Goal: Task Accomplishment & Management: Manage account settings

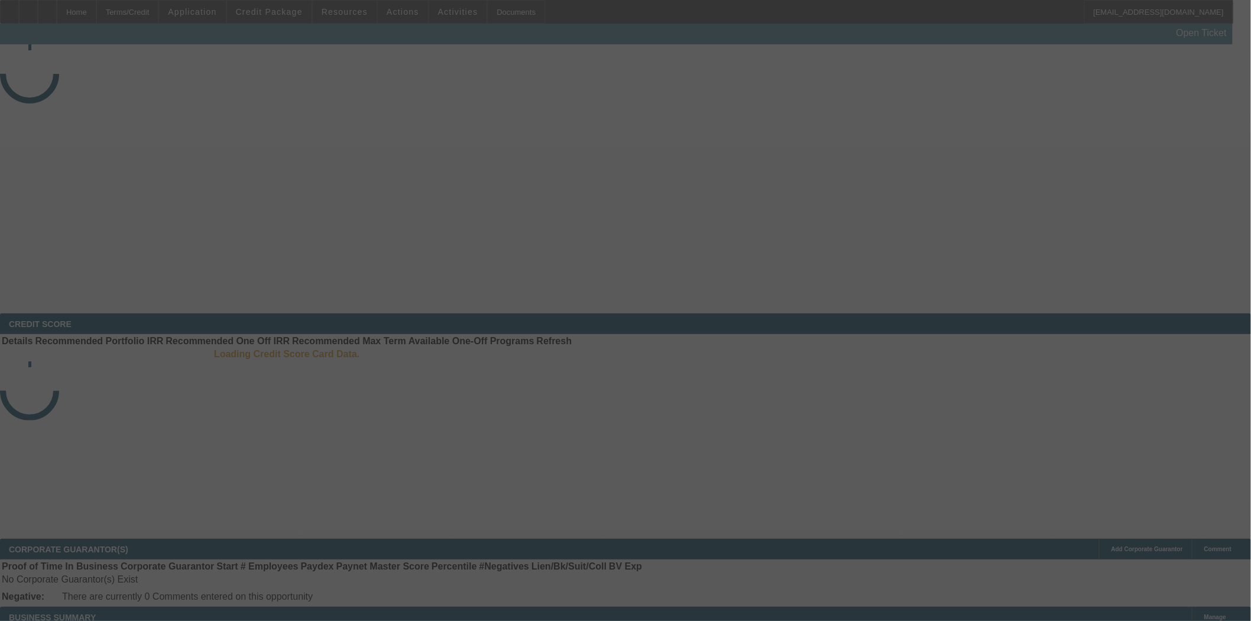
select select "4"
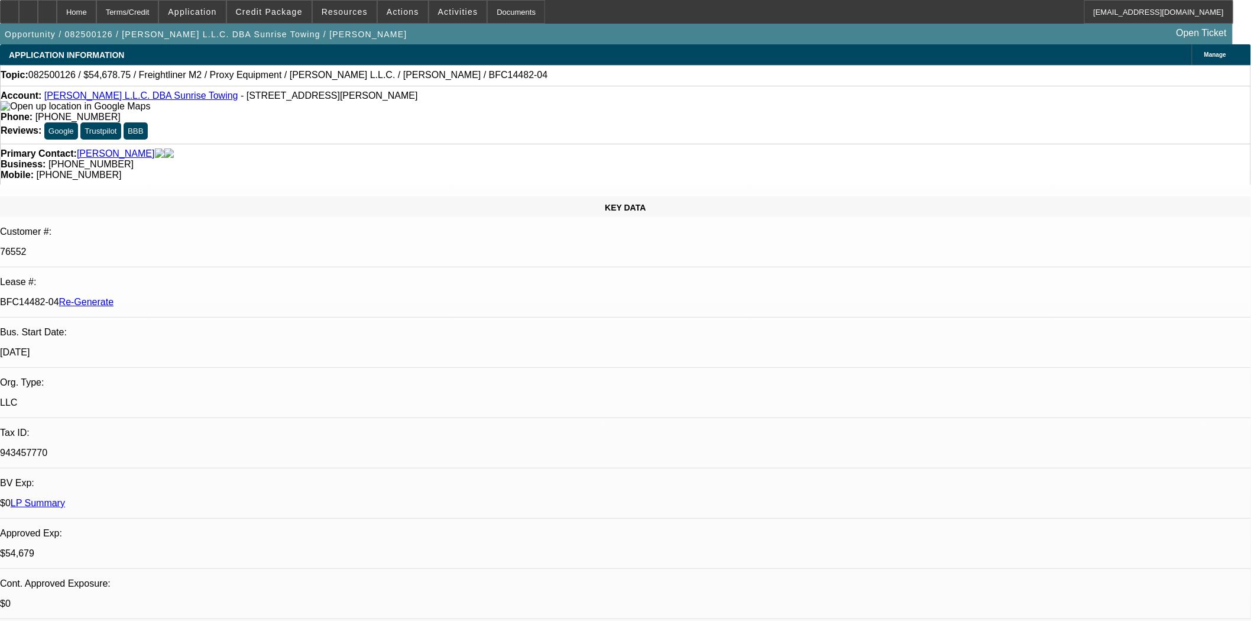
select select "0"
select select "3"
select select "0"
select select "6"
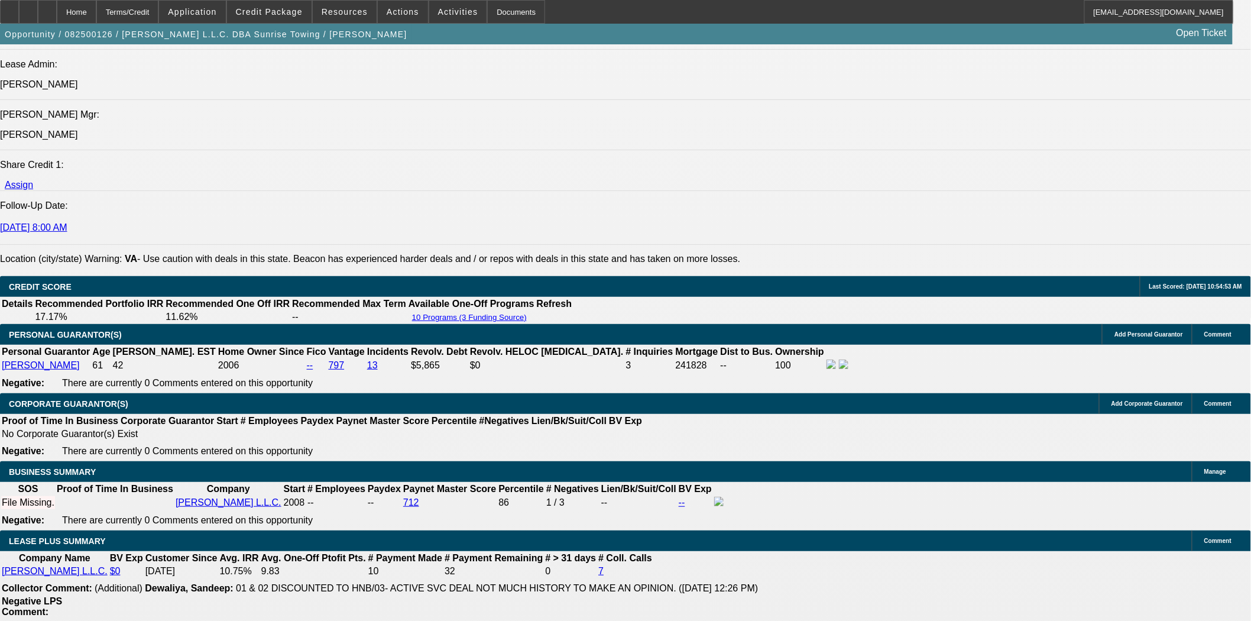
scroll to position [1576, 0]
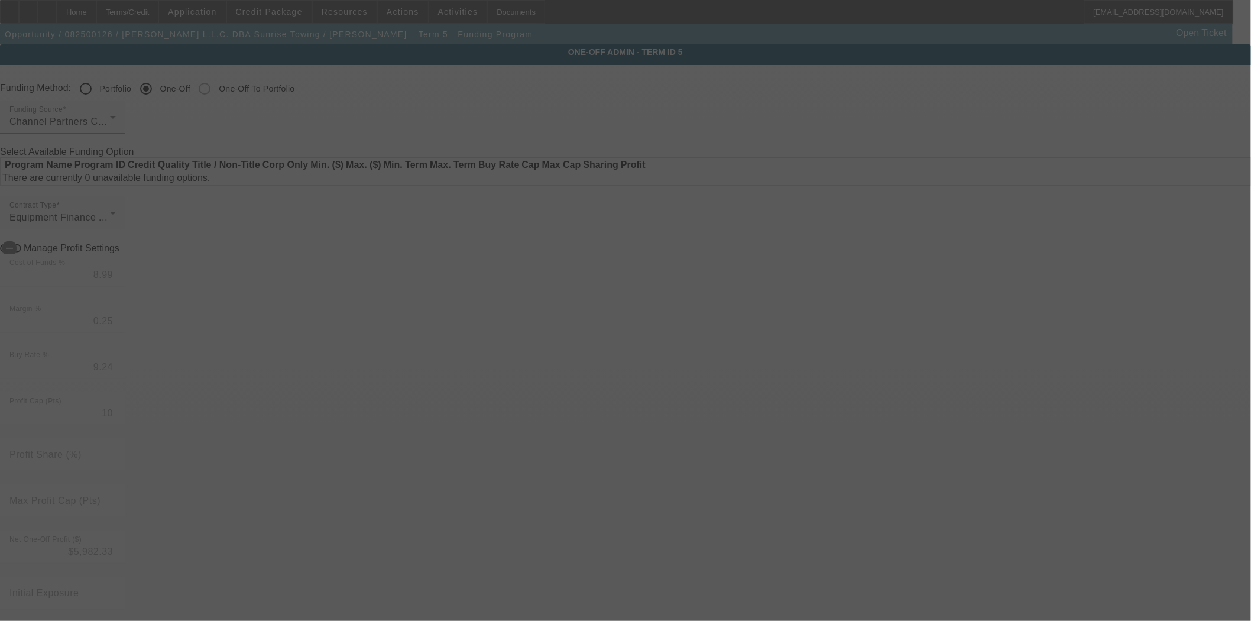
radio input "true"
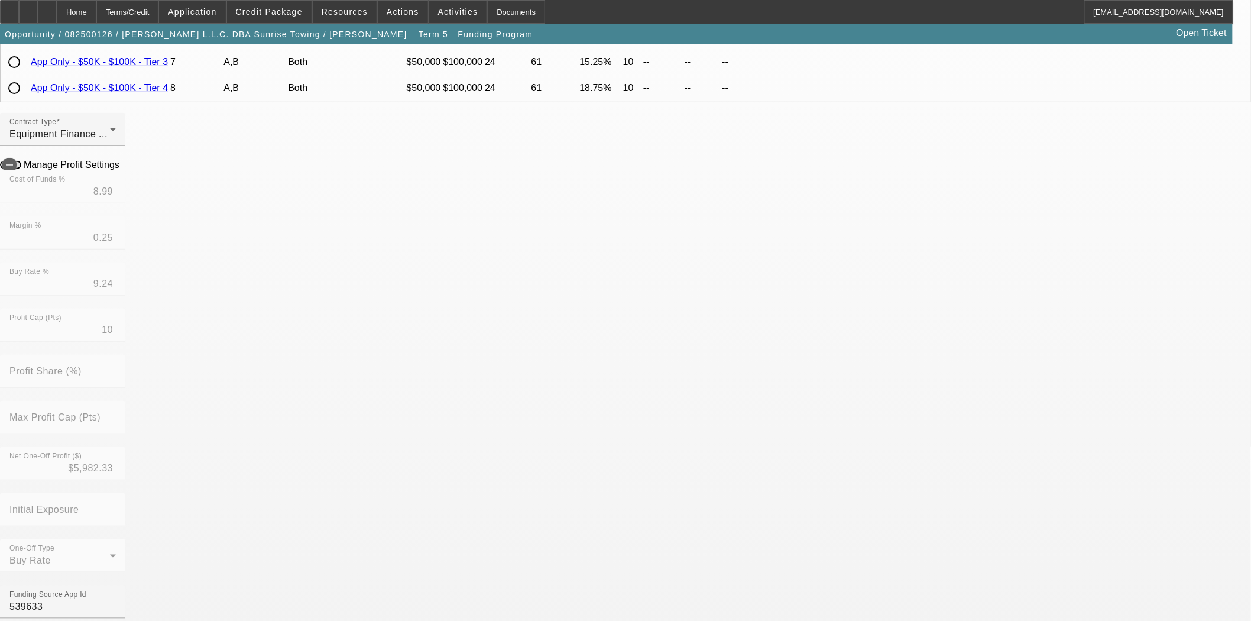
scroll to position [263, 0]
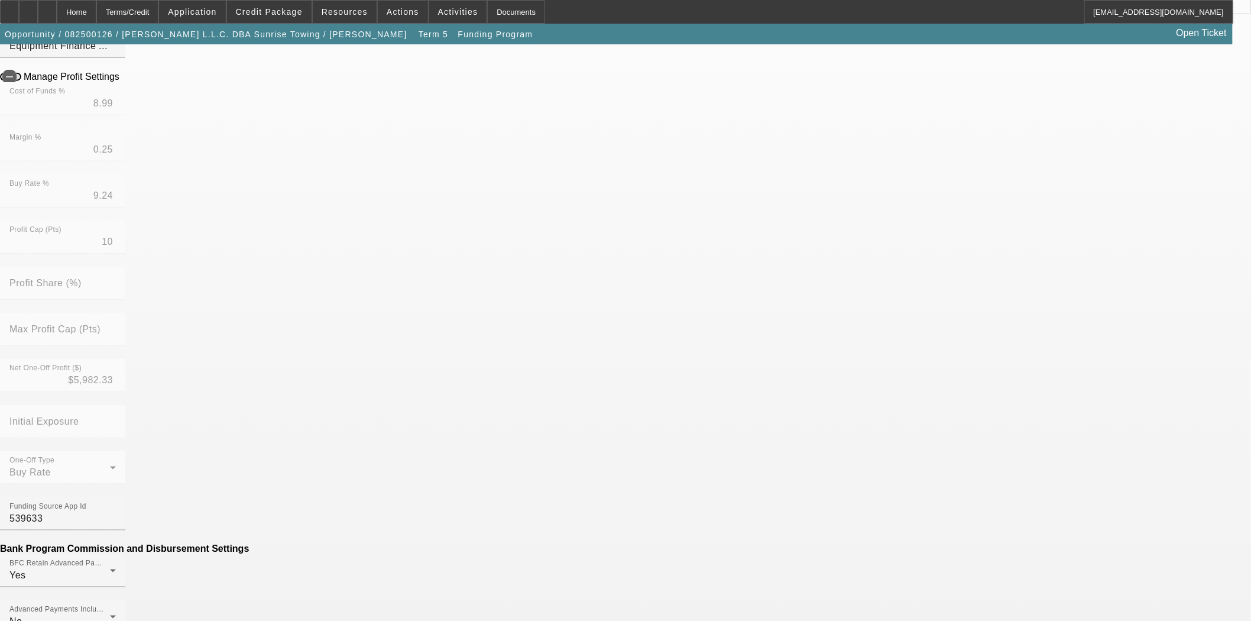
click at [493, 447] on mat-option "No" at bounding box center [539, 451] width 155 height 28
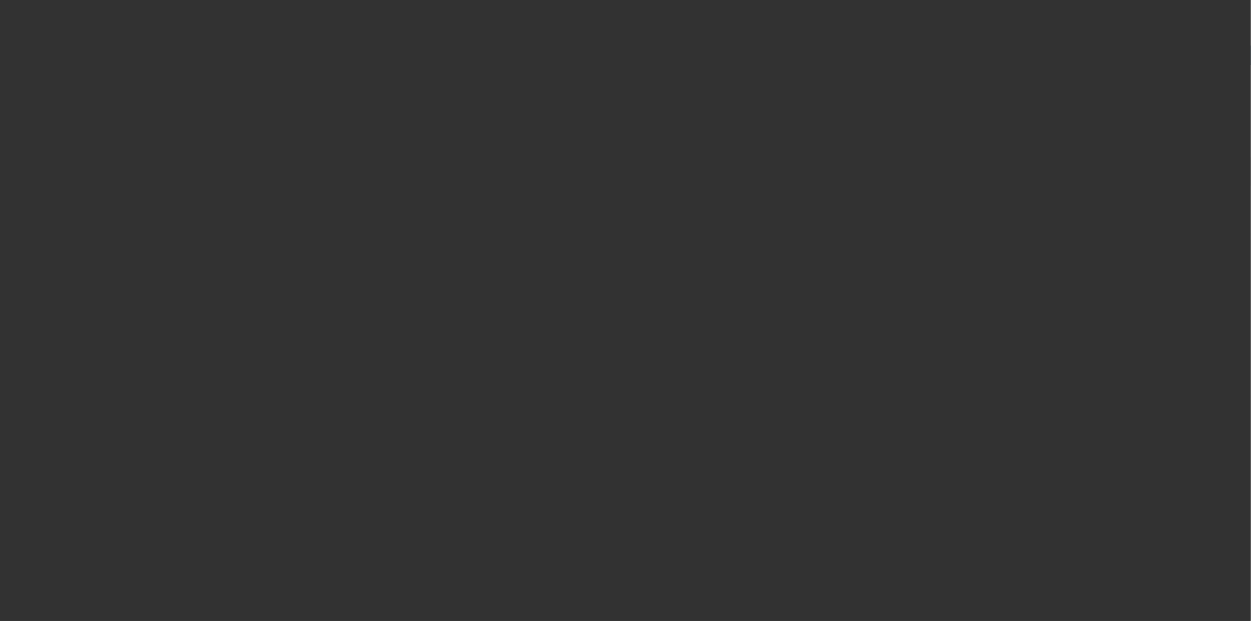
radio input "true"
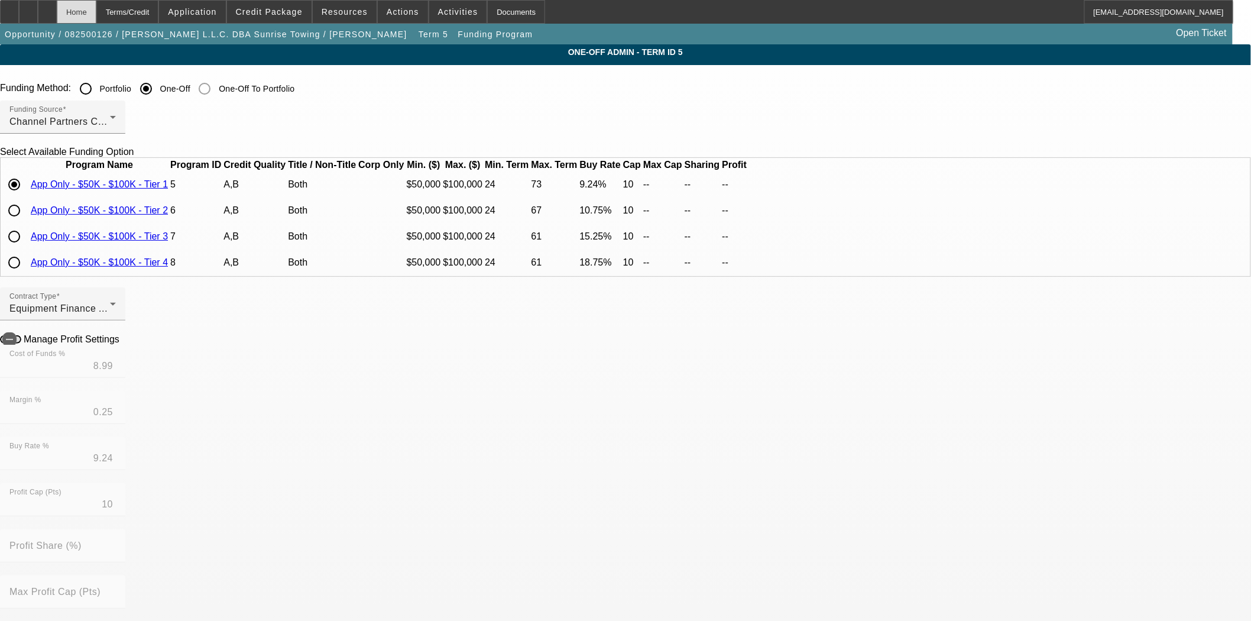
click at [96, 13] on div "Home" at bounding box center [77, 12] width 40 height 24
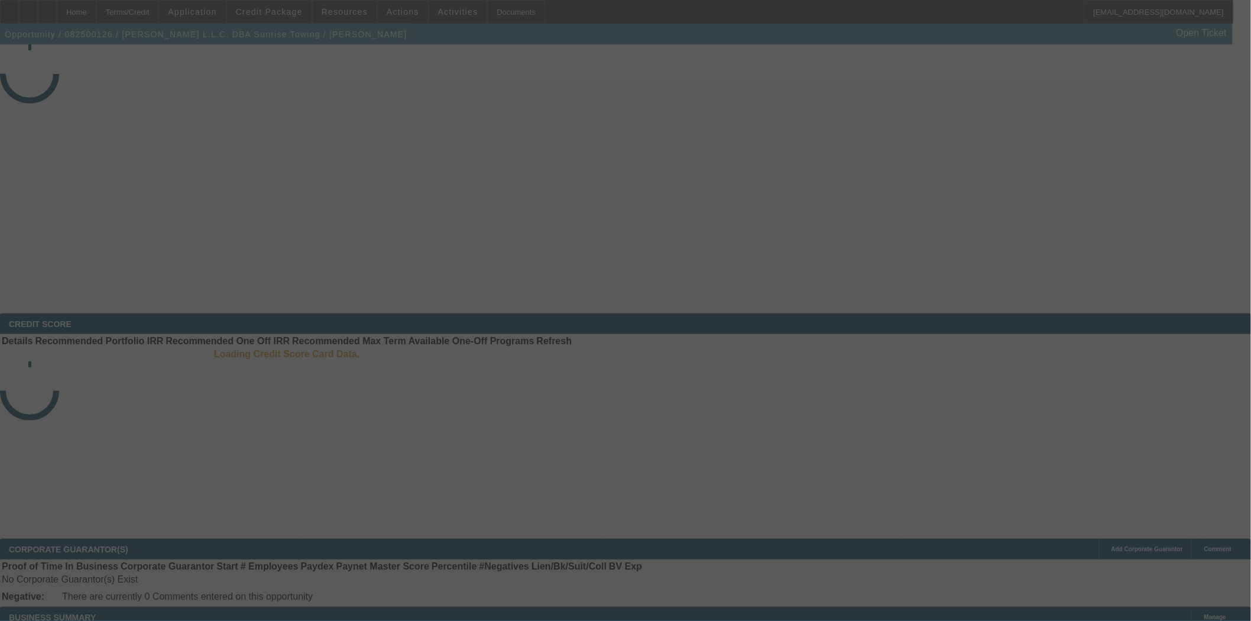
select select "4"
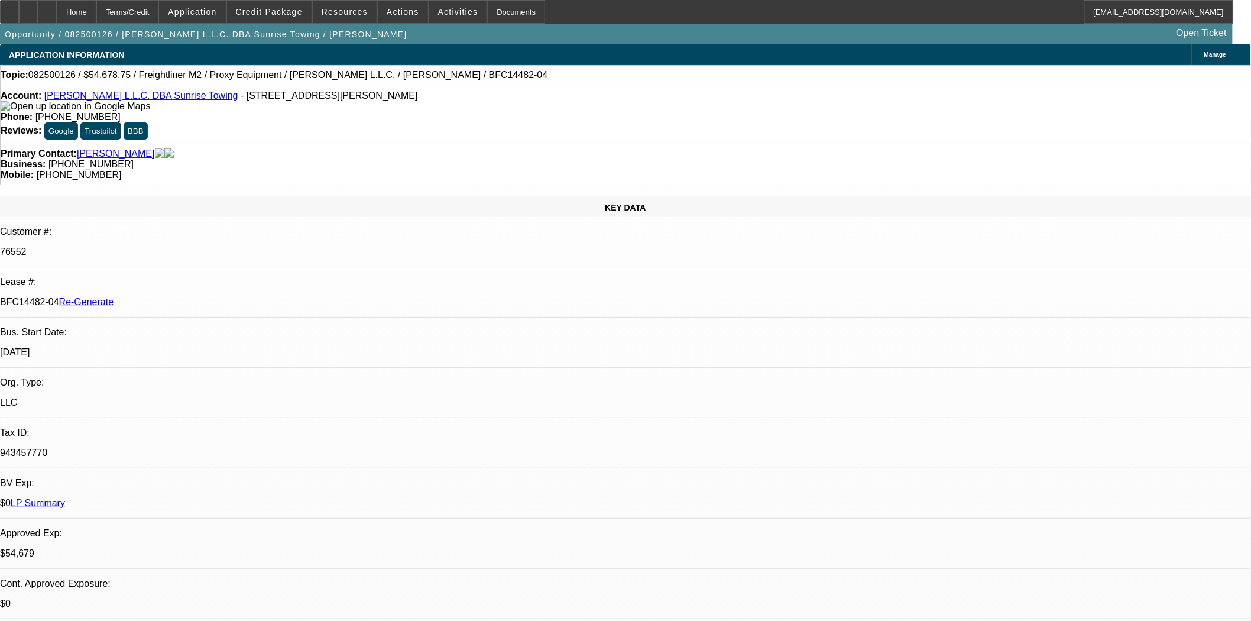
select select "0"
select select "3"
select select "0"
select select "6"
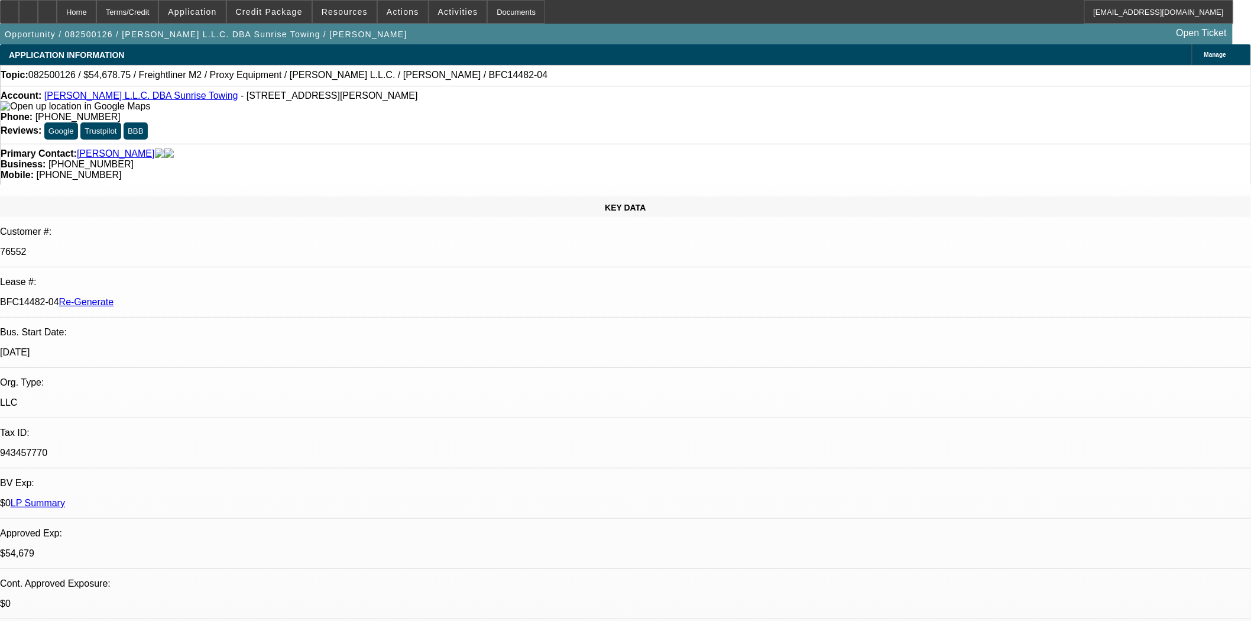
click at [511, 8] on div "Documents" at bounding box center [516, 12] width 58 height 24
click at [438, 8] on span "Activities" at bounding box center [458, 11] width 40 height 9
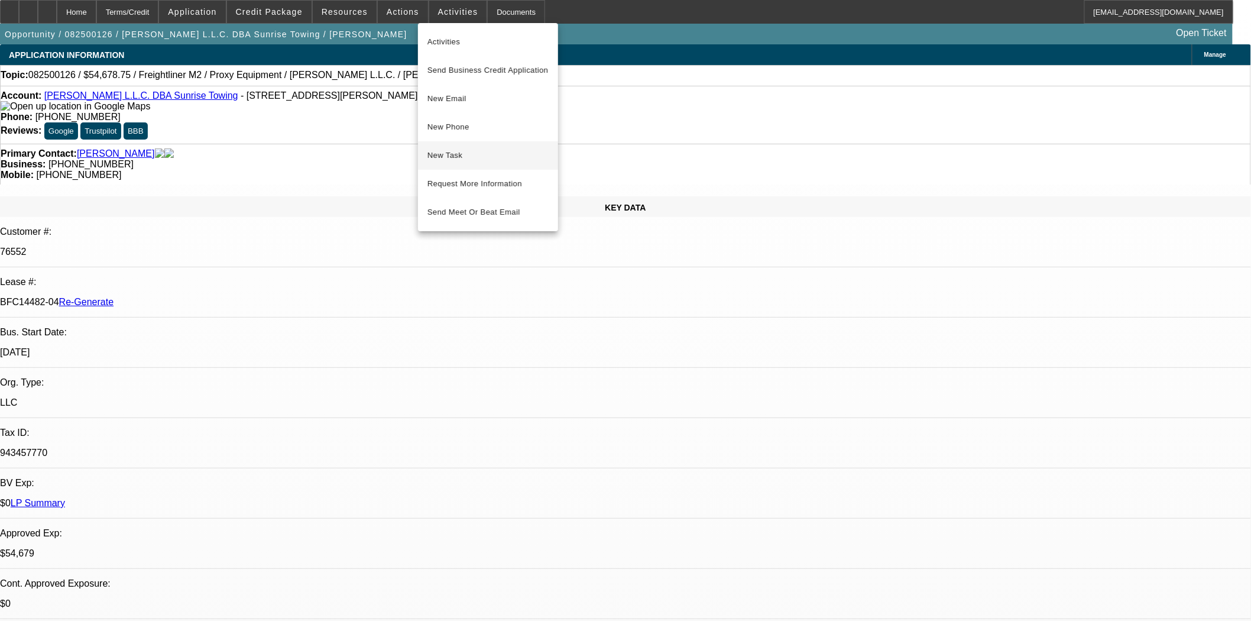
click at [451, 161] on span "New Task" at bounding box center [488, 155] width 121 height 14
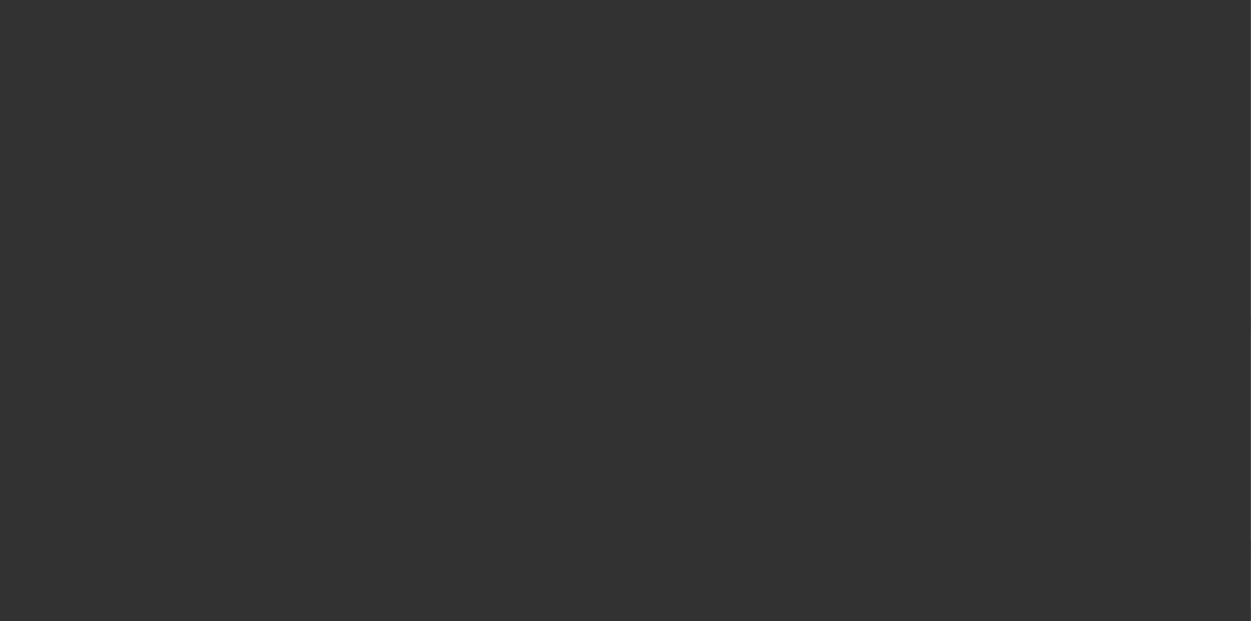
select select "4"
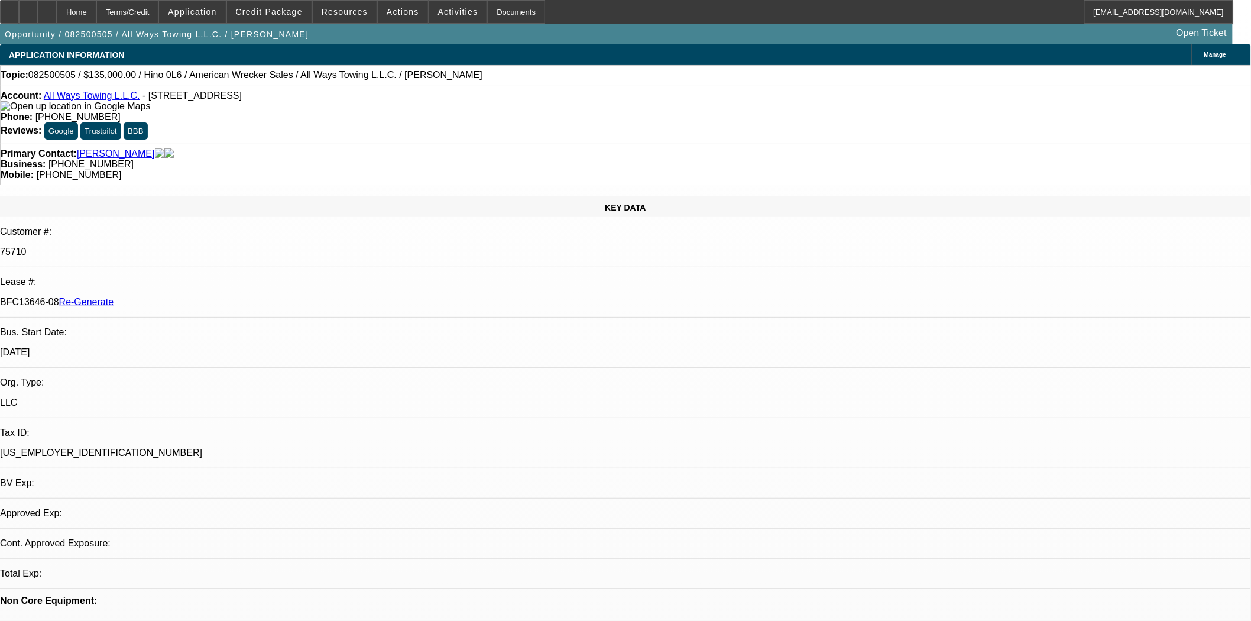
select select "0"
select select "2"
select select "0"
select select "6"
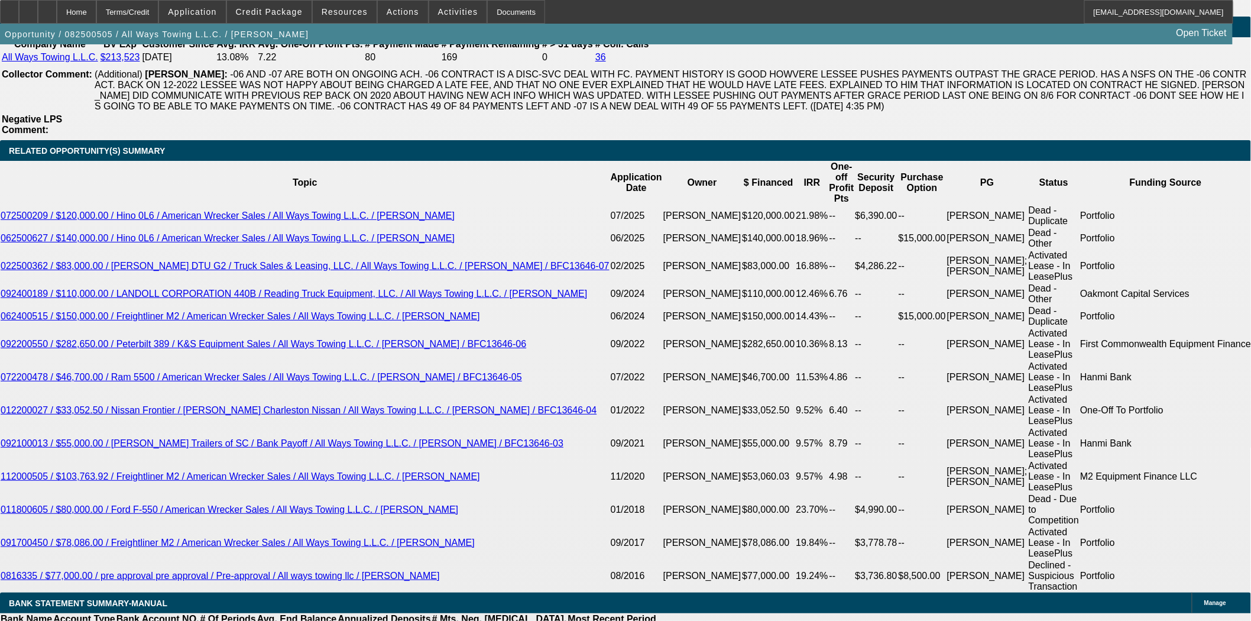
scroll to position [2037, 0]
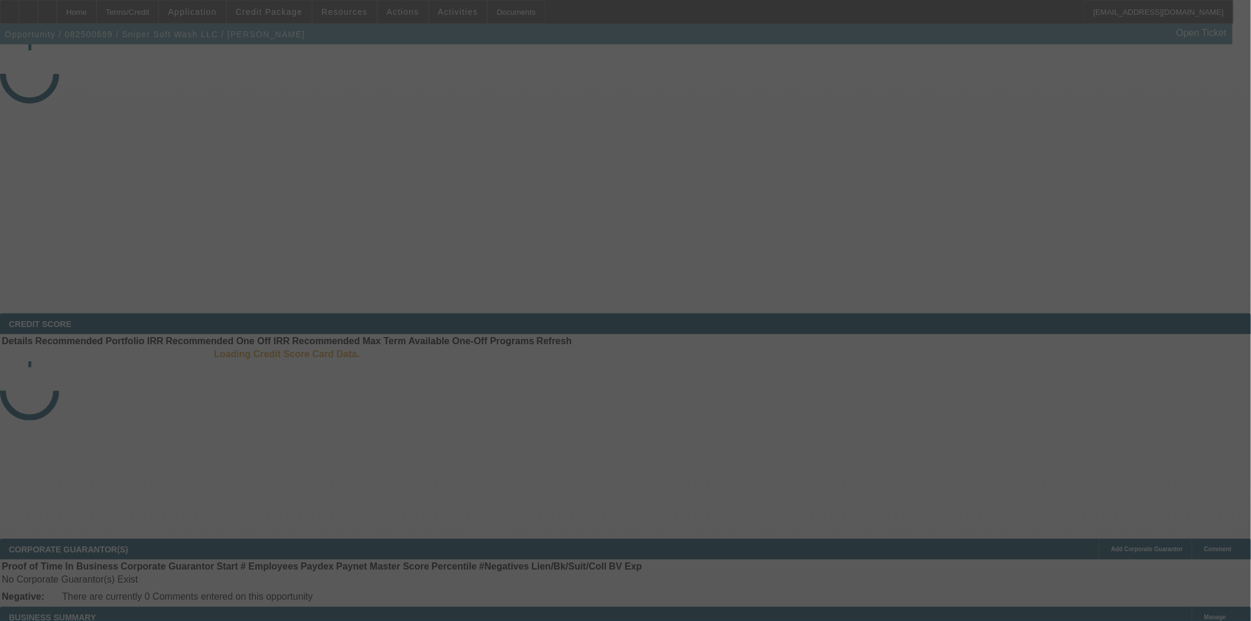
select select "3"
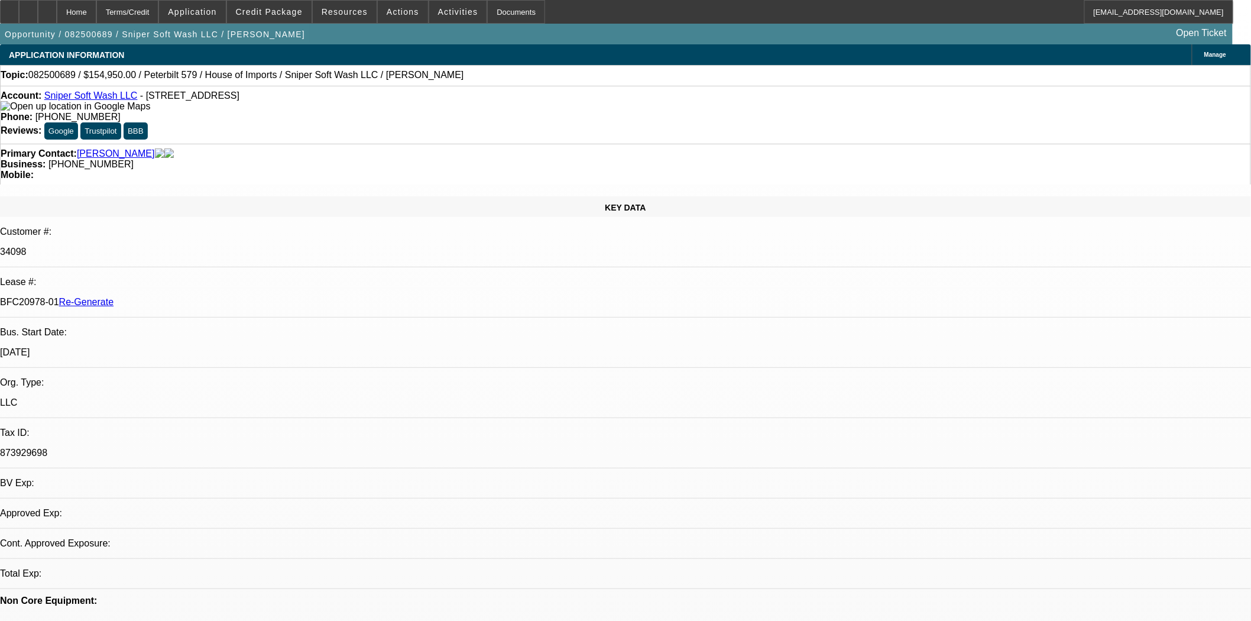
select select "0"
select select "2"
select select "0"
select select "6"
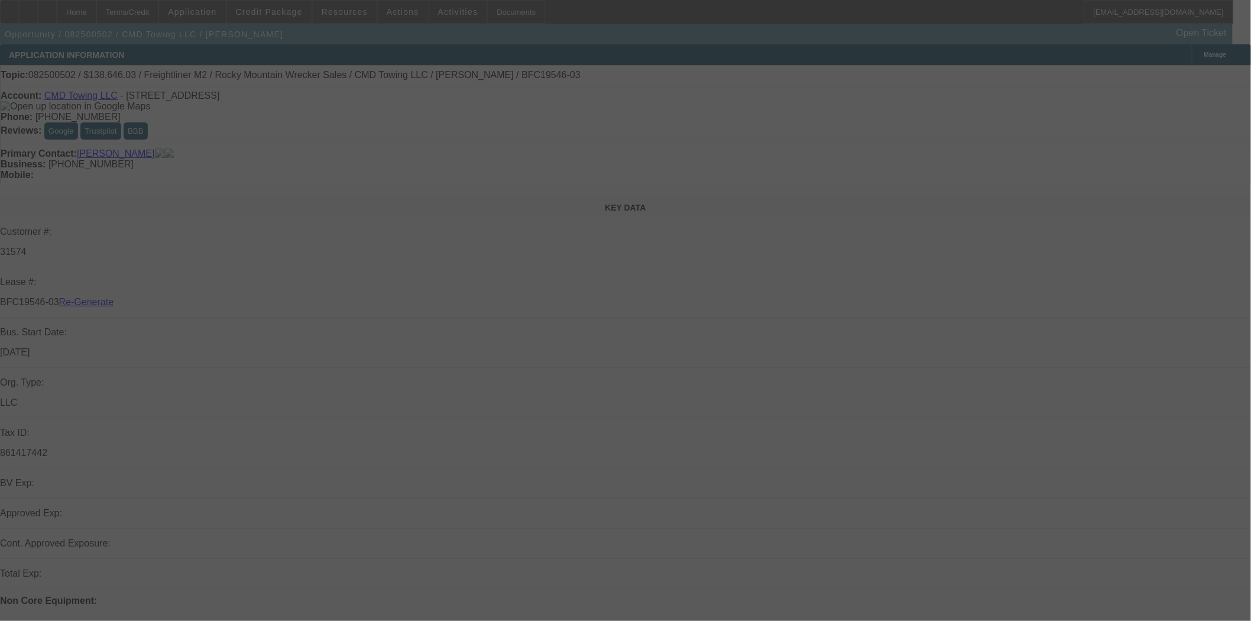
select select "4"
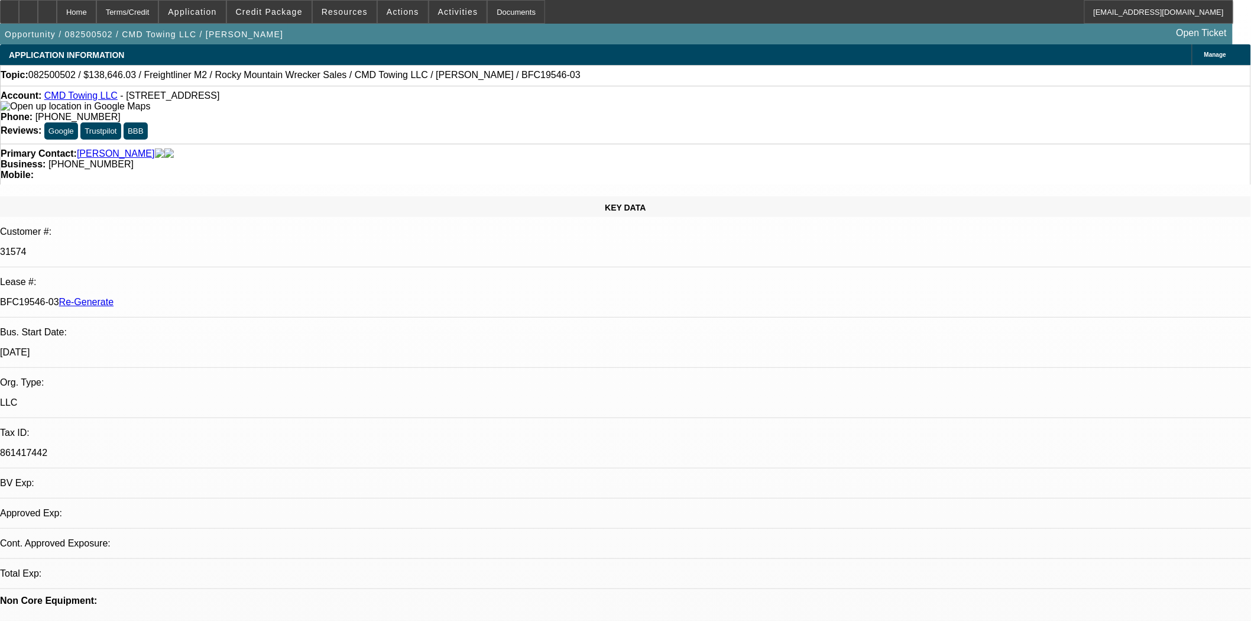
select select "0"
select select "1"
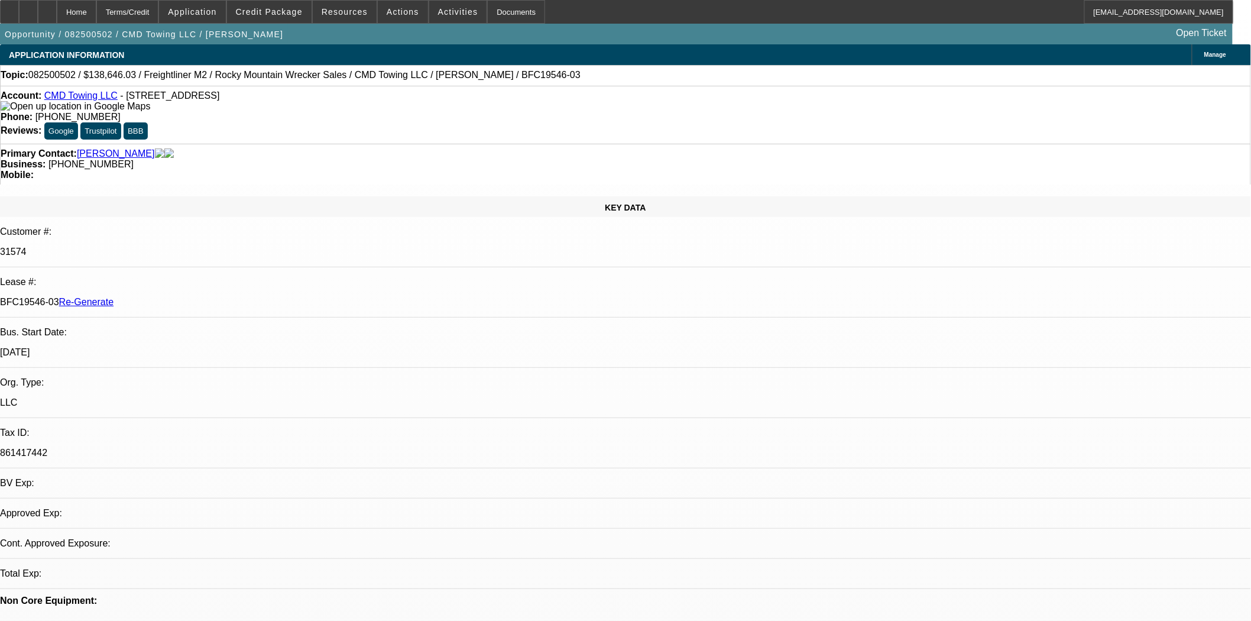
select select "6"
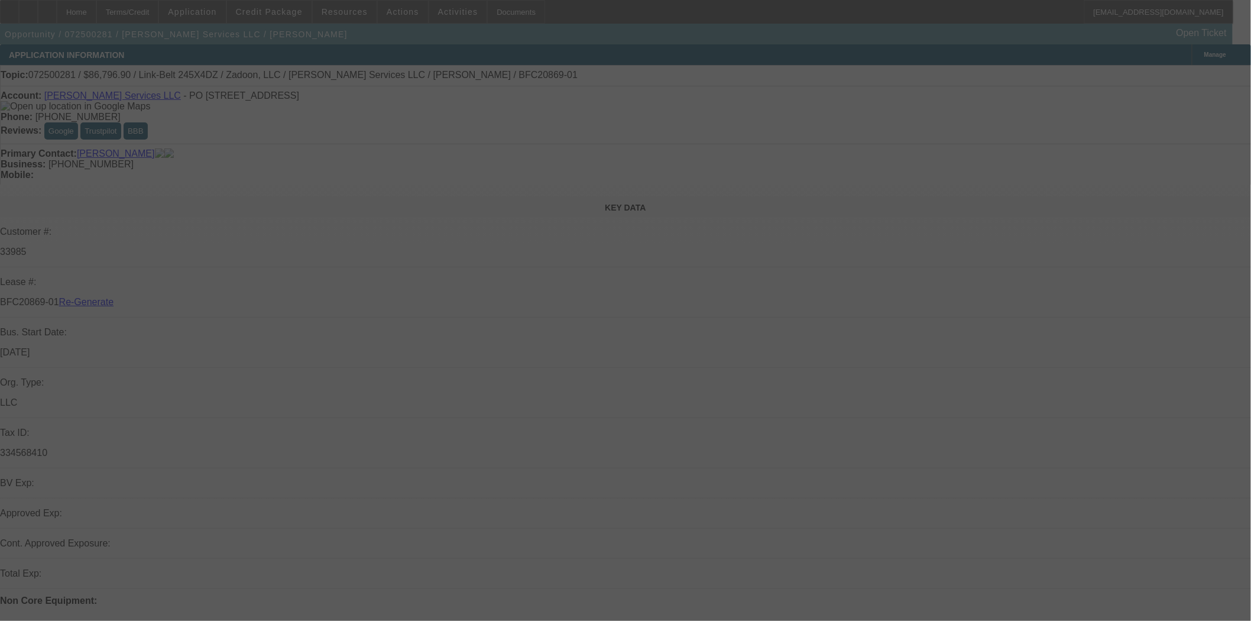
select select "4"
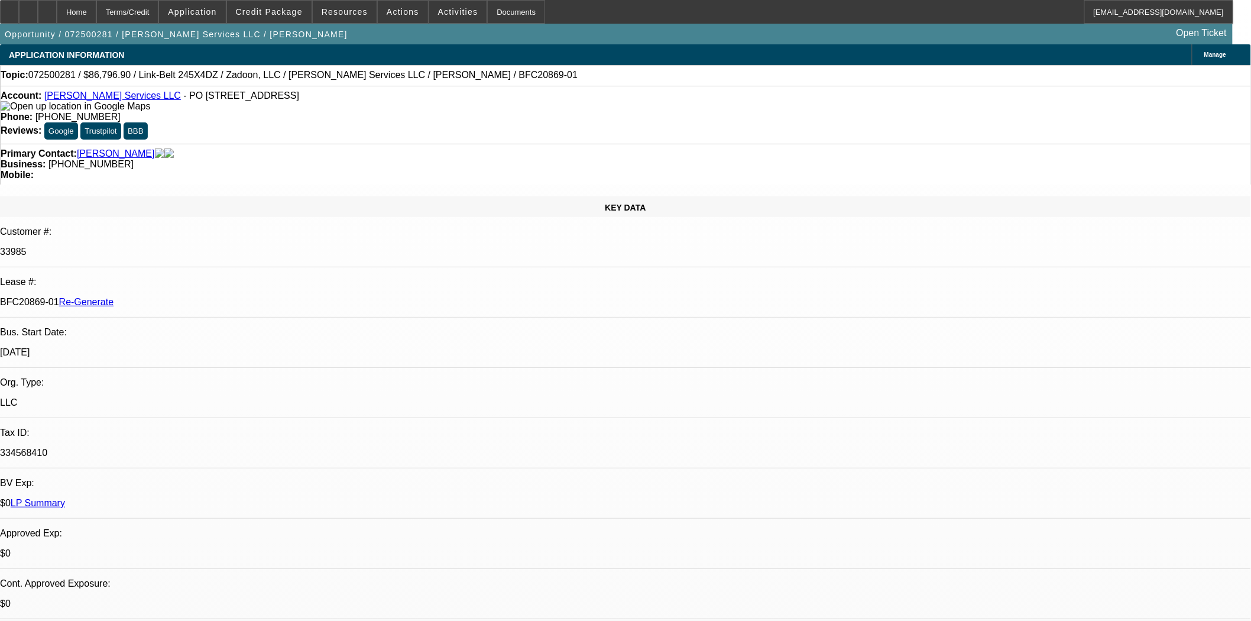
select select "0.1"
select select "0"
select select "2"
select select "0"
select select "6"
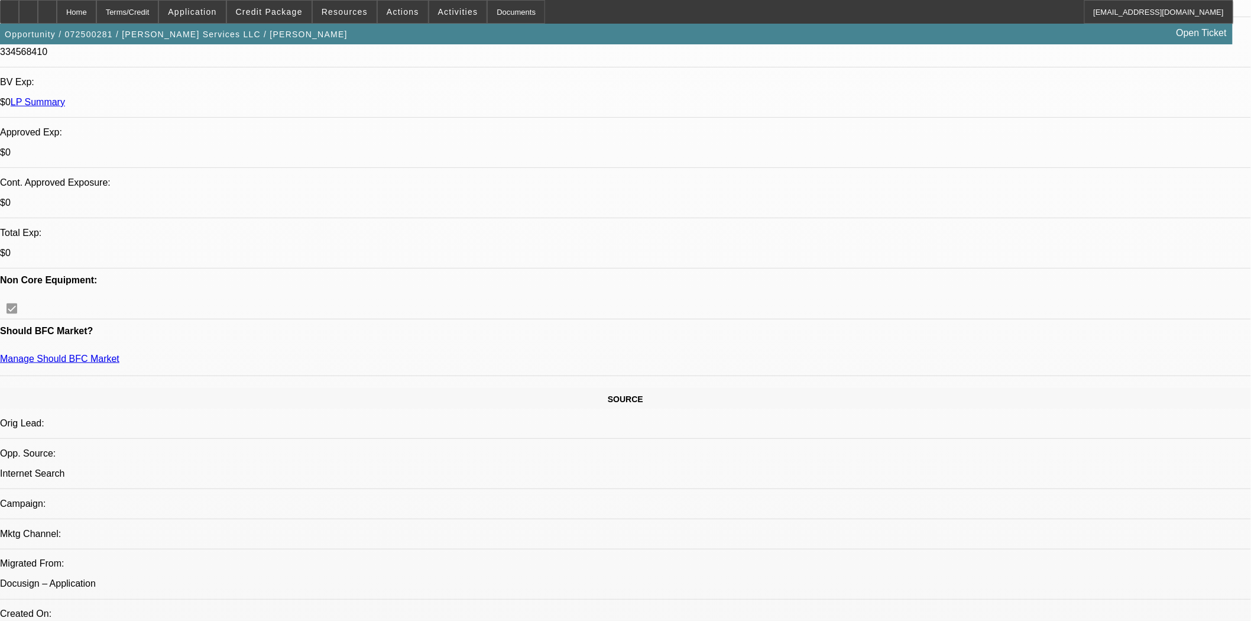
scroll to position [459, 0]
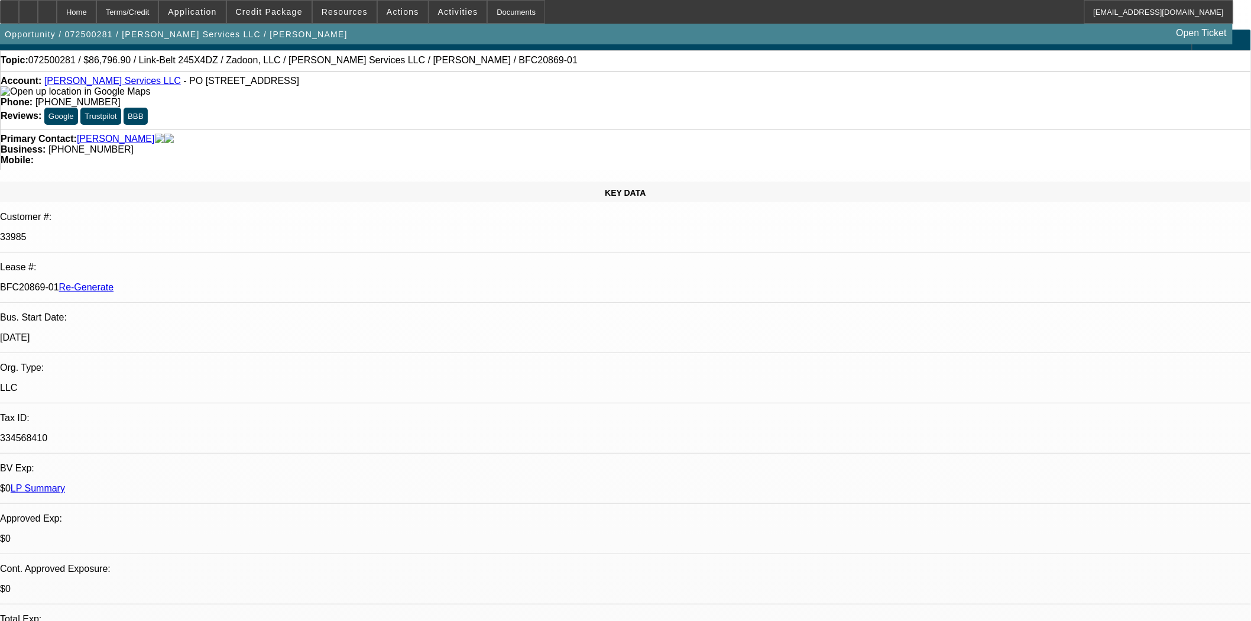
scroll to position [0, 0]
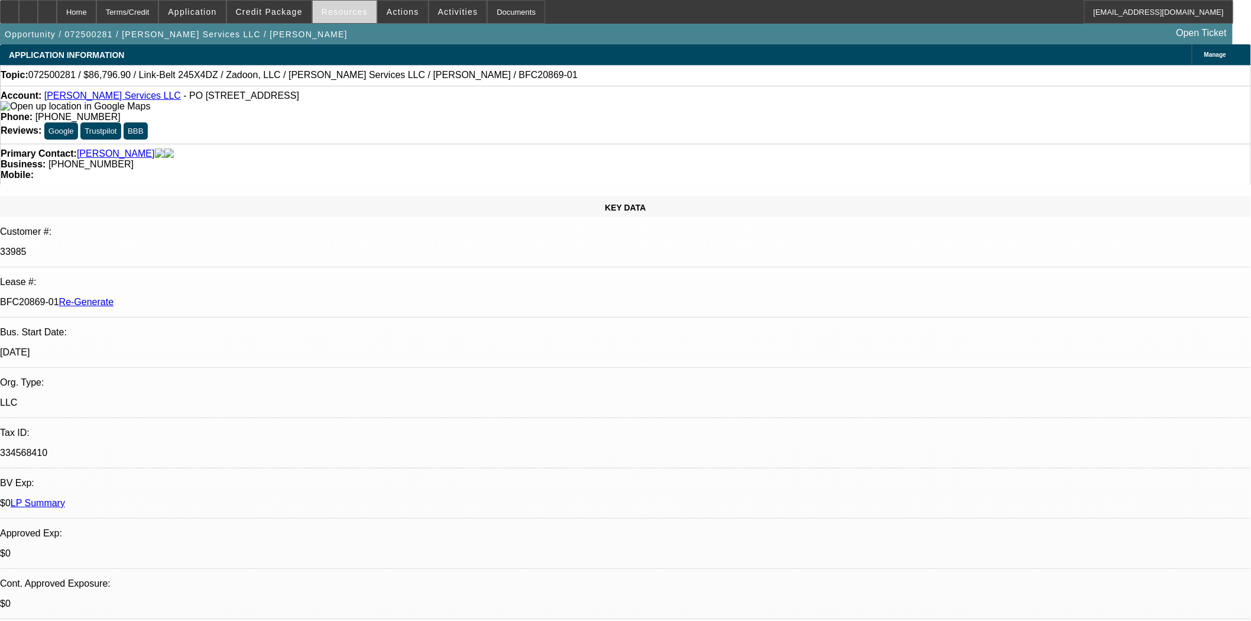
click at [347, 15] on span "Resources" at bounding box center [345, 11] width 46 height 9
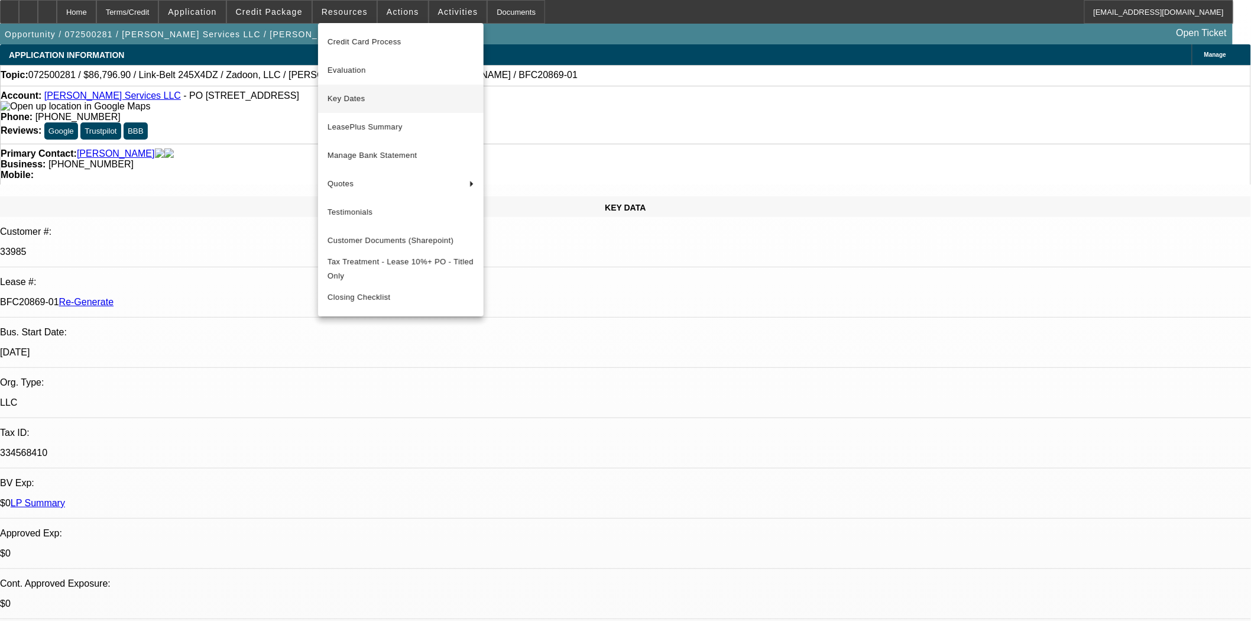
click at [347, 96] on span "Key Dates" at bounding box center [401, 99] width 147 height 14
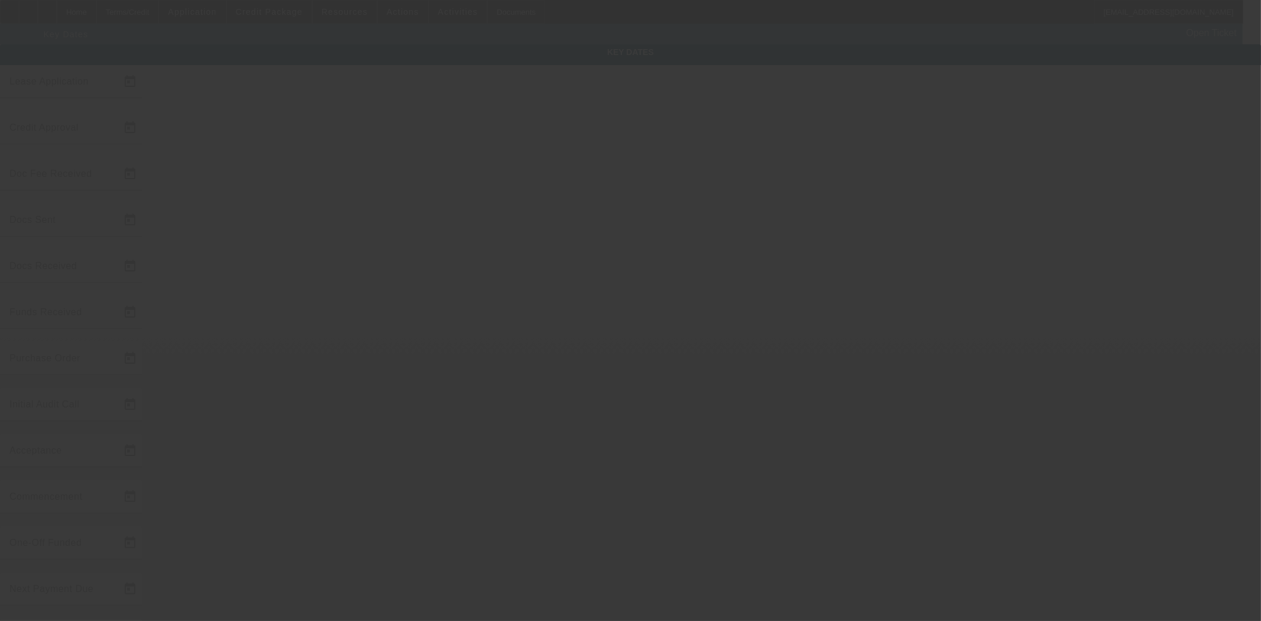
type input "7/14/2025"
type input "7/15/2025"
type input "7/21/2025"
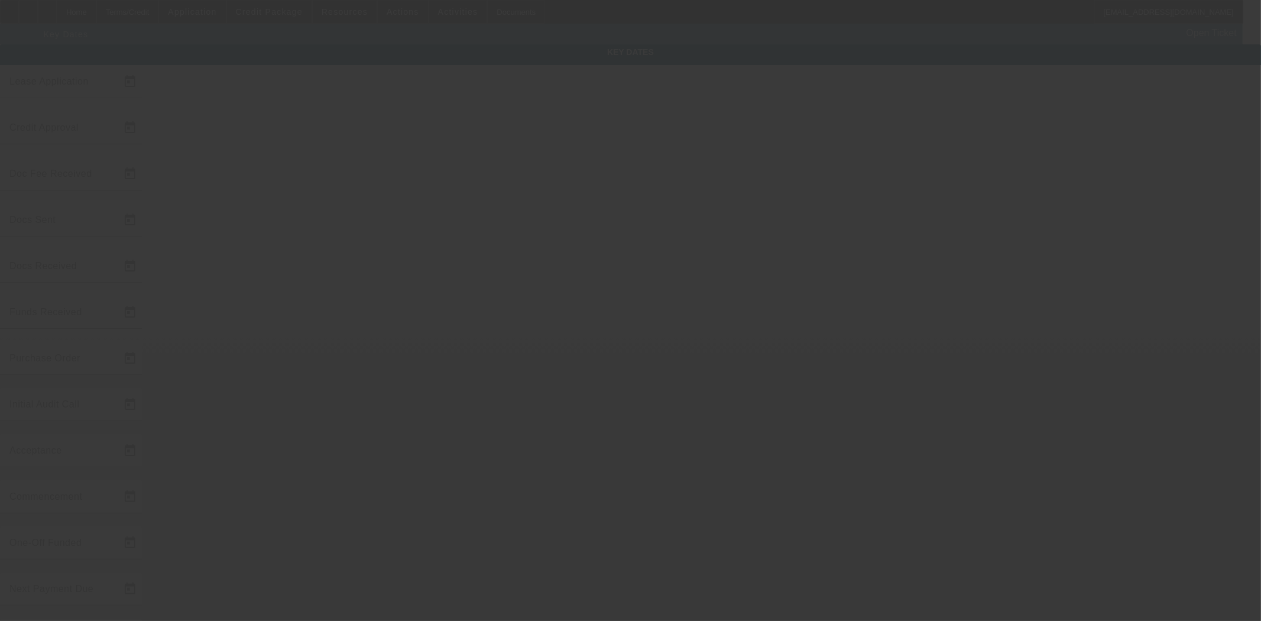
type input "7/24/2025"
type input "8/19/2025"
type input "9/1/2025"
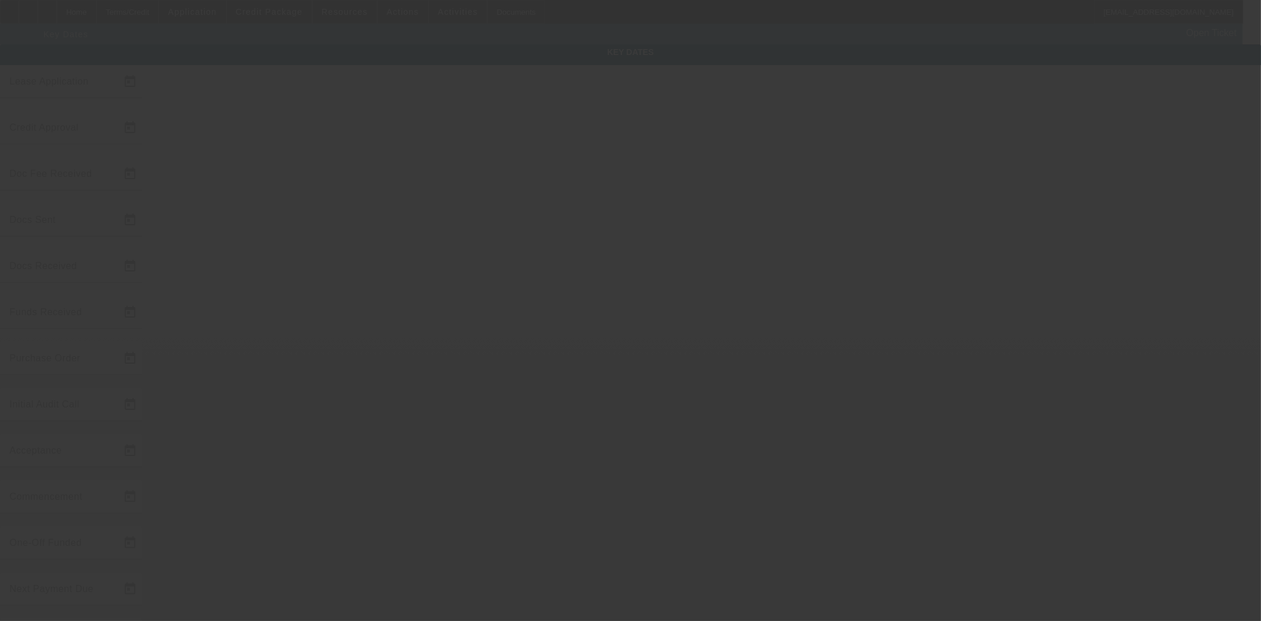
type input "10/1/2025"
type input "8/22/2025"
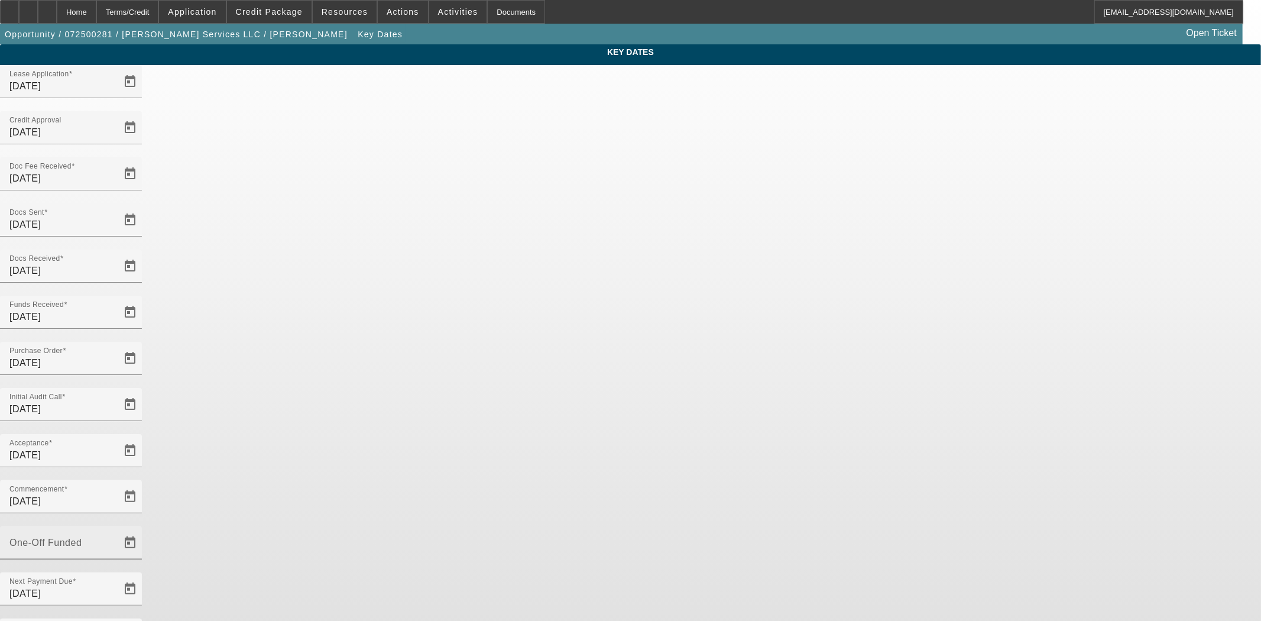
click at [82, 538] on mat-label "One-Off Funded" at bounding box center [45, 543] width 72 height 10
click at [116, 540] on input "One-Off Funded" at bounding box center [62, 547] width 106 height 14
type input "8/22/2025"
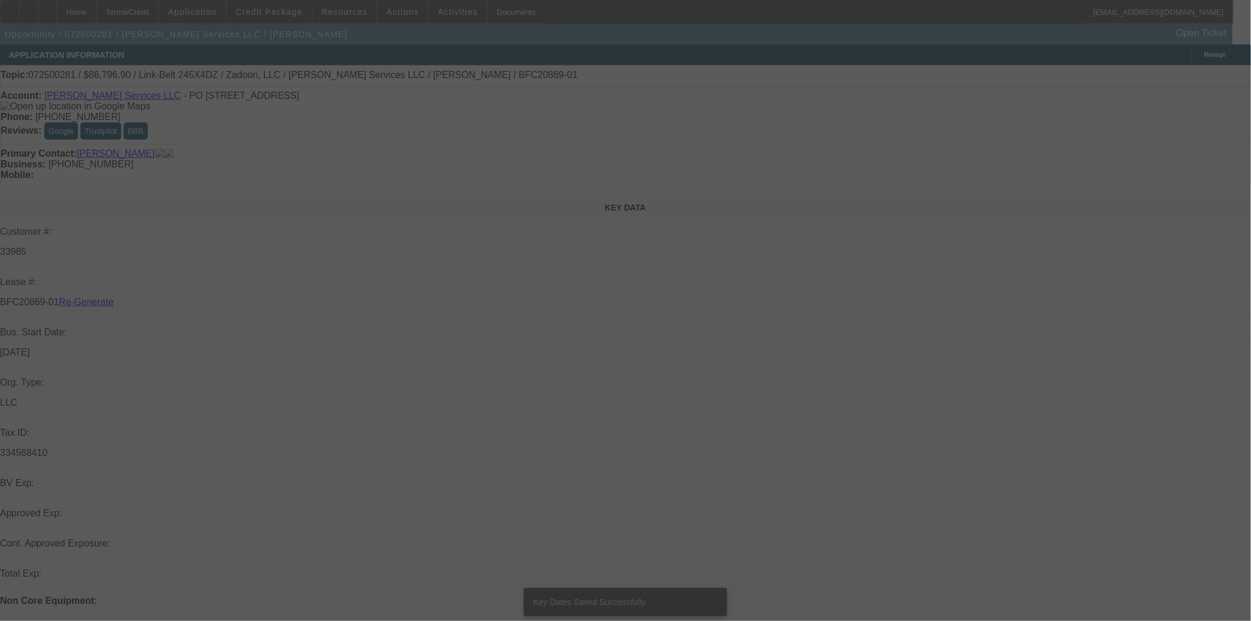
select select "4"
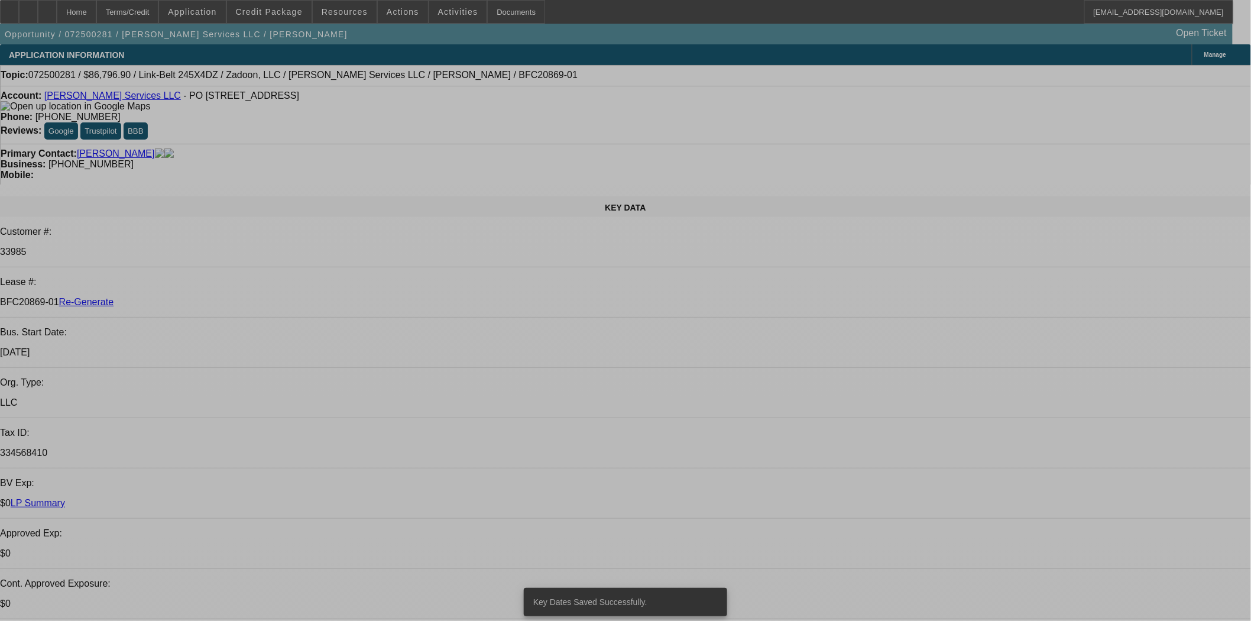
select select "0.1"
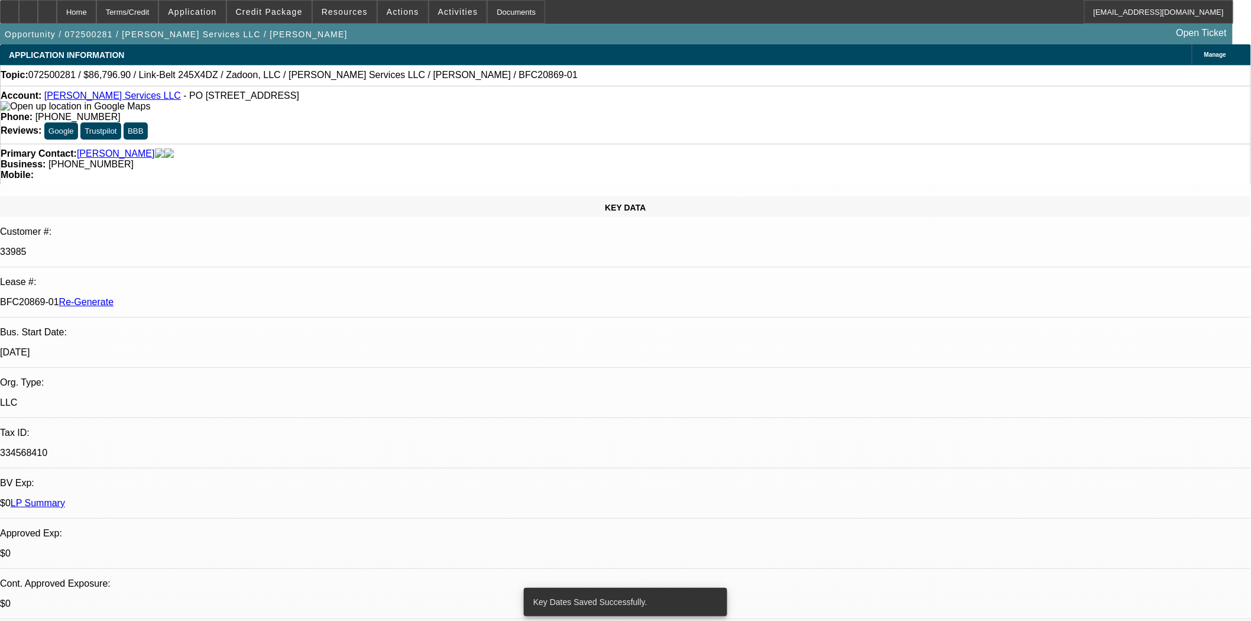
select select "0"
select select "2"
select select "0"
select select "6"
click at [390, 9] on span "Actions" at bounding box center [403, 11] width 33 height 9
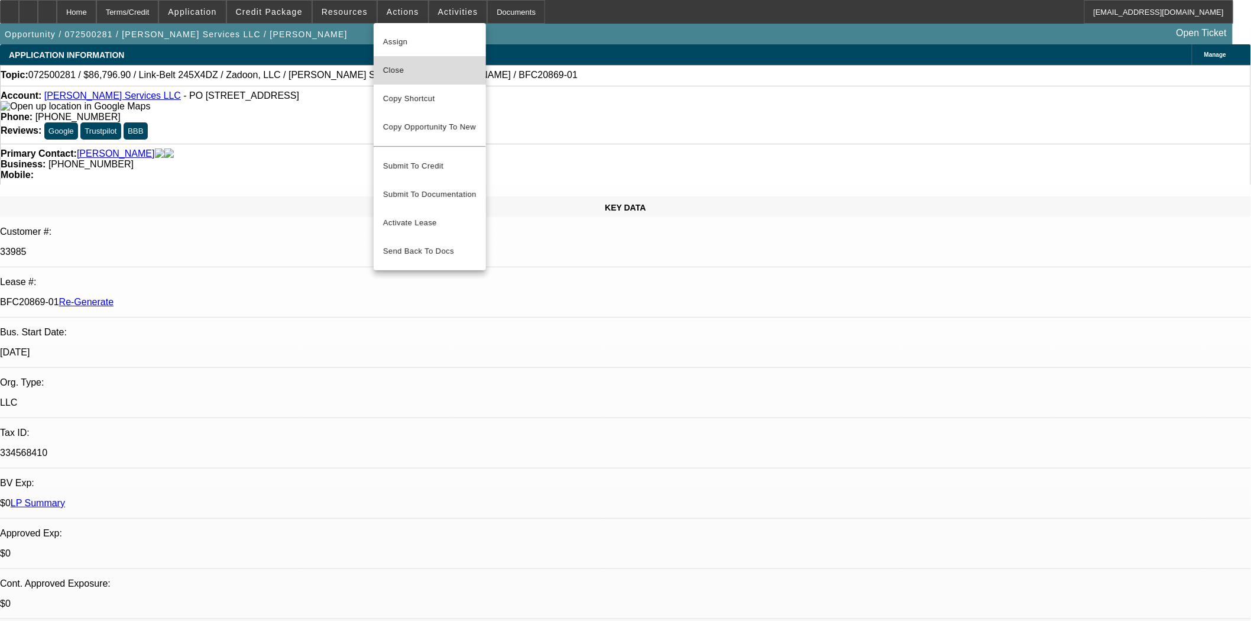
click at [399, 74] on span "Close" at bounding box center [429, 70] width 93 height 14
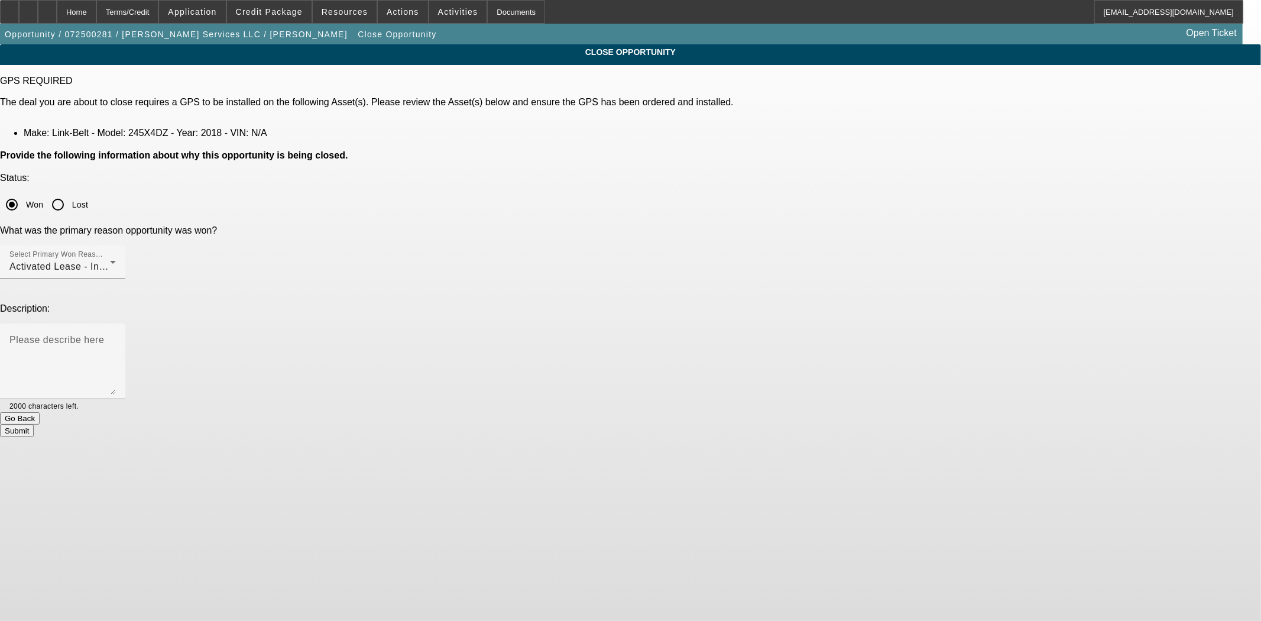
click at [34, 425] on button "Submit" at bounding box center [17, 431] width 34 height 12
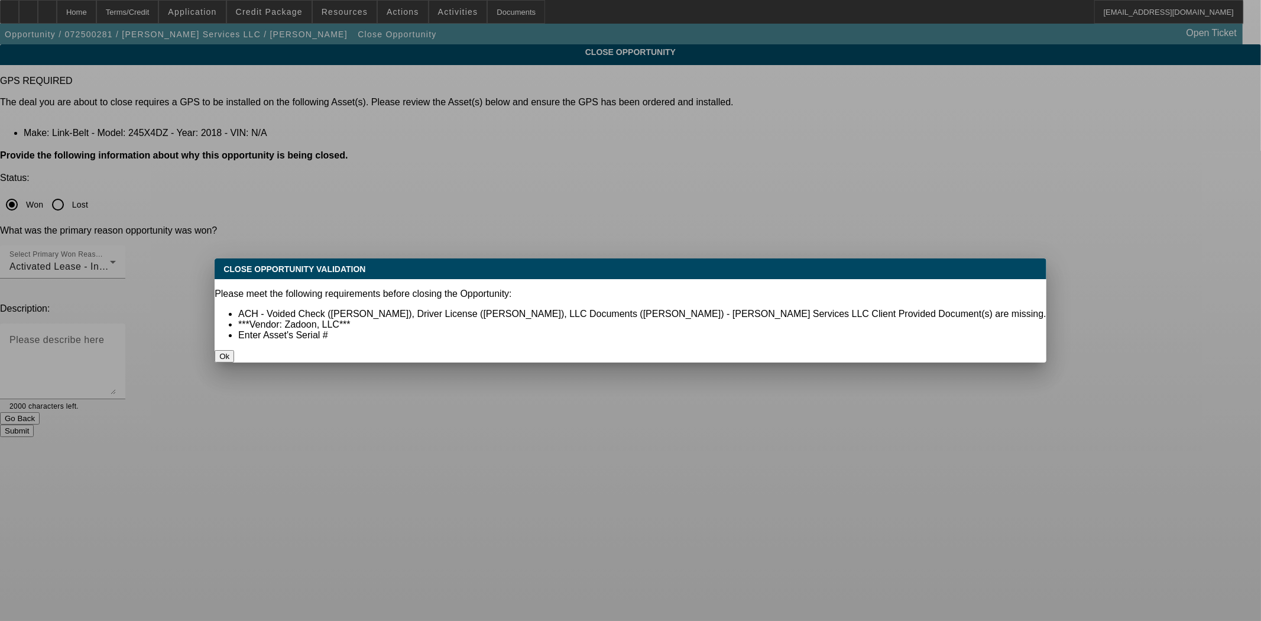
click at [234, 350] on button "Ok" at bounding box center [225, 356] width 20 height 12
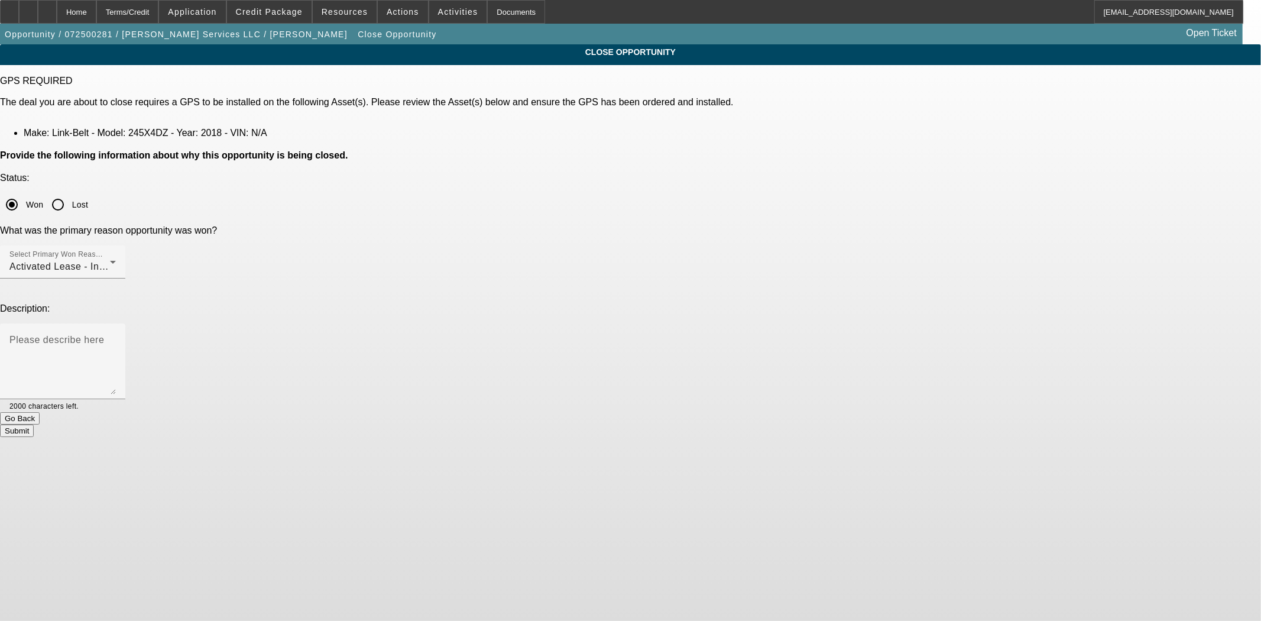
click at [40, 412] on button "Go Back" at bounding box center [20, 418] width 40 height 12
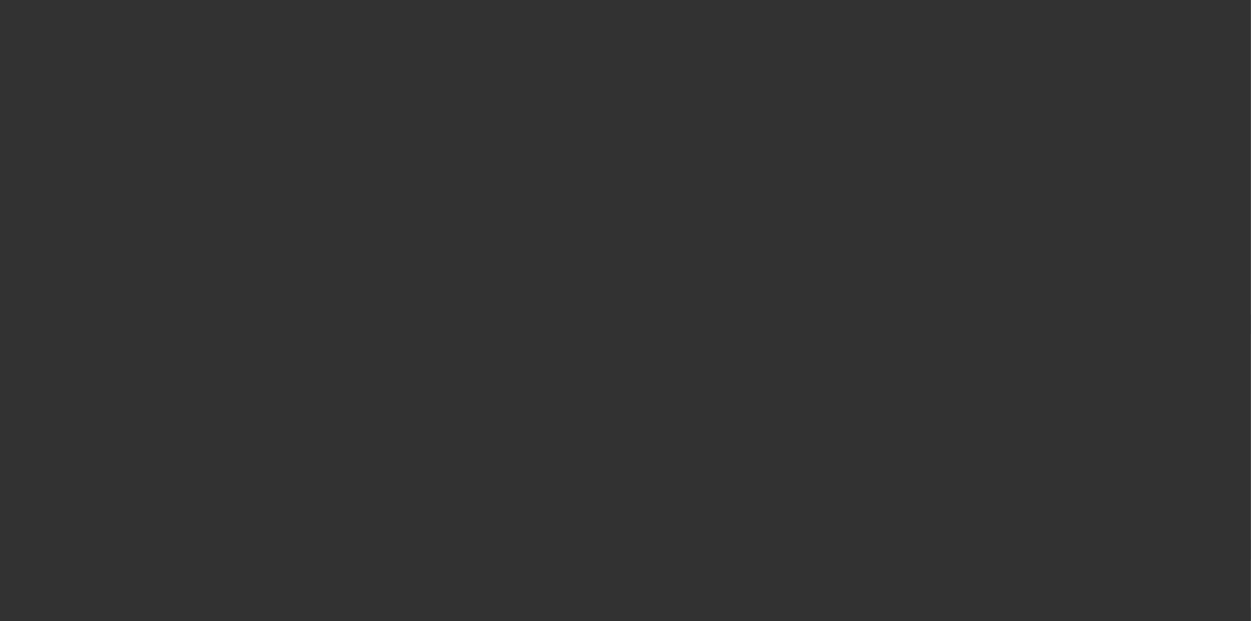
select select "4"
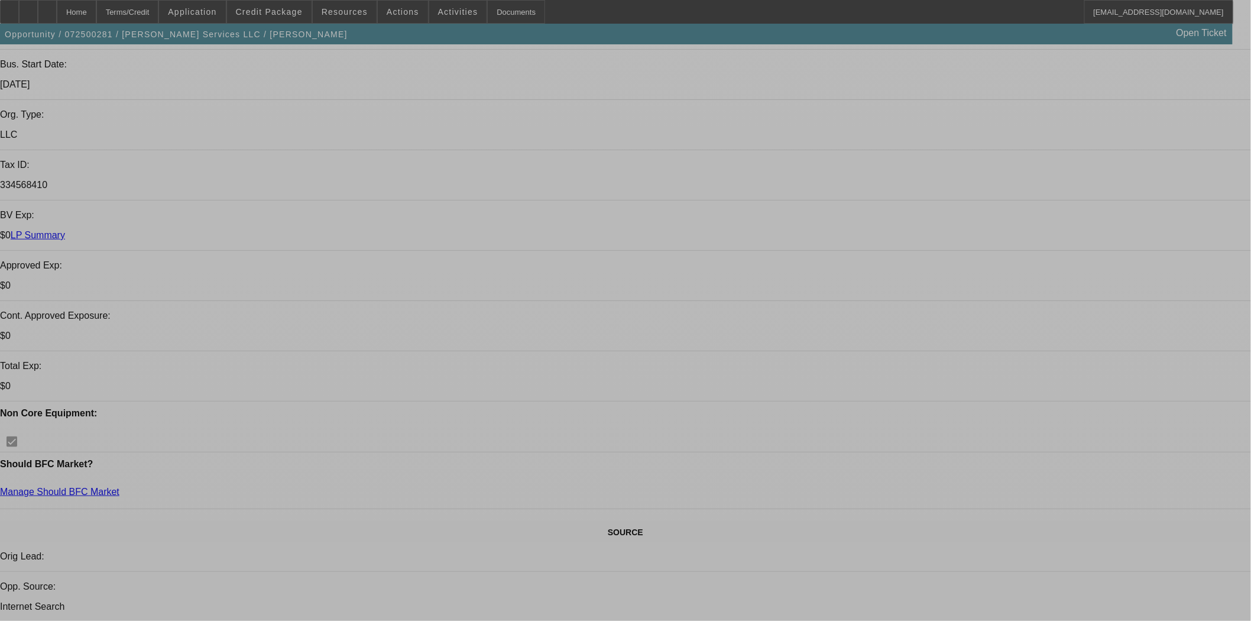
select select "0.1"
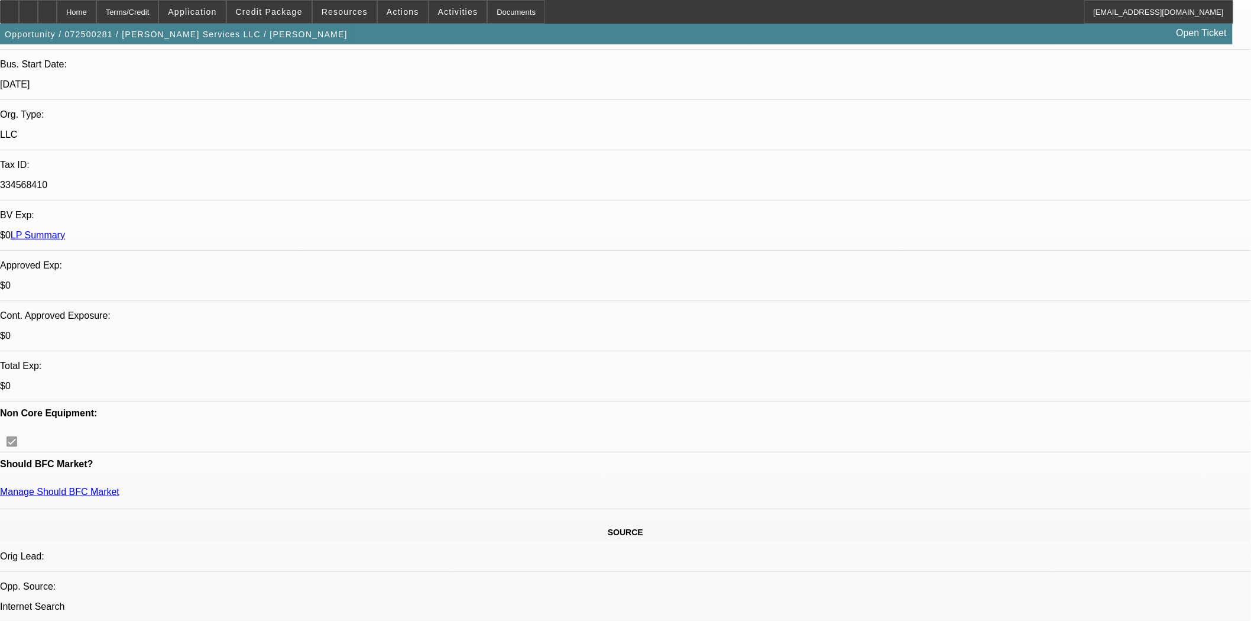
select select "0"
select select "2"
select select "0"
select select "6"
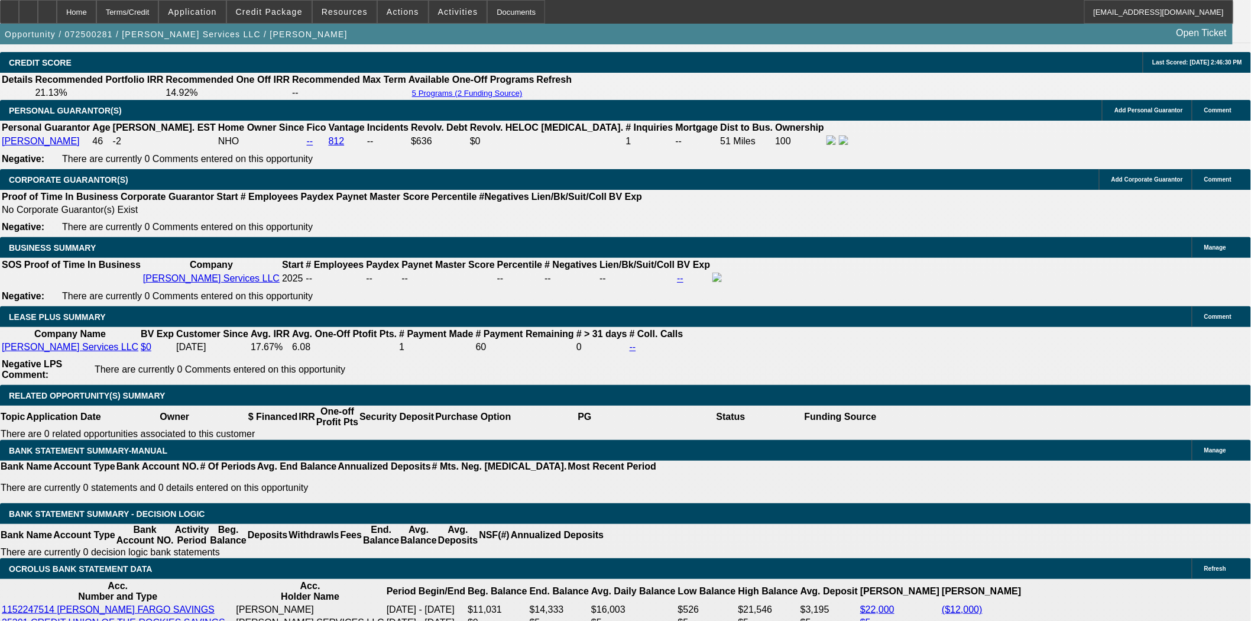
scroll to position [1905, 0]
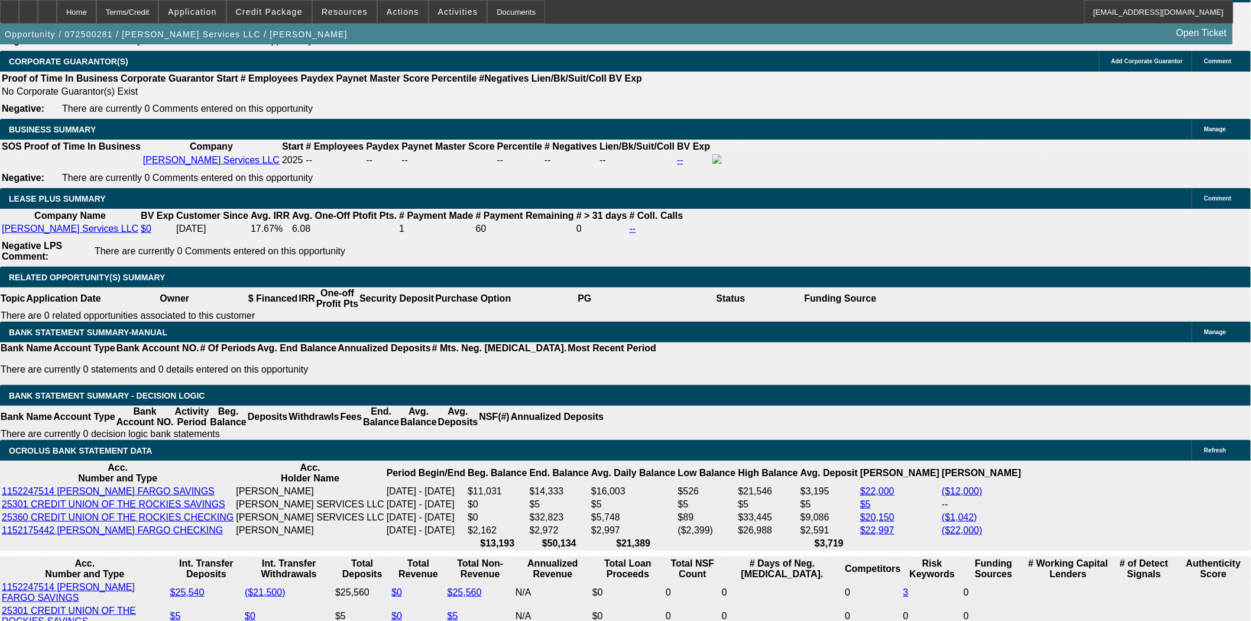
drag, startPoint x: 287, startPoint y: 164, endPoint x: 297, endPoint y: 164, distance: 9.5
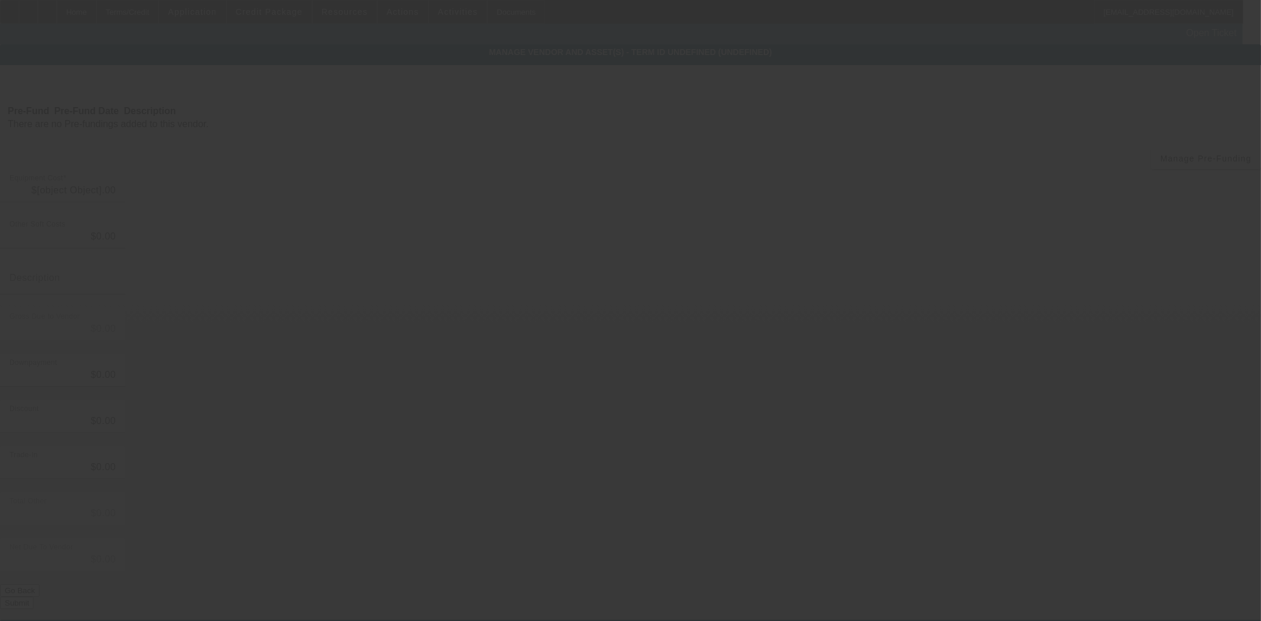
type input "$93,000.00"
type input "$3,441.00"
type input "$96,441.00"
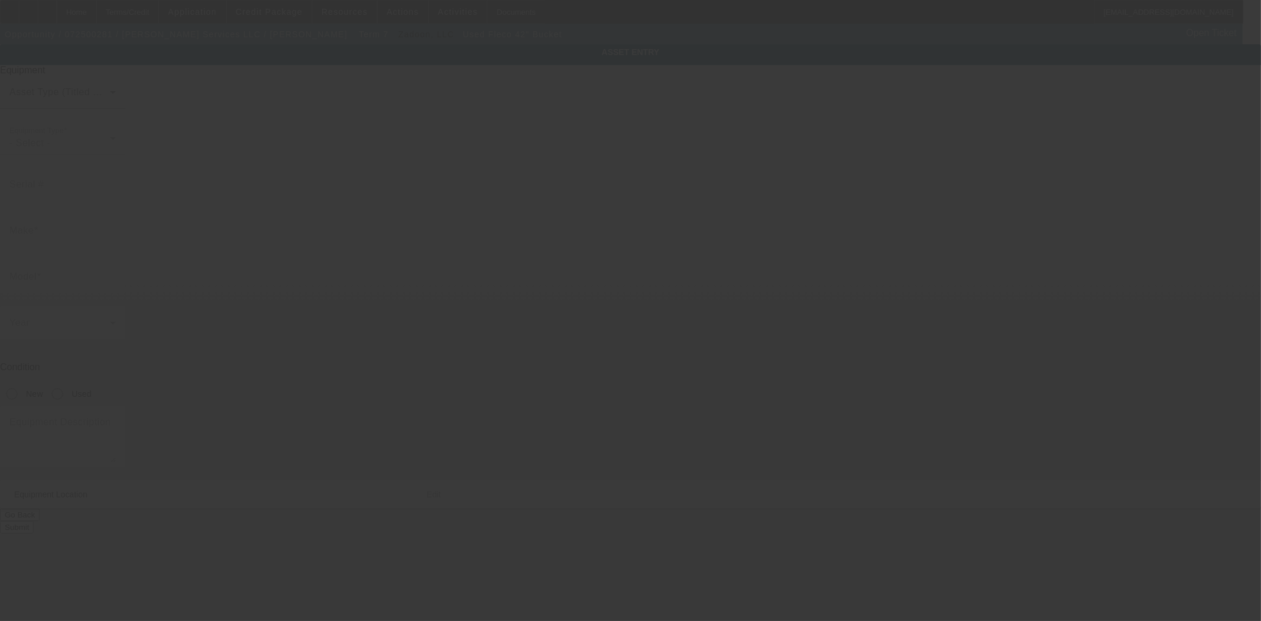
type input "Fleco"
type input "42" Bucket"
radio input "true"
type textarea "with Matching Hydraulic Thumb Includes All Options, Attachments, and Accessories"
type input "2791 County Rd. 88"
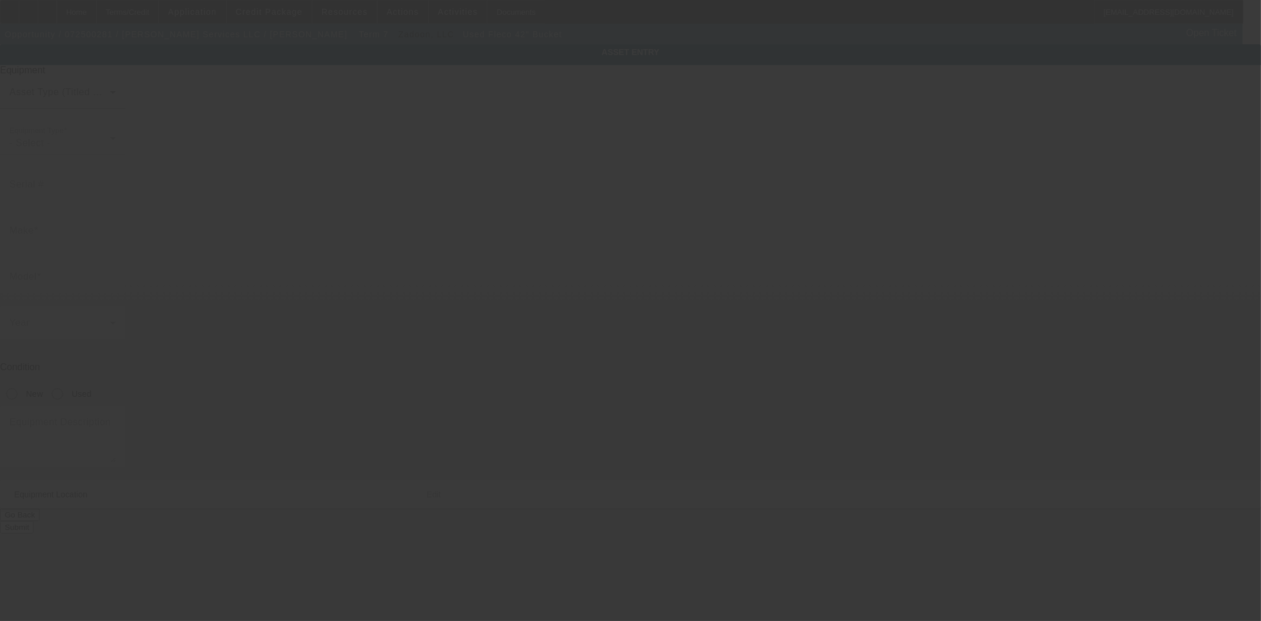
type input "Granby"
type input "80478"
type input "Grand"
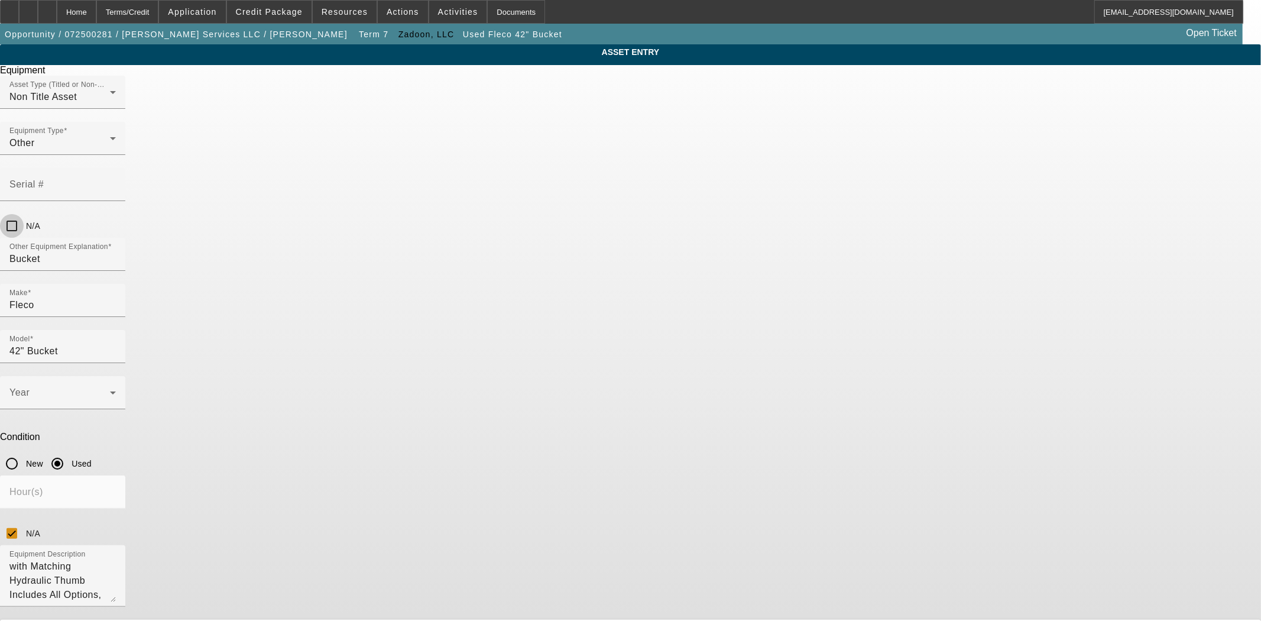
click at [24, 214] on input "N/A" at bounding box center [12, 226] width 24 height 24
checkbox input "true"
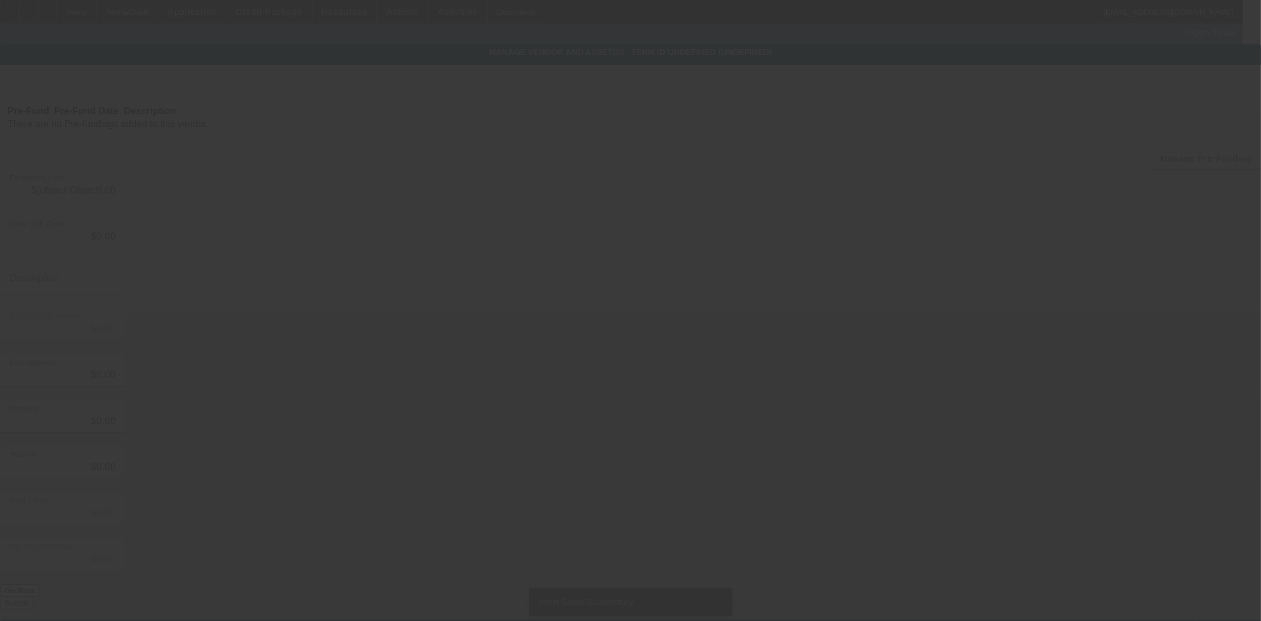
type input "$93,000.00"
type input "$3,441.00"
type input "$96,441.00"
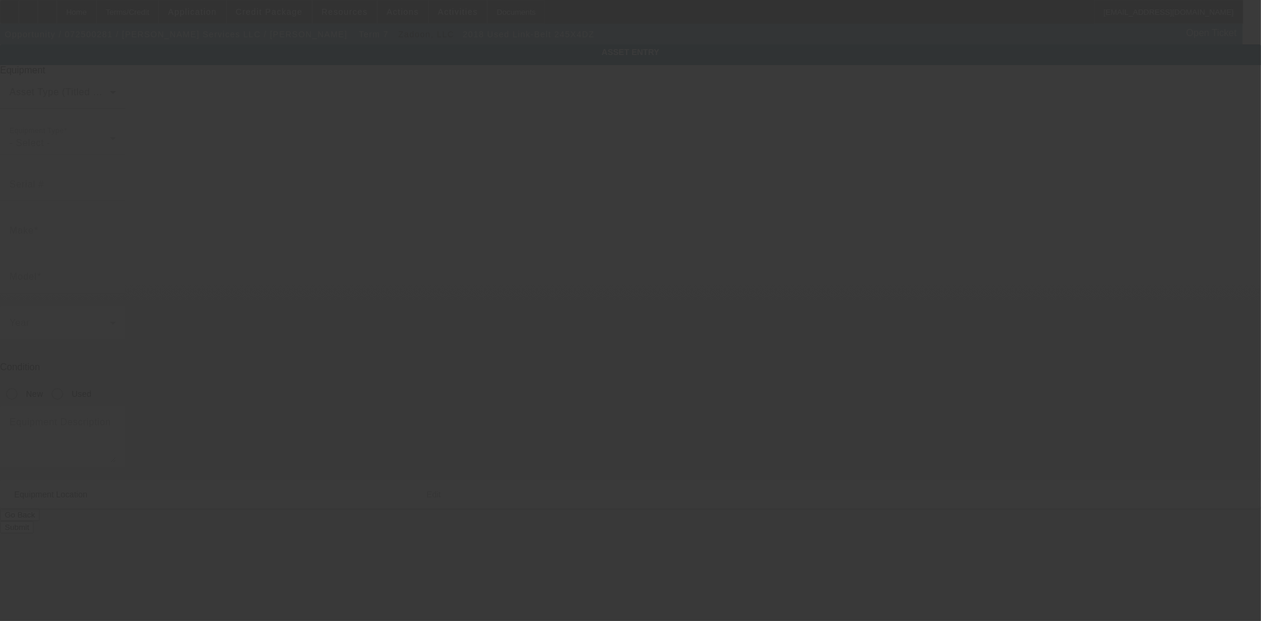
type input "LBX245Q7NHHEX1158"
type input "Link-Belt"
type input "245X4DZ"
radio input "true"
type textarea "Spin Ace Excavator With (1) 24" Strickland Bucket Includes all options, attachm…"
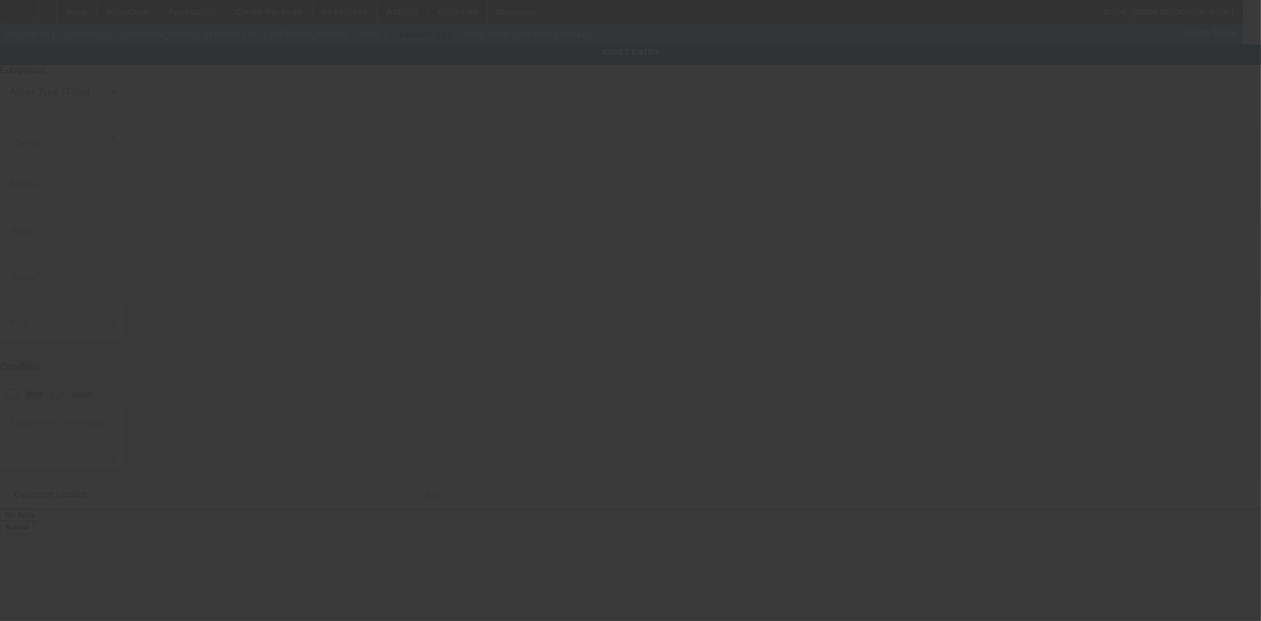
type input "2791 County Rd. 88"
type input "Granby"
type input "80478"
type input "Grand"
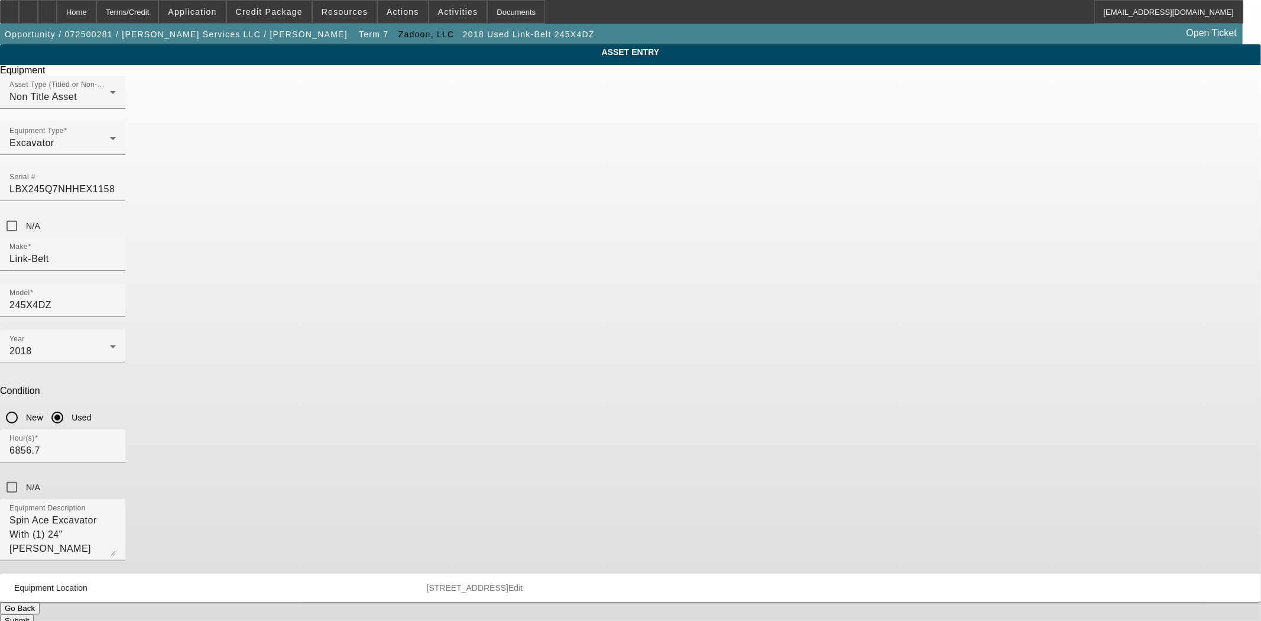
click at [34, 614] on button "Submit" at bounding box center [17, 620] width 34 height 12
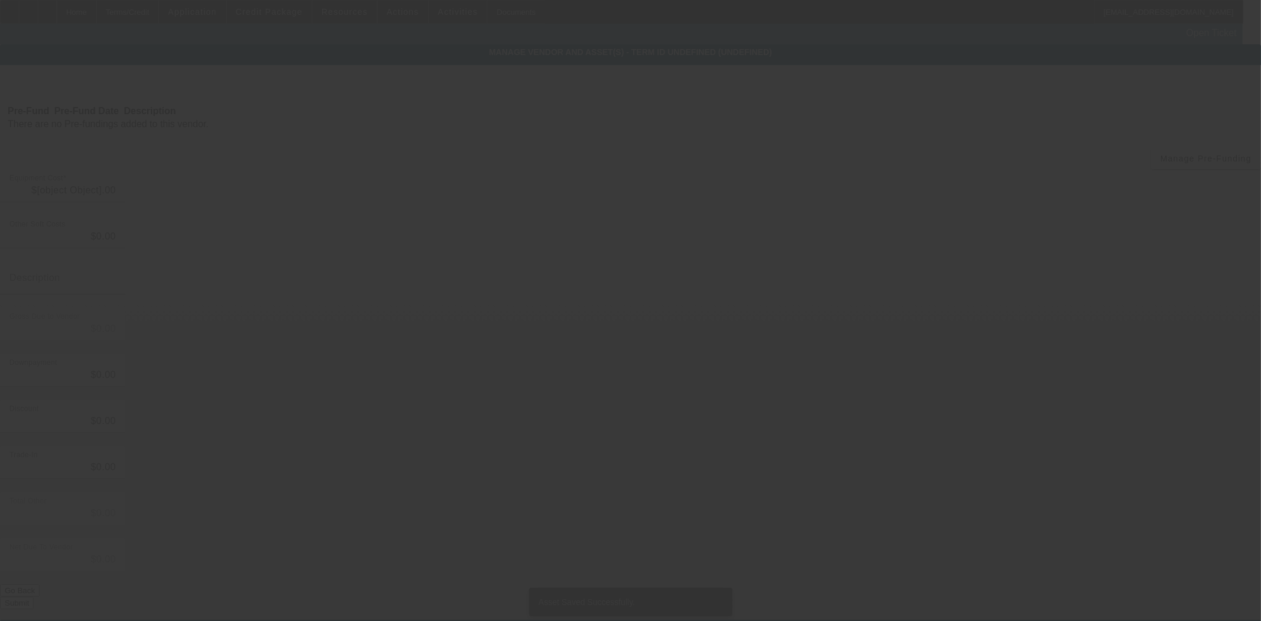
type input "$93,000.00"
type input "$3,441.00"
type input "$96,441.00"
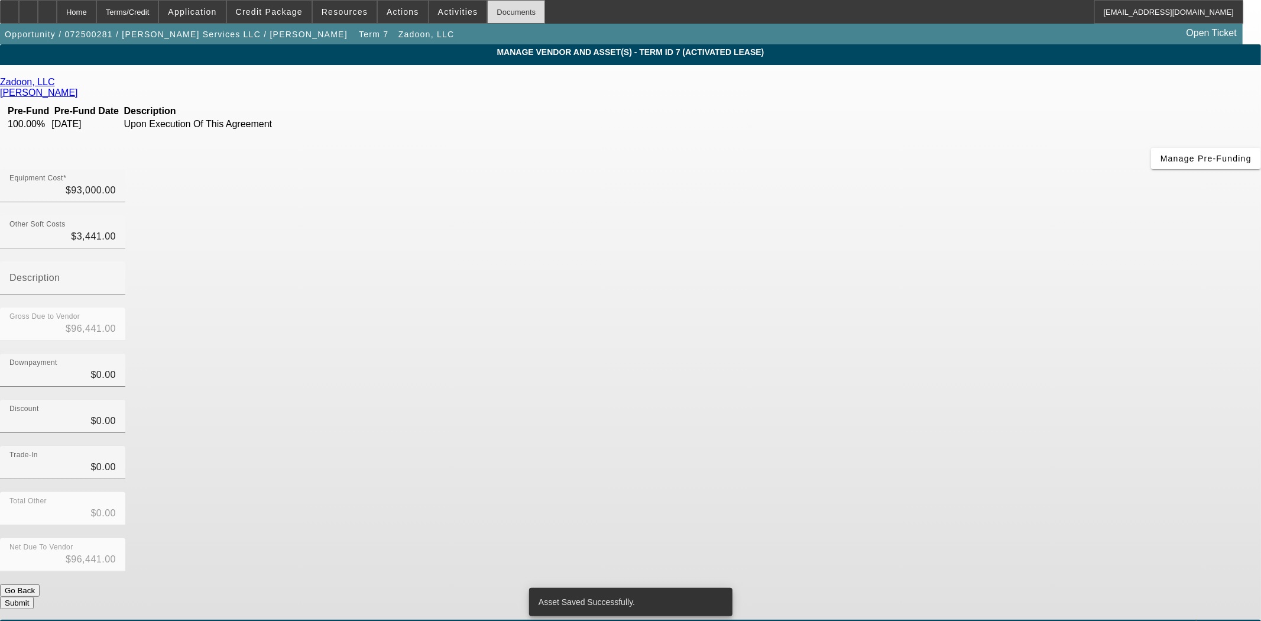
click at [497, 14] on div "Documents" at bounding box center [516, 12] width 58 height 24
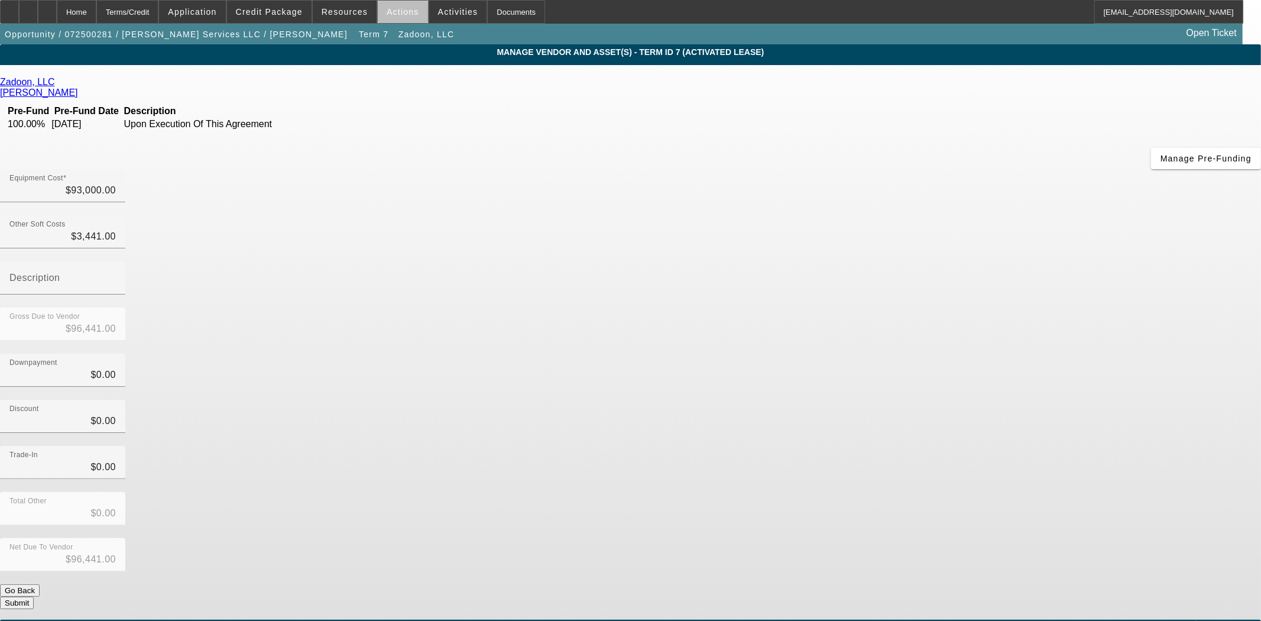
click at [411, 15] on span at bounding box center [403, 12] width 50 height 28
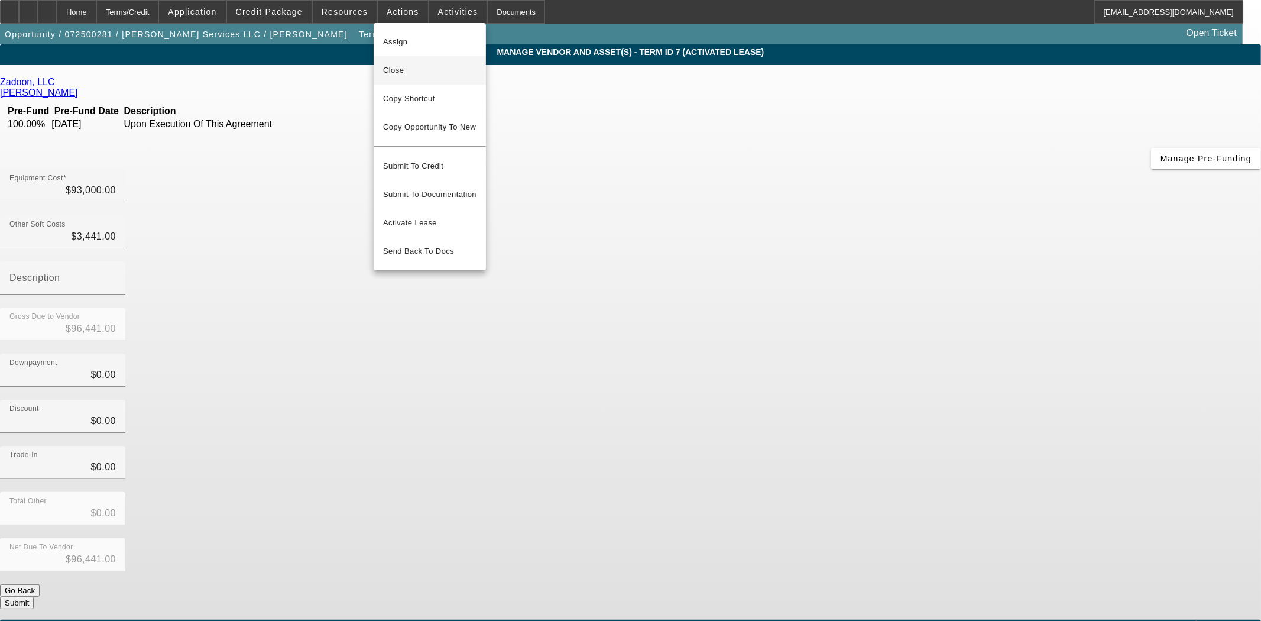
click at [399, 75] on span "Close" at bounding box center [429, 70] width 93 height 14
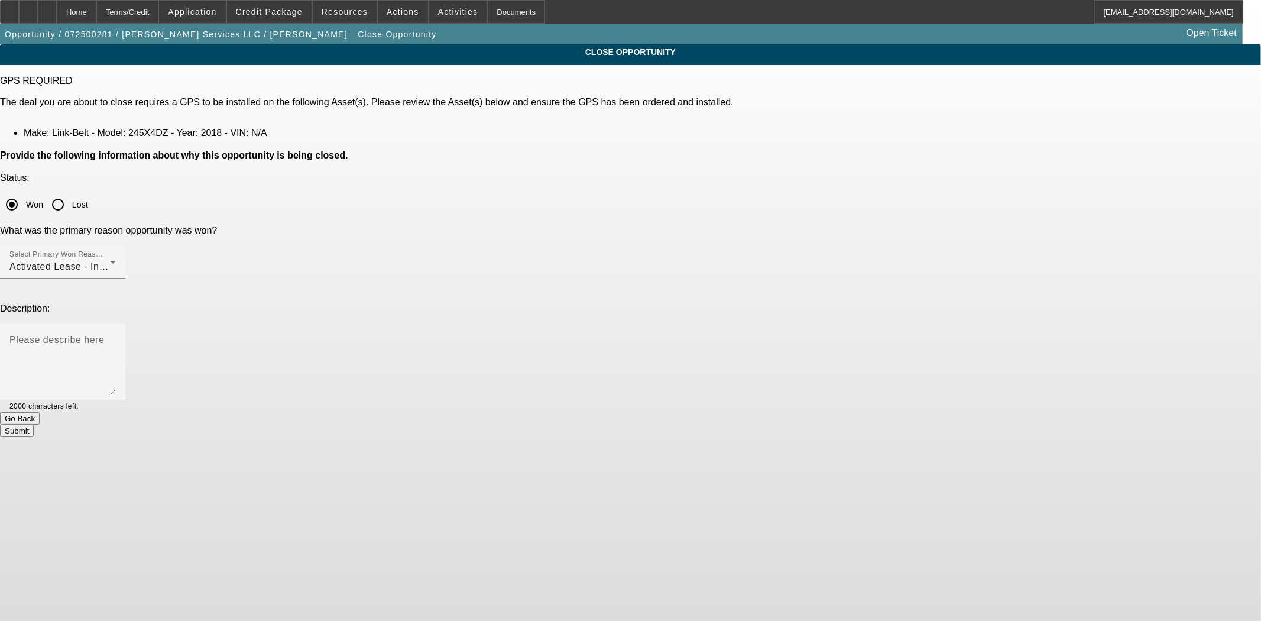
click at [34, 425] on button "Submit" at bounding box center [17, 431] width 34 height 12
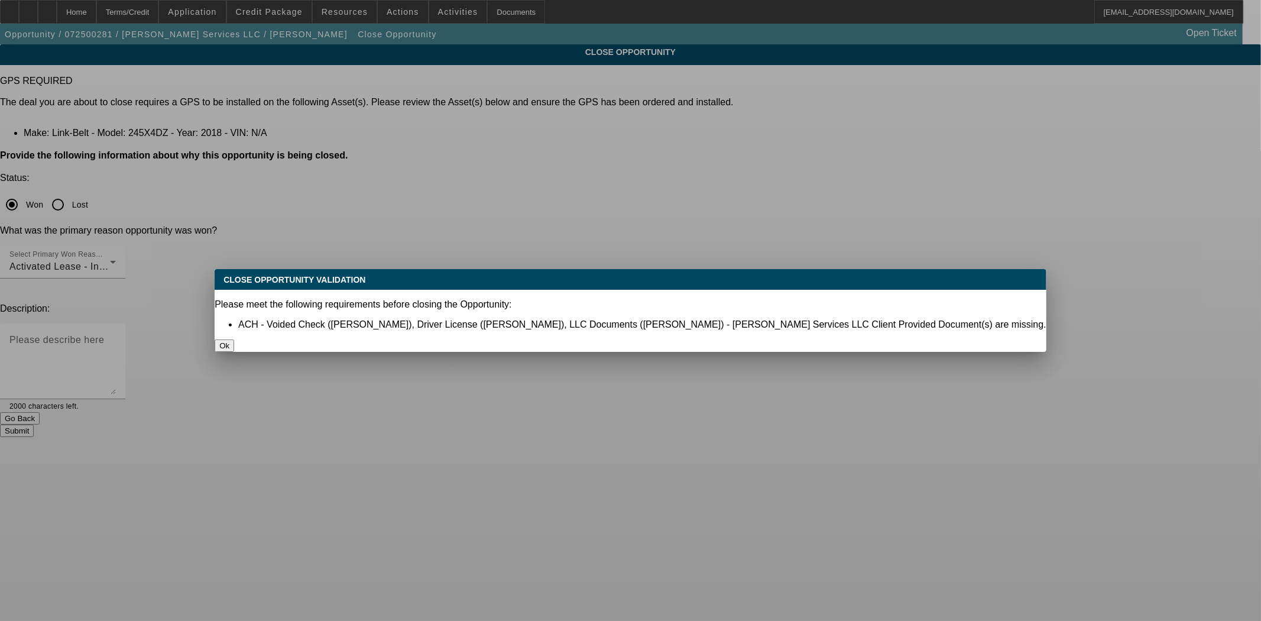
click at [234, 339] on button "Ok" at bounding box center [225, 345] width 20 height 12
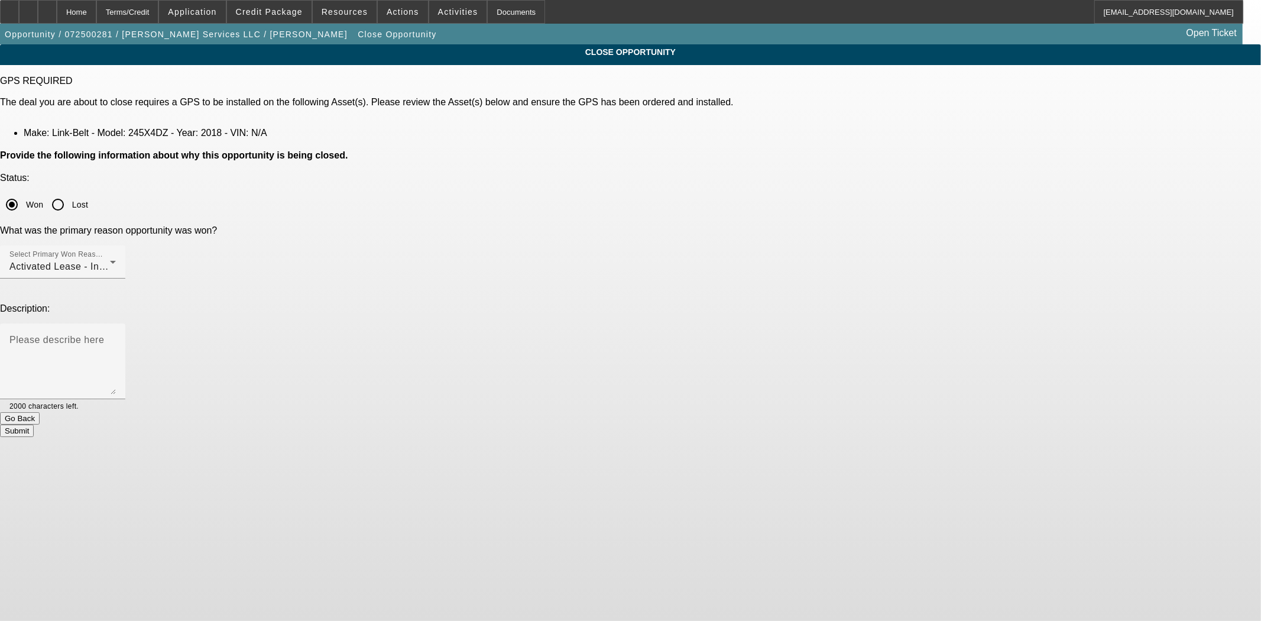
click at [34, 425] on button "Submit" at bounding box center [17, 431] width 34 height 12
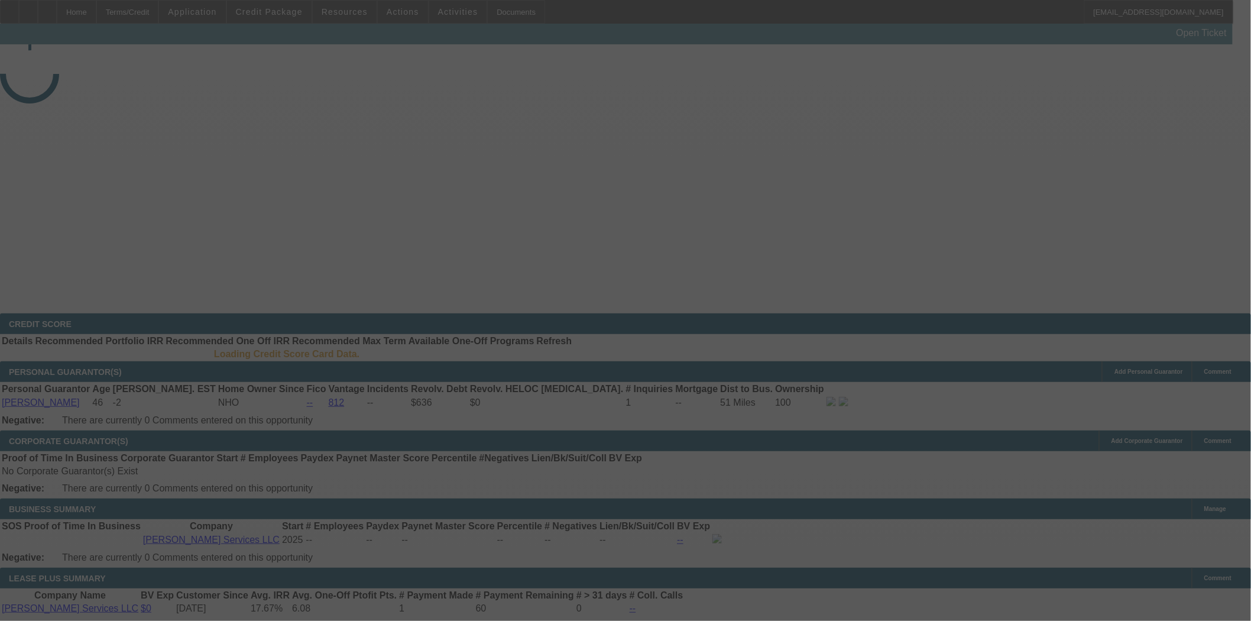
select select "4"
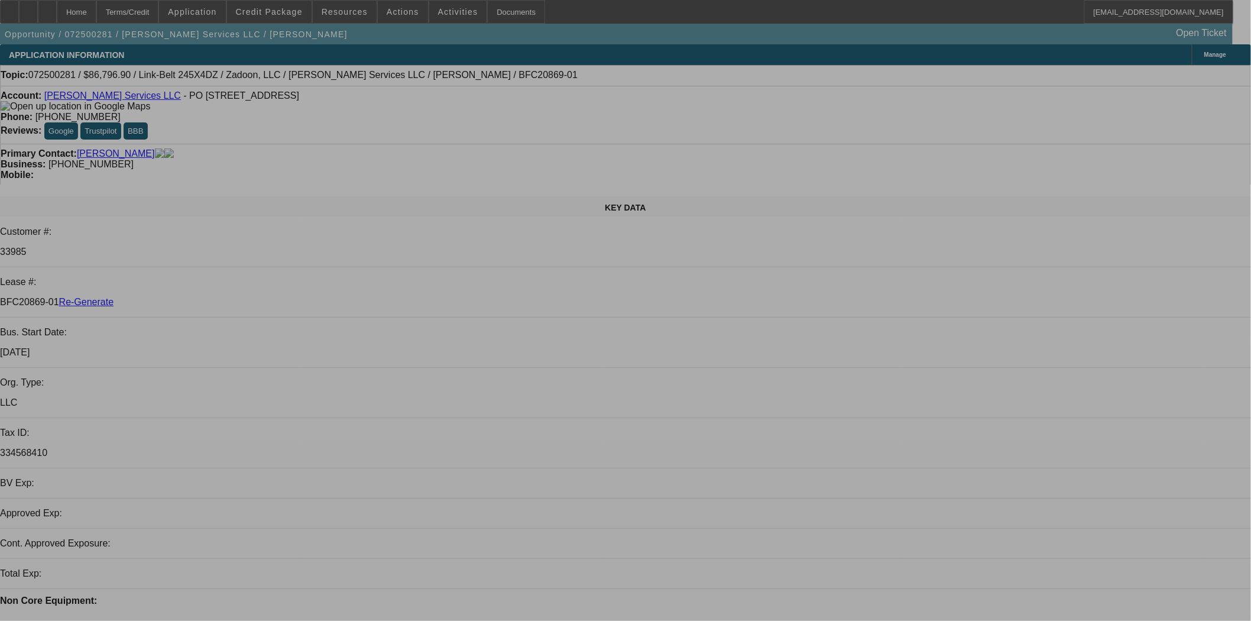
select select "0.1"
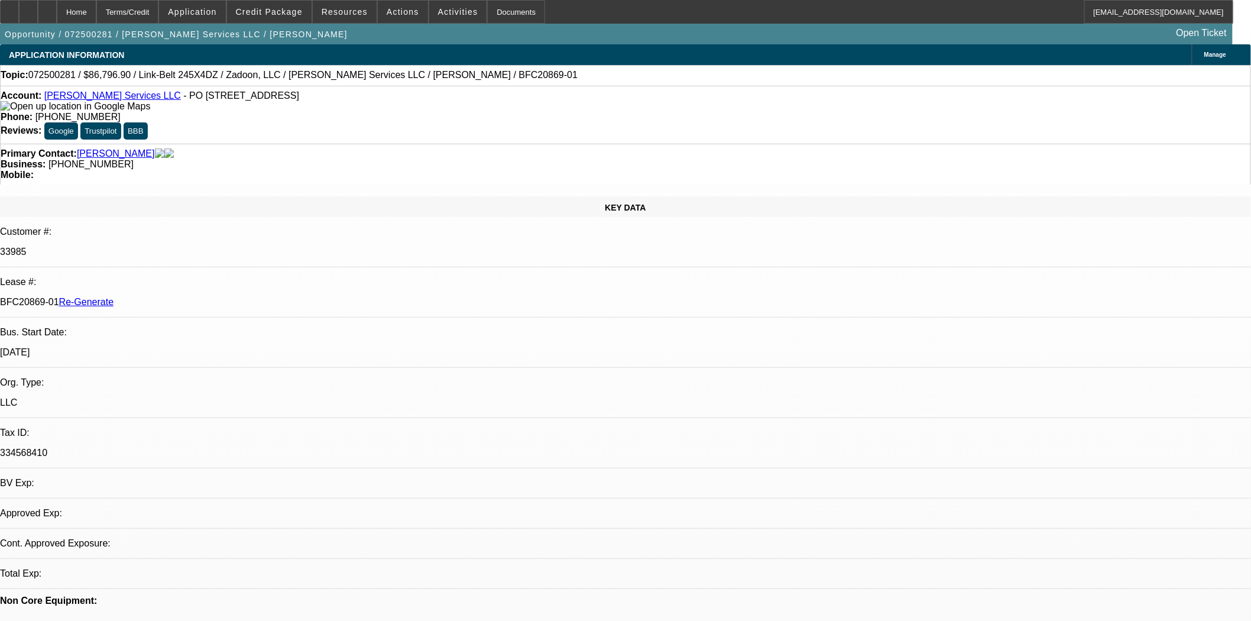
select select "0"
select select "2"
select select "0"
select select "6"
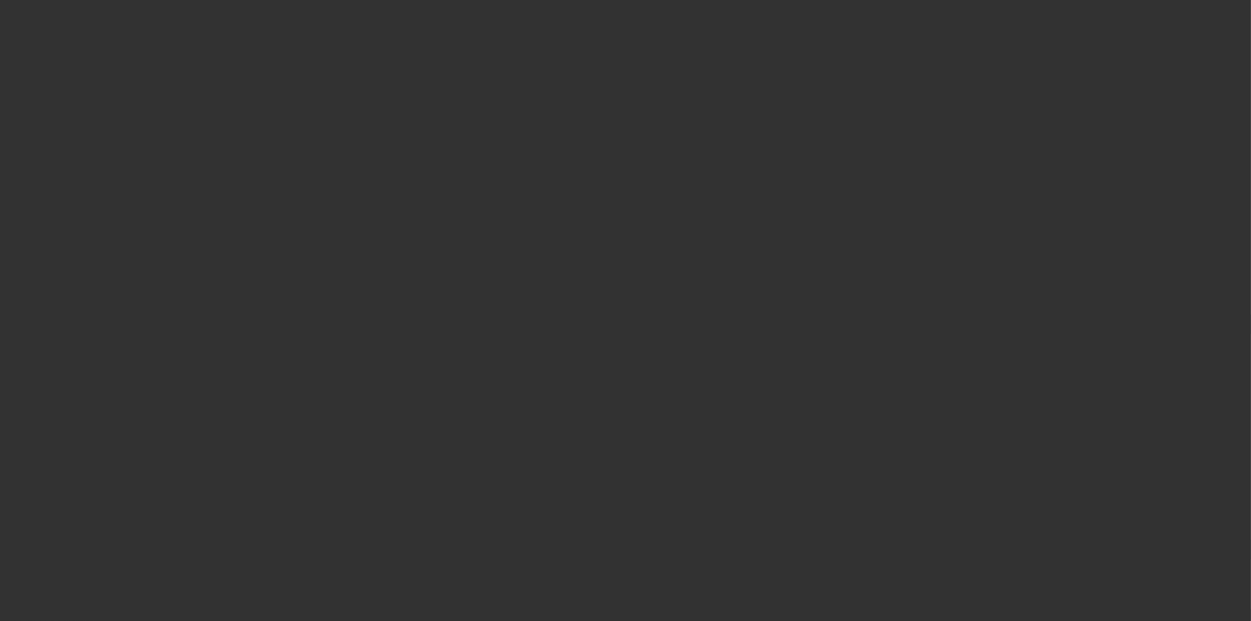
select select "4"
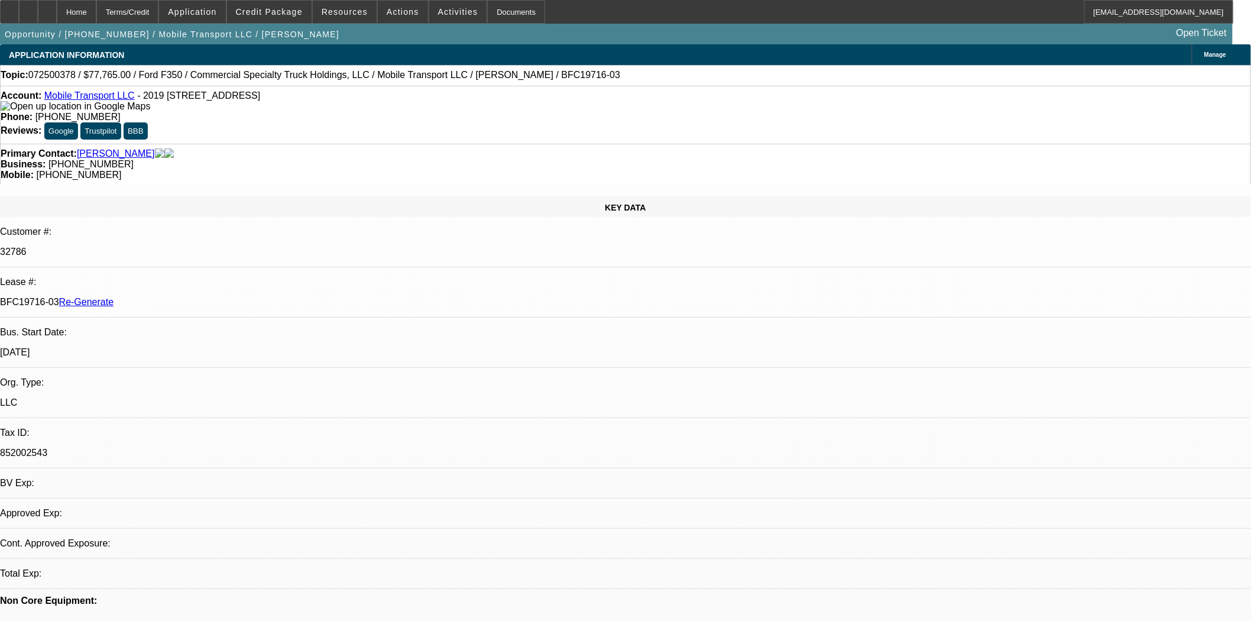
select select "0"
select select "2"
select select "0"
select select "6"
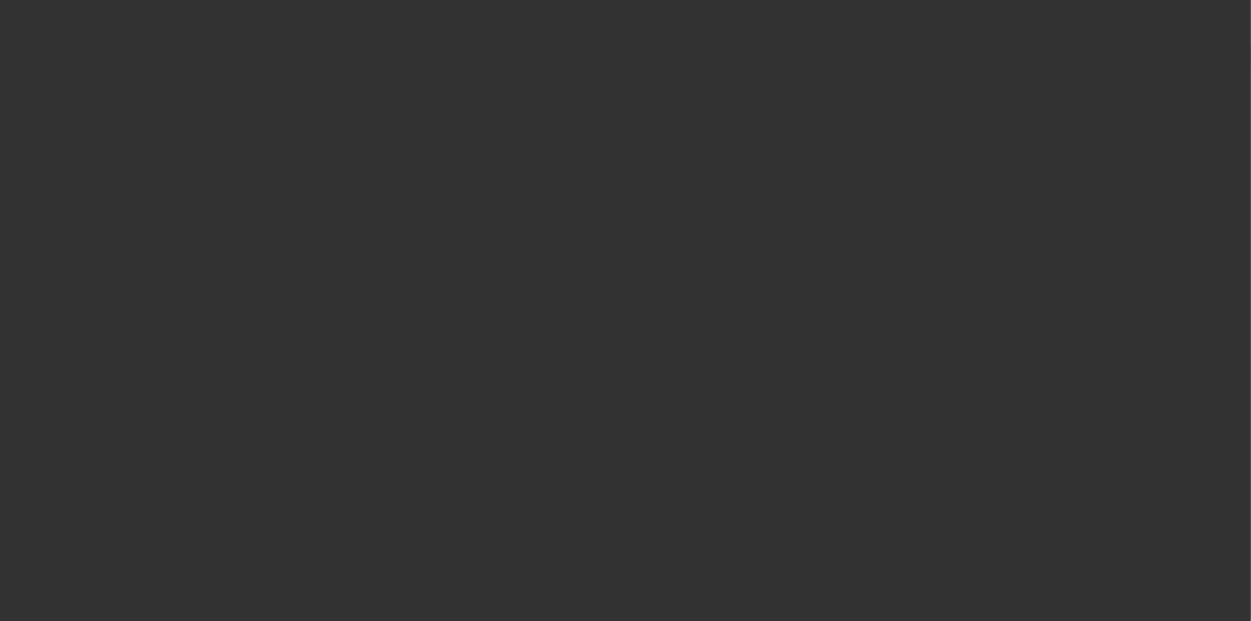
select select "4"
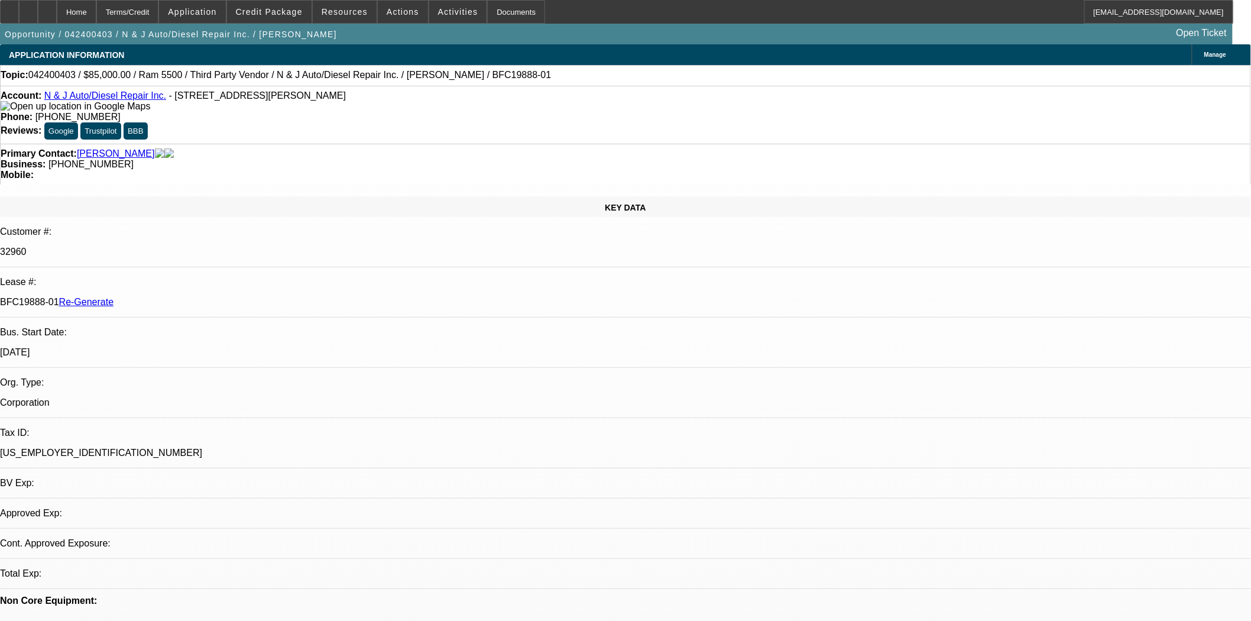
select select "0"
select select "6"
click at [406, 12] on span "Actions" at bounding box center [403, 11] width 33 height 9
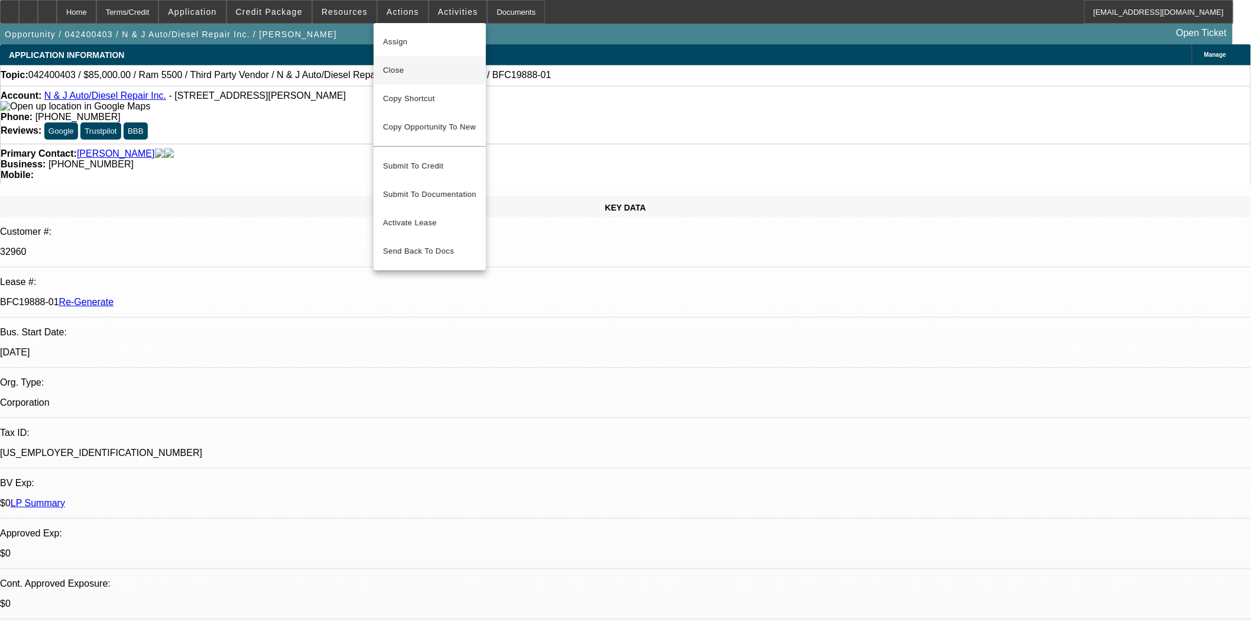
click at [400, 72] on span "Close" at bounding box center [429, 70] width 93 height 14
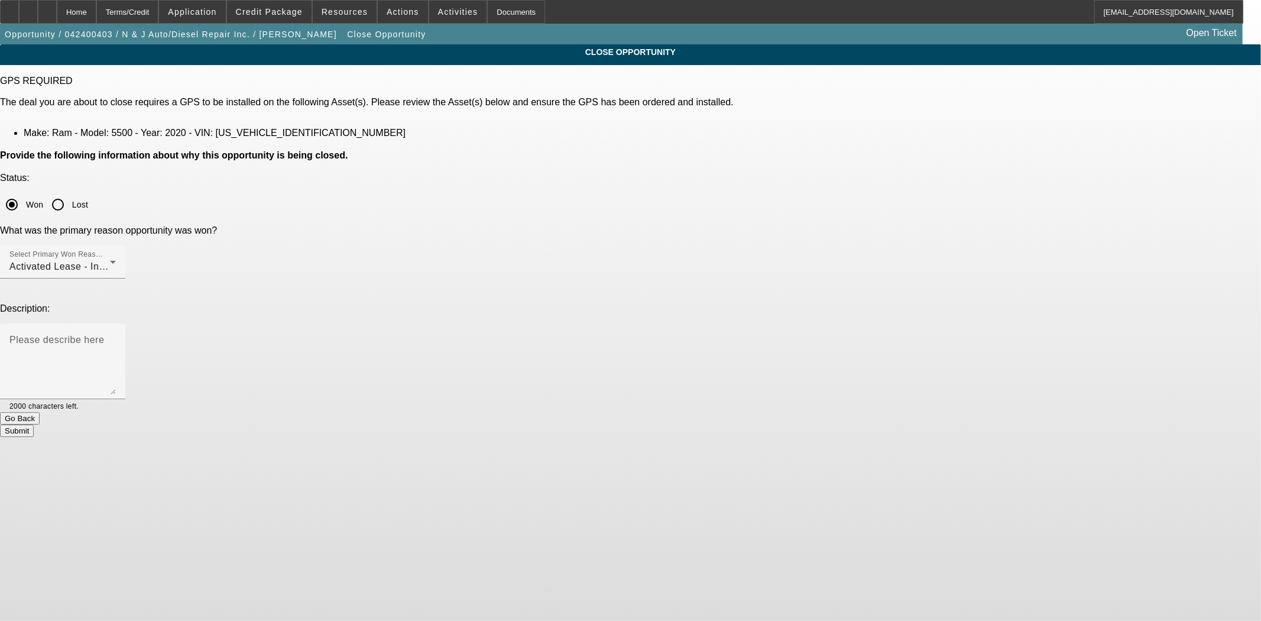
click at [34, 425] on button "Submit" at bounding box center [17, 431] width 34 height 12
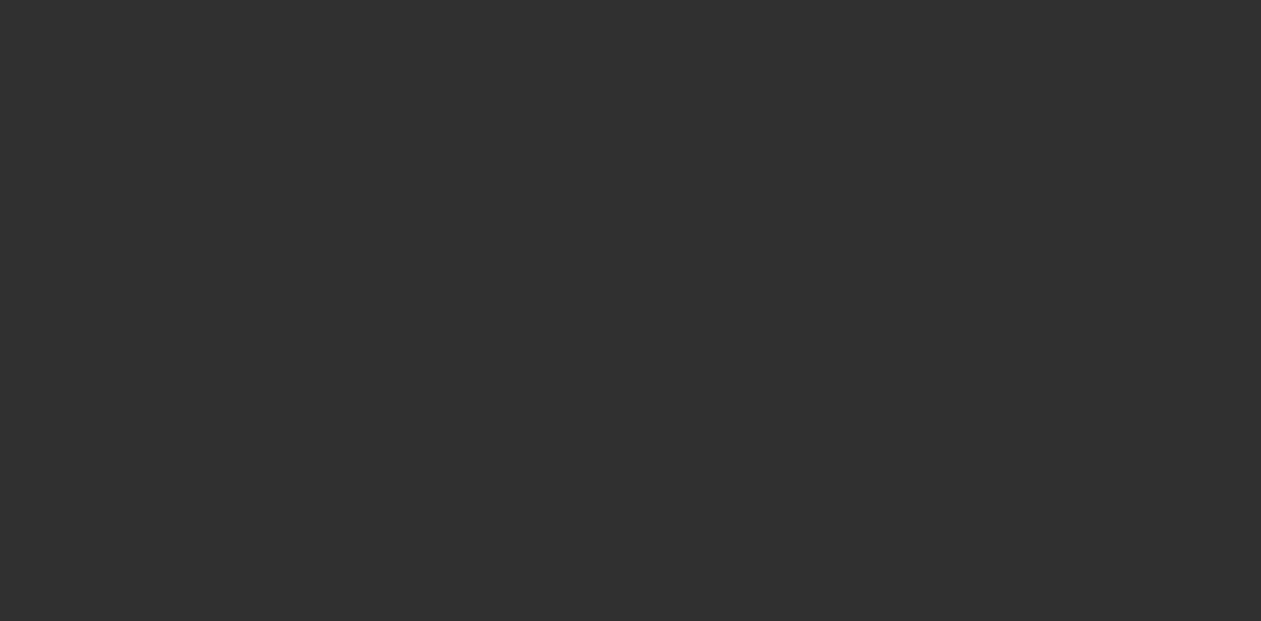
select select "4"
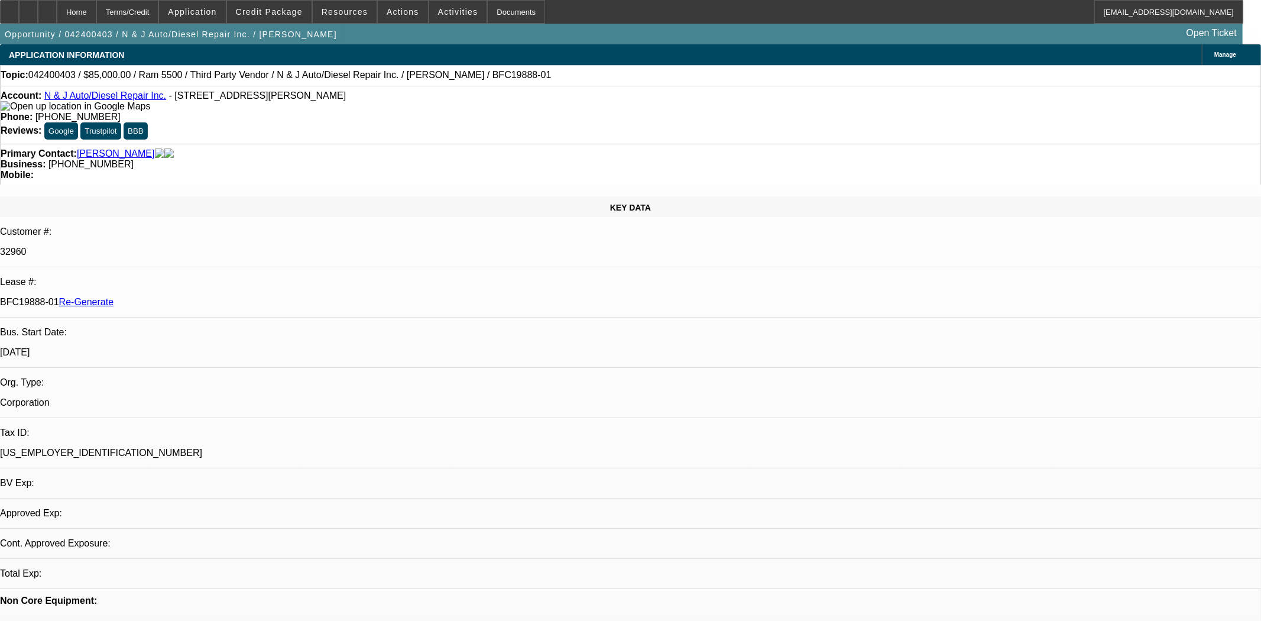
select select "0"
select select "6"
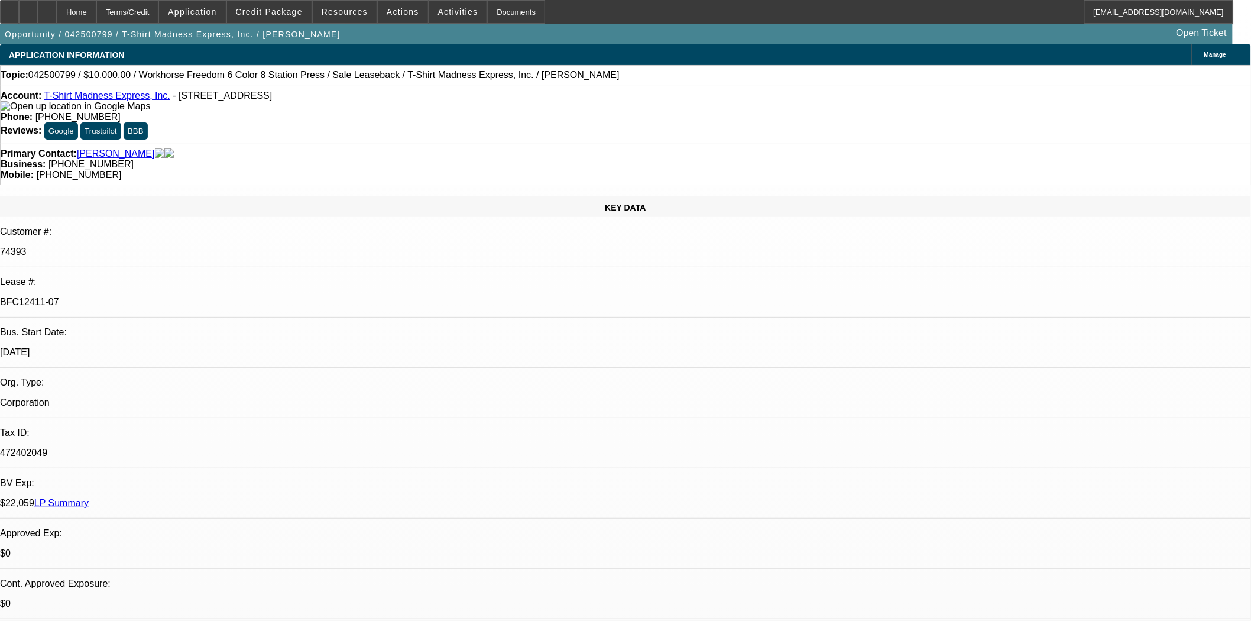
select select "0"
select select "2"
select select "0"
select select "2"
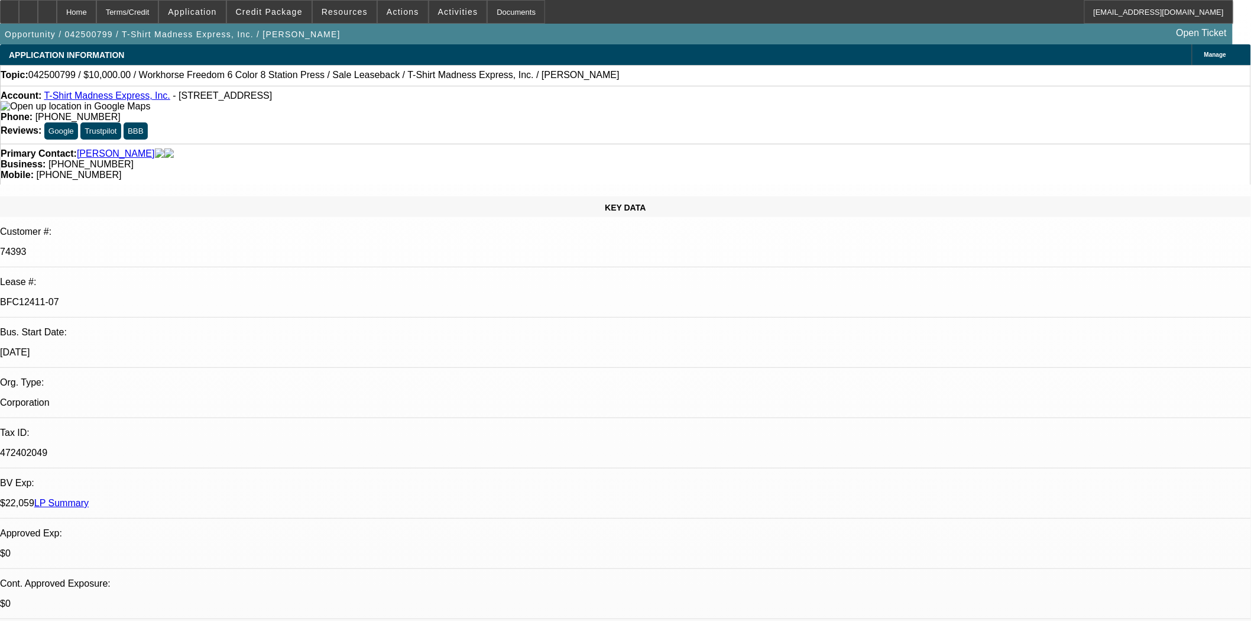
select select "0"
select select "2"
select select "0"
select select "2"
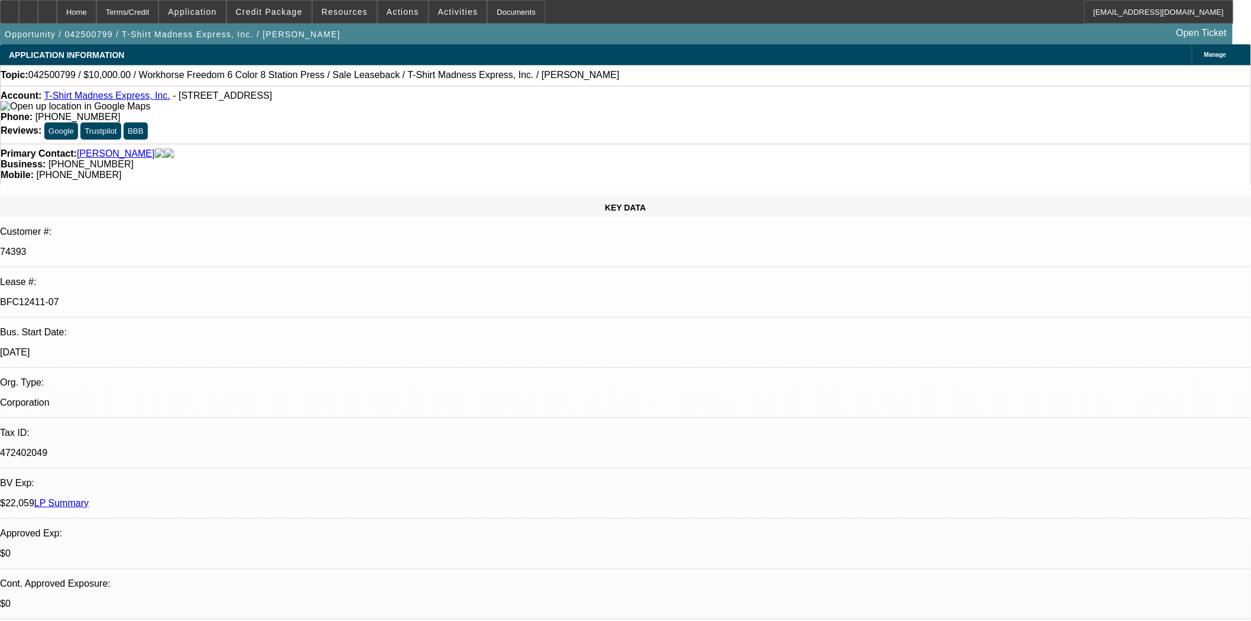
select select "0"
select select "2"
select select "0"
select select "2"
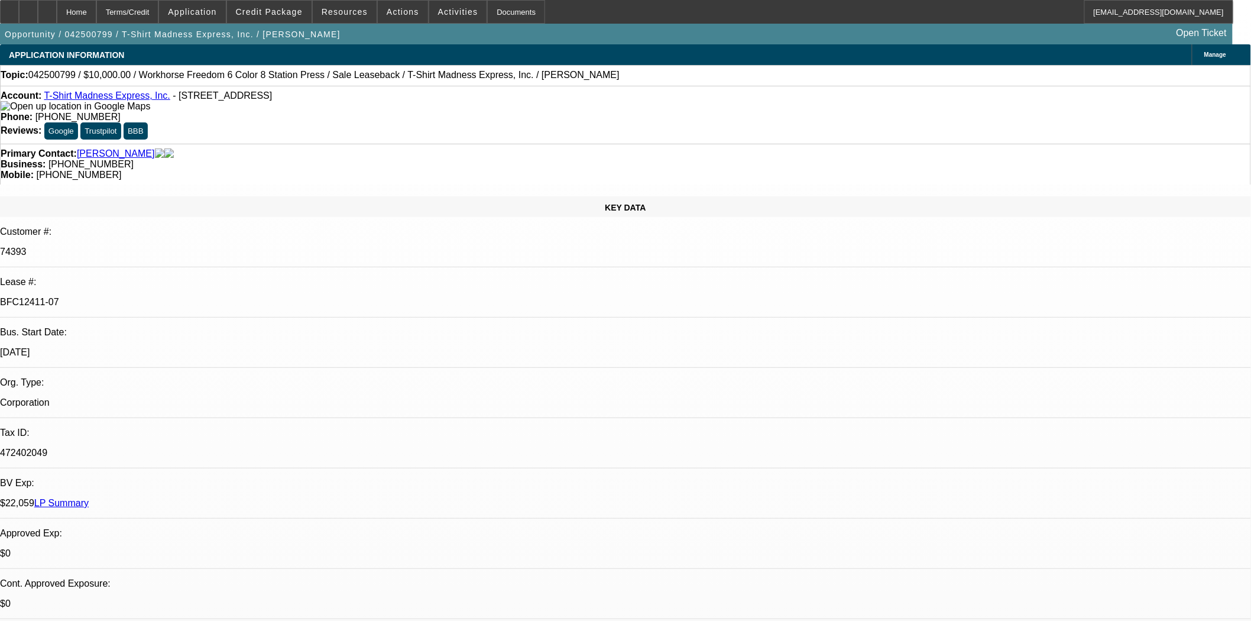
select select "0"
select select "2"
select select "0"
select select "2"
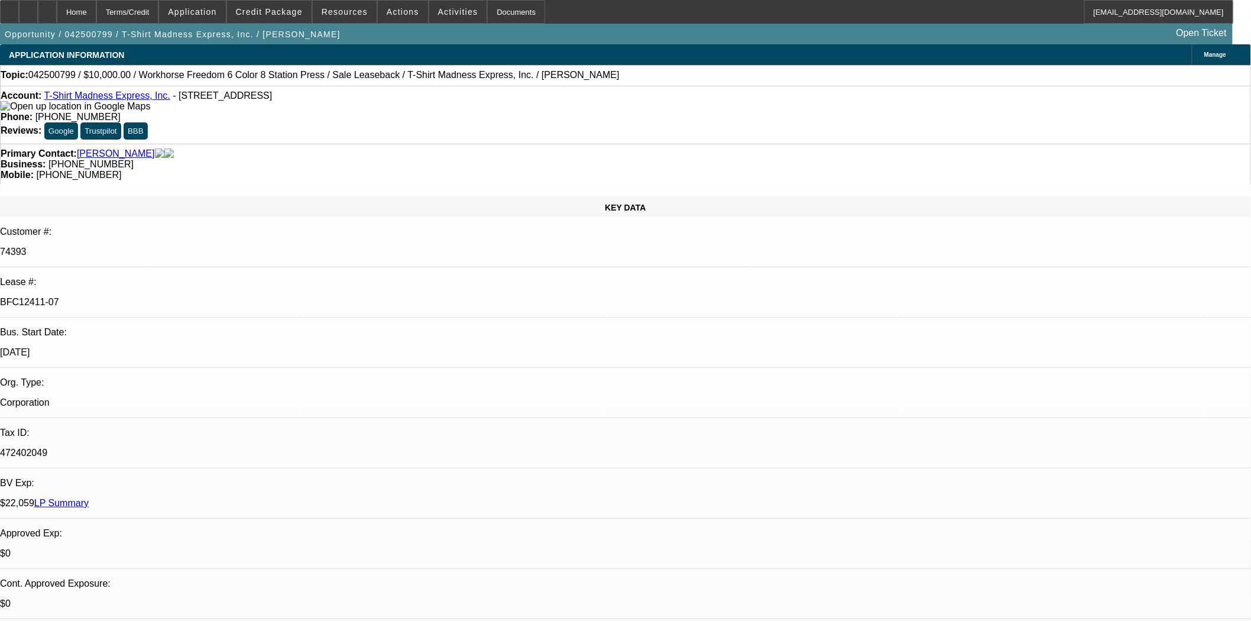
scroll to position [263, 0]
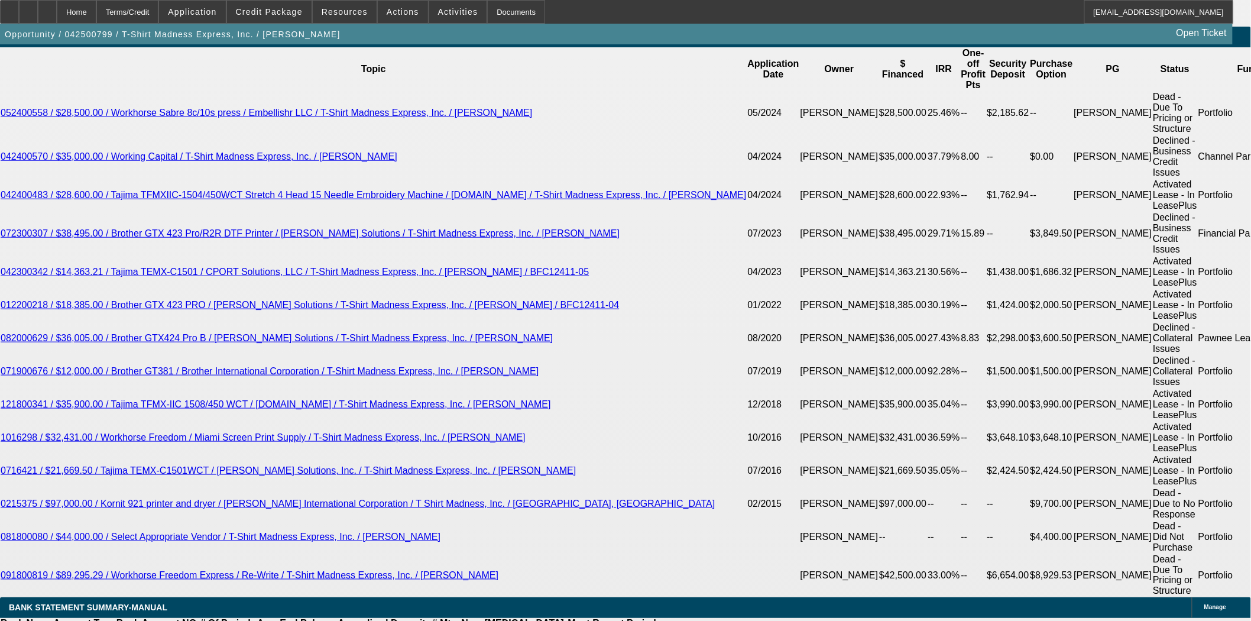
scroll to position [131, 0]
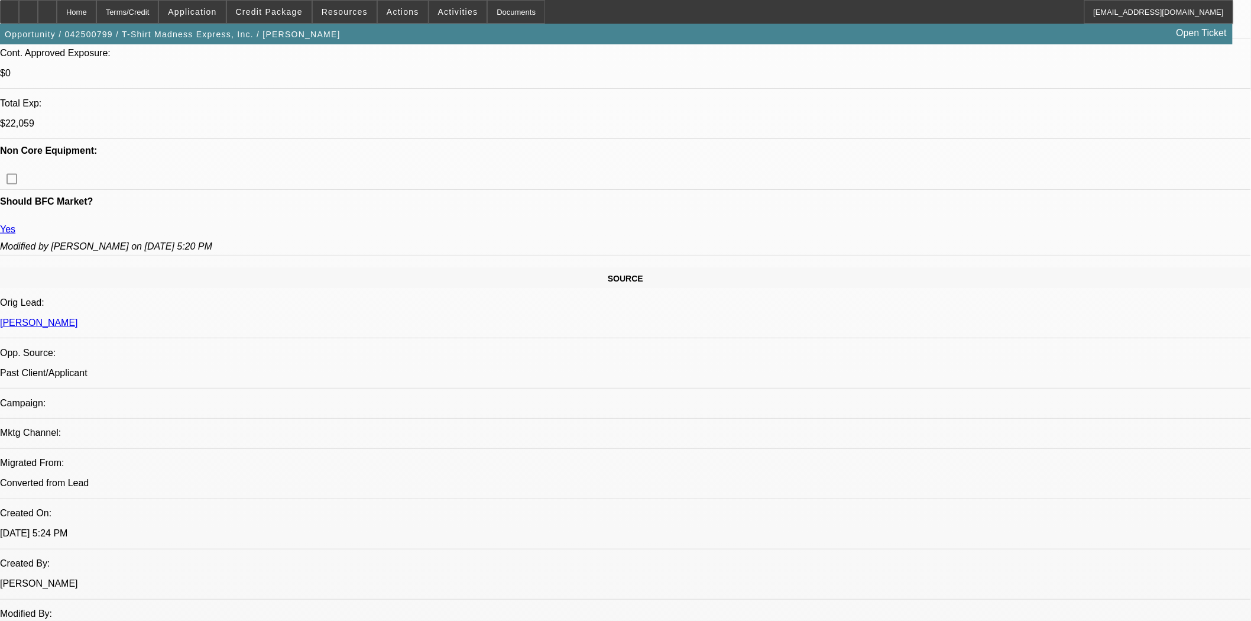
scroll to position [197, 0]
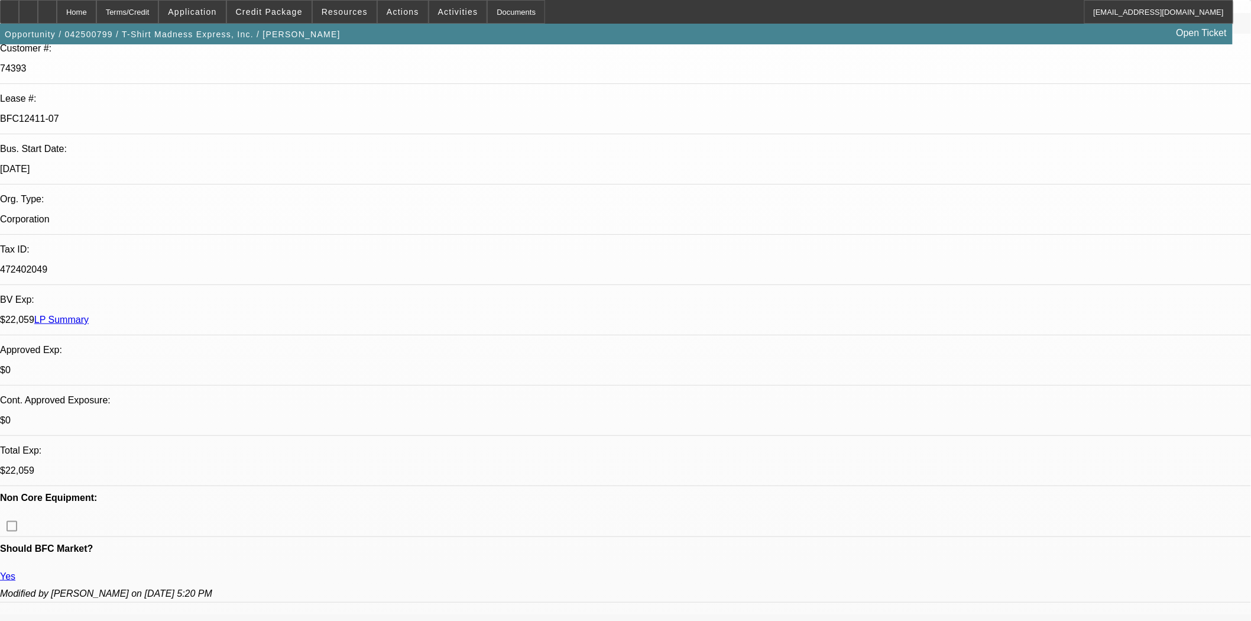
scroll to position [0, 0]
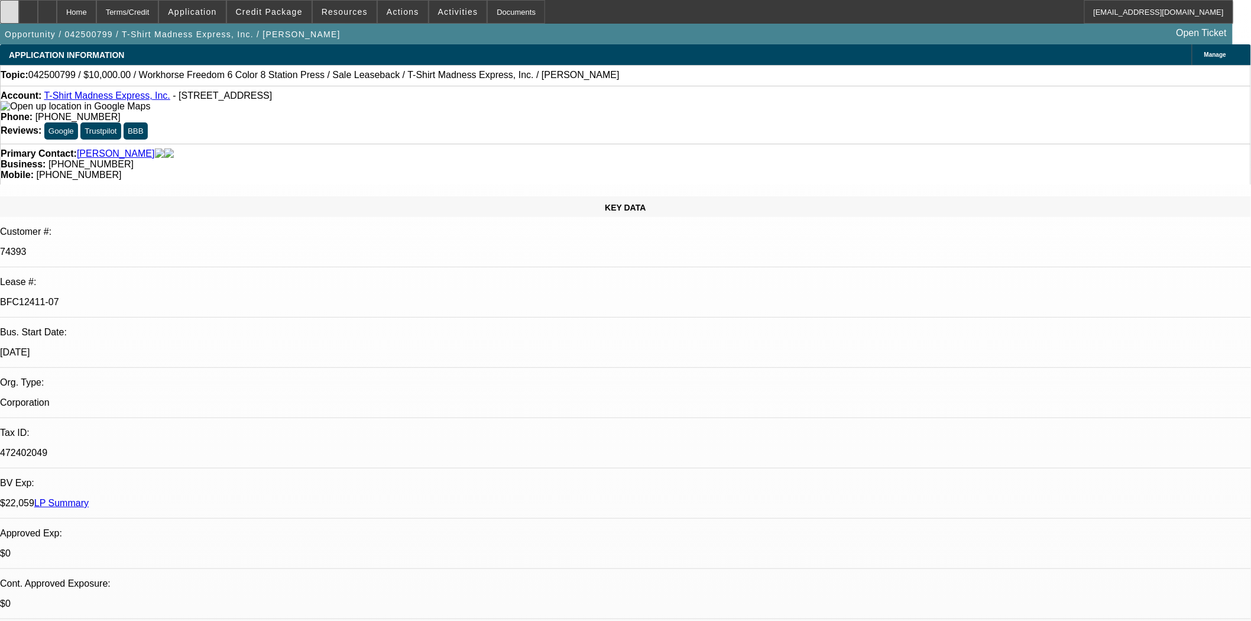
click at [9, 8] on icon at bounding box center [9, 8] width 0 height 0
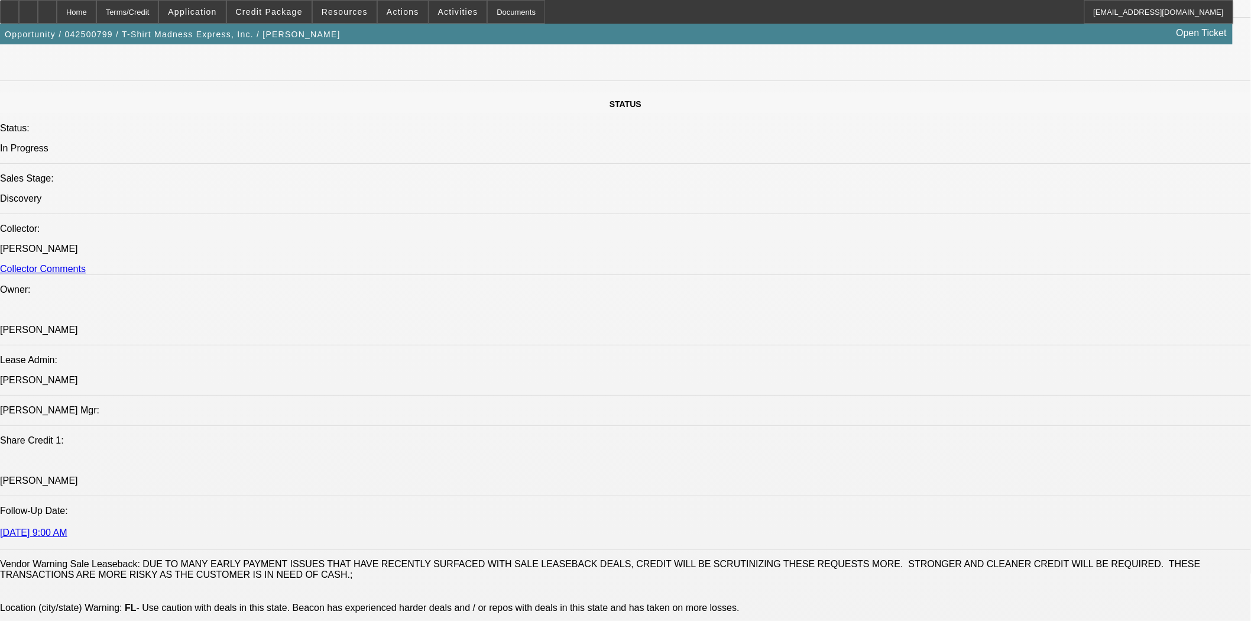
scroll to position [920, 0]
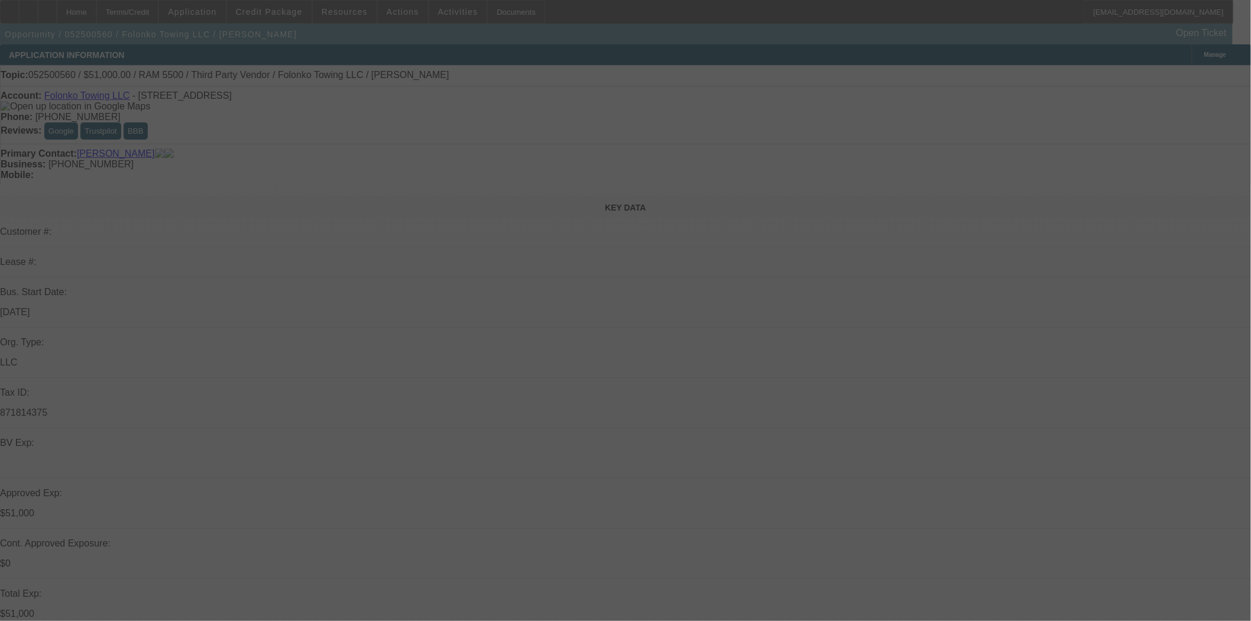
select select "0"
select select "2"
select select "0.1"
select select "4"
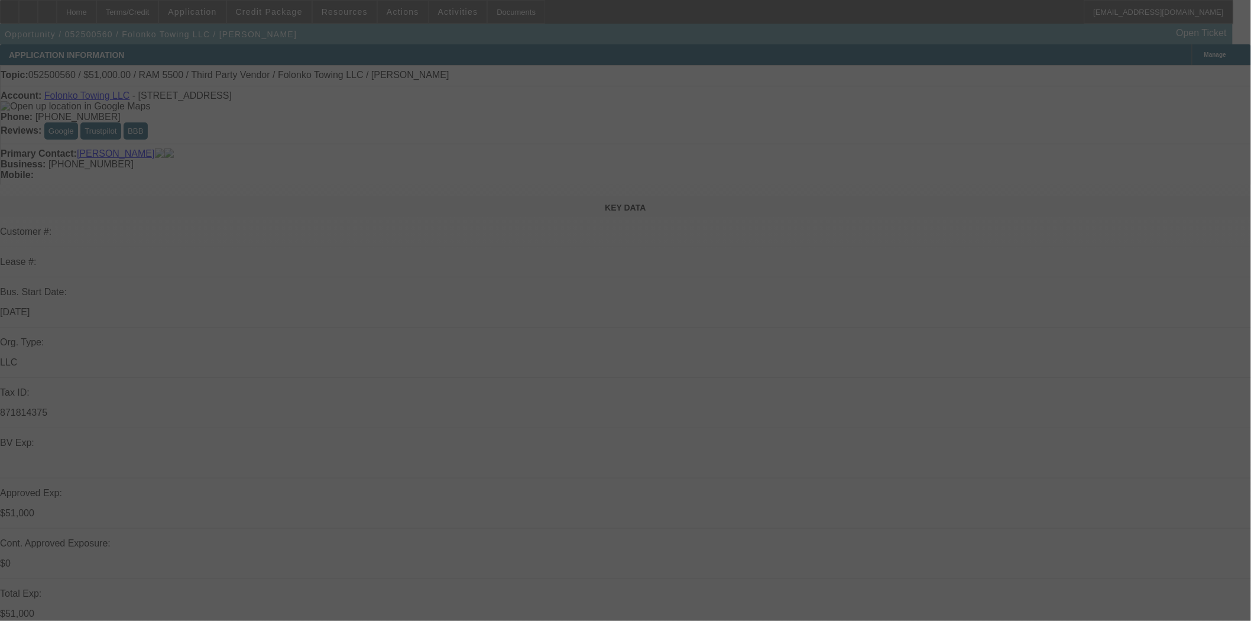
select select "0"
select select "2"
select select "0.1"
select select "4"
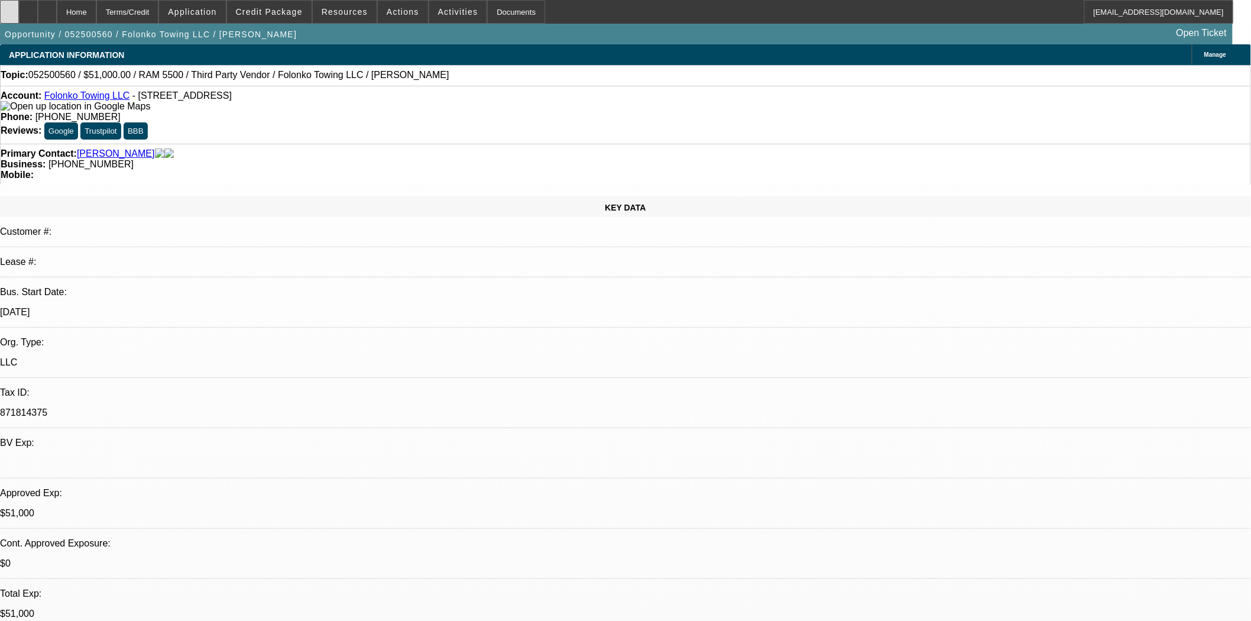
click at [19, 18] on div at bounding box center [9, 12] width 19 height 24
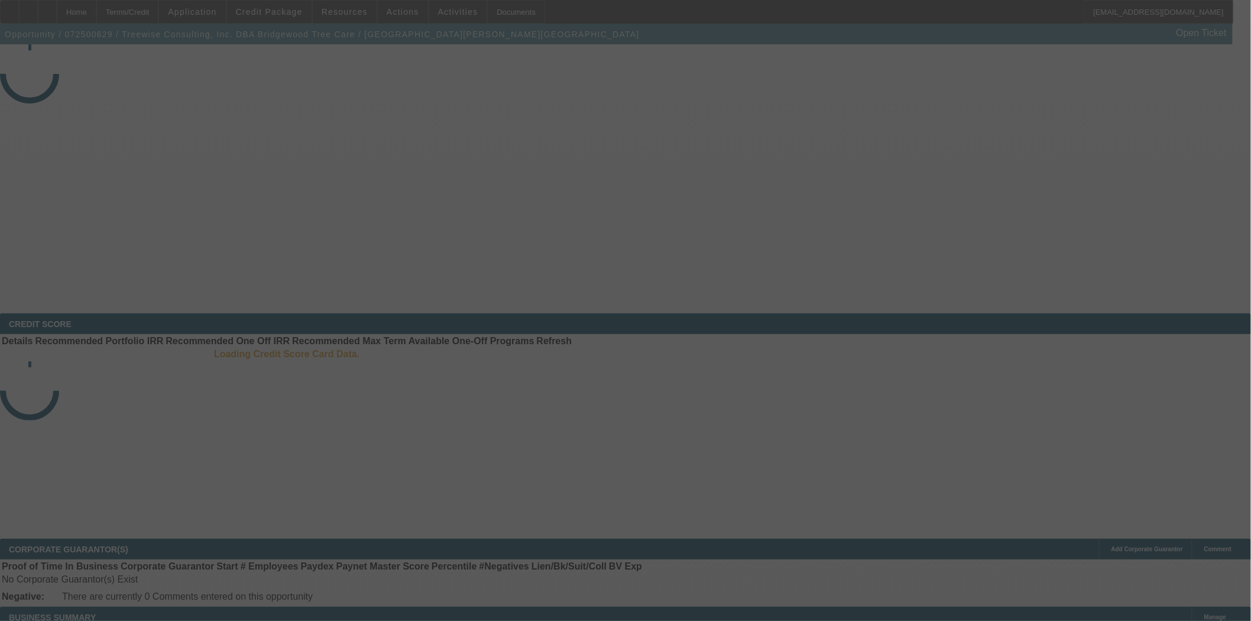
select select "3"
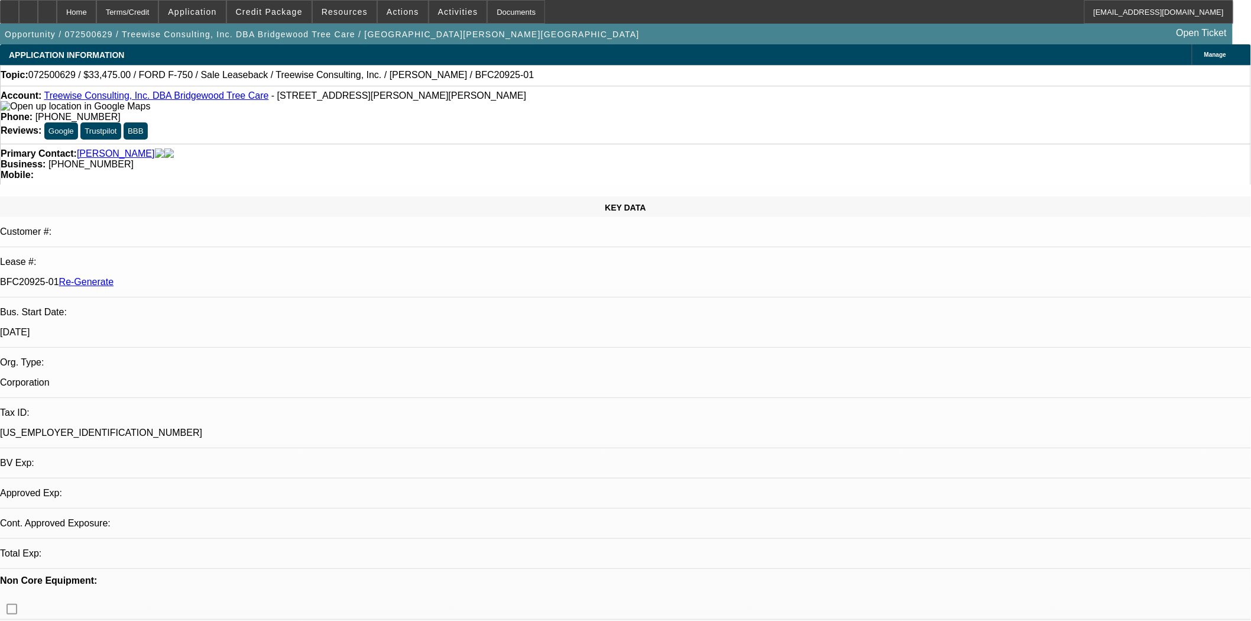
select select "0"
select select "2"
select select "0"
select select "6"
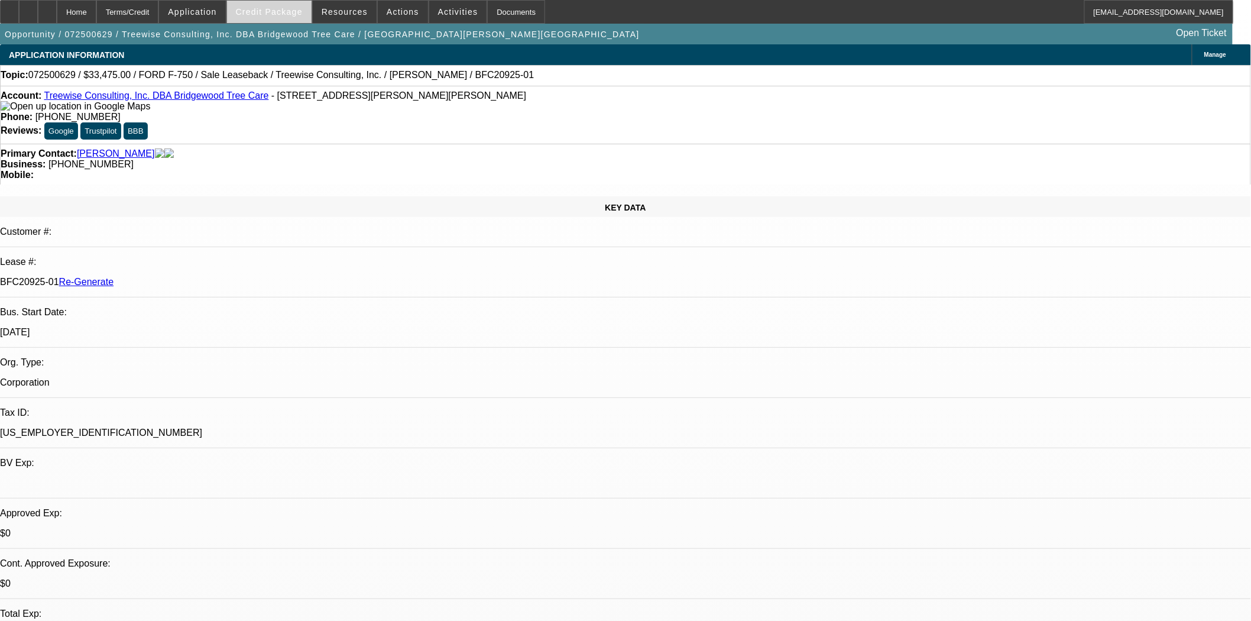
click at [272, 7] on span at bounding box center [269, 12] width 85 height 28
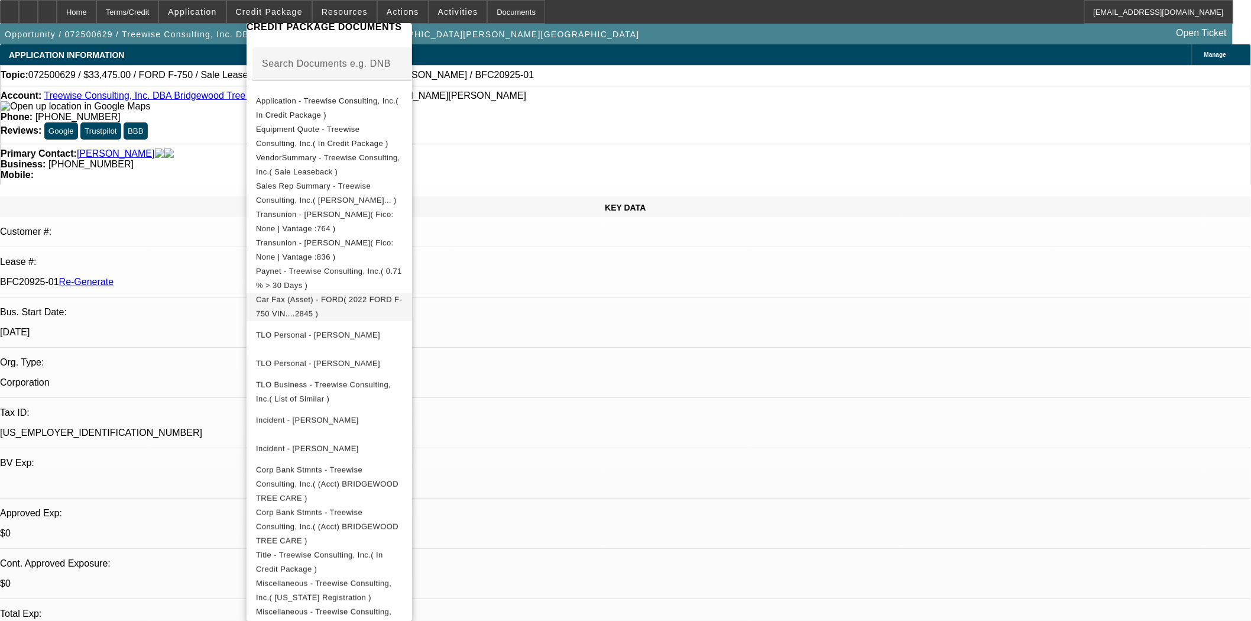
scroll to position [197, 0]
click at [344, 465] on span "Corp Bank Stmnts - Treewise Consulting, Inc.( (Acct) BRIDGEWOOD TREE CARE )" at bounding box center [329, 483] width 147 height 43
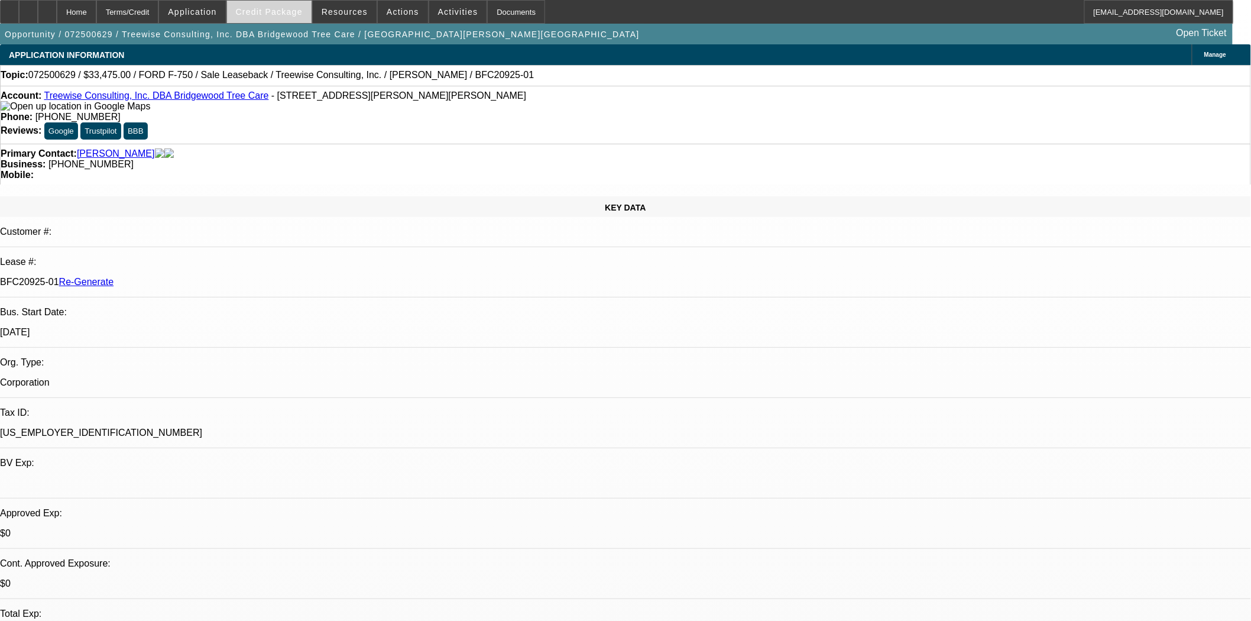
click at [250, 17] on span at bounding box center [269, 12] width 85 height 28
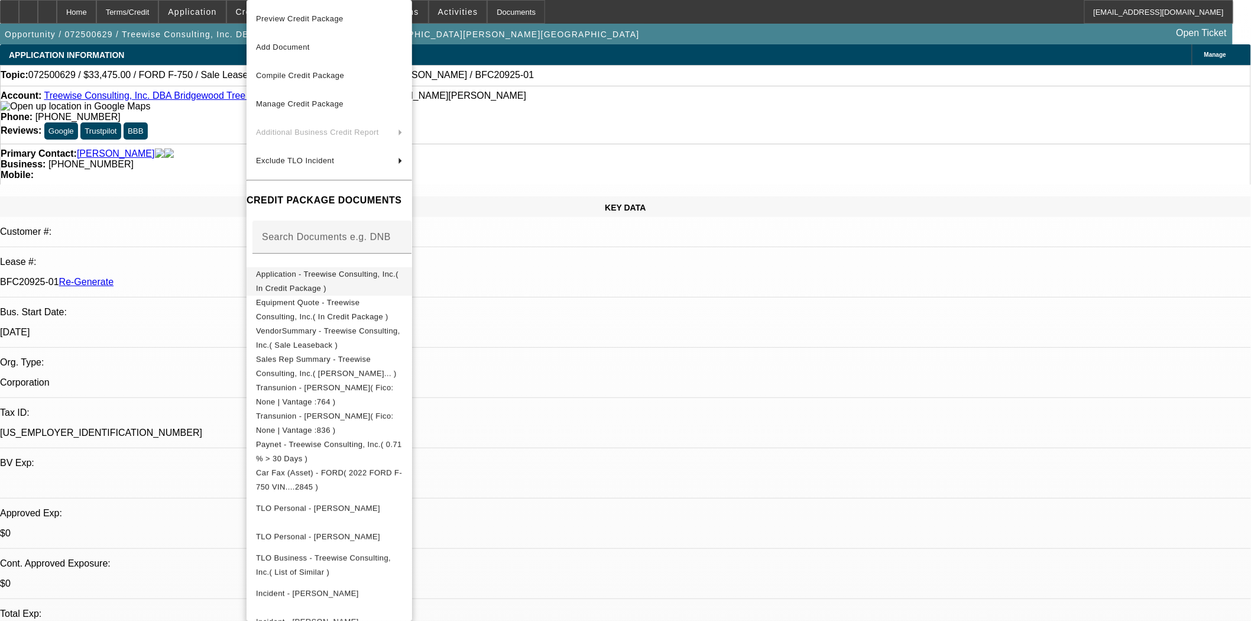
click at [344, 276] on span "Application - Treewise Consulting, Inc.( In Credit Package )" at bounding box center [327, 281] width 143 height 23
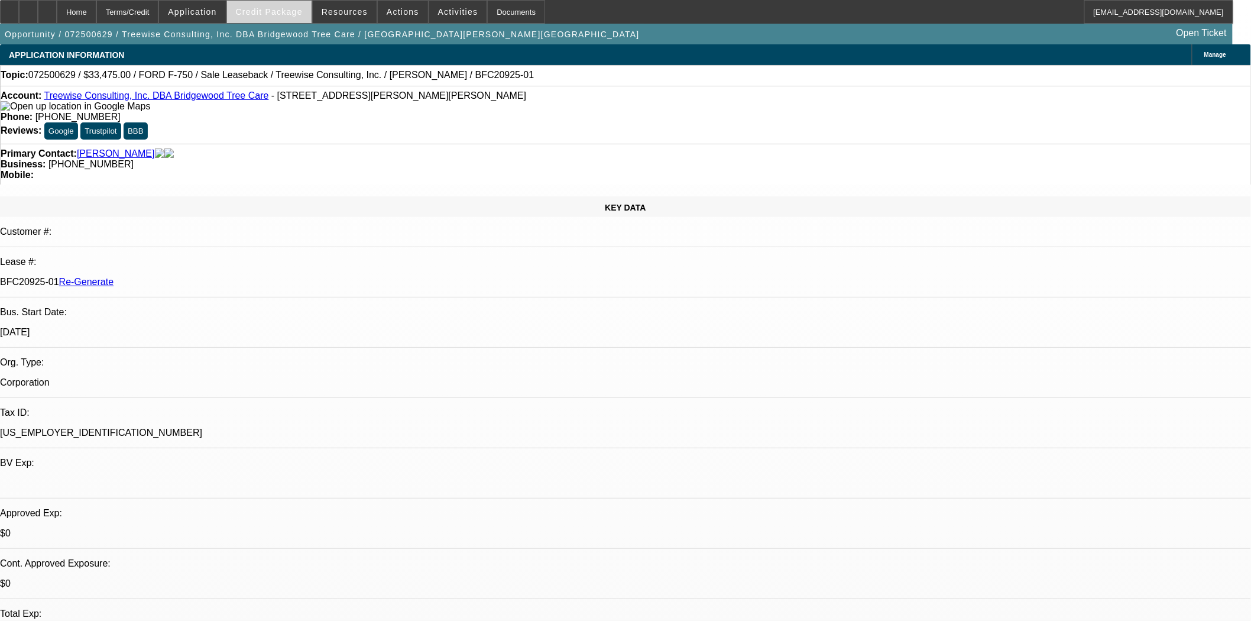
click at [289, 8] on span "Credit Package" at bounding box center [269, 11] width 67 height 9
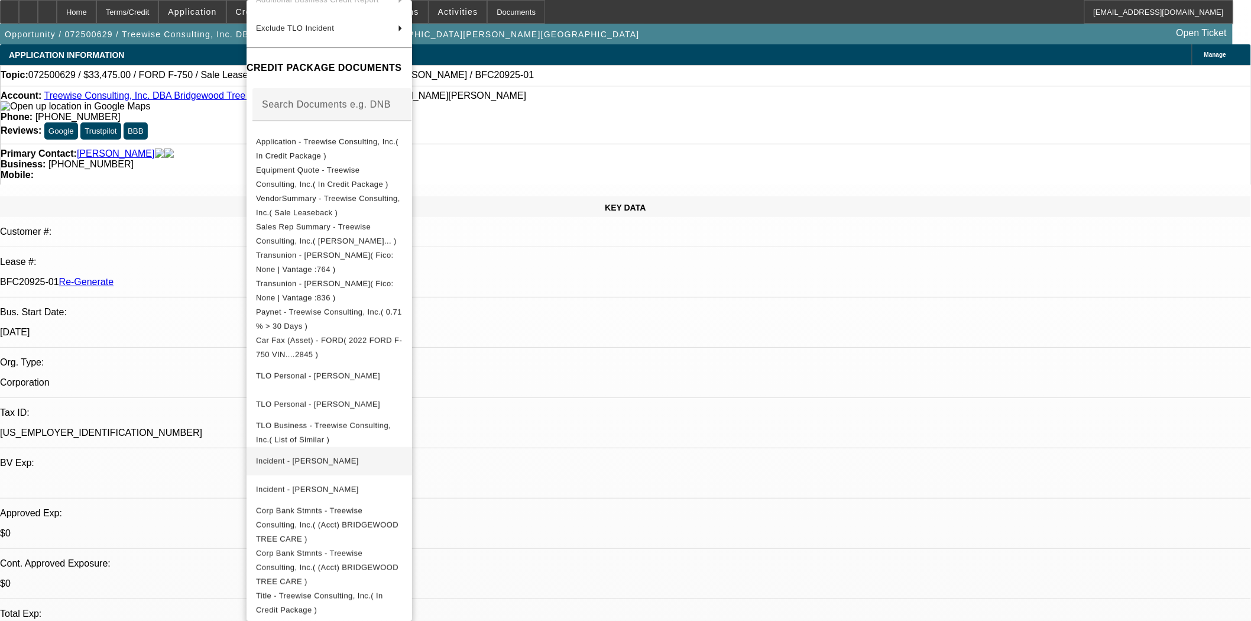
scroll to position [131, 0]
click at [316, 139] on span "Application - Treewise Consulting, Inc.( In Credit Package )" at bounding box center [329, 150] width 147 height 28
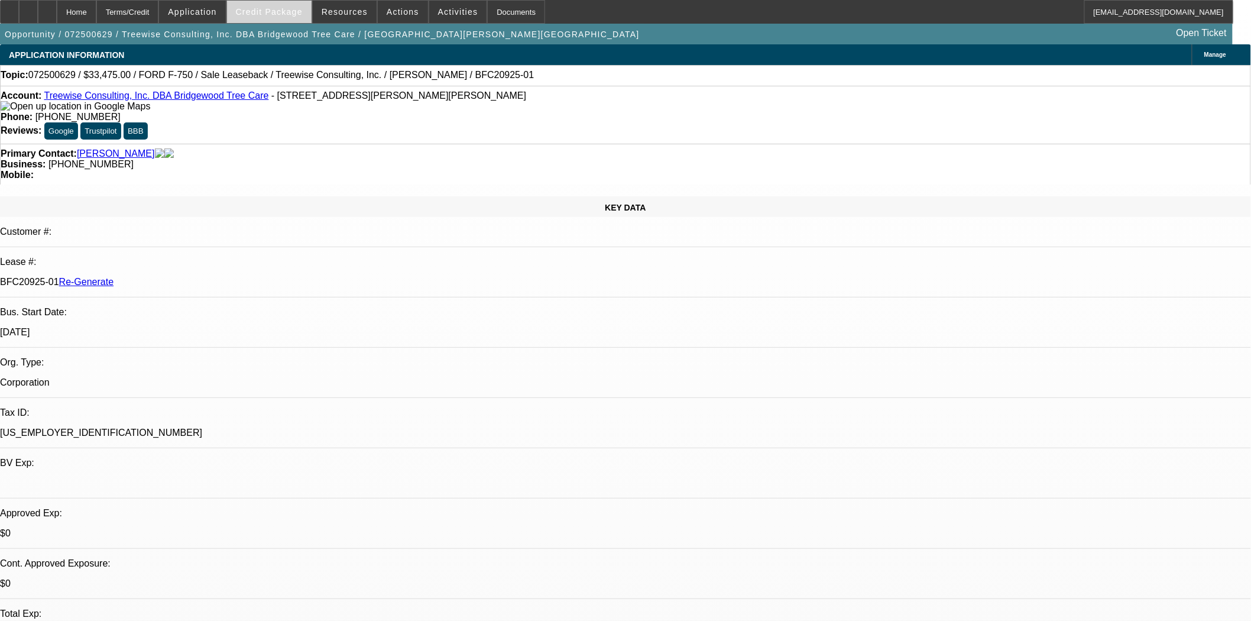
click at [265, 7] on span "Credit Package" at bounding box center [269, 11] width 67 height 9
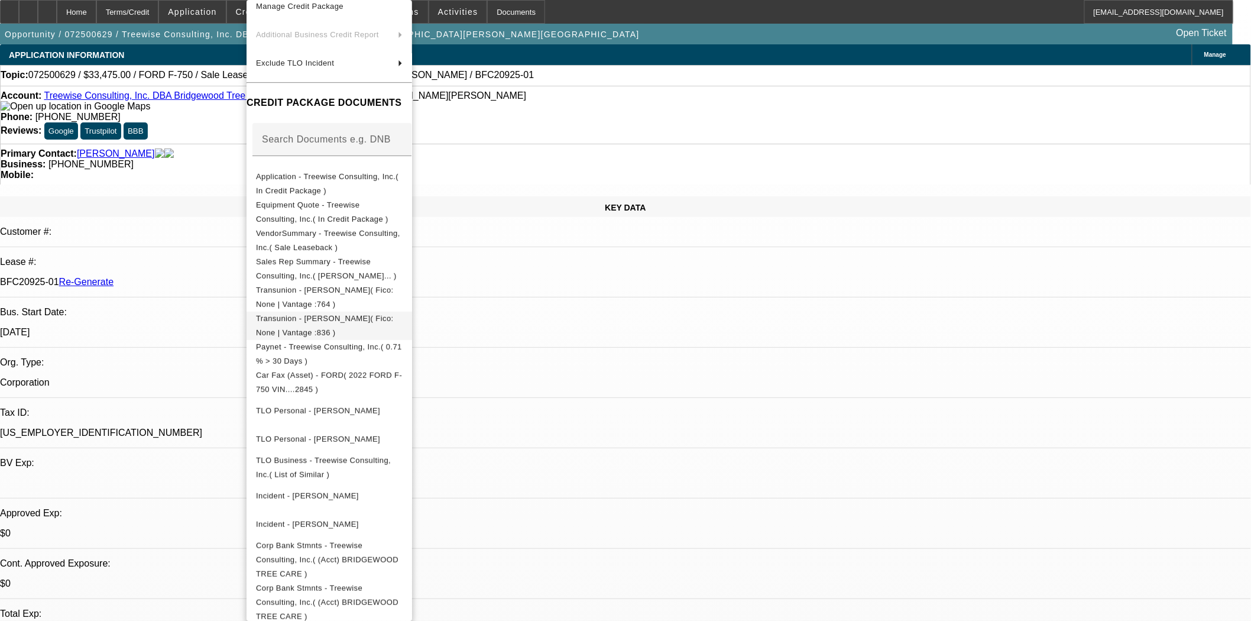
scroll to position [328, 0]
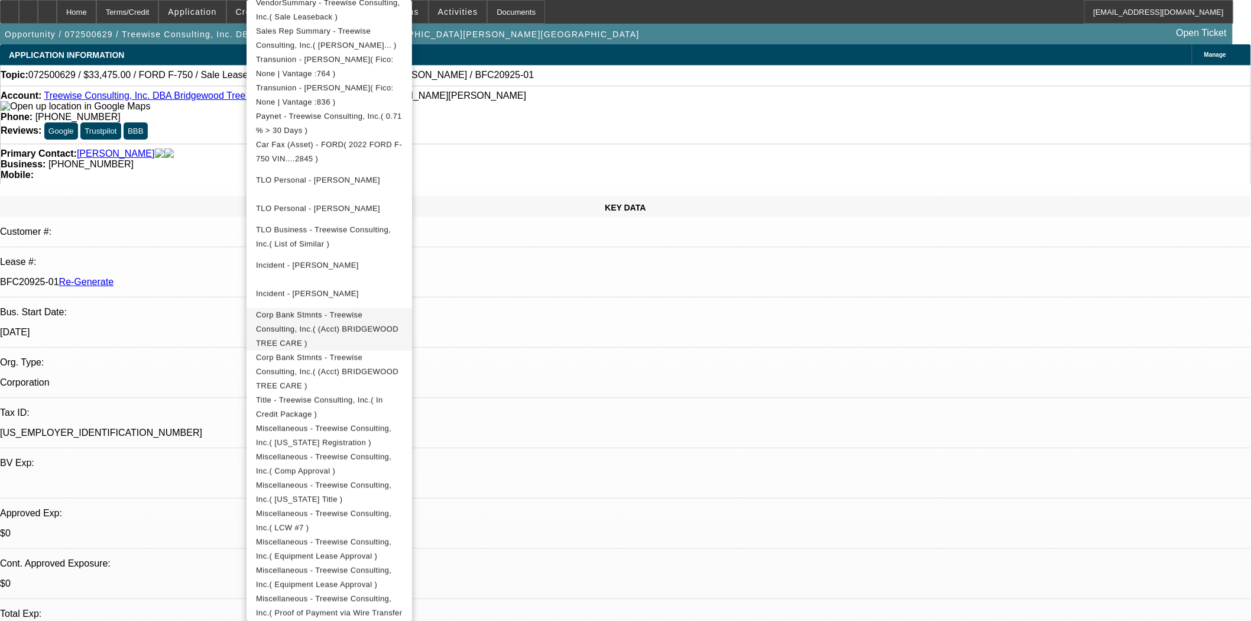
click at [318, 322] on span "Corp Bank Stmnts - Treewise Consulting, Inc.( (Acct) BRIDGEWOOD TREE CARE )" at bounding box center [329, 329] width 147 height 43
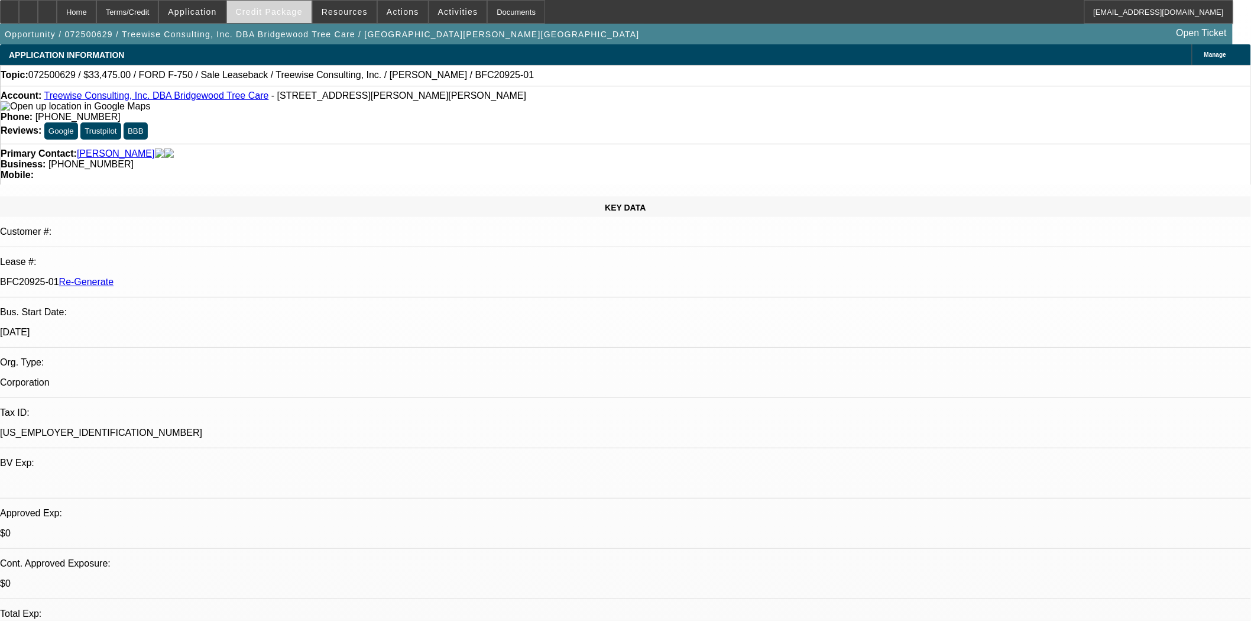
click at [290, 14] on span "Credit Package" at bounding box center [269, 11] width 67 height 9
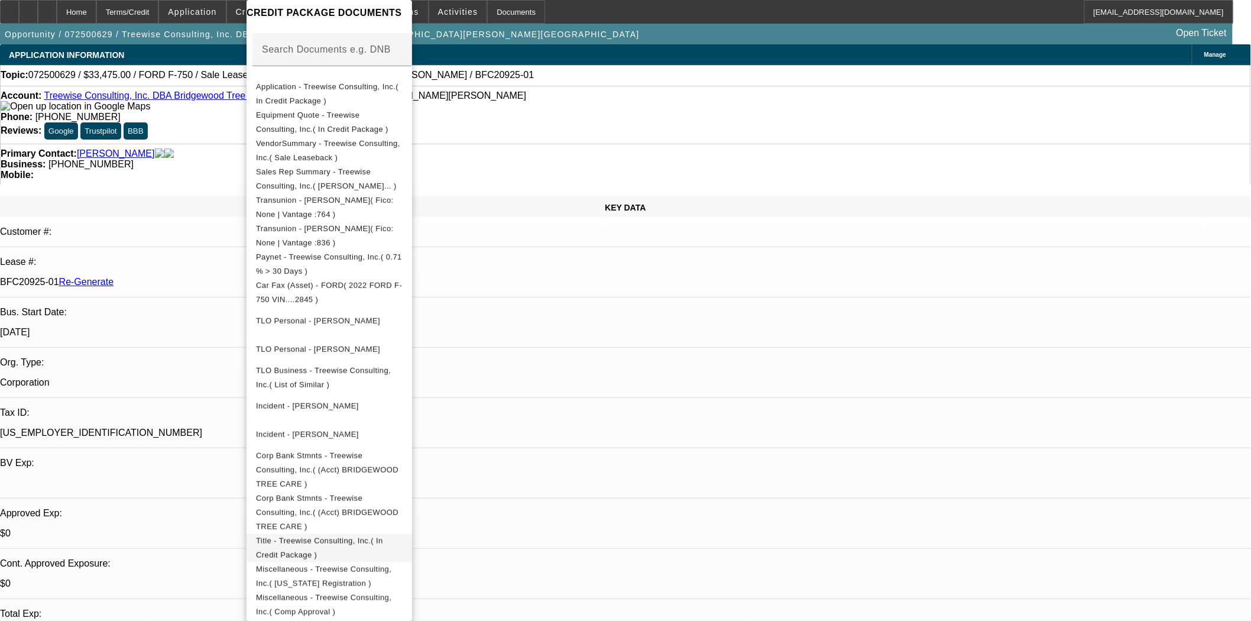
scroll to position [197, 0]
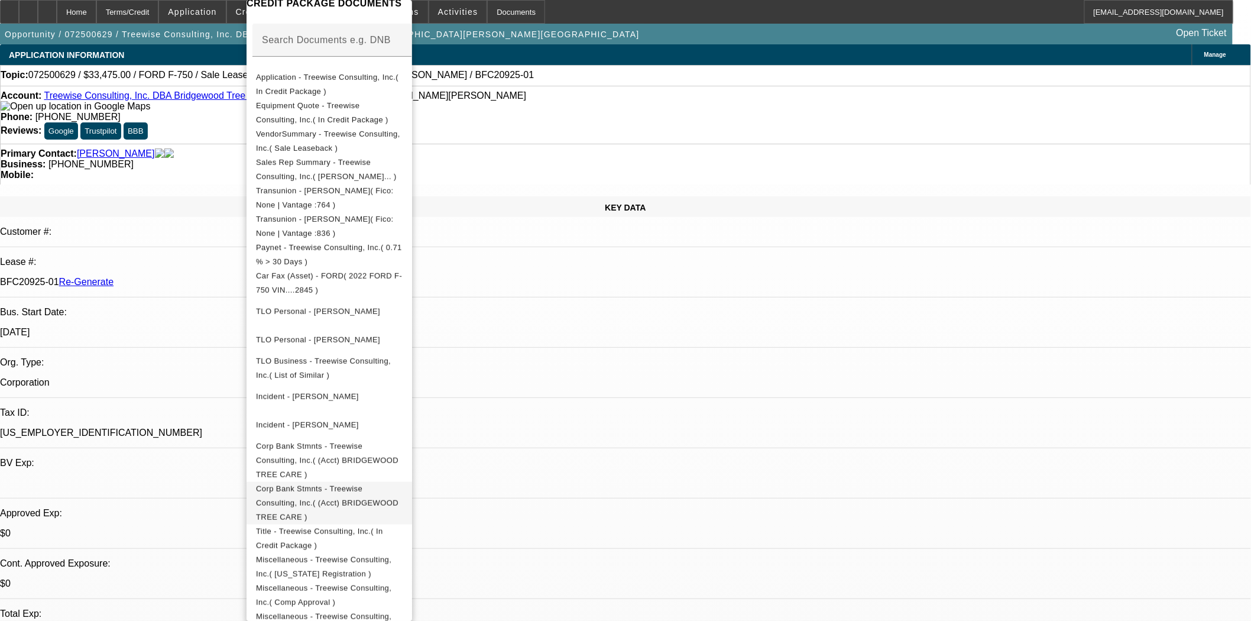
click at [364, 484] on span "Corp Bank Stmnts - Treewise Consulting, Inc.( (Acct) BRIDGEWOOD TREE CARE )" at bounding box center [327, 502] width 143 height 37
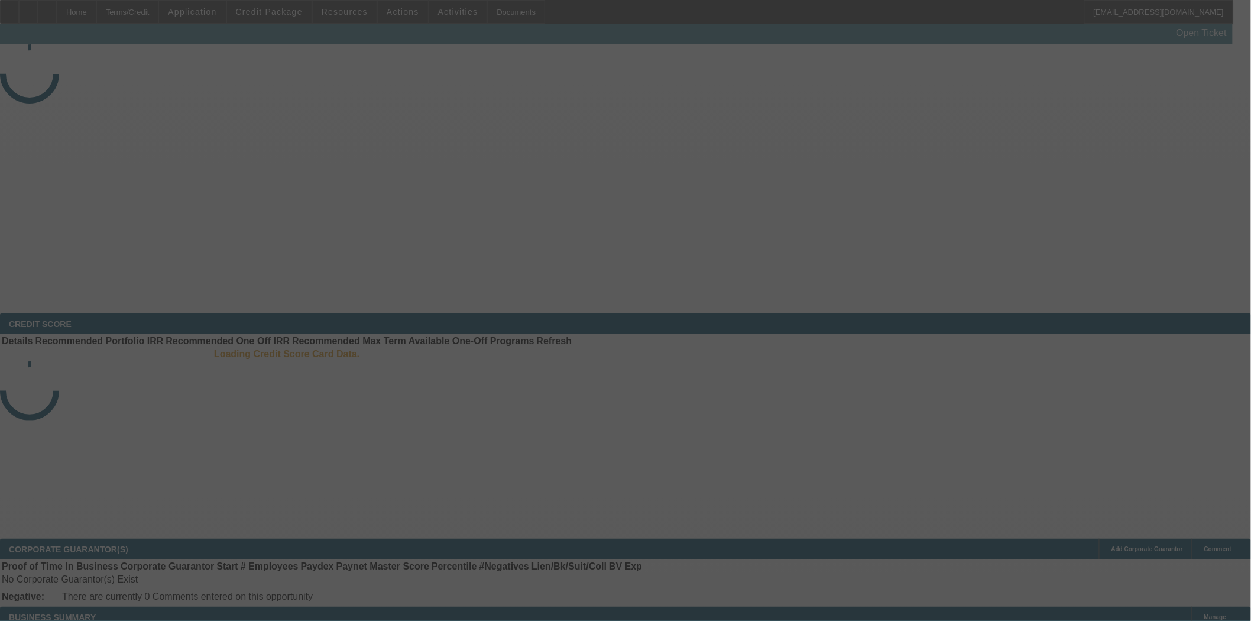
select select "3"
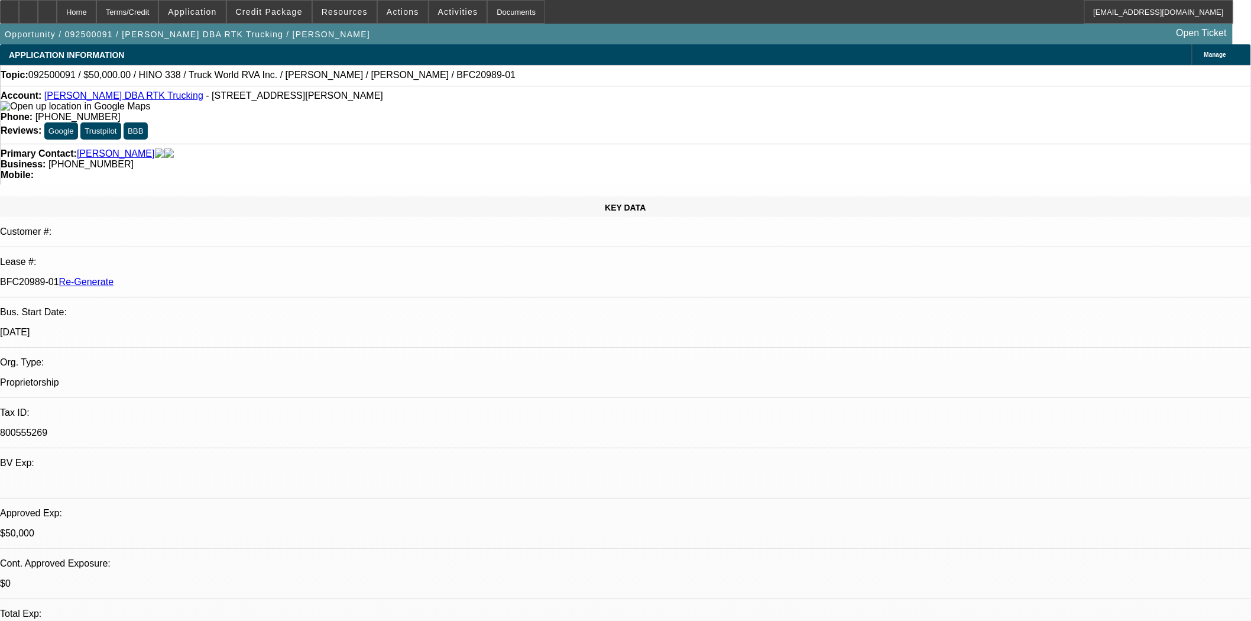
select select "0"
select select "6"
click at [274, 11] on span "Credit Package" at bounding box center [269, 11] width 67 height 9
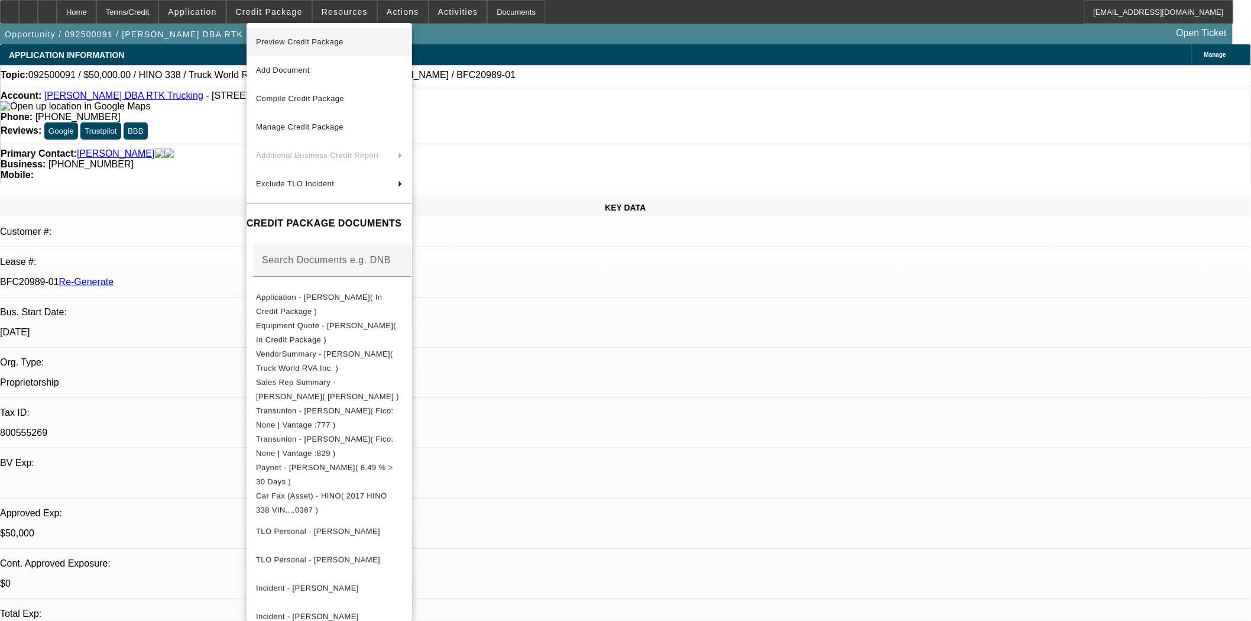
click at [297, 38] on span "Preview Credit Package" at bounding box center [300, 41] width 88 height 9
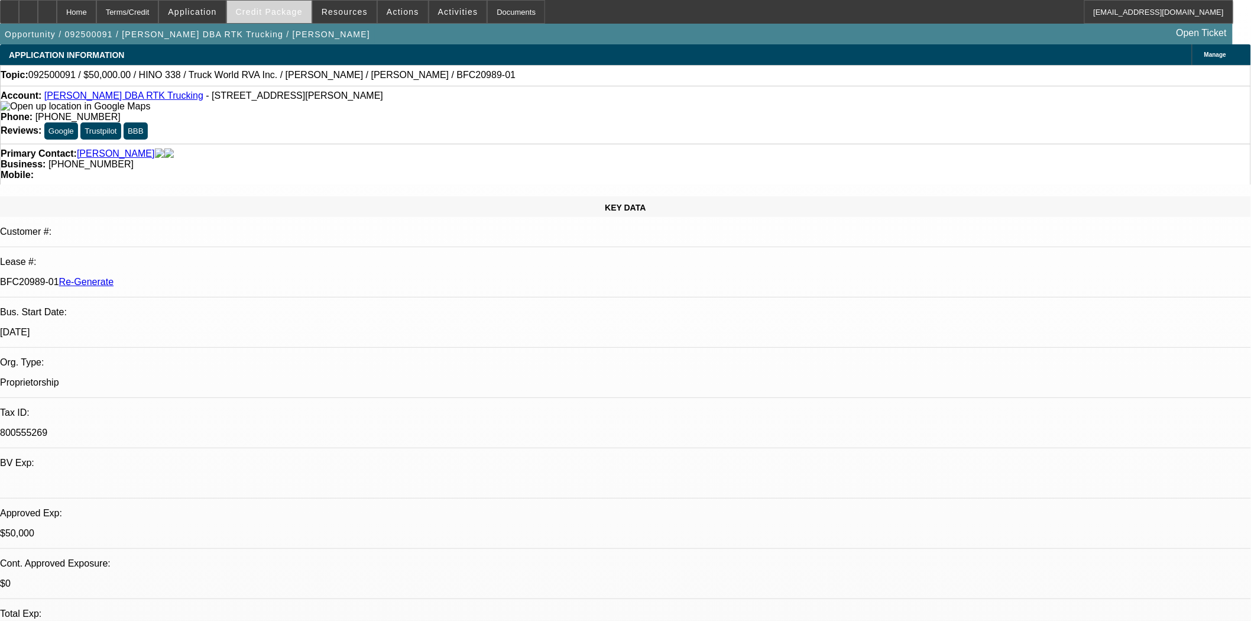
click at [270, 15] on span "Credit Package" at bounding box center [269, 11] width 67 height 9
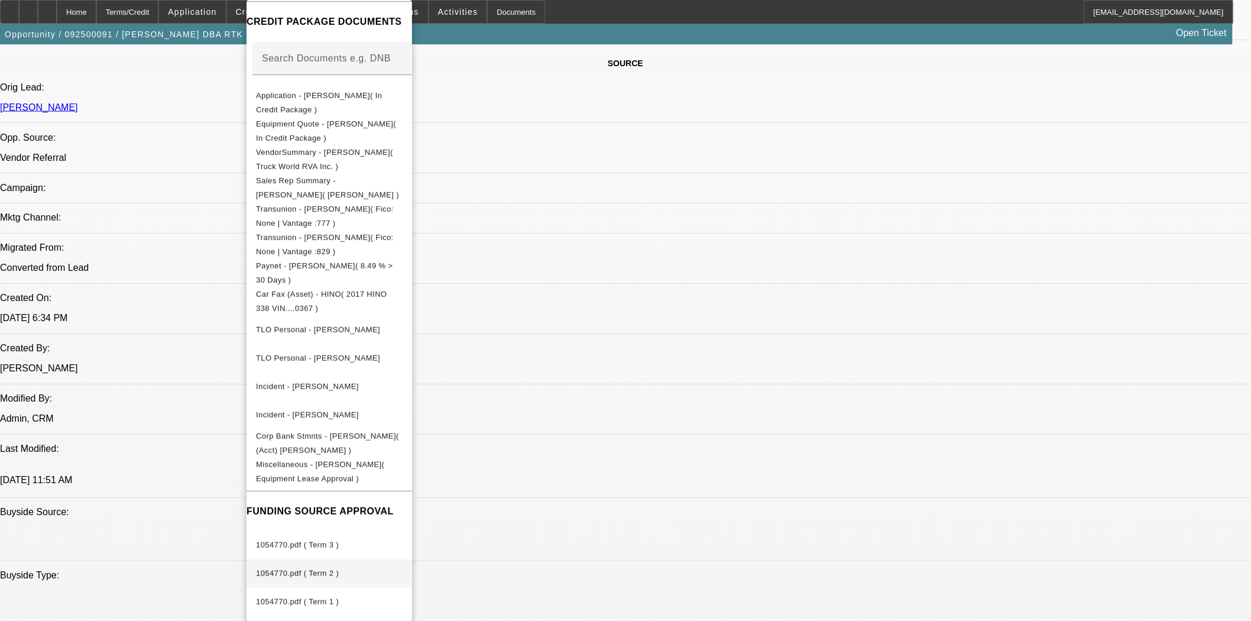
scroll to position [854, 0]
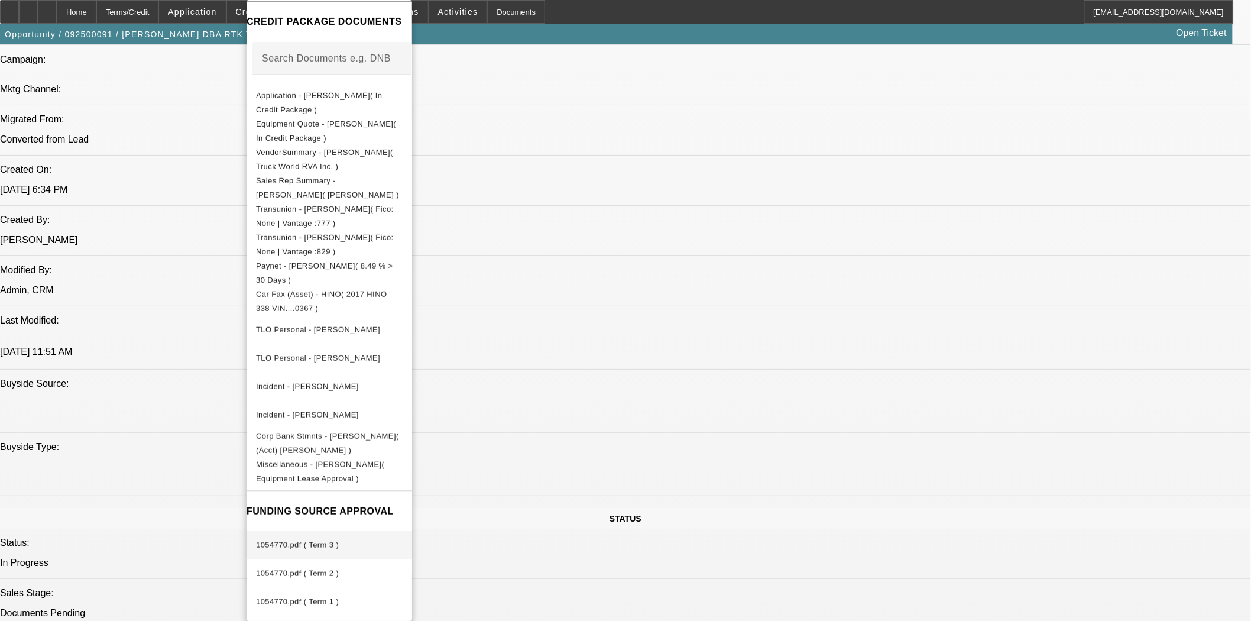
click at [323, 540] on span "1054770.pdf ( Term 3 )" at bounding box center [297, 544] width 83 height 9
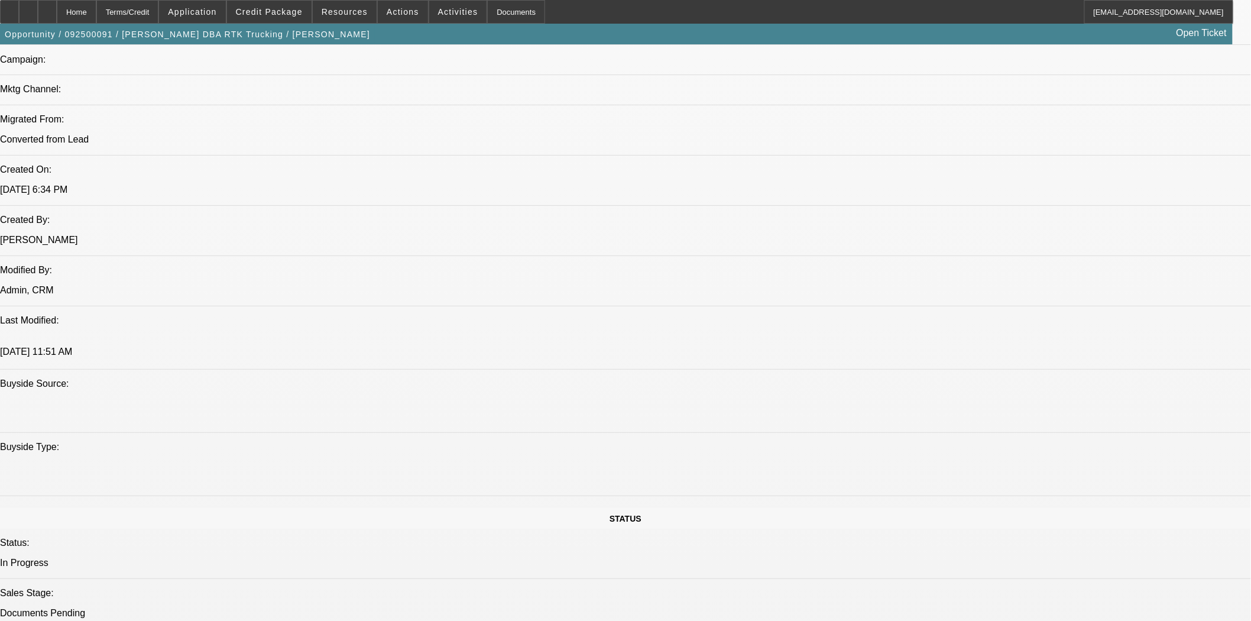
click at [1012, 293] on button "reply_all Reply All" at bounding box center [1021, 288] width 75 height 28
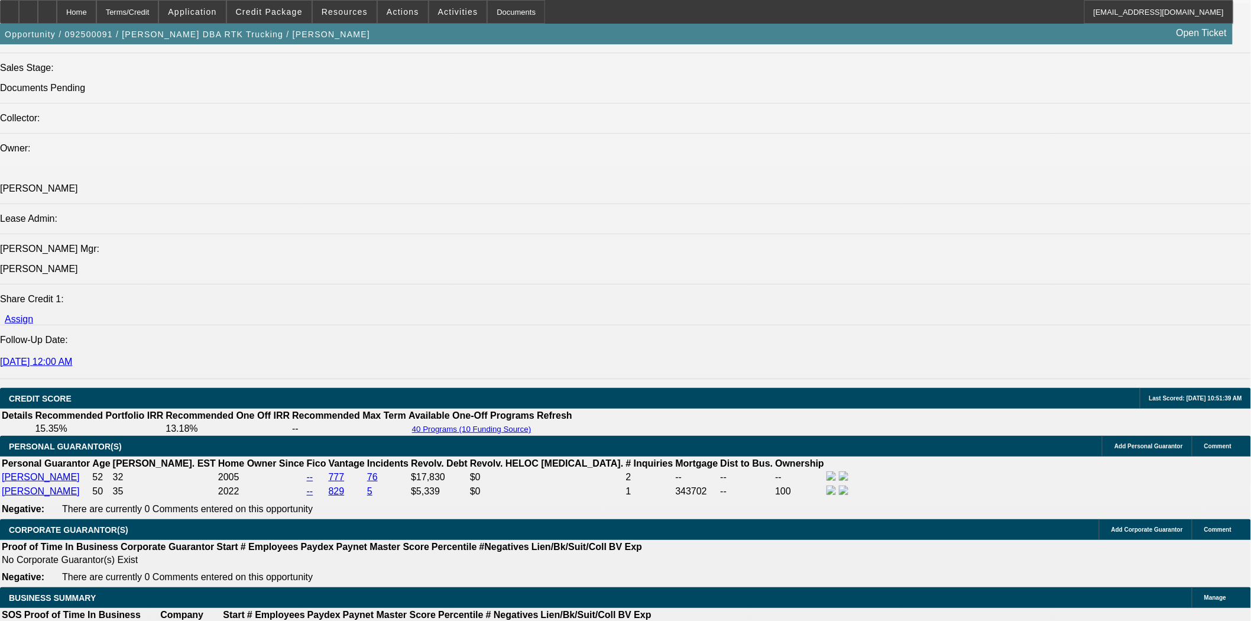
scroll to position [1905, 0]
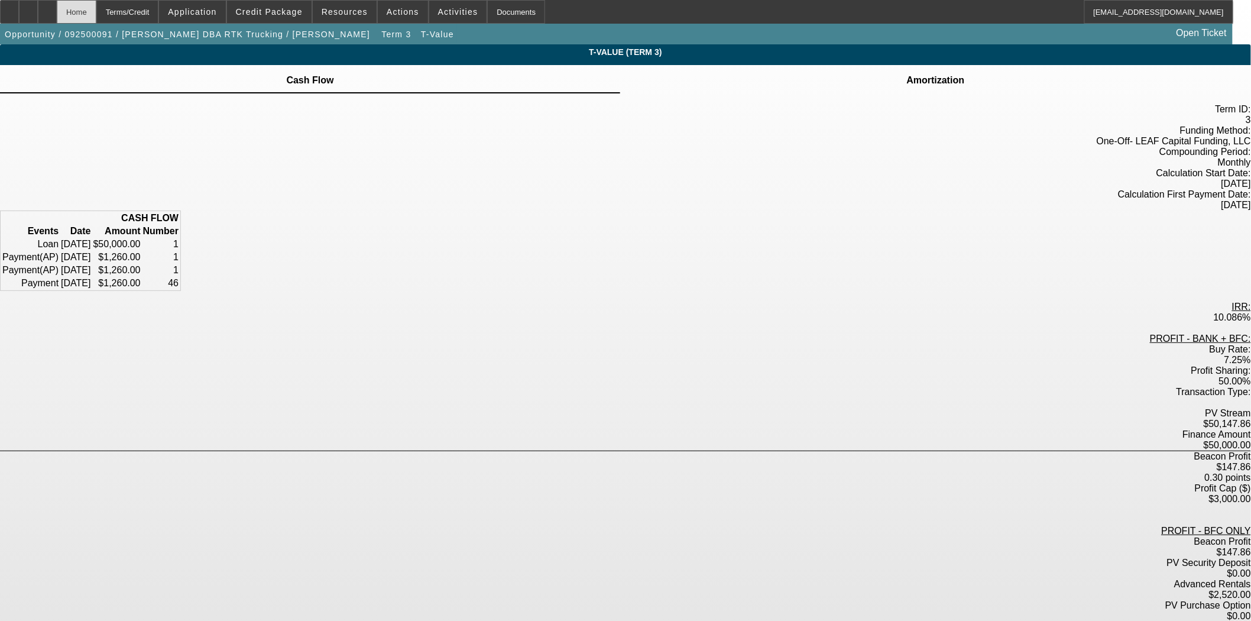
click at [96, 6] on div "Home" at bounding box center [77, 12] width 40 height 24
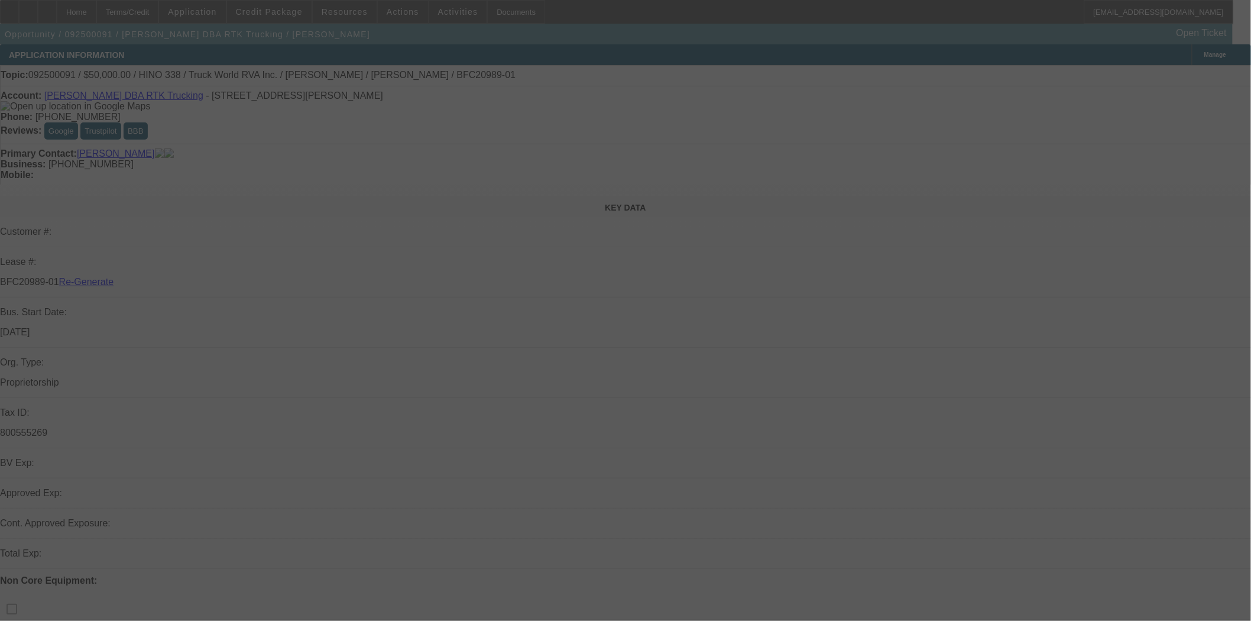
select select "3"
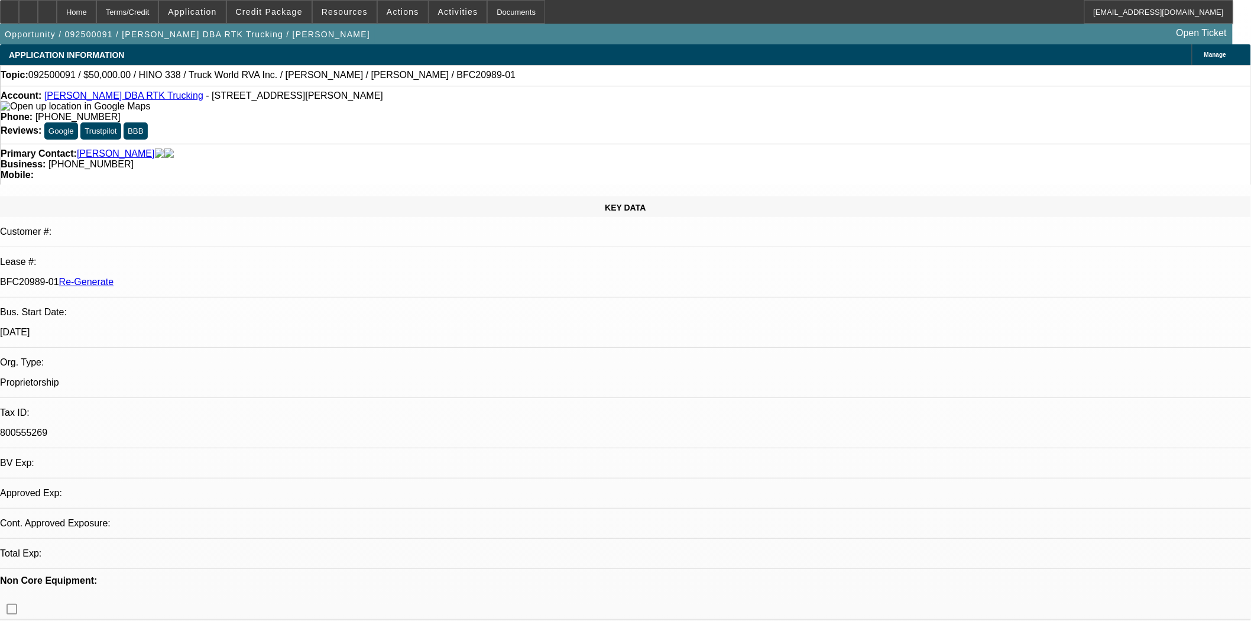
select select "0"
select select "6"
click at [393, 14] on span "Actions" at bounding box center [403, 11] width 33 height 9
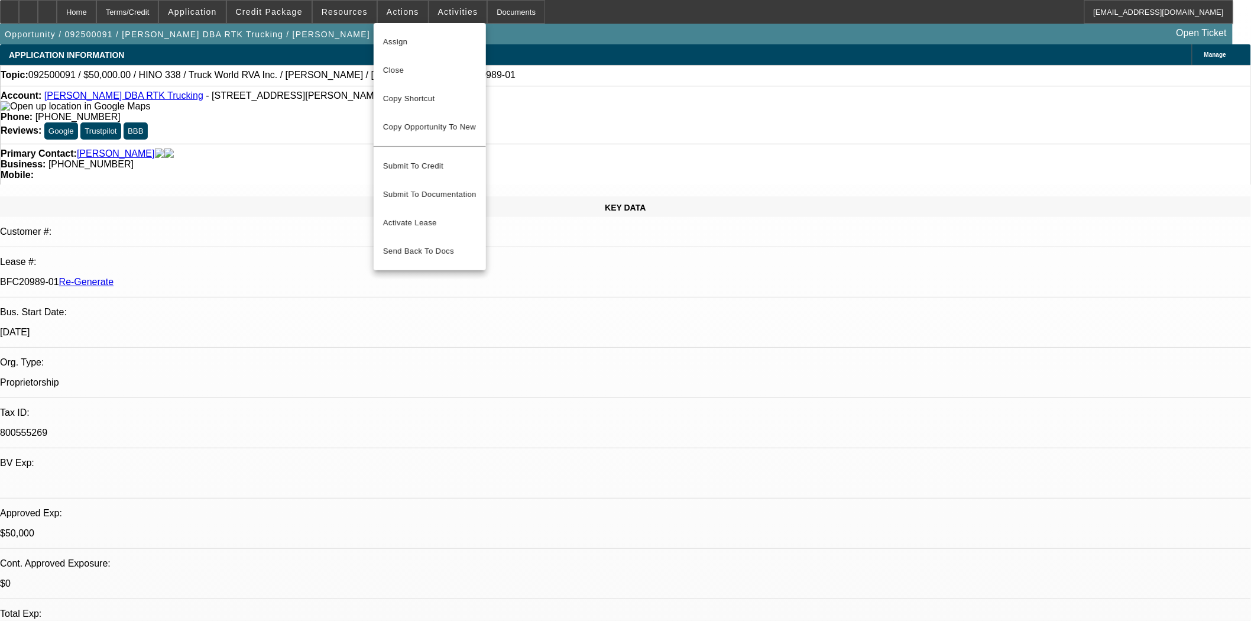
click at [627, 172] on div at bounding box center [625, 310] width 1251 height 621
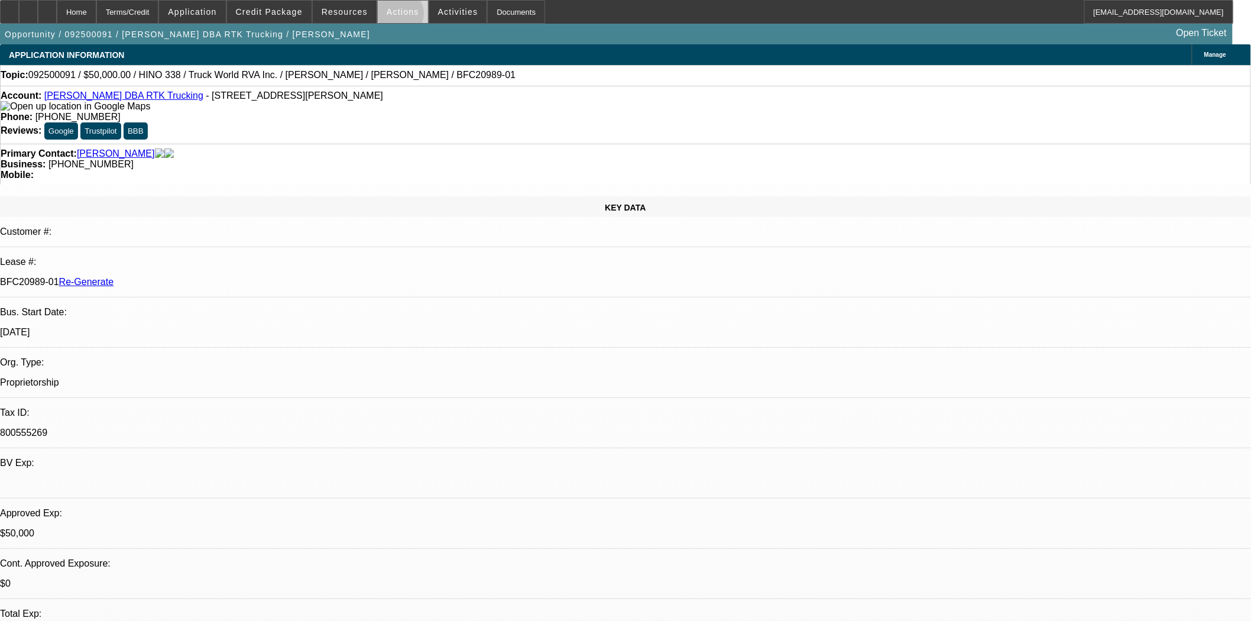
click at [393, 17] on span at bounding box center [403, 12] width 50 height 28
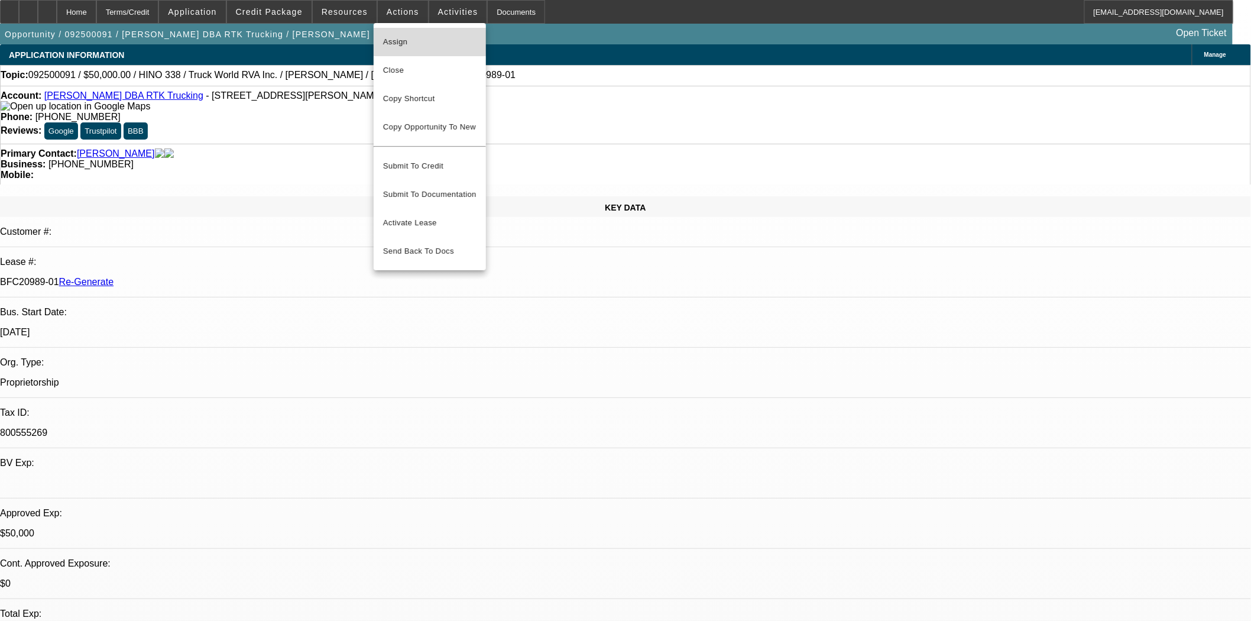
click at [400, 42] on span "Assign" at bounding box center [429, 42] width 93 height 14
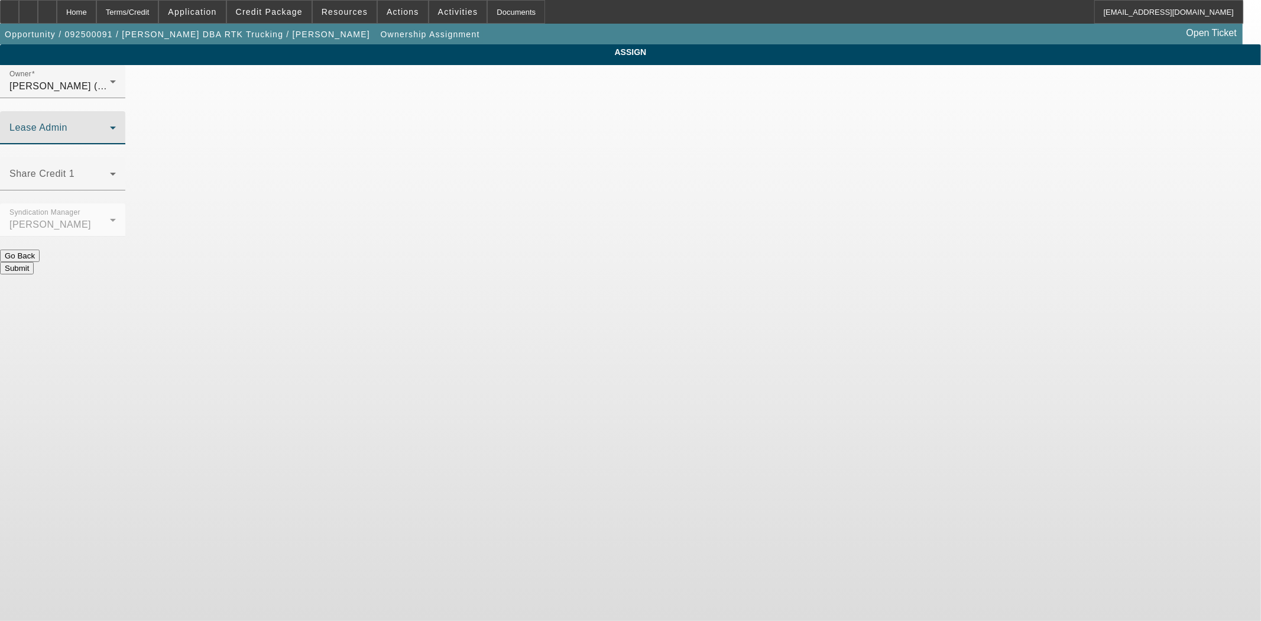
click at [110, 125] on span at bounding box center [59, 132] width 101 height 14
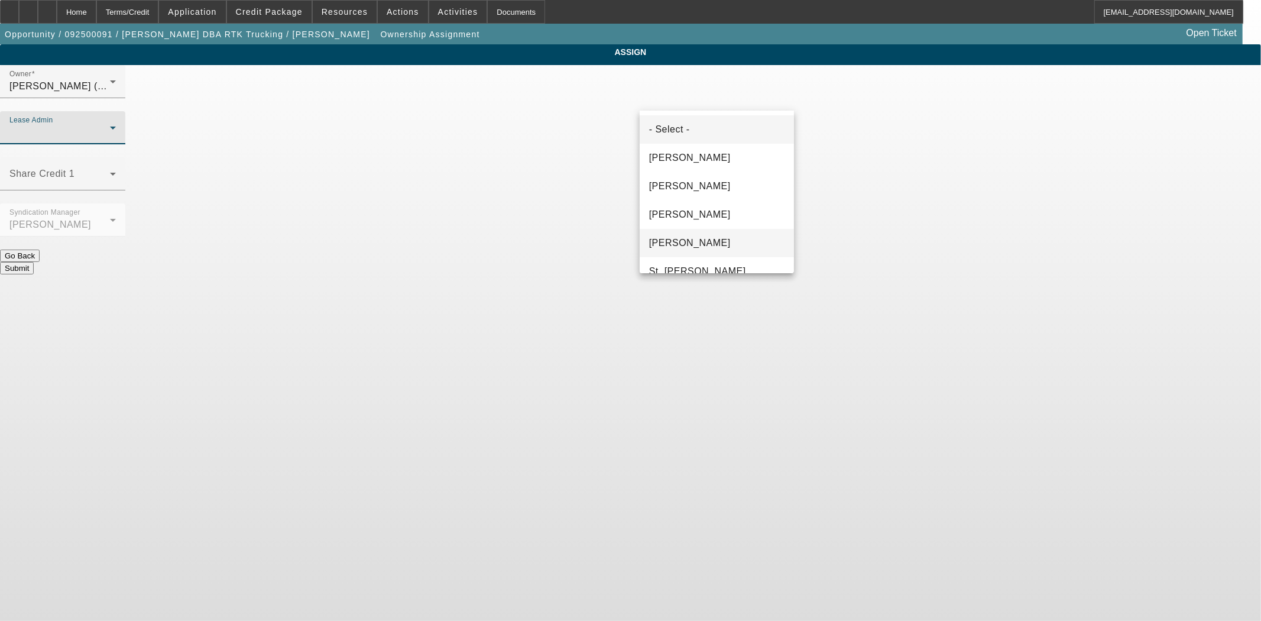
click at [680, 244] on span "Solis, Monica" at bounding box center [690, 243] width 82 height 14
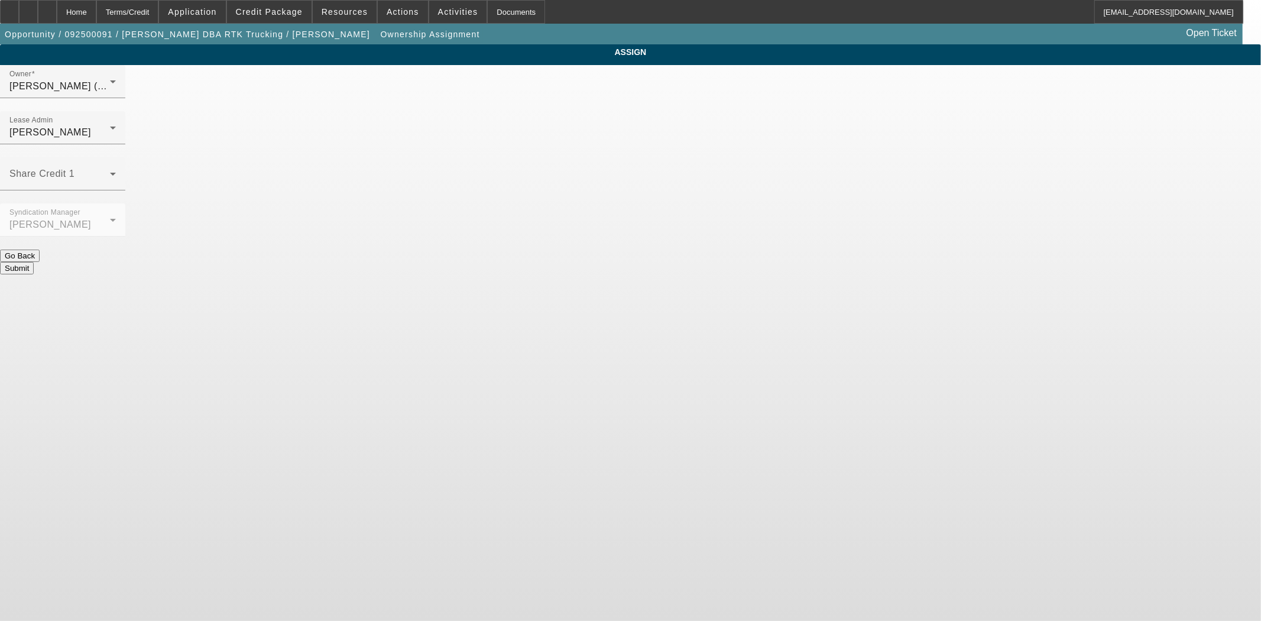
click at [34, 262] on button "Submit" at bounding box center [17, 268] width 34 height 12
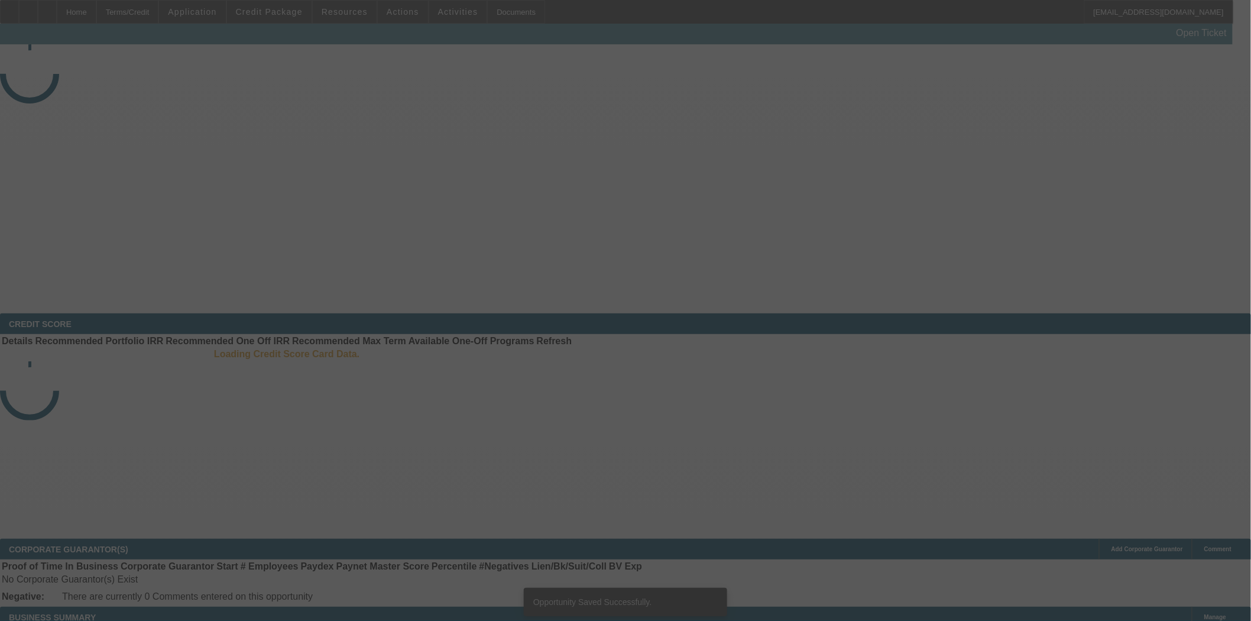
select select "3"
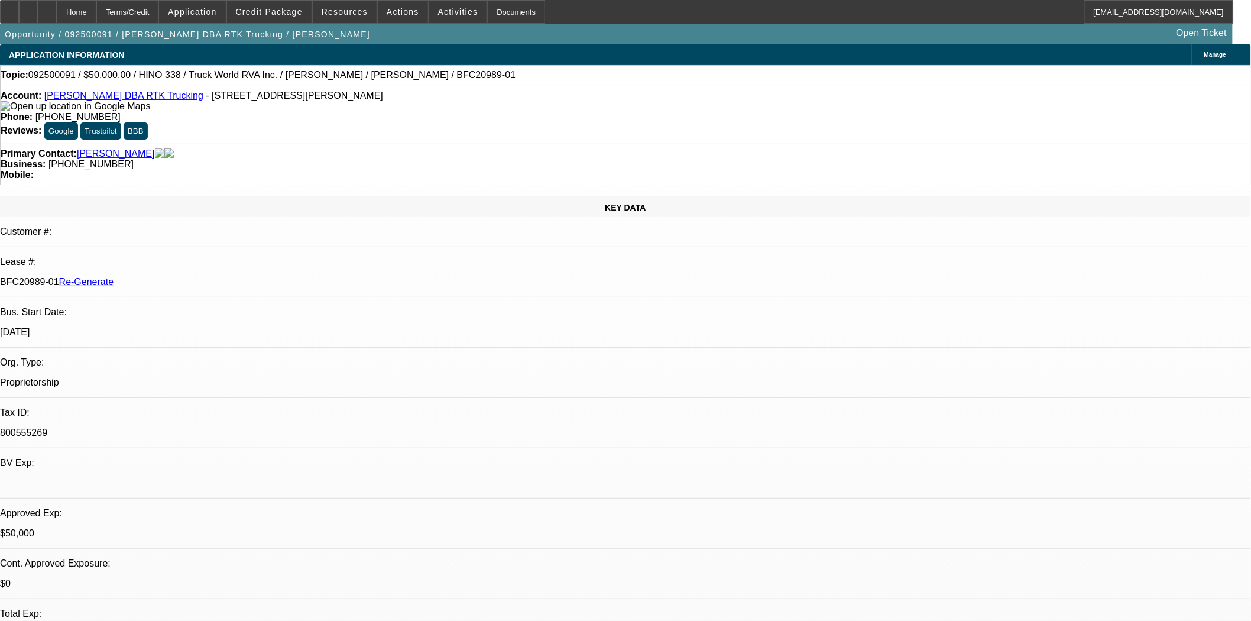
select select "0"
select select "6"
click at [487, 10] on div "Documents" at bounding box center [516, 12] width 58 height 24
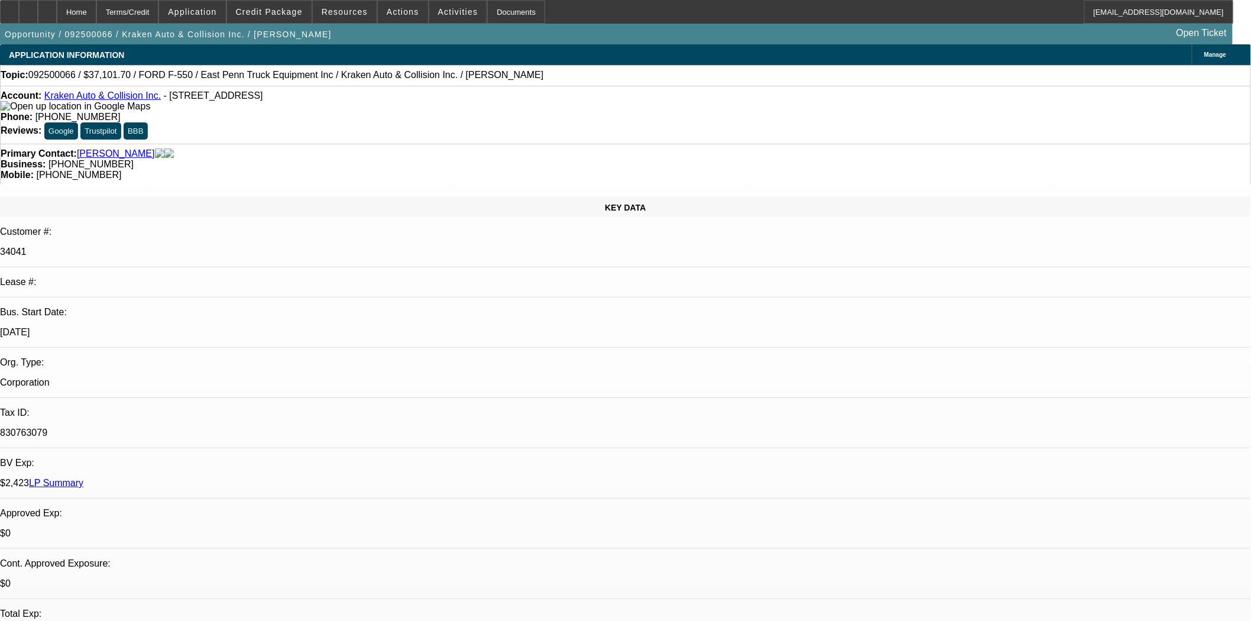
select select "0"
select select "0.1"
select select "4"
select select "0"
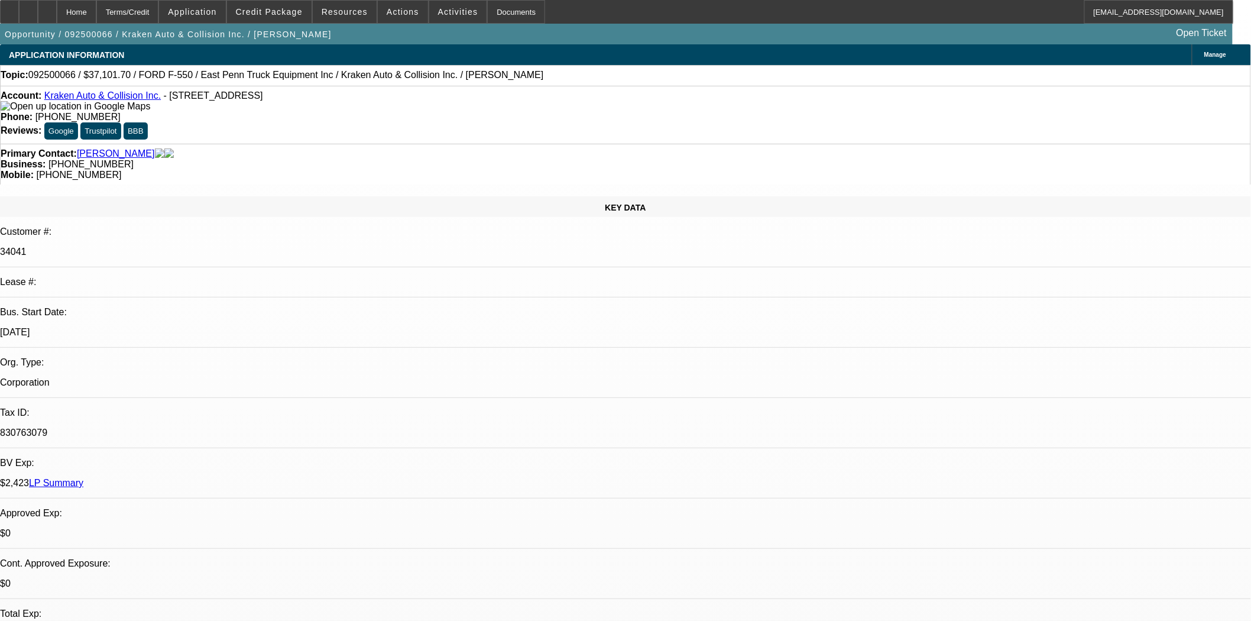
select select "0"
select select "0.1"
select select "4"
select select "0"
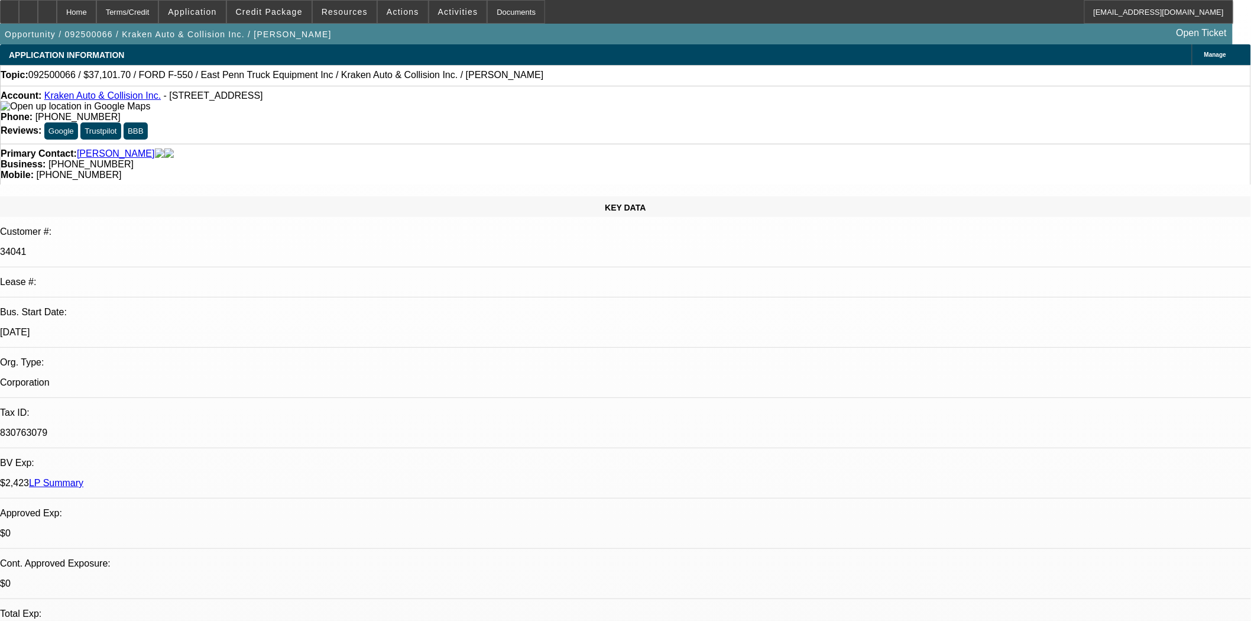
select select "0.1"
select select "4"
select select "0"
select select "0.1"
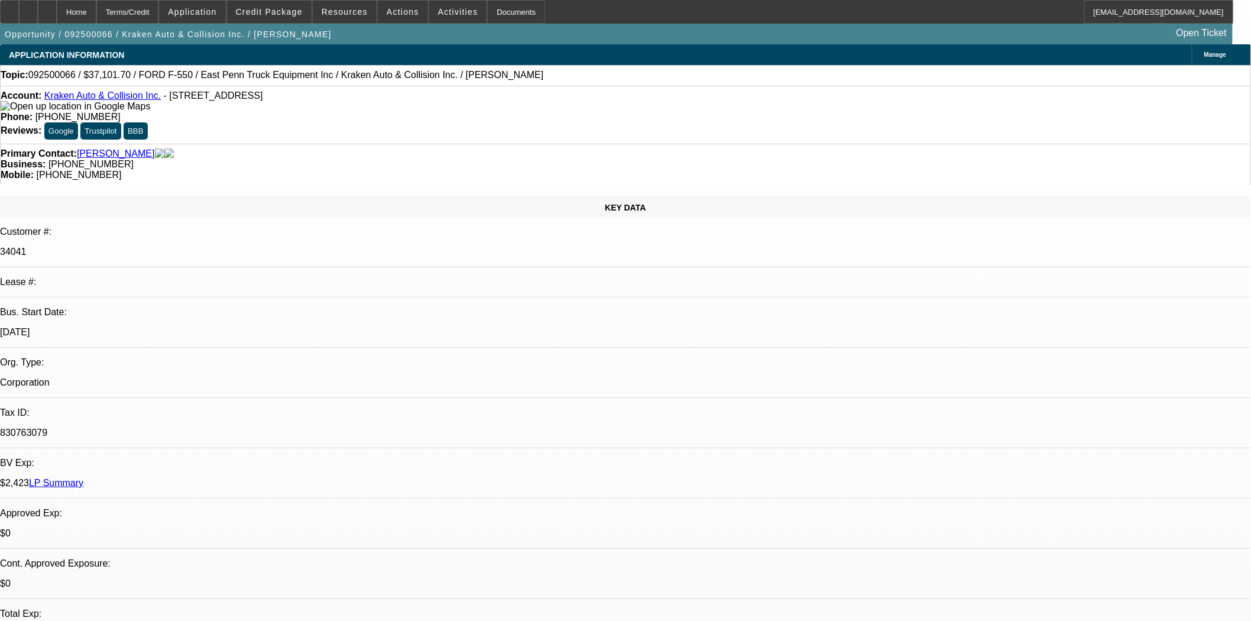
select select "4"
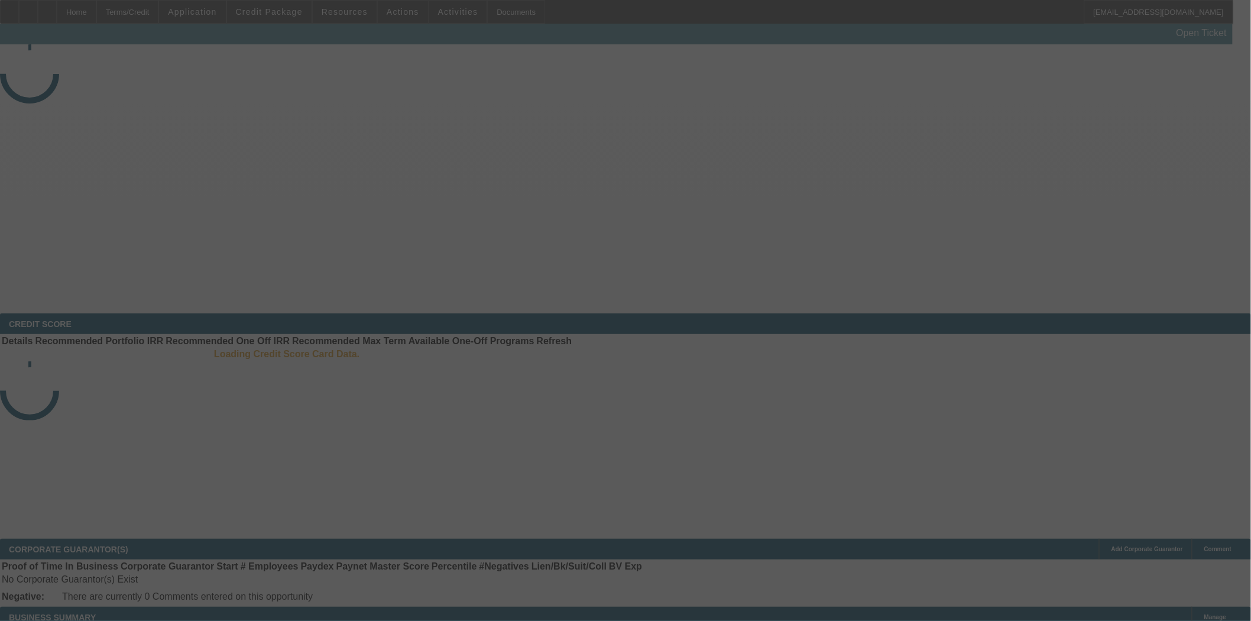
select select "3"
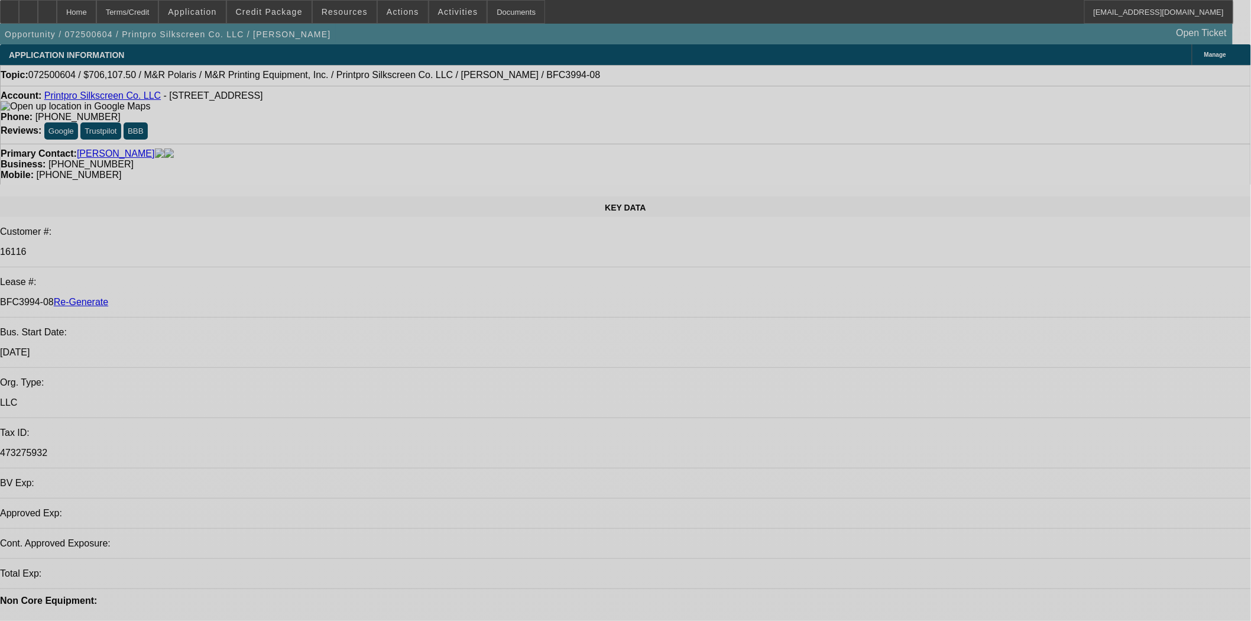
select select "0"
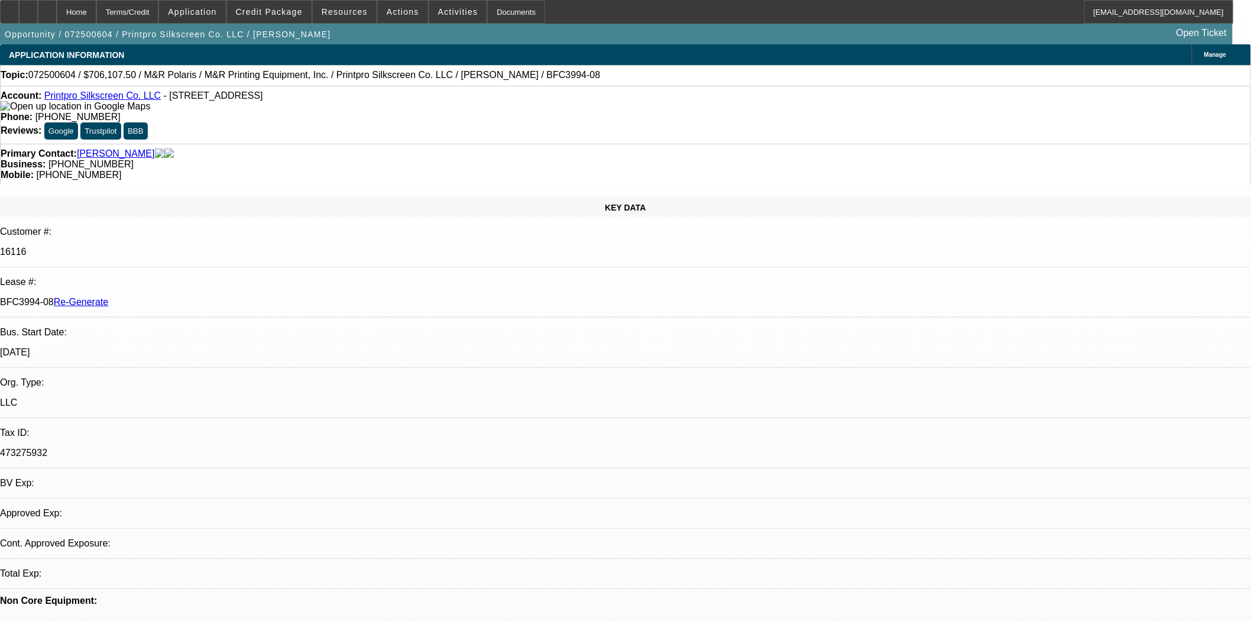
select select "0"
select select "6"
click at [286, 8] on span "Credit Package" at bounding box center [269, 11] width 67 height 9
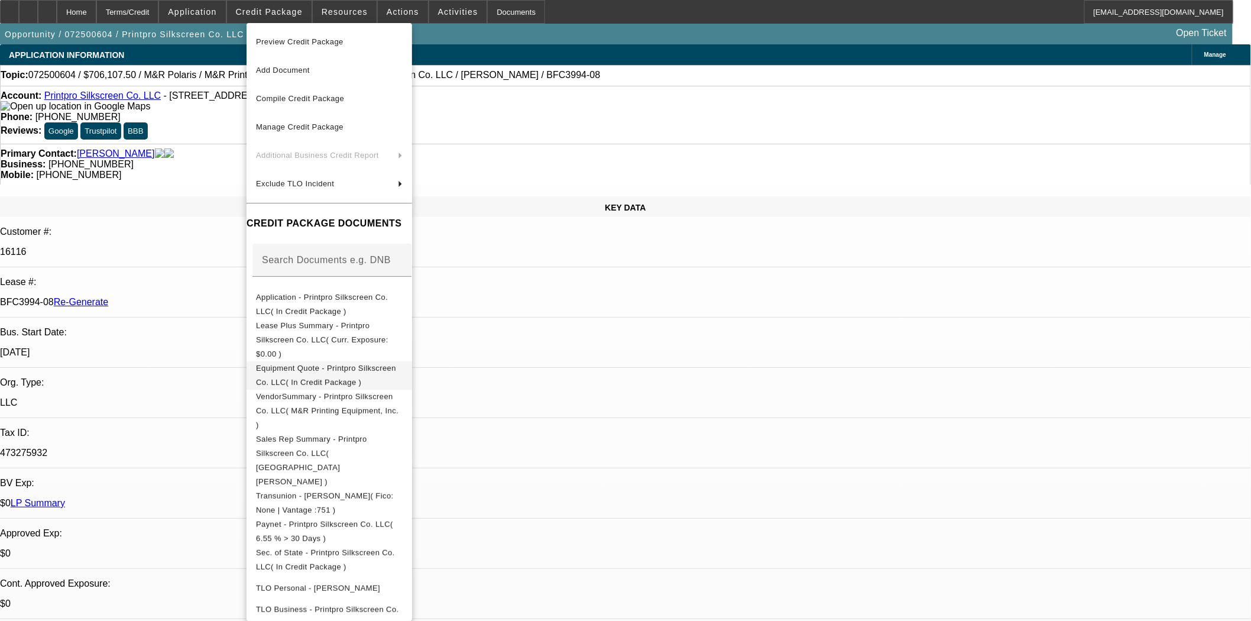
click at [323, 361] on span "Equipment Quote - Printpro Silkscreen Co. LLC( In Credit Package )" at bounding box center [329, 375] width 147 height 28
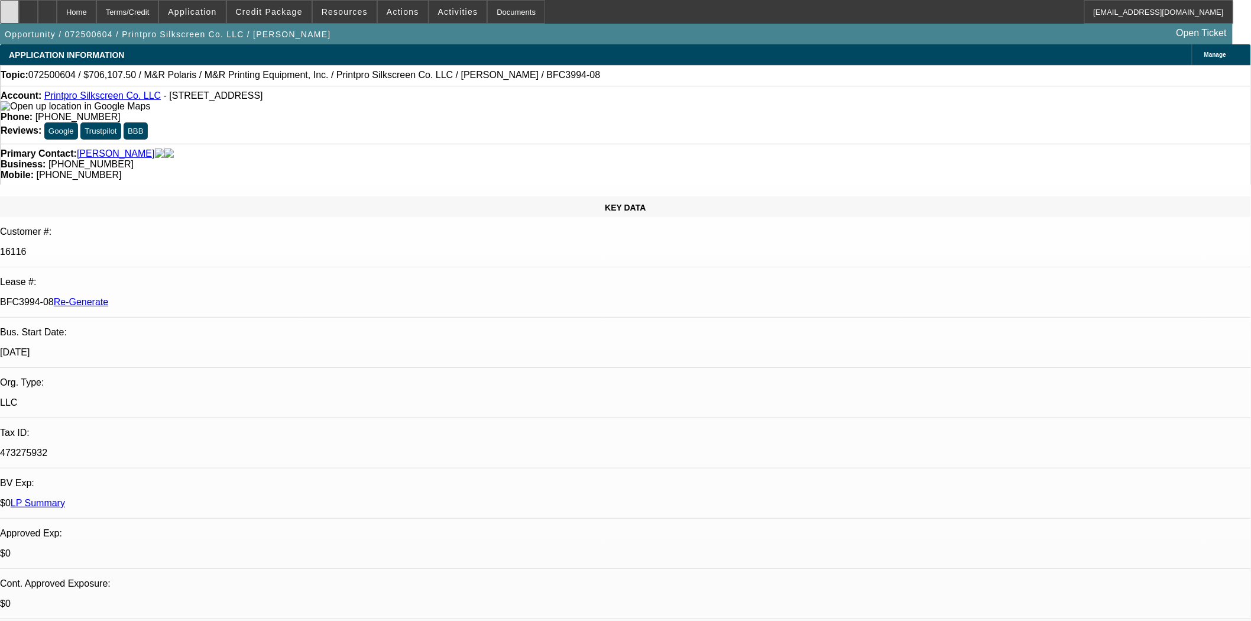
click at [19, 6] on div at bounding box center [9, 12] width 19 height 24
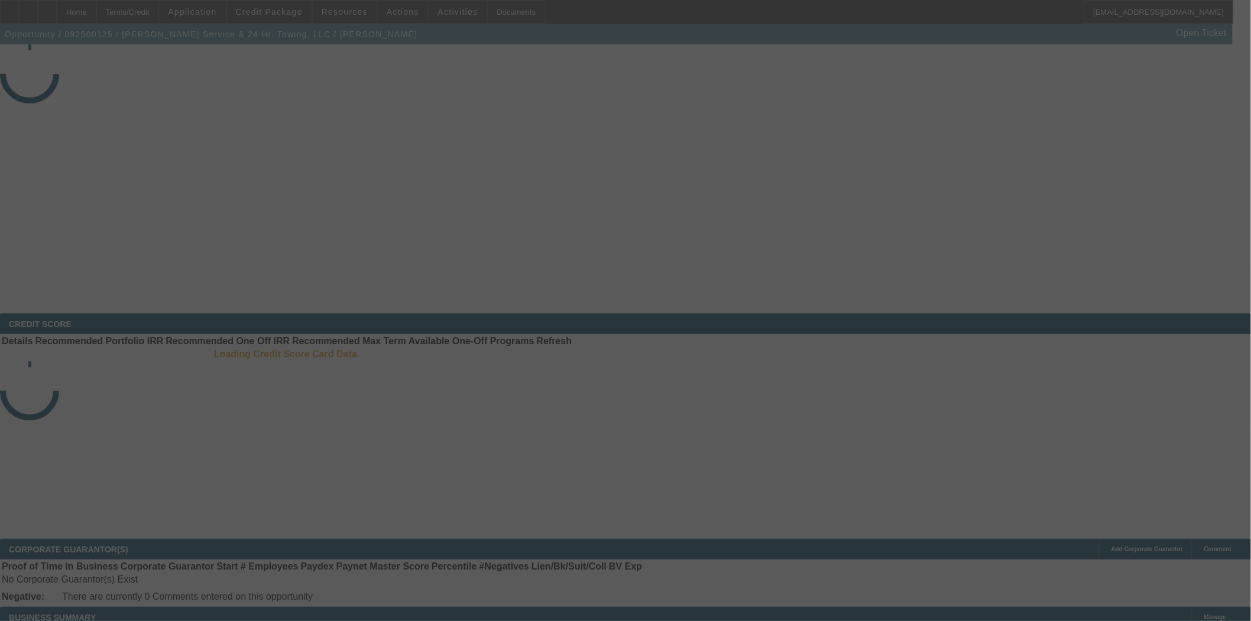
select select "3"
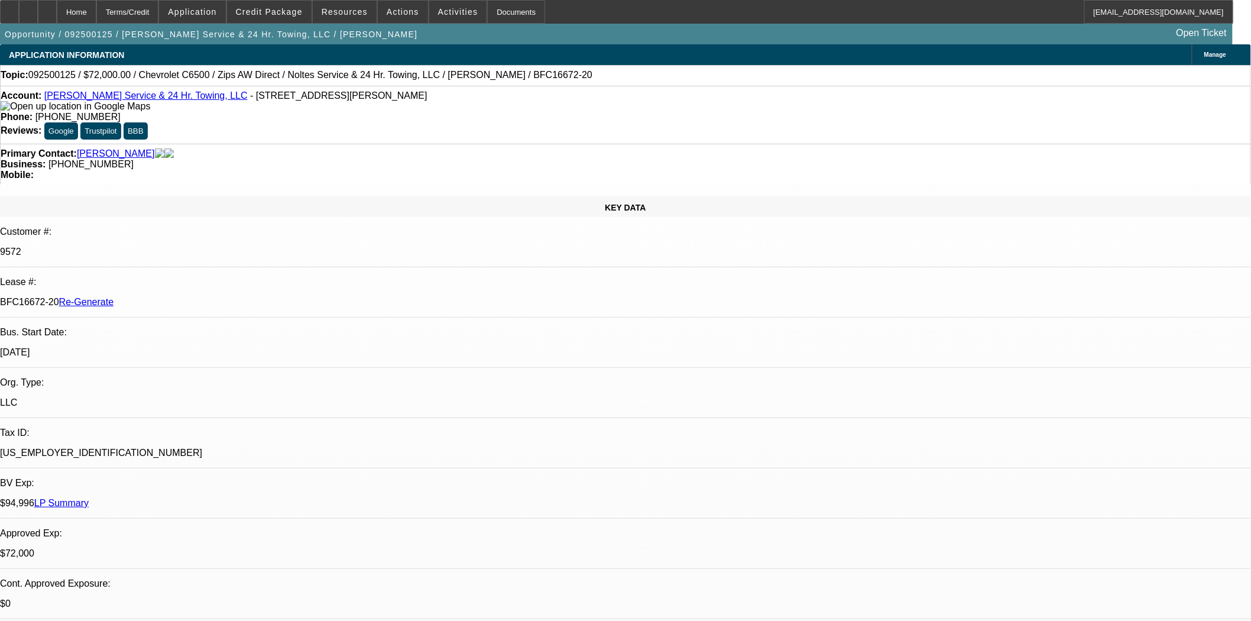
select select "0"
select select "2"
select select "0"
select select "6"
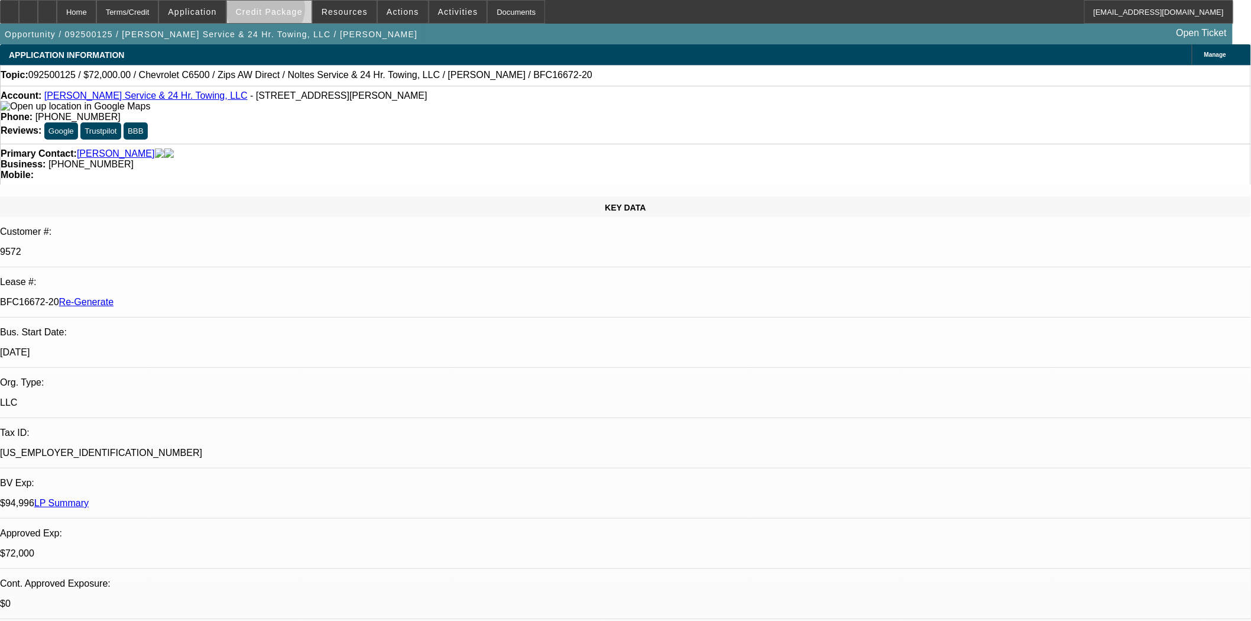
click at [285, 11] on span "Credit Package" at bounding box center [269, 11] width 67 height 9
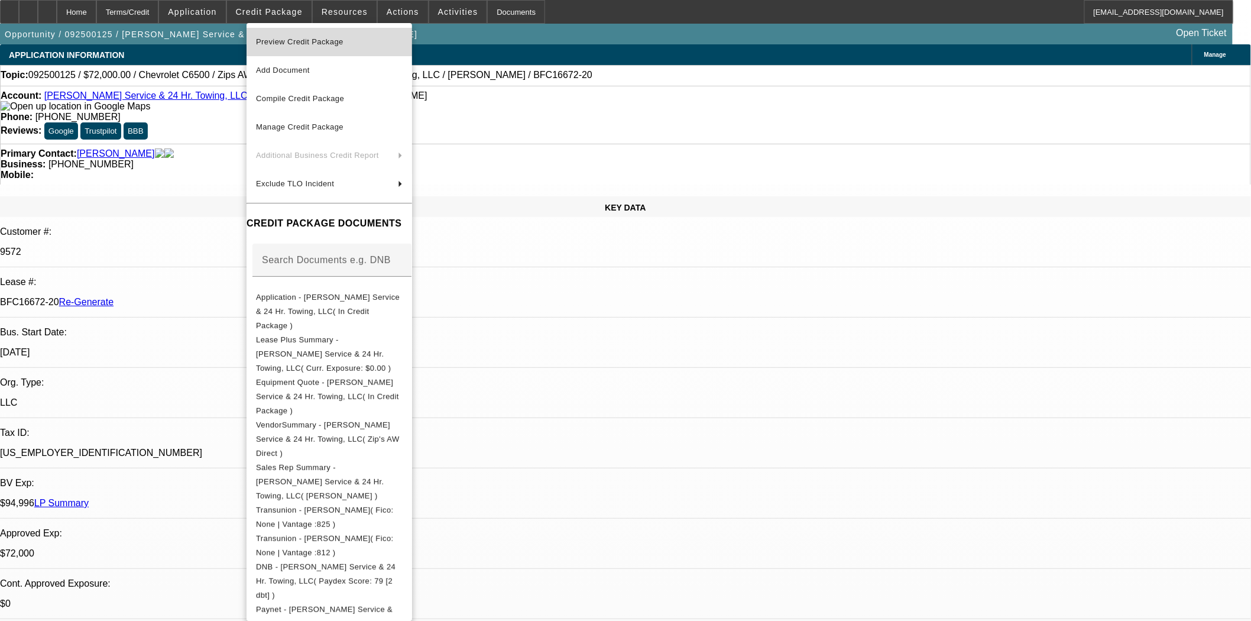
click at [287, 40] on span "Preview Credit Package" at bounding box center [300, 41] width 88 height 9
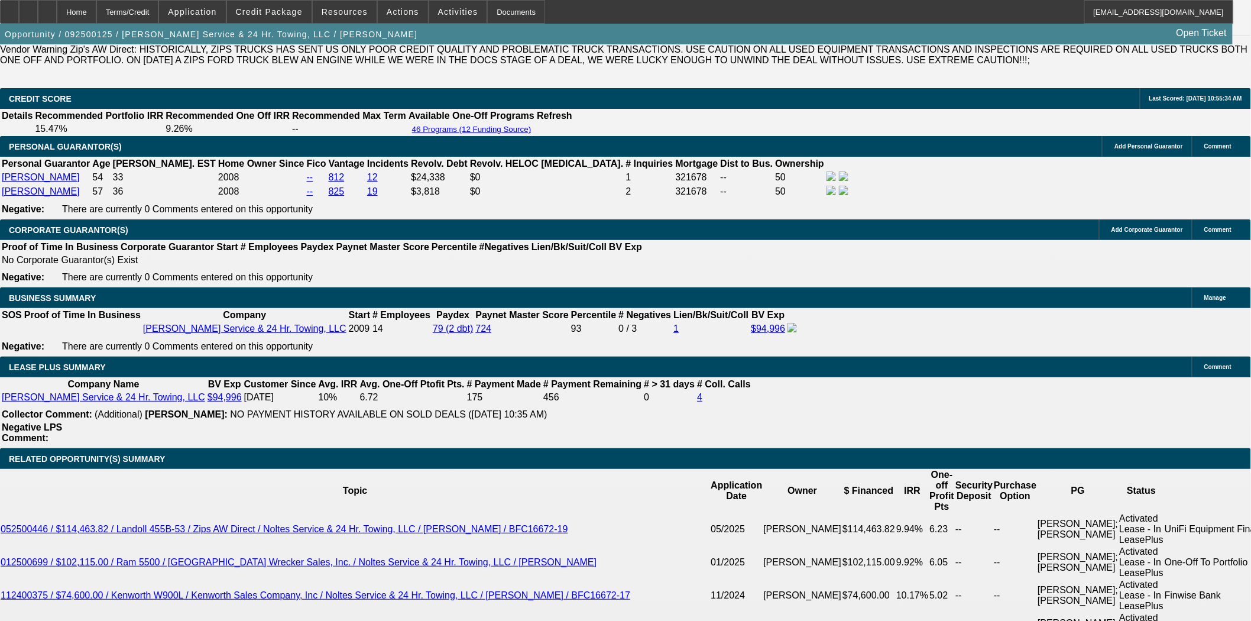
scroll to position [2102, 0]
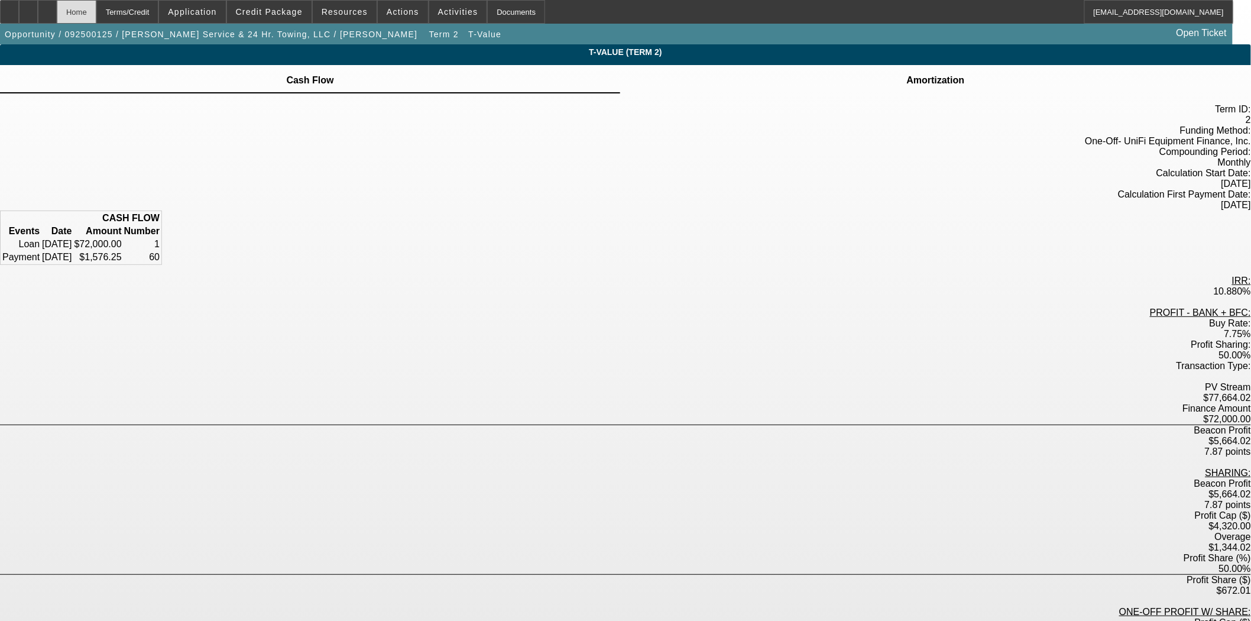
click at [96, 18] on div "Home" at bounding box center [77, 12] width 40 height 24
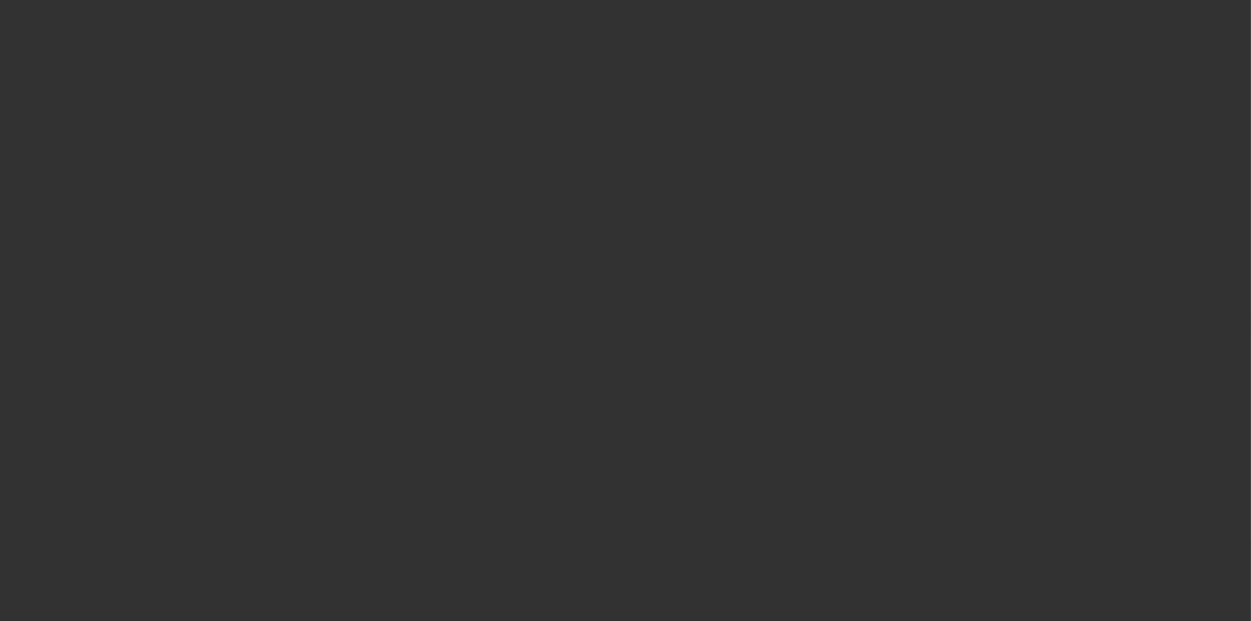
select select "3"
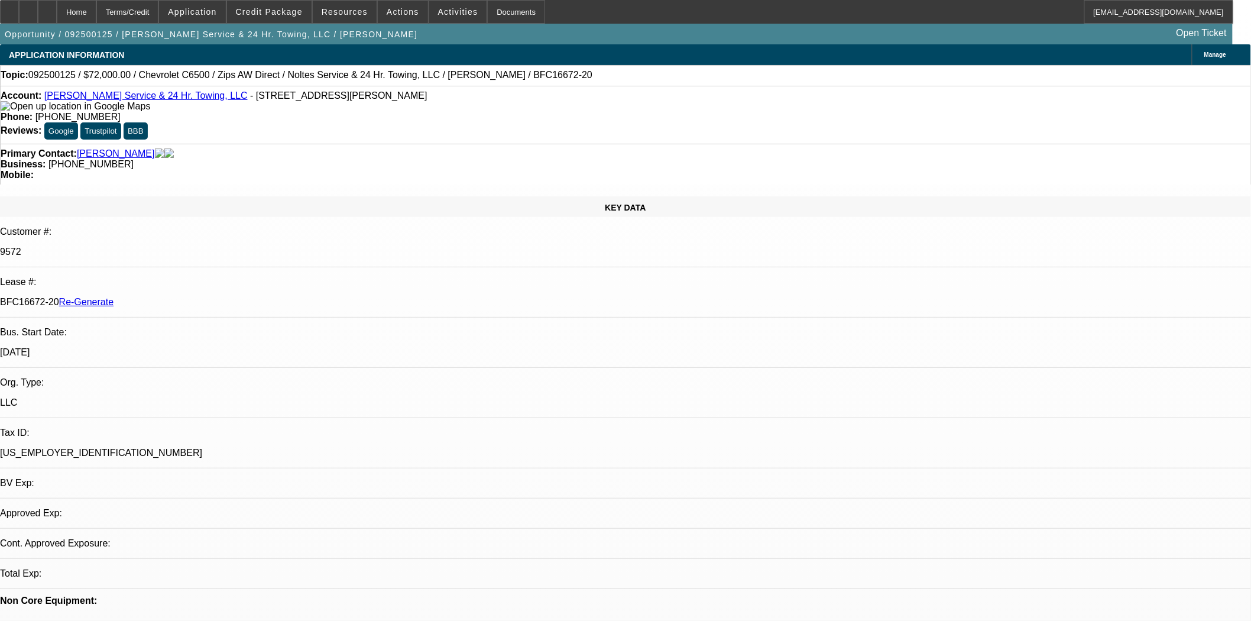
select select "0"
select select "2"
select select "0"
select select "6"
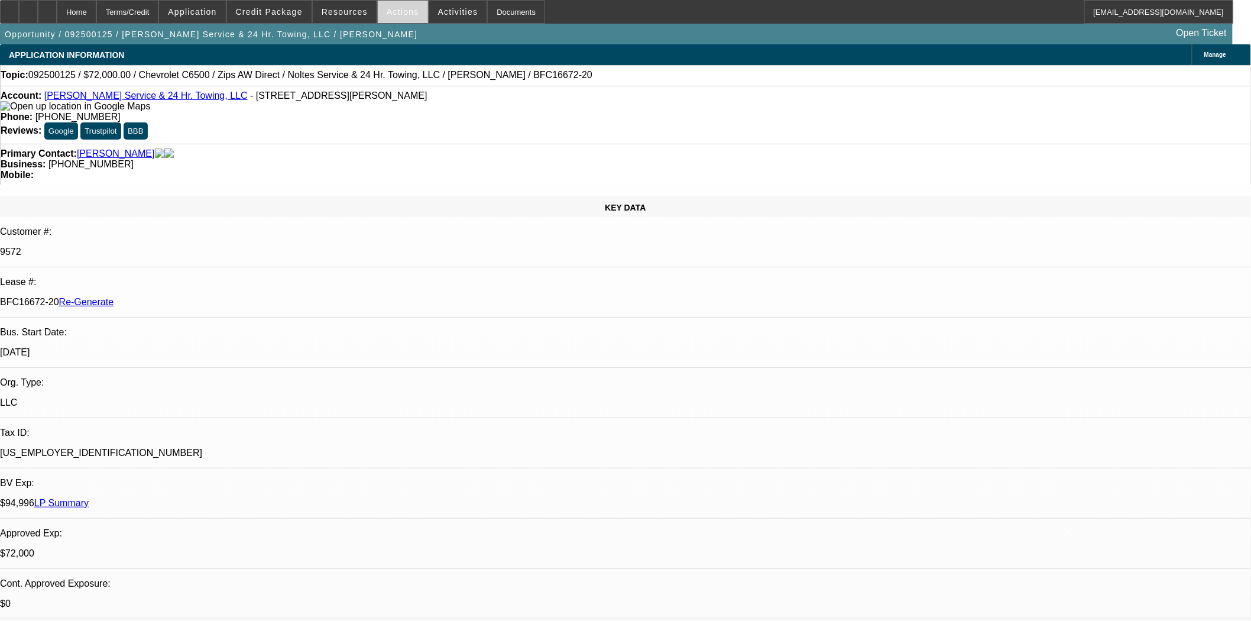
click at [388, 17] on span at bounding box center [403, 12] width 50 height 28
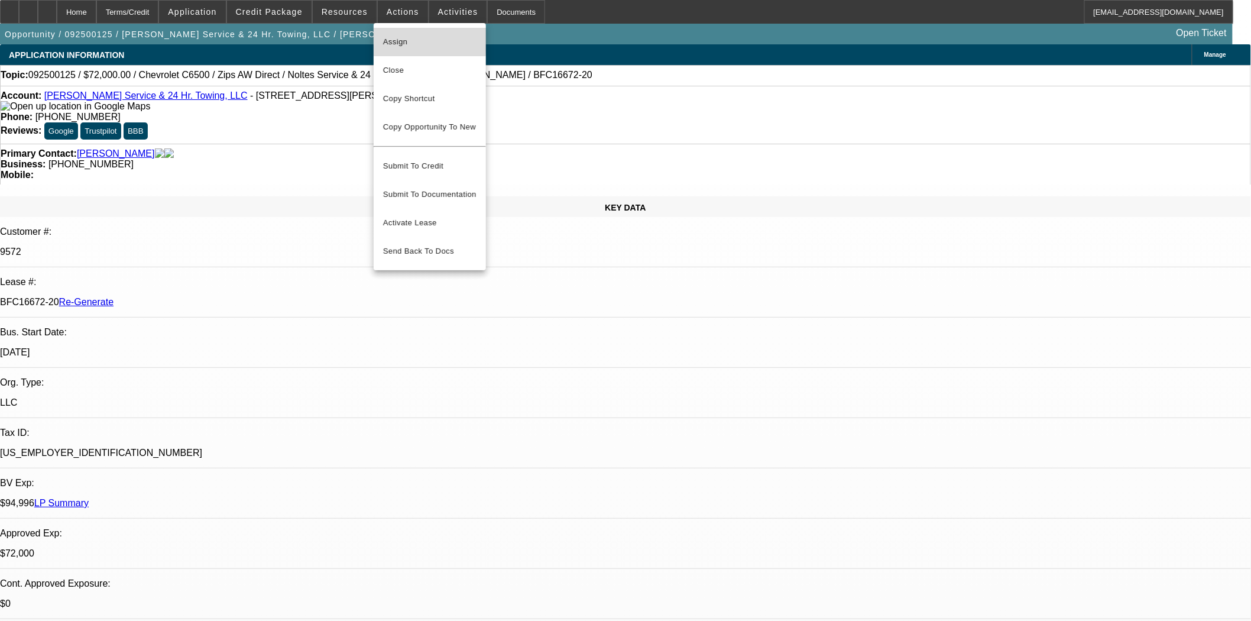
click at [395, 37] on span "Assign" at bounding box center [429, 42] width 93 height 14
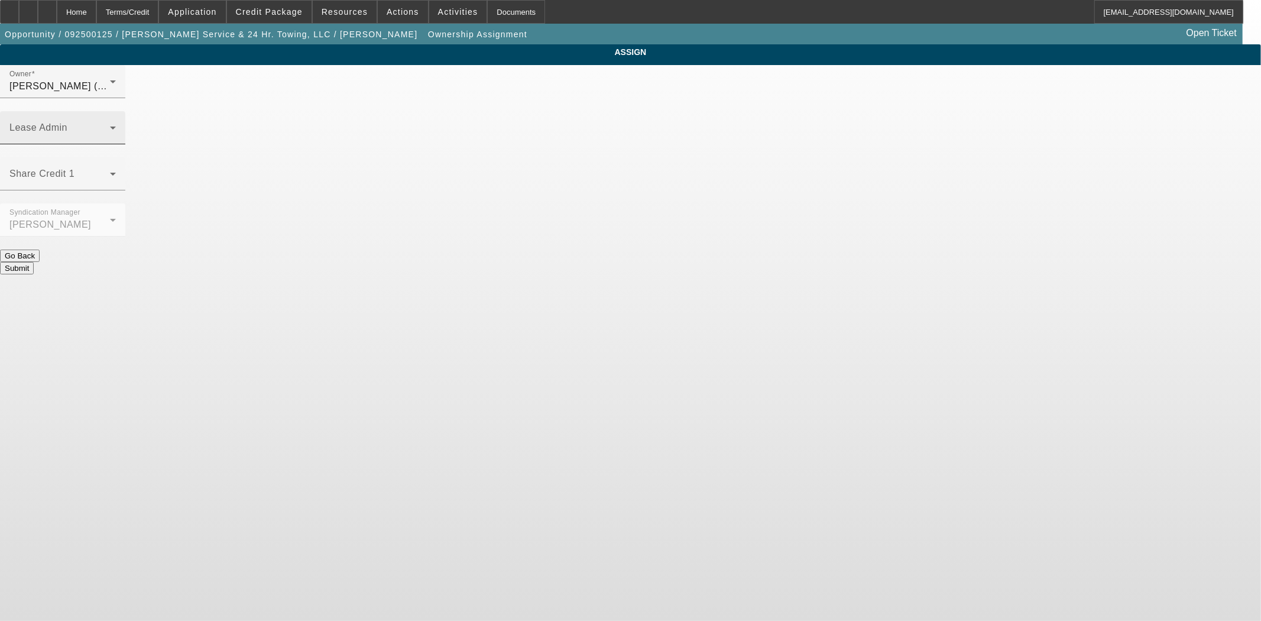
click at [67, 122] on mat-label "Lease Admin" at bounding box center [38, 127] width 58 height 10
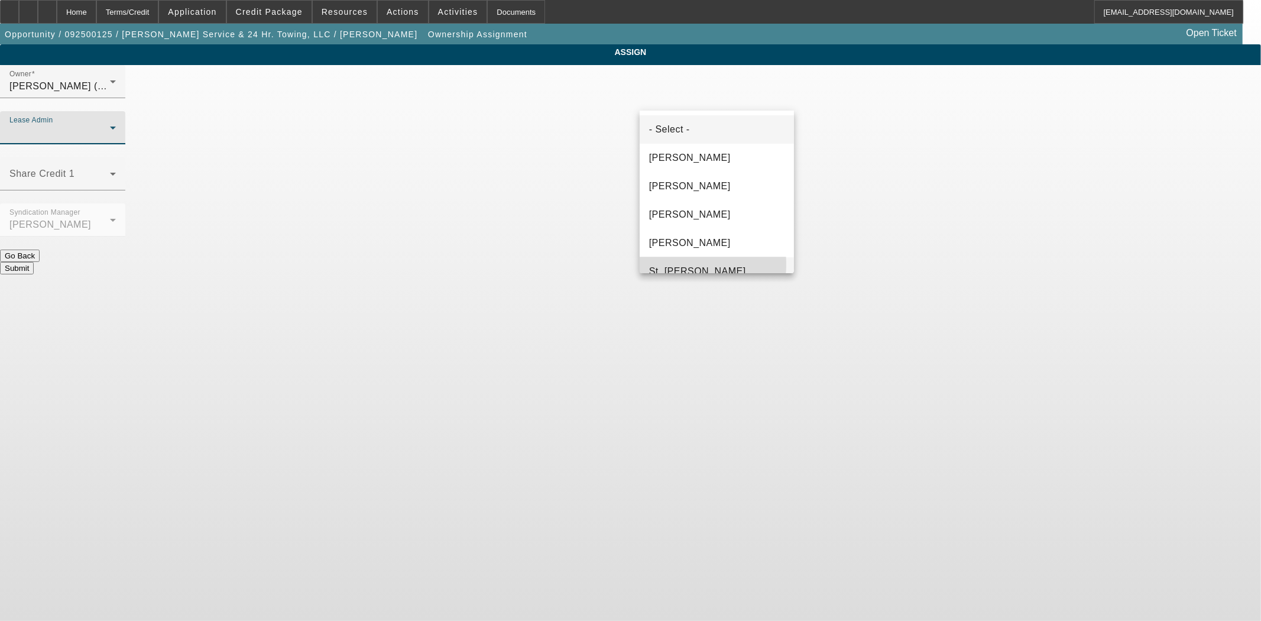
click at [673, 264] on span "St. [PERSON_NAME]" at bounding box center [697, 271] width 97 height 14
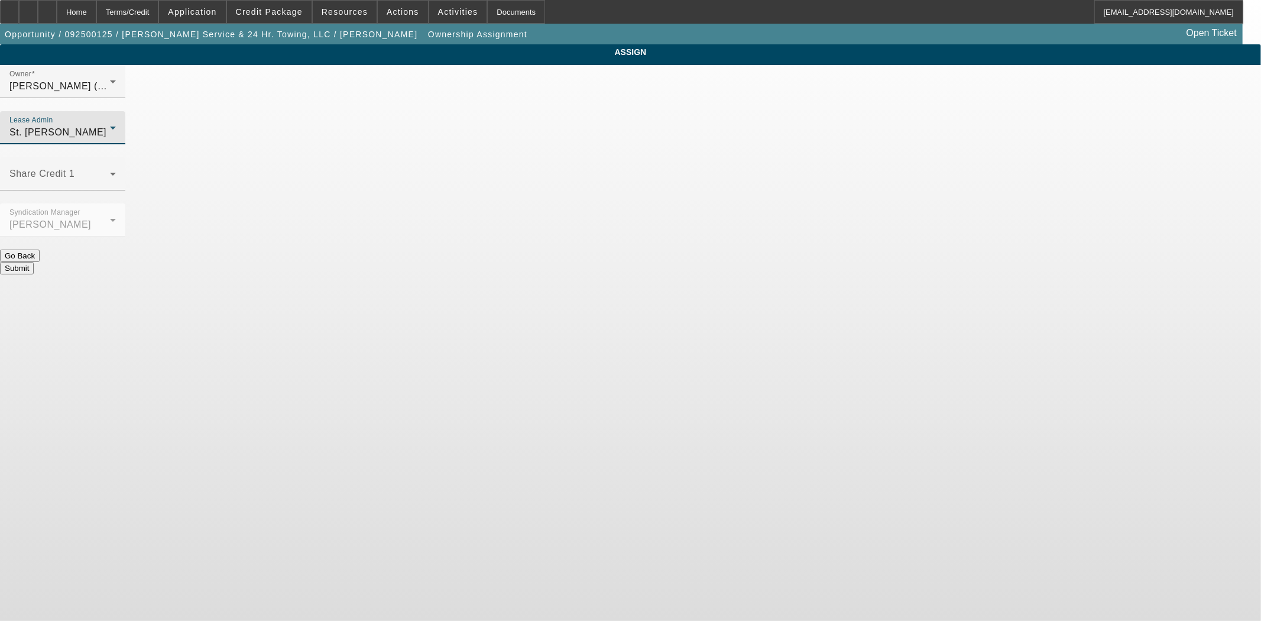
click at [34, 262] on button "Submit" at bounding box center [17, 268] width 34 height 12
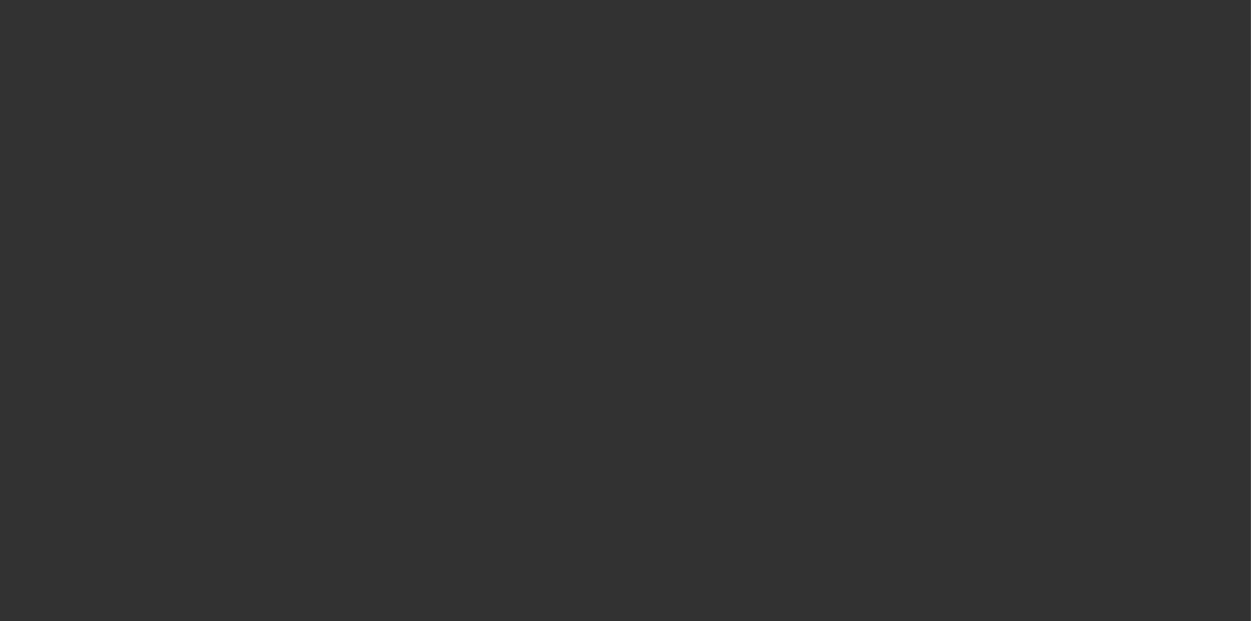
select select "3"
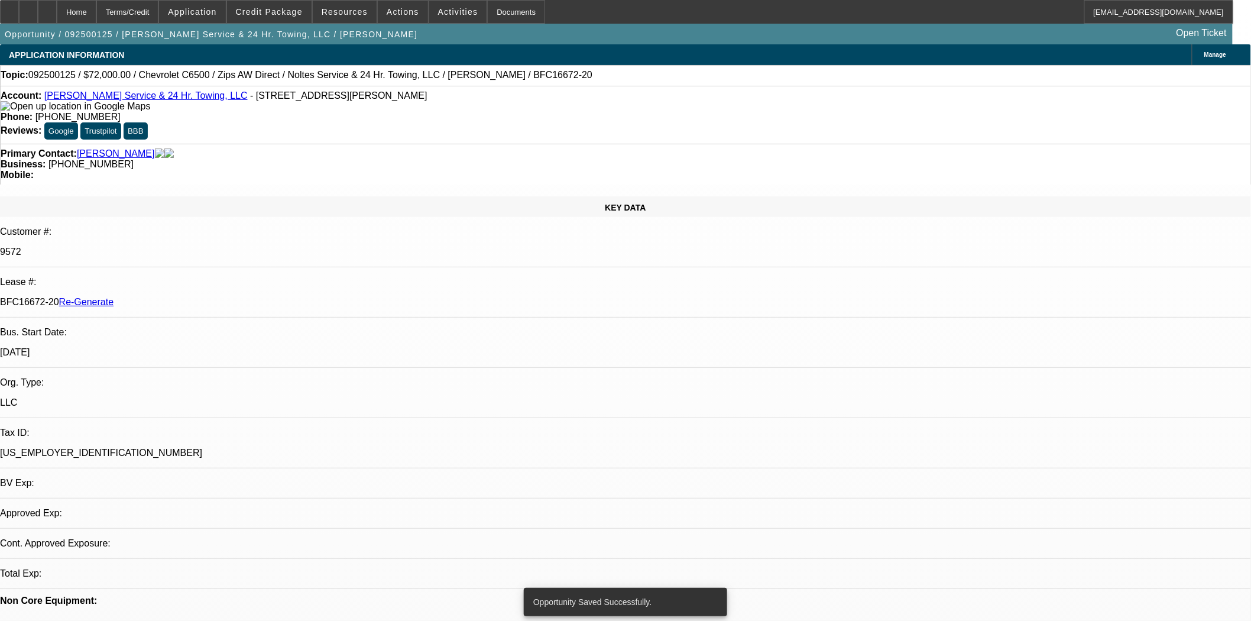
select select "0"
select select "2"
select select "0"
select select "6"
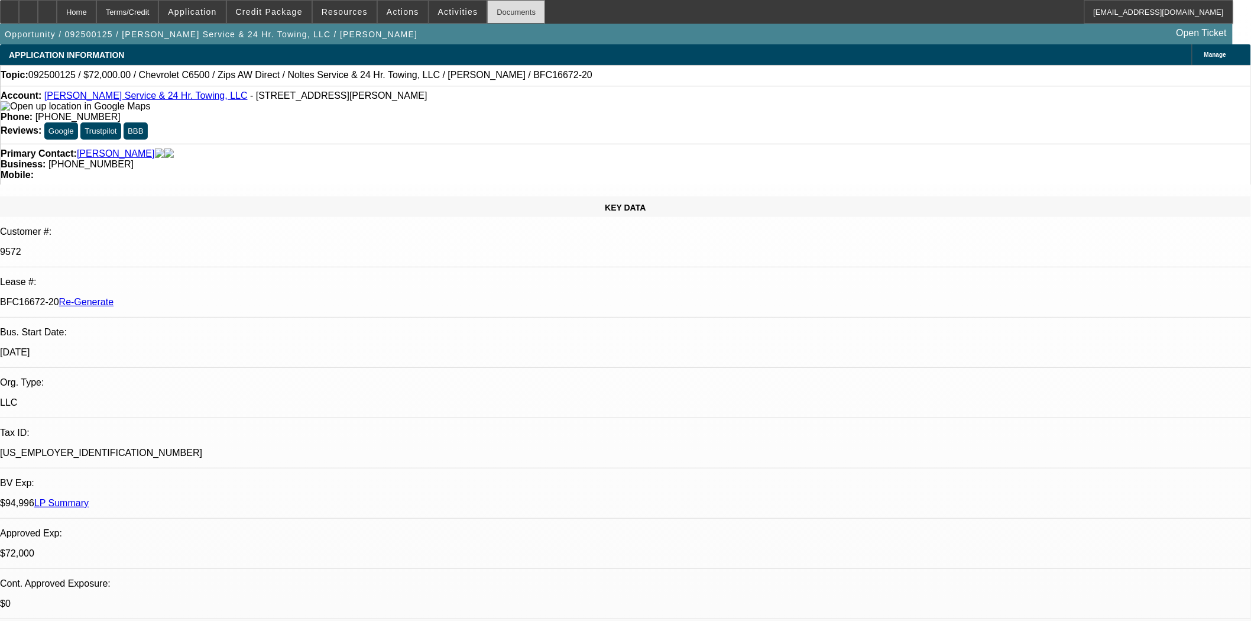
click at [490, 15] on div "Documents" at bounding box center [516, 12] width 58 height 24
click at [284, 9] on span "Credit Package" at bounding box center [269, 11] width 67 height 9
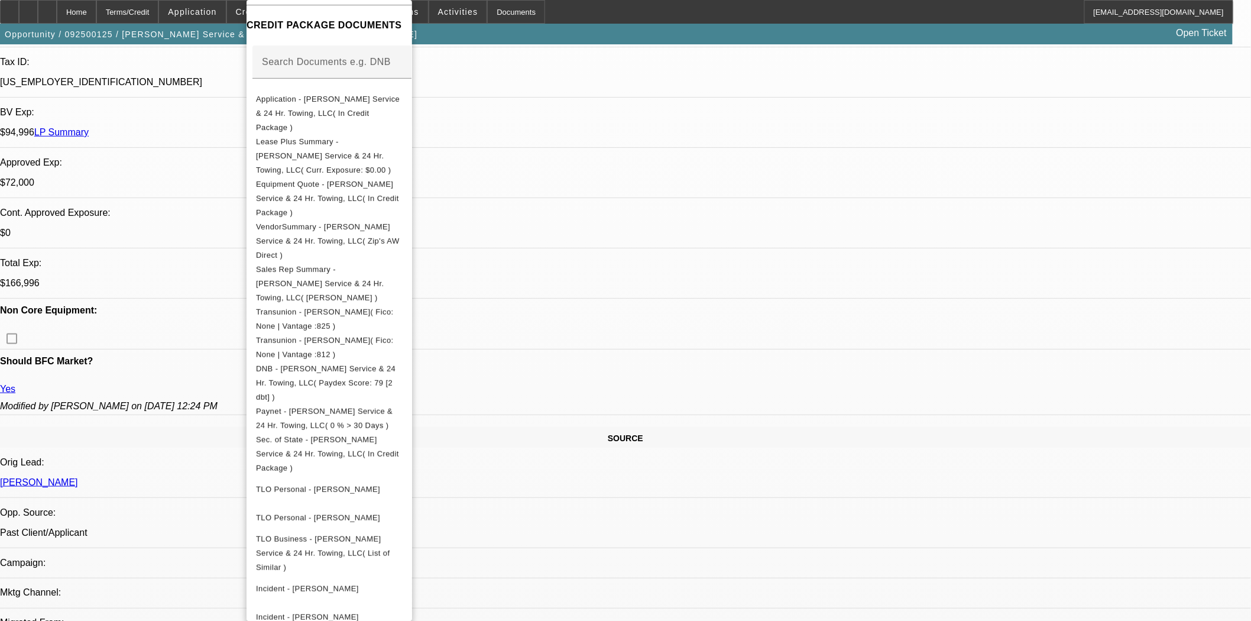
scroll to position [394, 0]
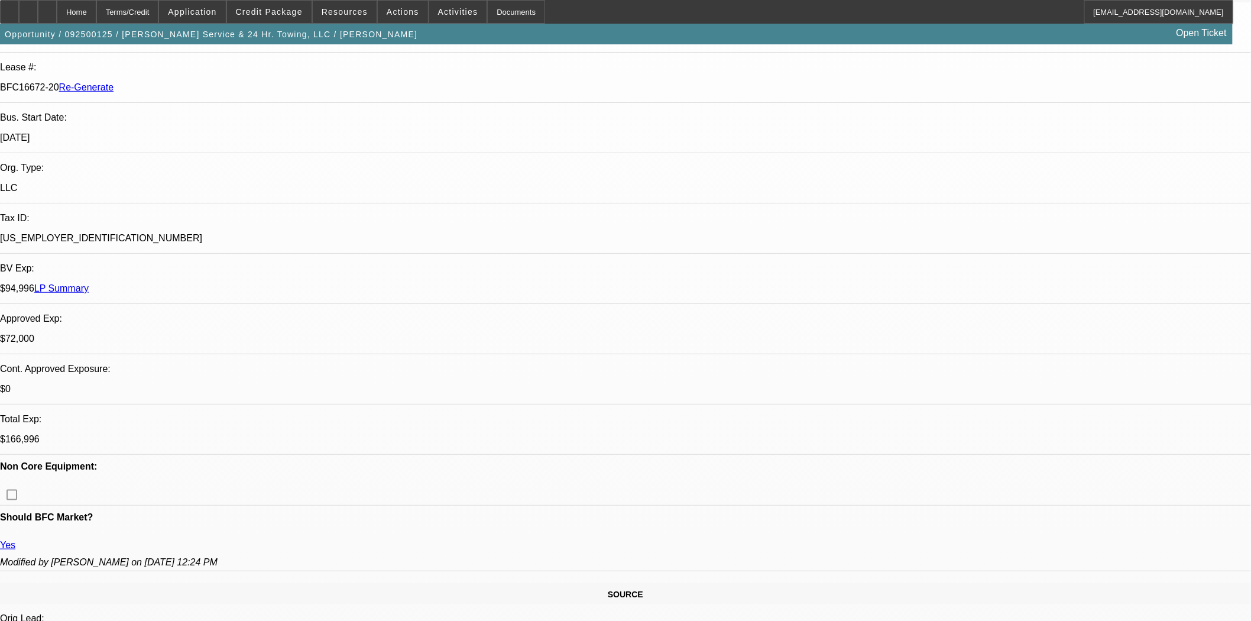
scroll to position [0, 0]
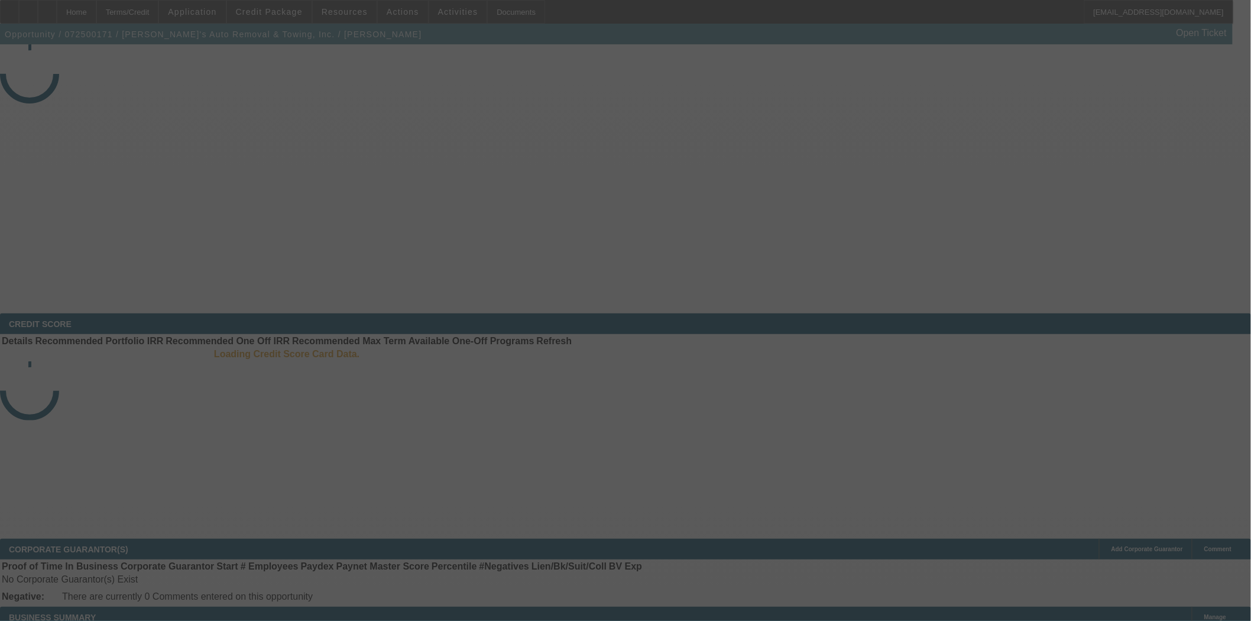
select select "4"
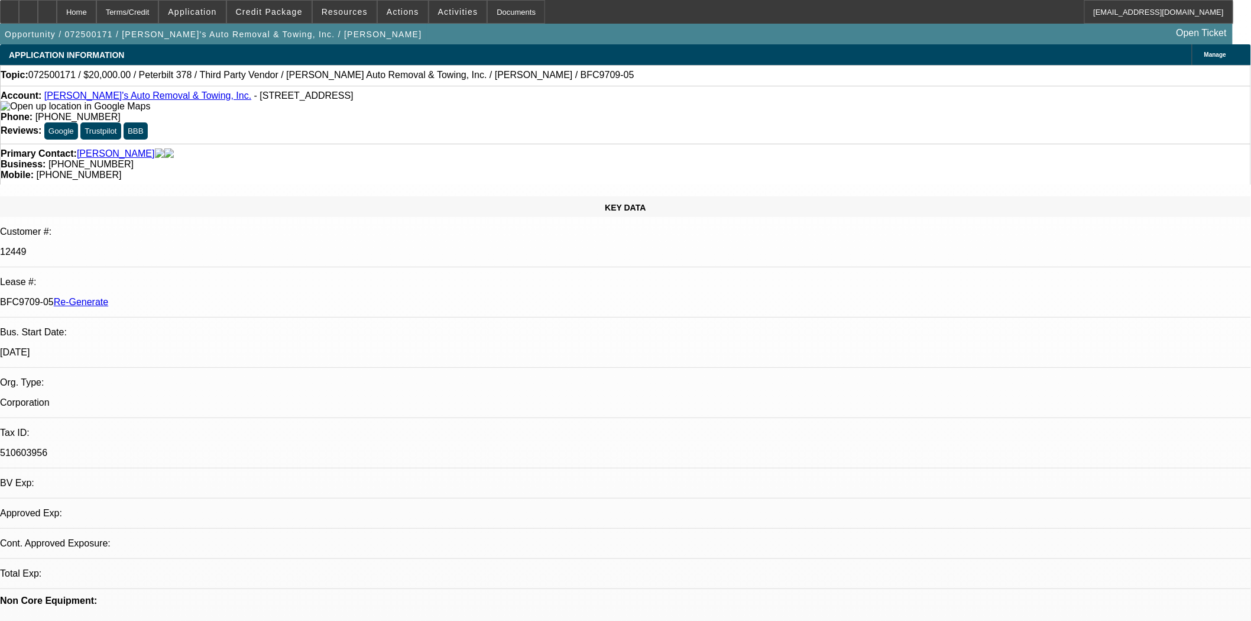
select select "0"
select select "6"
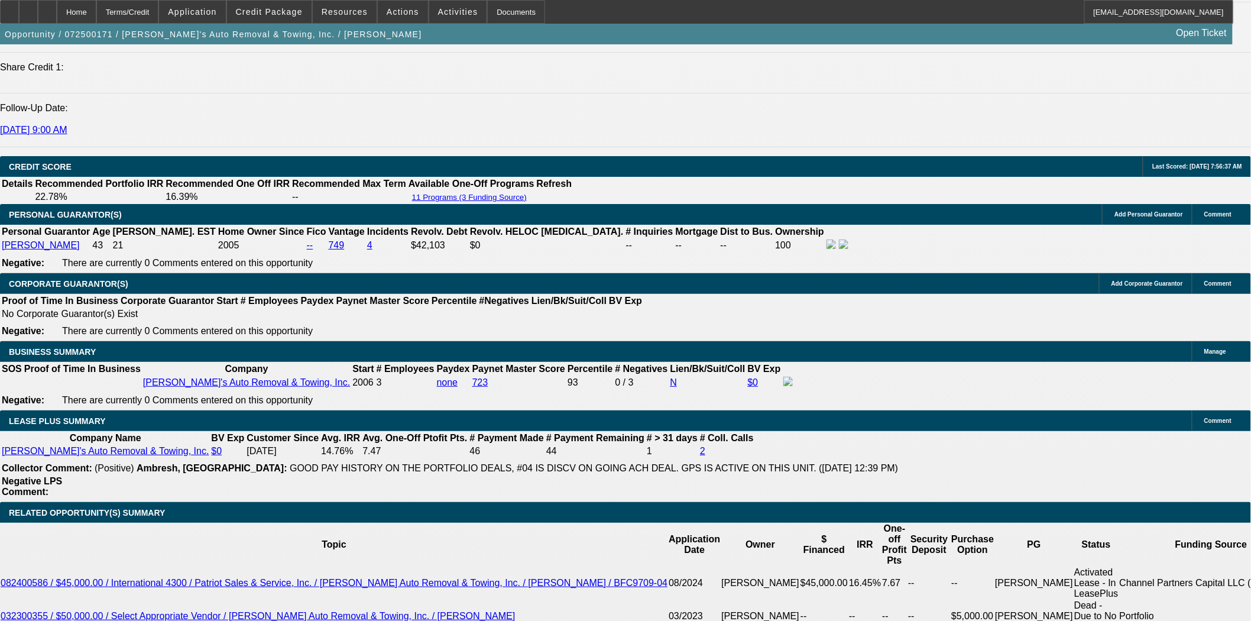
scroll to position [1905, 0]
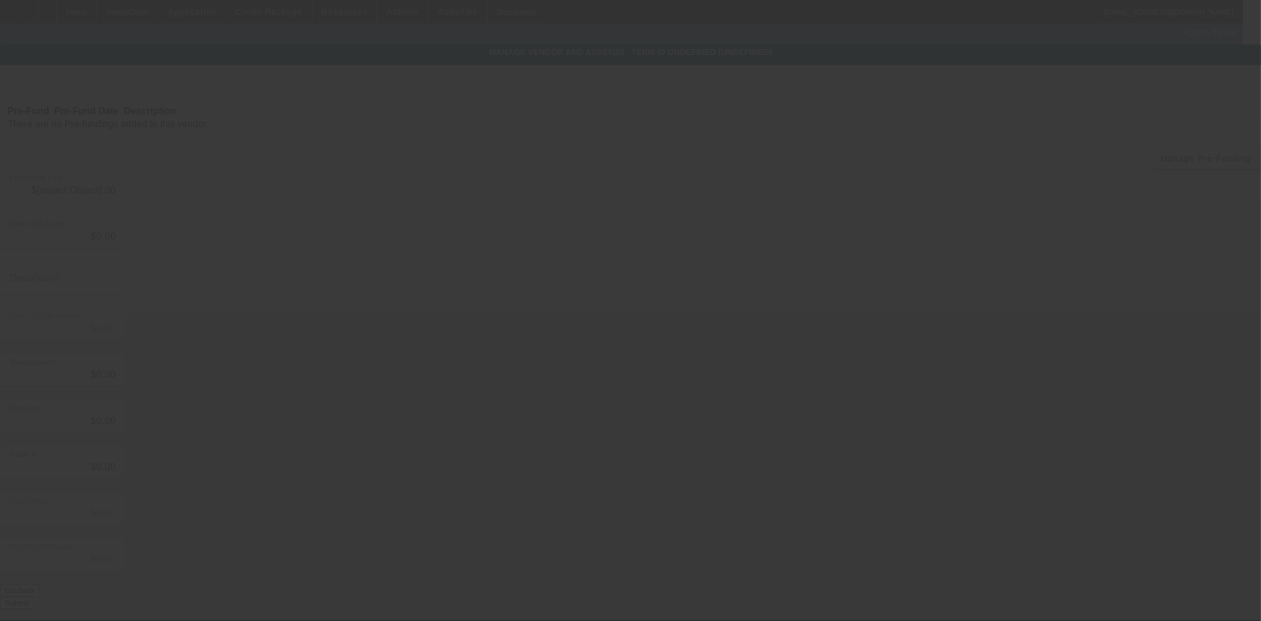
type input "$20,000.00"
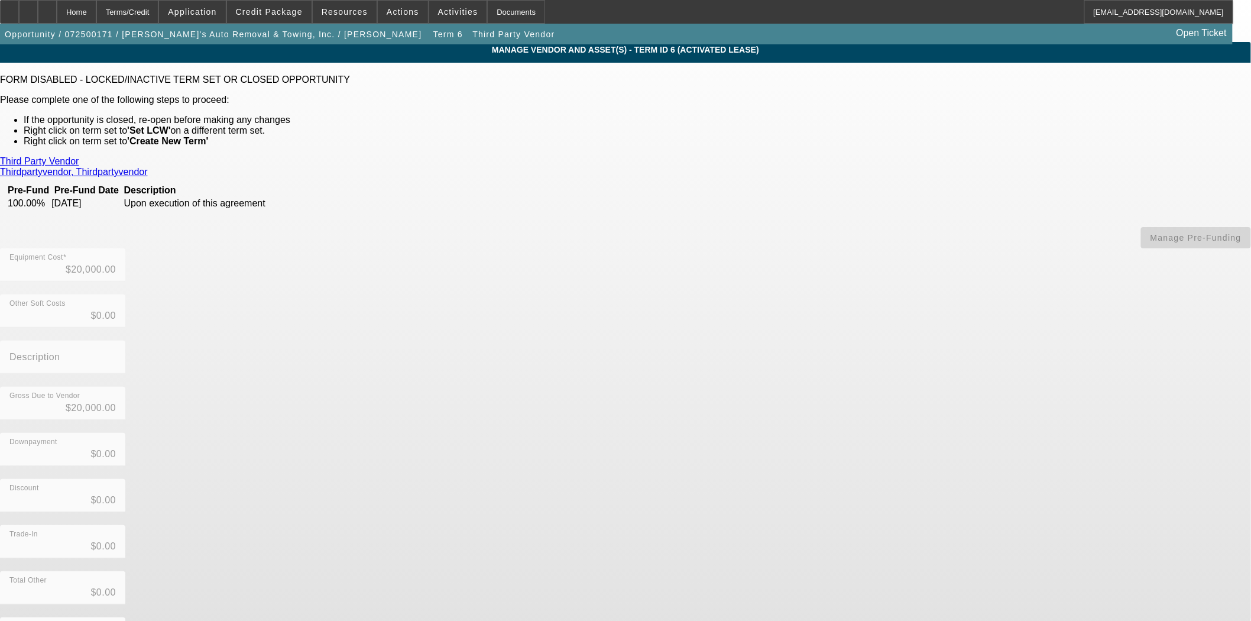
scroll to position [4, 0]
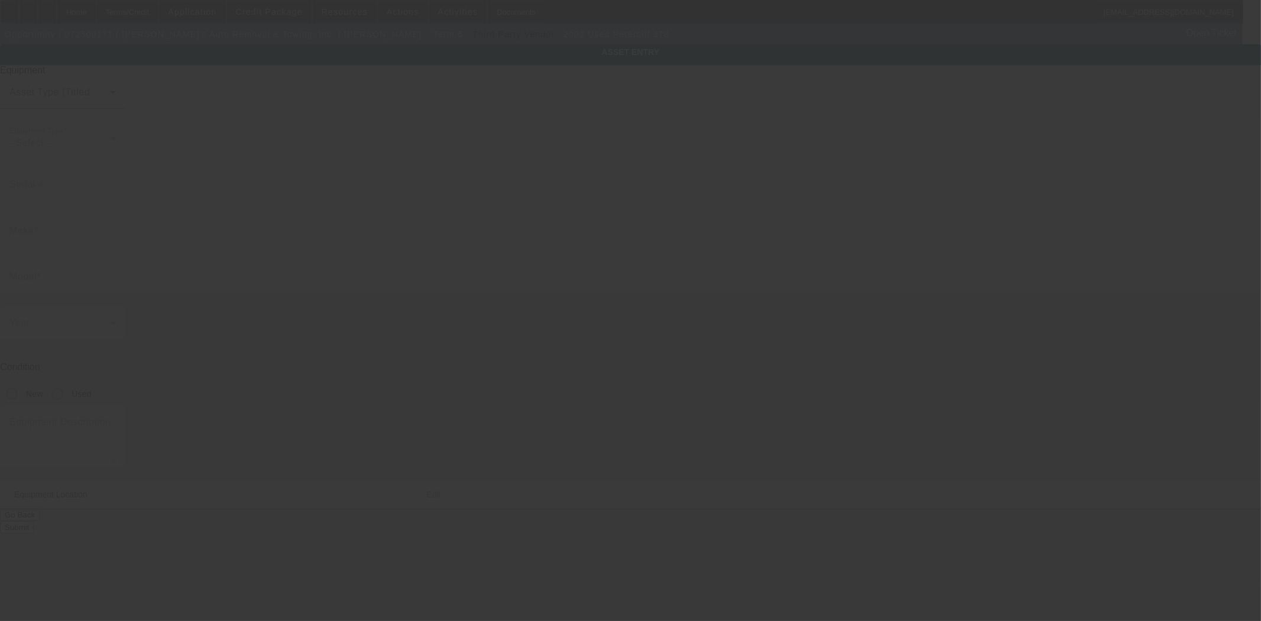
type input "1XPFDU9X42N572733"
type input "Peterbilt"
type input "378"
radio input "true"
type textarea "includes: all options, attachments and accessories"
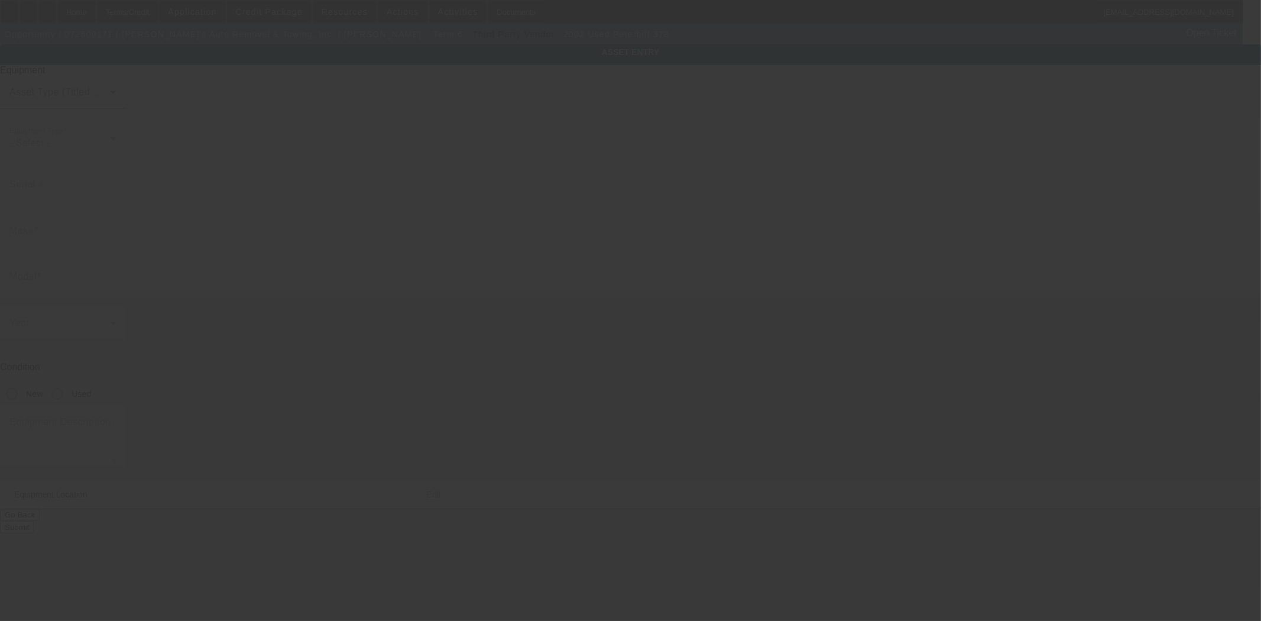
type input "401 Wareham Street"
type input "Middleboro"
type input "02346"
type input "Plymouth"
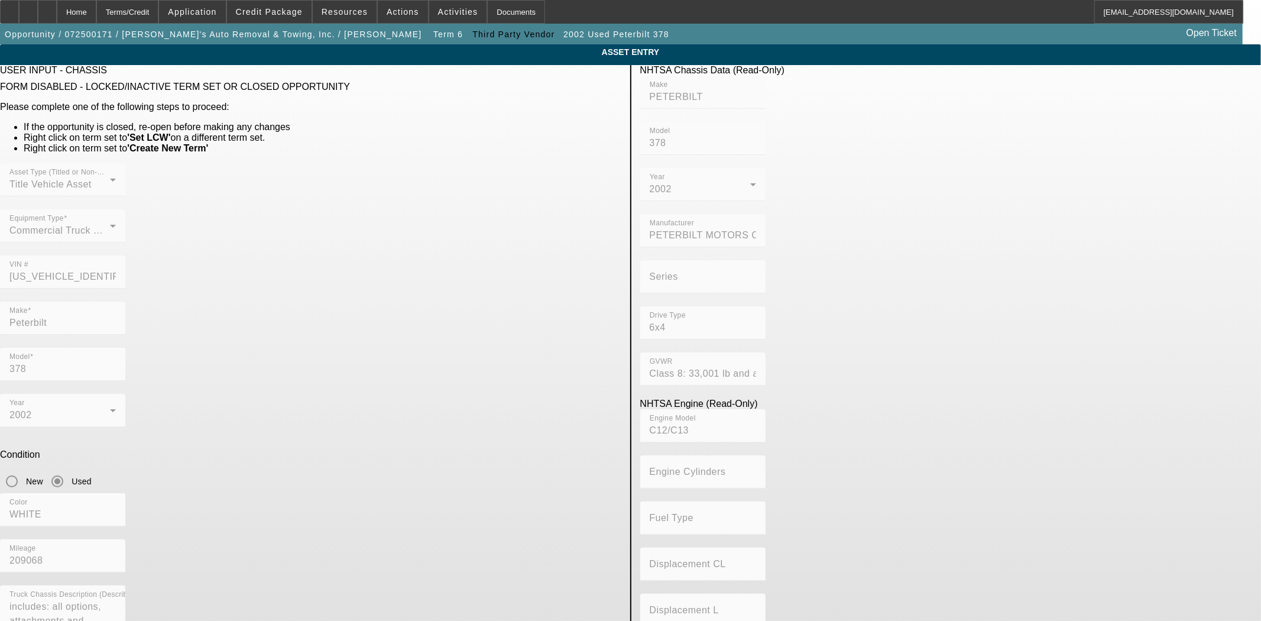
click at [458, 255] on div "VIN # 1XPFDU9X42N572733" at bounding box center [310, 278] width 621 height 46
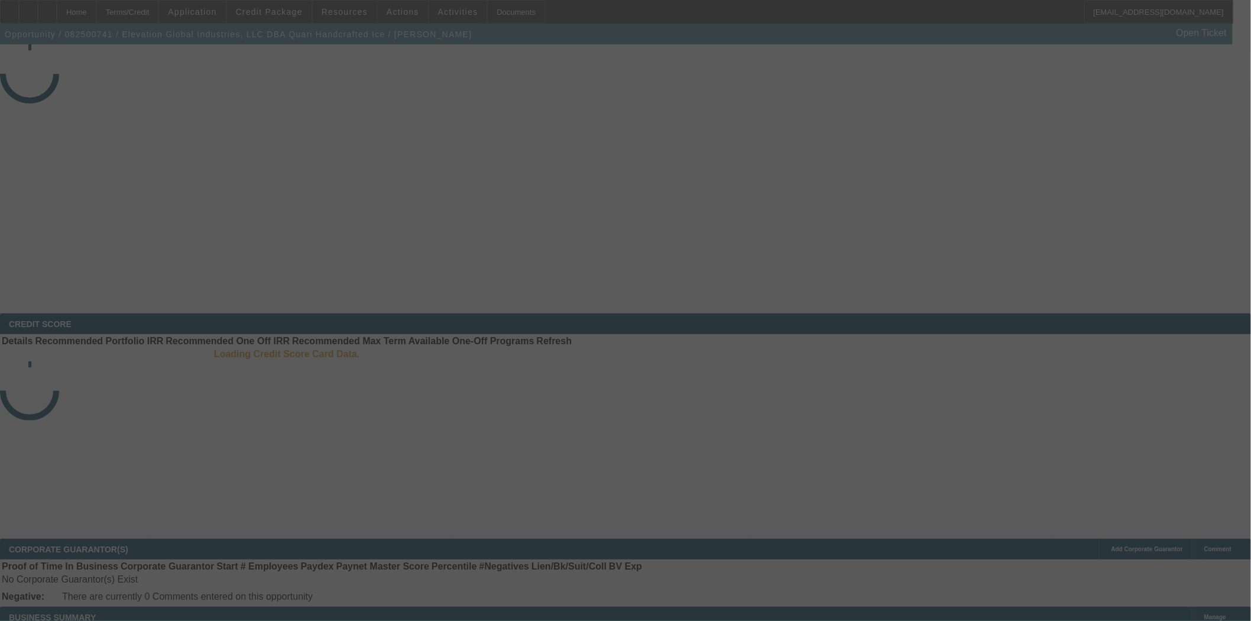
select select "3"
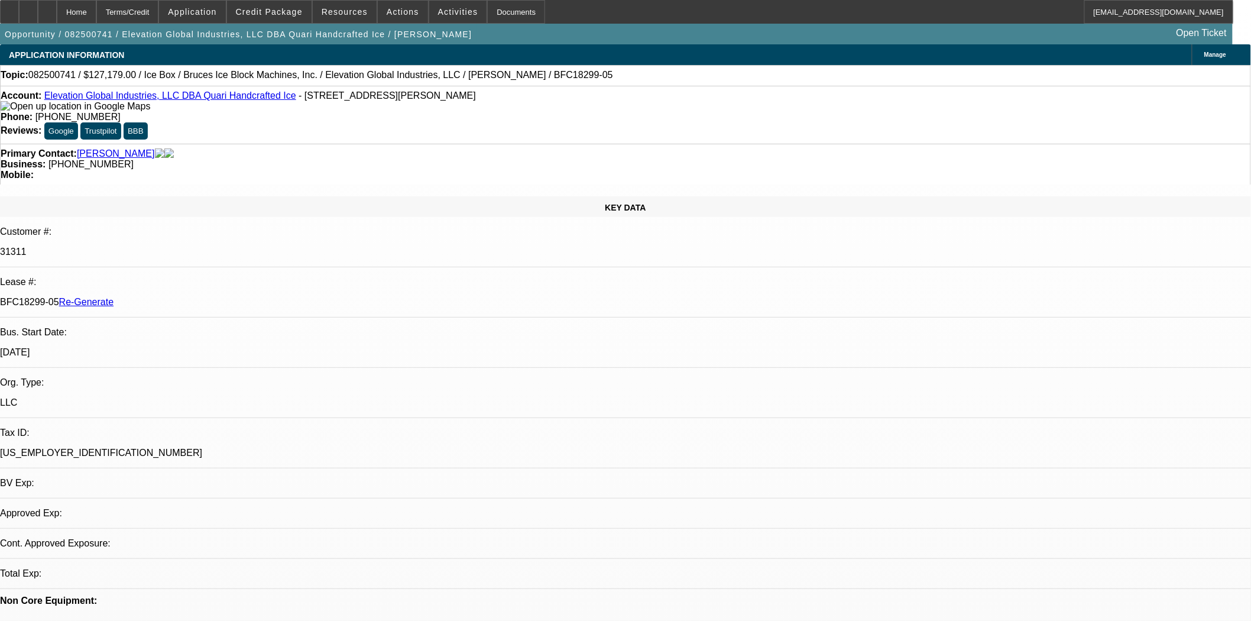
select select "0"
select select "6"
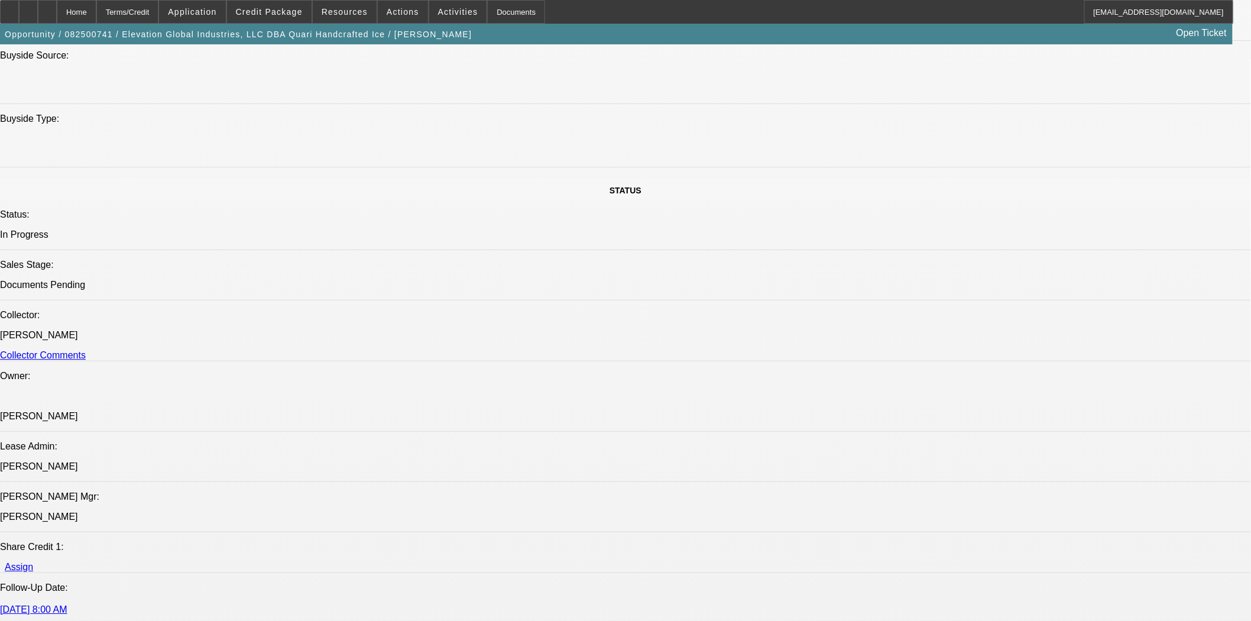
scroll to position [1576, 0]
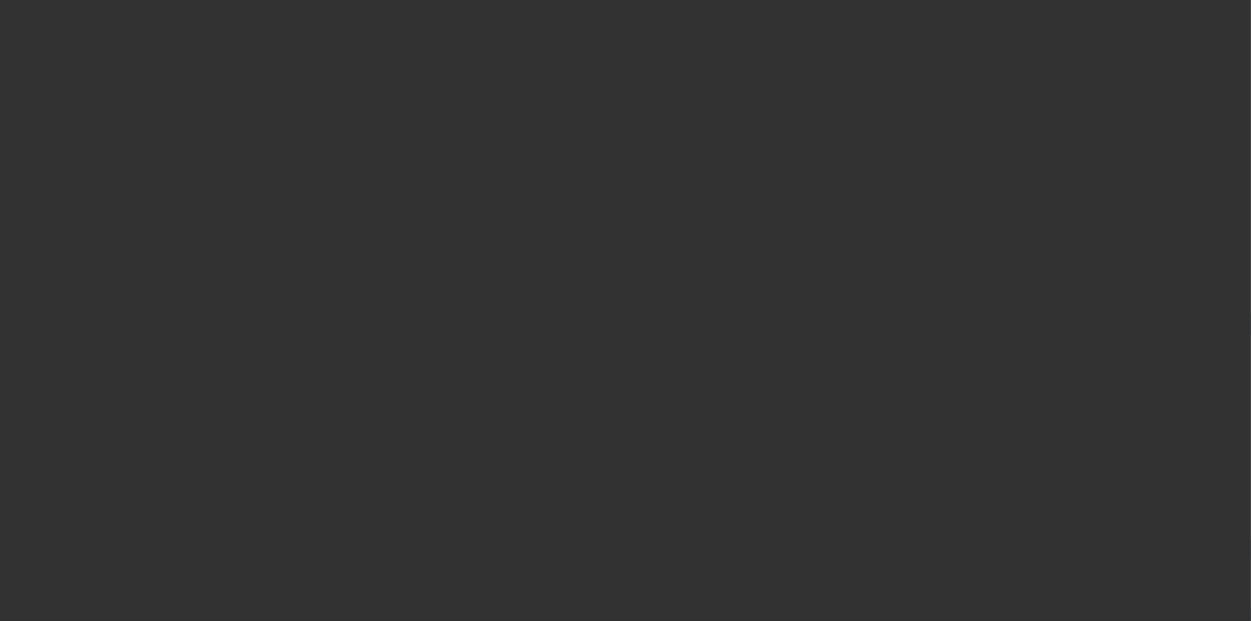
select select "3"
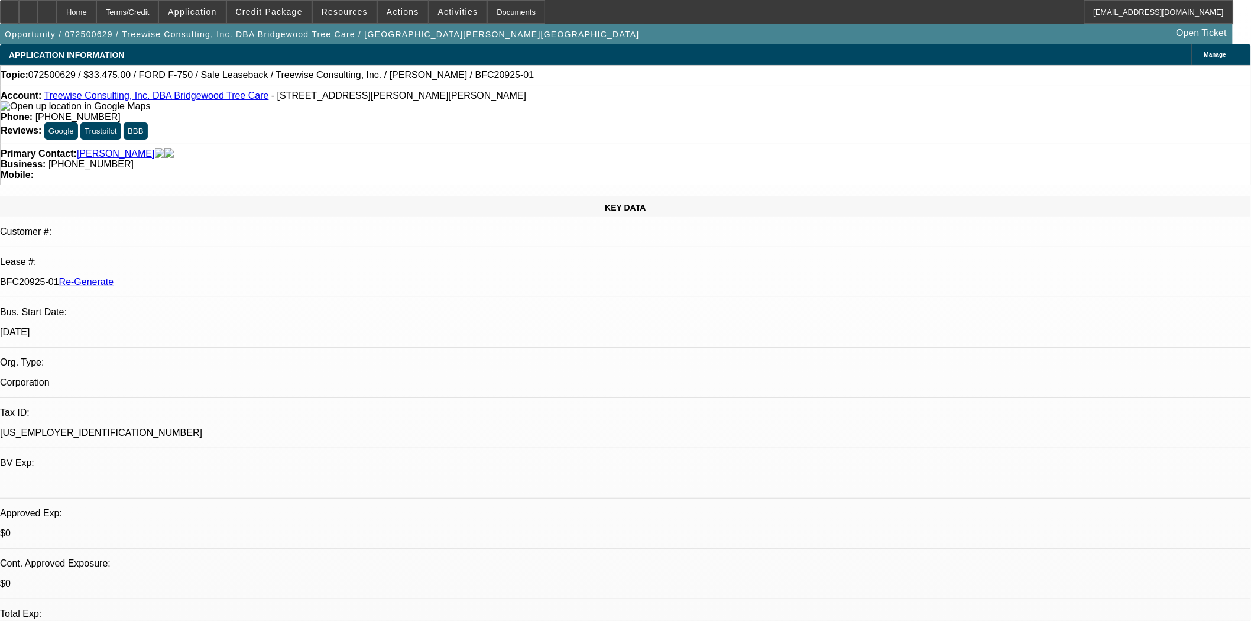
select select "0"
select select "2"
select select "0"
select select "6"
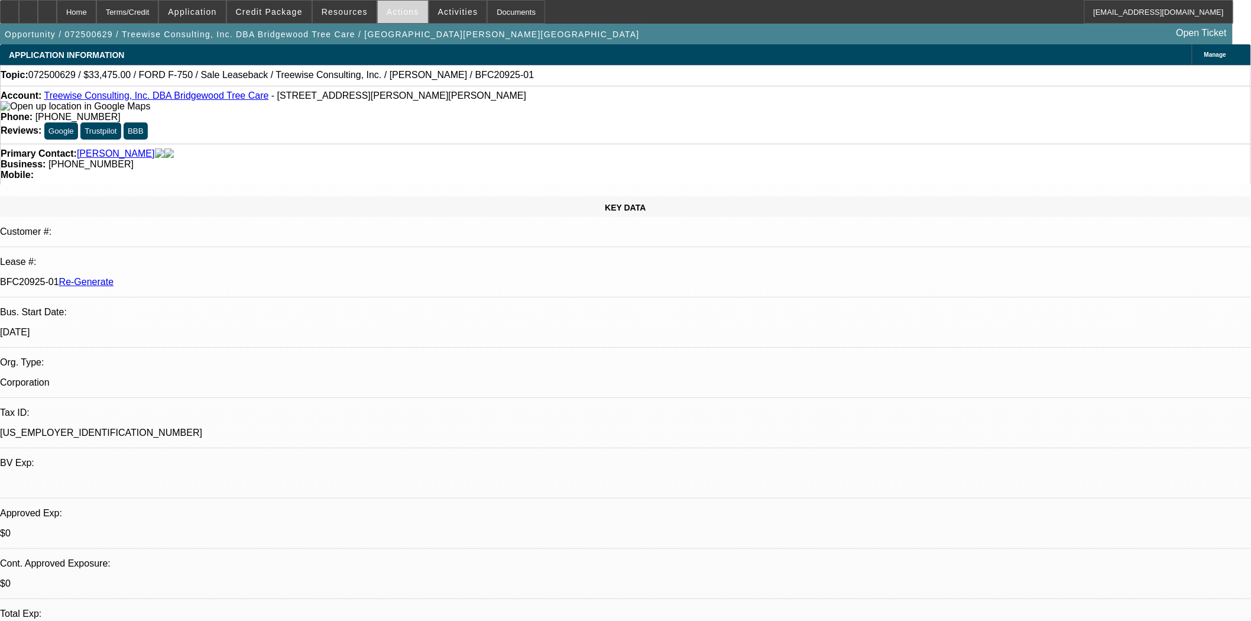
click at [393, 12] on span "Actions" at bounding box center [403, 11] width 33 height 9
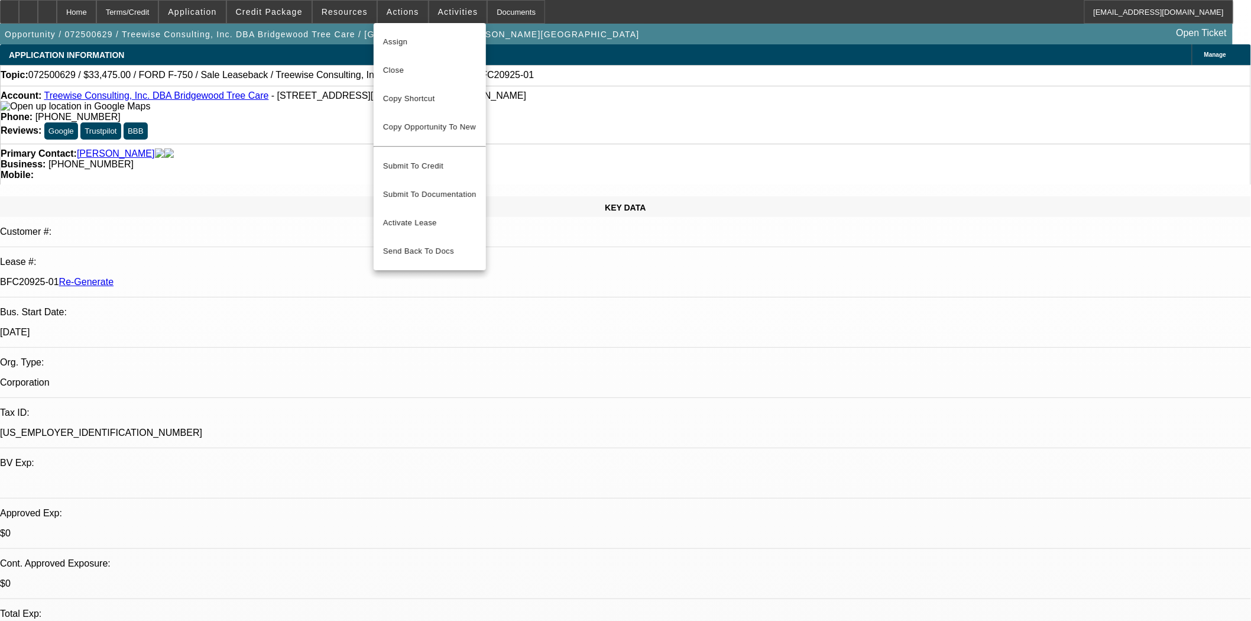
click at [590, 75] on div at bounding box center [625, 310] width 1251 height 621
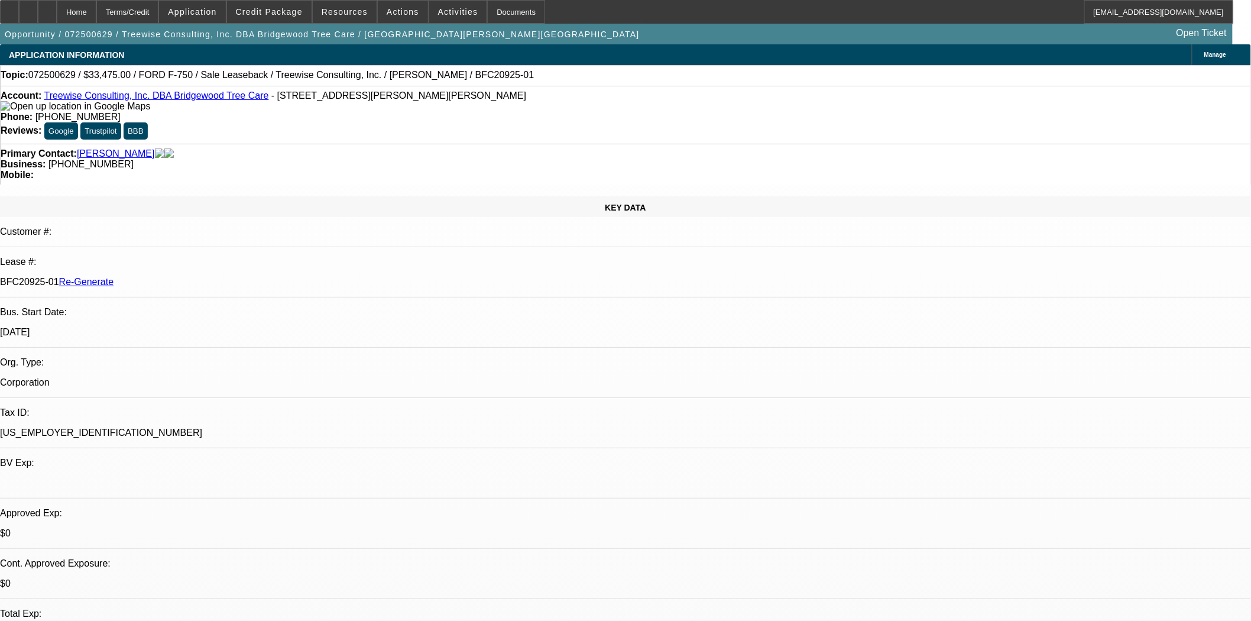
scroll to position [66, 0]
click at [393, 18] on span at bounding box center [403, 12] width 50 height 28
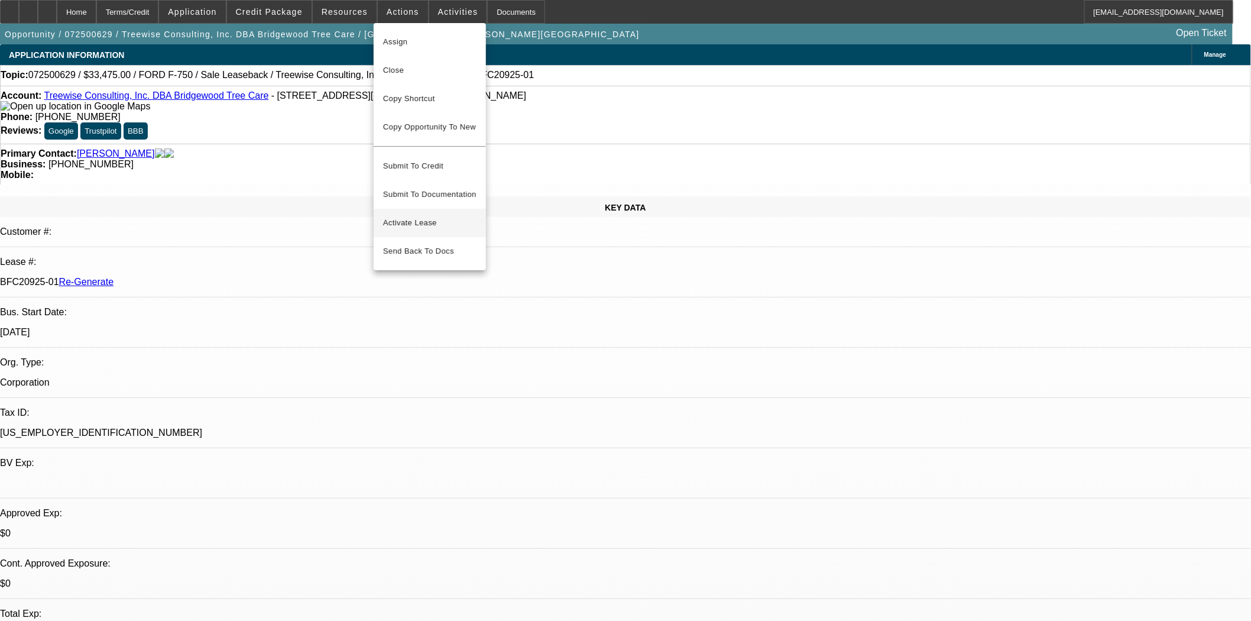
click at [401, 216] on span "Activate Lease" at bounding box center [429, 223] width 93 height 14
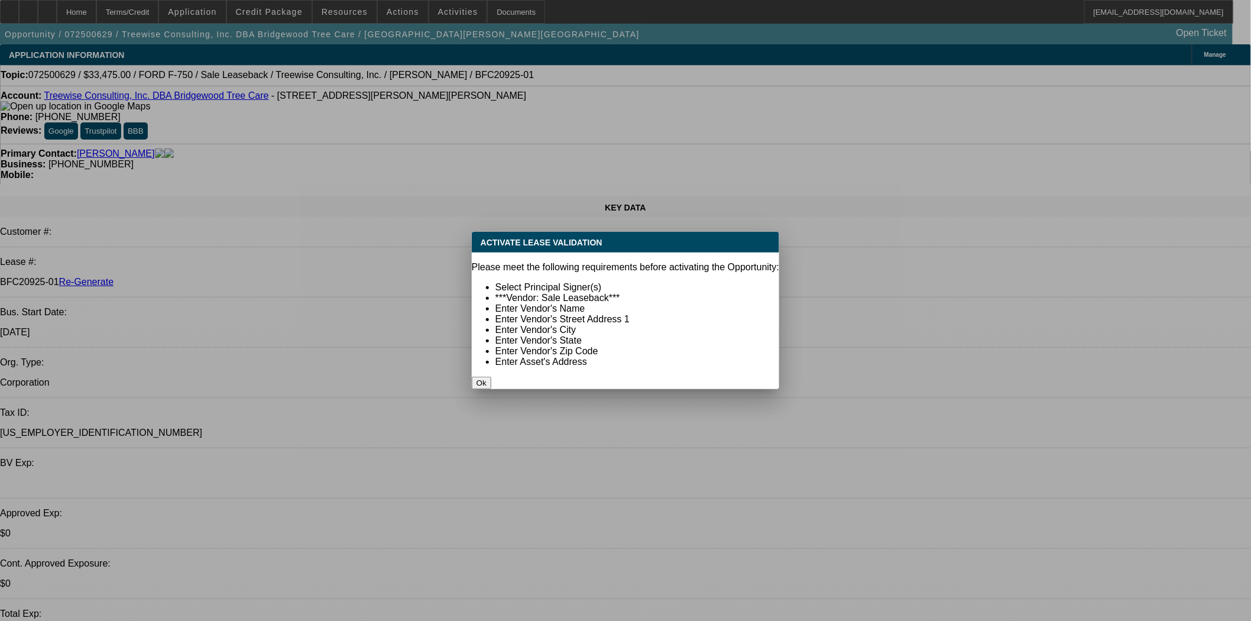
click at [491, 377] on button "Ok" at bounding box center [482, 383] width 20 height 12
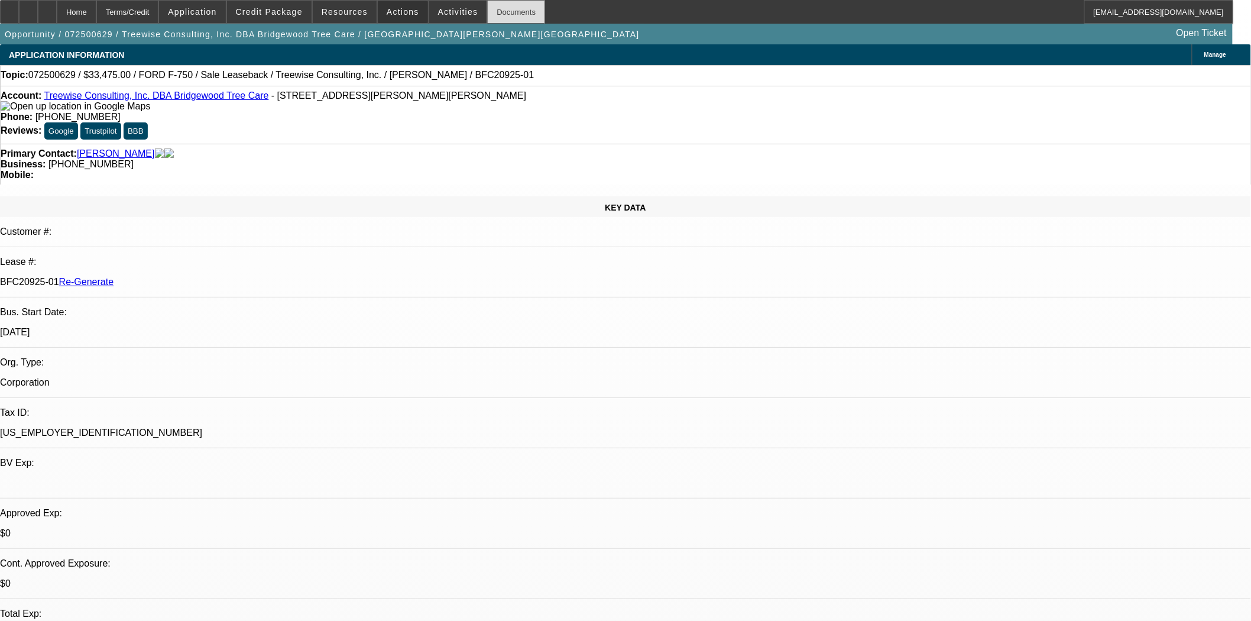
click at [487, 18] on div "Documents" at bounding box center [516, 12] width 58 height 24
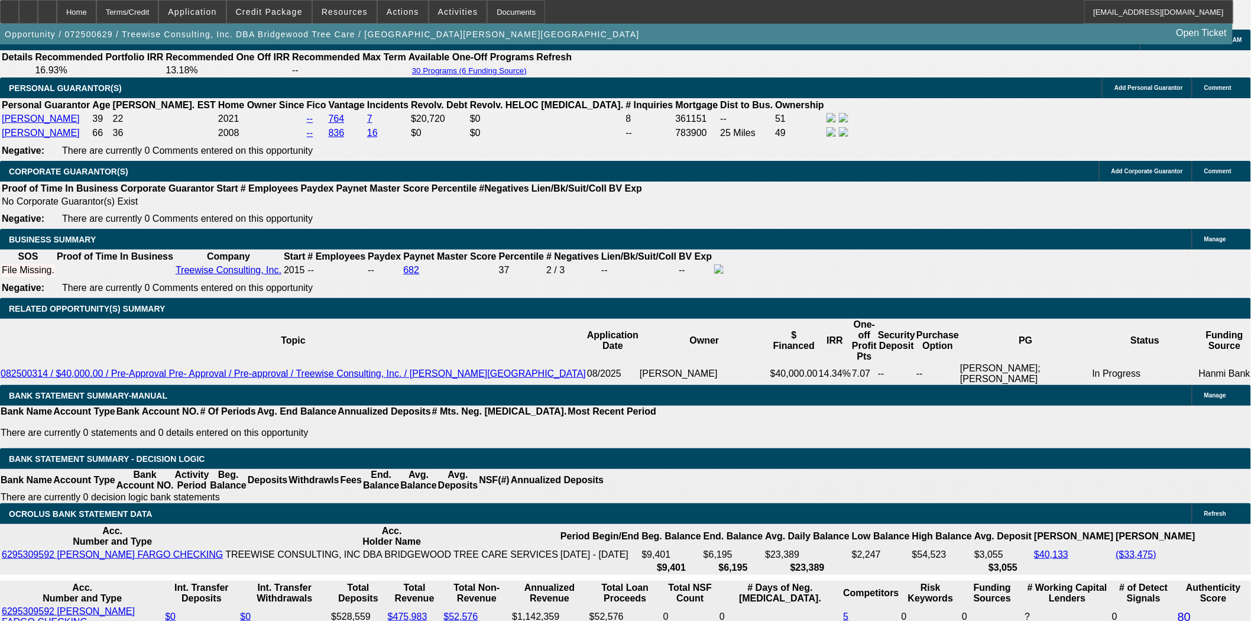
scroll to position [1774, 0]
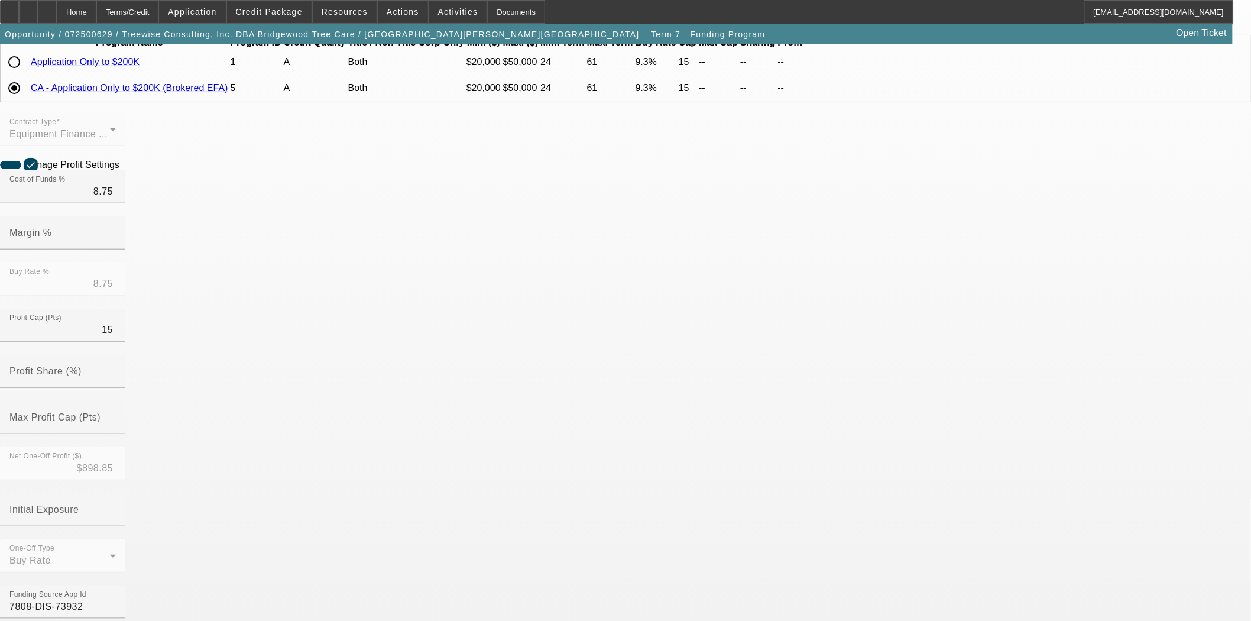
scroll to position [131, 0]
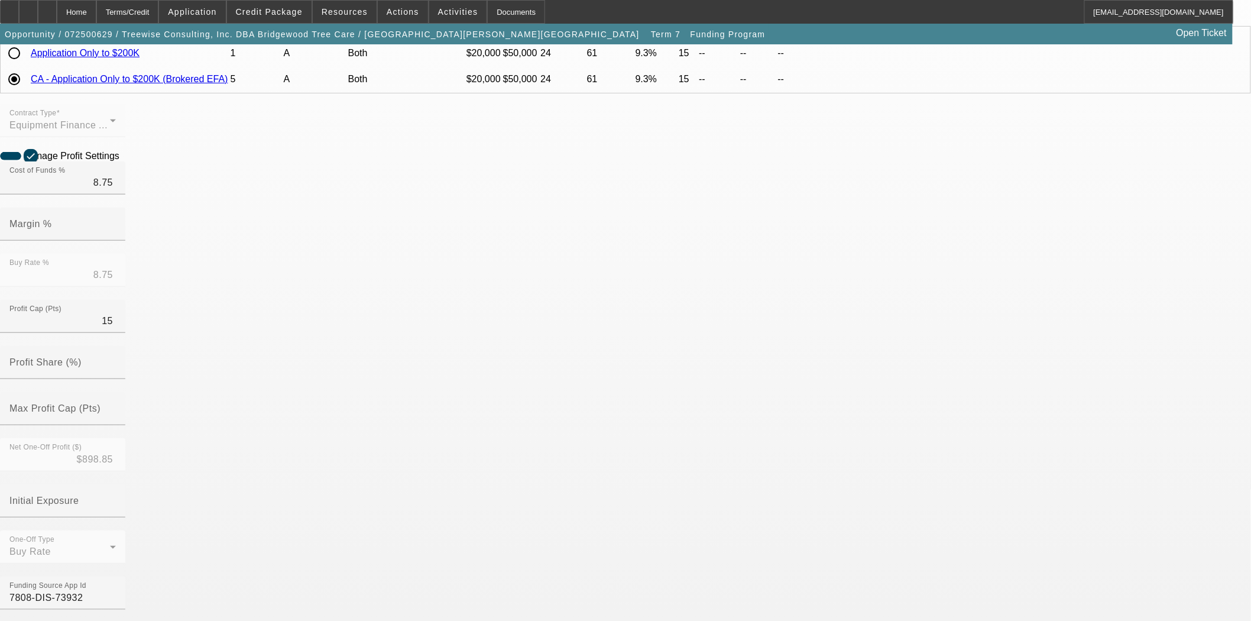
click at [499, 426] on mat-option "BFC" at bounding box center [539, 423] width 155 height 28
click at [667, 438] on div at bounding box center [625, 310] width 1251 height 621
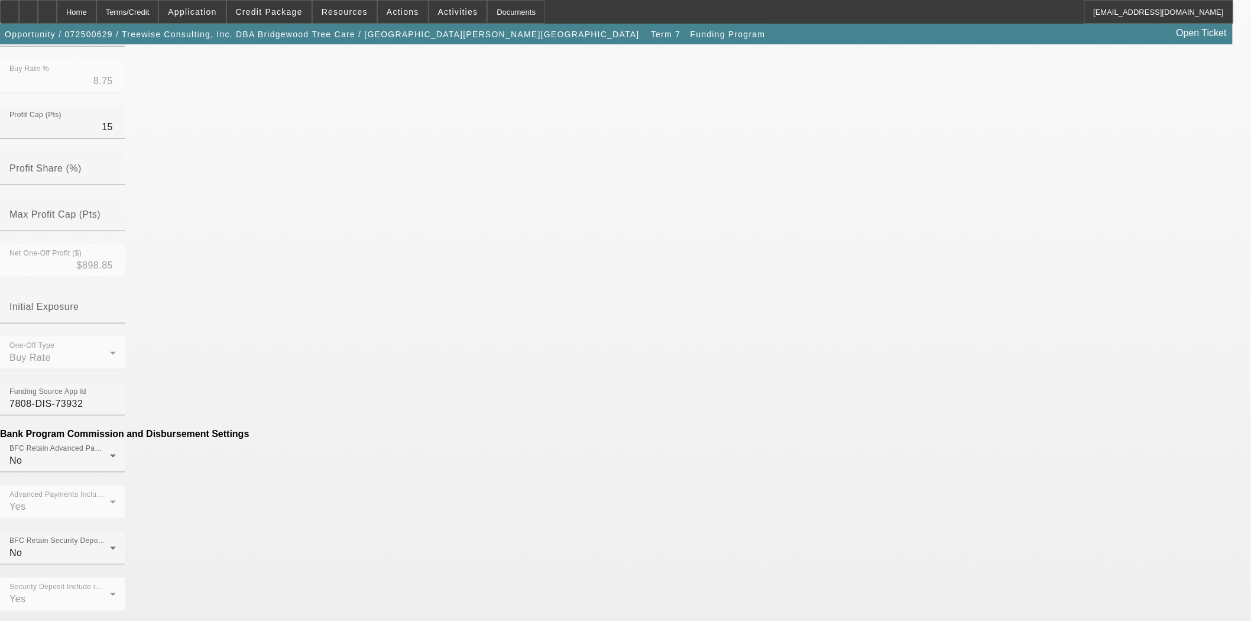
scroll to position [328, 0]
click at [674, 235] on mat-option "BFC" at bounding box center [711, 226] width 155 height 28
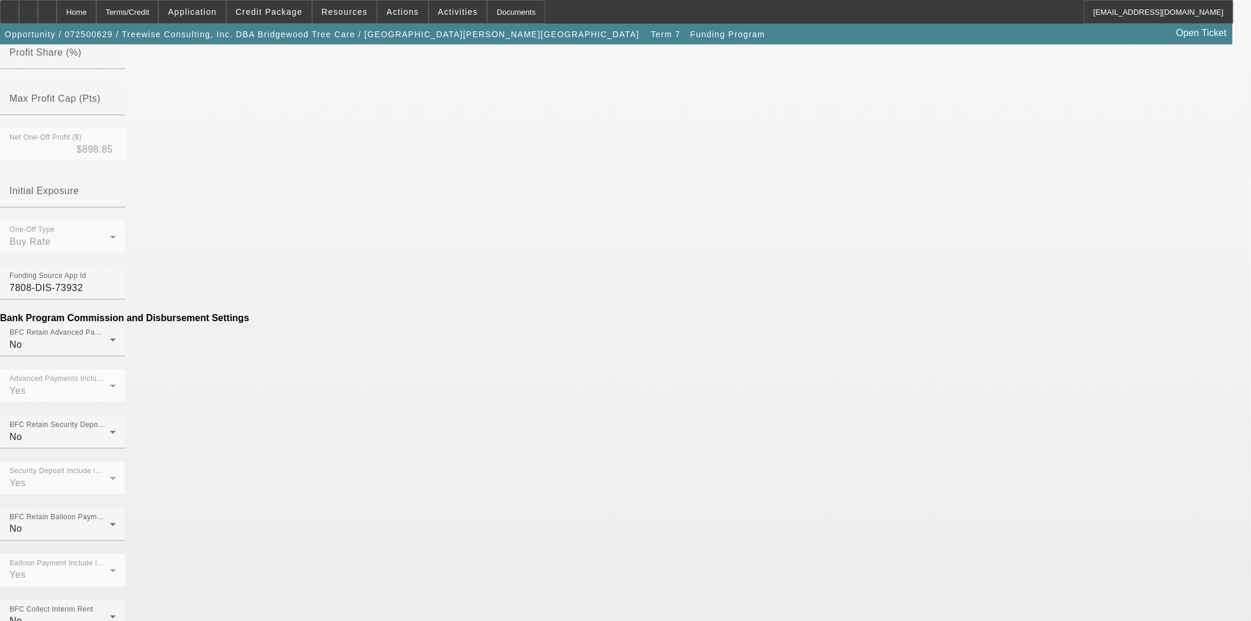
scroll to position [546, 0]
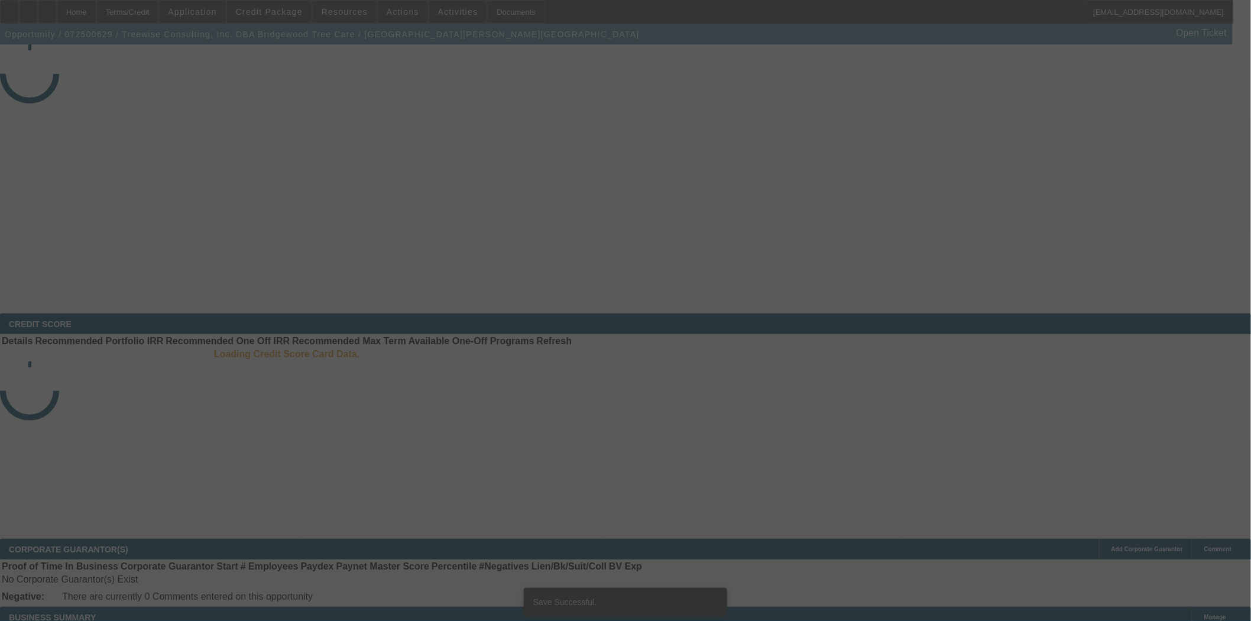
select select "3"
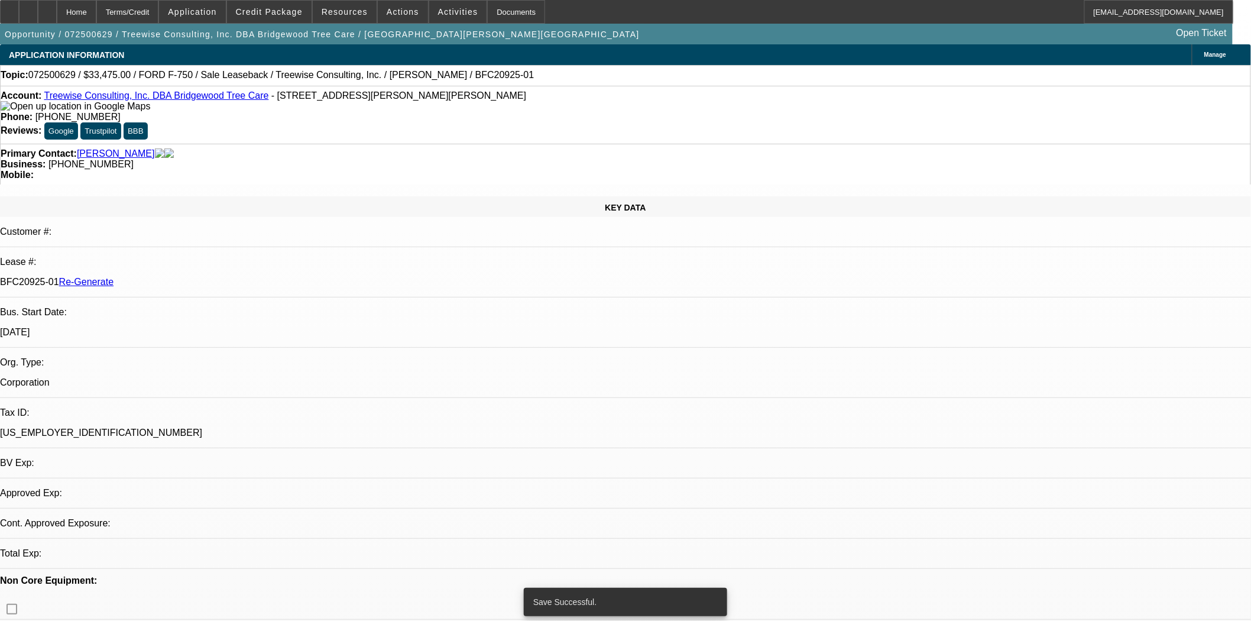
select select "0"
select select "2"
select select "0"
select select "6"
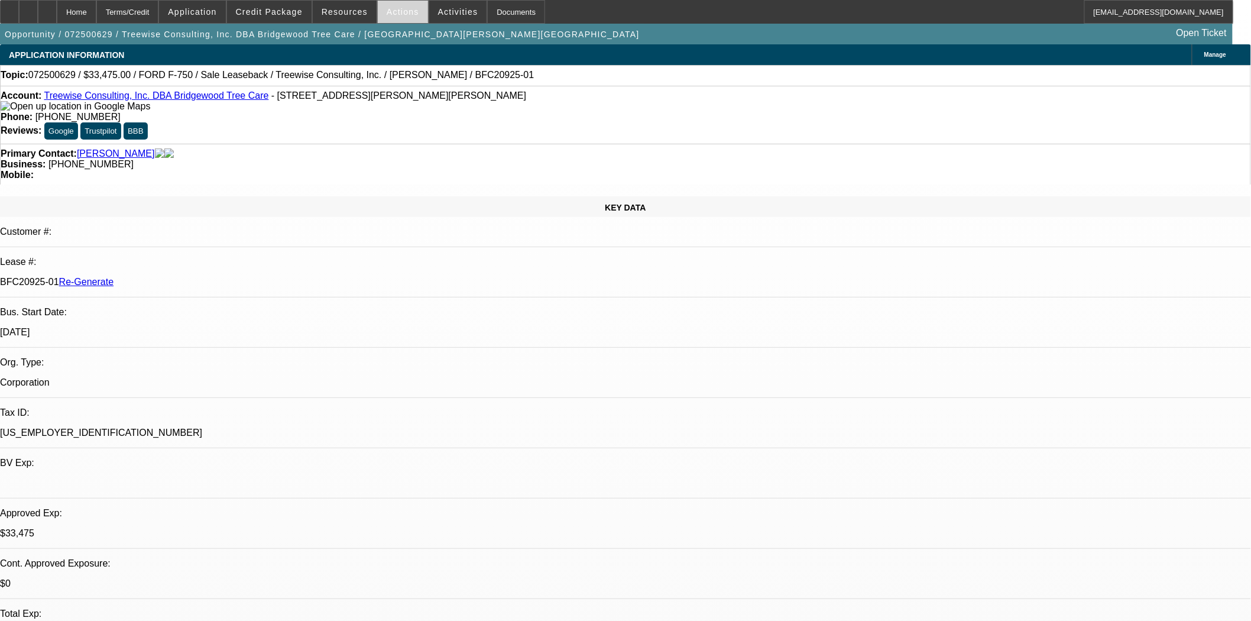
click at [406, 9] on span "Actions" at bounding box center [403, 11] width 33 height 9
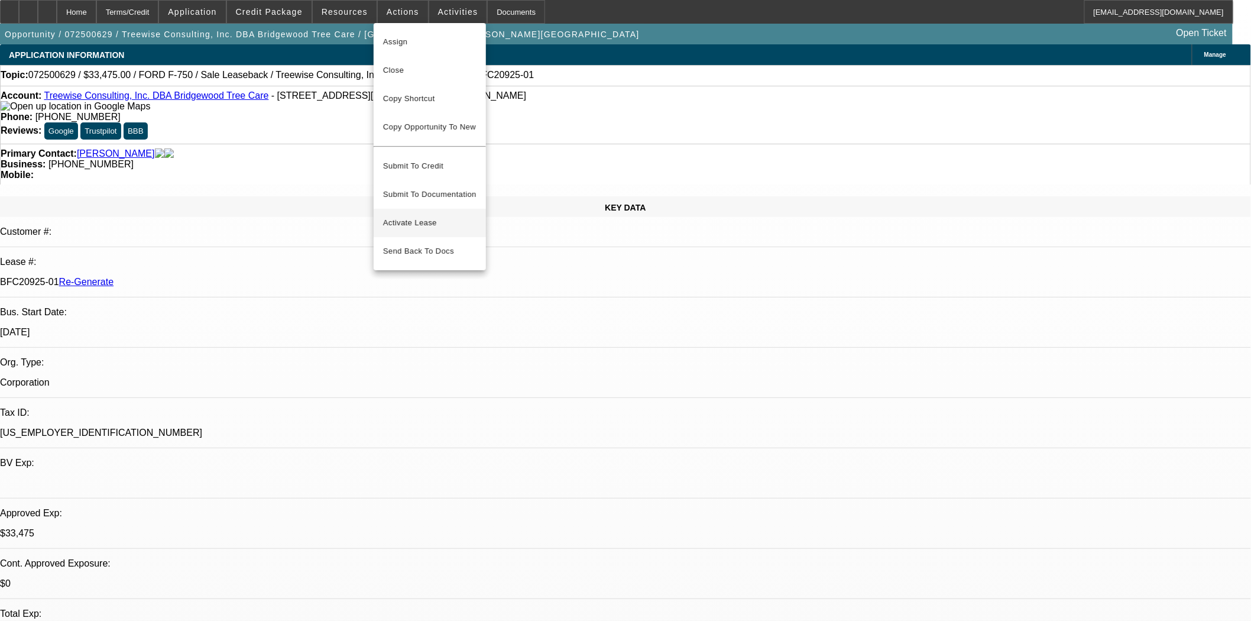
click at [417, 216] on span "Activate Lease" at bounding box center [429, 223] width 93 height 14
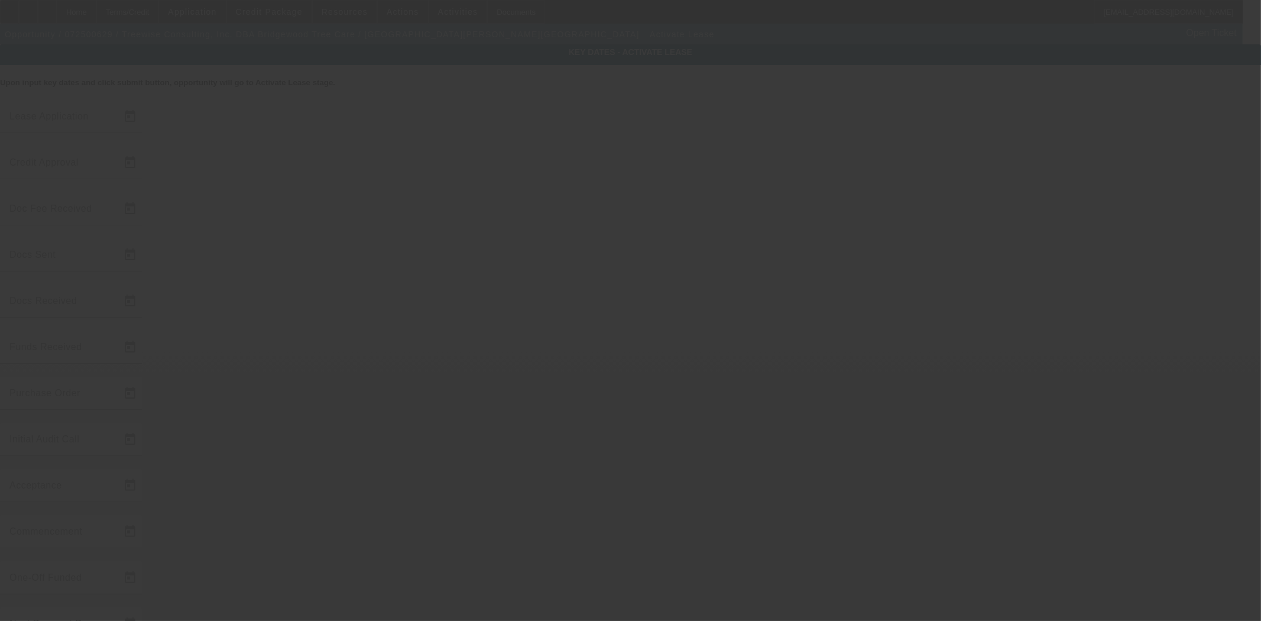
type input "7/26/2025"
type input "8/5/2025"
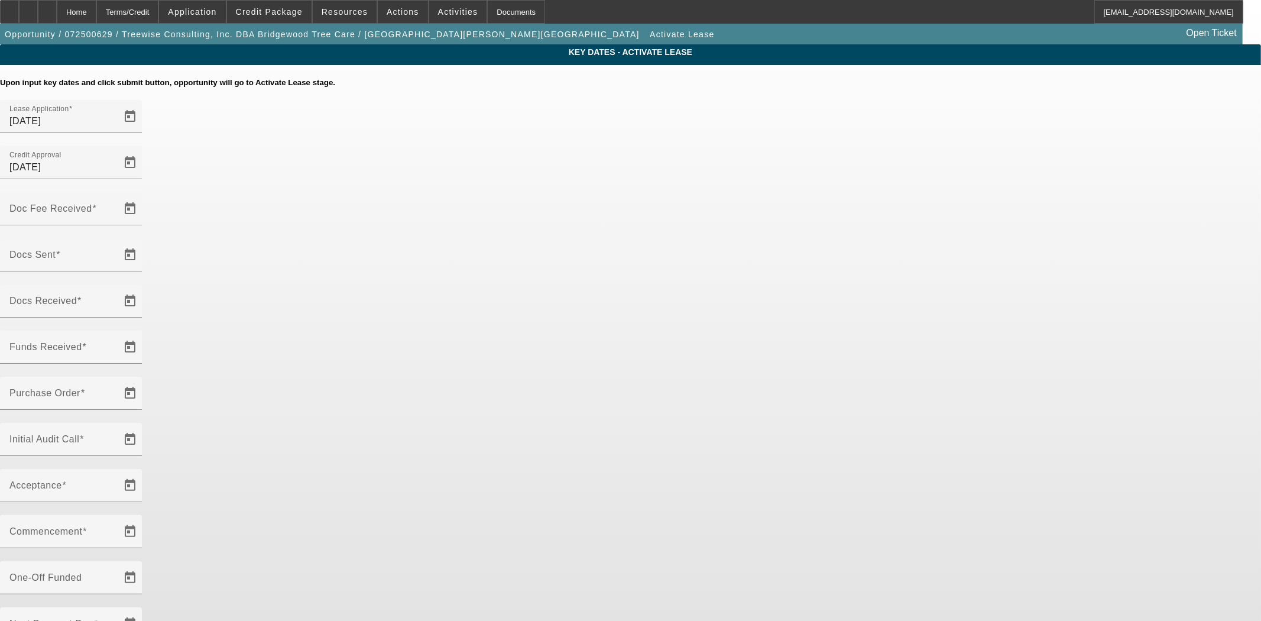
click at [92, 203] on mat-label "Doc Fee Received" at bounding box center [50, 208] width 83 height 10
click at [116, 206] on input "Doc Fee Received" at bounding box center [62, 213] width 106 height 14
type input "9/9/2025"
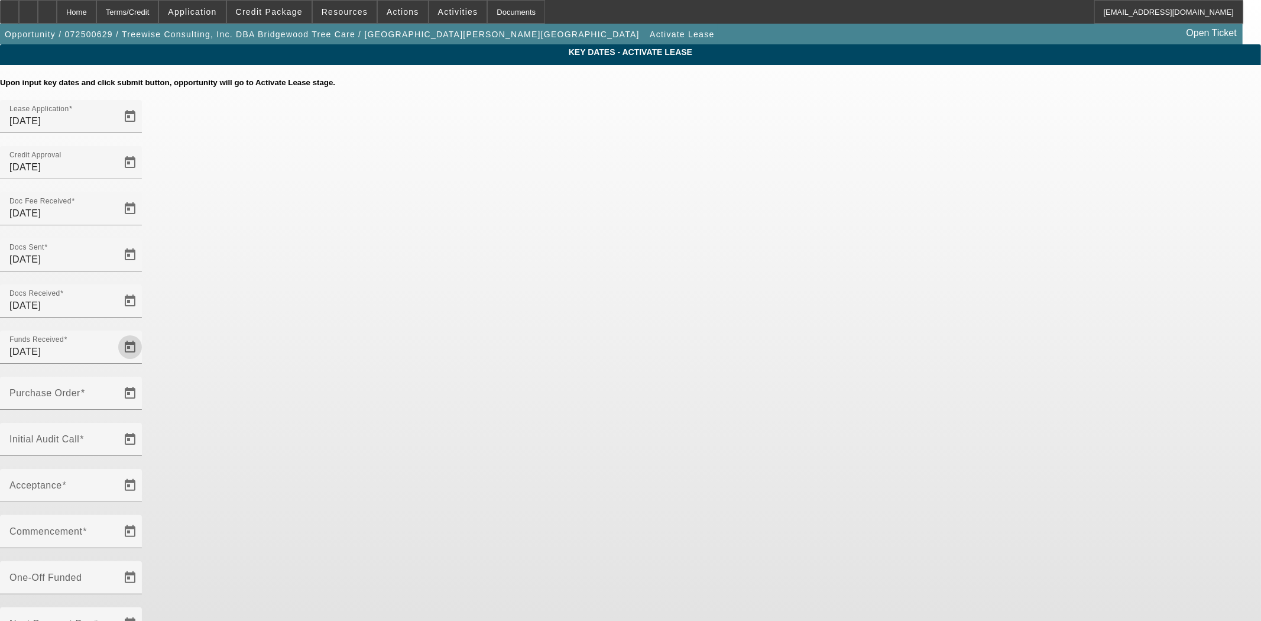
type input "9/9/2025"
type input "10/1/2025"
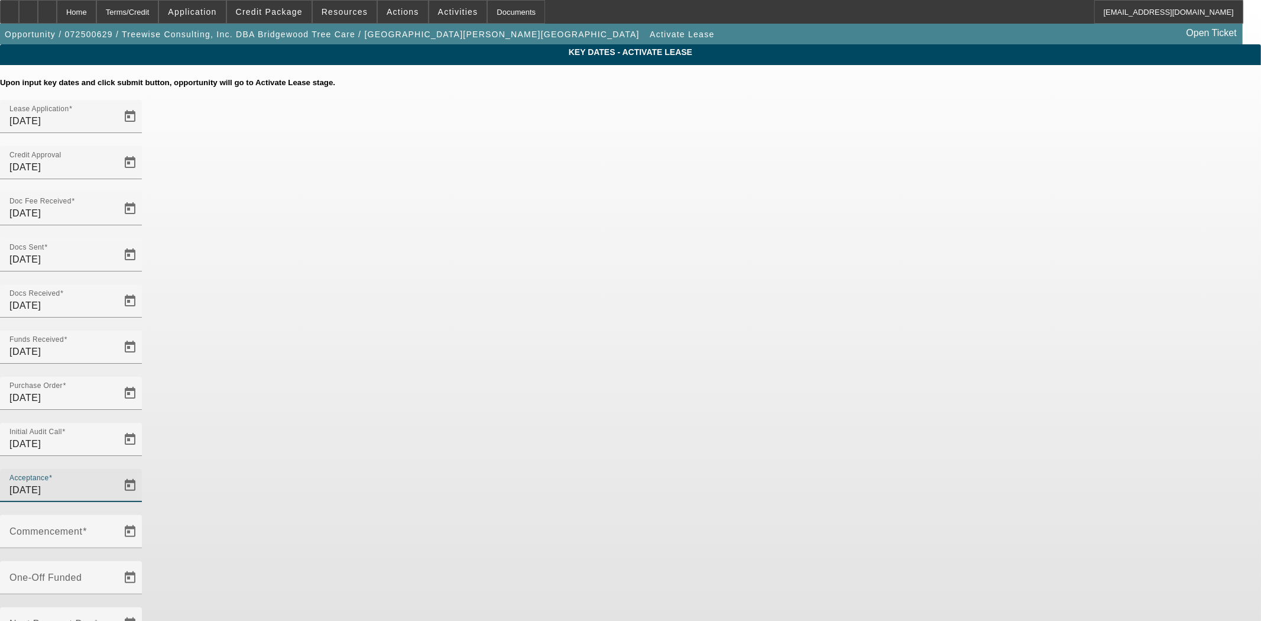
type input "11/1/2025"
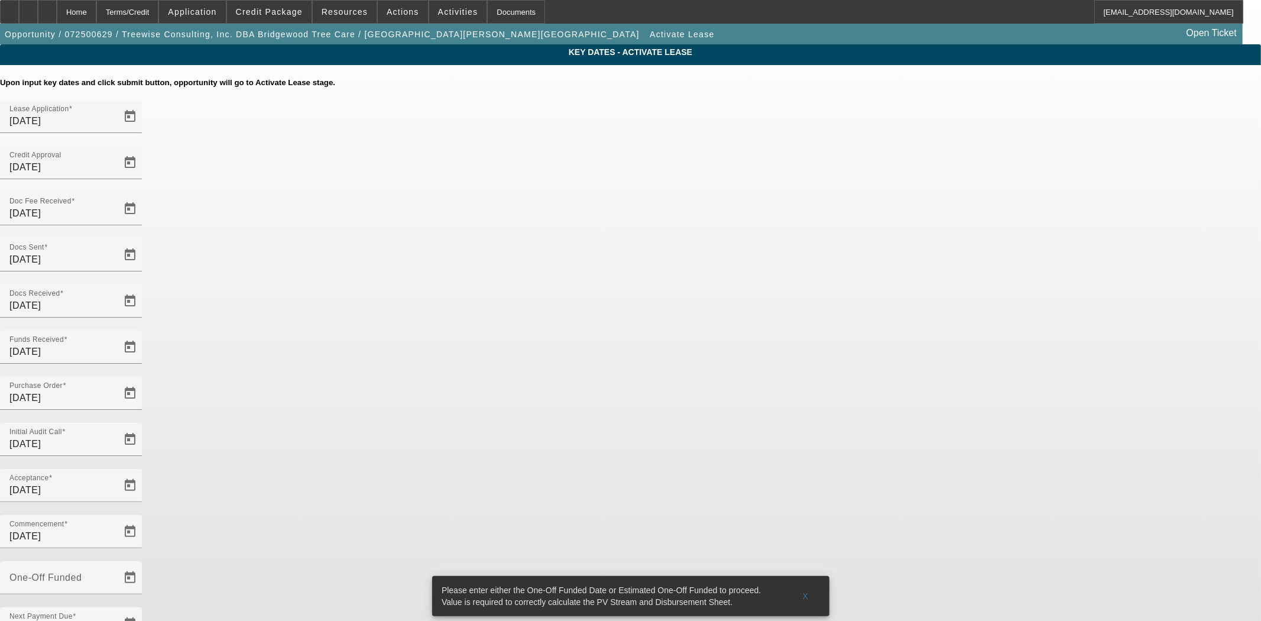
type input "9/10/2025"
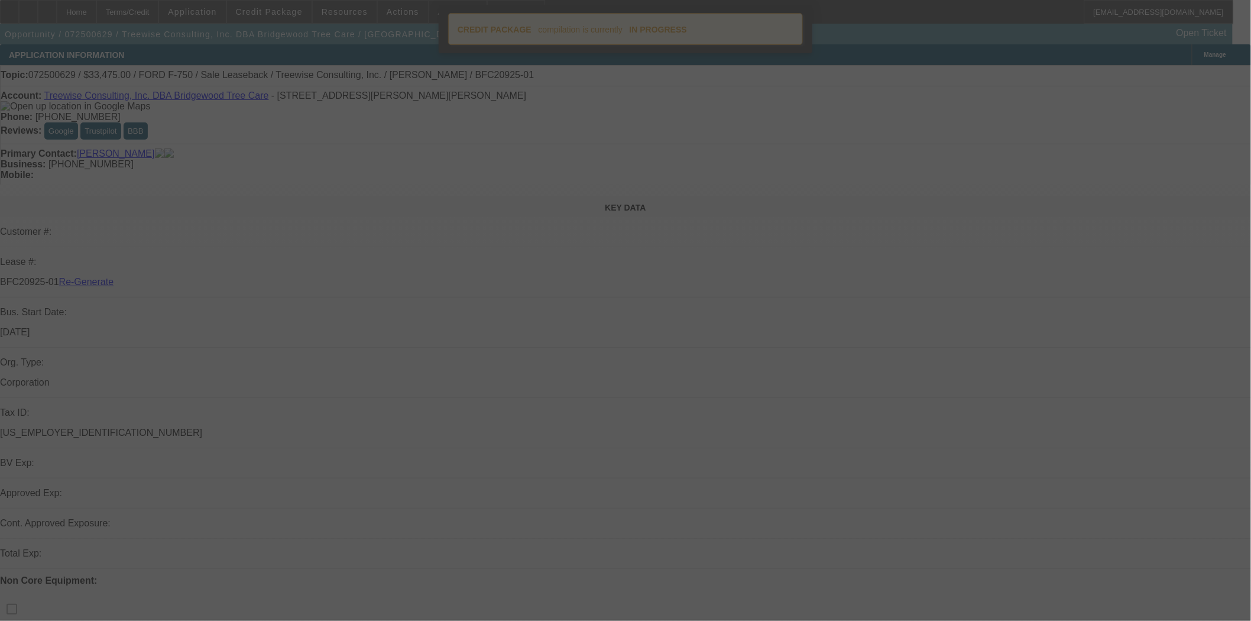
select select "4"
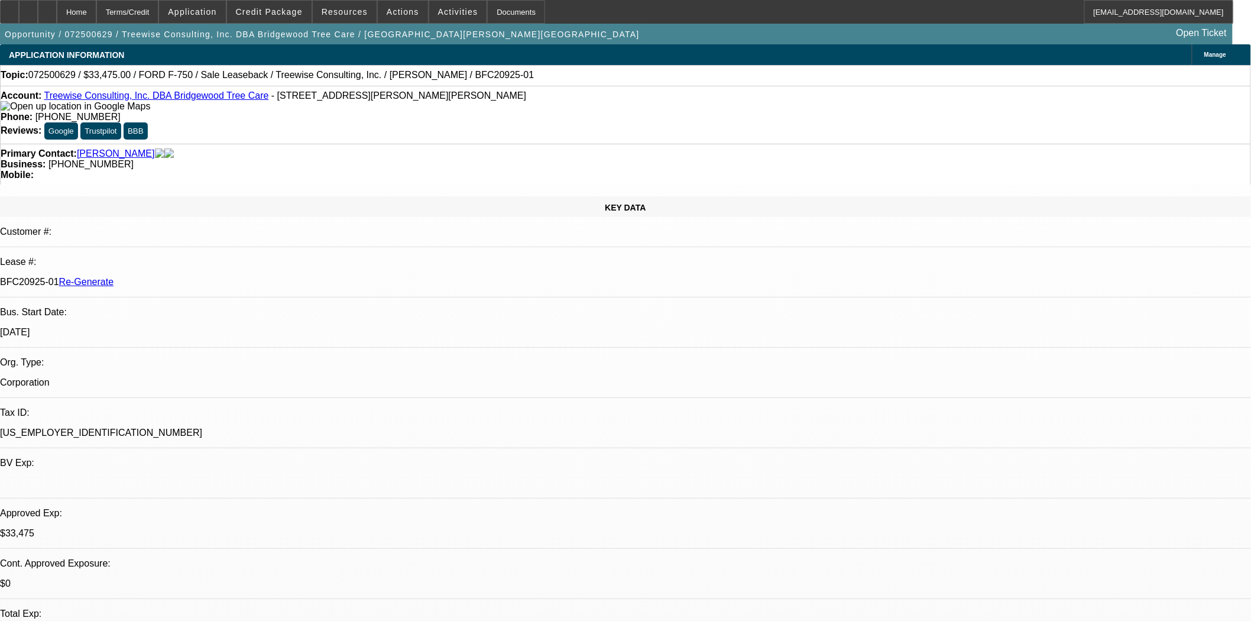
select select "0"
select select "2"
select select "0"
select select "6"
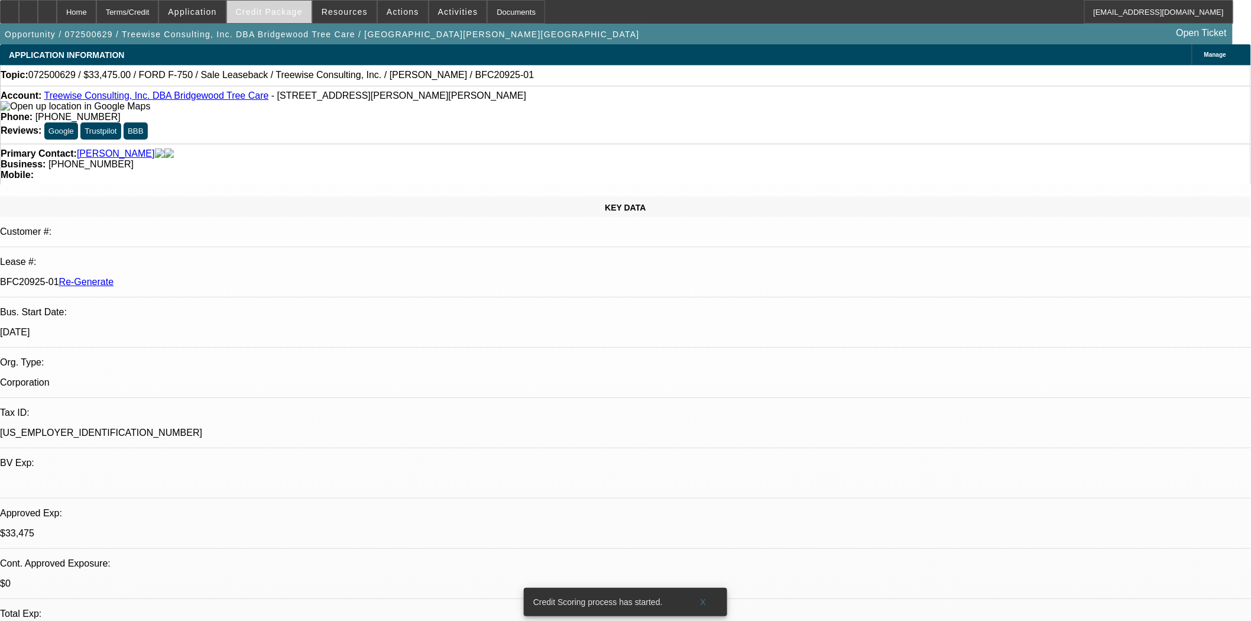
click at [261, 13] on span "Credit Package" at bounding box center [269, 11] width 67 height 9
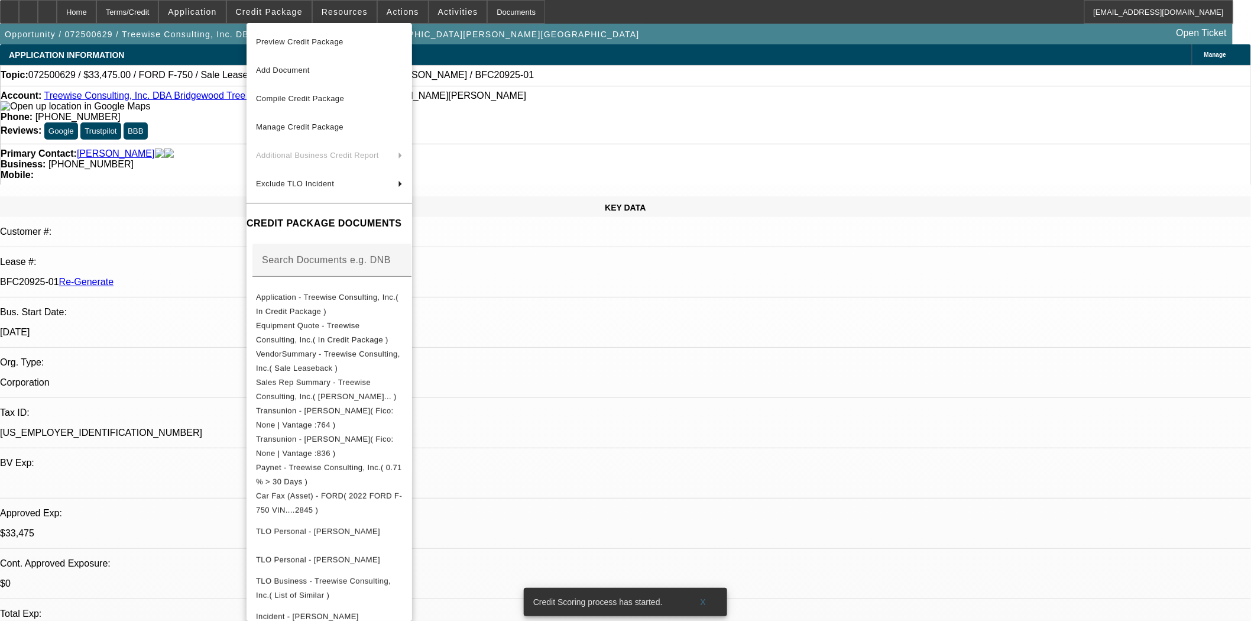
click at [270, 40] on span "Preview Credit Package" at bounding box center [300, 41] width 88 height 9
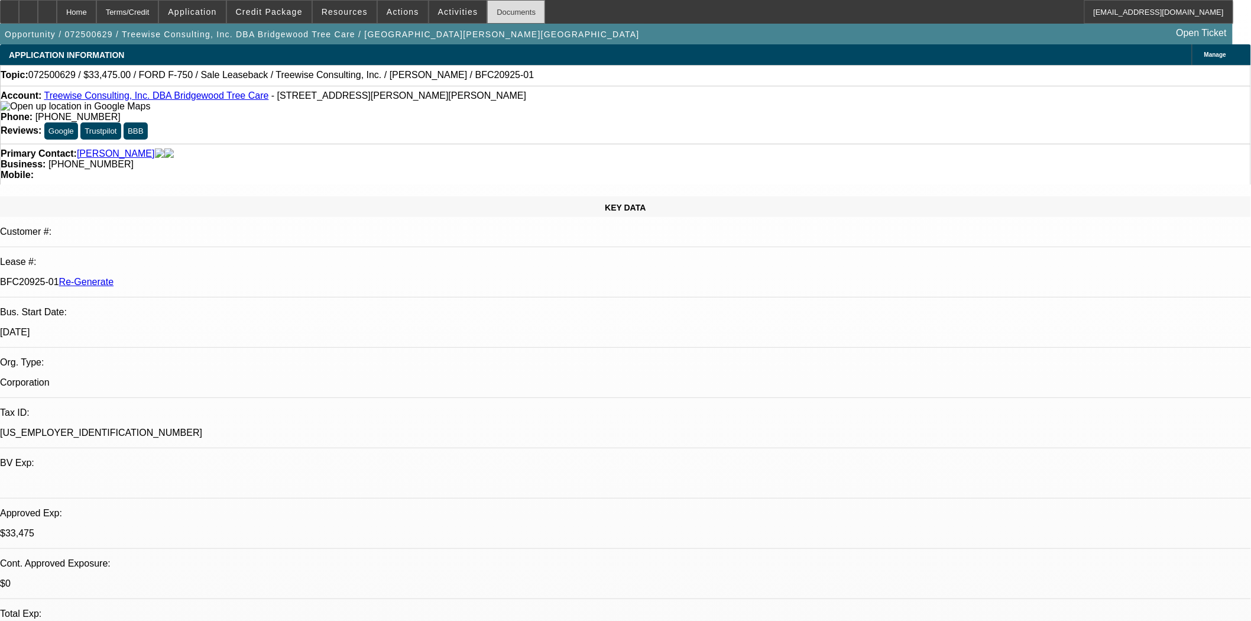
click at [491, 9] on div "Documents" at bounding box center [516, 12] width 58 height 24
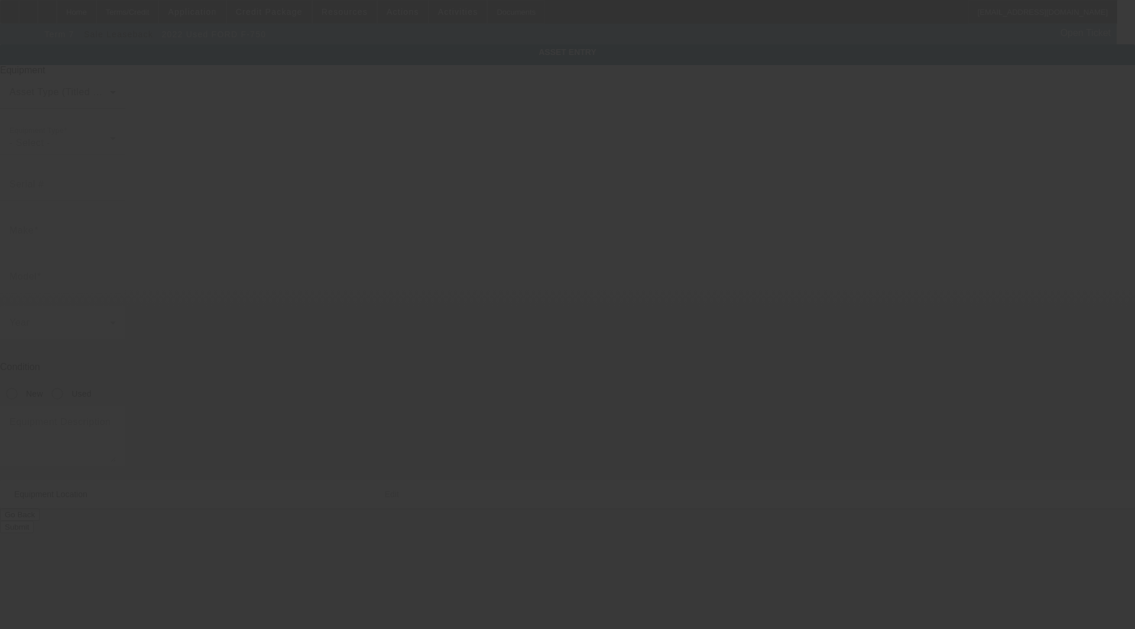
type input "[US_VEHICLE_IDENTIFICATION_NUMBER]"
type input "Ford"
type input "F-750"
radio input "true"
type textarea "F750 with Arbortech Tree Service Chip Dump Body w/ Matching Saddle Boxes; Make:…"
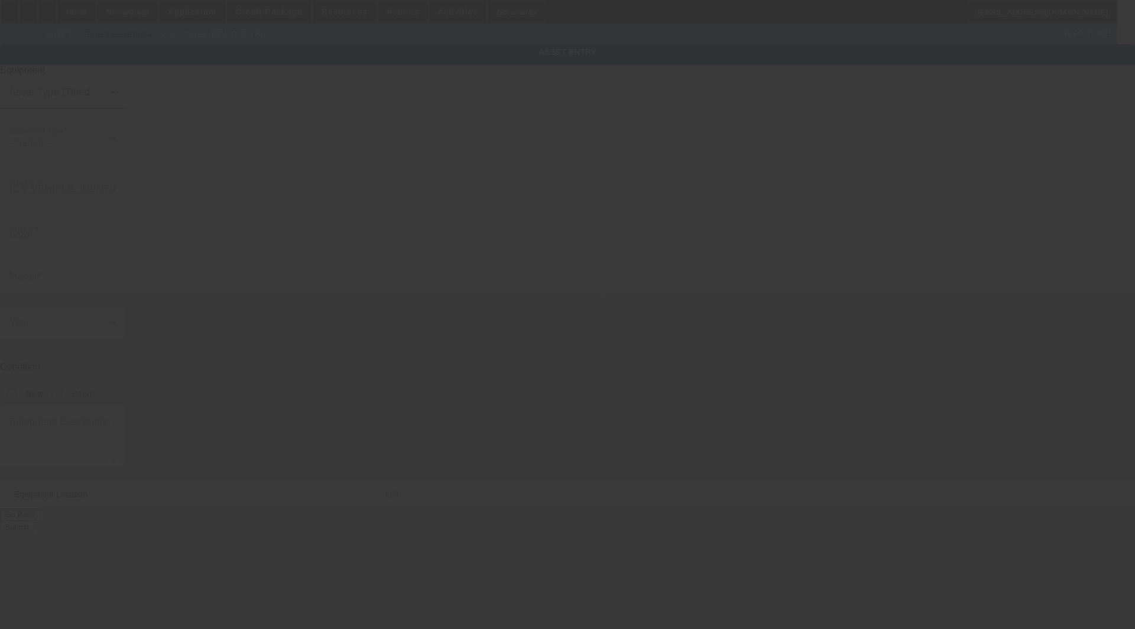
type input "[STREET_ADDRESS][PERSON_NAME]"
type input "Stockton"
type input "95207"
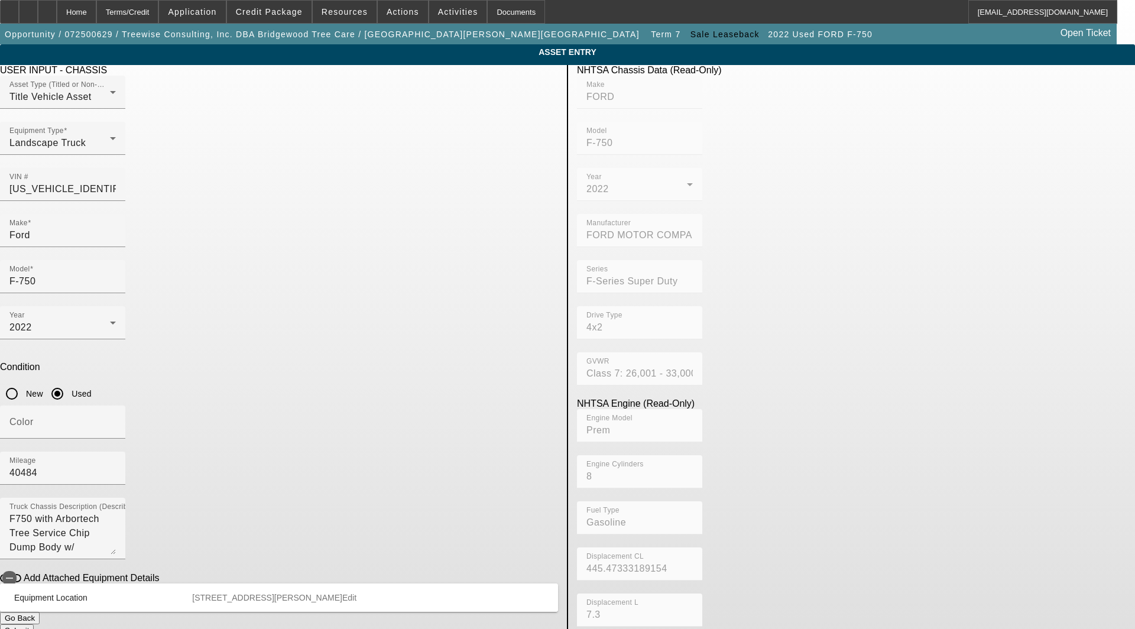
click at [357, 593] on span "Edit" at bounding box center [349, 597] width 14 height 9
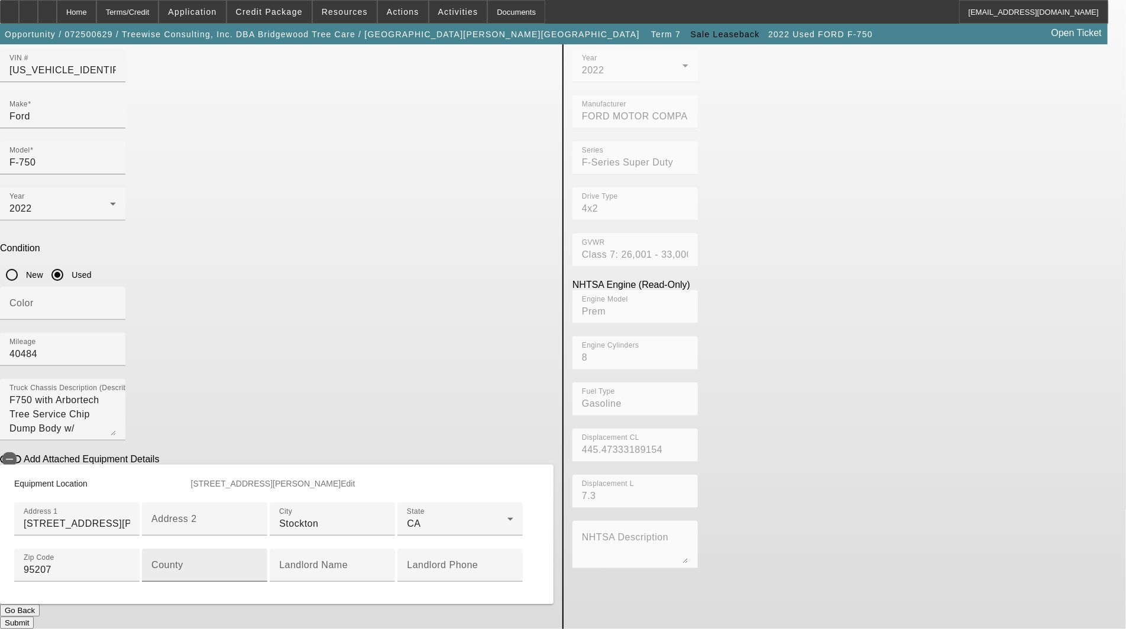
scroll to position [197, 0]
click at [140, 582] on div at bounding box center [76, 588] width 125 height 13
click at [183, 560] on mat-label "County" at bounding box center [167, 565] width 32 height 10
click at [258, 563] on input "County" at bounding box center [204, 570] width 106 height 14
click at [1, 232] on app-asset-collateral-manage "ASSET ENTRY Delete asset USER INPUT - CHASSIS Asset Type (Titled or Non-Titled)…" at bounding box center [563, 277] width 1126 height 704
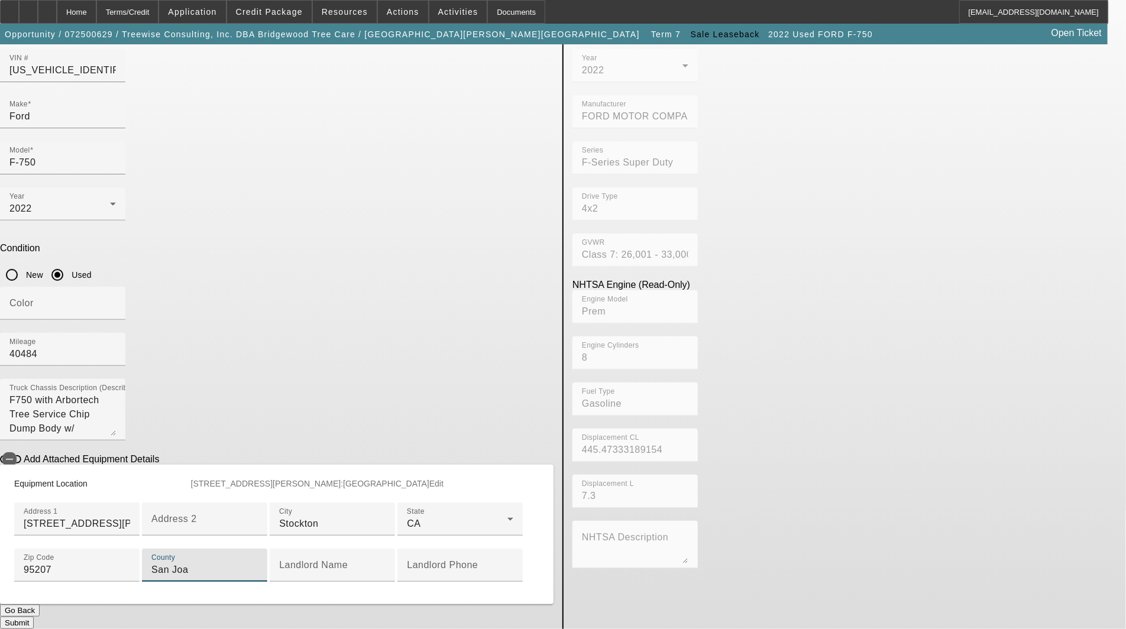
click at [258, 563] on input "San Joa" at bounding box center [204, 570] width 106 height 14
type input "San Joaquin"
click at [34, 617] on button "Submit" at bounding box center [17, 623] width 34 height 12
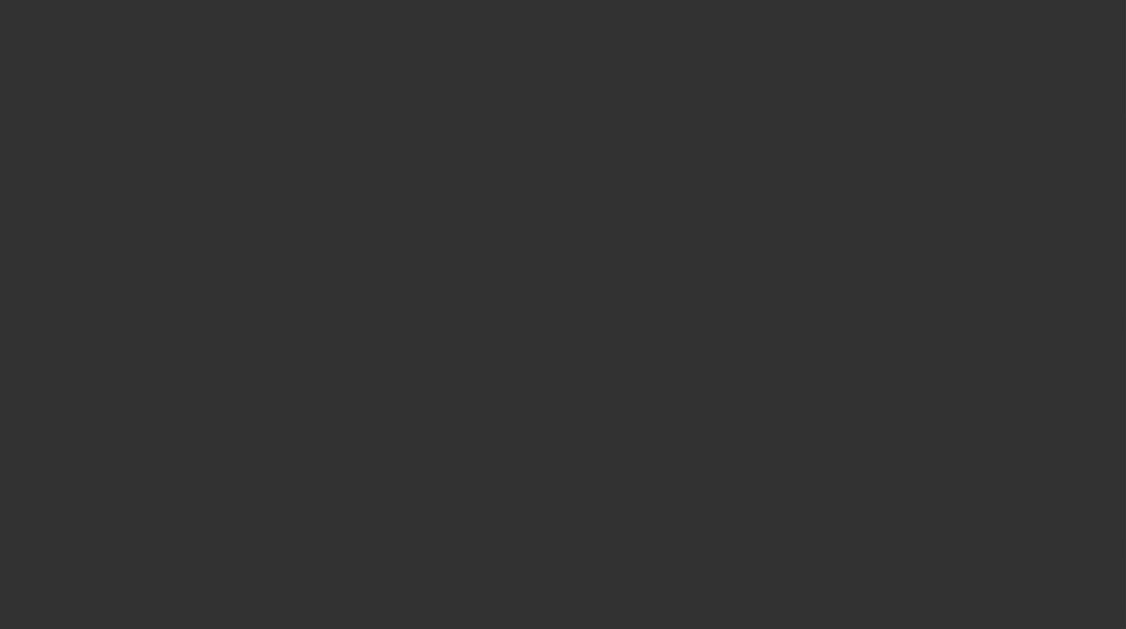
select select "3"
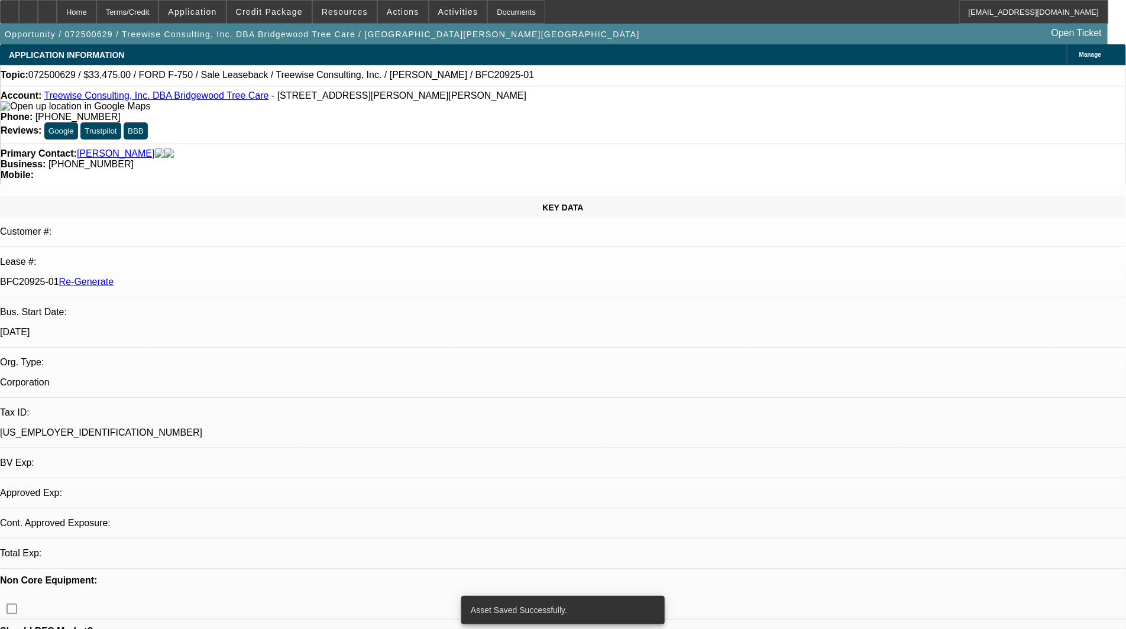
select select "0"
select select "2"
select select "0"
select select "6"
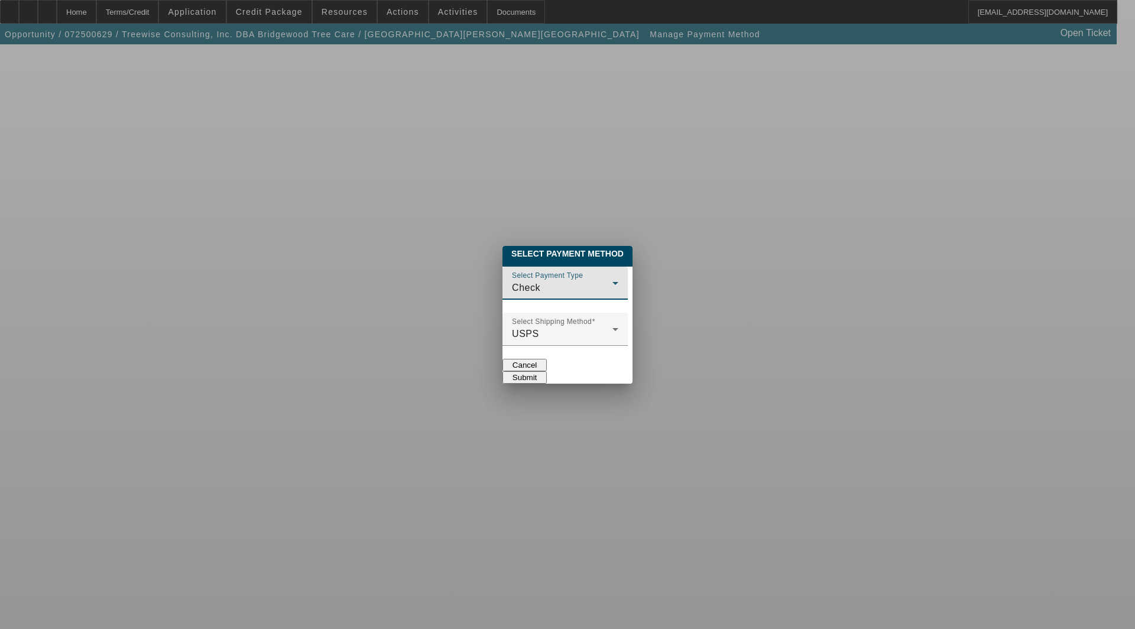
click at [517, 282] on div "Check" at bounding box center [562, 288] width 101 height 14
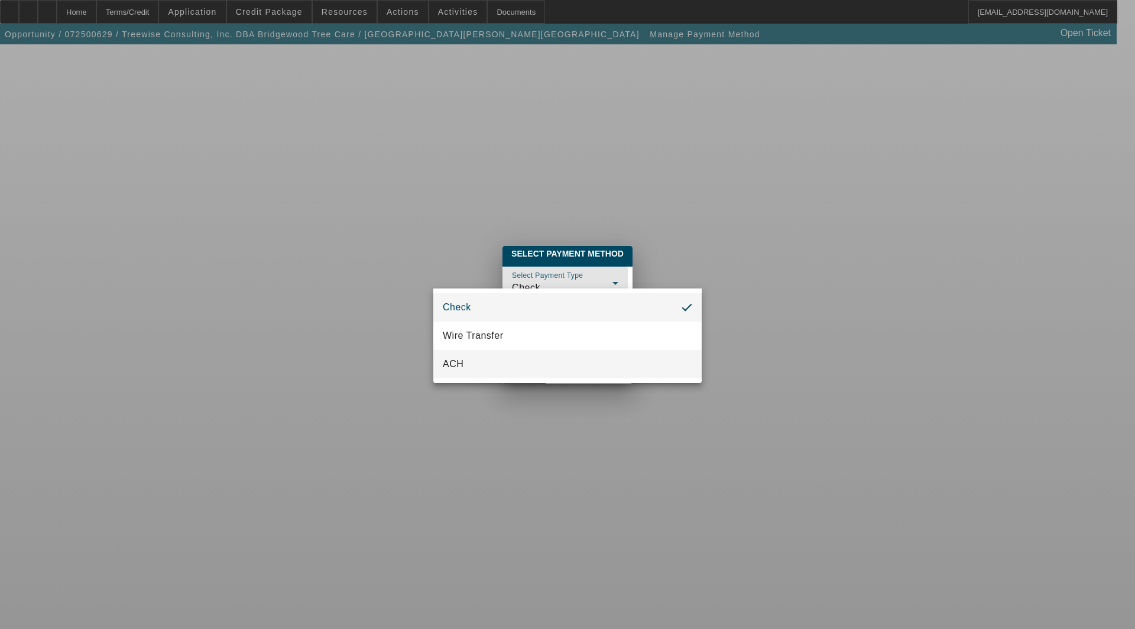
click at [472, 353] on mat-option "ACH" at bounding box center [567, 364] width 268 height 28
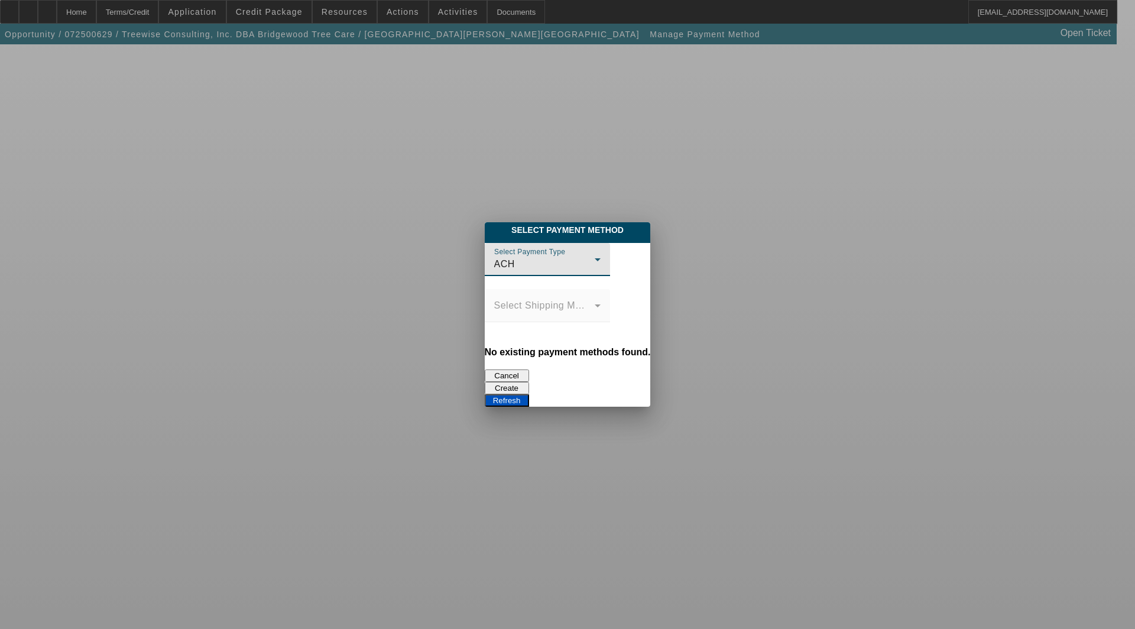
click at [529, 382] on button "Create" at bounding box center [507, 388] width 44 height 12
click at [529, 394] on button "Refresh" at bounding box center [507, 400] width 44 height 12
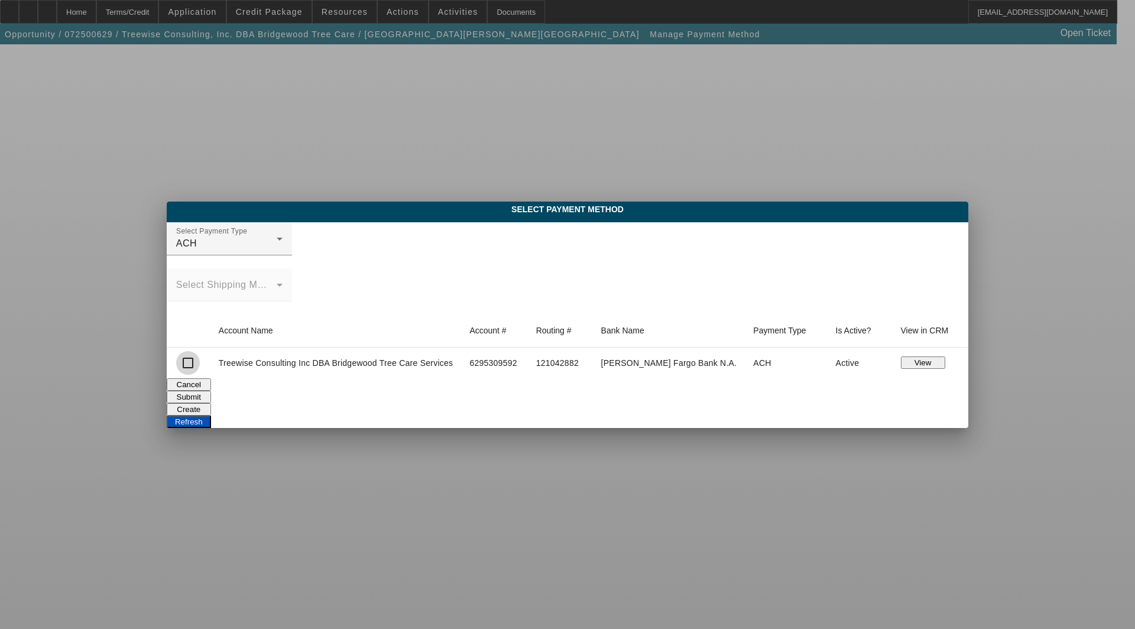
click at [200, 363] on input "checkbox" at bounding box center [188, 363] width 24 height 24
checkbox input "true"
click at [211, 393] on button "Submit" at bounding box center [189, 397] width 44 height 12
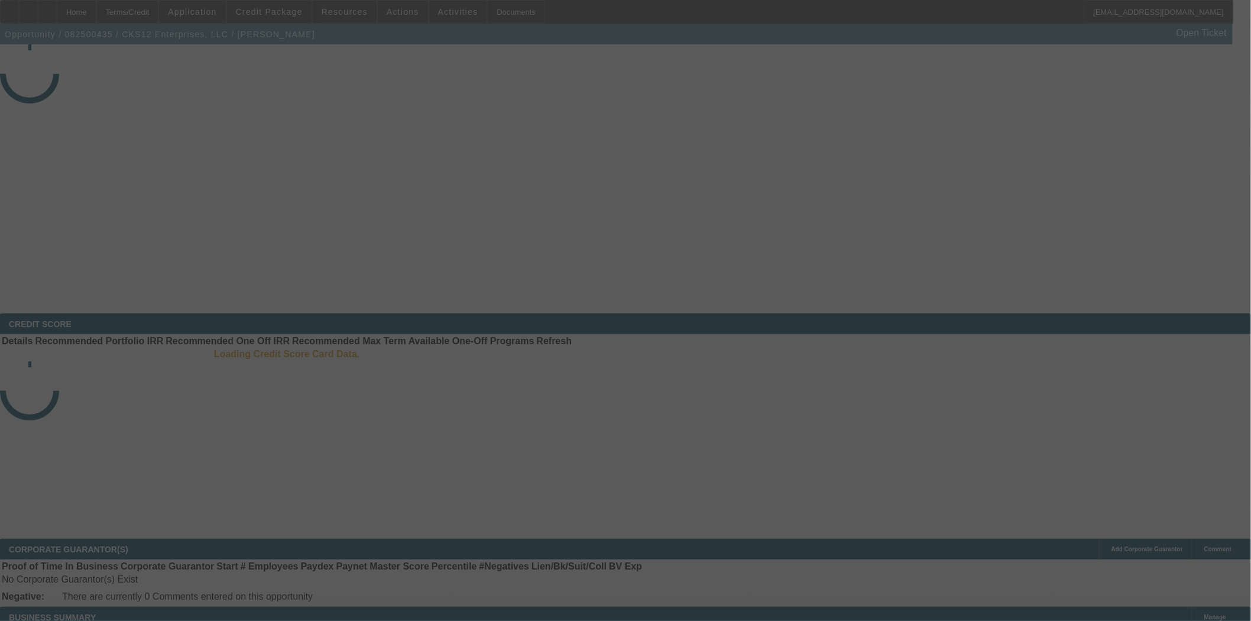
select select "3"
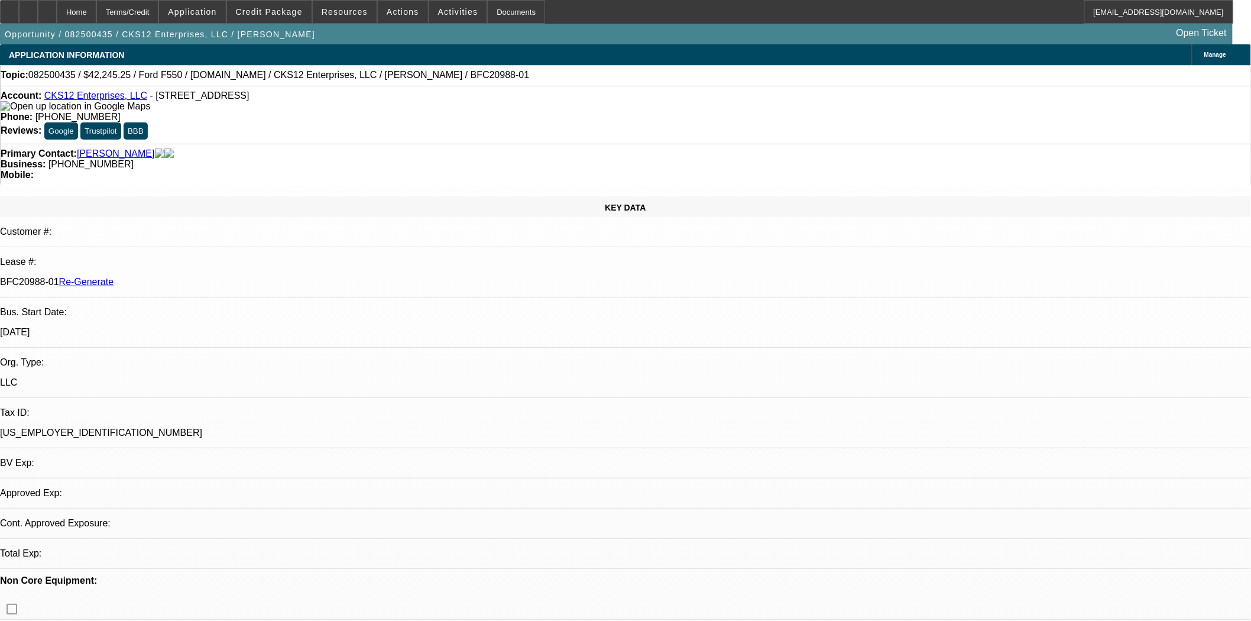
select select "0"
select select "2"
select select "0.1"
select select "4"
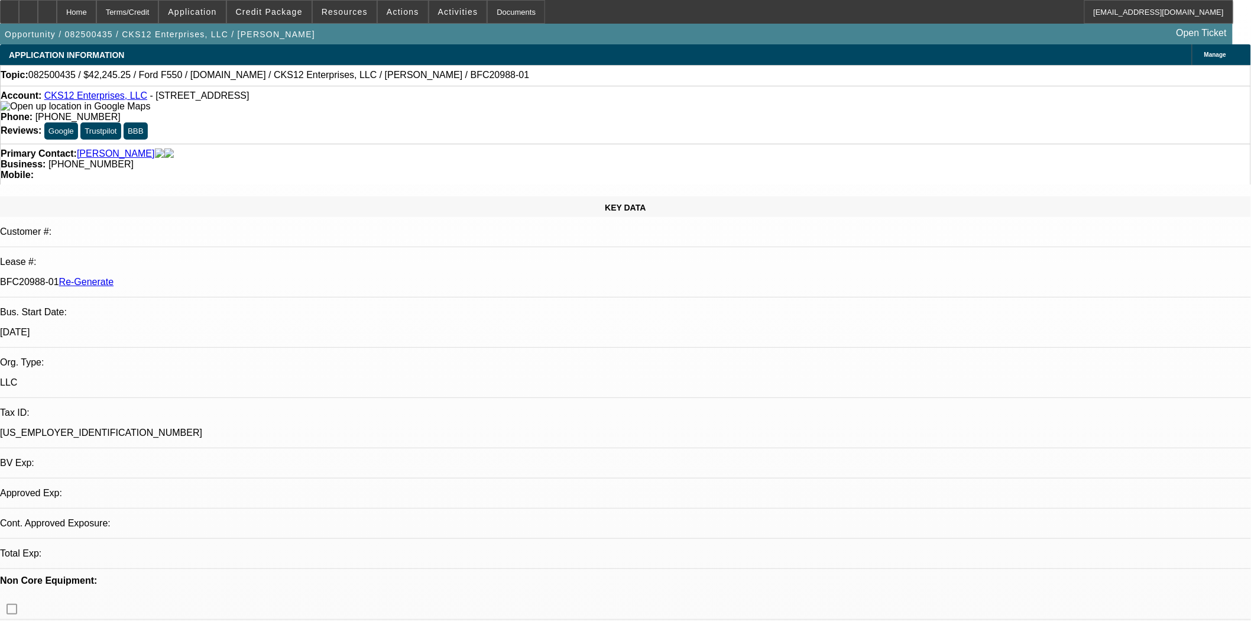
select select "1"
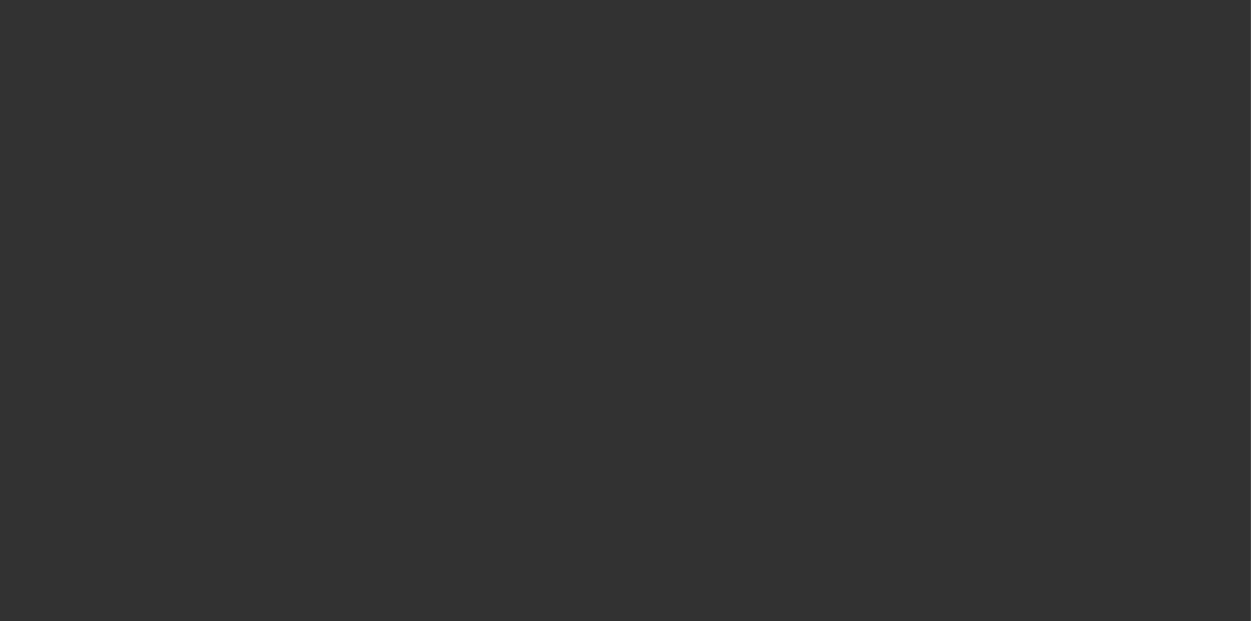
select select "3"
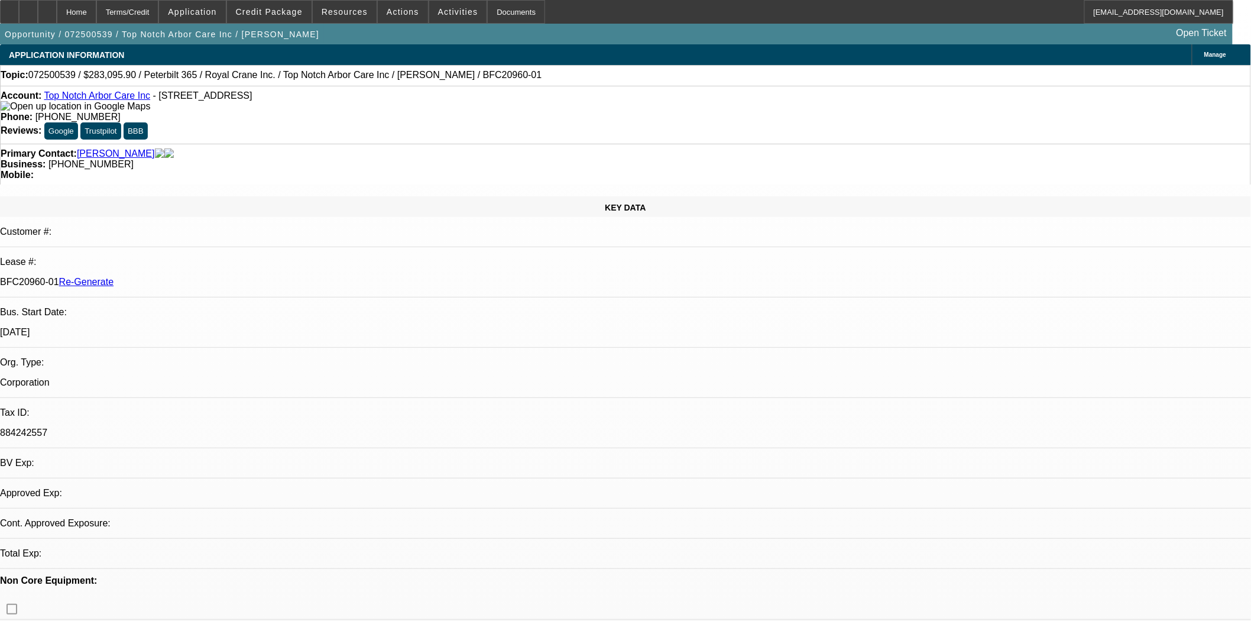
select select "0"
select select "2"
select select "0"
select select "6"
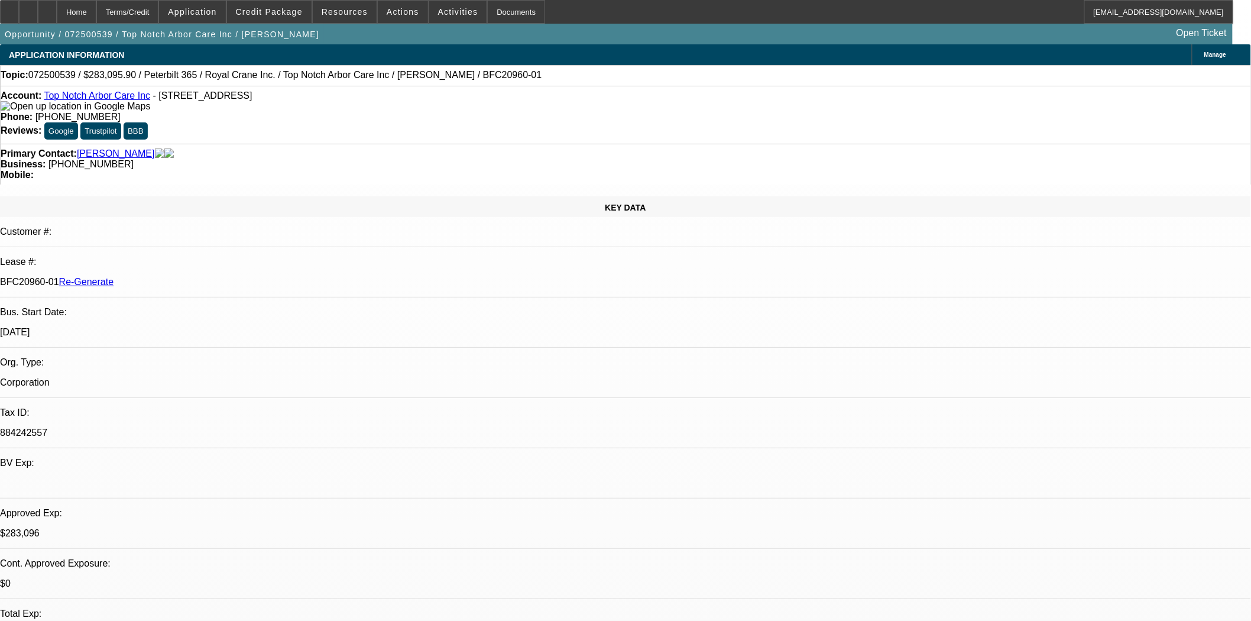
scroll to position [394, 0]
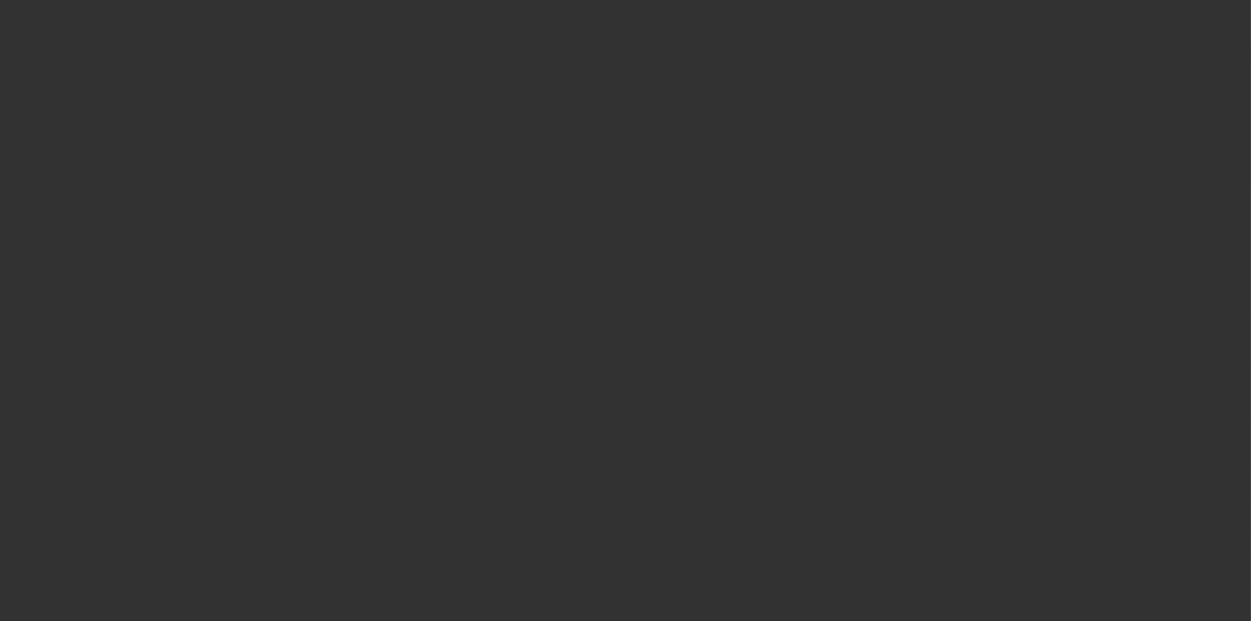
select select "3"
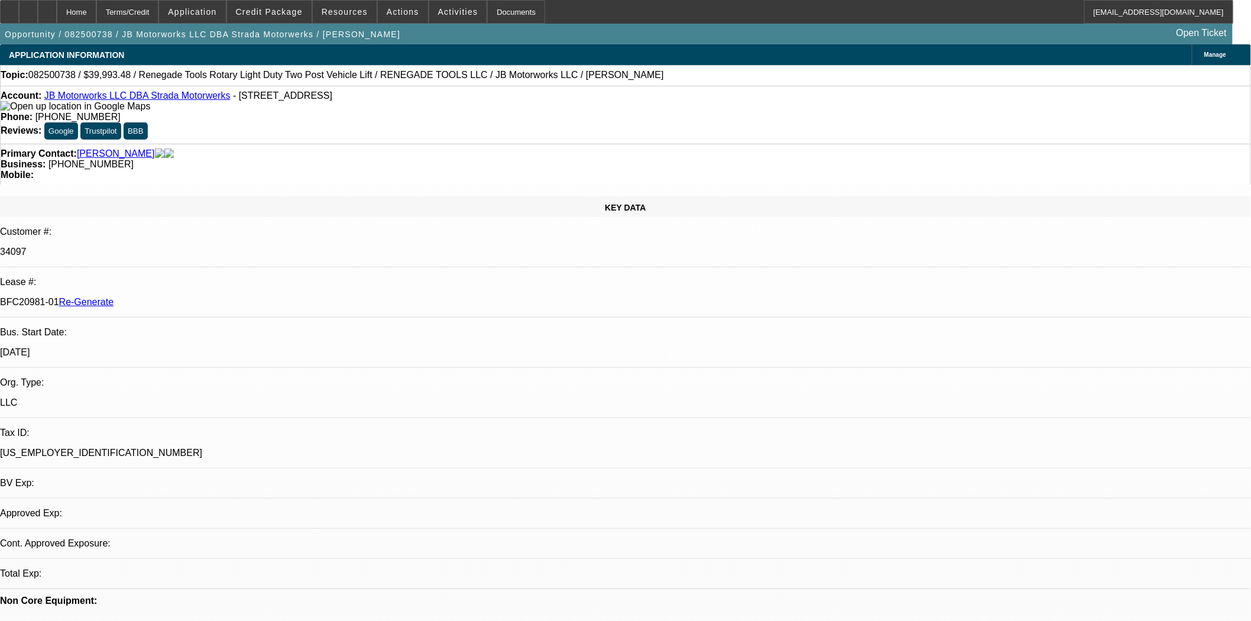
select select "0"
select select "3"
select select "0"
select select "6"
click at [491, 18] on div "Documents" at bounding box center [516, 12] width 58 height 24
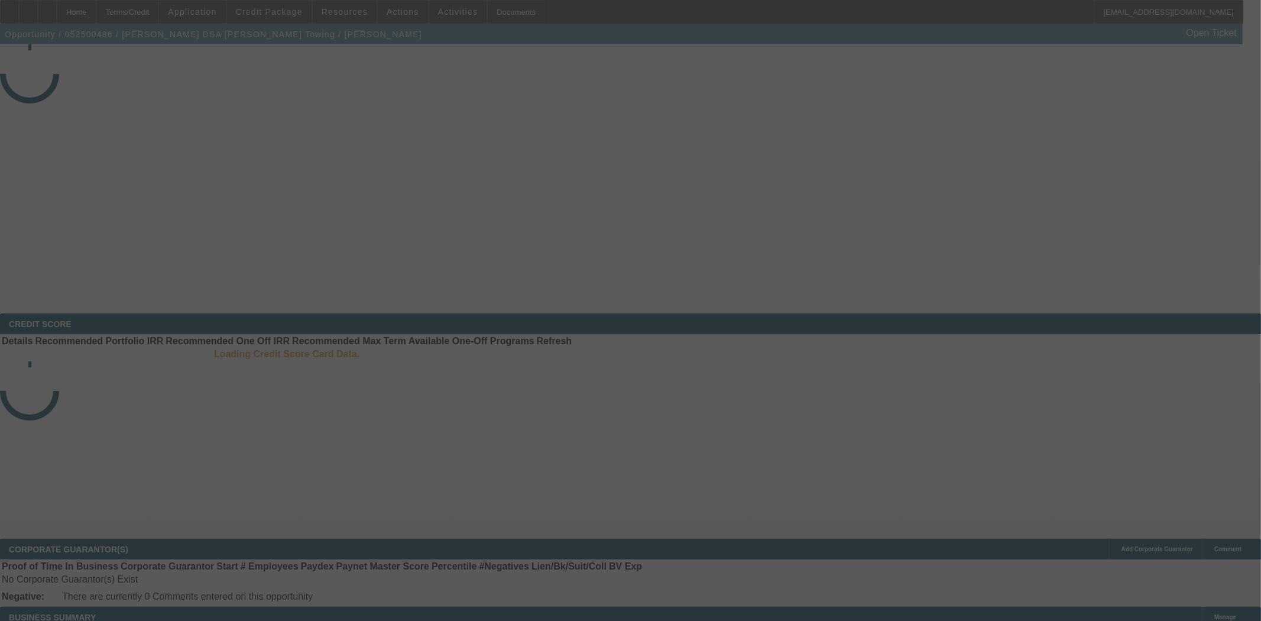
select select "4"
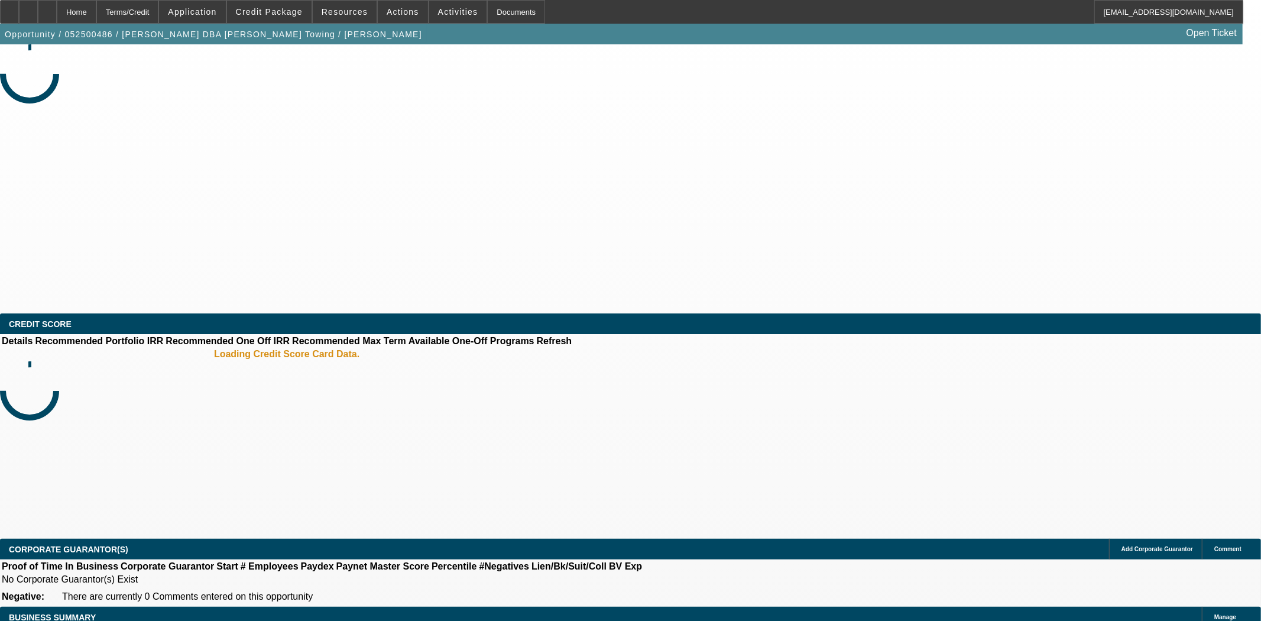
select select "0"
select select "2"
select select "0.1"
select select "4"
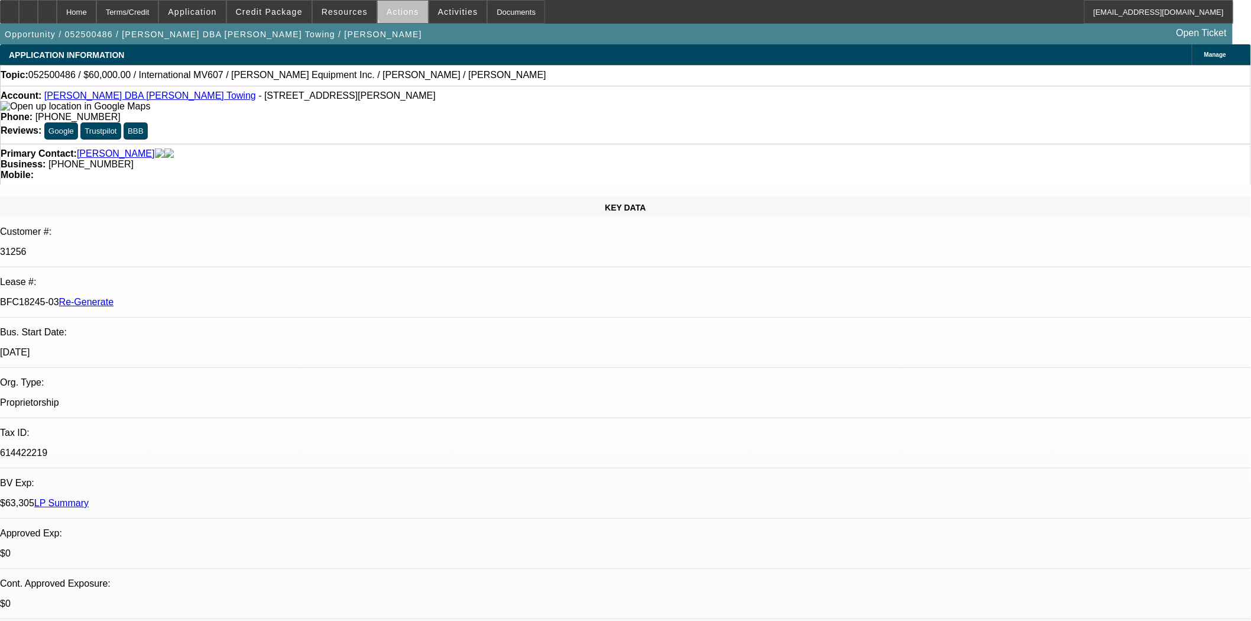
click at [400, 12] on span "Actions" at bounding box center [403, 11] width 33 height 9
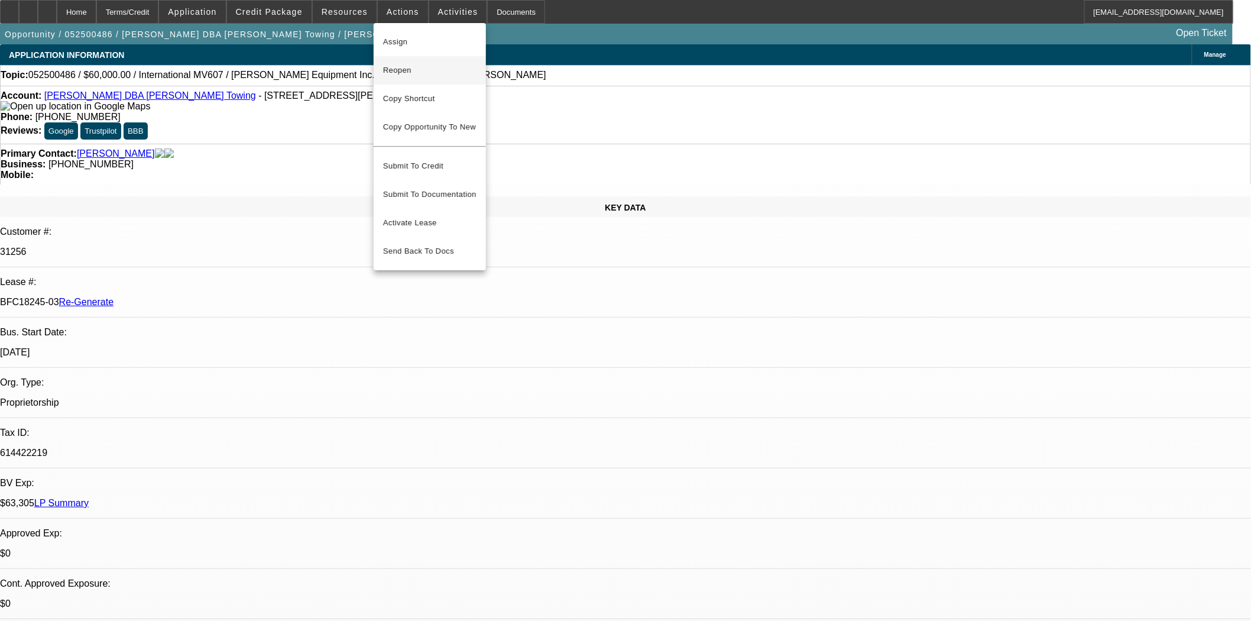
click at [410, 66] on span "Reopen" at bounding box center [429, 70] width 93 height 14
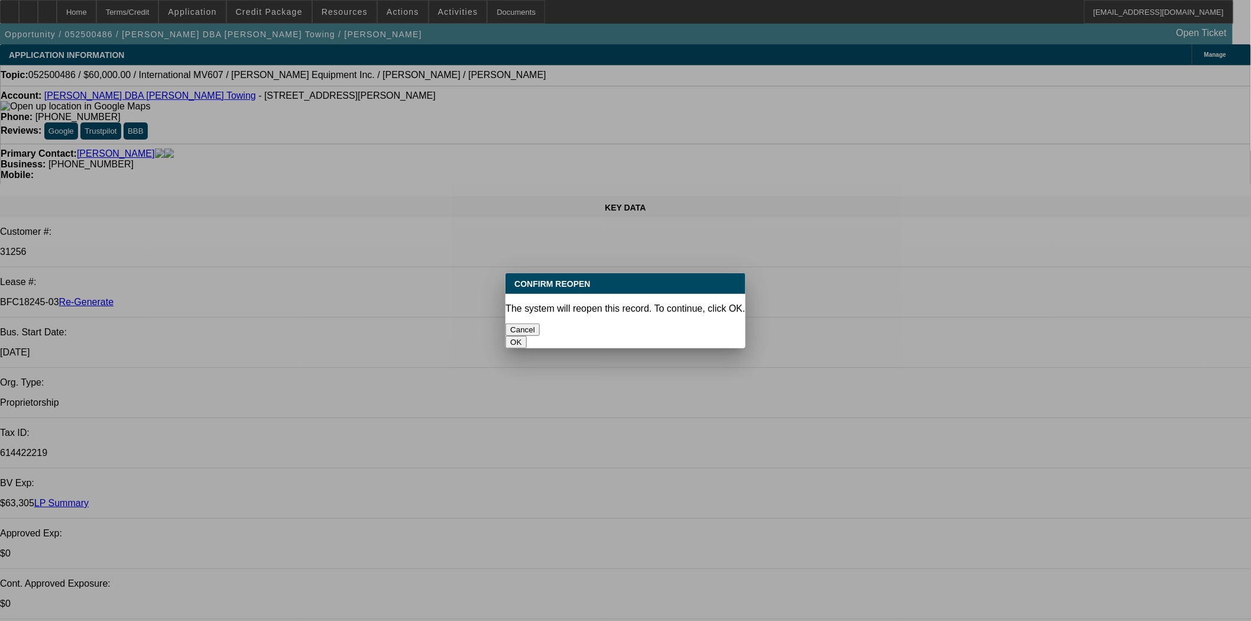
click at [526, 336] on button "OK" at bounding box center [516, 342] width 21 height 12
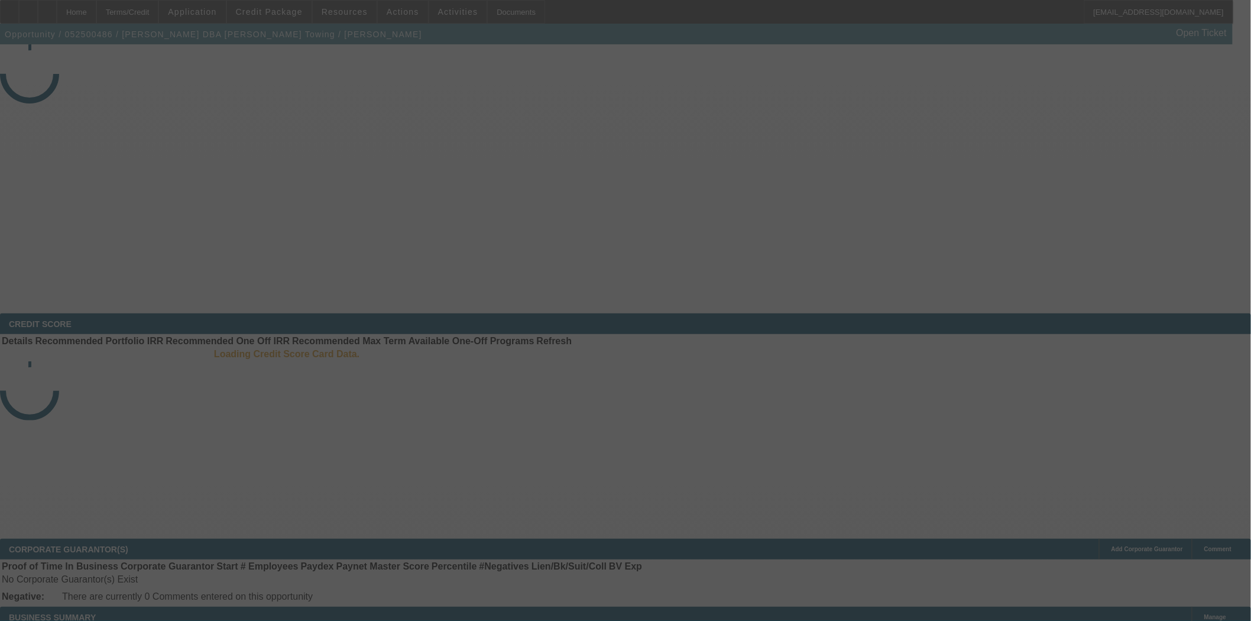
select select "4"
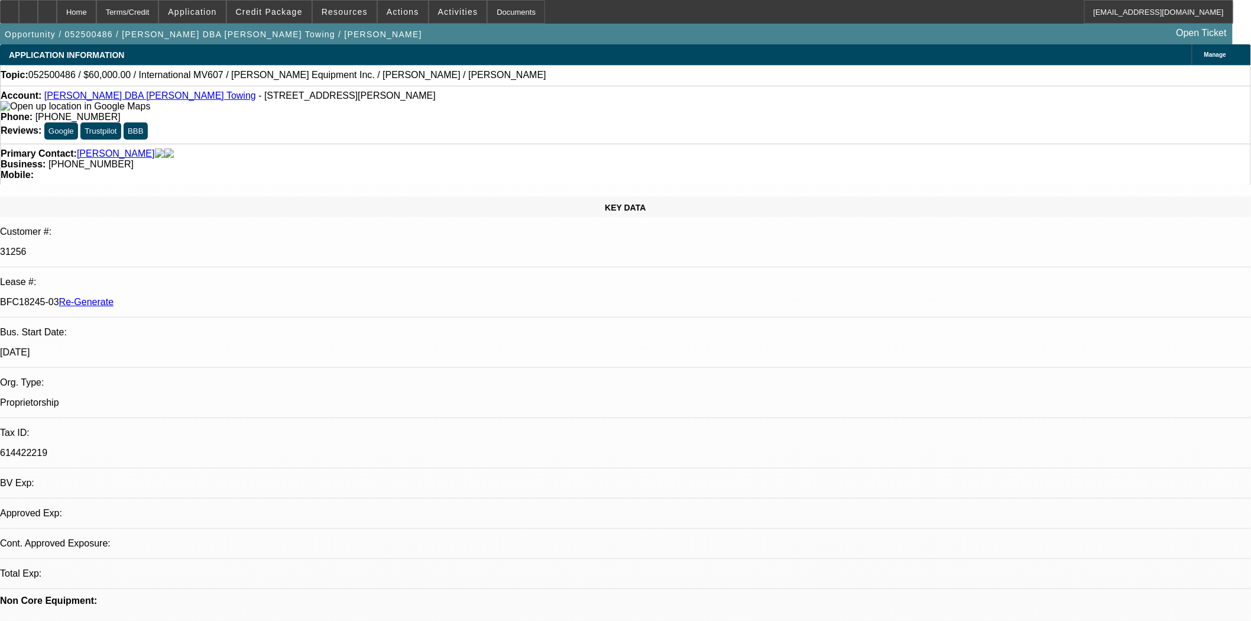
select select "0"
select select "2"
select select "0.1"
select select "4"
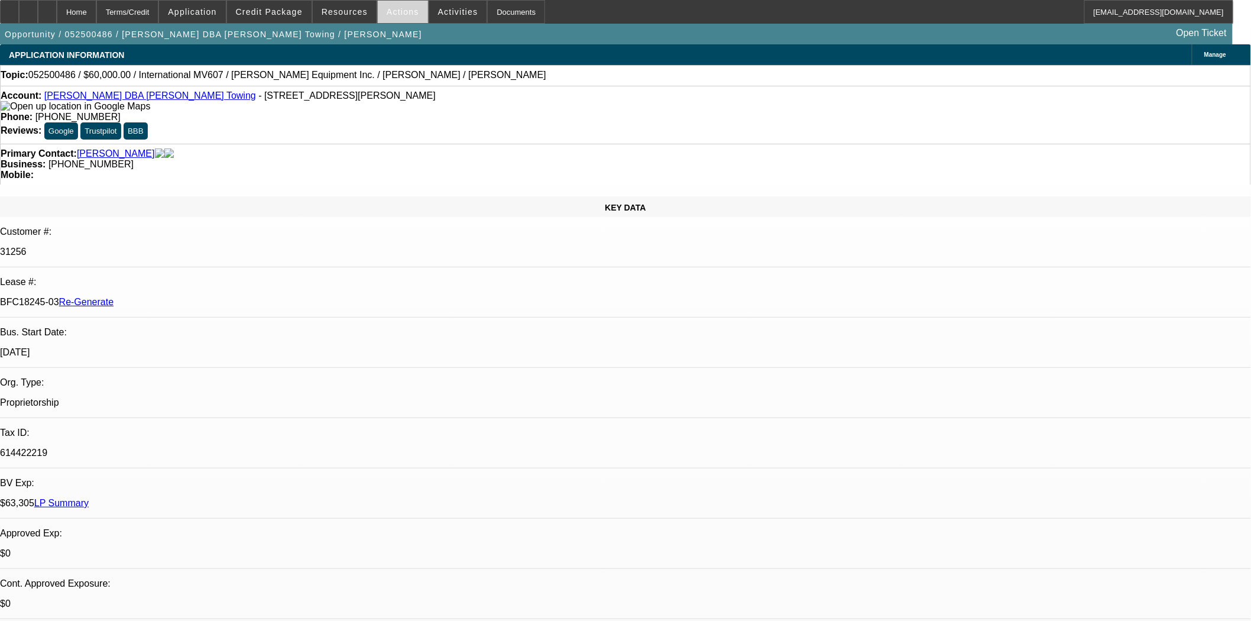
click at [402, 18] on span at bounding box center [403, 12] width 50 height 28
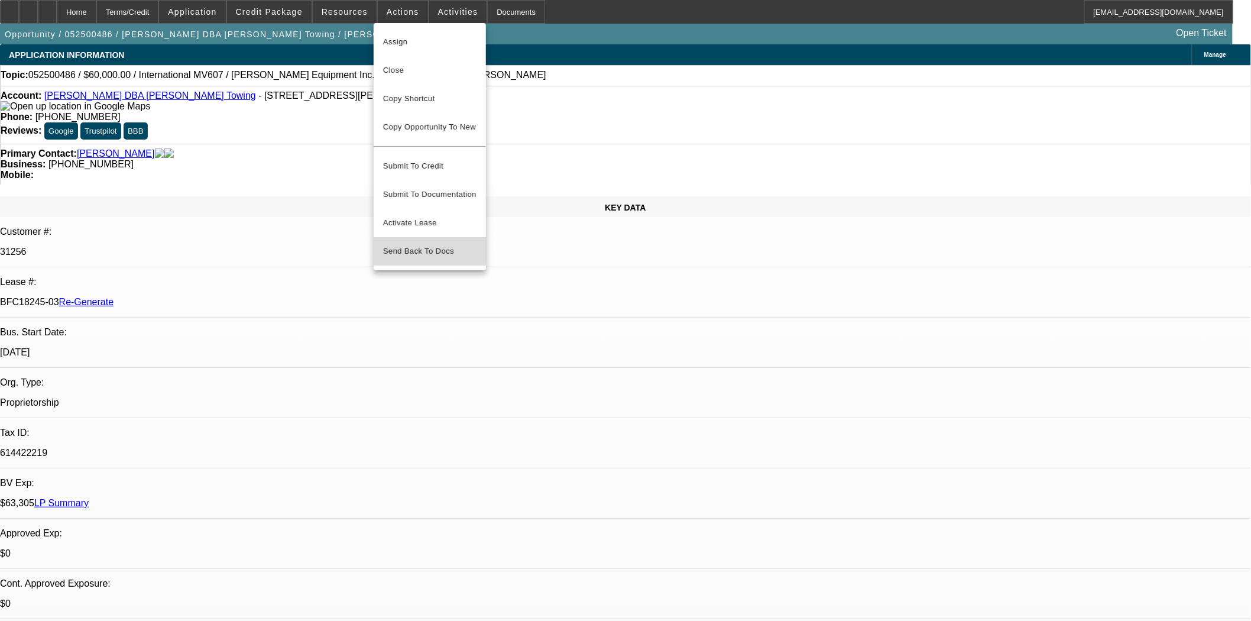
click at [421, 244] on span "Send Back To Docs" at bounding box center [429, 251] width 93 height 14
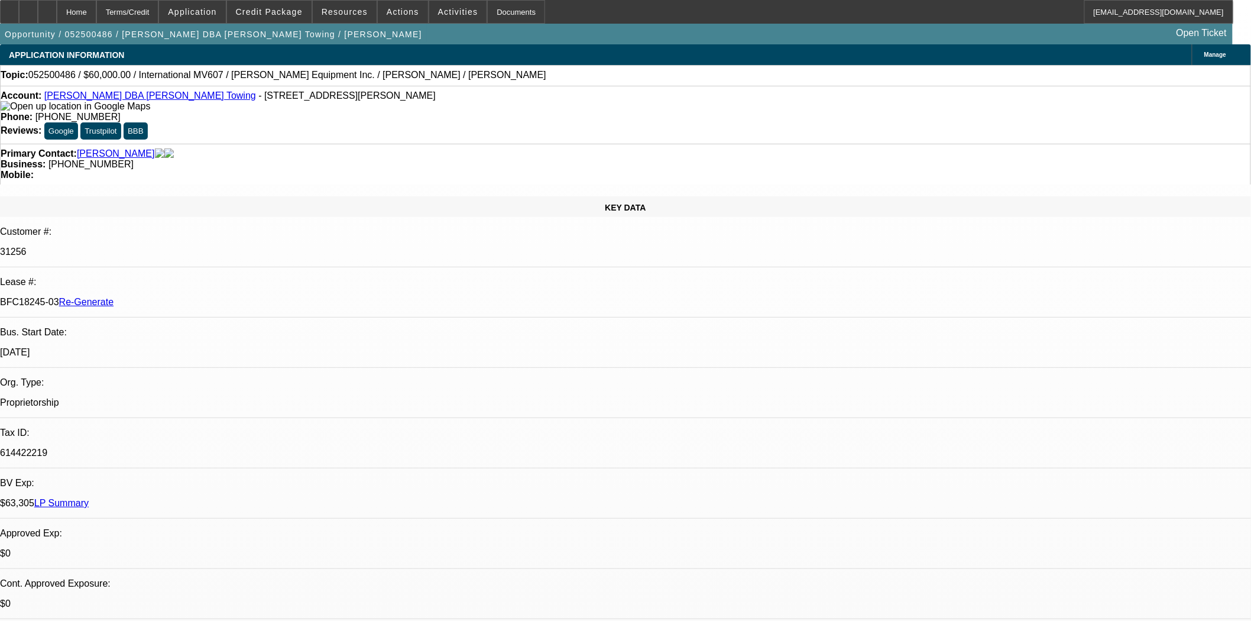
type textarea "Truck broke down dealer is taking the truck back, they have sent us the payment…"
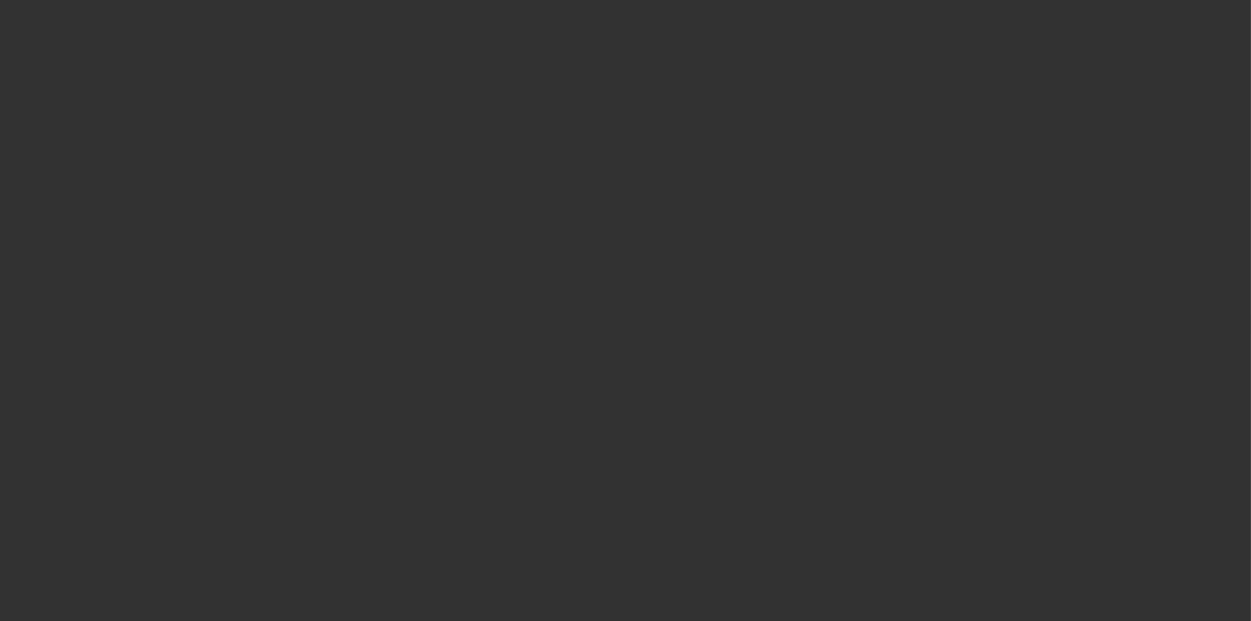
select select "3"
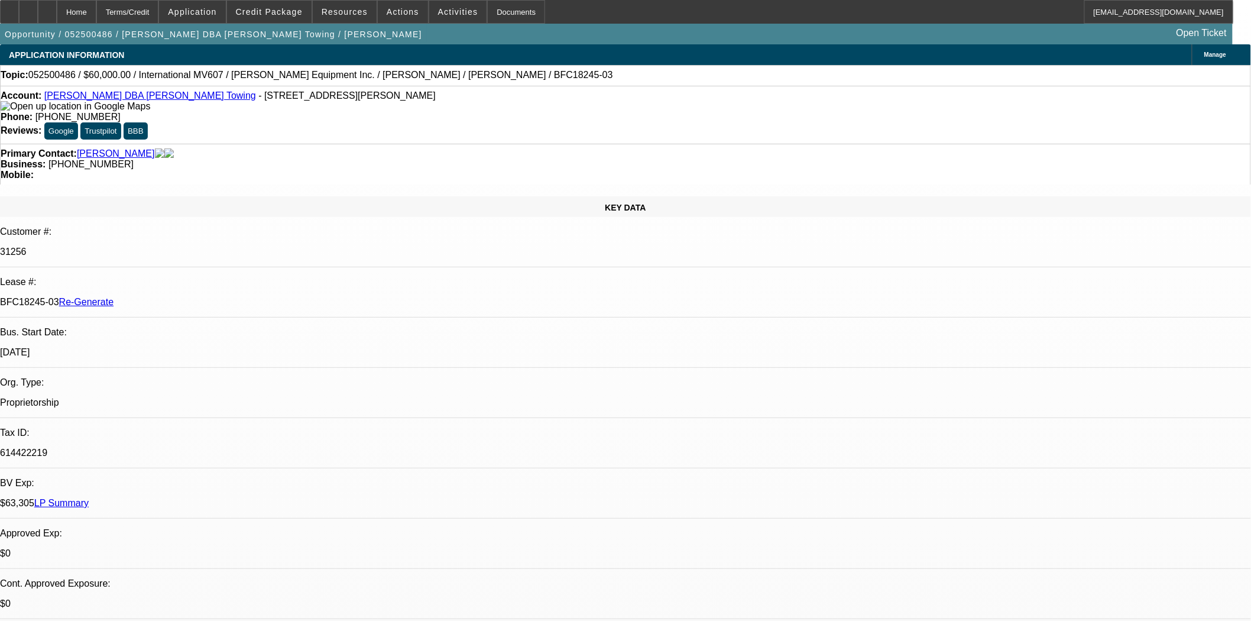
select select "0"
select select "2"
select select "0.1"
select select "4"
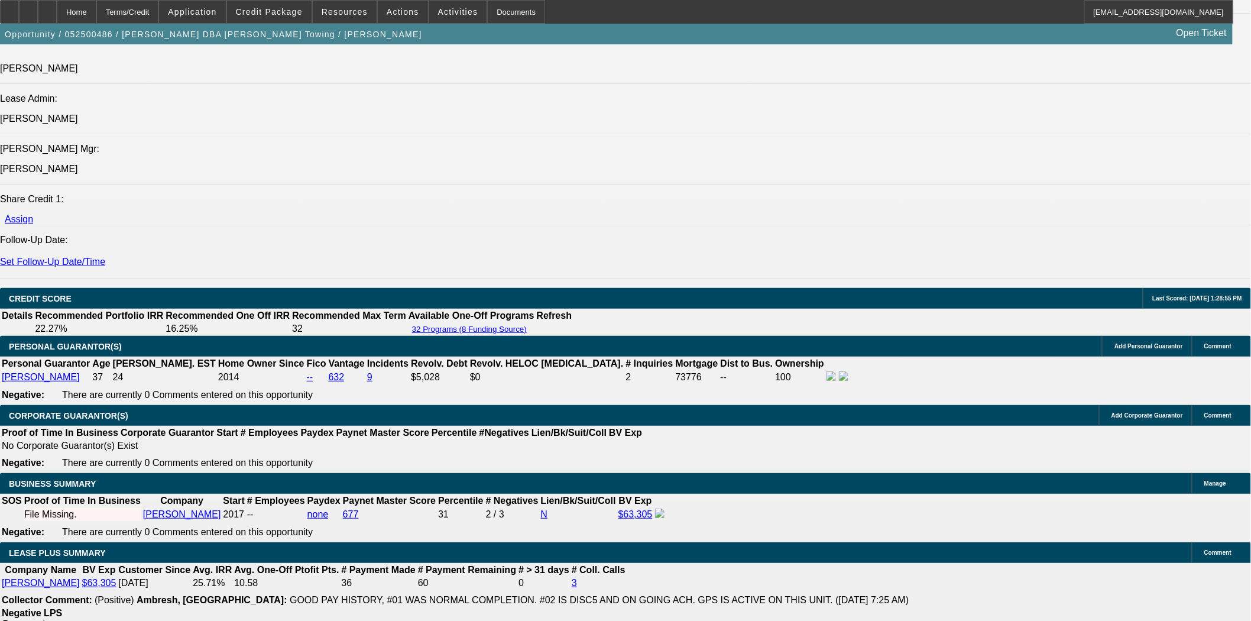
scroll to position [1642, 0]
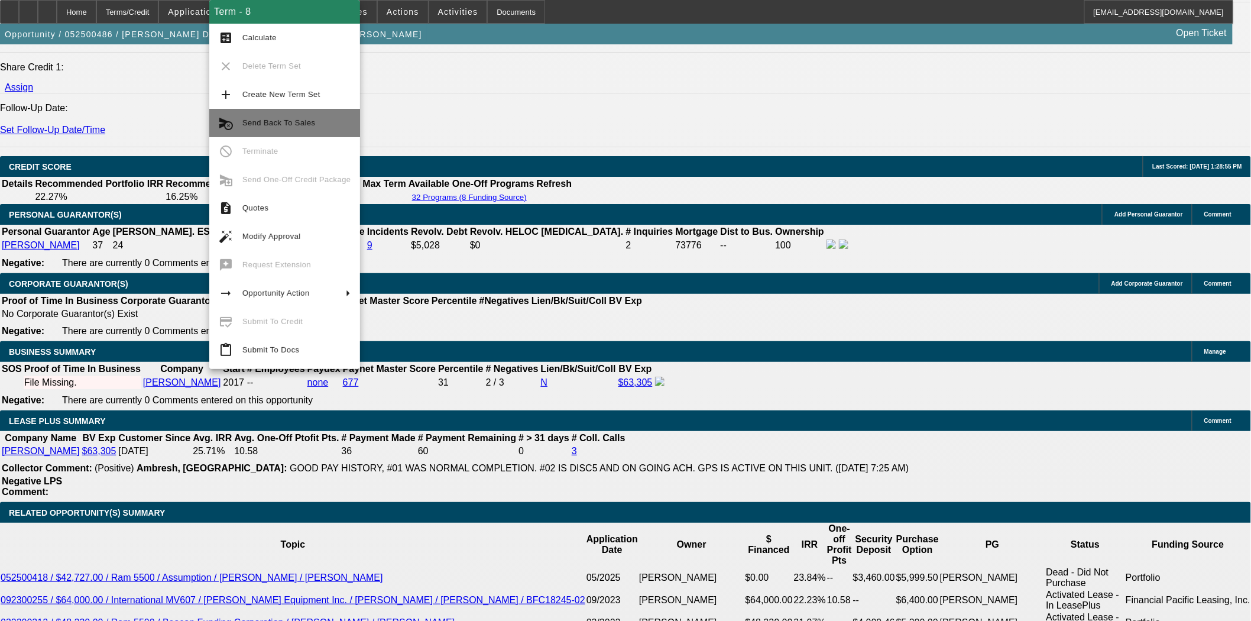
click at [296, 125] on span "Send Back To Sales" at bounding box center [278, 122] width 73 height 9
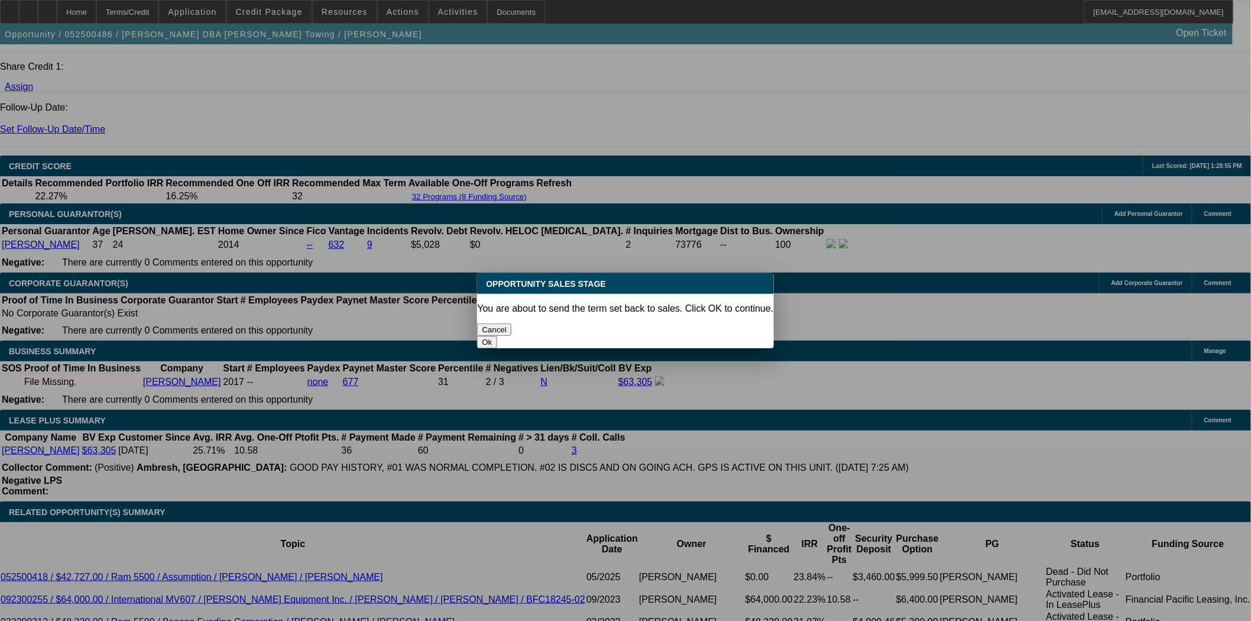
click at [497, 336] on button "Ok" at bounding box center [487, 342] width 20 height 12
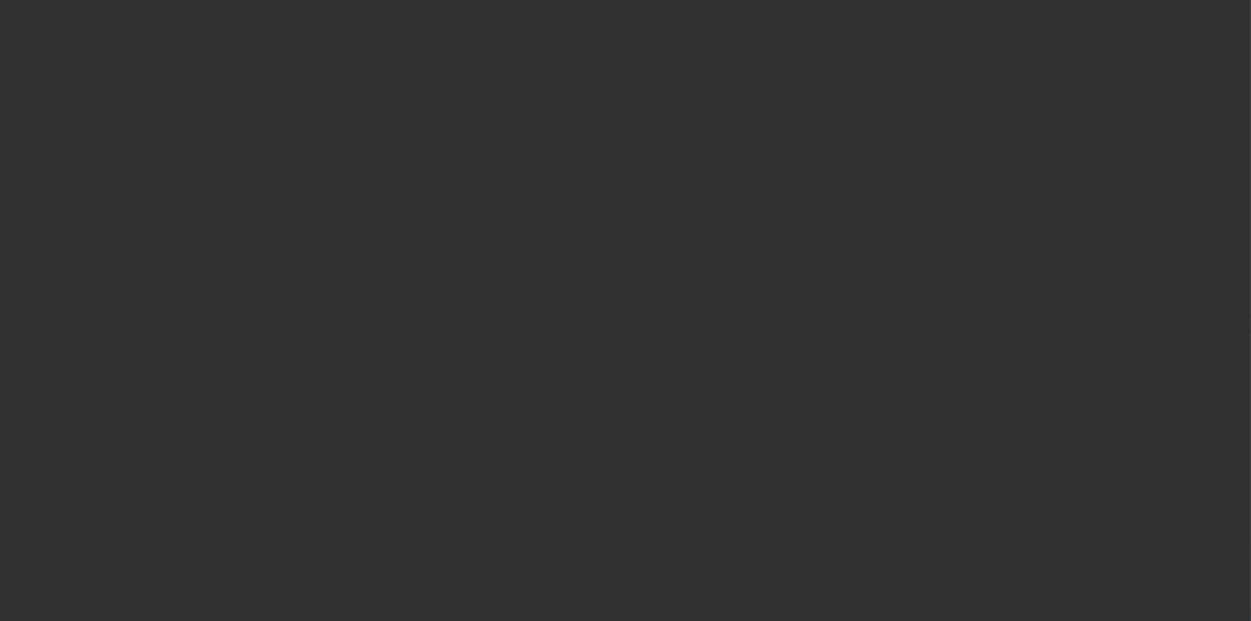
select select "4"
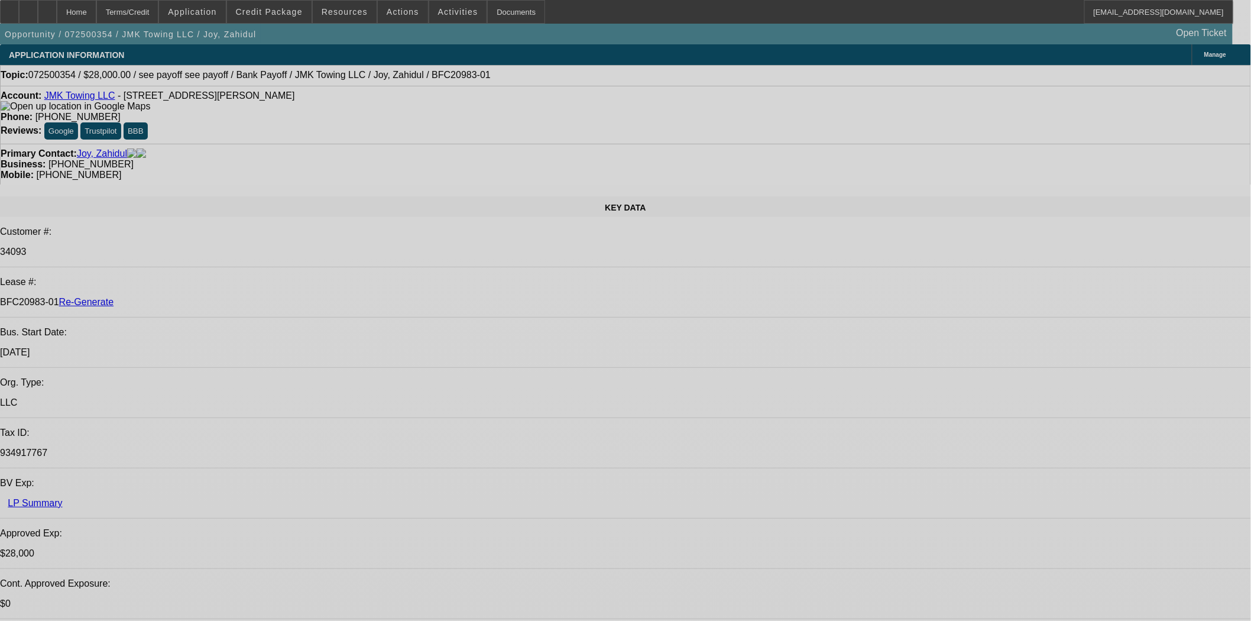
select select "0"
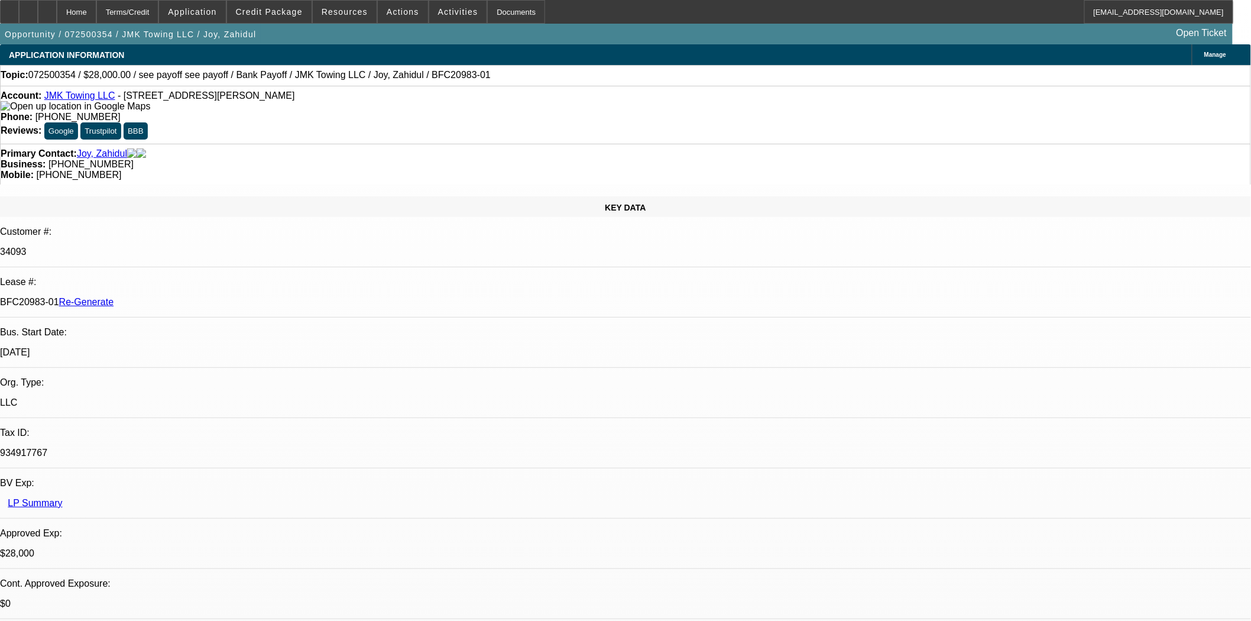
select select "0"
select select "6"
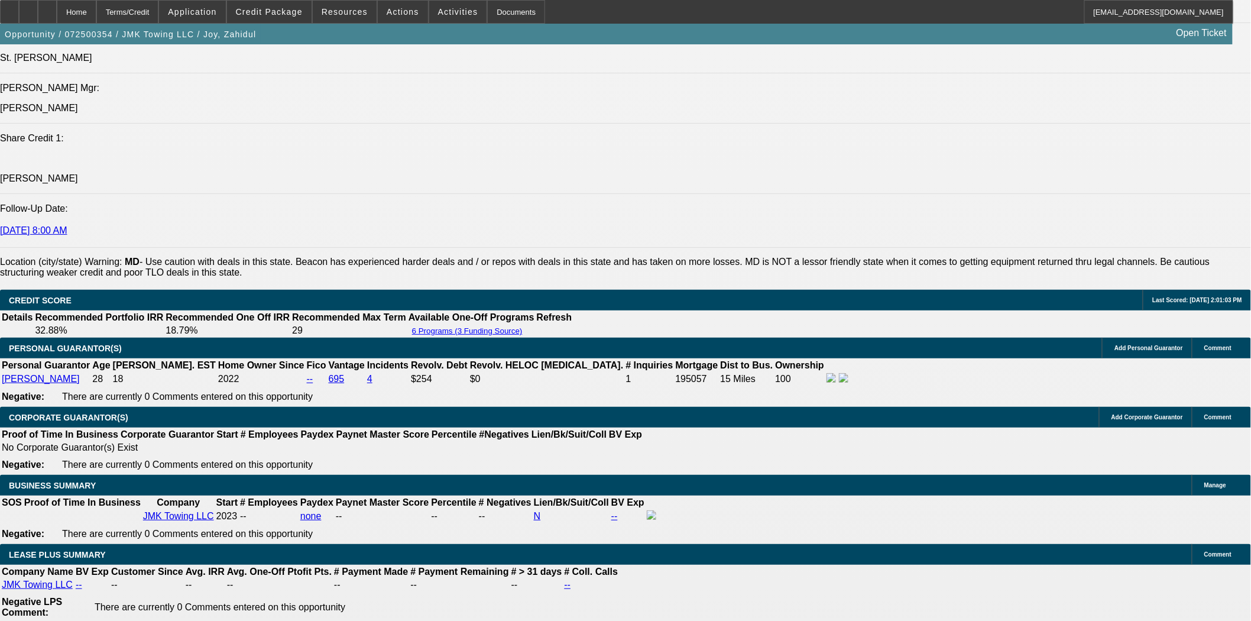
scroll to position [1708, 0]
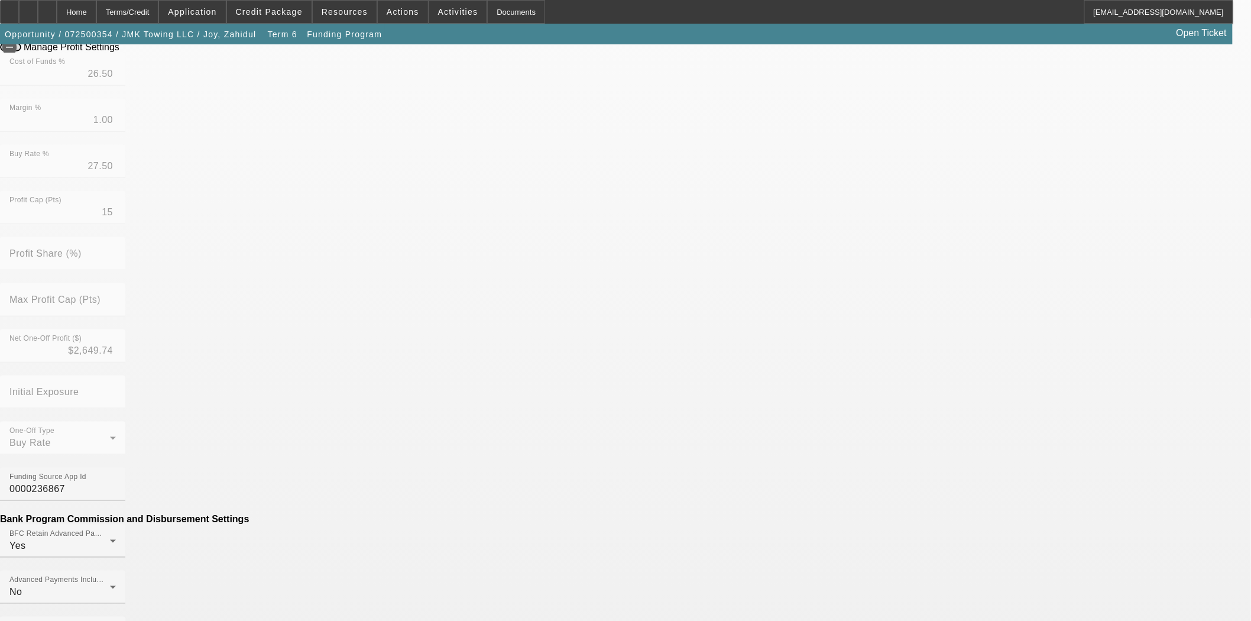
scroll to position [394, 0]
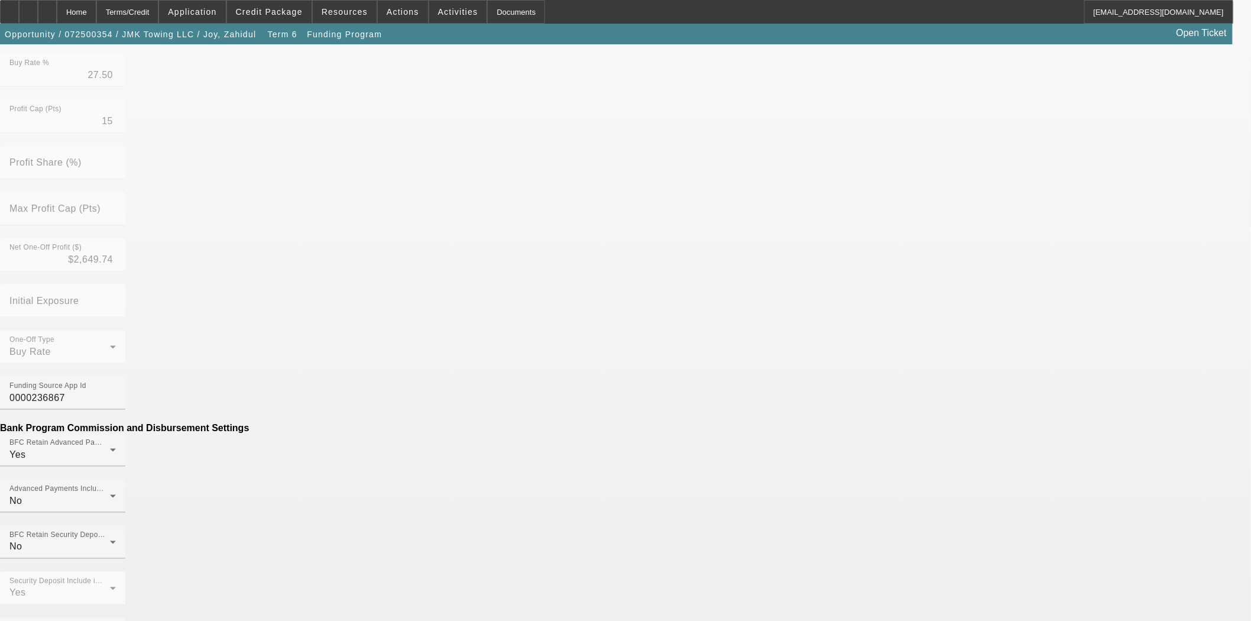
drag, startPoint x: 364, startPoint y: 403, endPoint x: 569, endPoint y: 406, distance: 205.2
drag, startPoint x: 353, startPoint y: 403, endPoint x: 510, endPoint y: 395, distance: 156.9
type input "$250.00"
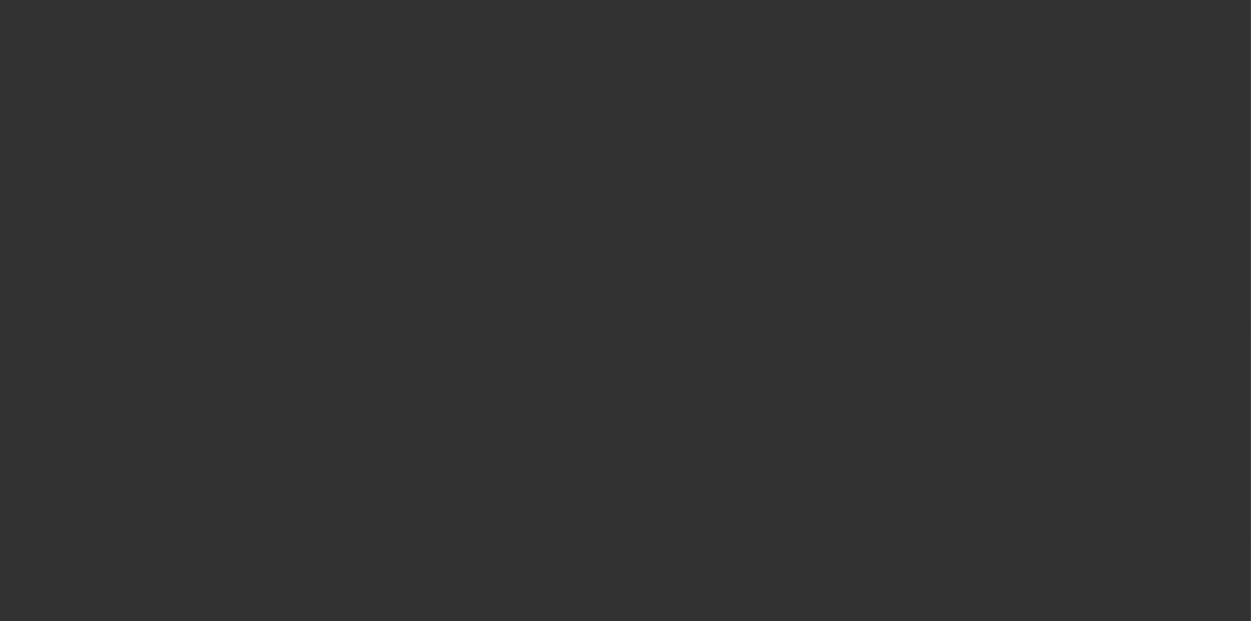
select select "4"
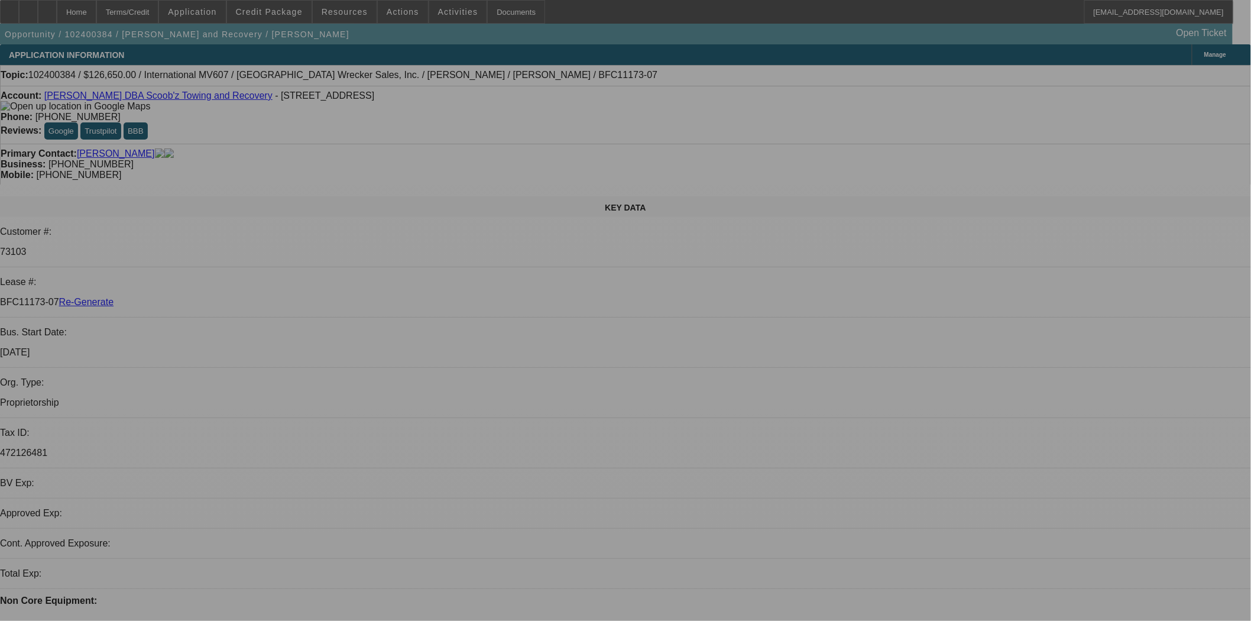
select select "0"
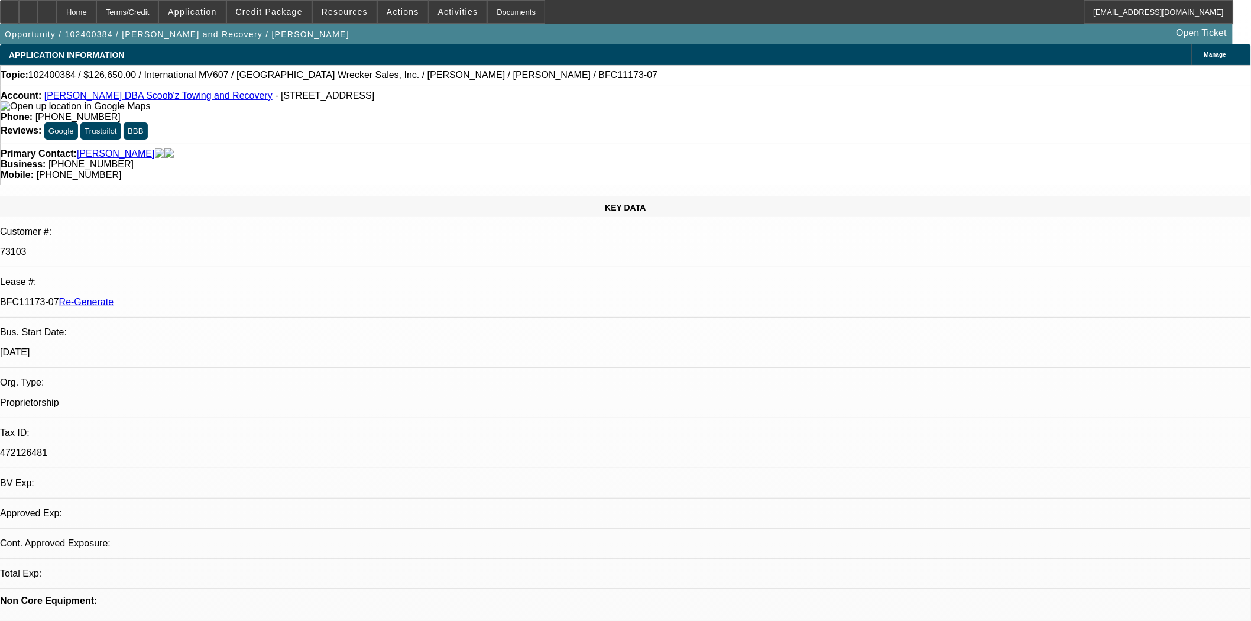
select select "0"
select select "2"
select select "0"
select select "6"
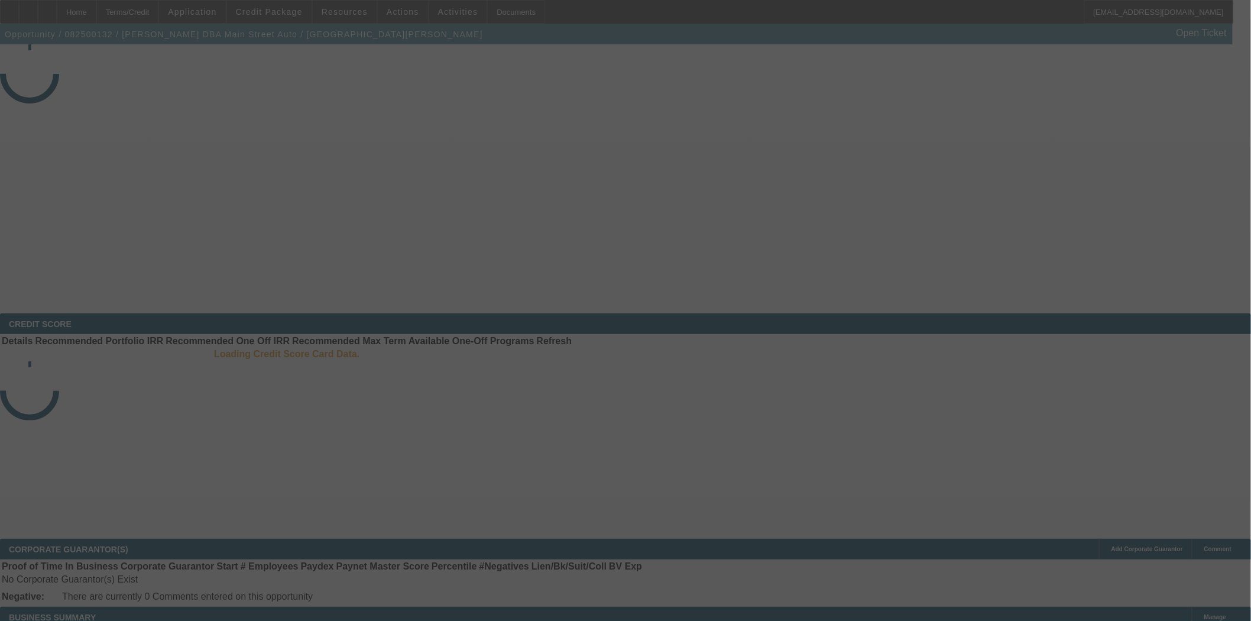
select select "4"
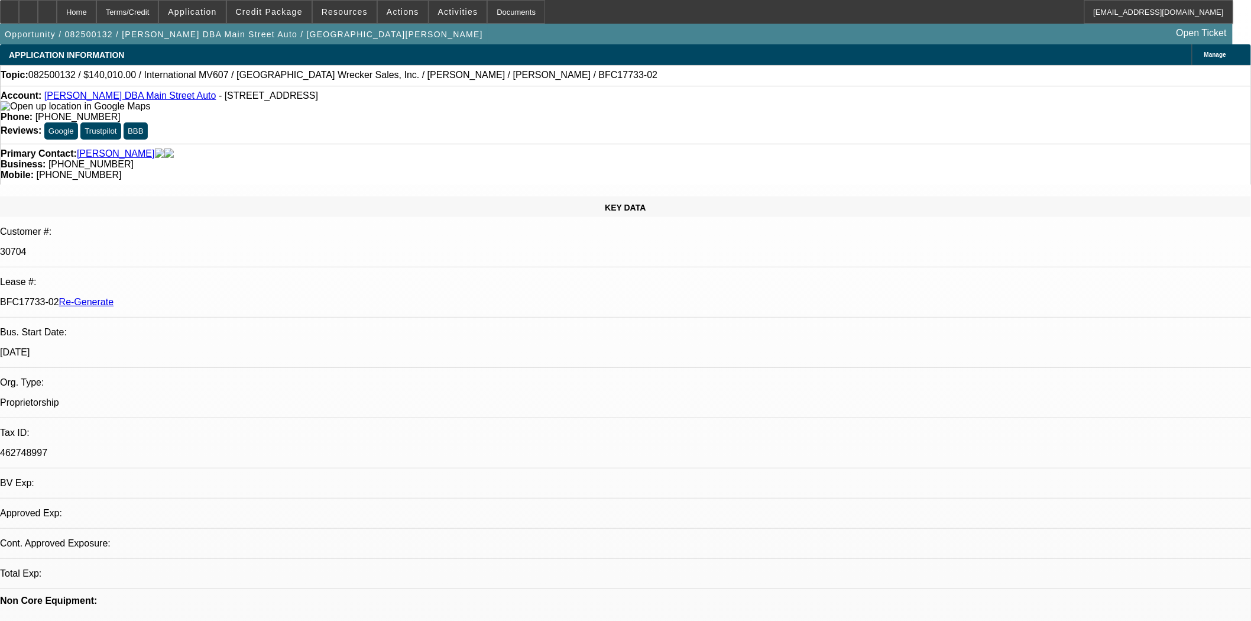
select select "0"
select select "2"
select select "0"
select select "6"
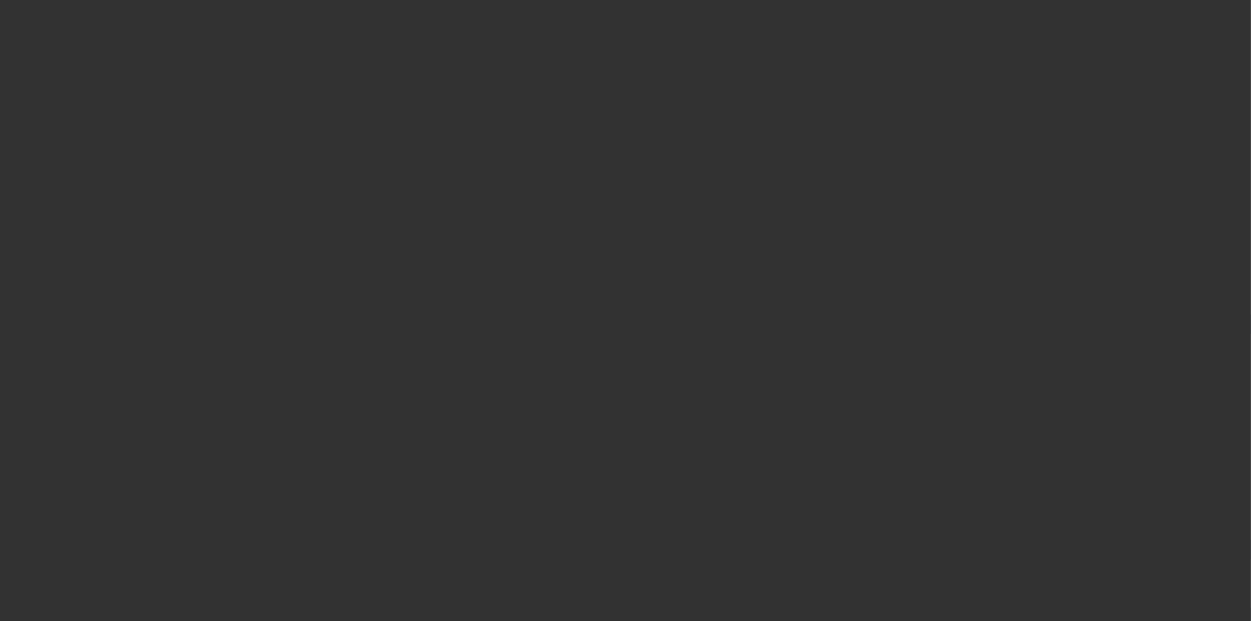
select select "4"
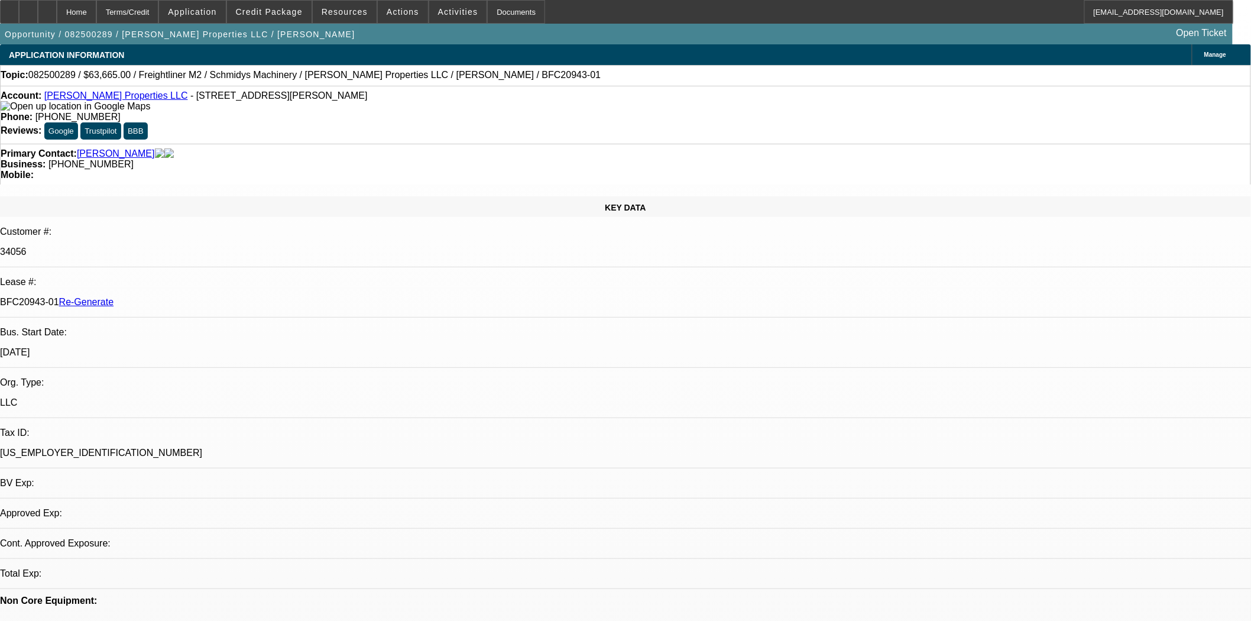
select select "0"
select select "6"
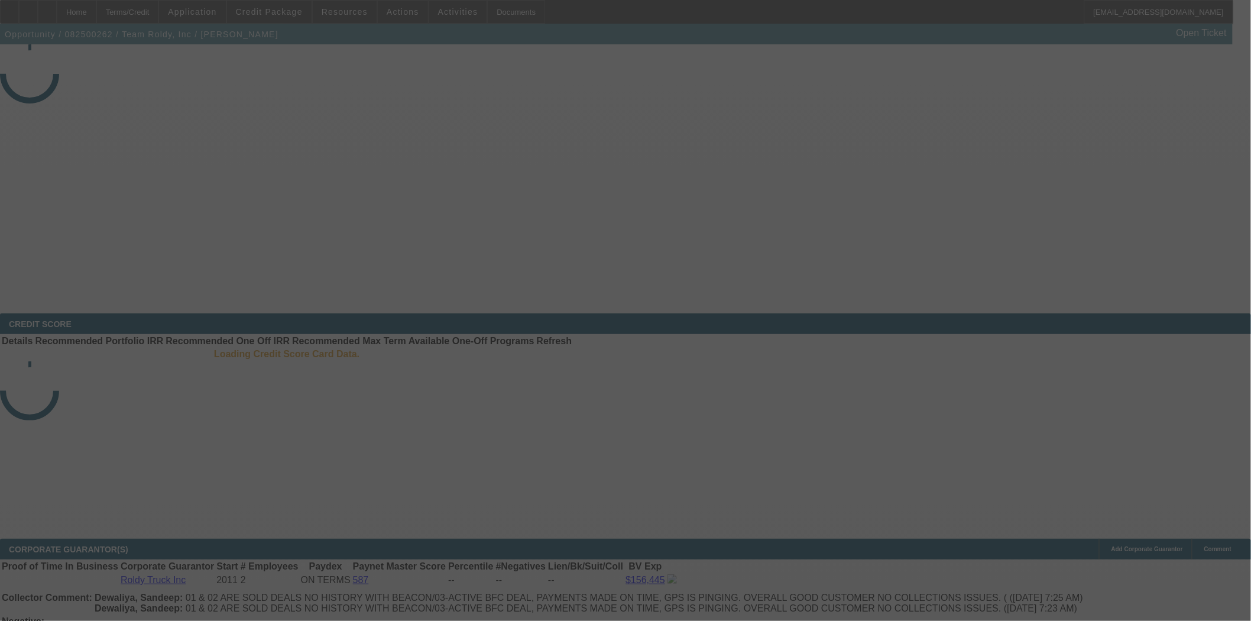
select select "4"
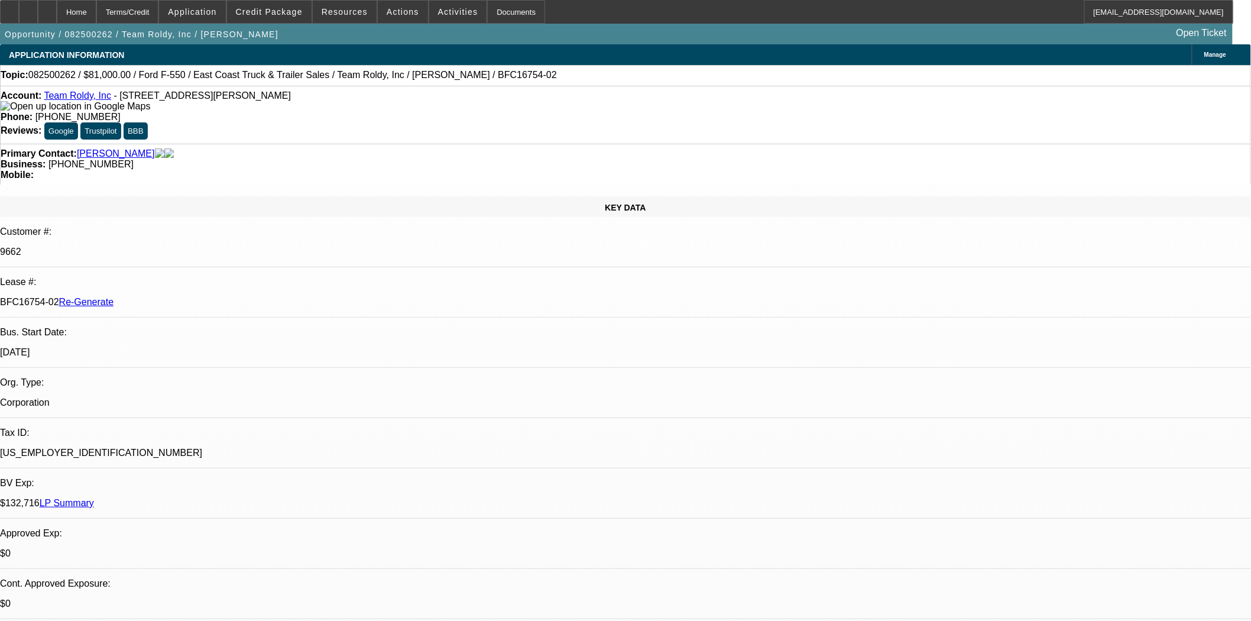
select select "0"
select select "2"
select select "0"
select select "6"
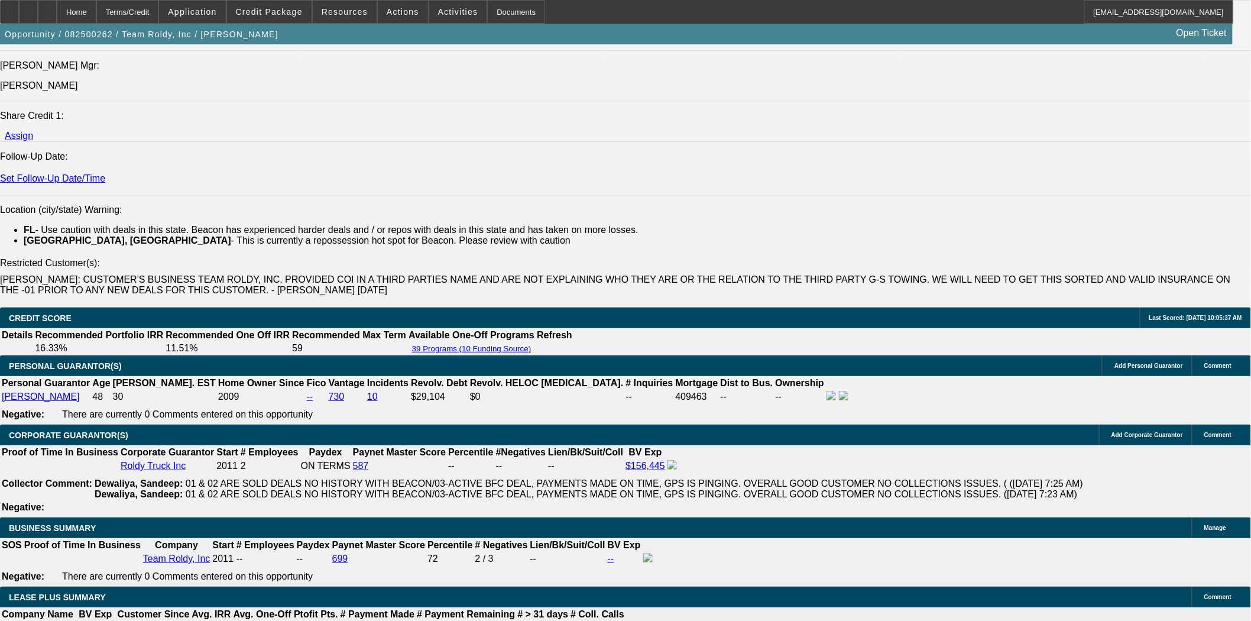
scroll to position [1445, 0]
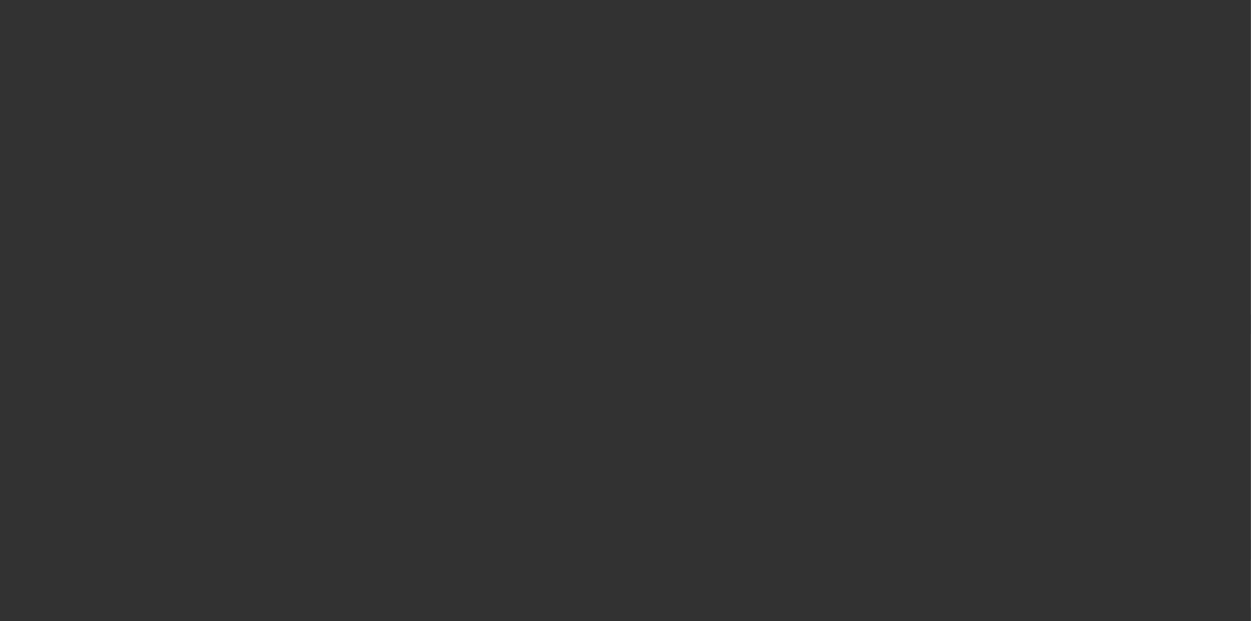
select select "3"
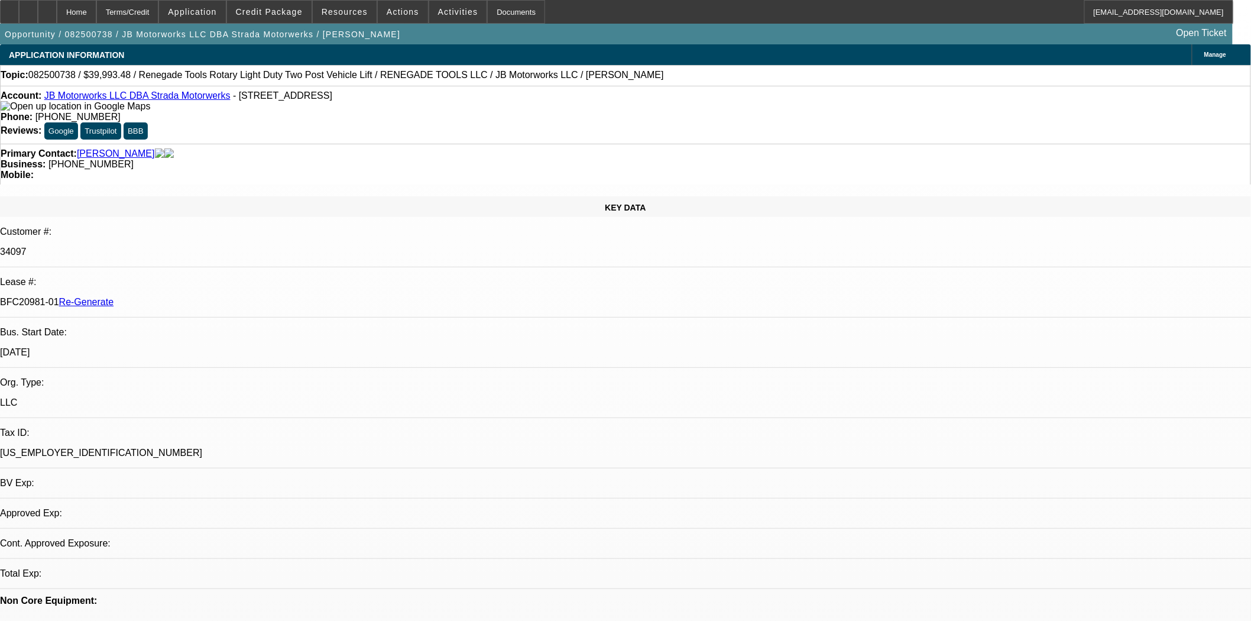
select select "0"
select select "3"
select select "0"
select select "6"
click at [487, 15] on div "Documents" at bounding box center [516, 12] width 58 height 24
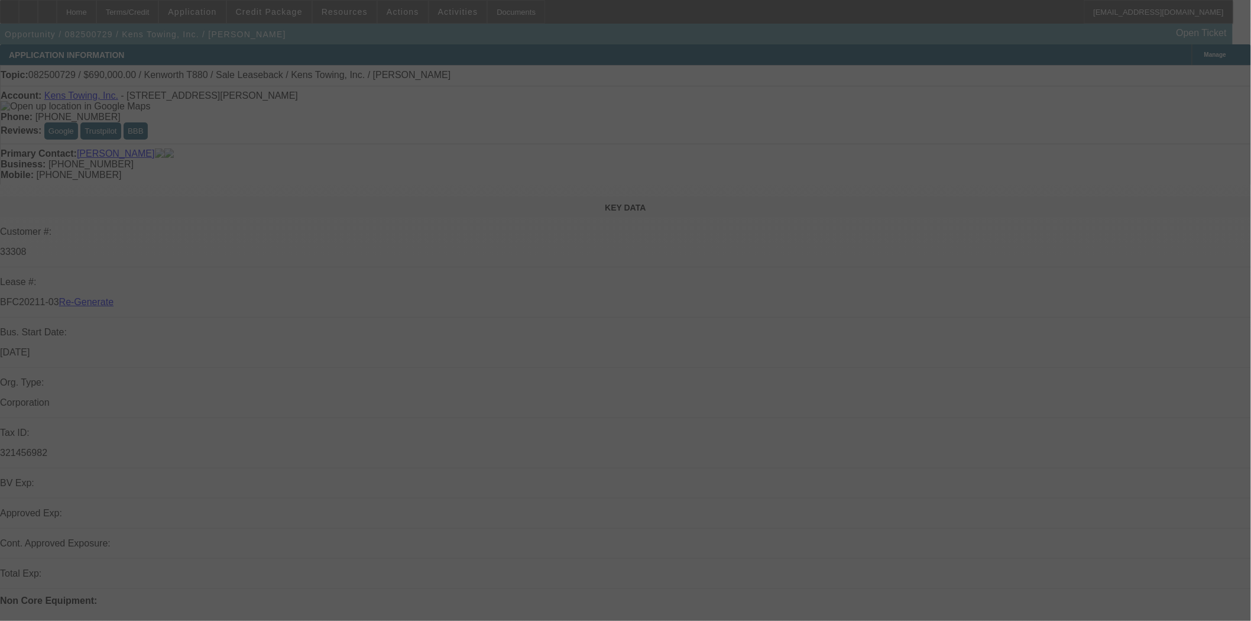
select select "3"
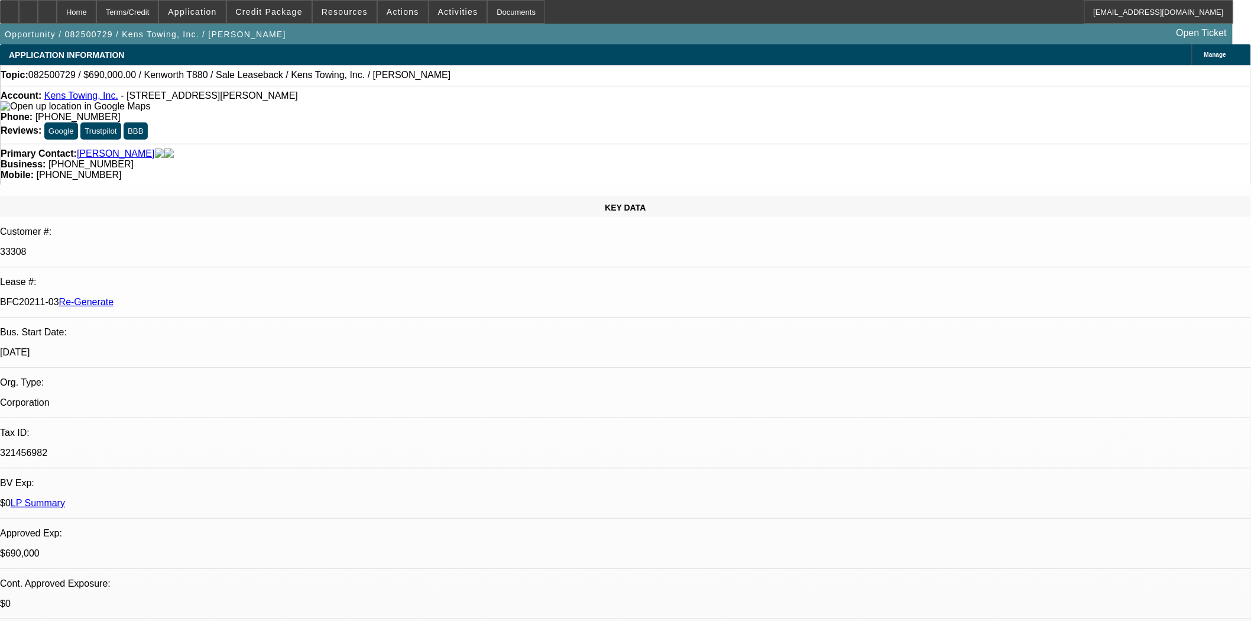
select select "0"
select select "2"
select select "0"
select select "6"
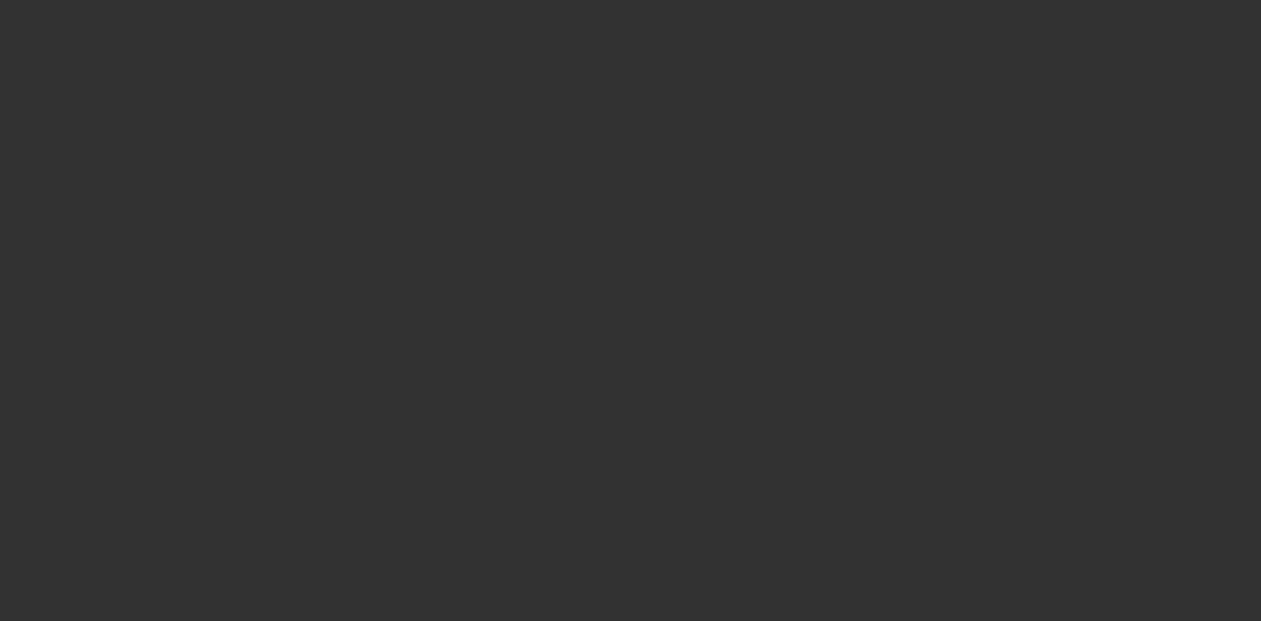
select select "3"
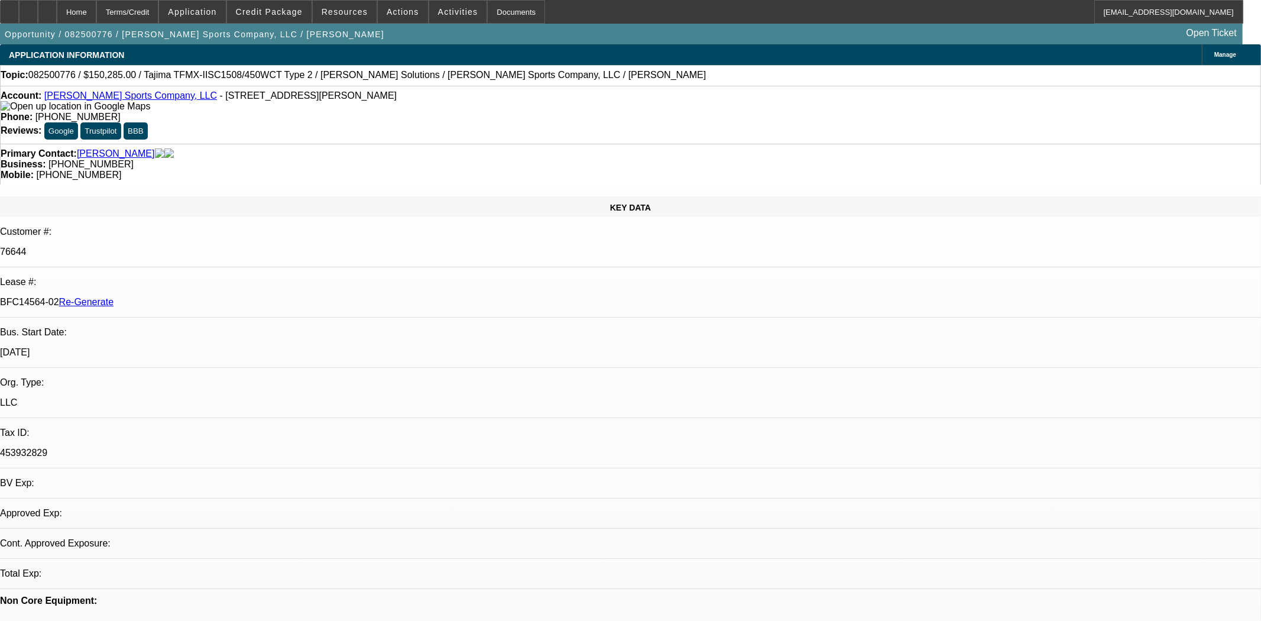
select select "0"
select select "2"
select select "0"
select select "2"
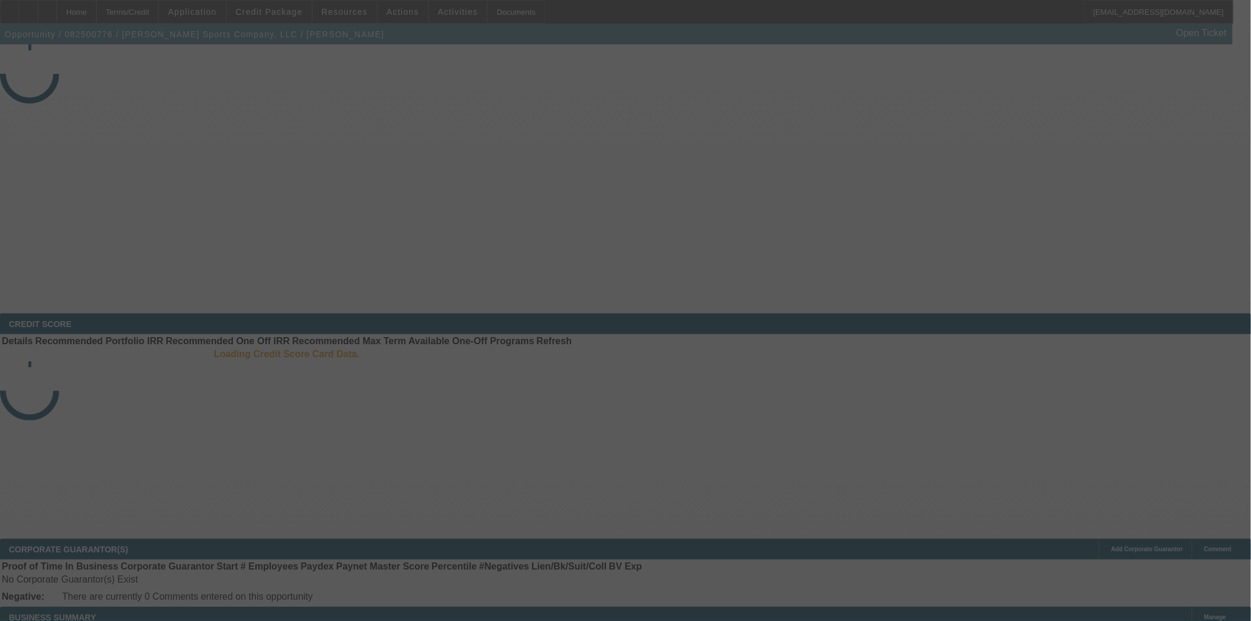
select select "3"
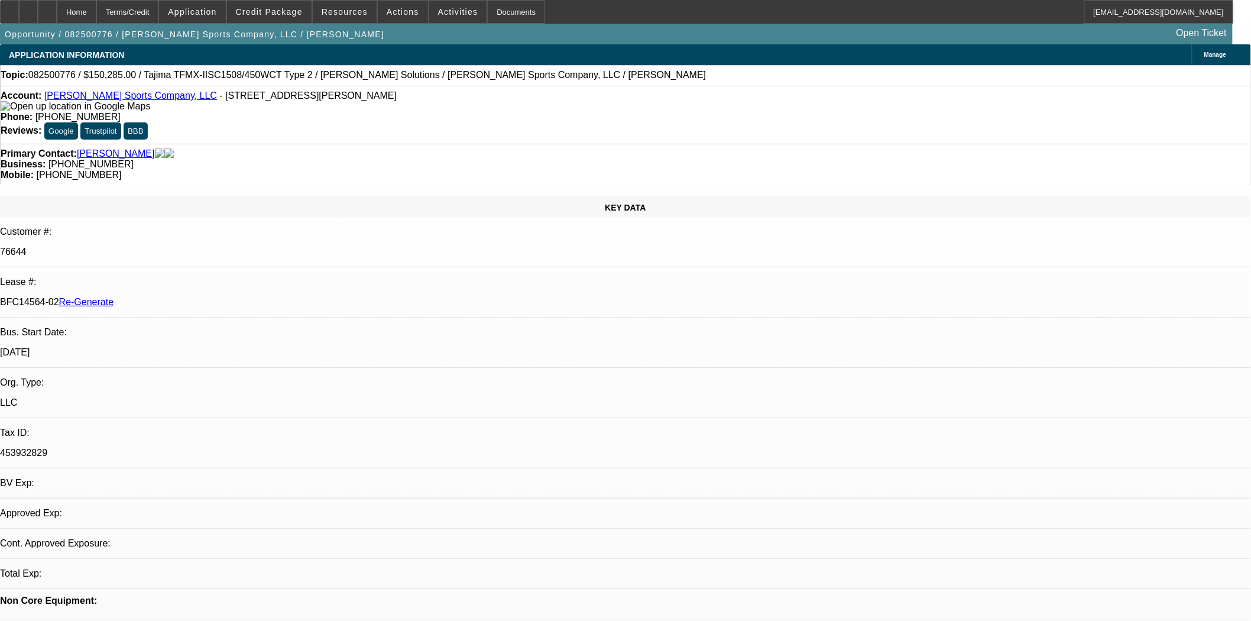
select select "0"
select select "2"
select select "0"
select select "2"
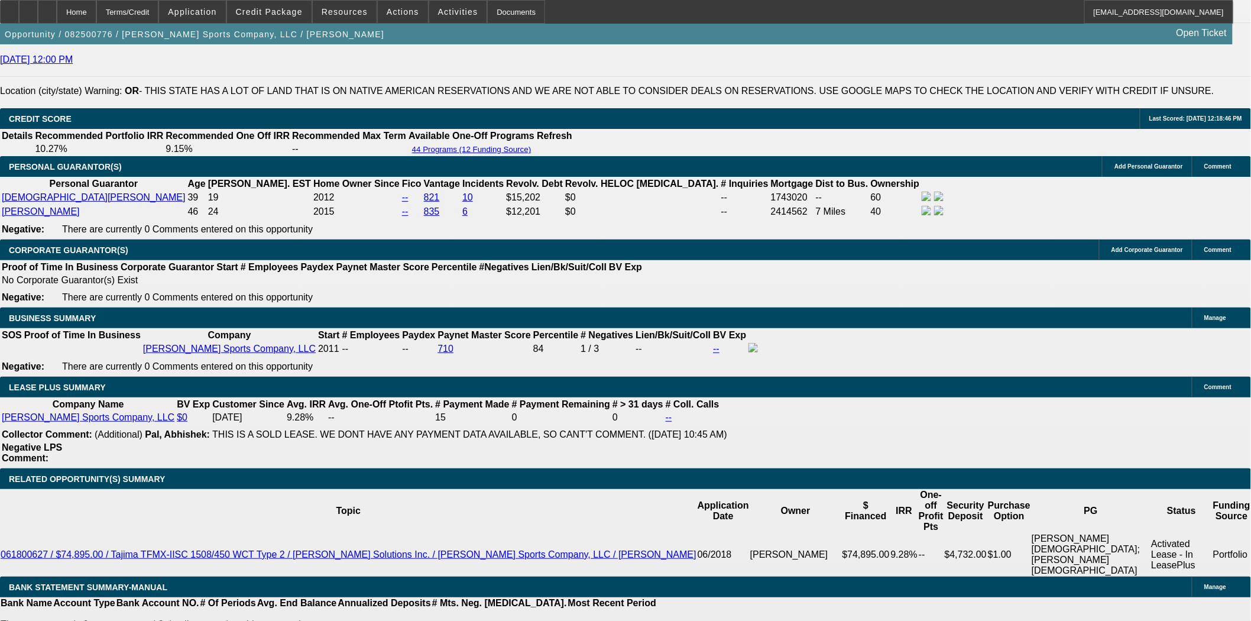
scroll to position [1708, 0]
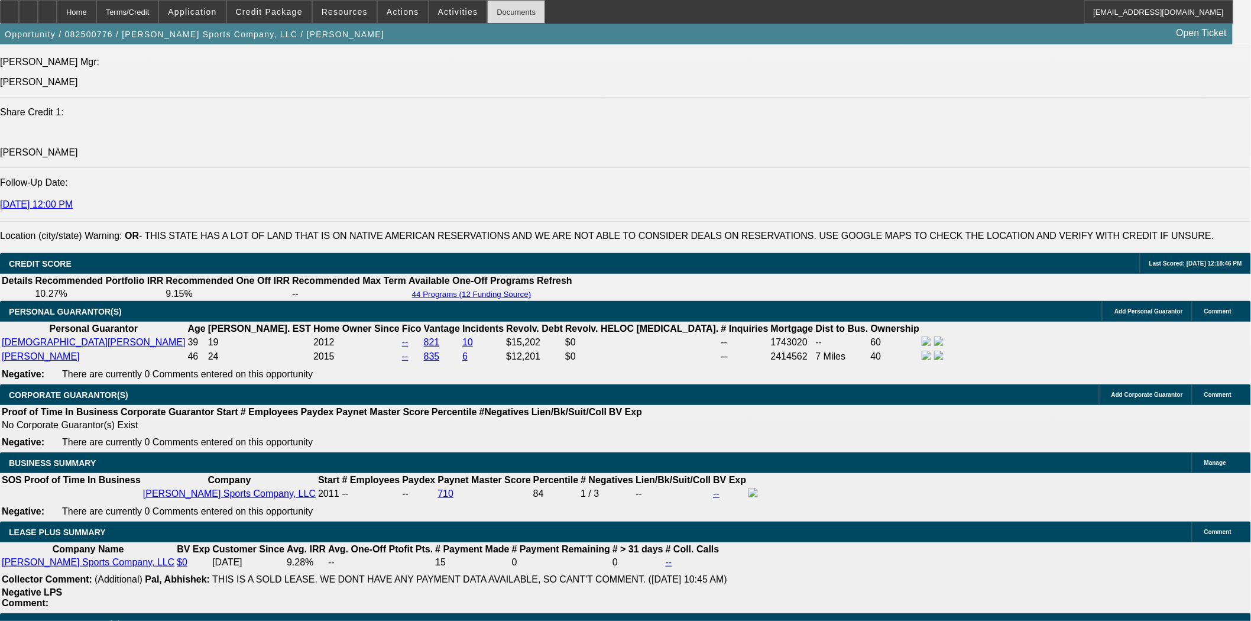
click at [497, 20] on div "Documents" at bounding box center [516, 12] width 58 height 24
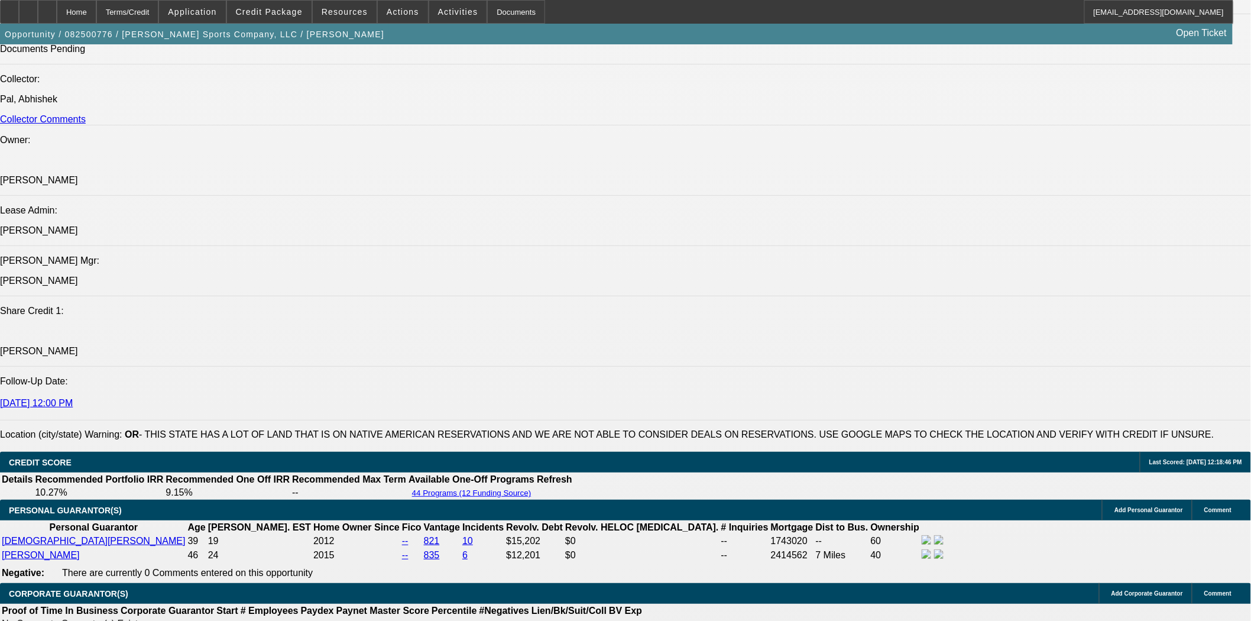
scroll to position [1380, 0]
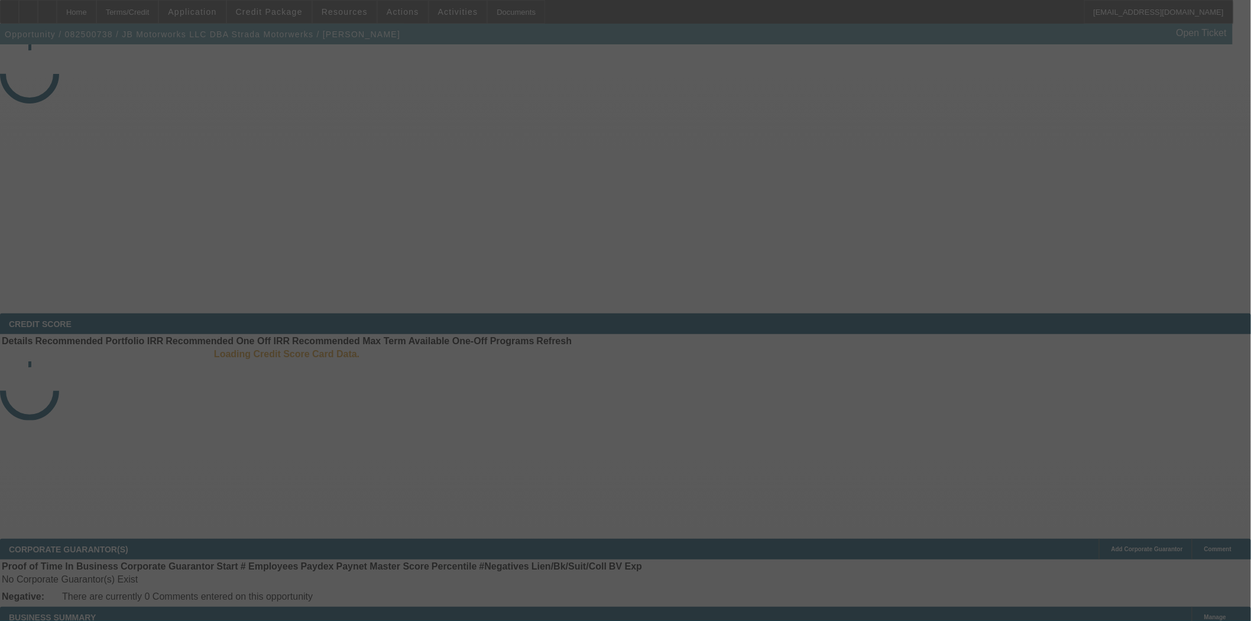
select select "3"
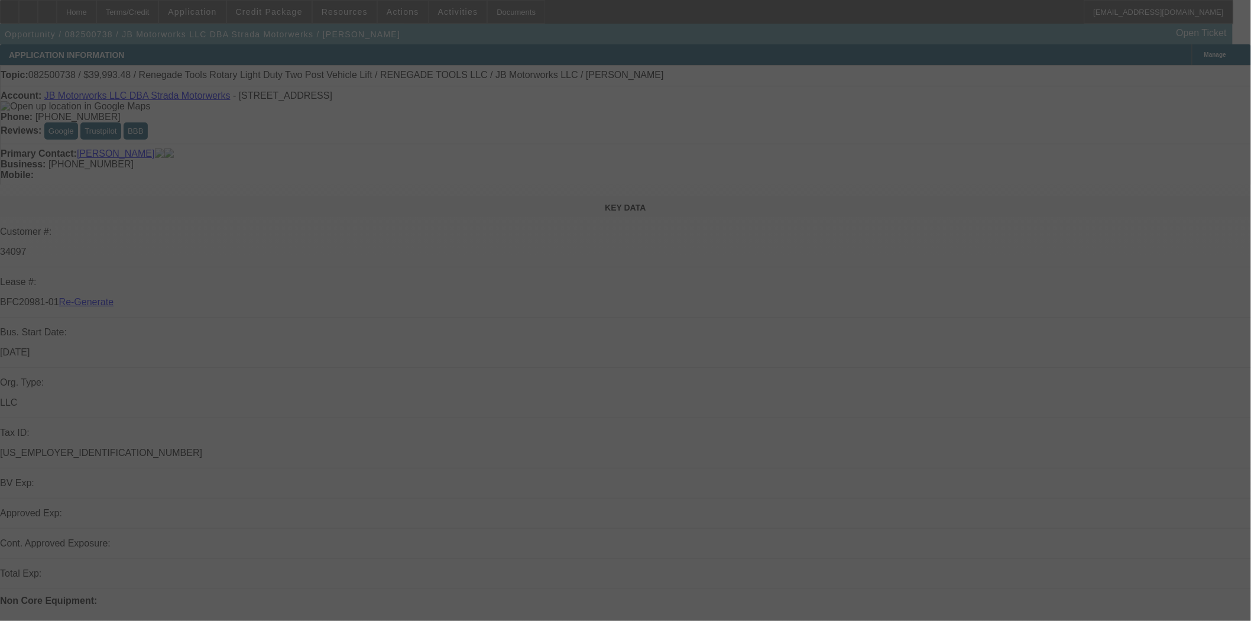
select select "0"
select select "3"
select select "0"
select select "6"
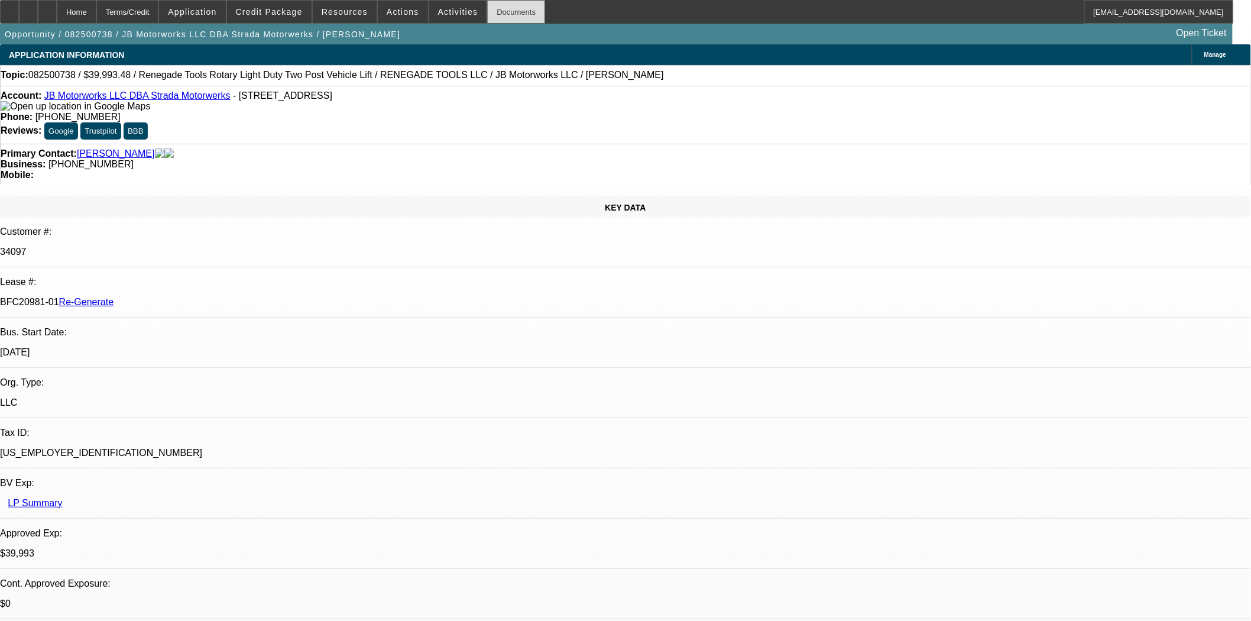
click at [506, 22] on div "Documents" at bounding box center [516, 12] width 58 height 24
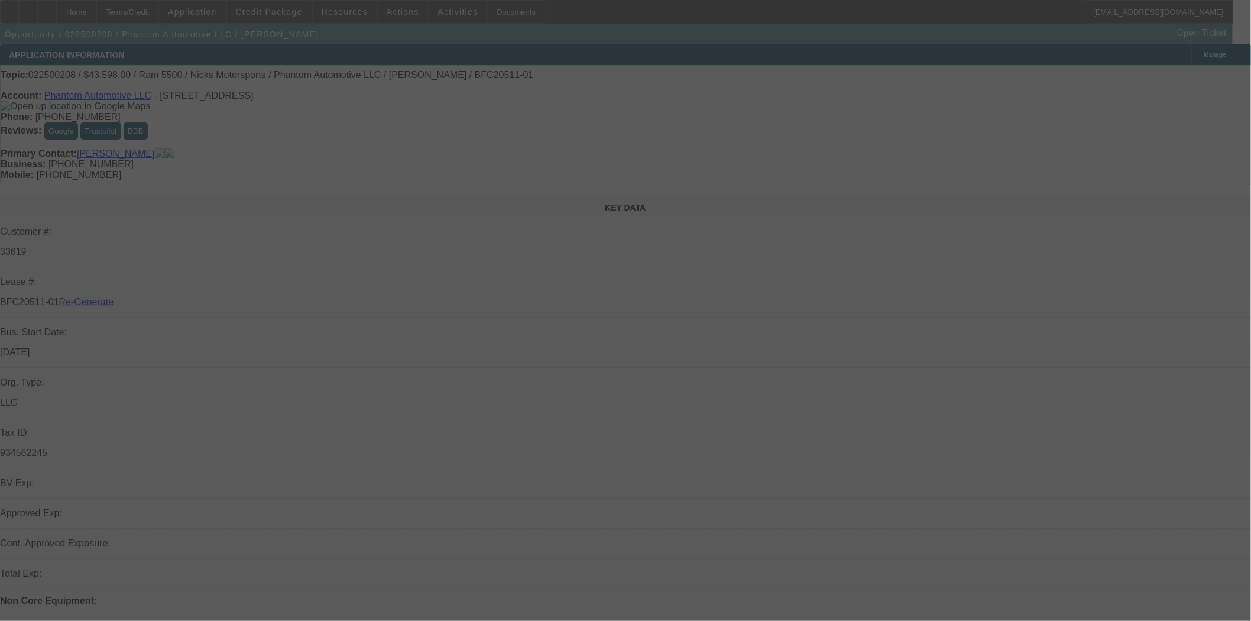
select select "4"
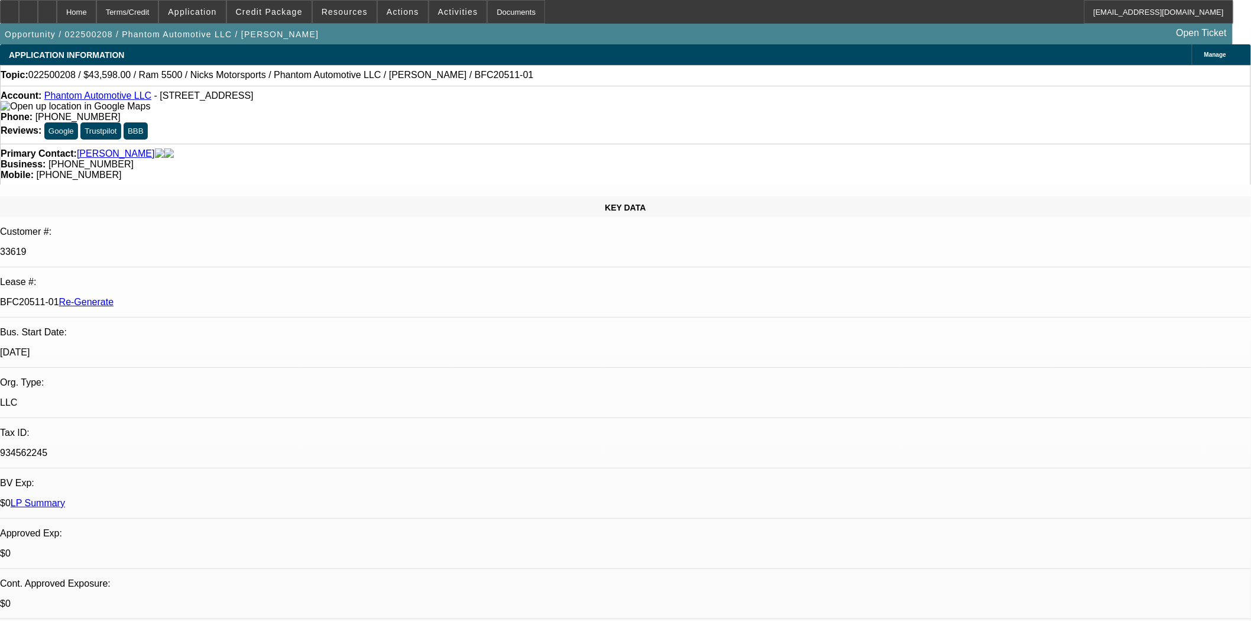
select select "0"
select select "0.1"
select select "4"
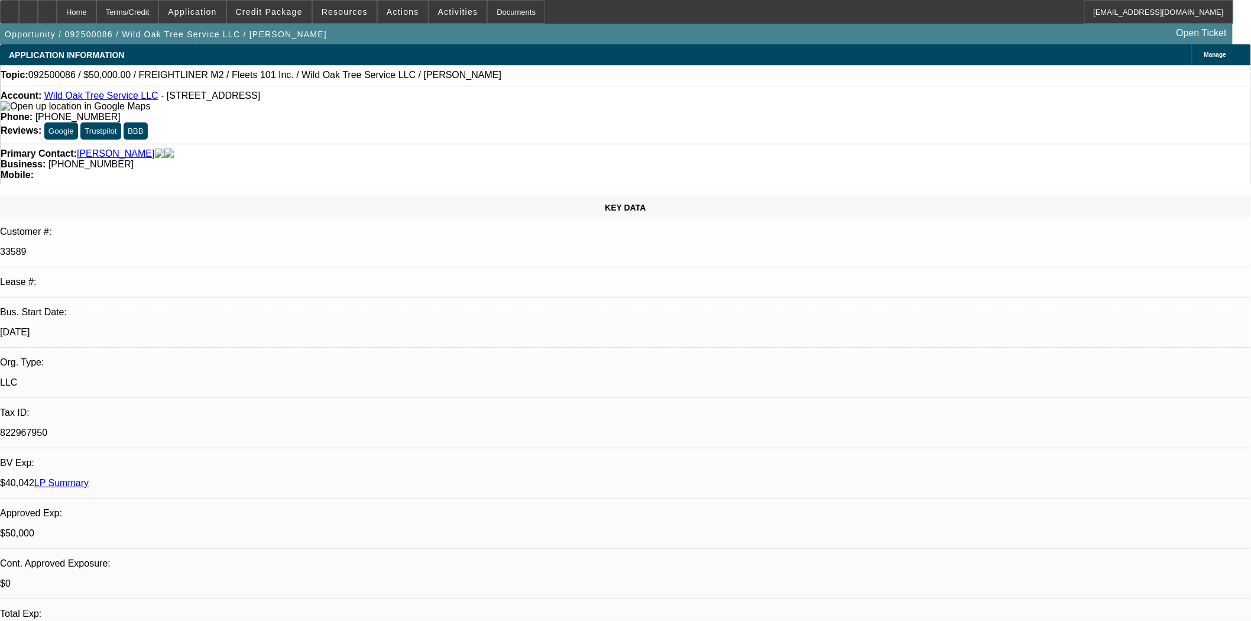
select select "0"
select select "2"
select select "0.1"
select select "4"
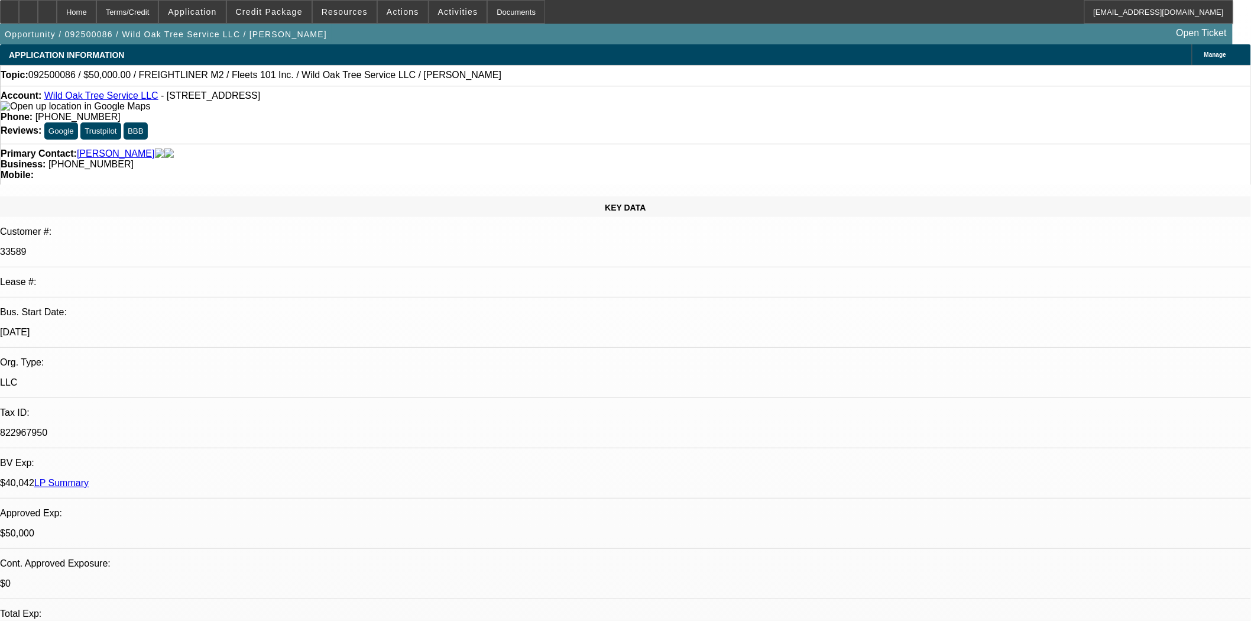
select select "0.1"
select select "2"
select select "0.1"
select select "4"
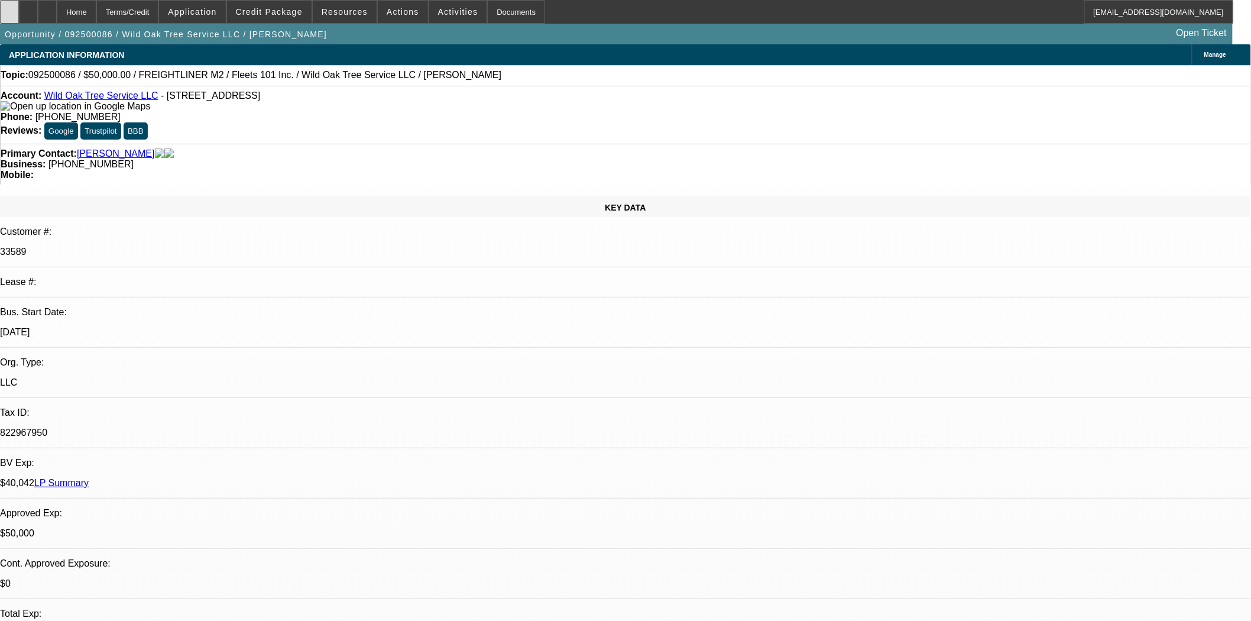
click at [9, 8] on div at bounding box center [9, 12] width 19 height 24
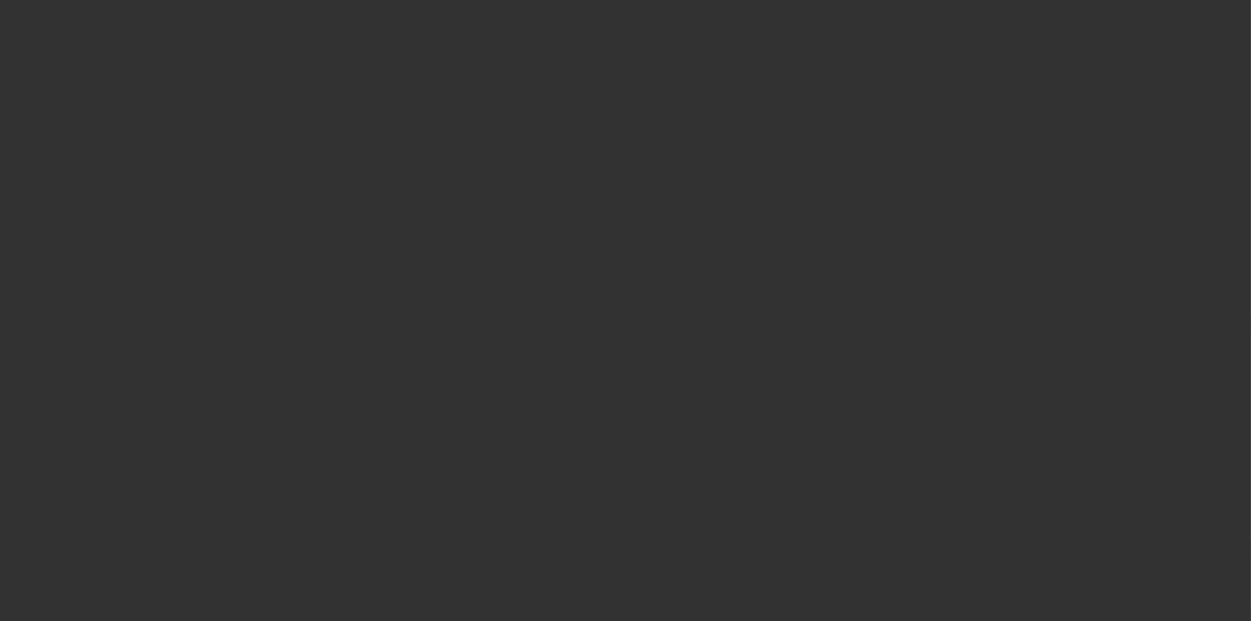
select select "3"
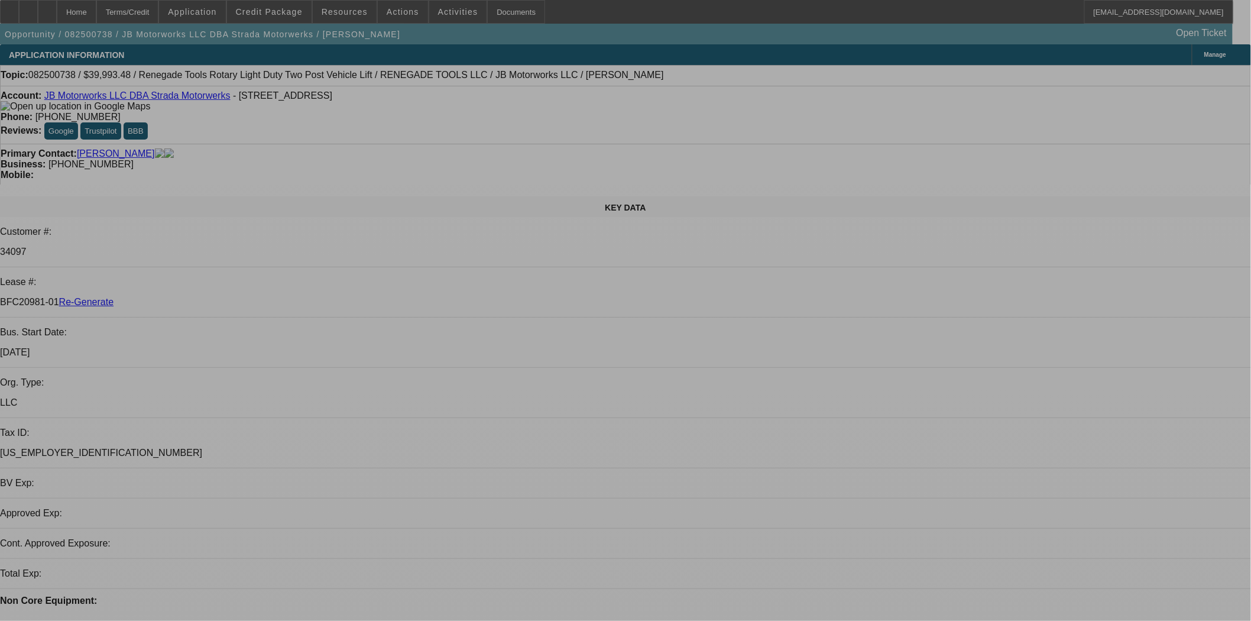
select select "0"
select select "3"
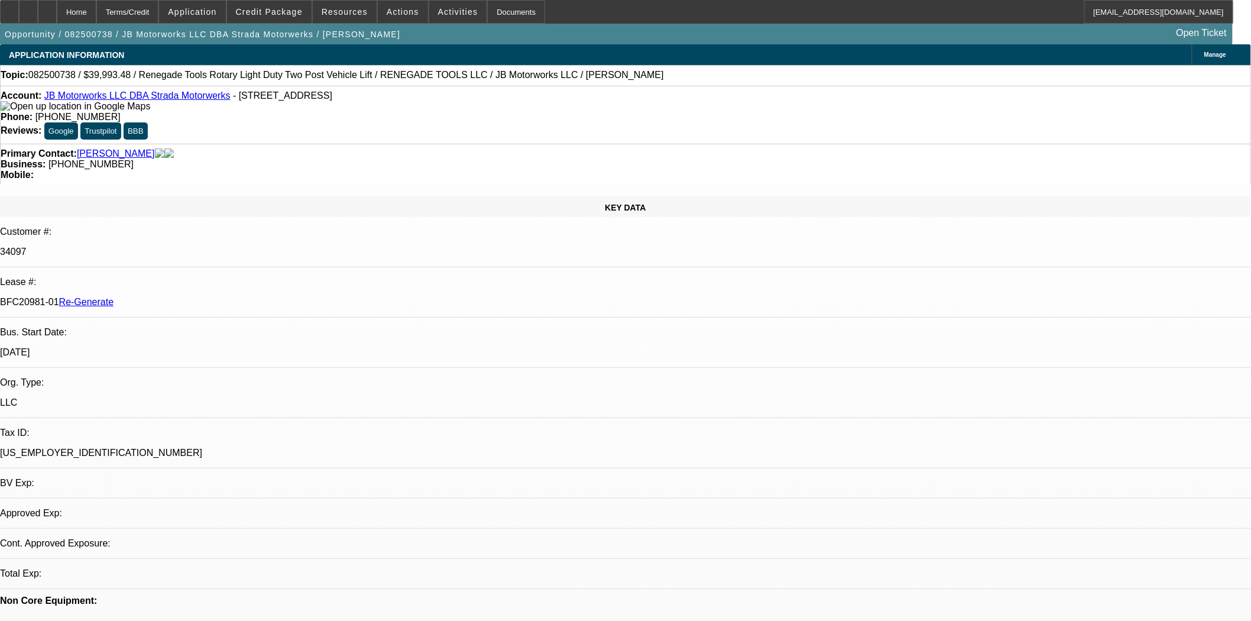
select select "0"
select select "6"
click at [493, 18] on div "Documents" at bounding box center [516, 12] width 58 height 24
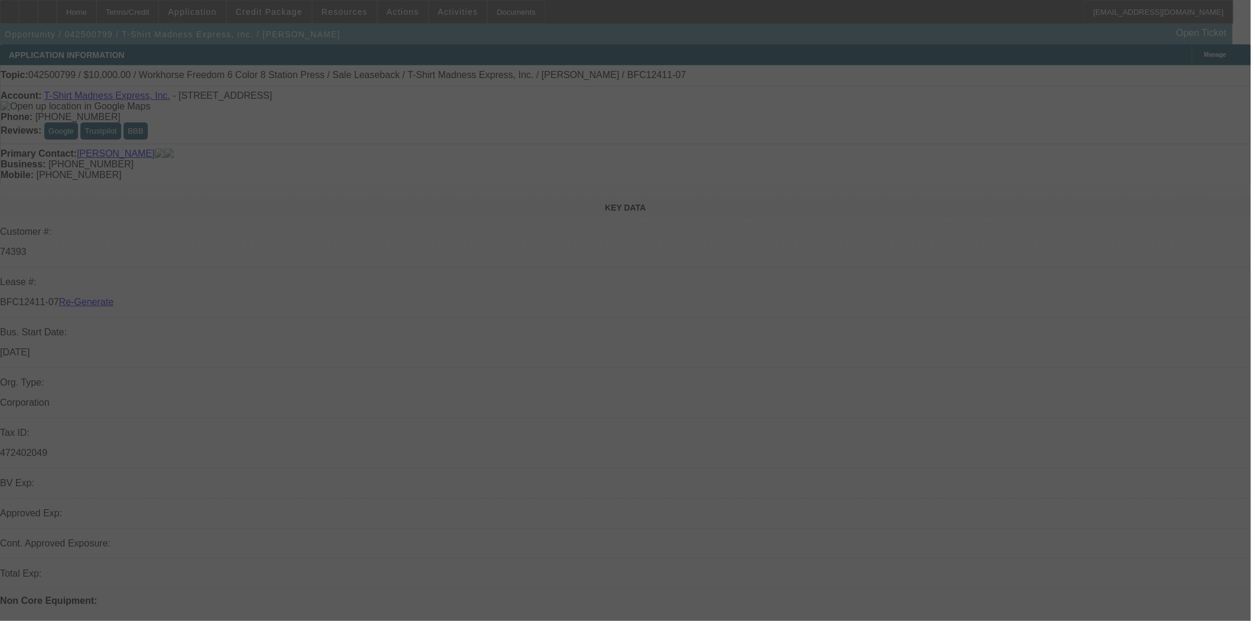
select select "3"
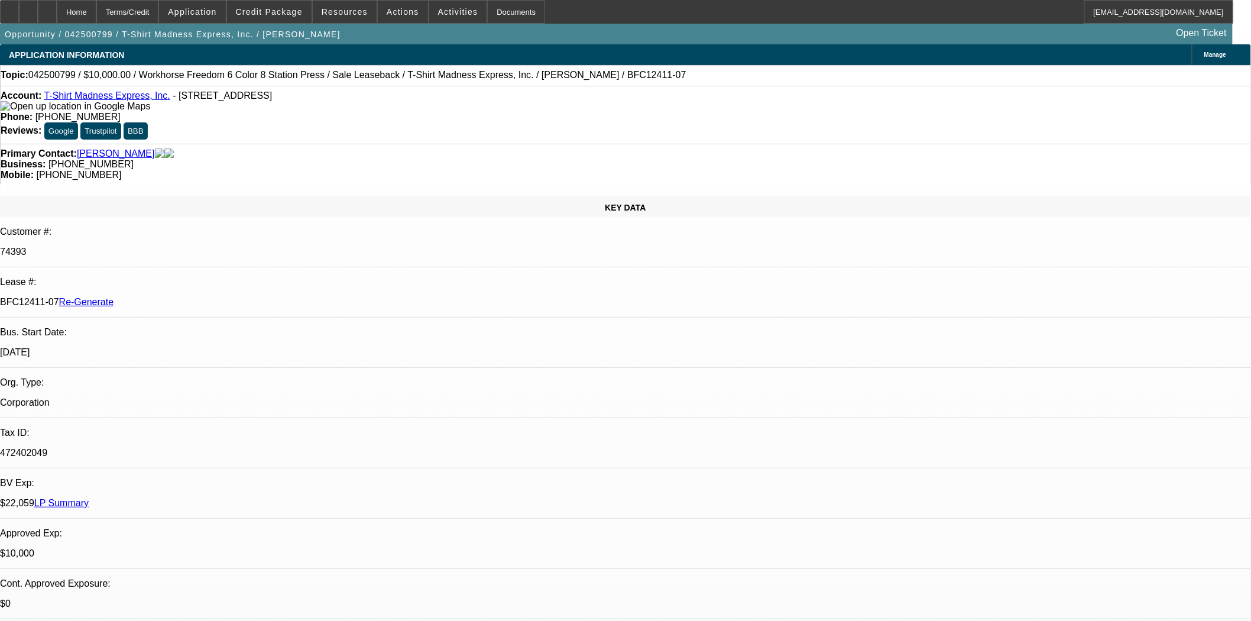
select select "0"
select select "2"
select select "0"
select select "2"
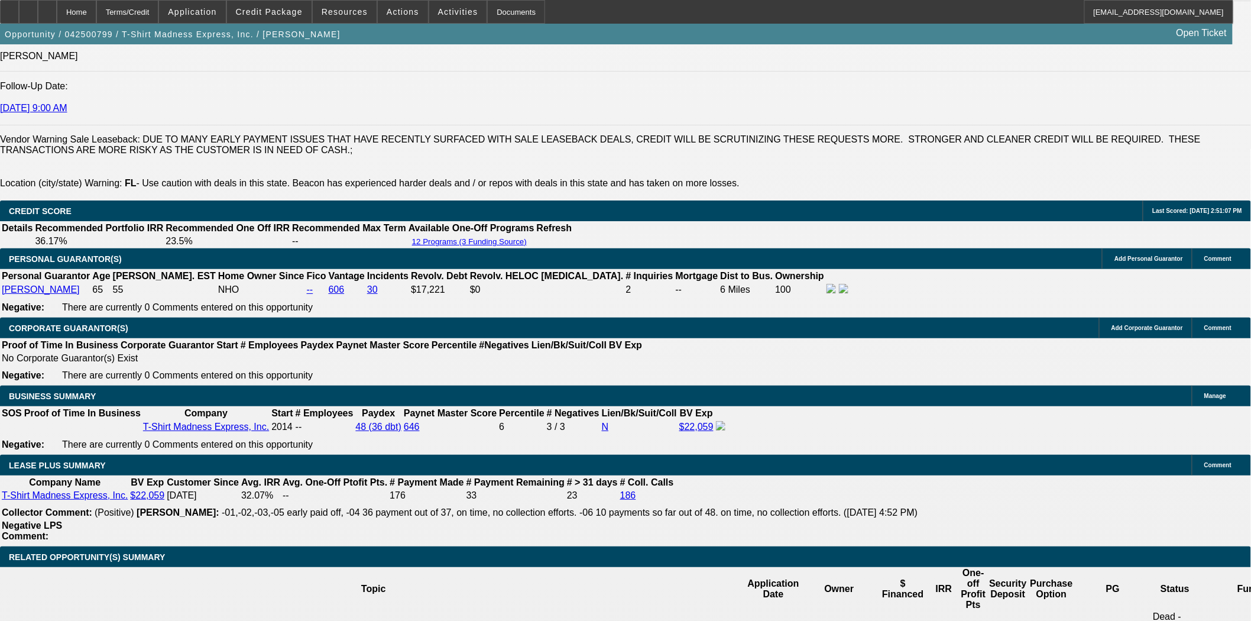
scroll to position [1905, 0]
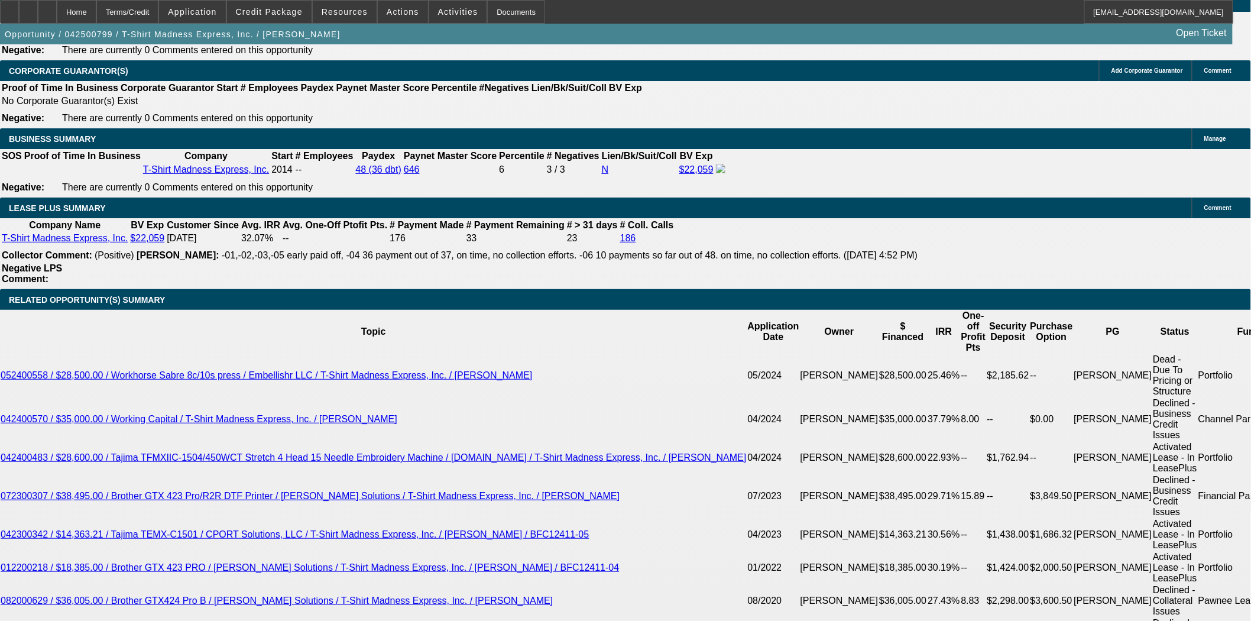
scroll to position [2037, 0]
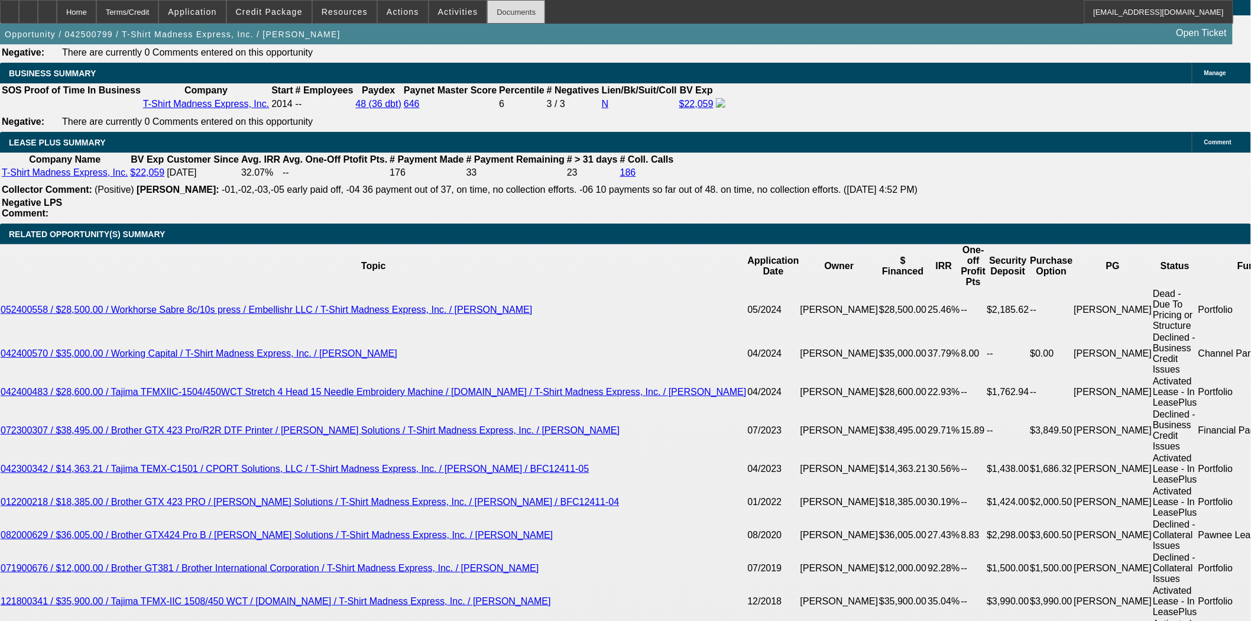
click at [503, 19] on div "Documents" at bounding box center [516, 12] width 58 height 24
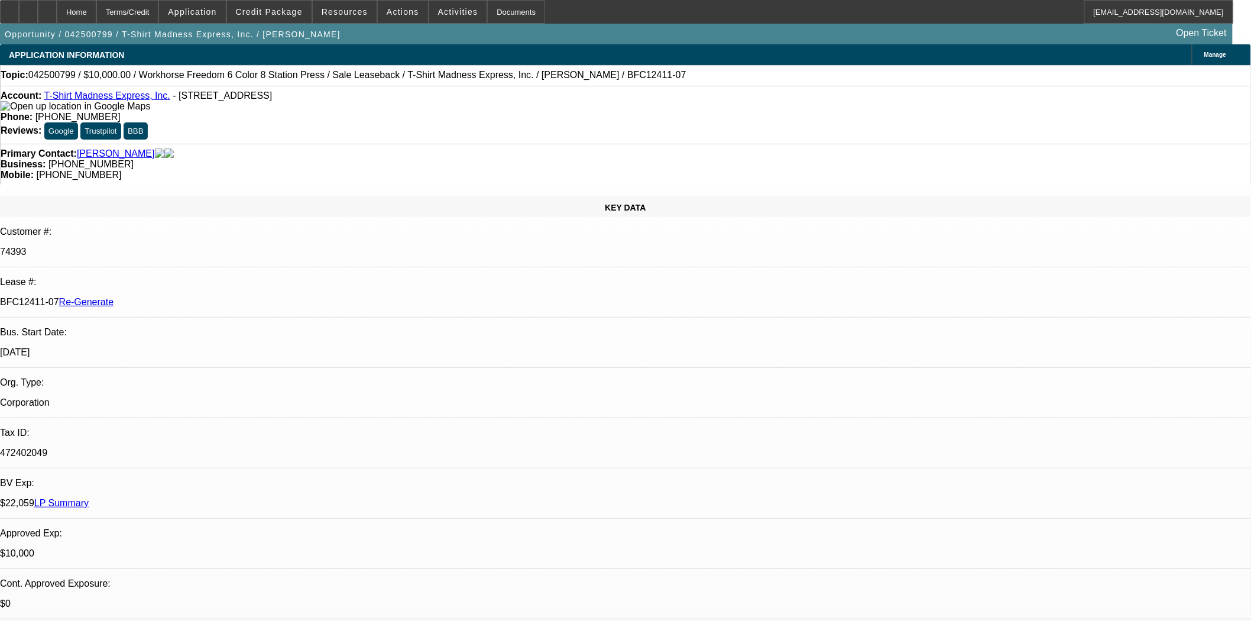
scroll to position [66, 0]
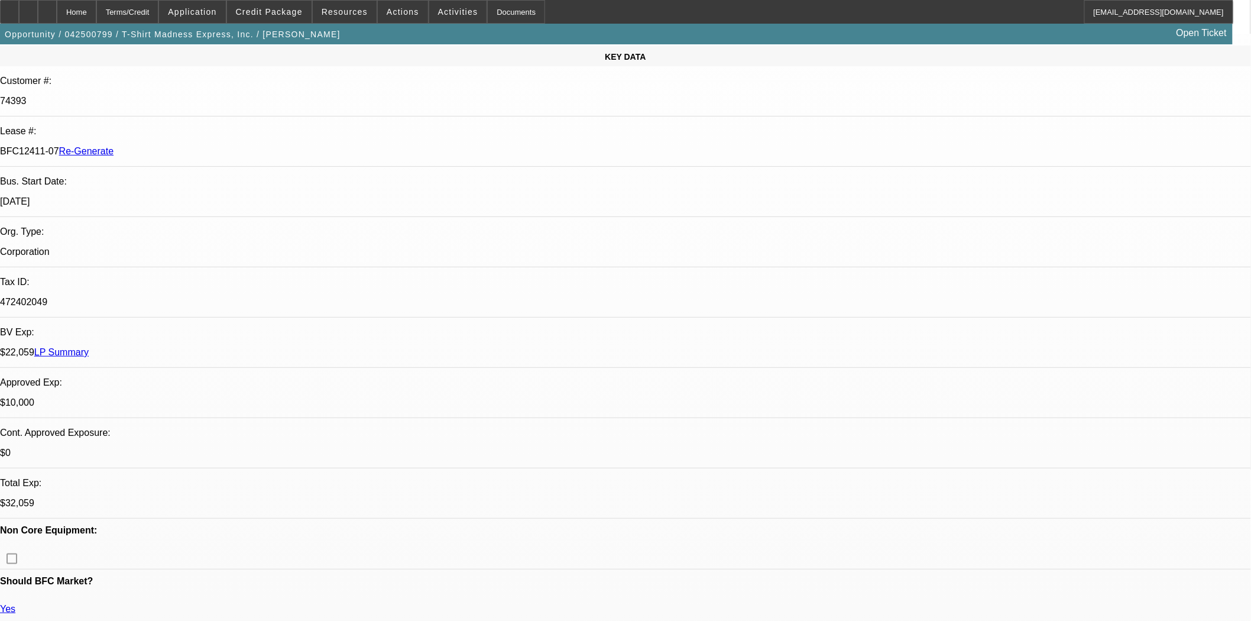
scroll to position [0, 0]
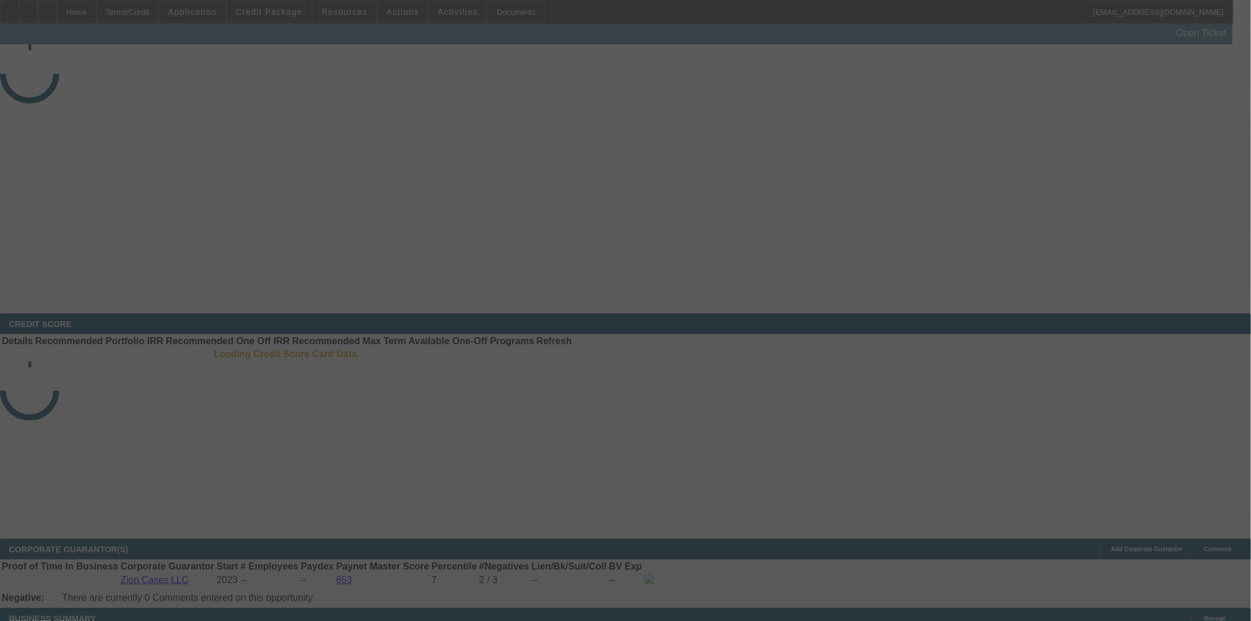
select select "3"
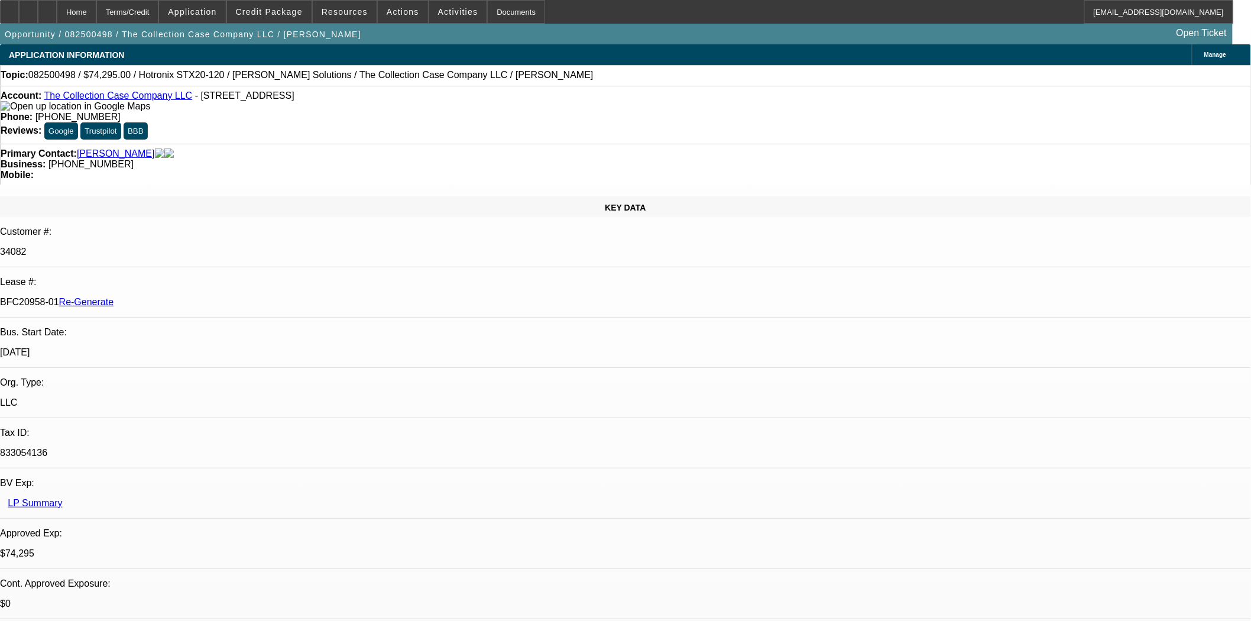
select select "0"
select select "2"
select select "0"
select select "6"
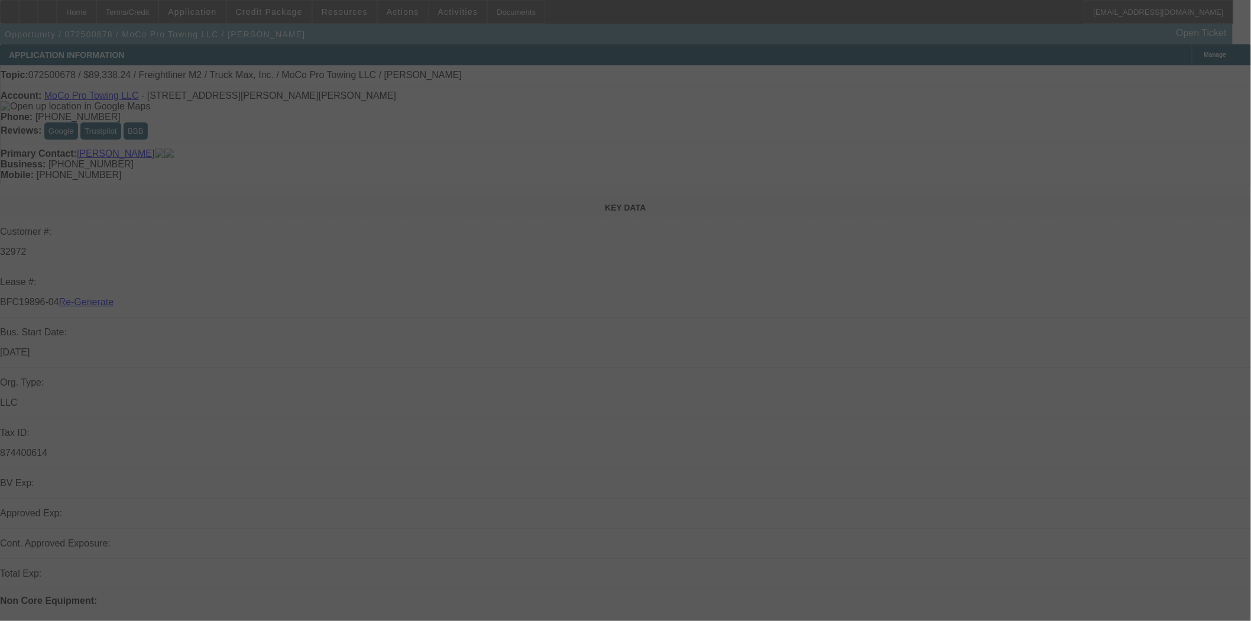
select select "3"
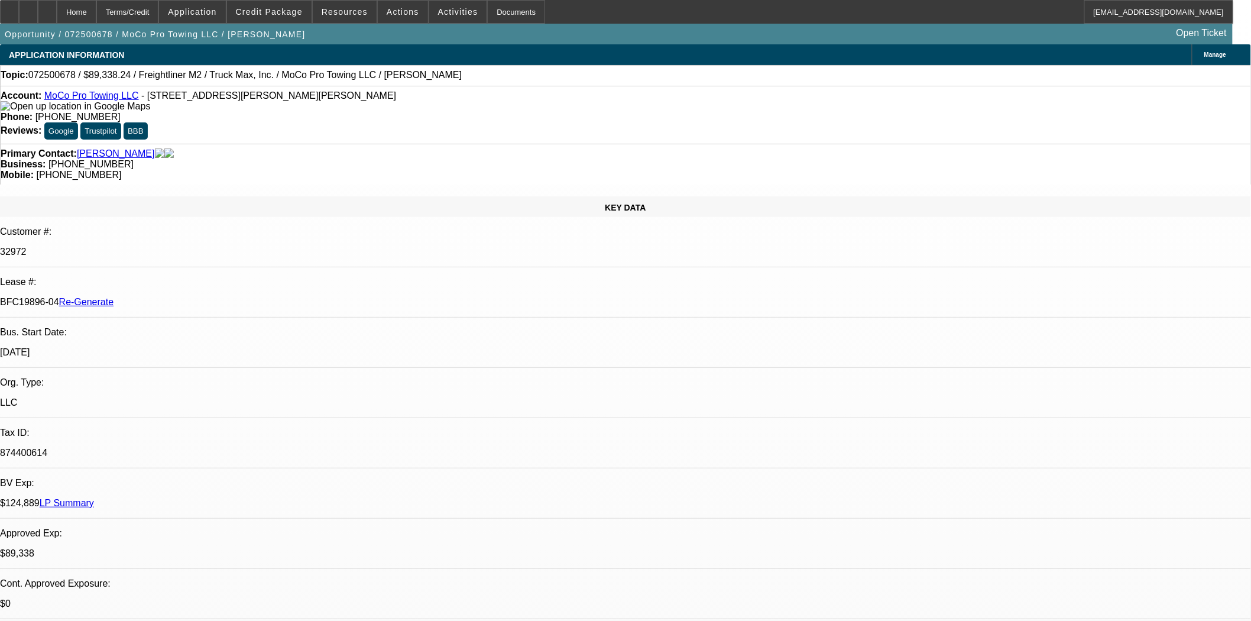
select select "0"
select select "6"
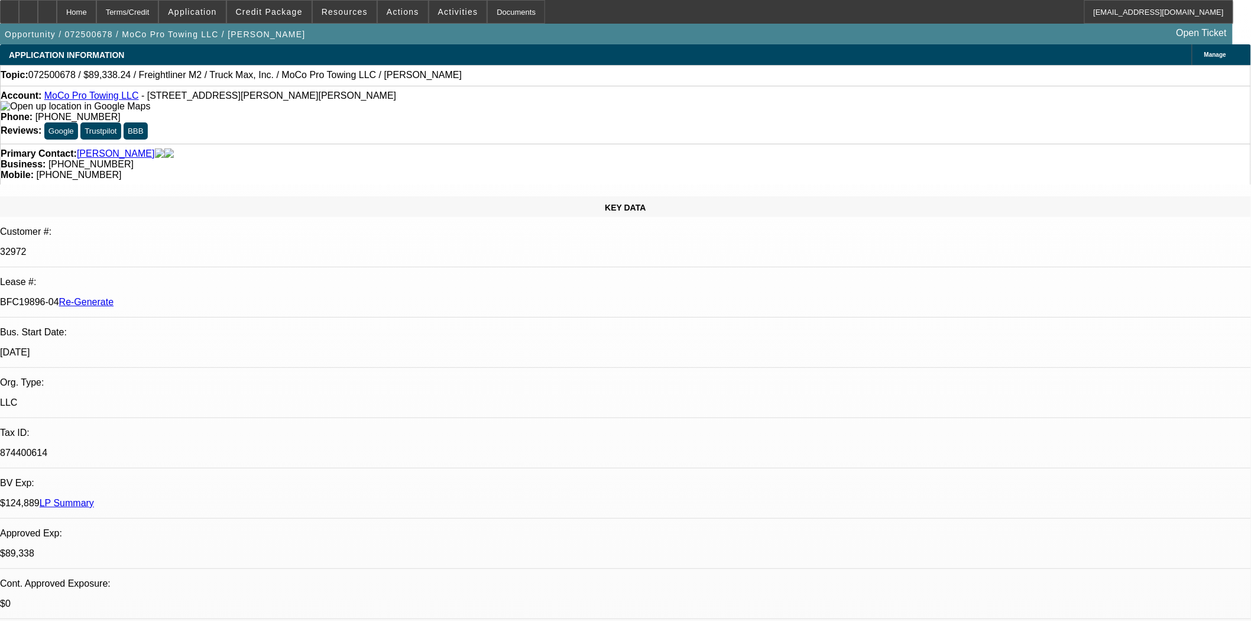
drag, startPoint x: 1017, startPoint y: 430, endPoint x: 842, endPoint y: 429, distance: 175.0
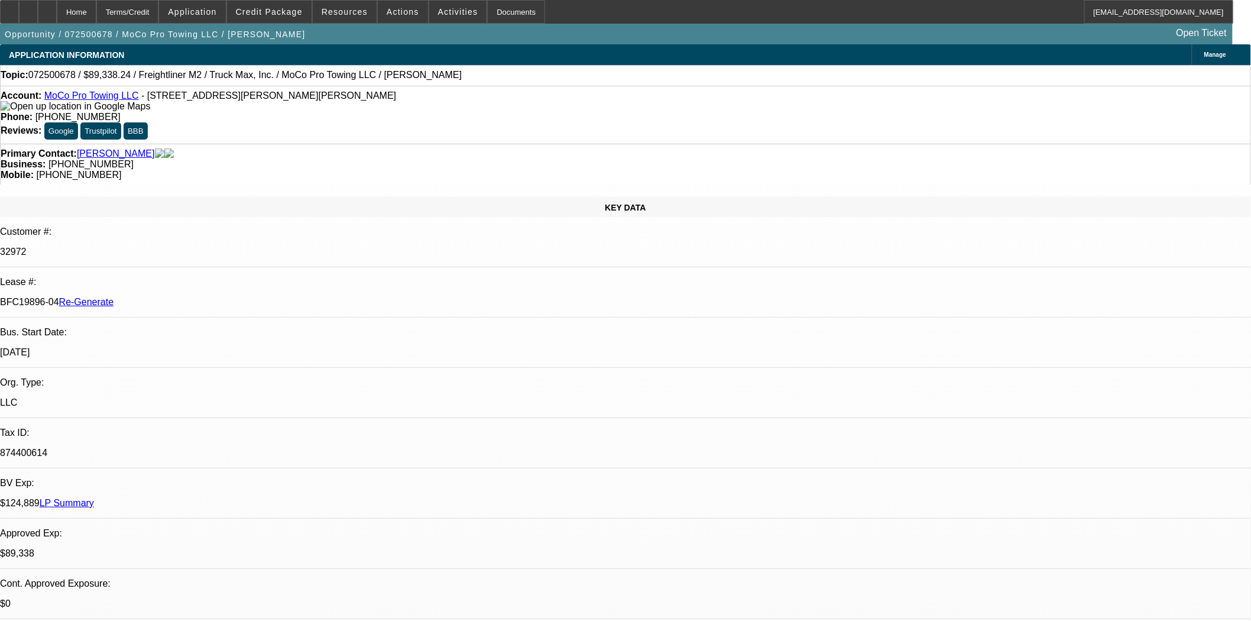
copy p "2801C Lee Ave Sanford, NC 27332, Lee County"
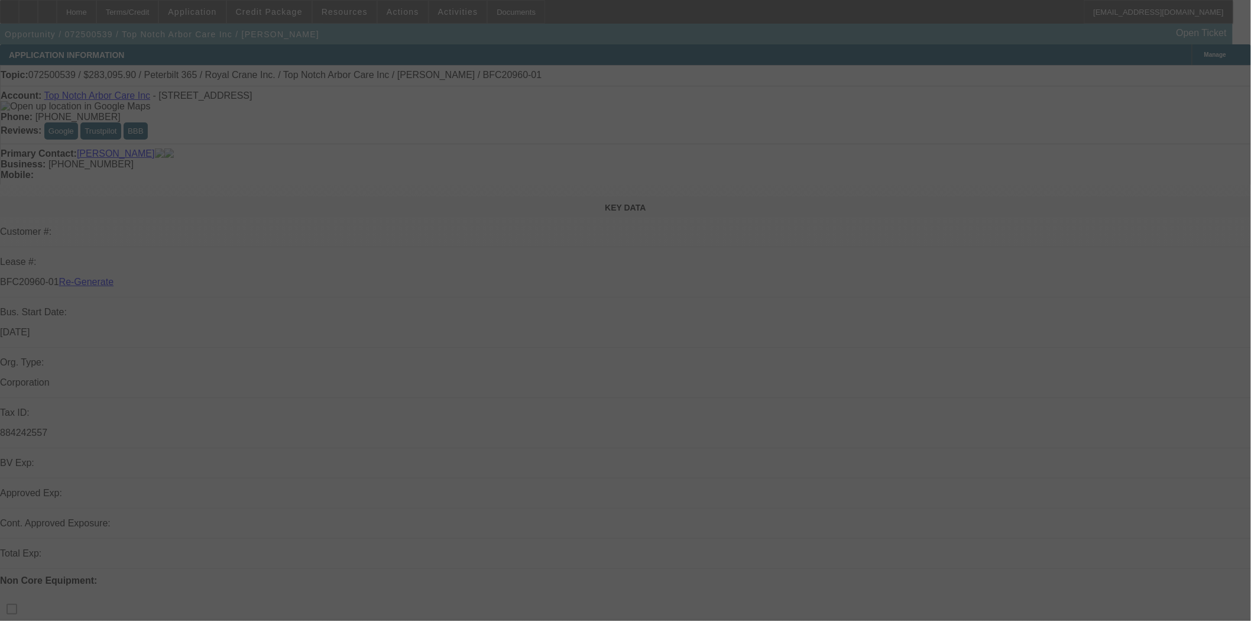
select select "3"
select select "0"
select select "2"
select select "0"
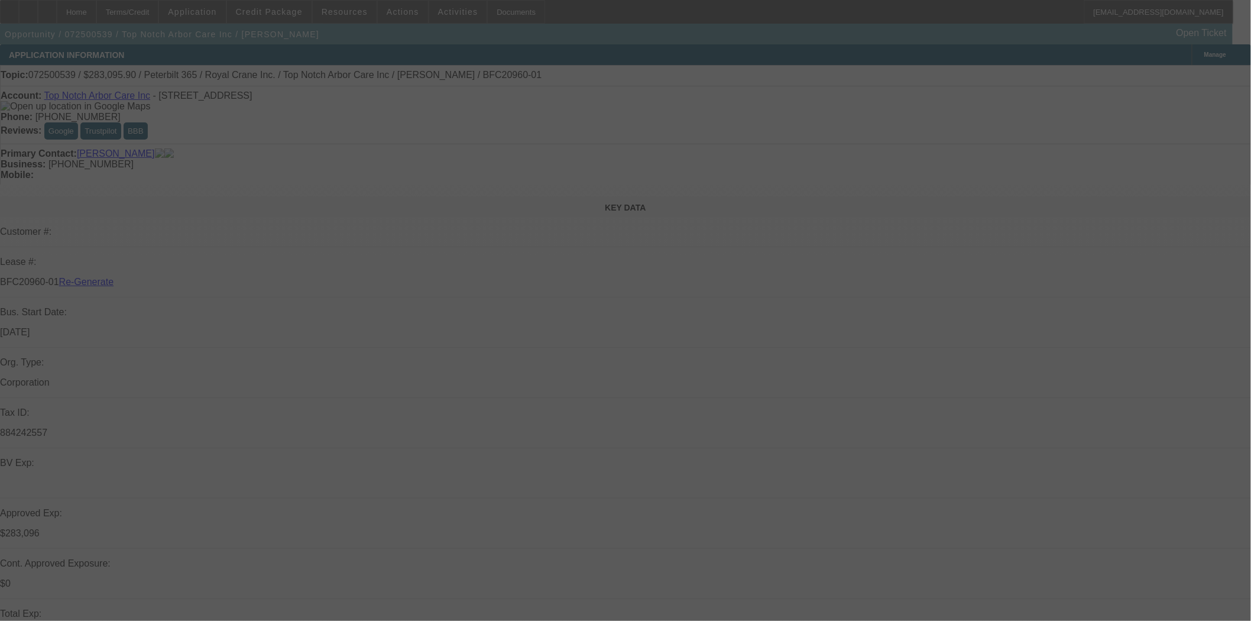
select select "6"
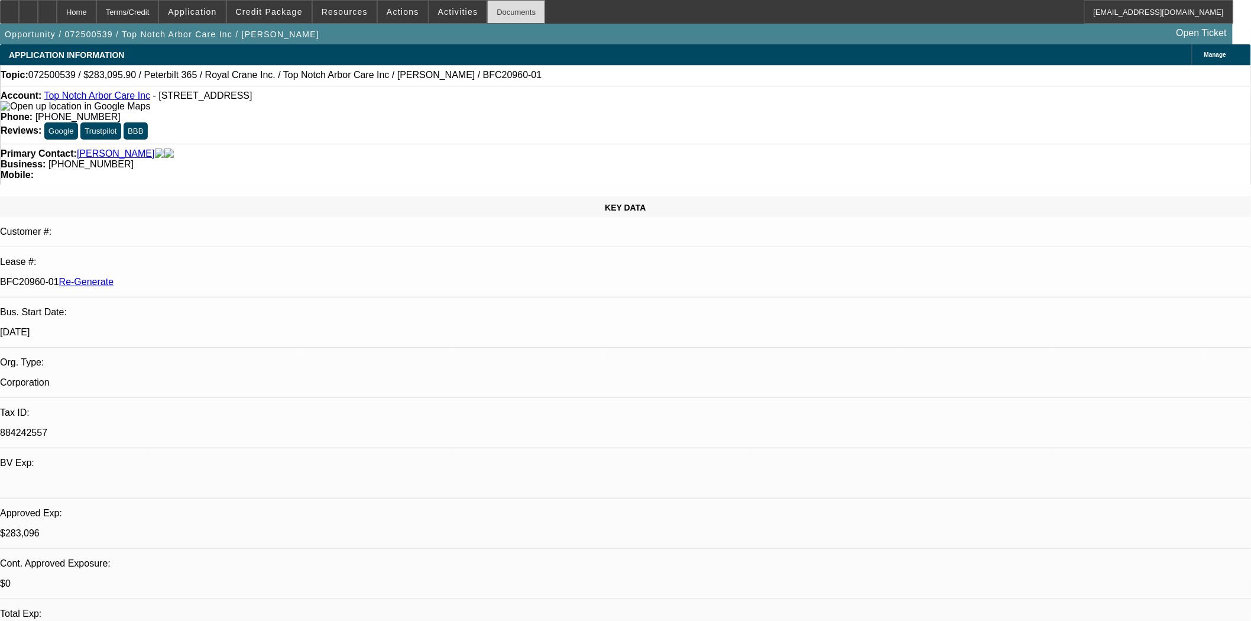
click at [493, 10] on div "Documents" at bounding box center [516, 12] width 58 height 24
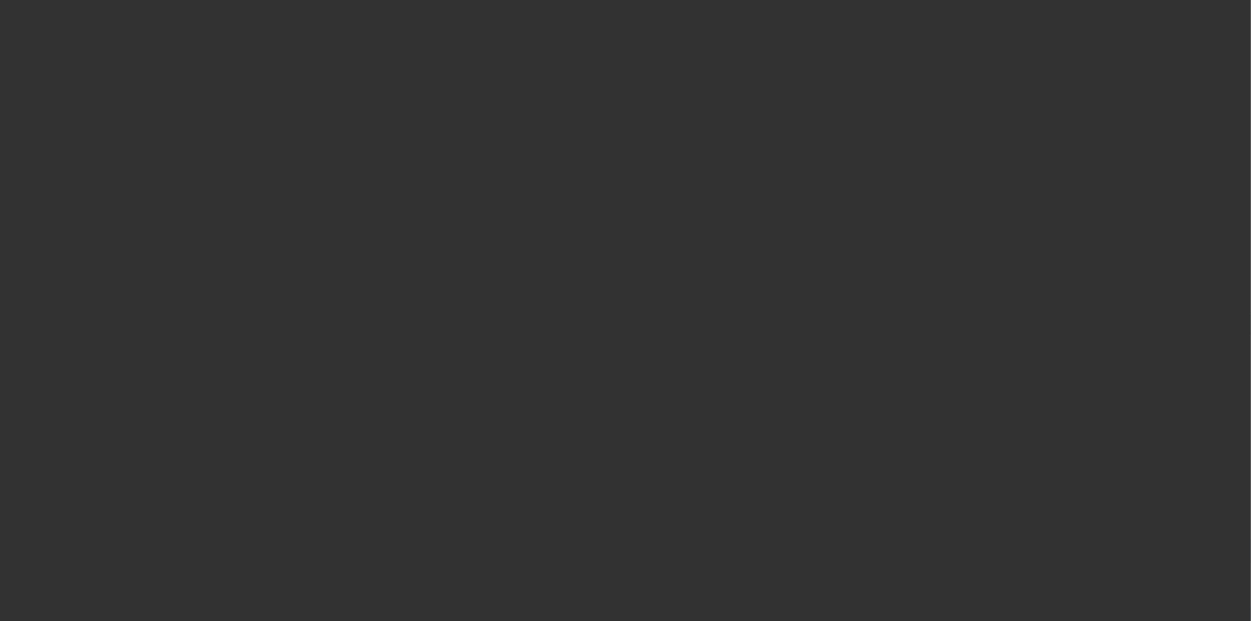
select select "4"
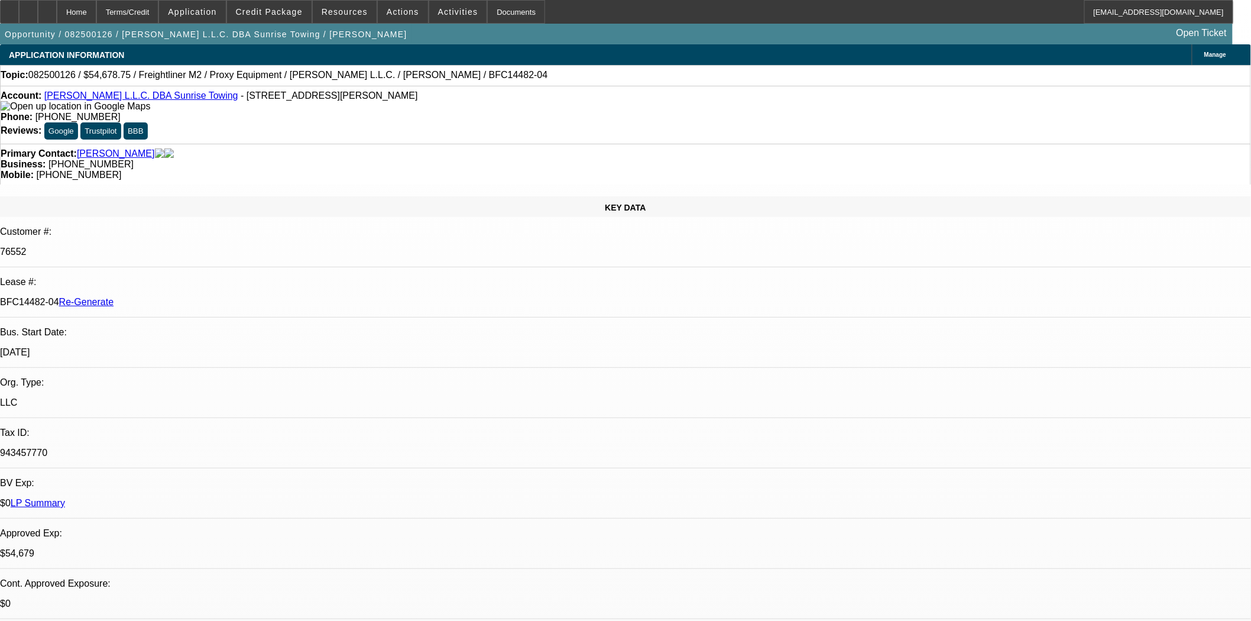
select select "0"
select select "3"
select select "0"
select select "6"
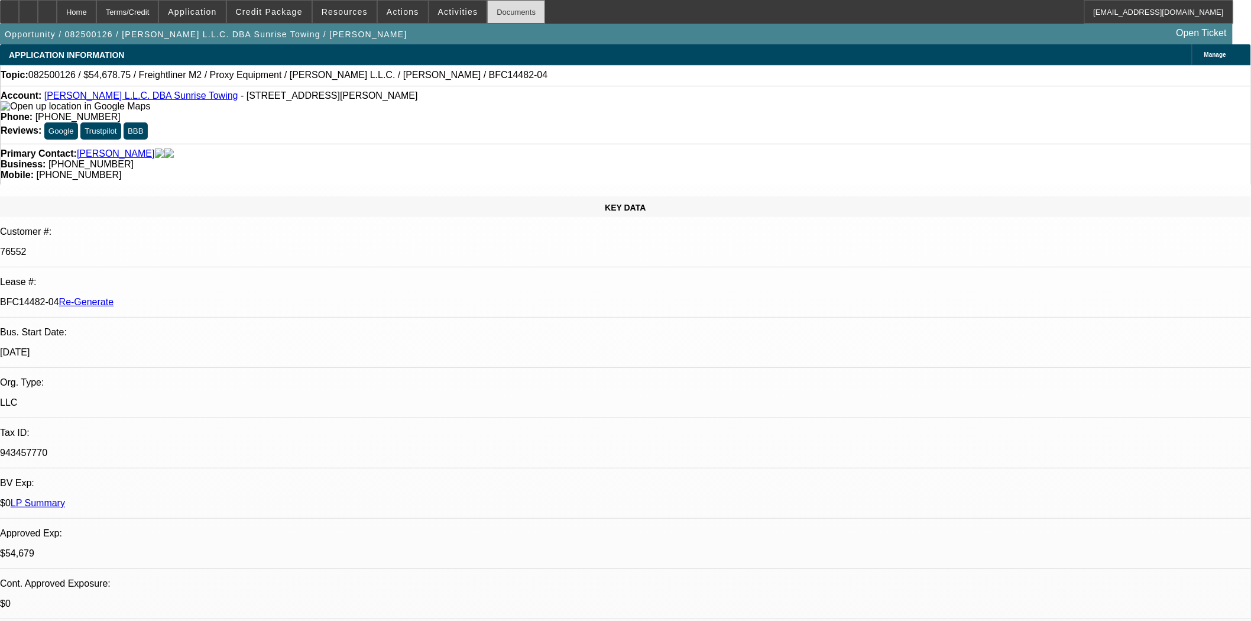
click at [498, 12] on div "Documents" at bounding box center [516, 12] width 58 height 24
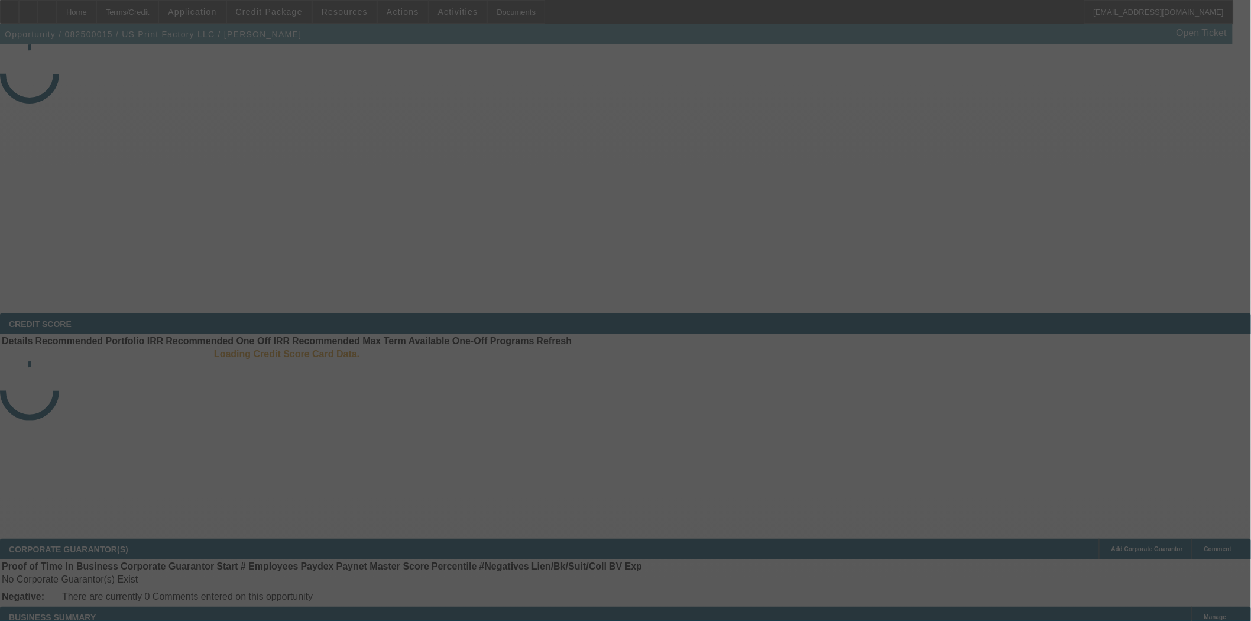
select select "3"
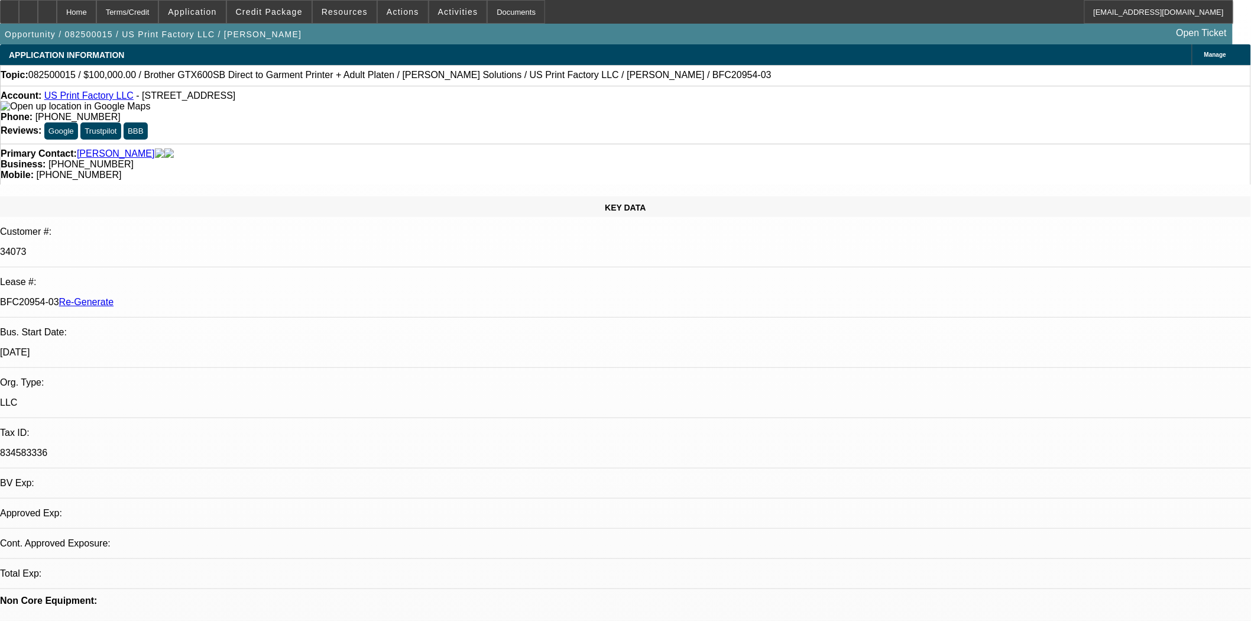
select select "0"
select select "2"
select select "0"
select select "6"
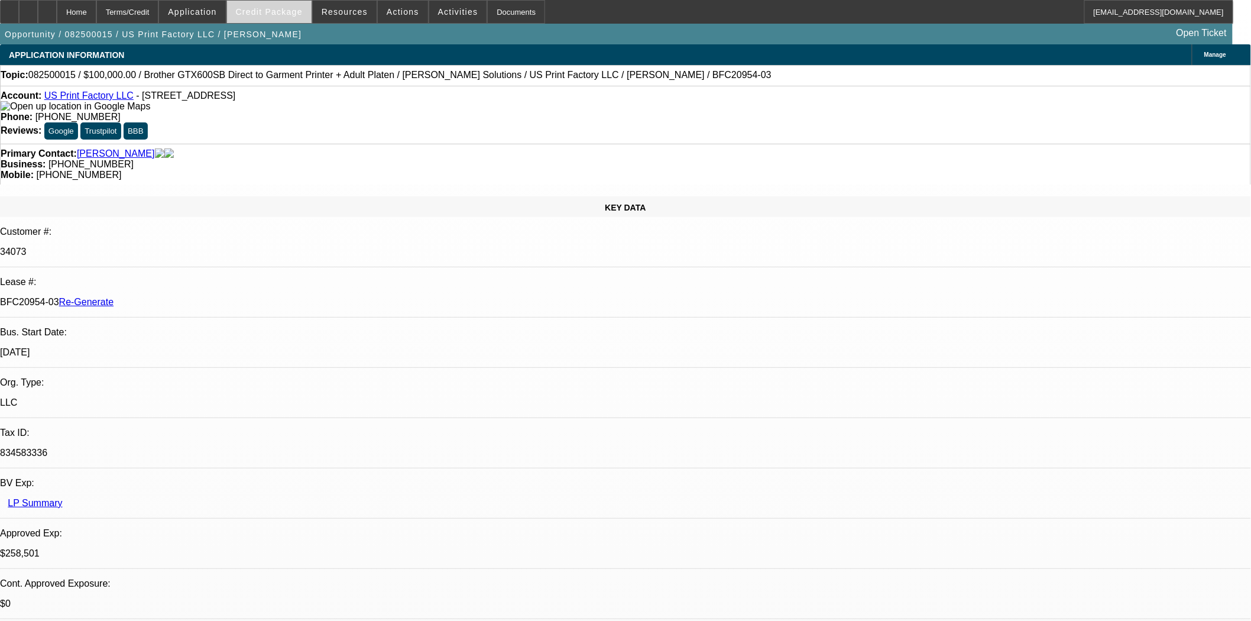
click at [286, 13] on span "Credit Package" at bounding box center [269, 11] width 67 height 9
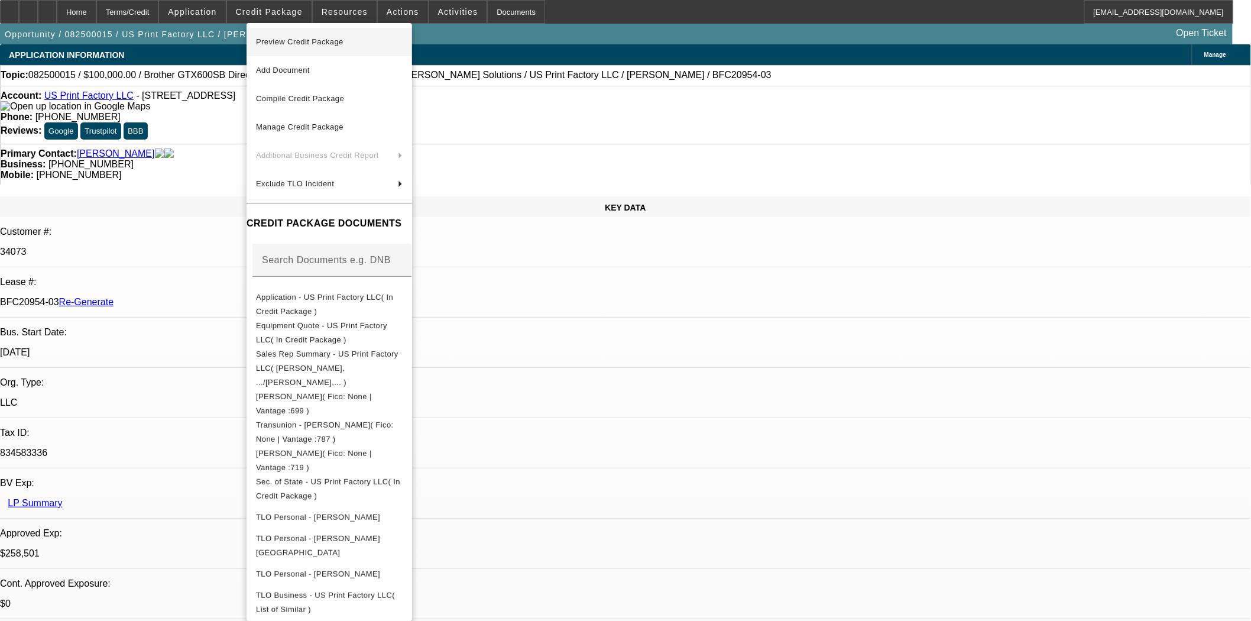
click at [296, 35] on span "Preview Credit Package" at bounding box center [329, 42] width 147 height 14
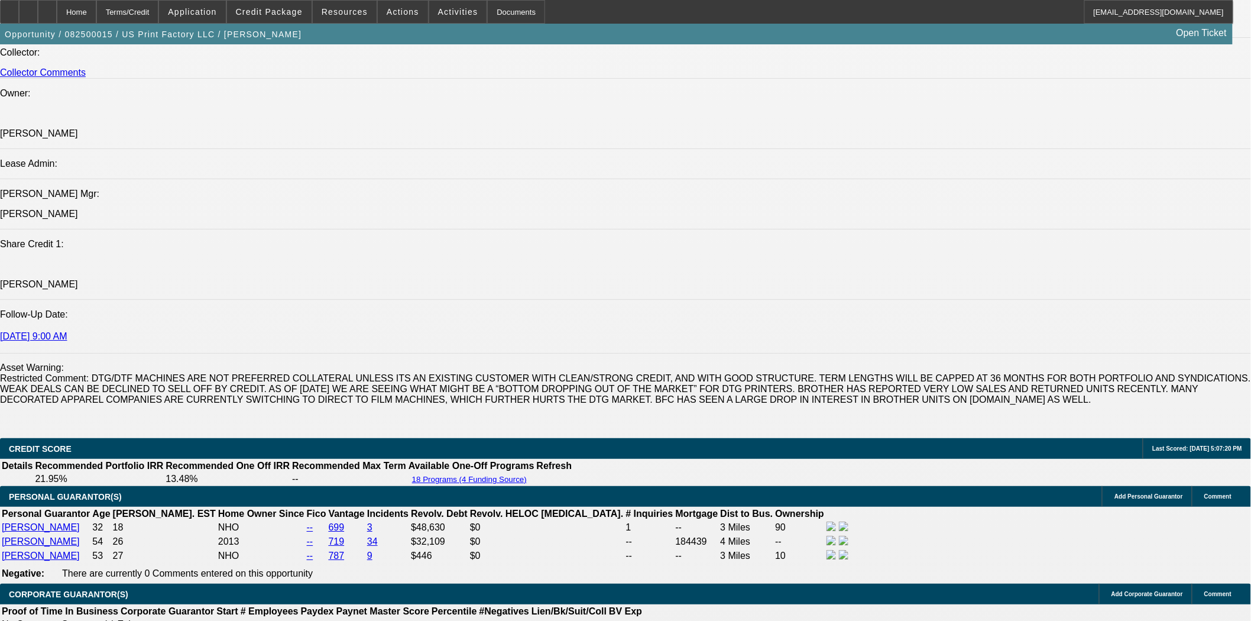
scroll to position [1905, 0]
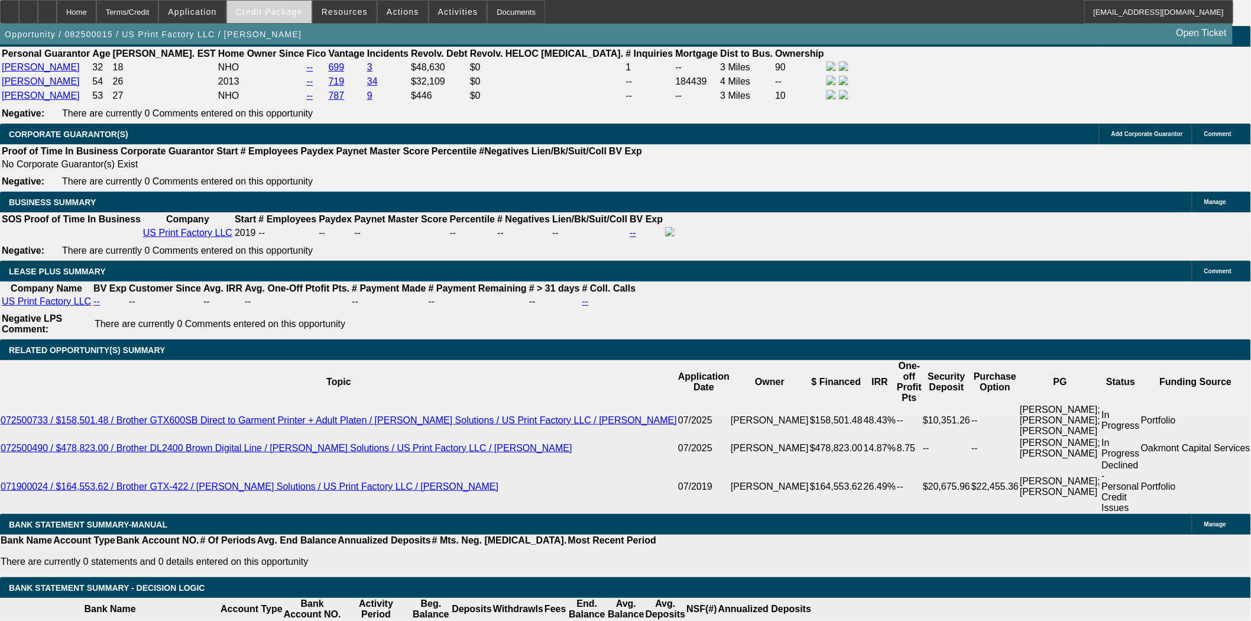
click at [282, 20] on span at bounding box center [269, 12] width 85 height 28
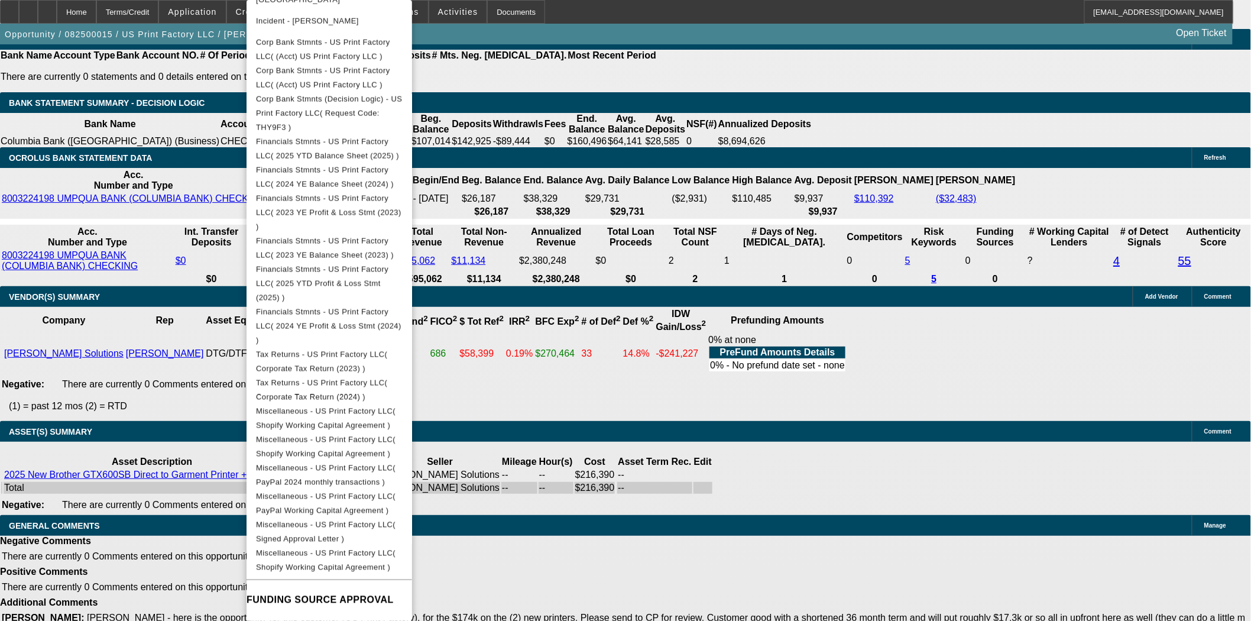
scroll to position [2403, 0]
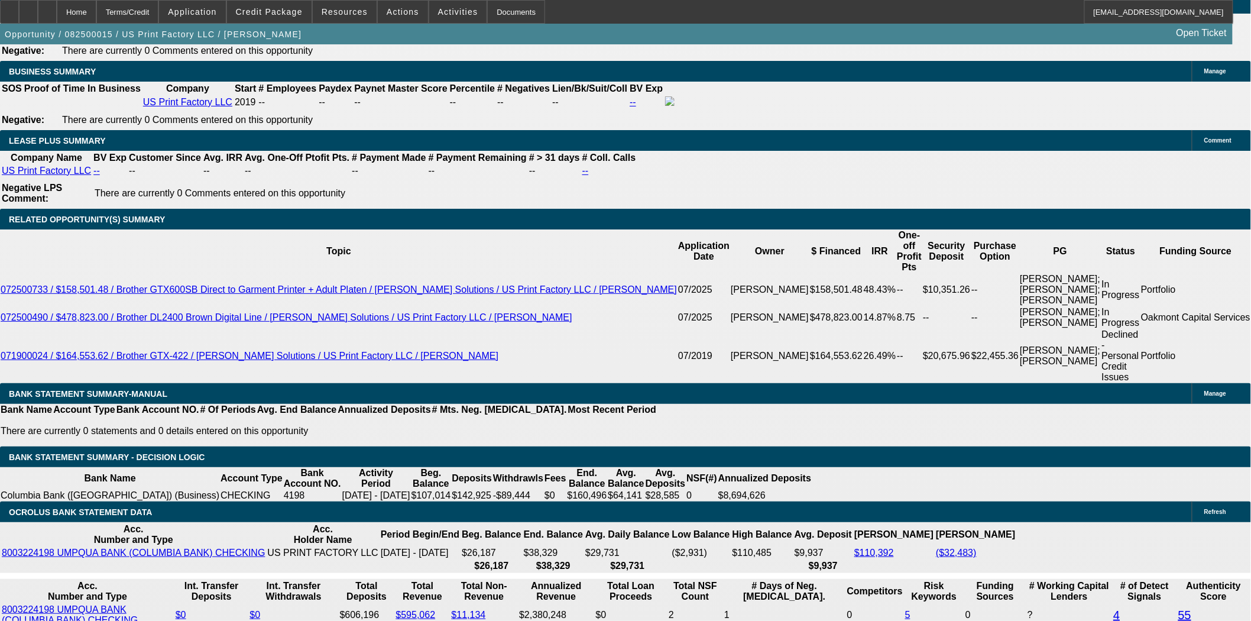
scroll to position [2008, 0]
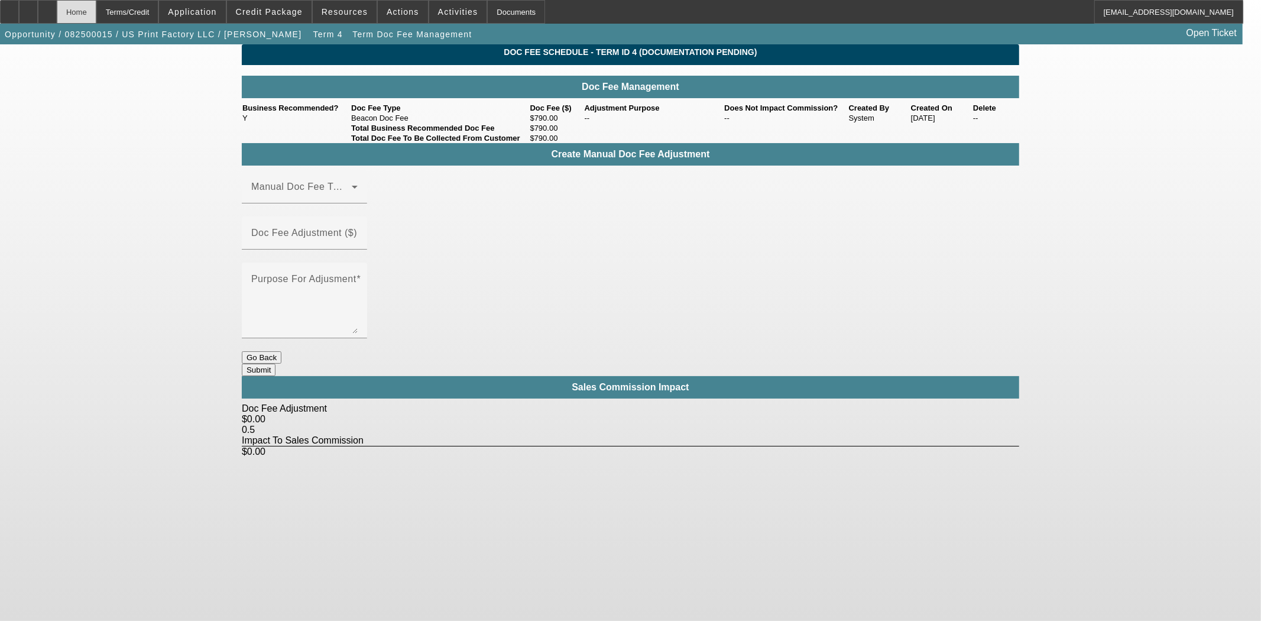
click at [96, 8] on div "Home" at bounding box center [77, 12] width 40 height 24
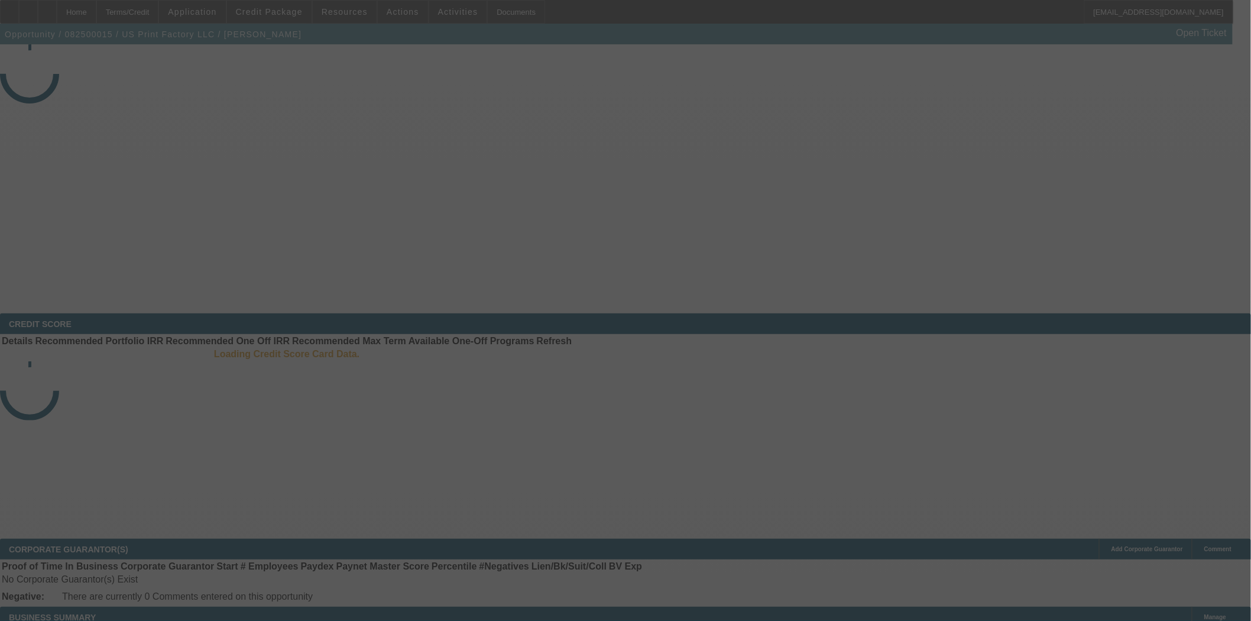
select select "3"
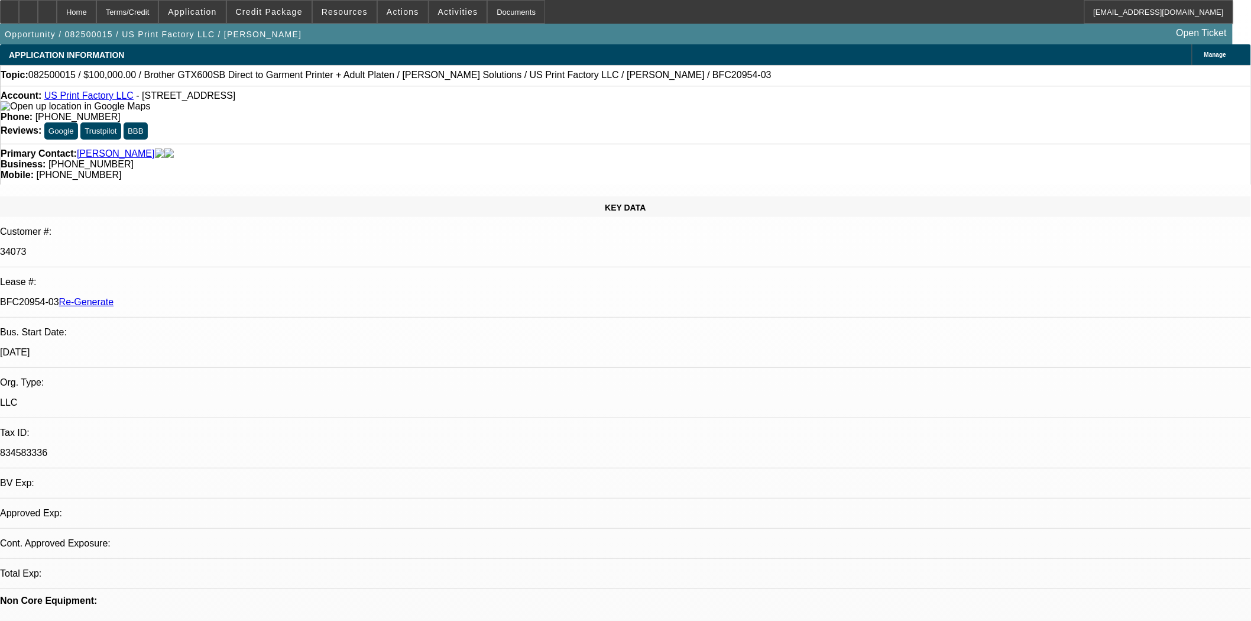
select select "0"
select select "2"
select select "0"
select select "6"
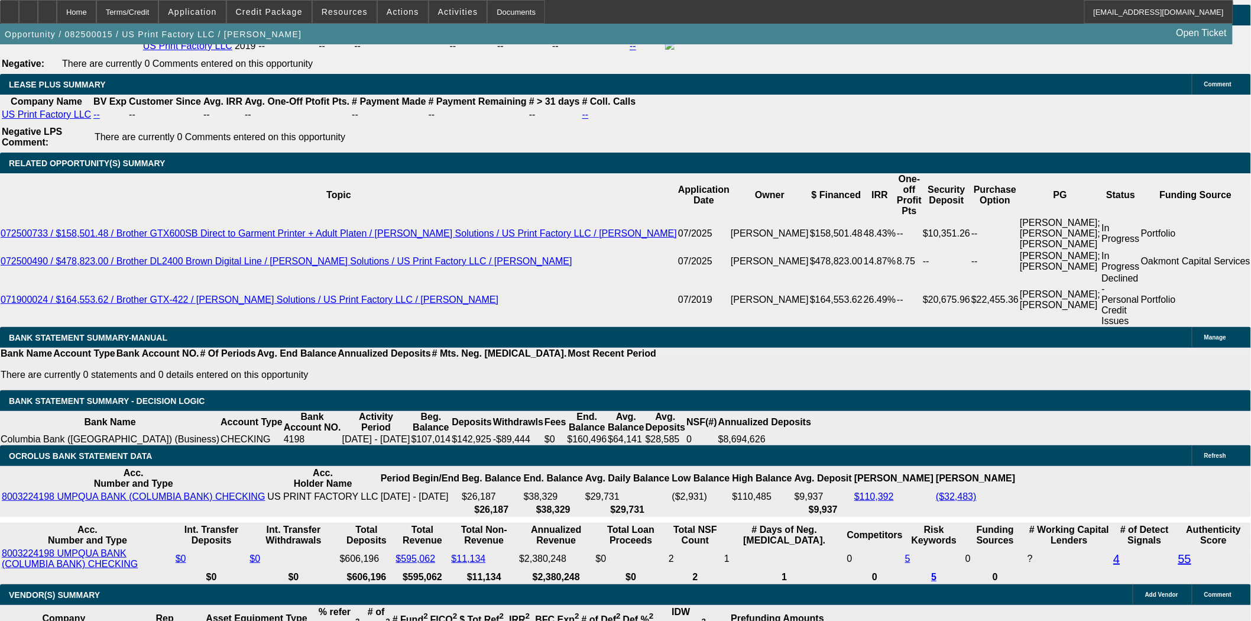
scroll to position [2102, 0]
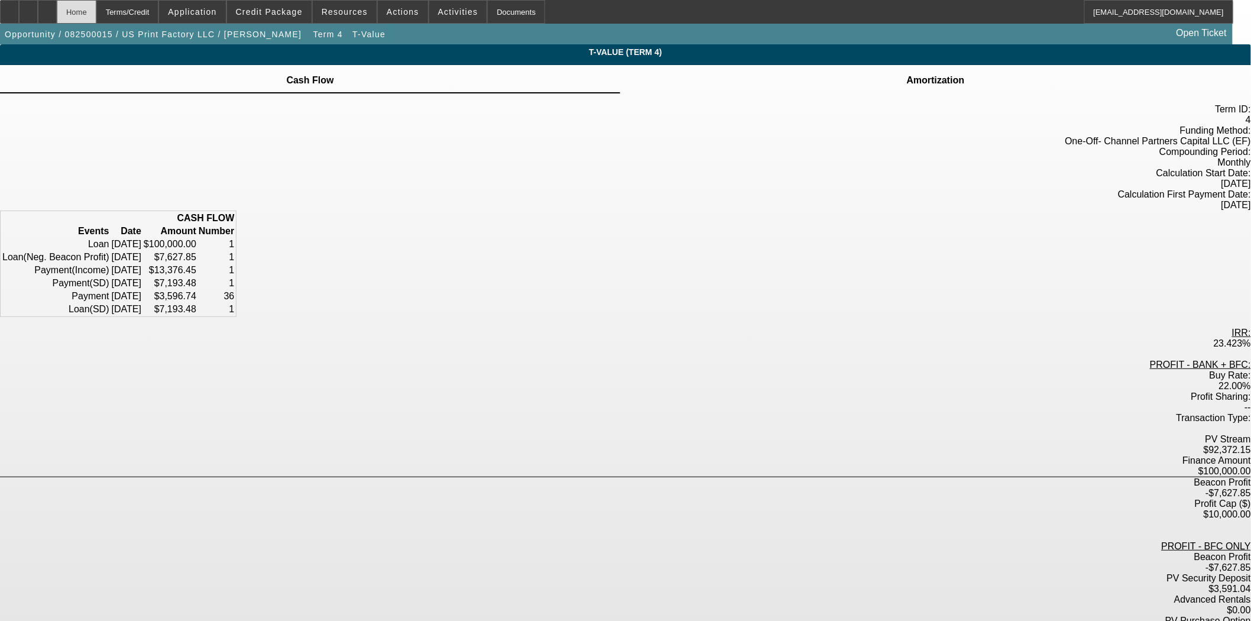
click at [96, 14] on div "Home" at bounding box center [77, 12] width 40 height 24
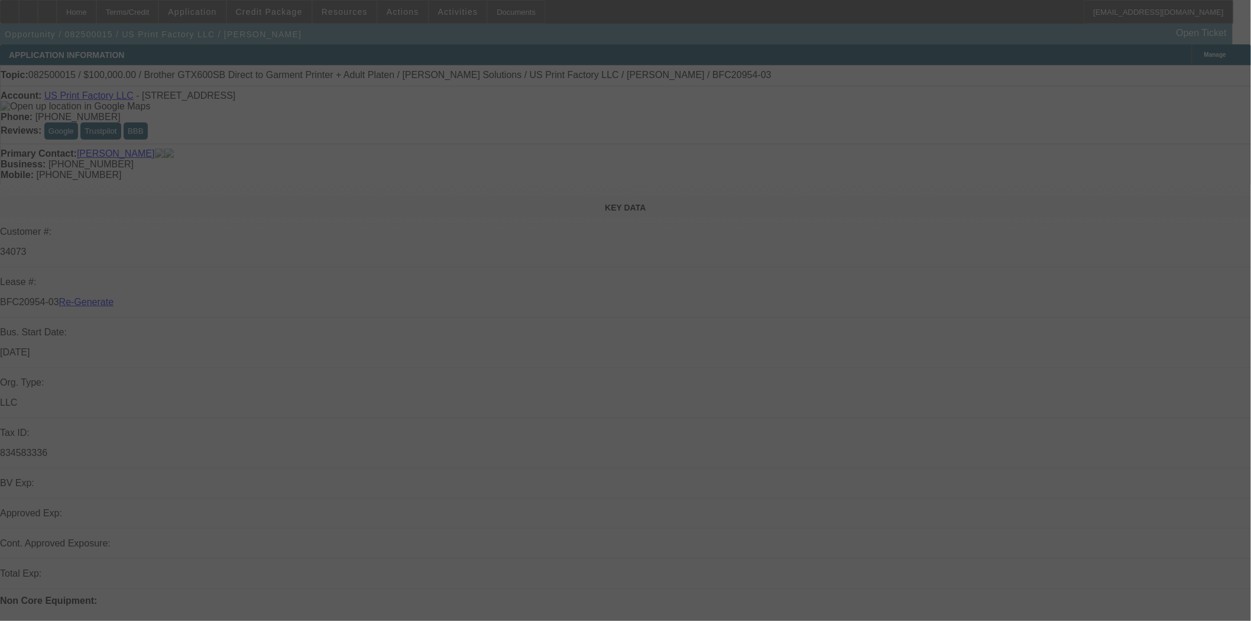
select select "3"
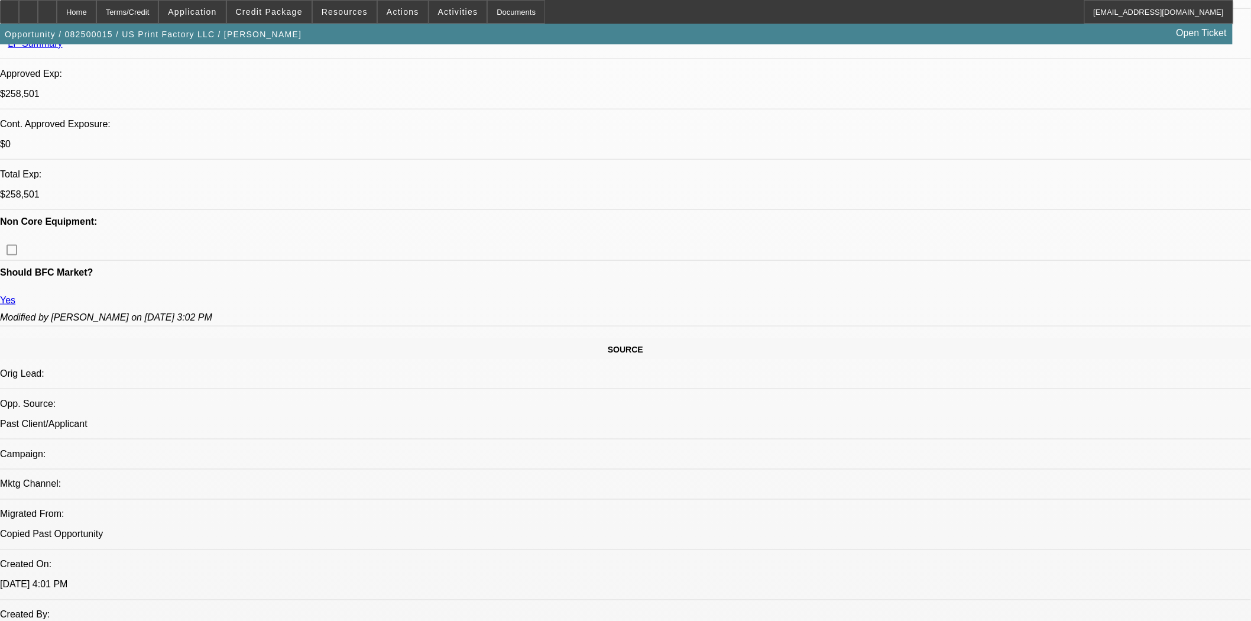
select select "0"
select select "2"
select select "0"
select select "6"
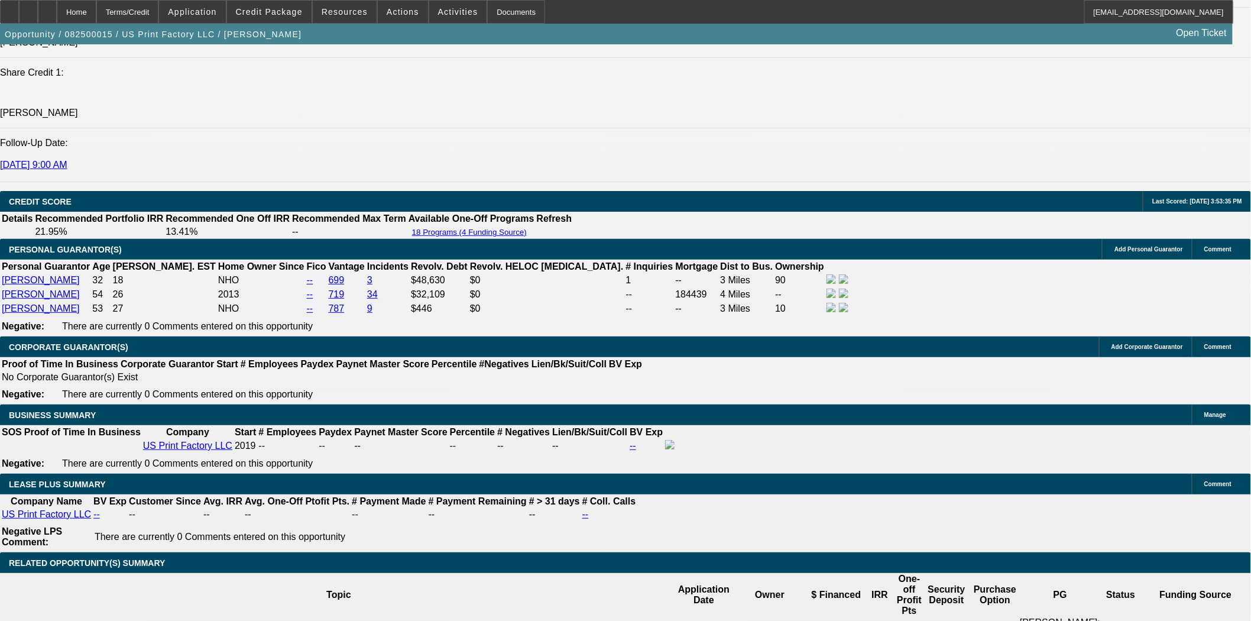
scroll to position [1744, 0]
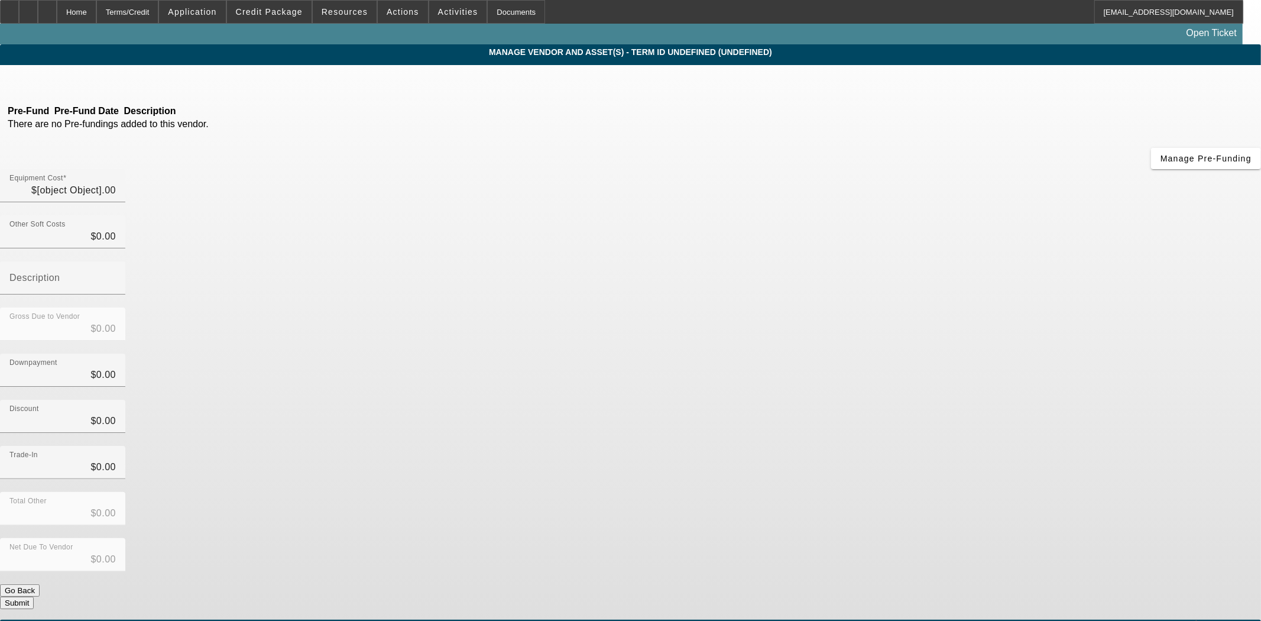
type input "$216,390.00"
type input "$52,620.00"
type input "$163,770.00"
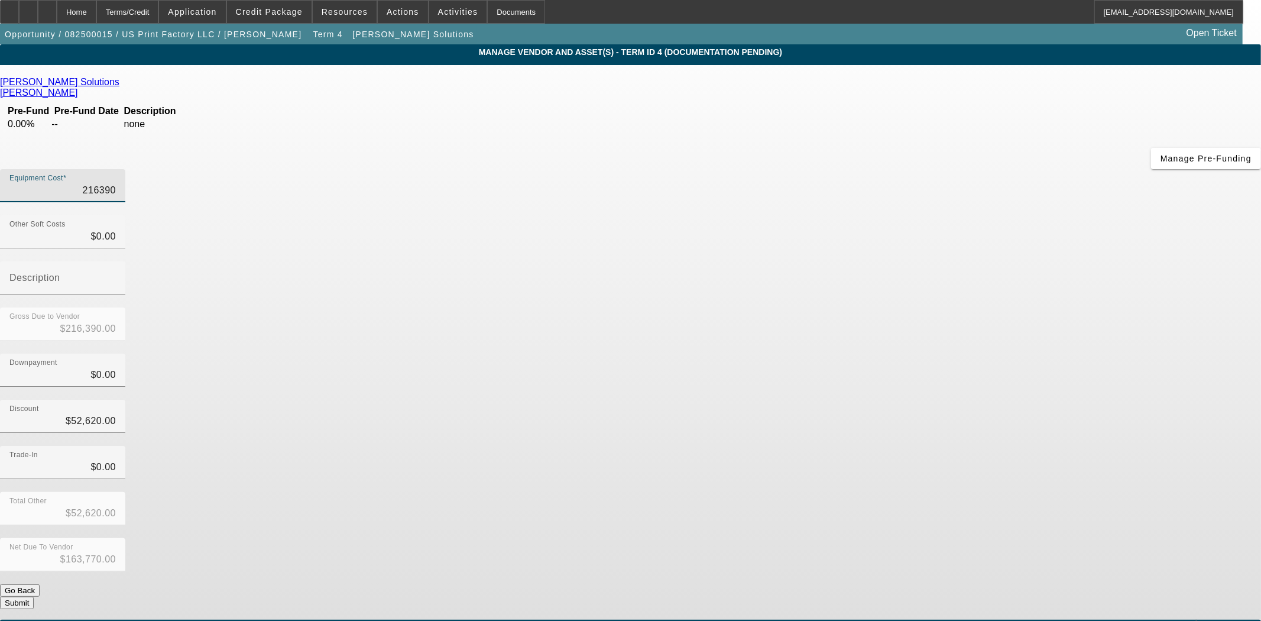
drag, startPoint x: 719, startPoint y: 93, endPoint x: 906, endPoint y: 99, distance: 187.0
click at [906, 169] on div "Equipment Cost 216390" at bounding box center [630, 192] width 1261 height 46
click at [116, 183] on input "216390" at bounding box center [62, 190] width 106 height 14
drag, startPoint x: 753, startPoint y: 97, endPoint x: 846, endPoint y: 95, distance: 92.9
click at [846, 169] on div "Equipment Cost 216390" at bounding box center [630, 192] width 1261 height 46
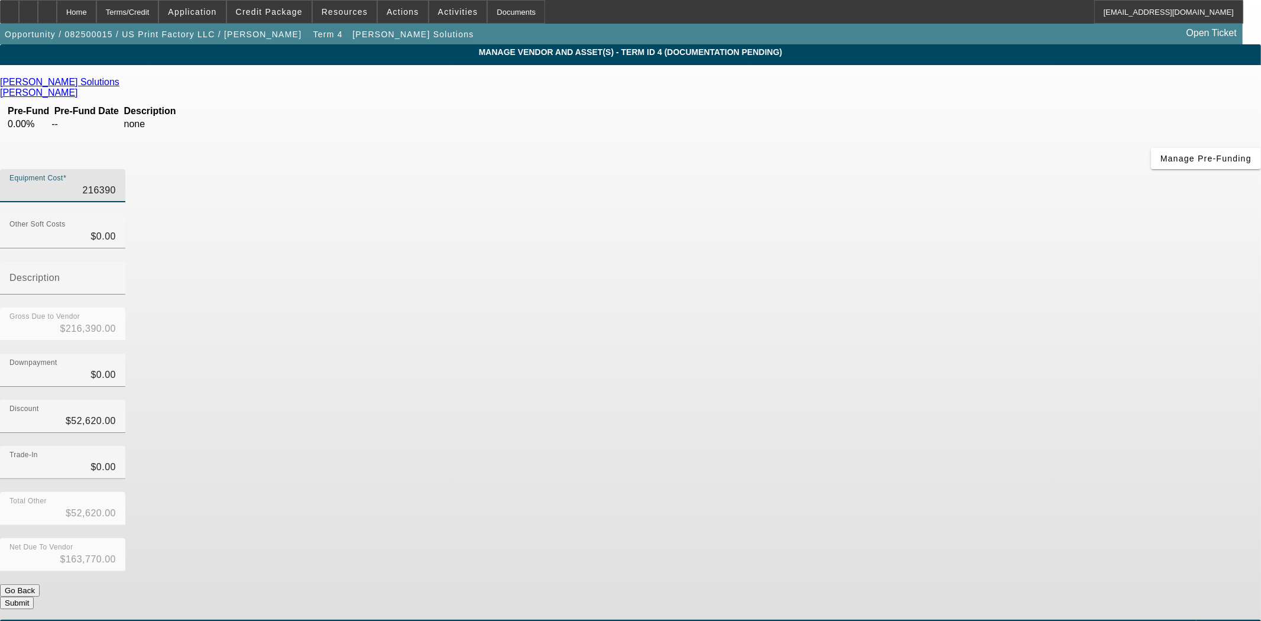
type input "1"
type input "$1.00"
type input "$-52,619.00"
type input "16"
type input "$16.00"
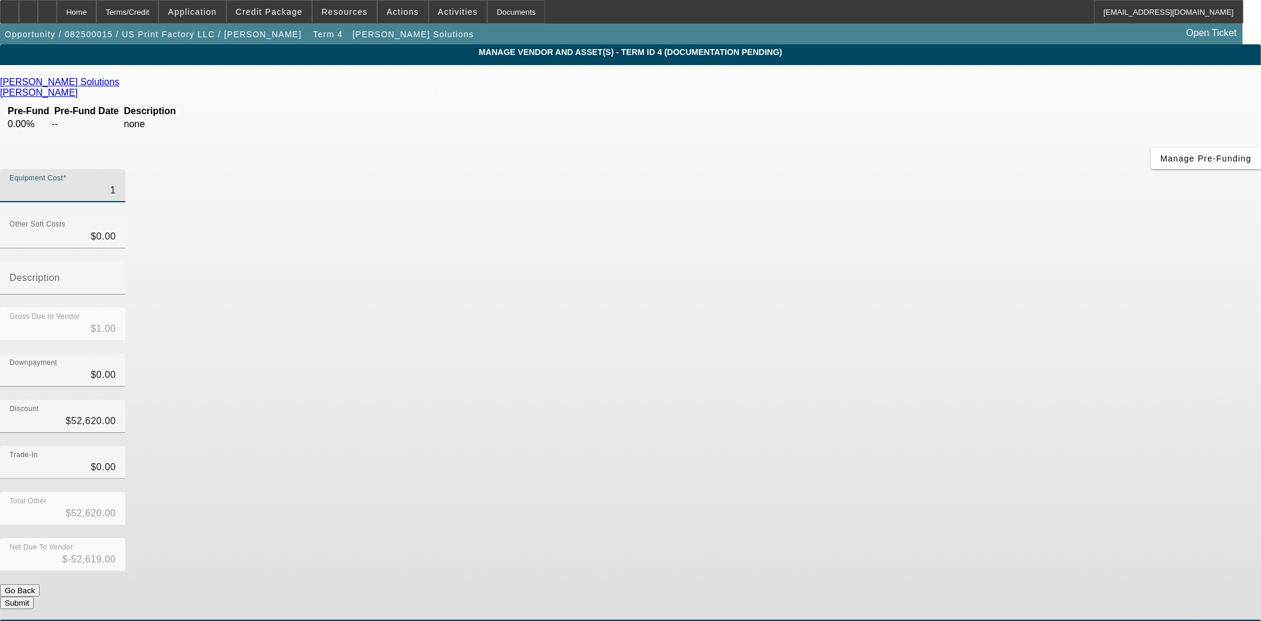
type input "$-52,604.00"
type input "163"
type input "$163.00"
type input "$-52,457.00"
type input "1637"
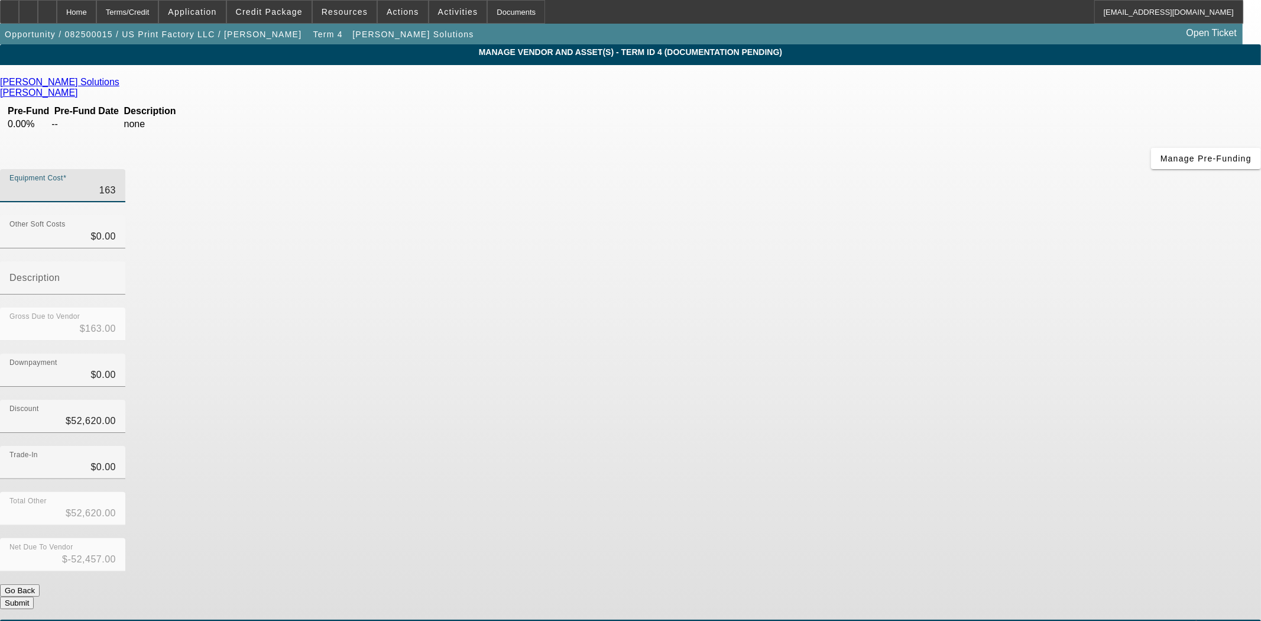
type input "$1,637.00"
type input "$-50,983.00"
type input "16377"
type input "$16,377.00"
type input "$-36,243.00"
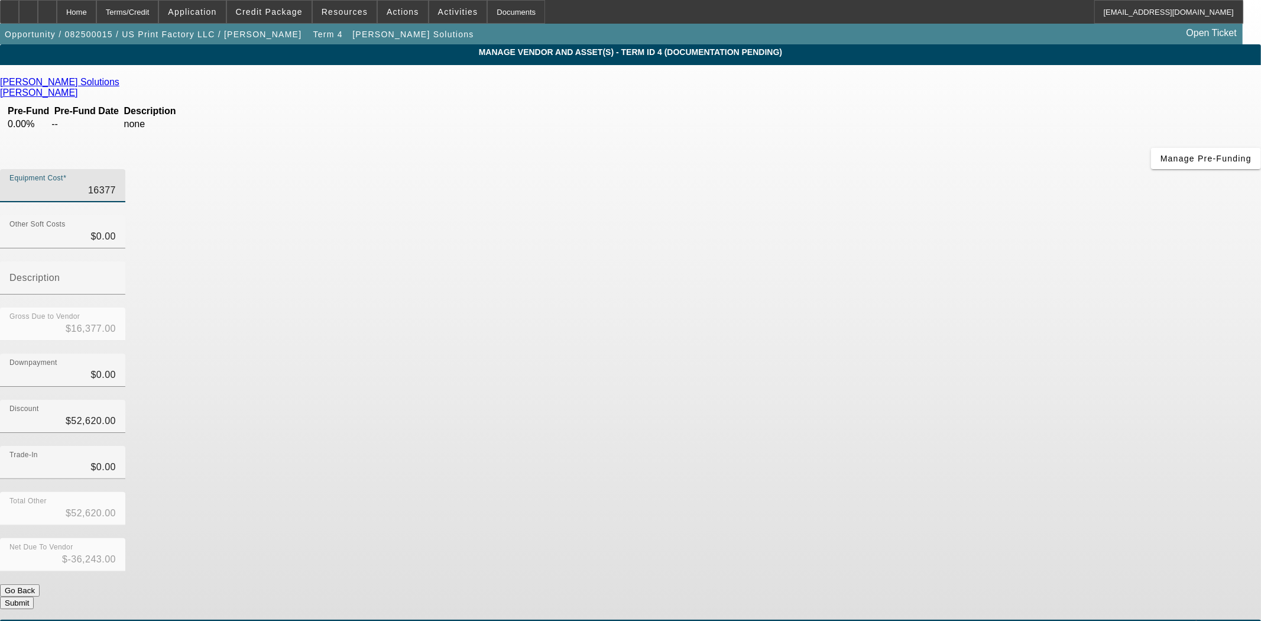
type input "163770"
type input "$163,770.00"
type input "$111,150.00"
type input "$163,770.00"
type input "$0.00"
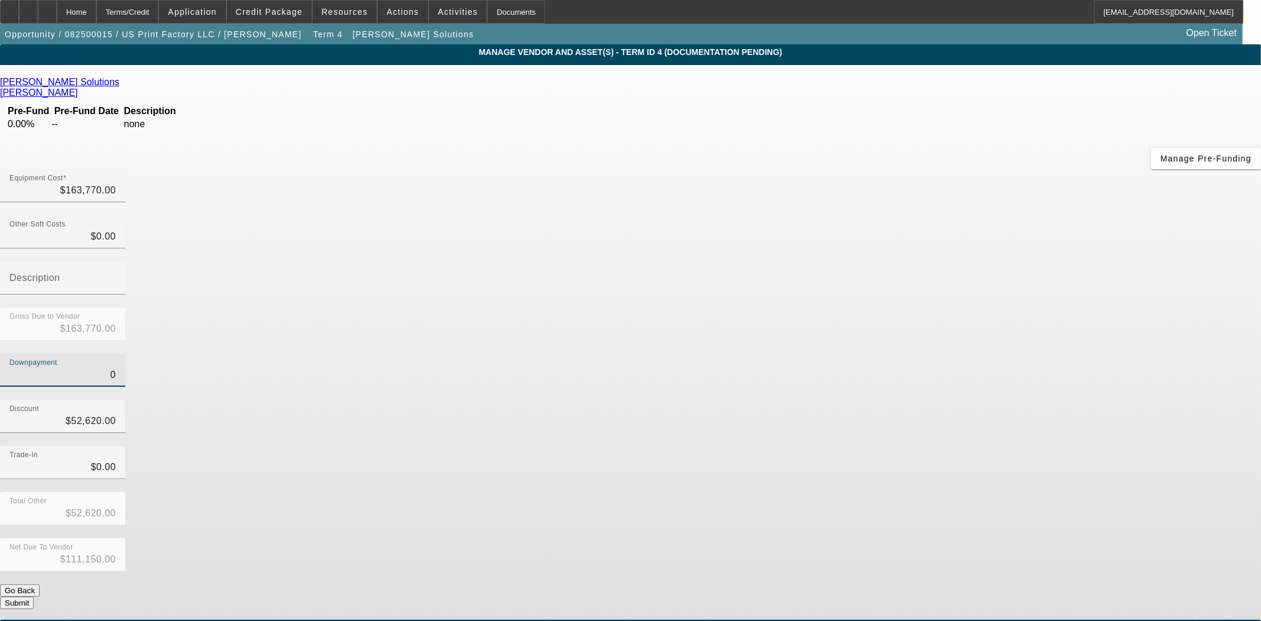
type input "$0.00"
type input "5262"
type input "$5,262.00"
type input "$158,508.00"
type input "526"
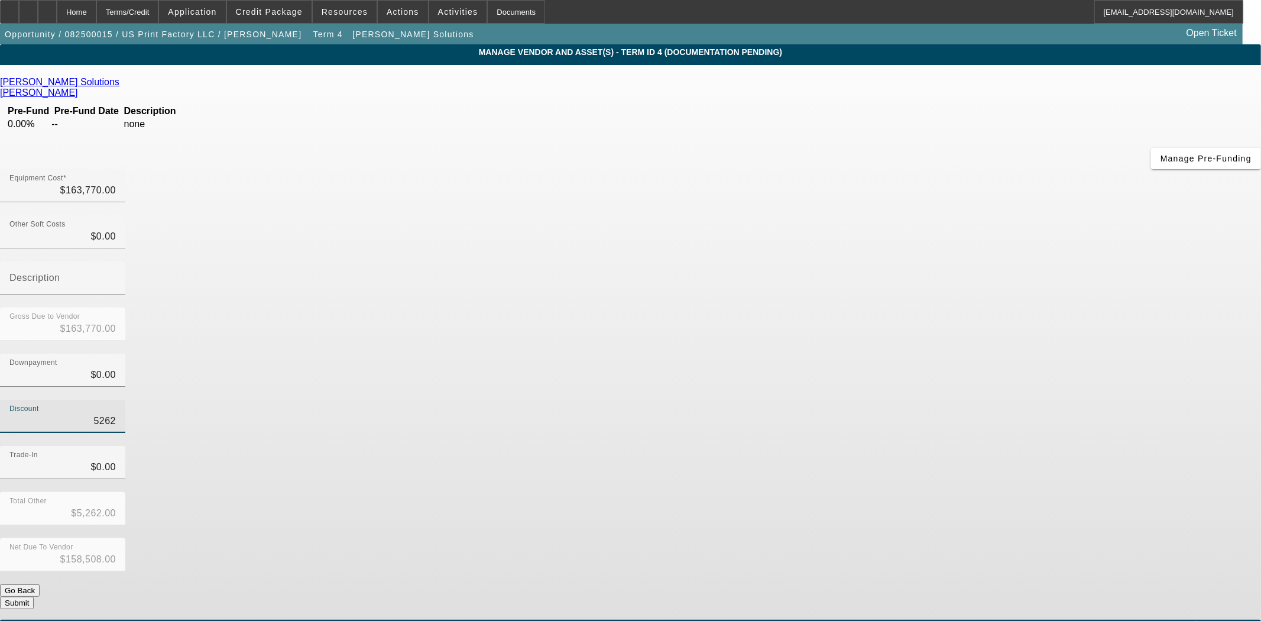
type input "$526.00"
type input "$163,244.00"
type input "52"
type input "$52.00"
type input "$163,718.00"
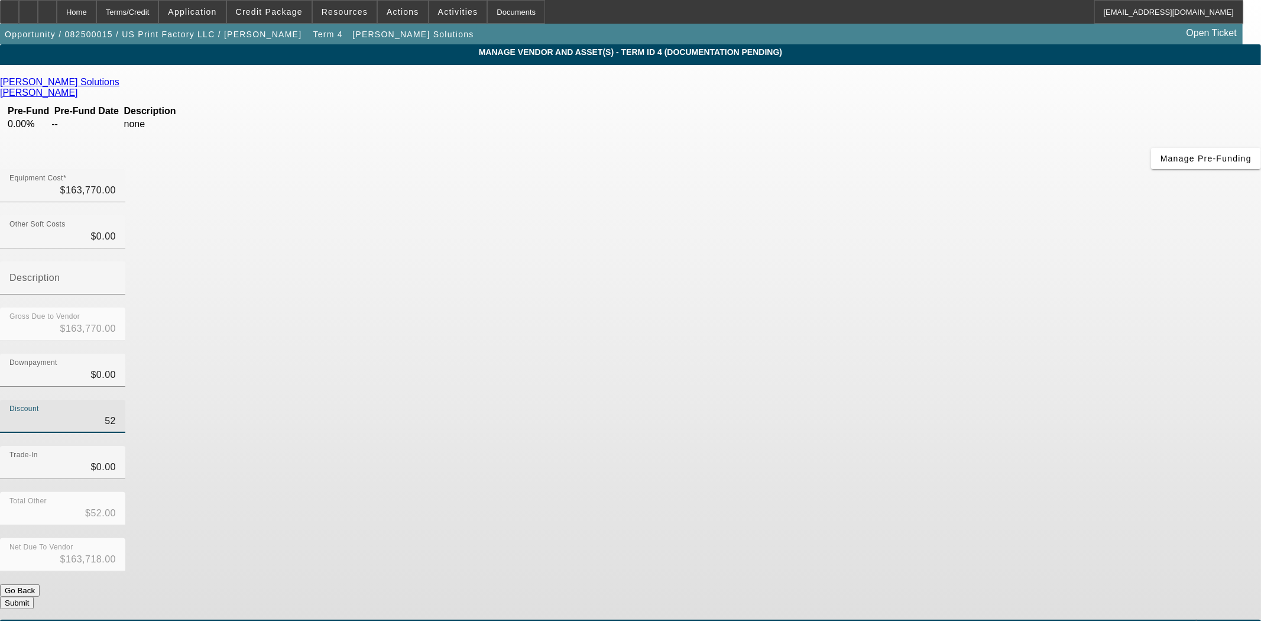
type input "5"
type input "$5.00"
type input "$163,765.00"
type input "$0.00"
type input "$163,770.00"
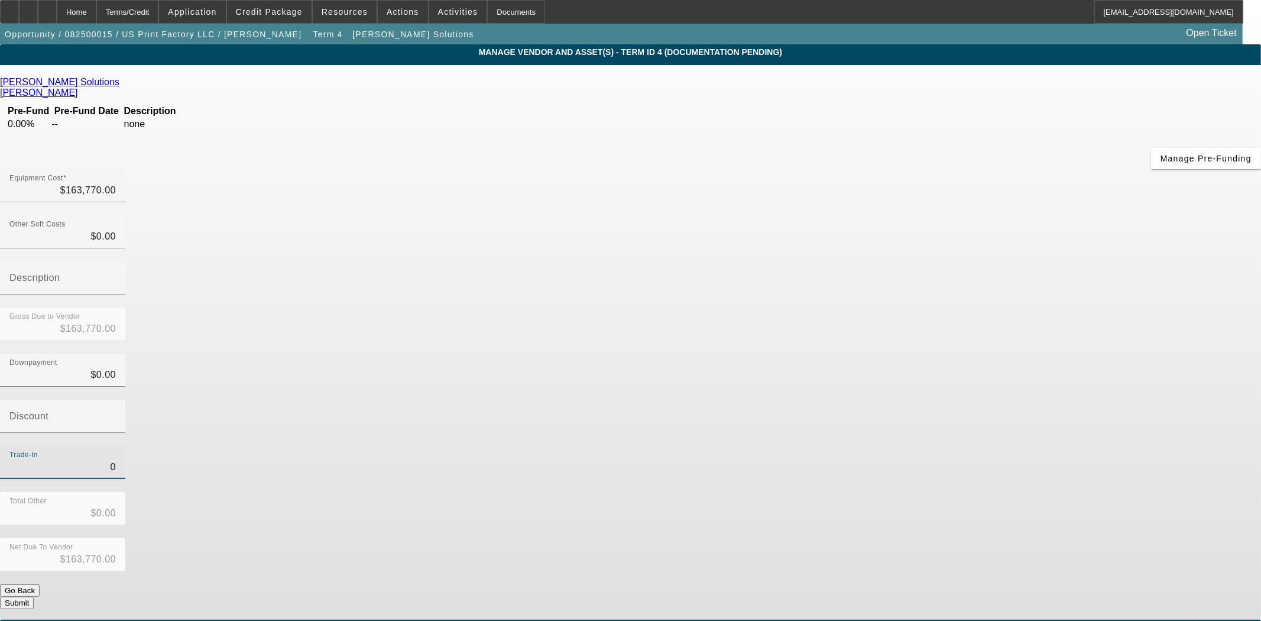
type input "$0.00"
click at [34, 597] on button "Submit" at bounding box center [17, 603] width 34 height 12
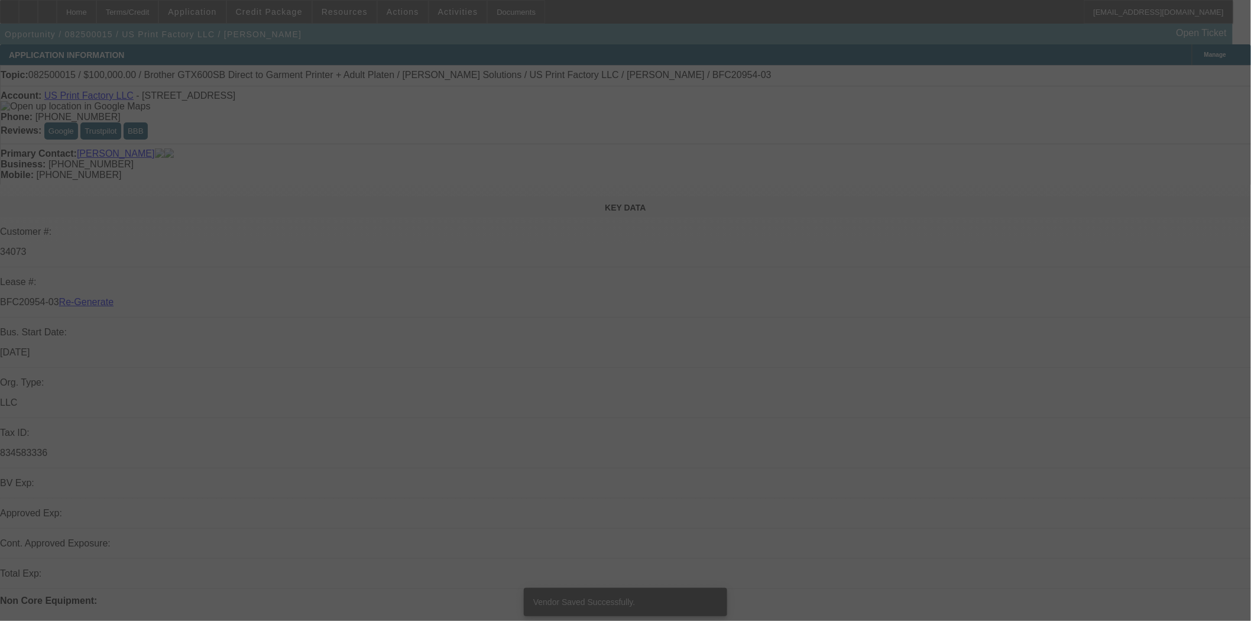
select select "3"
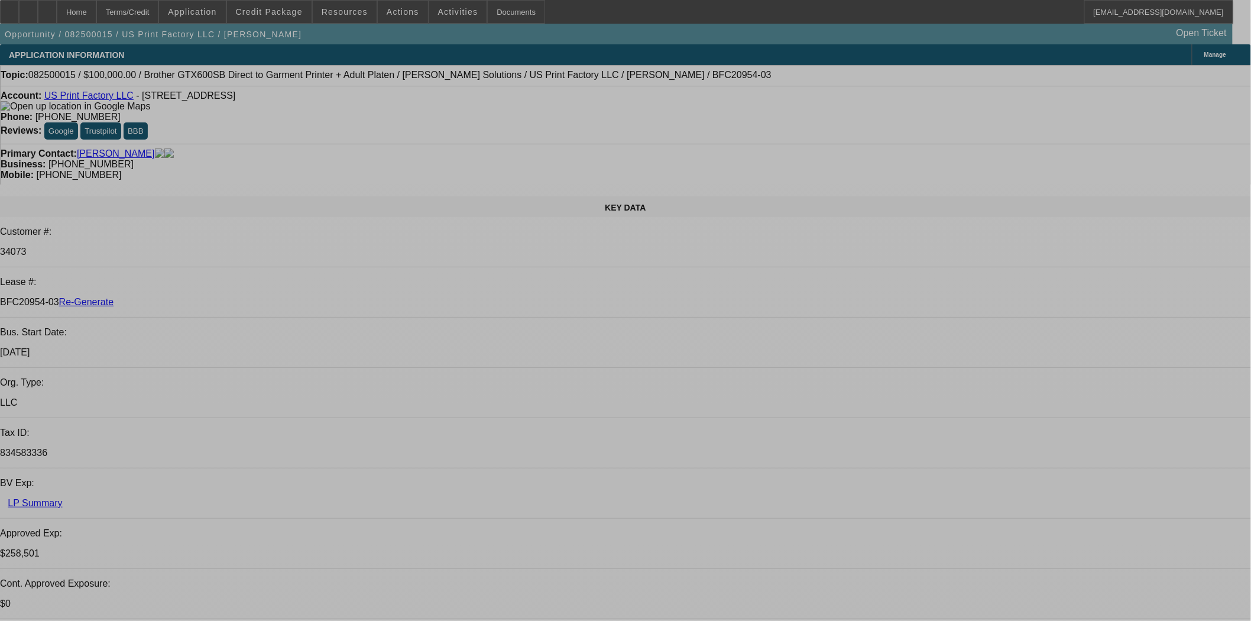
select select "0"
select select "2"
select select "0"
select select "6"
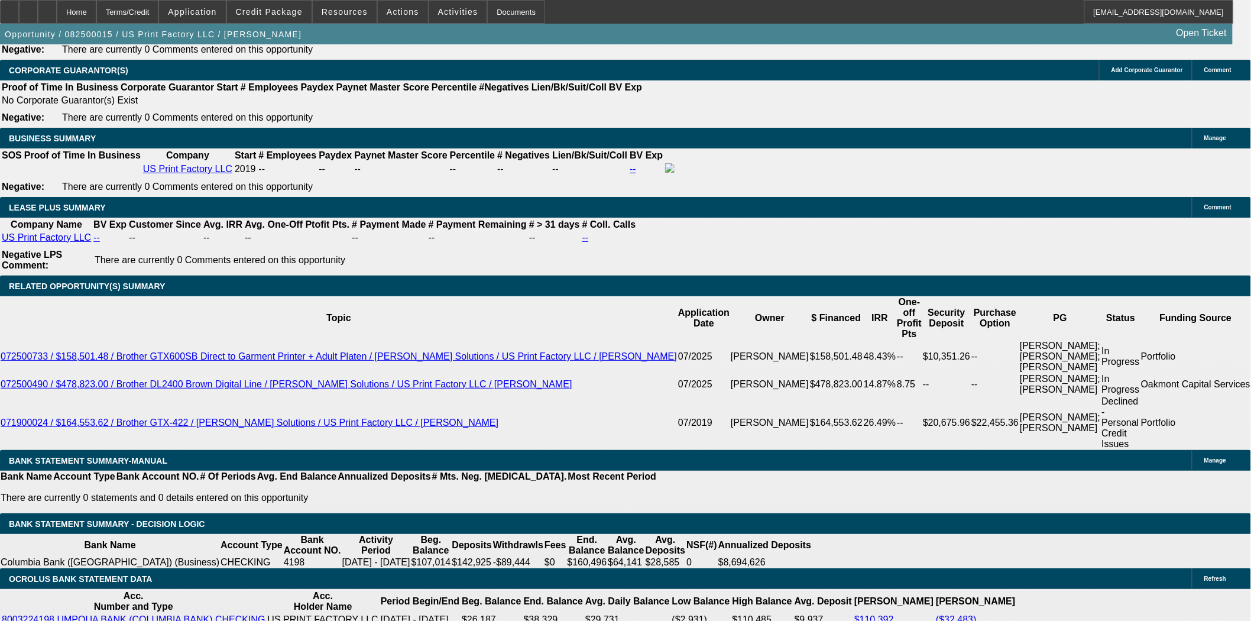
scroll to position [1971, 0]
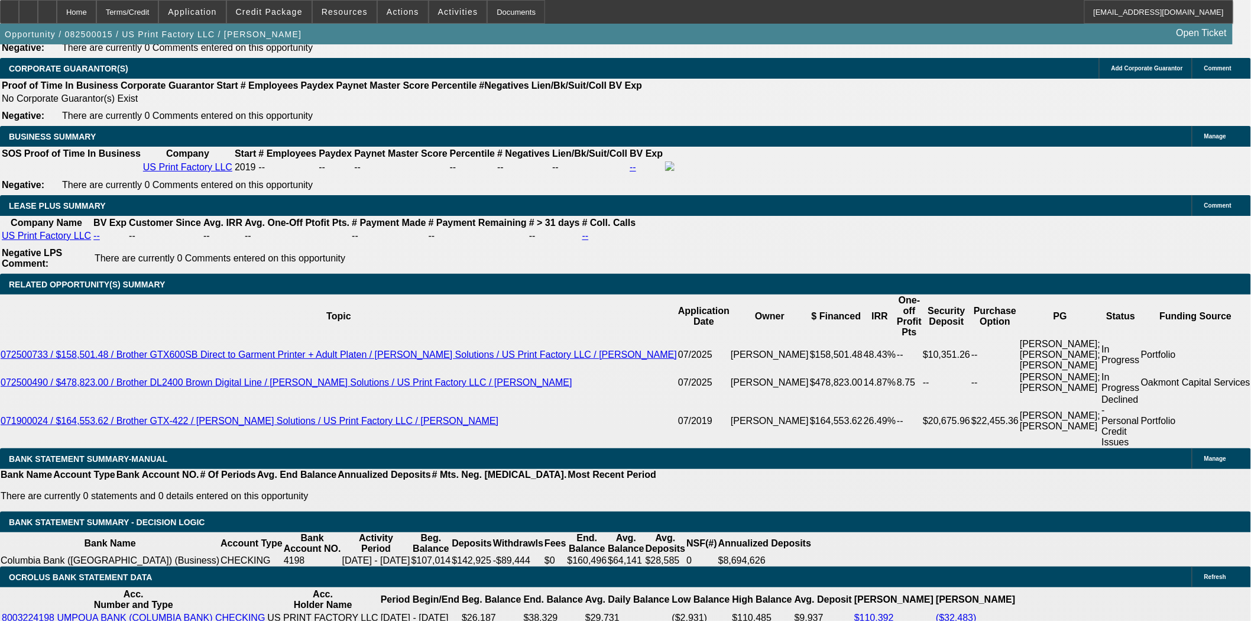
drag, startPoint x: 195, startPoint y: 397, endPoint x: 280, endPoint y: 399, distance: 84.6
type input "3"
type input "$6.00"
type input "UNKNOWN"
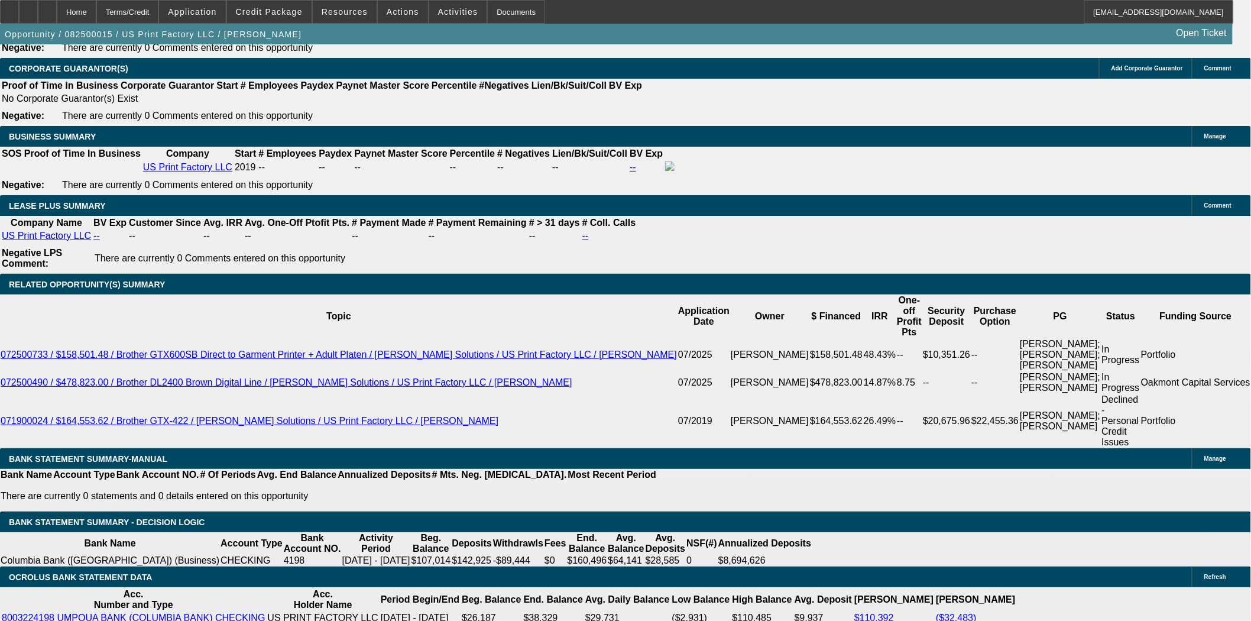
type input "3596."
type input "$7,192.00"
type input "17.6"
type input "3596.74"
type input "$7,193.48"
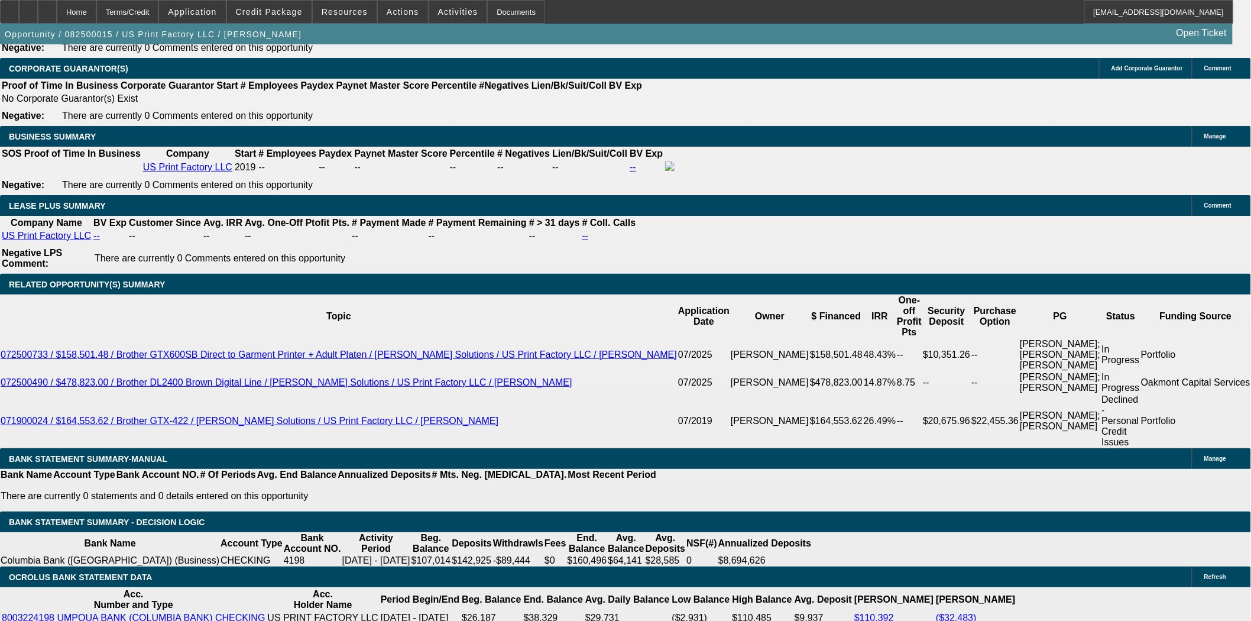
type input "$3,596.74"
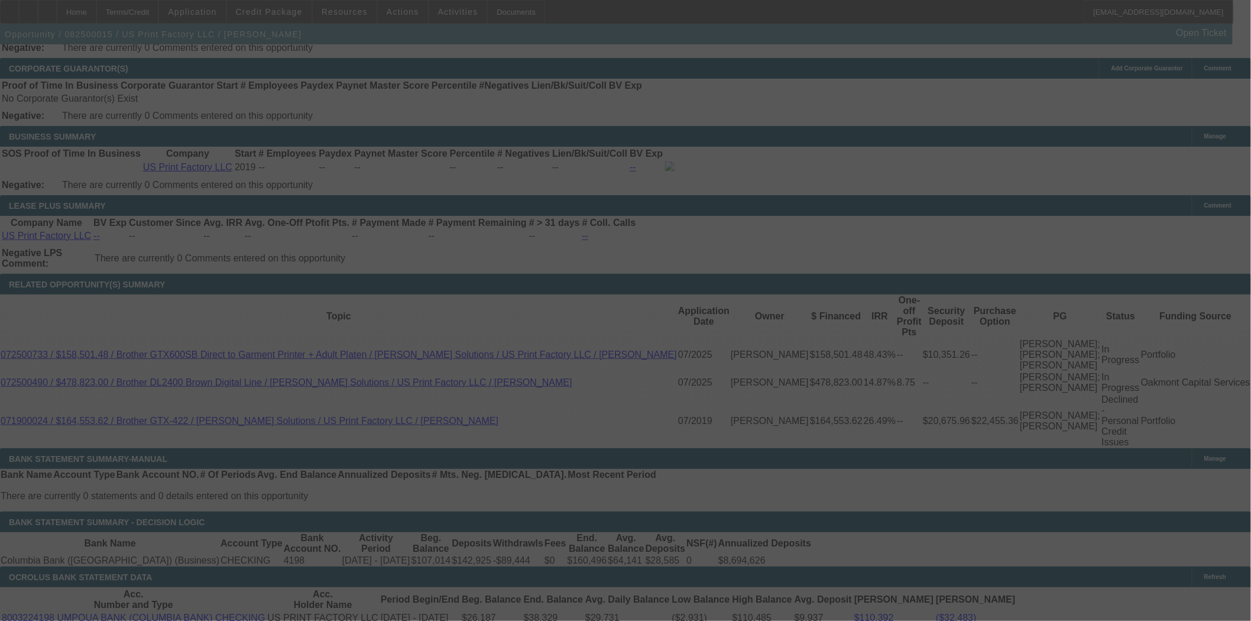
select select "0"
select select "2"
select select "0"
select select "6"
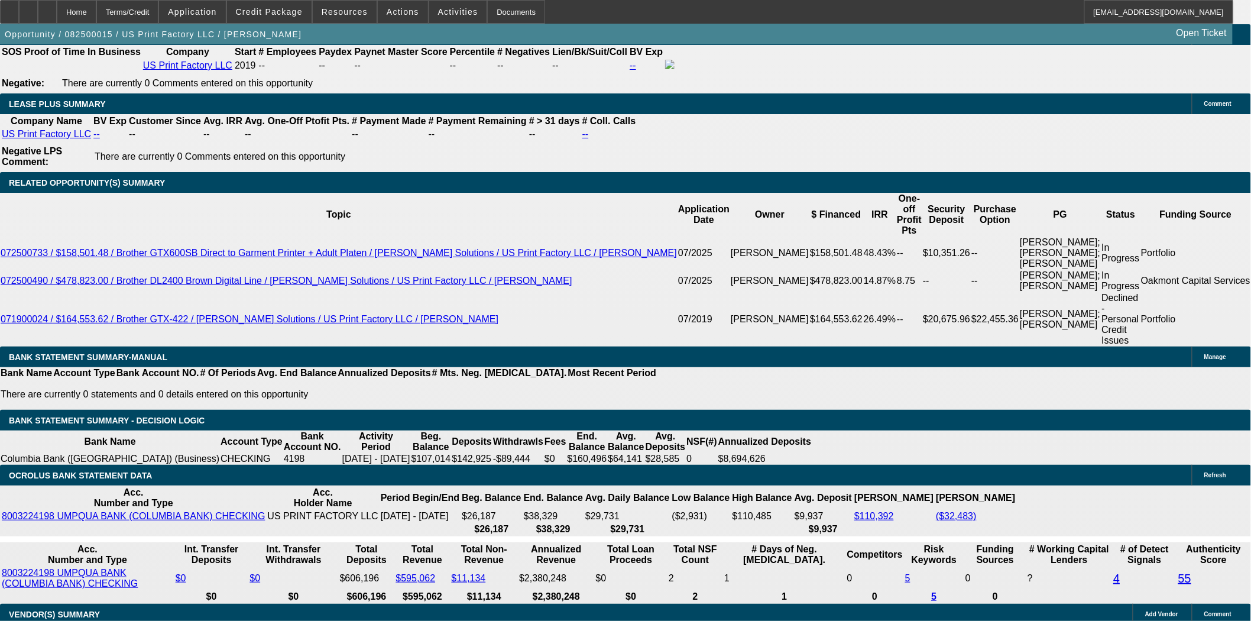
scroll to position [2102, 0]
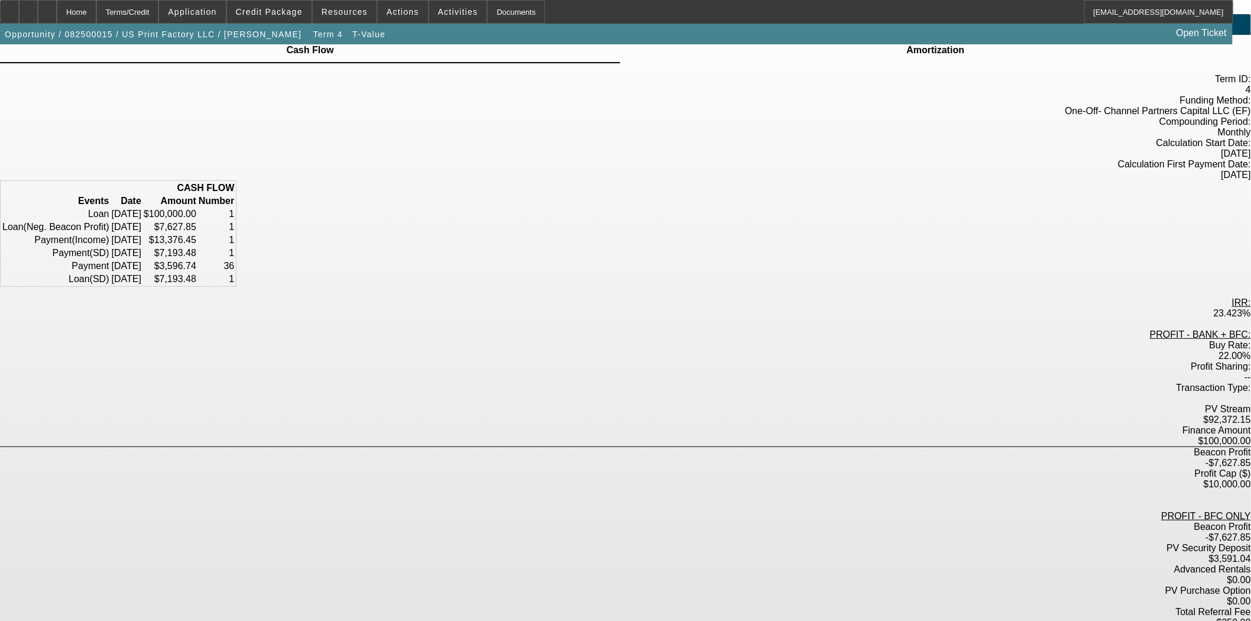
scroll to position [57, 0]
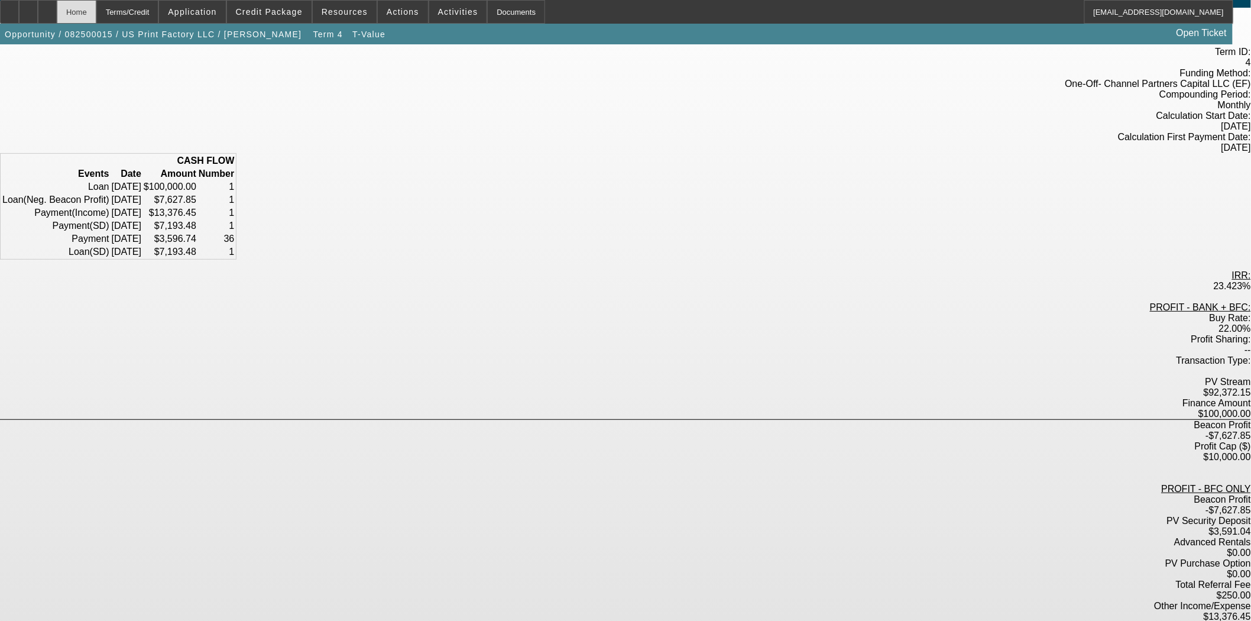
click at [96, 12] on div "Home" at bounding box center [77, 12] width 40 height 24
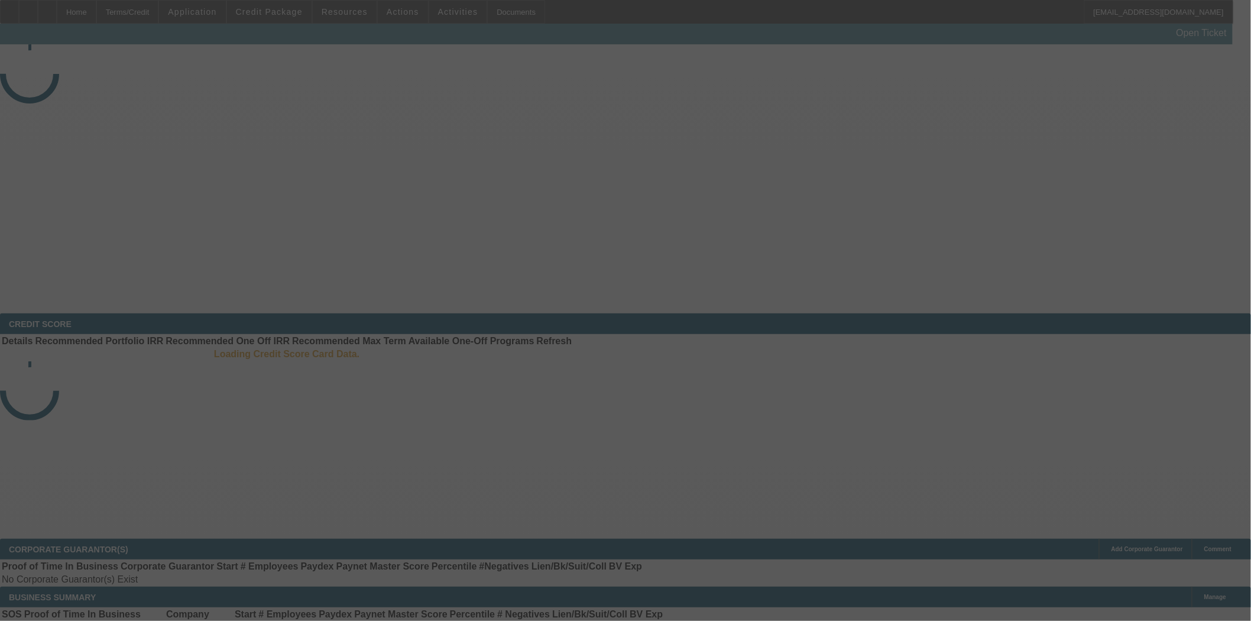
select select "3"
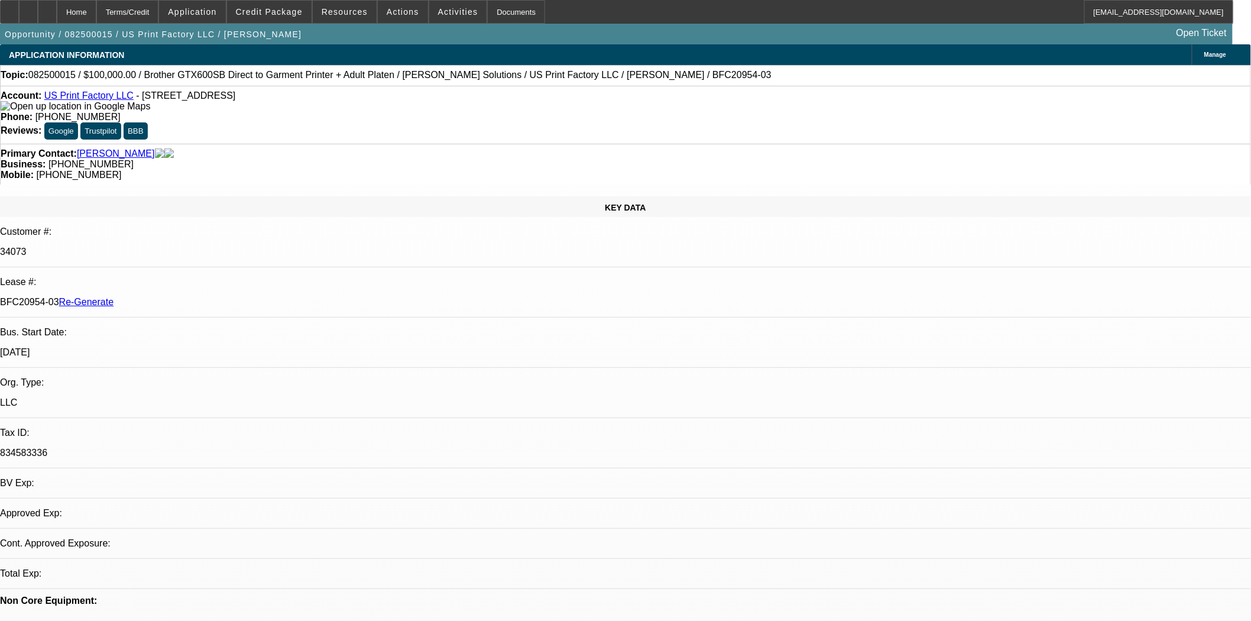
select select "0"
select select "2"
select select "0"
select select "6"
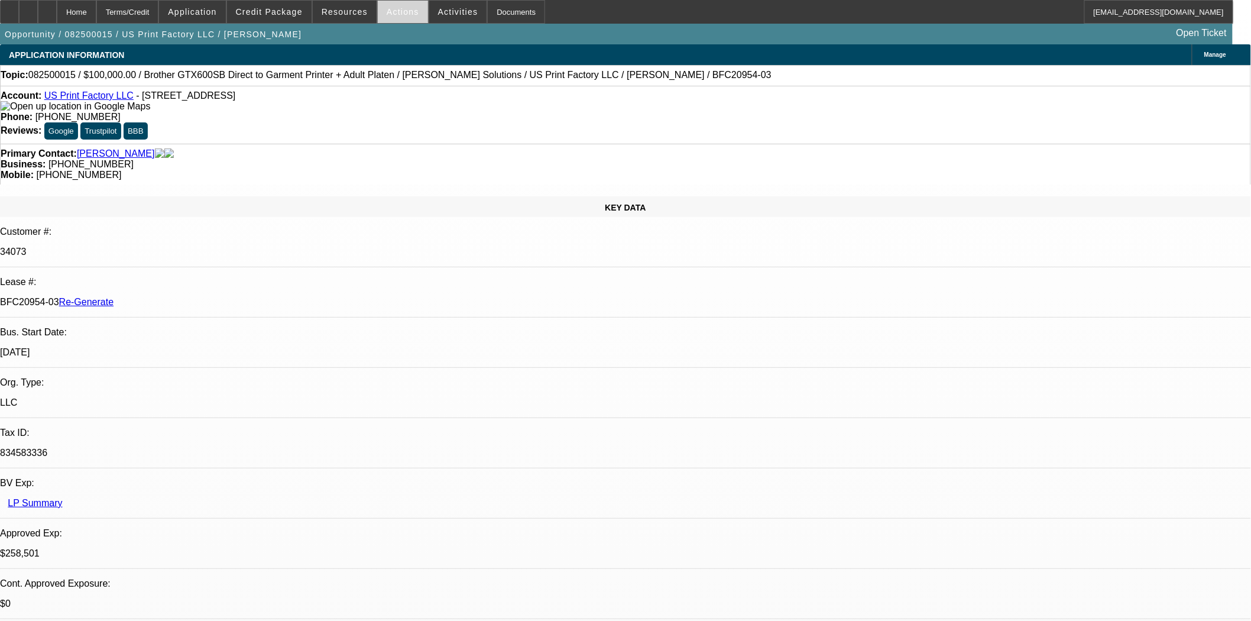
click at [401, 10] on span "Actions" at bounding box center [403, 11] width 33 height 9
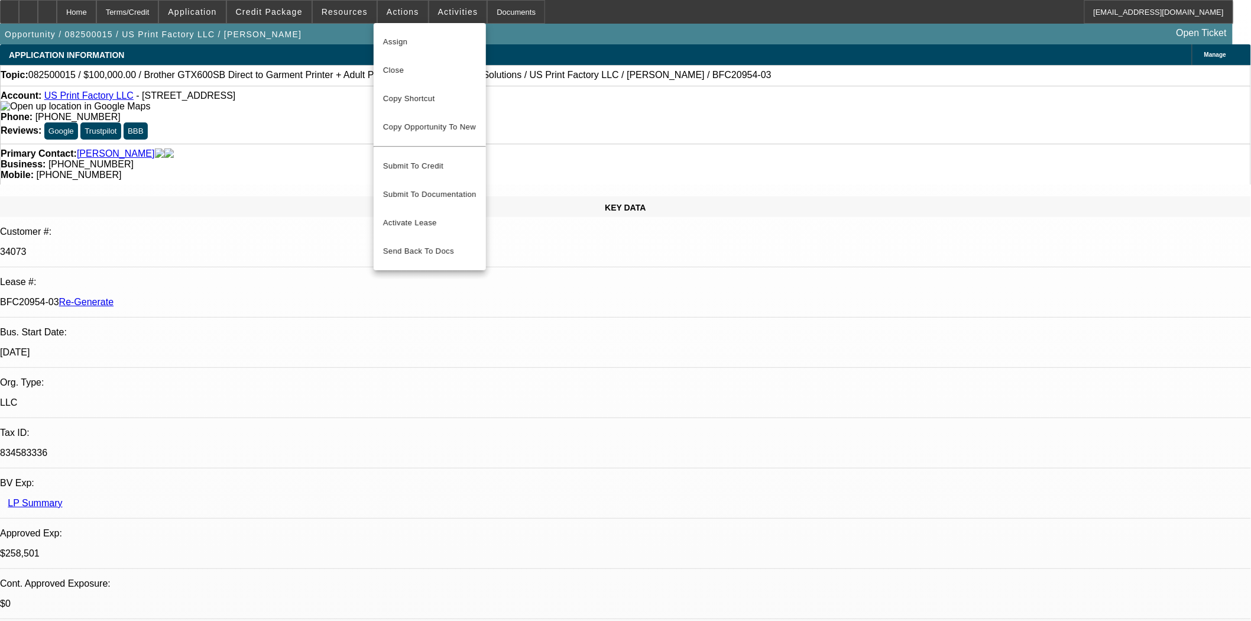
click at [404, 40] on span "Assign" at bounding box center [429, 42] width 93 height 14
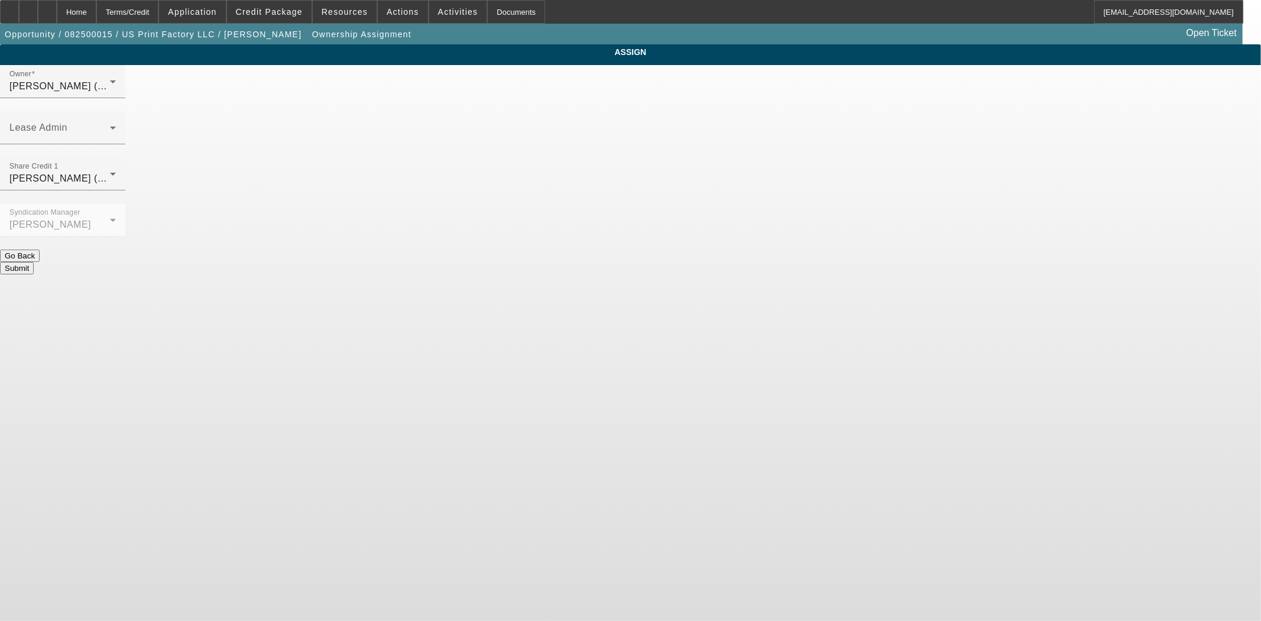
click at [125, 144] on div at bounding box center [62, 150] width 125 height 13
click at [110, 125] on span at bounding box center [59, 132] width 101 height 14
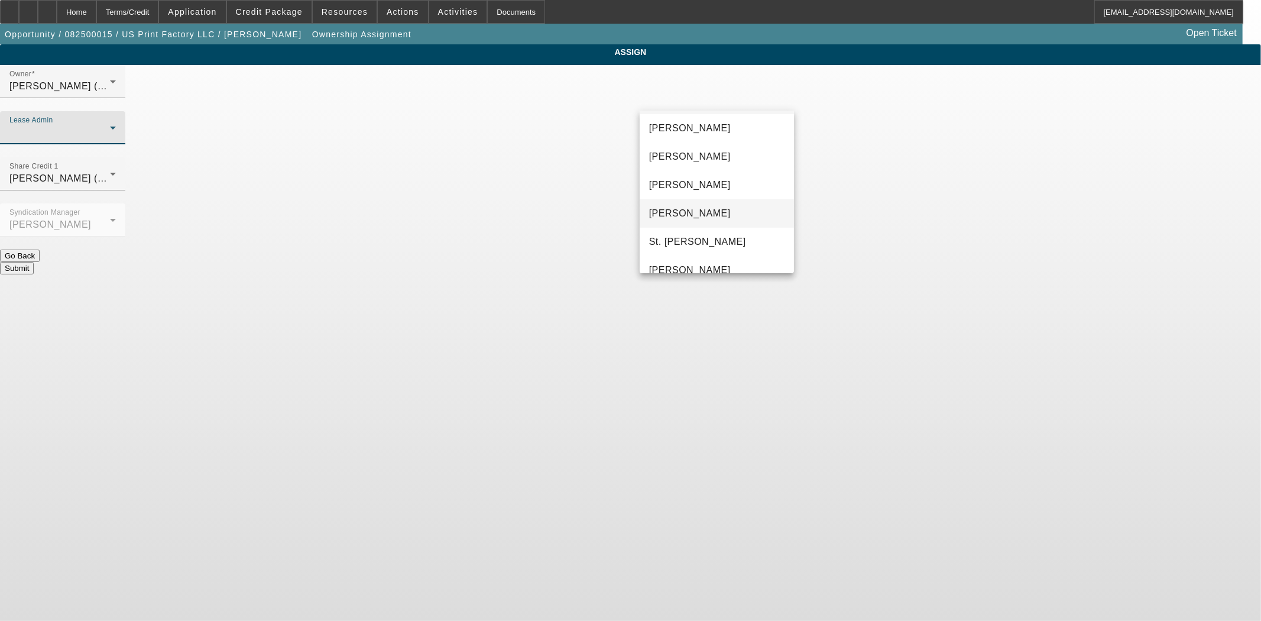
scroll to position [45, 0]
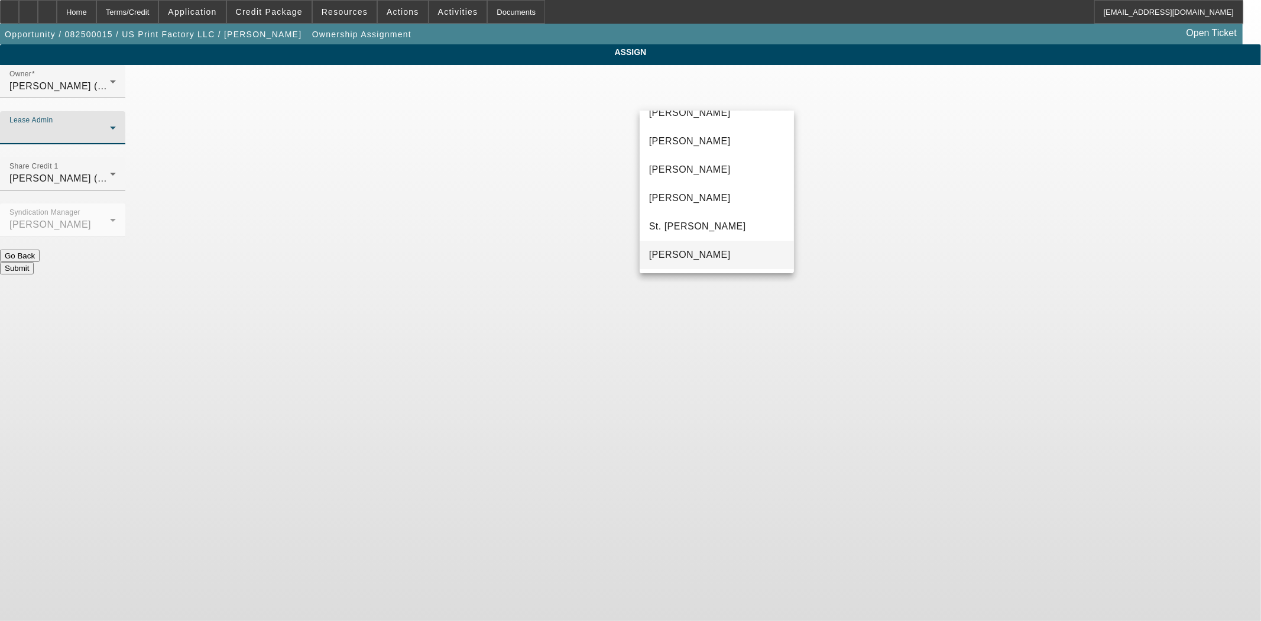
click at [713, 250] on span "Wreschinsky, Sarah" at bounding box center [690, 255] width 82 height 14
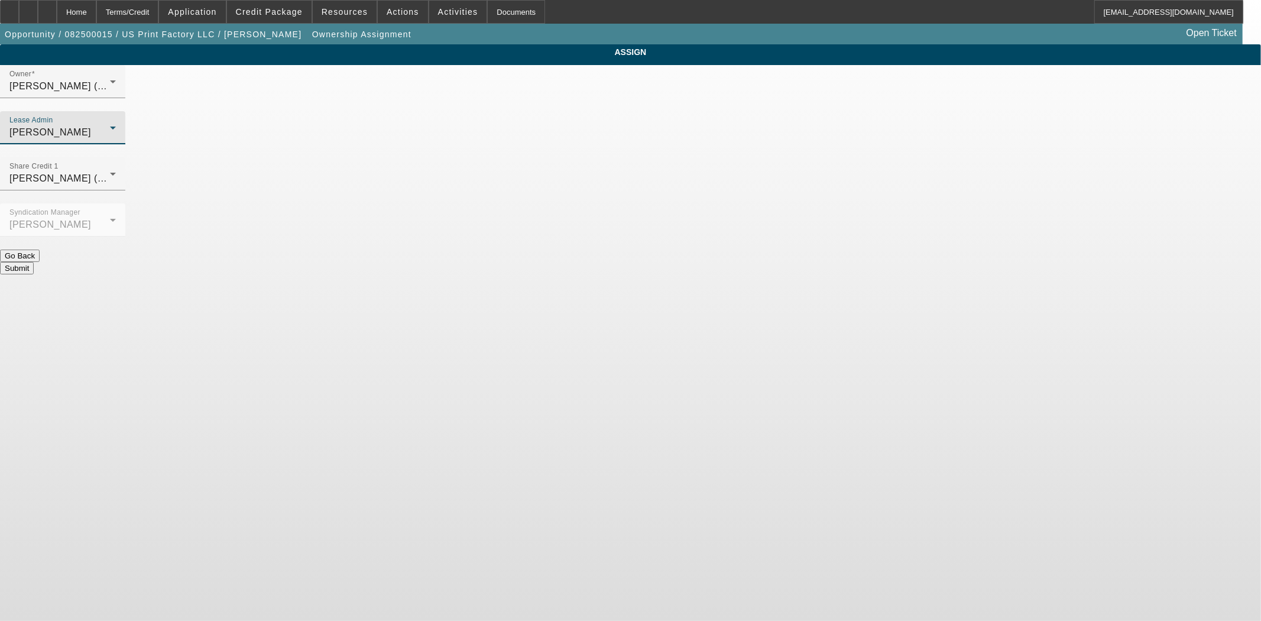
click at [91, 127] on span "Wreschinsky, Sarah" at bounding box center [50, 132] width 82 height 10
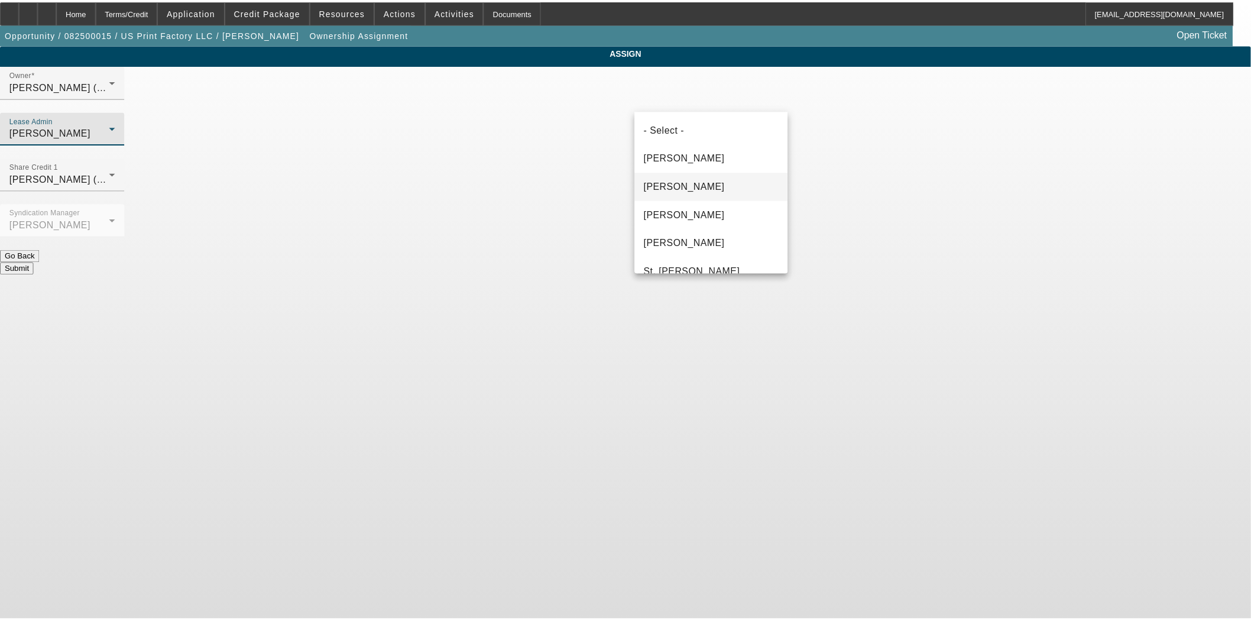
scroll to position [40, 0]
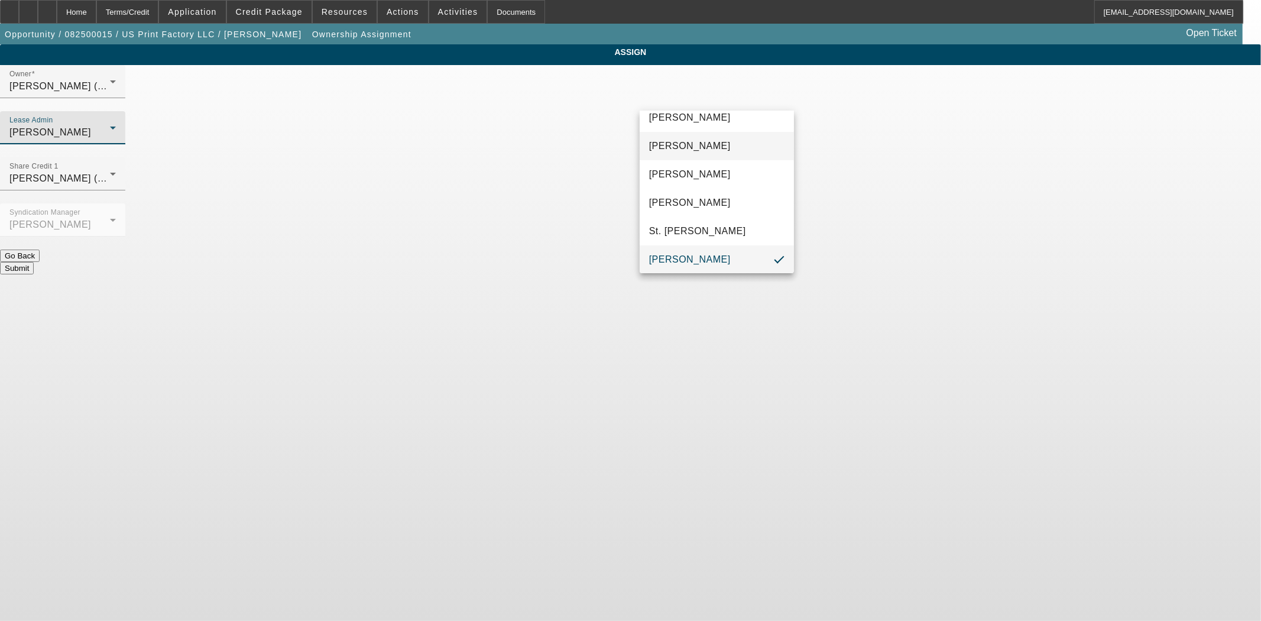
click at [691, 144] on span "[PERSON_NAME]" at bounding box center [690, 146] width 82 height 14
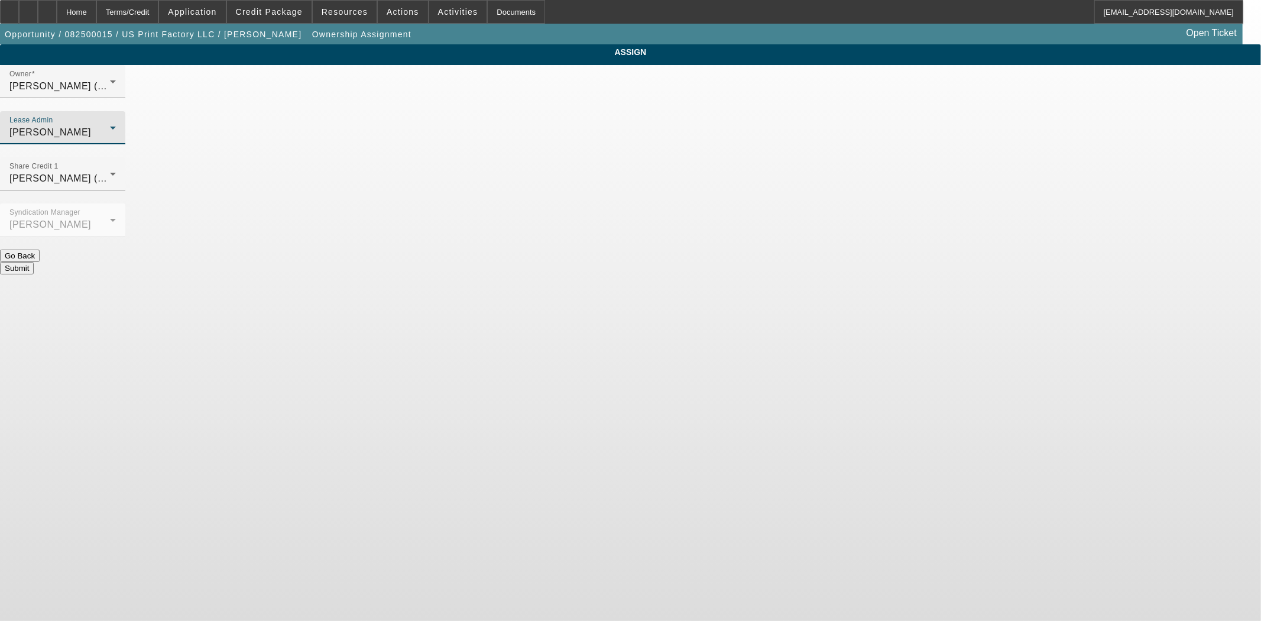
click at [34, 262] on button "Submit" at bounding box center [17, 268] width 34 height 12
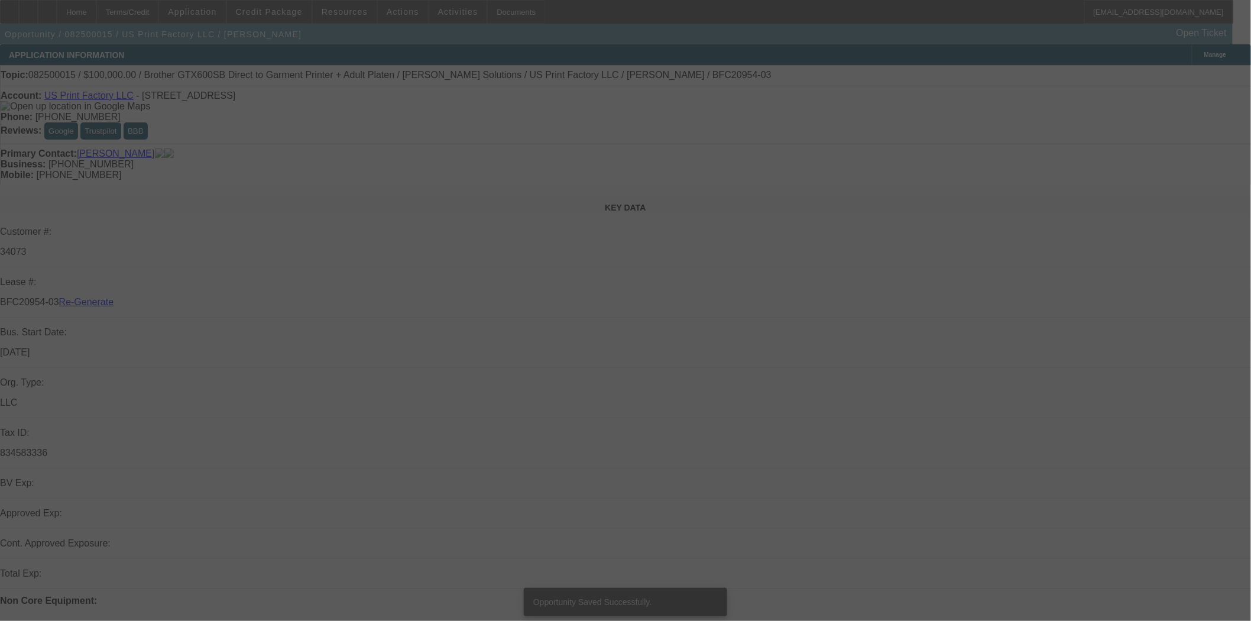
select select "3"
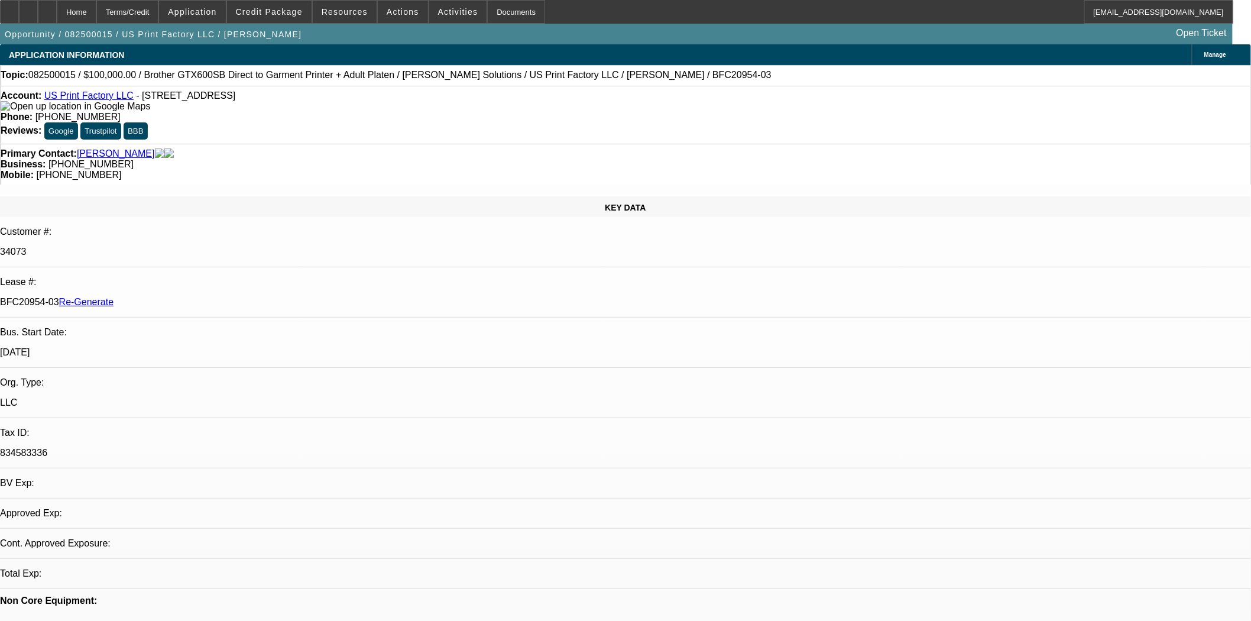
select select "0"
select select "2"
select select "0"
select select "6"
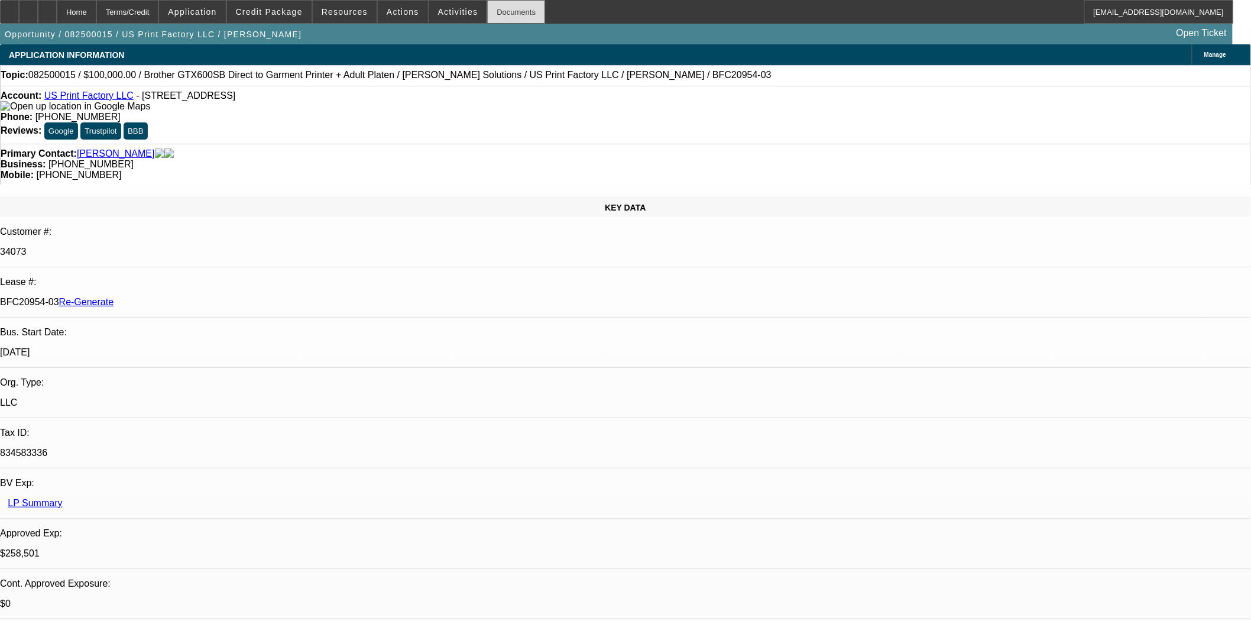
click at [487, 9] on div "Documents" at bounding box center [516, 12] width 58 height 24
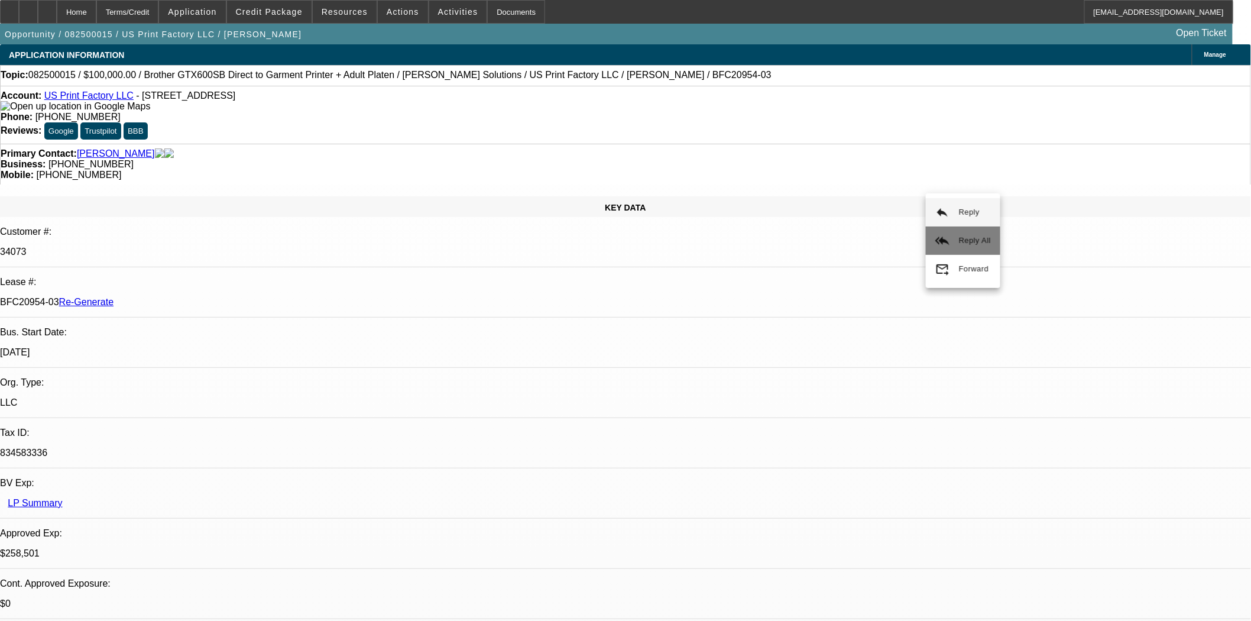
click at [958, 231] on button "reply_all Reply All" at bounding box center [963, 240] width 75 height 28
click at [9, 8] on icon at bounding box center [9, 8] width 0 height 0
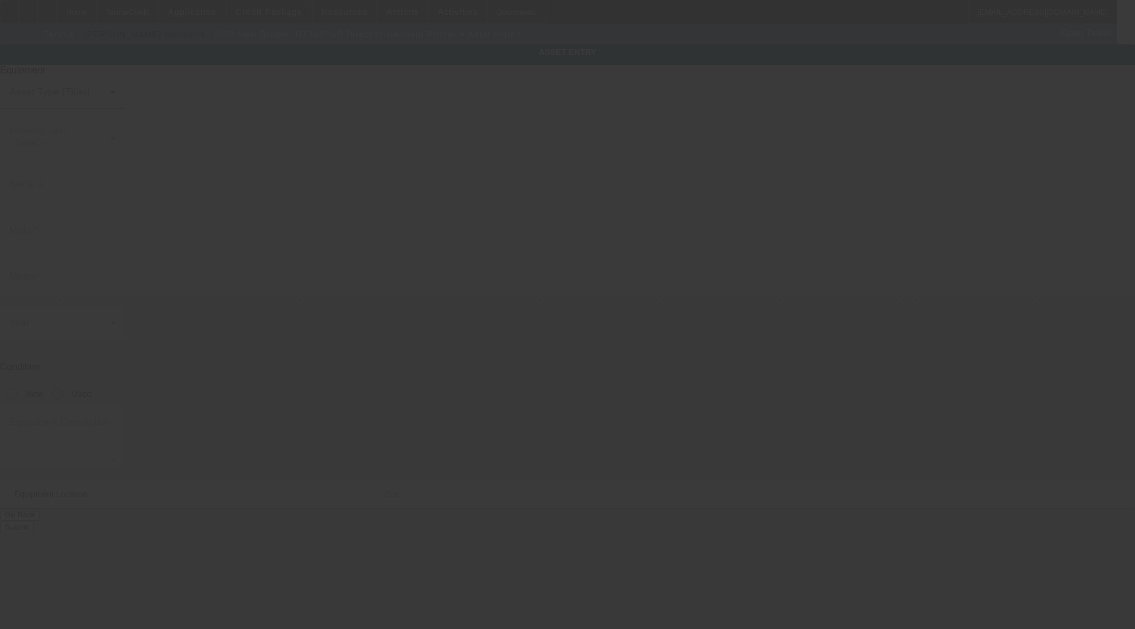
type input "Brother"
type input "GTX600SB Direct to Garment Printer + Adult Platen"
radio input "true"
type textarea "(2) digital printers"
type input "[STREET_ADDRESS]"
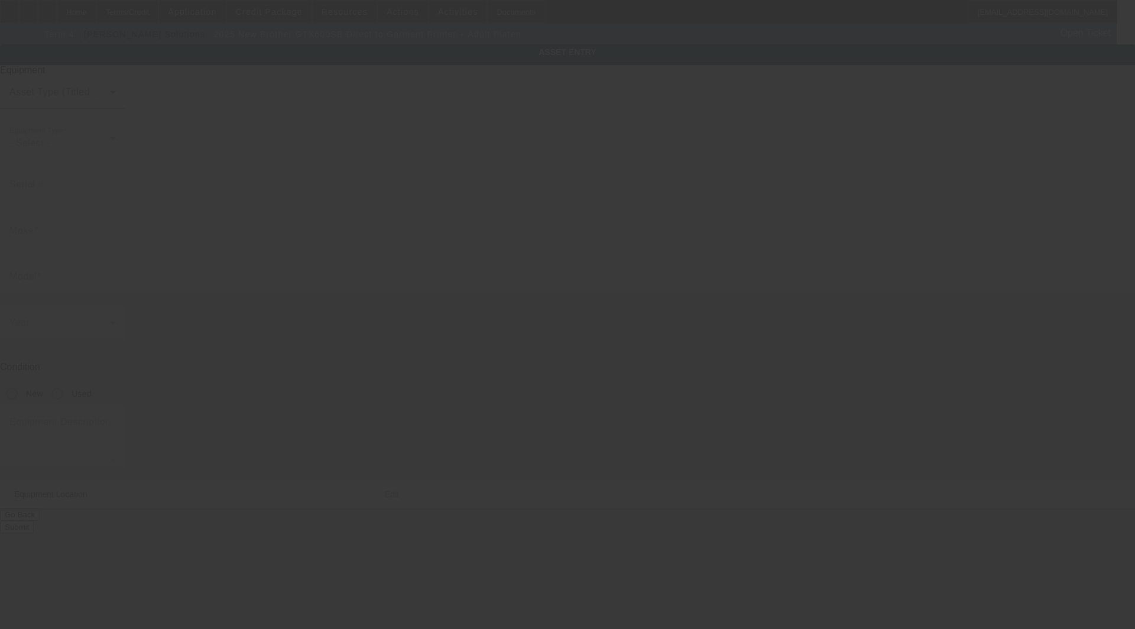
type input "Ste D"
type input "Edison"
type input "08837"
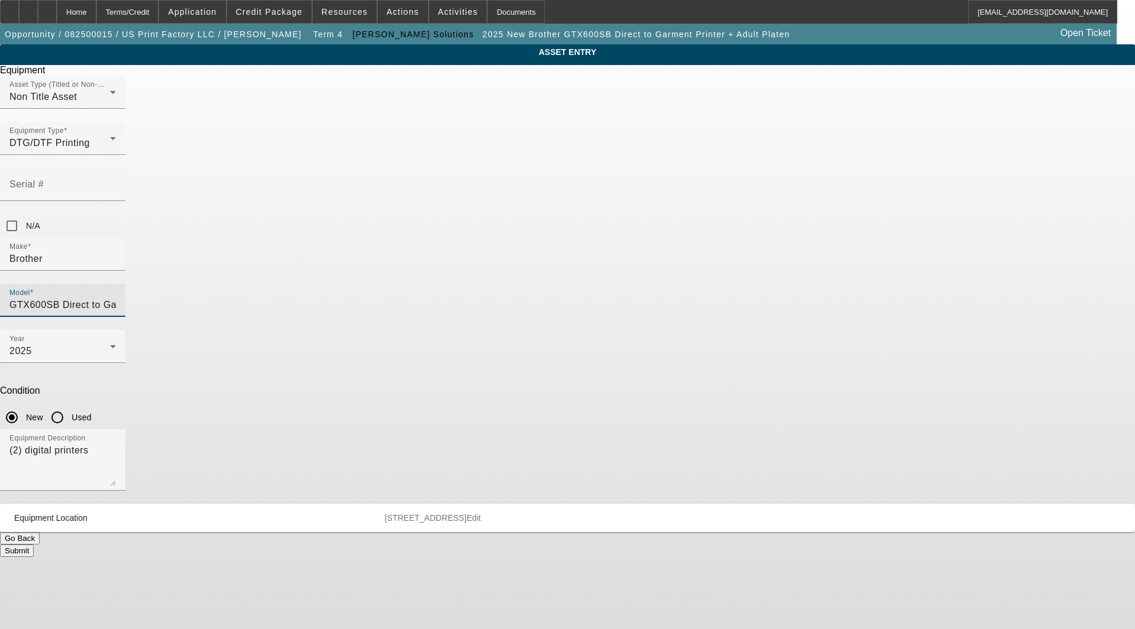
scroll to position [0, 40]
drag, startPoint x: 585, startPoint y: 213, endPoint x: 765, endPoint y: 211, distance: 179.2
click at [765, 211] on div "ASSET ENTRY Delete asset Equipment Asset Type (Titled or Non-Titled) Non Title …" at bounding box center [567, 300] width 1135 height 513
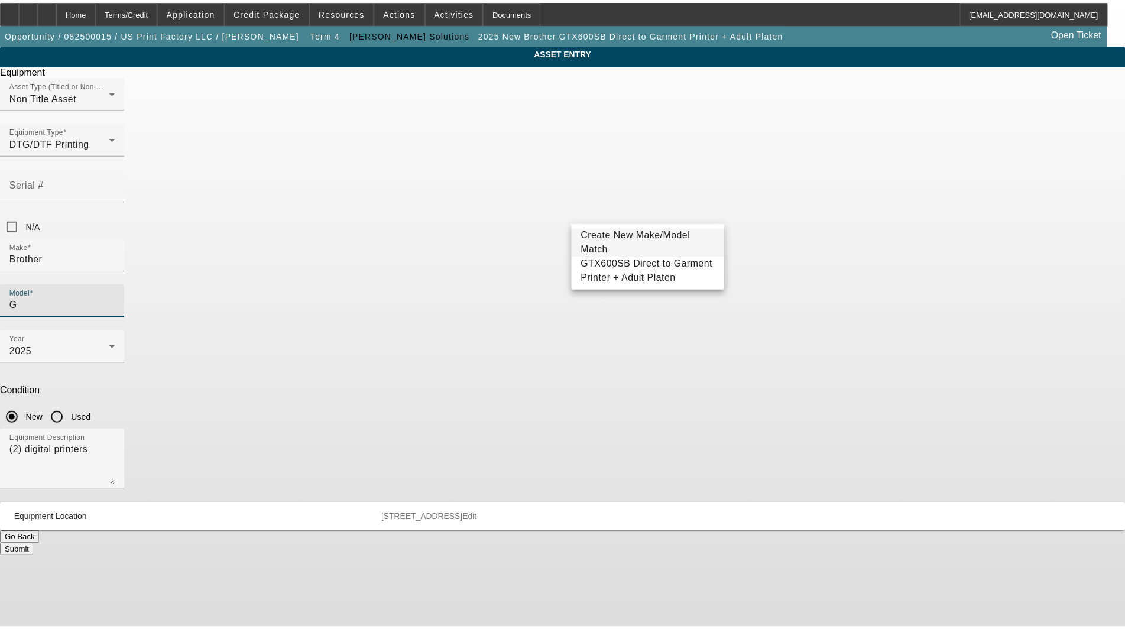
scroll to position [0, 0]
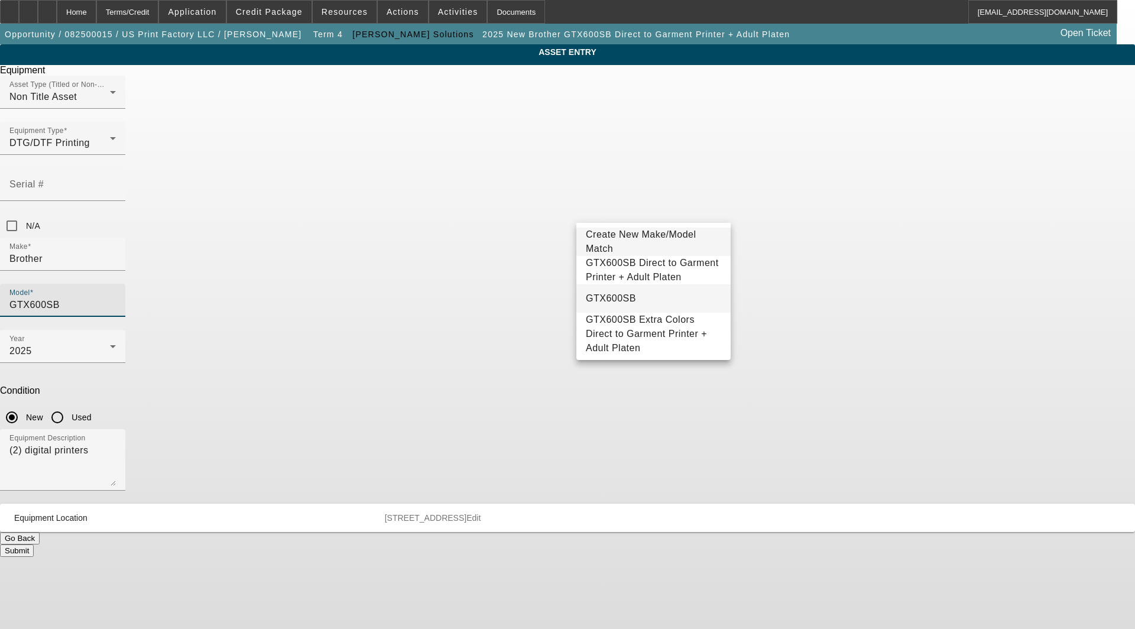
type input "GTX600SB"
click at [623, 303] on span "GTX600SB" at bounding box center [611, 298] width 50 height 10
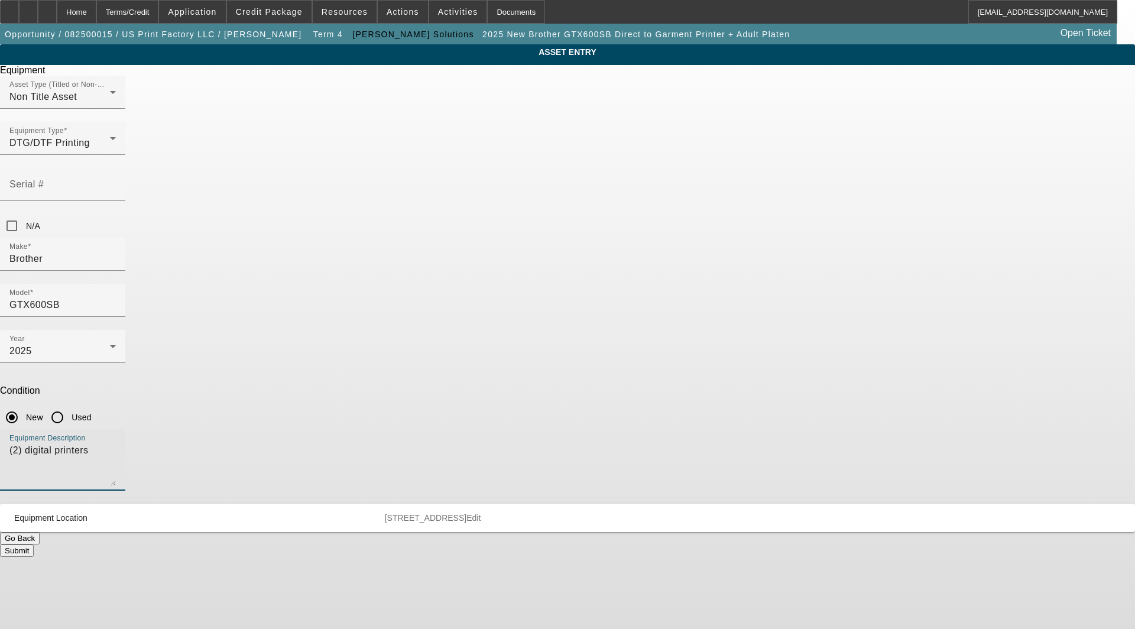
drag, startPoint x: 555, startPoint y: 306, endPoint x: 220, endPoint y: 290, distance: 335.1
click at [220, 290] on app-asset-collateral-manage "ASSET ENTRY Delete asset Equipment Asset Type (Titled or Non-Titled) Non Title …" at bounding box center [567, 300] width 1135 height 513
click at [116, 443] on textarea "Direct to Garment Printer includes: Adult Platen and Standard Starter Kit" at bounding box center [62, 464] width 106 height 43
click at [116, 443] on textarea "Direct to Garment Printer includes: Adult Platen and Brother Standard Starter K…" at bounding box center [62, 464] width 106 height 43
drag, startPoint x: 695, startPoint y: 302, endPoint x: 339, endPoint y: 293, distance: 356.1
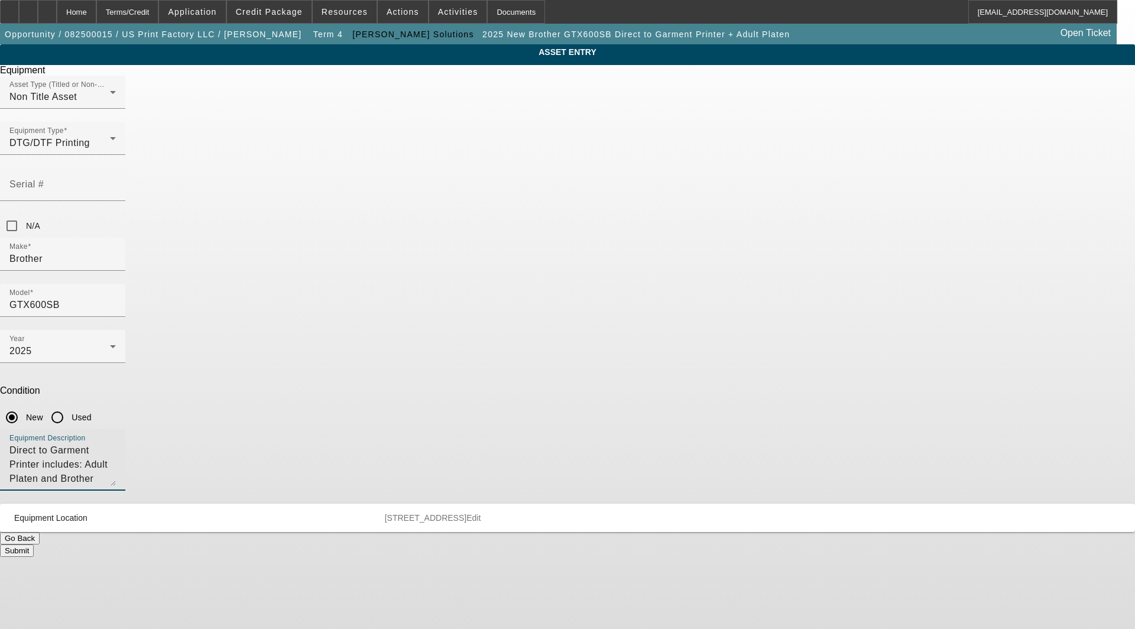
click at [339, 293] on div "ASSET ENTRY Delete asset Equipment Asset Type (Titled or Non-Titled) Non Title …" at bounding box center [567, 300] width 1135 height 513
type textarea "Direct to Garment Printer includes: Adult Platen and Brother Standard Starter K…"
click at [481, 513] on span "Edit" at bounding box center [474, 517] width 14 height 9
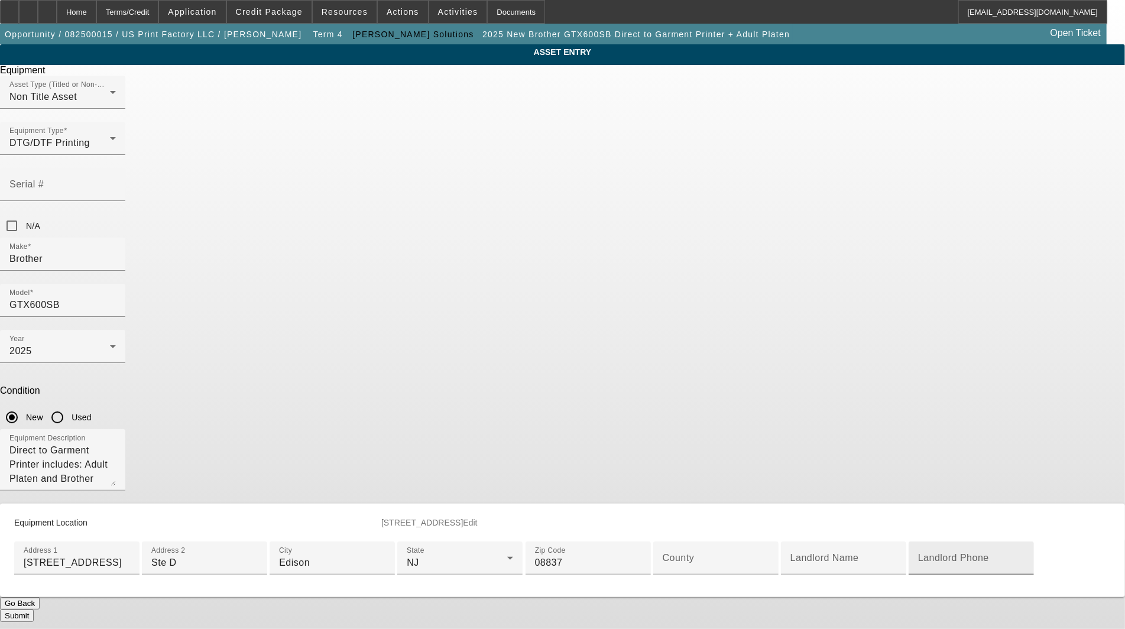
scroll to position [197, 0]
click at [663, 556] on input "County" at bounding box center [716, 563] width 106 height 14
type input "MIddlesex"
click at [34, 610] on button "Submit" at bounding box center [17, 616] width 34 height 12
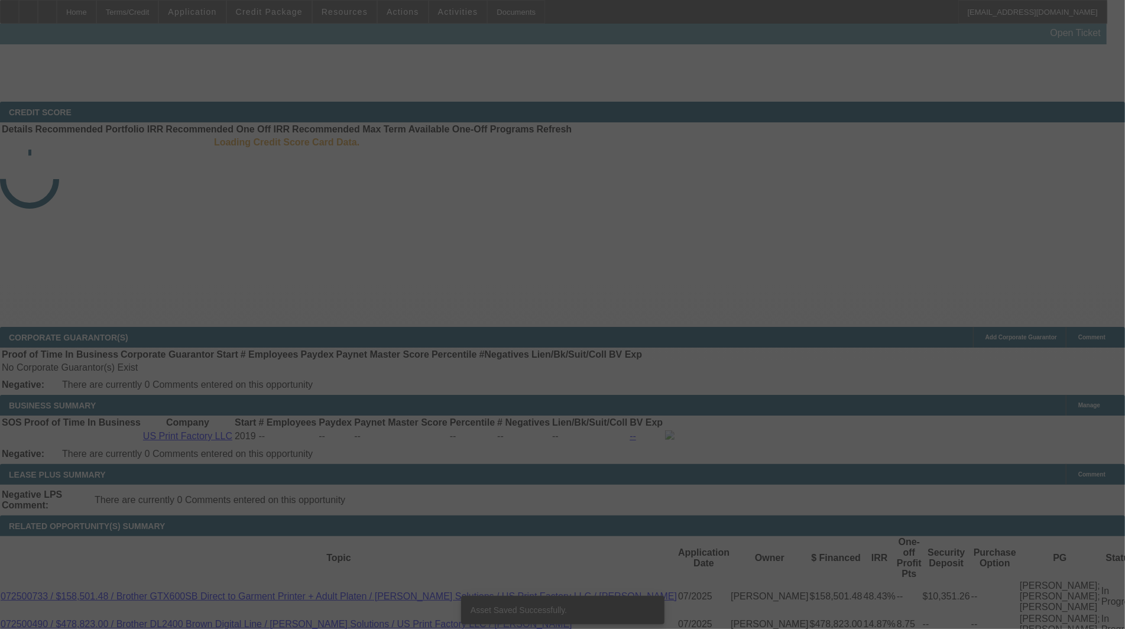
select select "3"
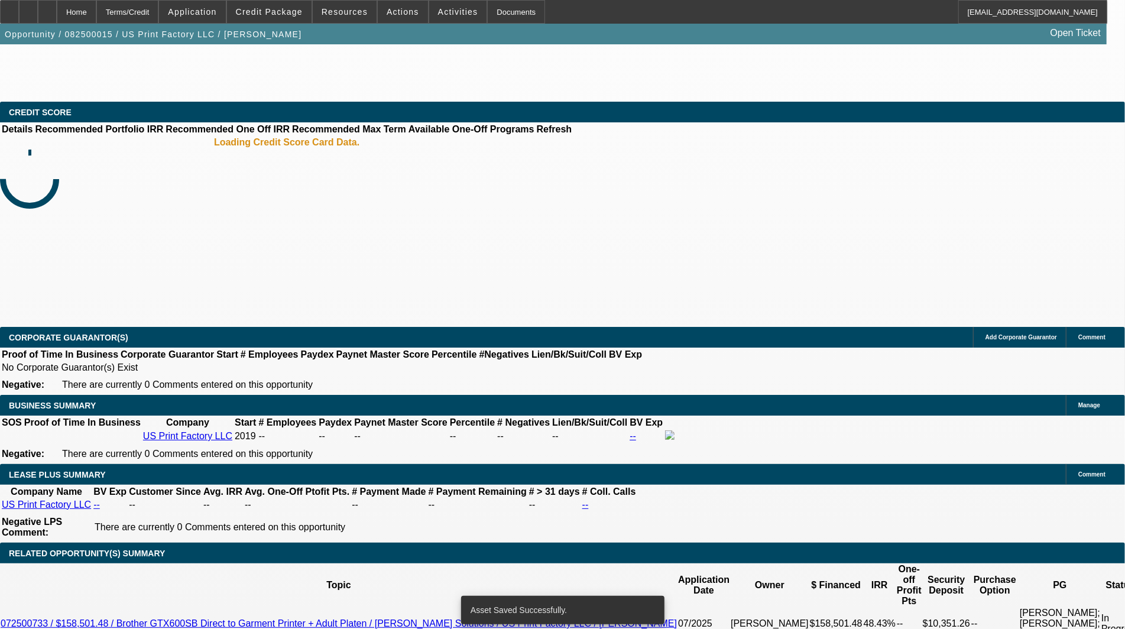
select select "0"
select select "2"
select select "0"
select select "6"
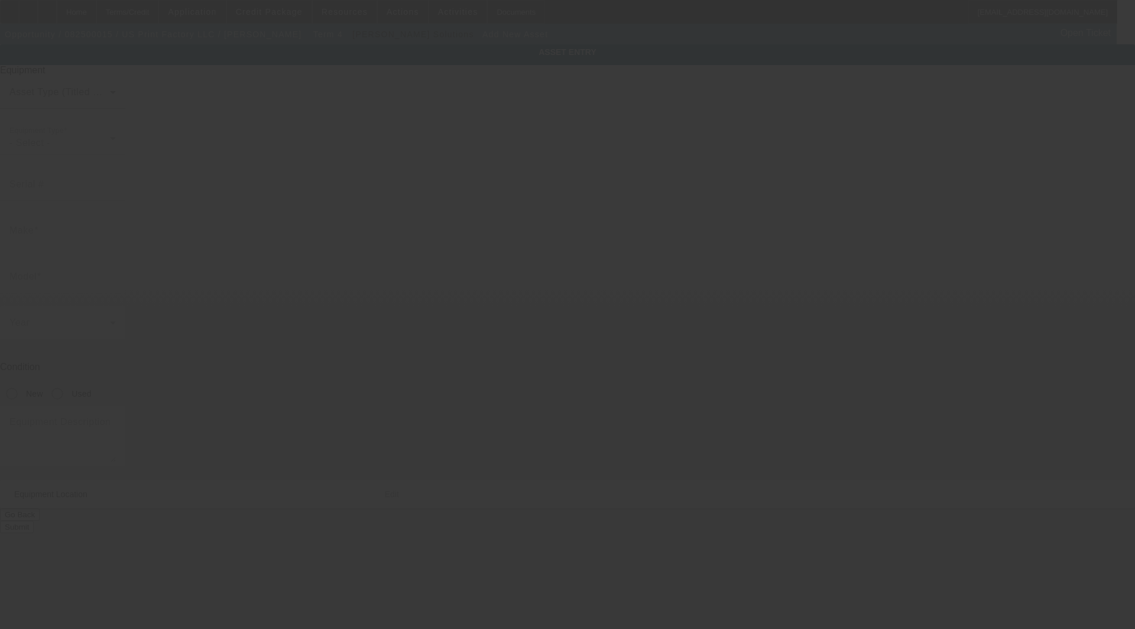
type input "[STREET_ADDRESS]"
type input "Ste D"
type input "Edison"
type input "08837"
type input "[GEOGRAPHIC_DATA]"
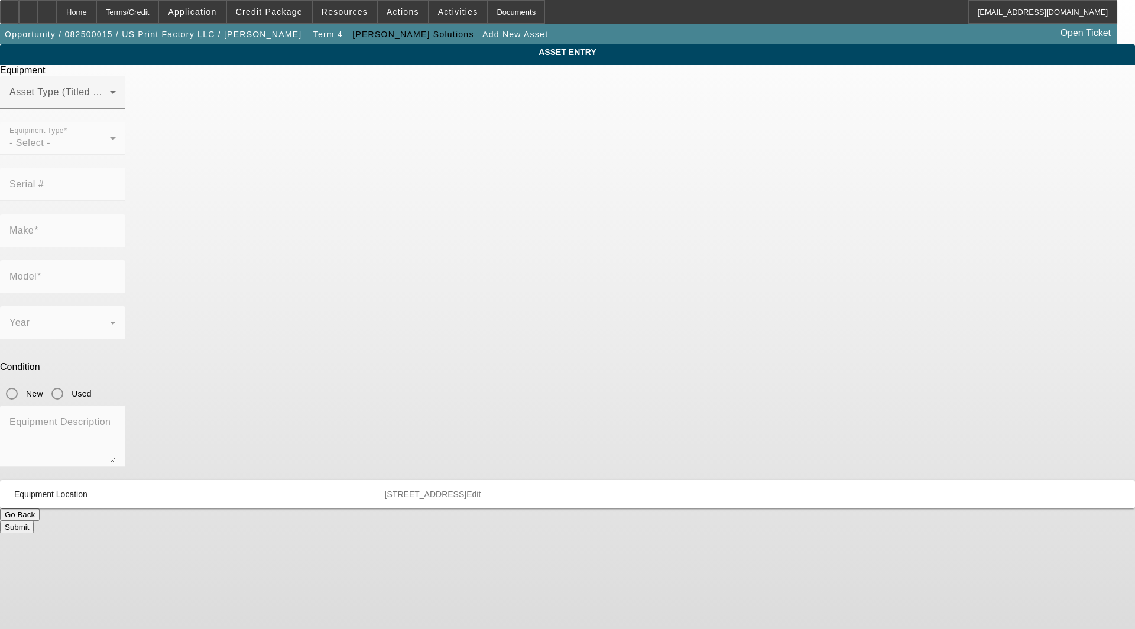
click at [125, 164] on mat-form-field "Equipment Type - Select -" at bounding box center [62, 145] width 125 height 46
click at [116, 108] on div "Asset Type (Titled or Non-Titled)" at bounding box center [62, 92] width 106 height 33
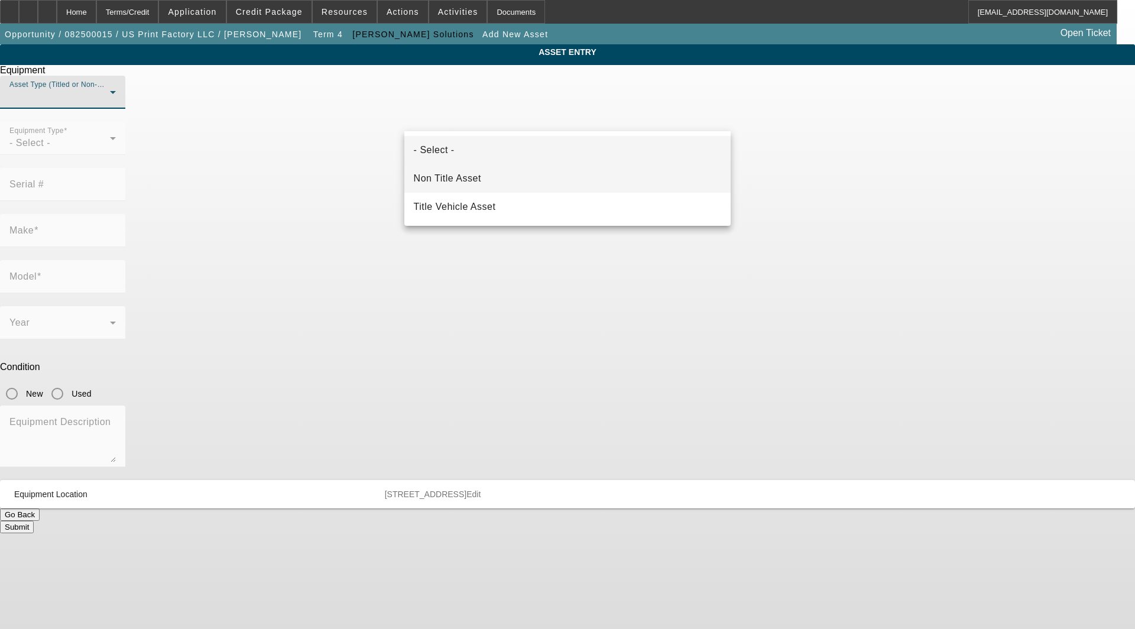
click at [455, 178] on span "Non Title Asset" at bounding box center [447, 178] width 67 height 14
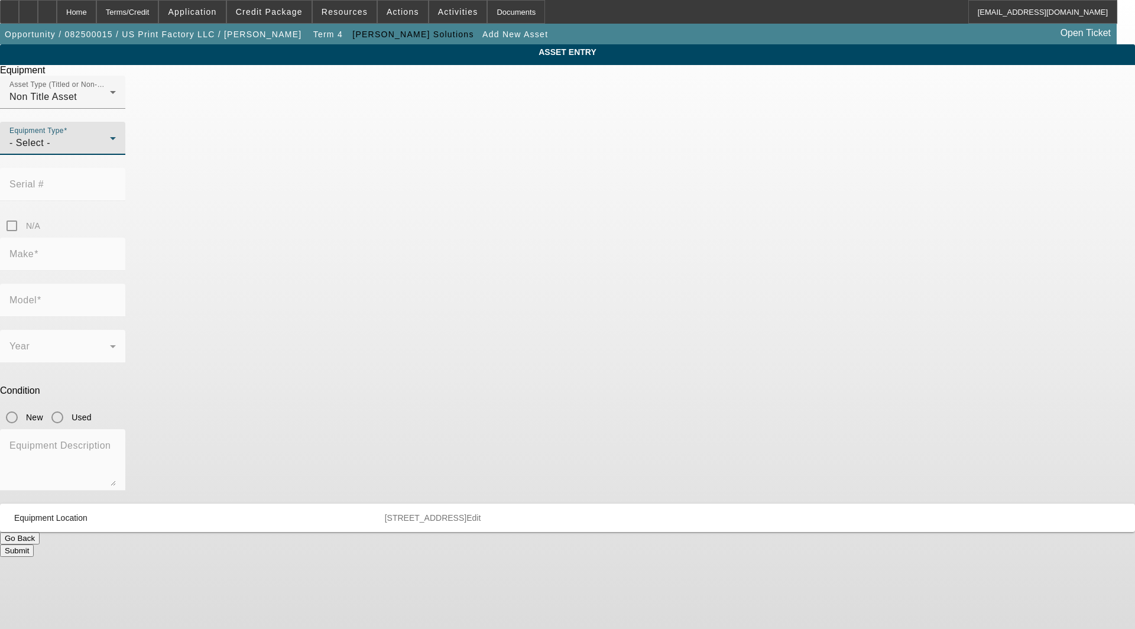
click at [110, 150] on div "- Select -" at bounding box center [59, 143] width 101 height 14
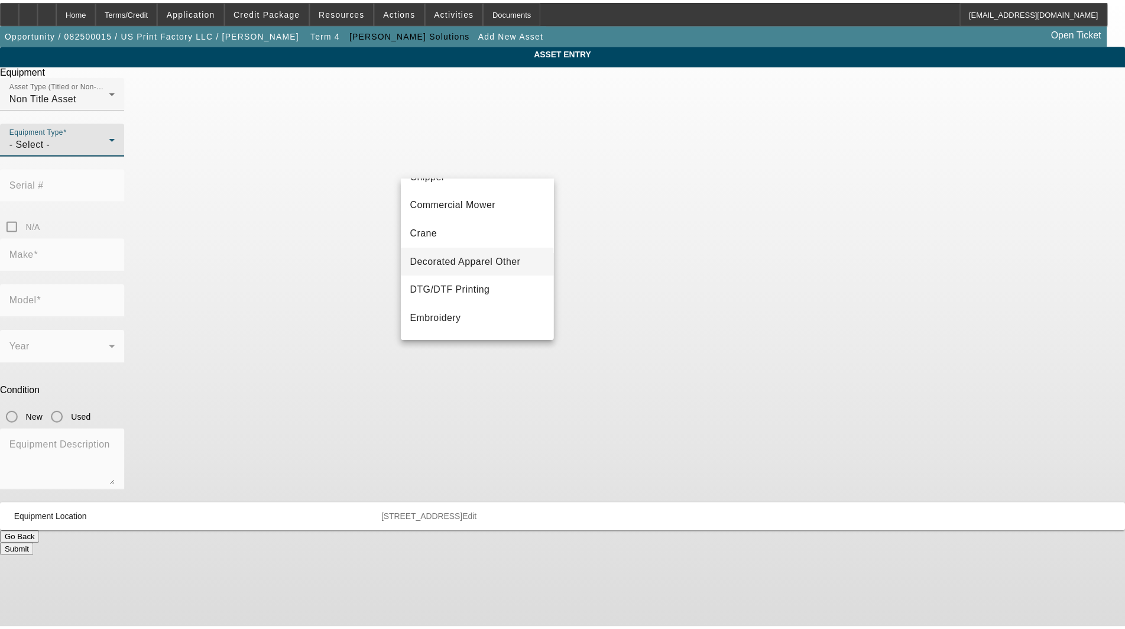
scroll to position [66, 0]
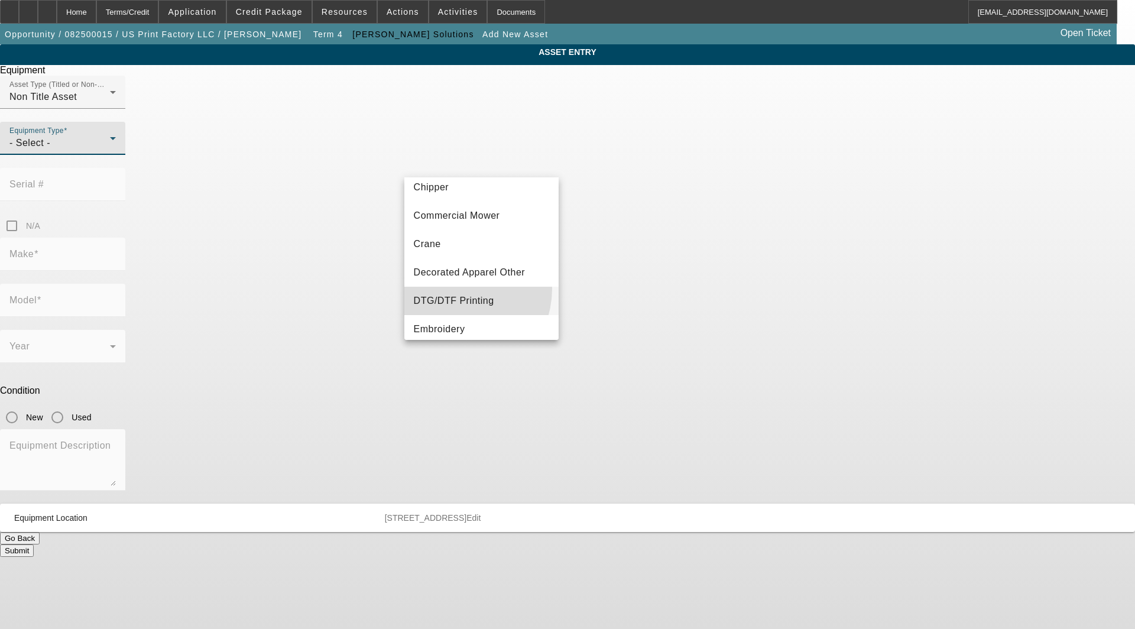
click at [451, 289] on mat-option "DTG/DTF Printing" at bounding box center [481, 301] width 154 height 28
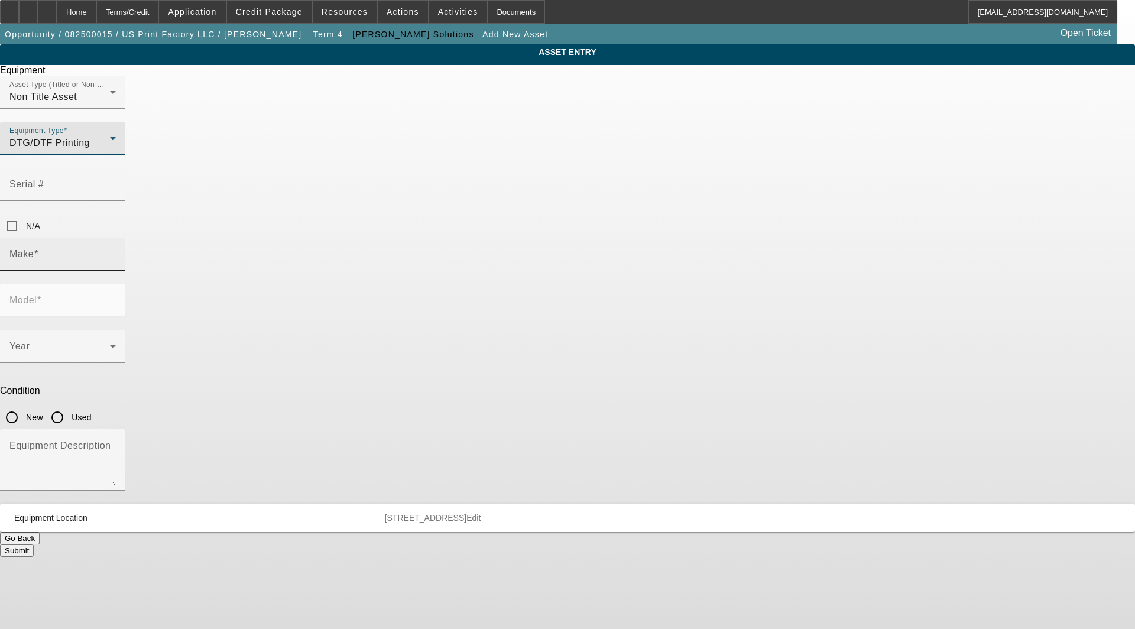
click at [116, 252] on input "Make" at bounding box center [62, 259] width 106 height 14
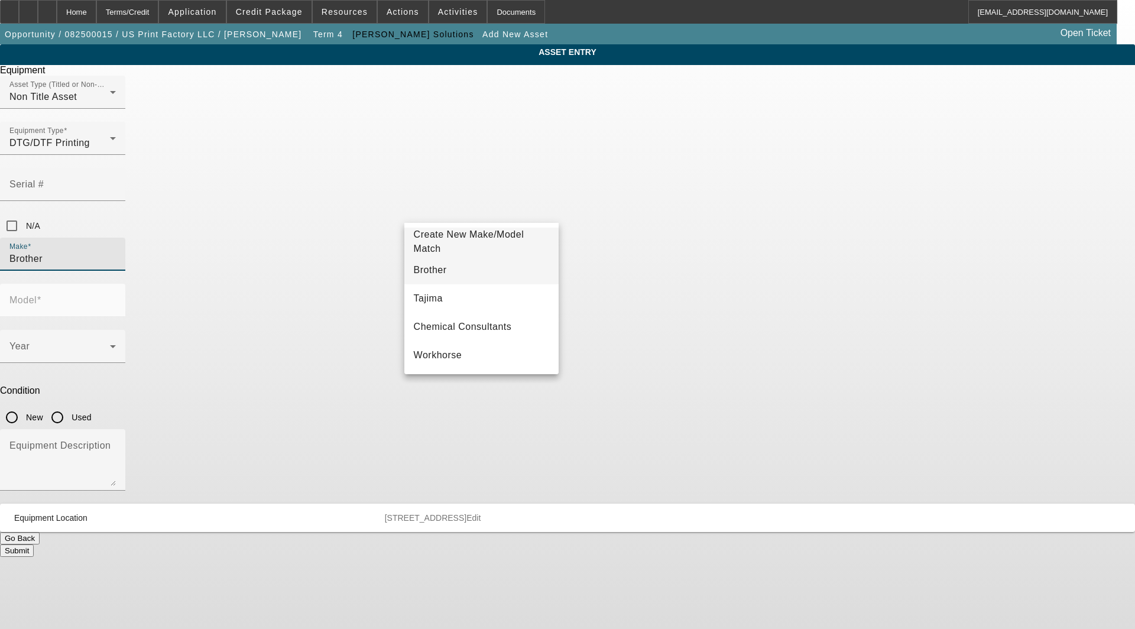
click at [432, 272] on span "Brother" at bounding box center [430, 270] width 33 height 10
type input "Brother"
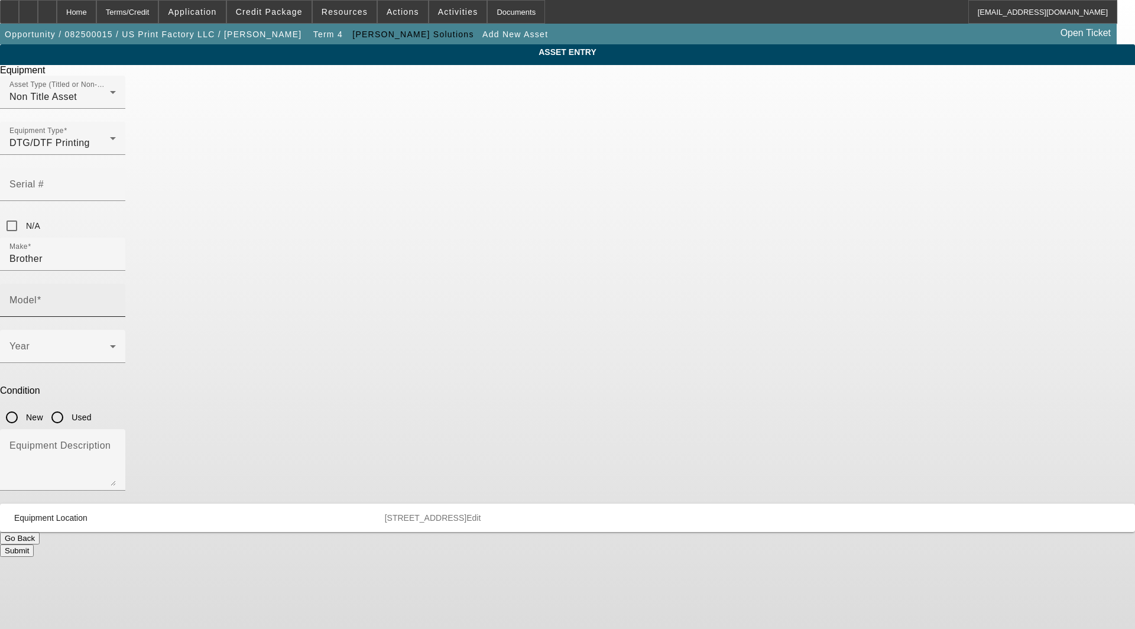
click at [41, 295] on label "Model" at bounding box center [25, 300] width 32 height 11
click at [116, 298] on input "Model" at bounding box center [62, 305] width 106 height 14
type input "D"
click at [594, 271] on span "GTX600SB" at bounding box center [611, 270] width 50 height 10
type input "GTX600SB"
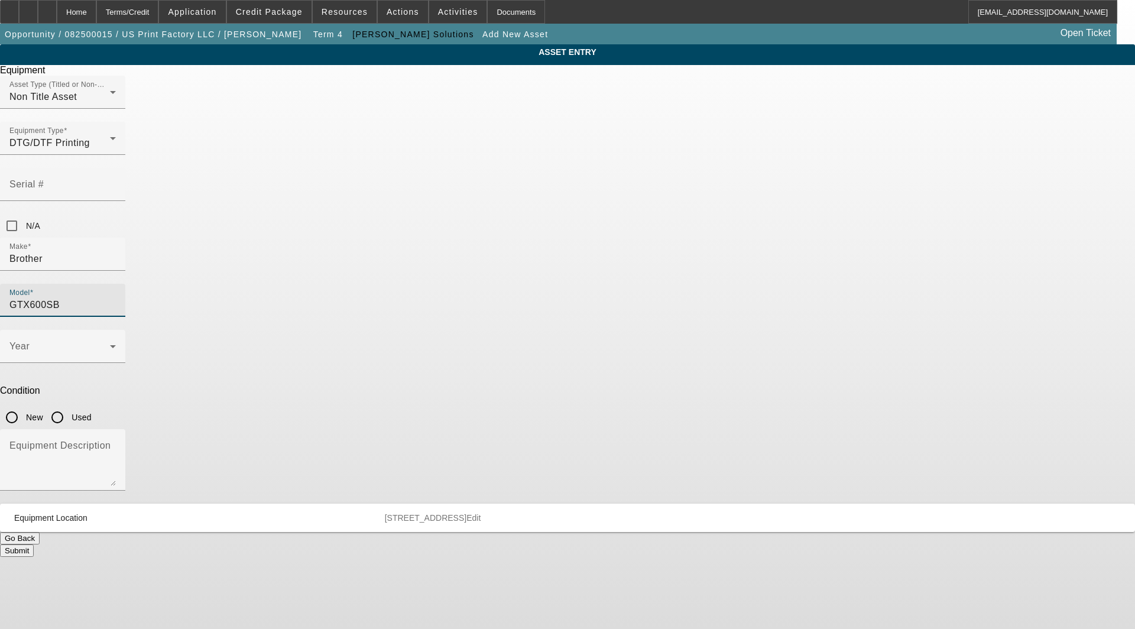
click at [24, 406] on input "New" at bounding box center [12, 418] width 24 height 24
radio input "true"
click at [110, 344] on span at bounding box center [59, 351] width 101 height 14
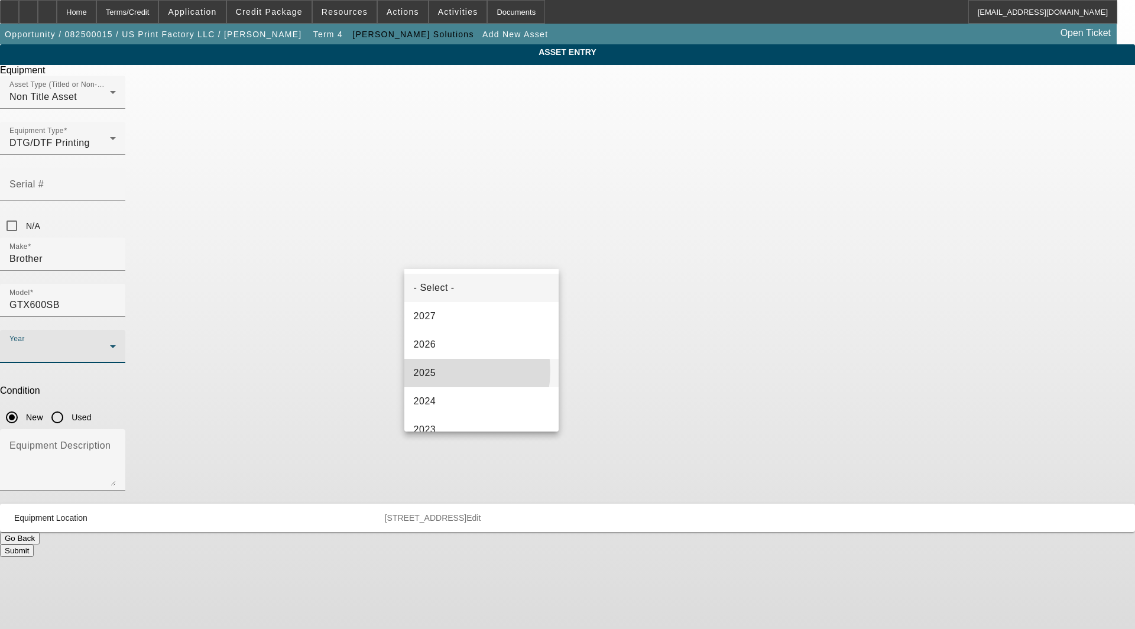
click at [445, 371] on mat-option "2025" at bounding box center [481, 373] width 154 height 28
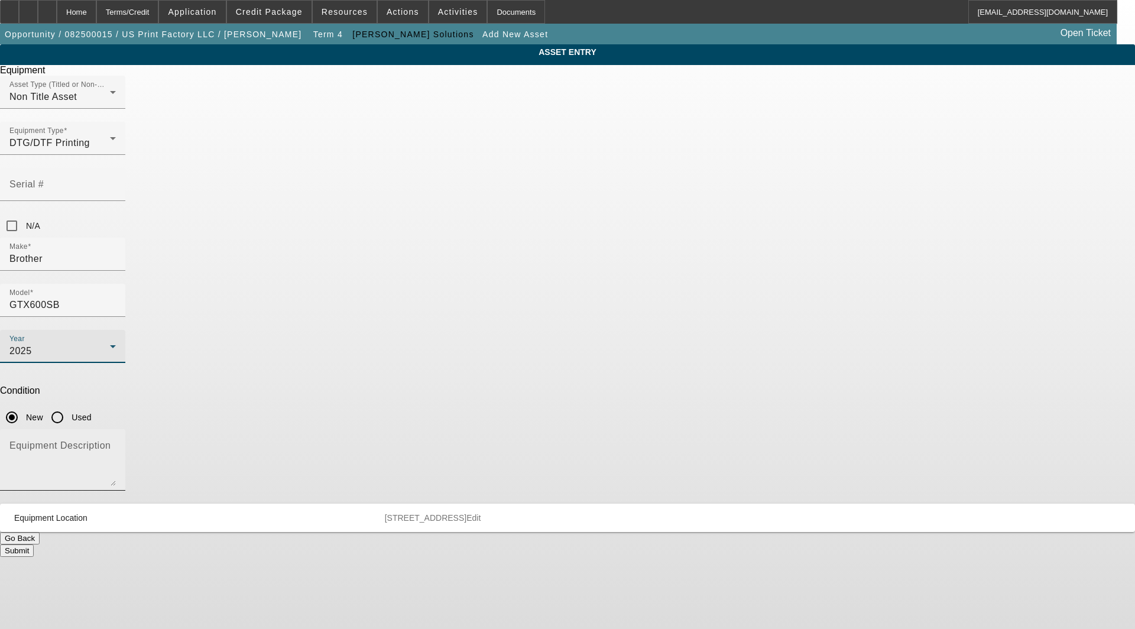
click at [111, 441] on mat-label "Equipment Description" at bounding box center [59, 446] width 101 height 10
click at [116, 443] on textarea "Equipment Description" at bounding box center [62, 464] width 106 height 43
paste textarea "Direct to Garment Printer includes: Adult Platen and Brother Standard Starter K…"
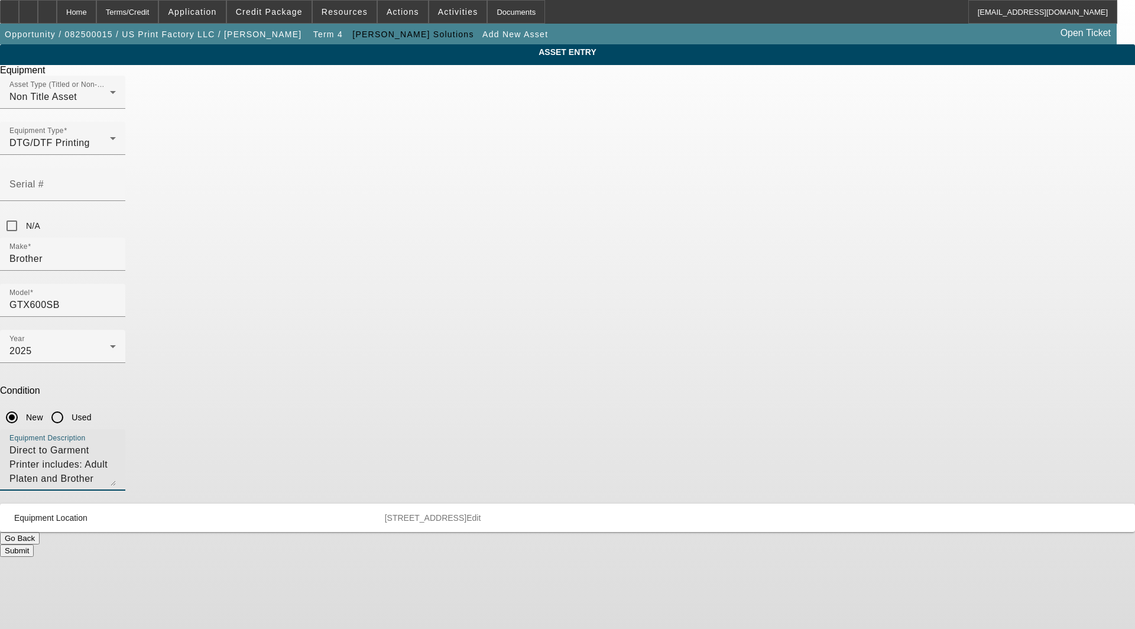
type textarea "Direct to Garment Printer includes: Adult Platen and Brother Standard Starter K…"
click at [34, 545] on button "Submit" at bounding box center [17, 551] width 34 height 12
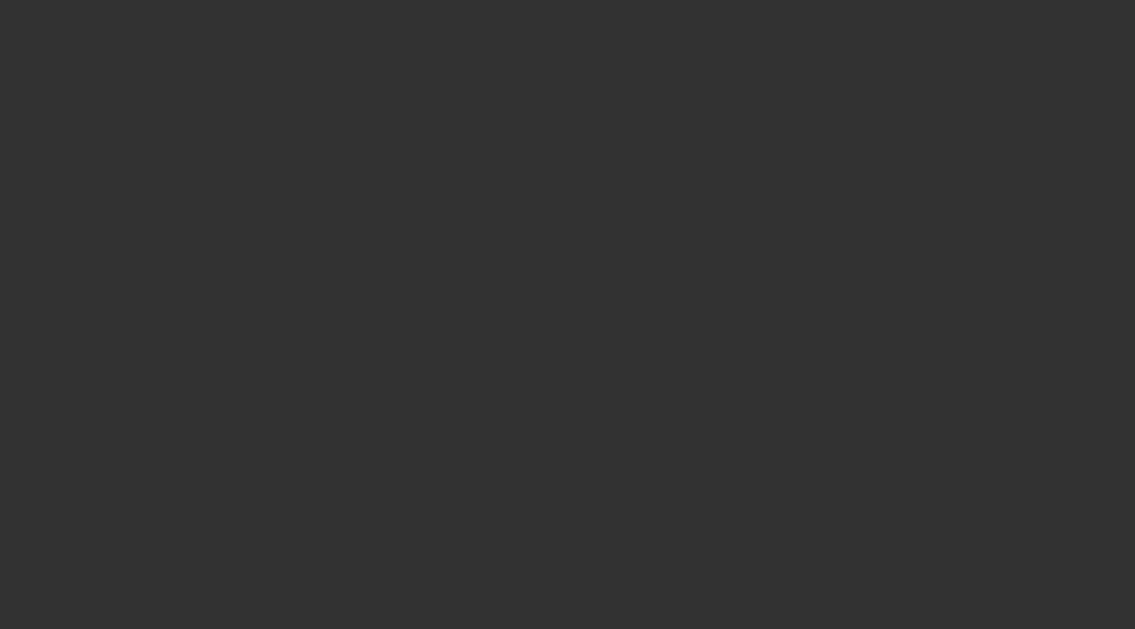
select select "3"
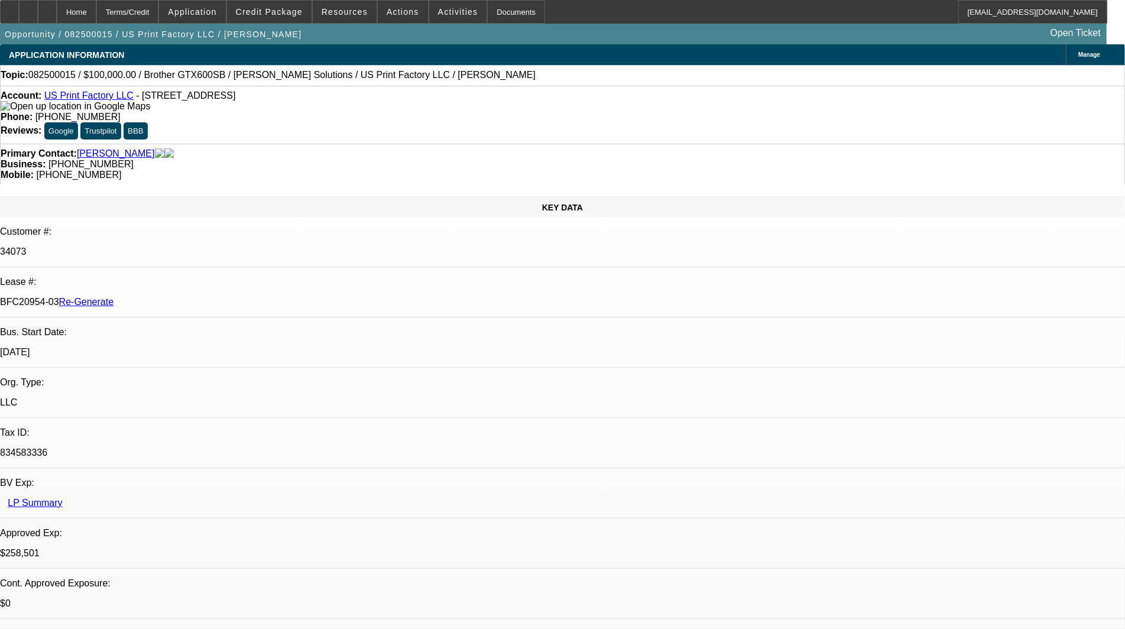
select select "0"
select select "2"
select select "0"
select select "6"
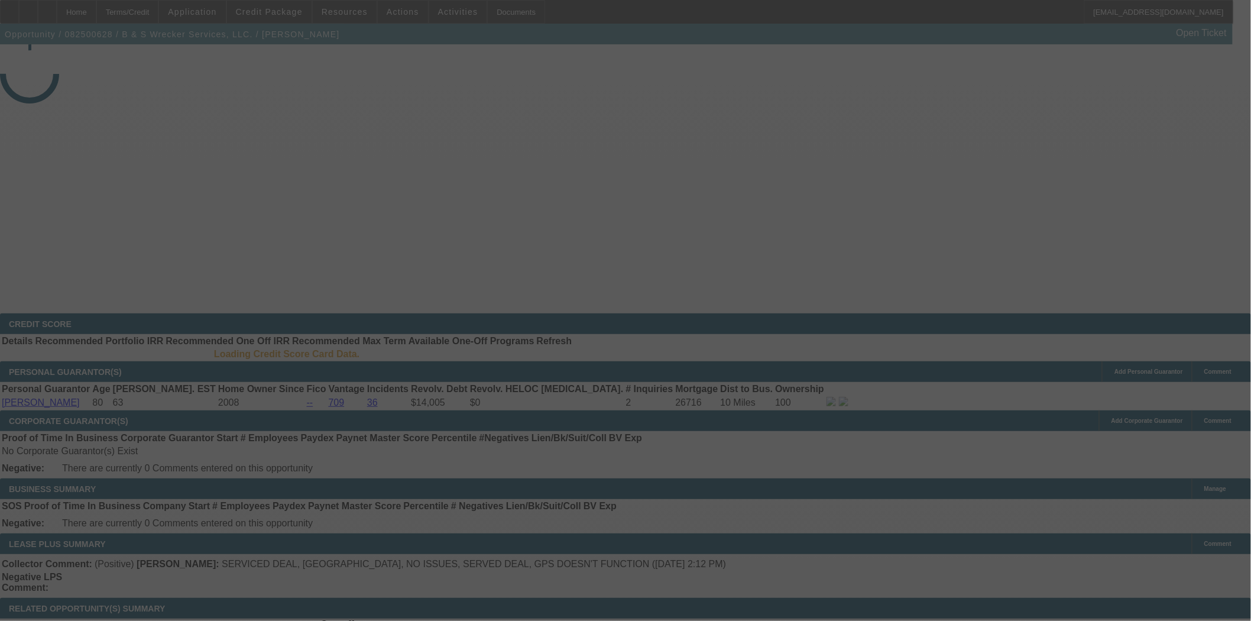
select select "3"
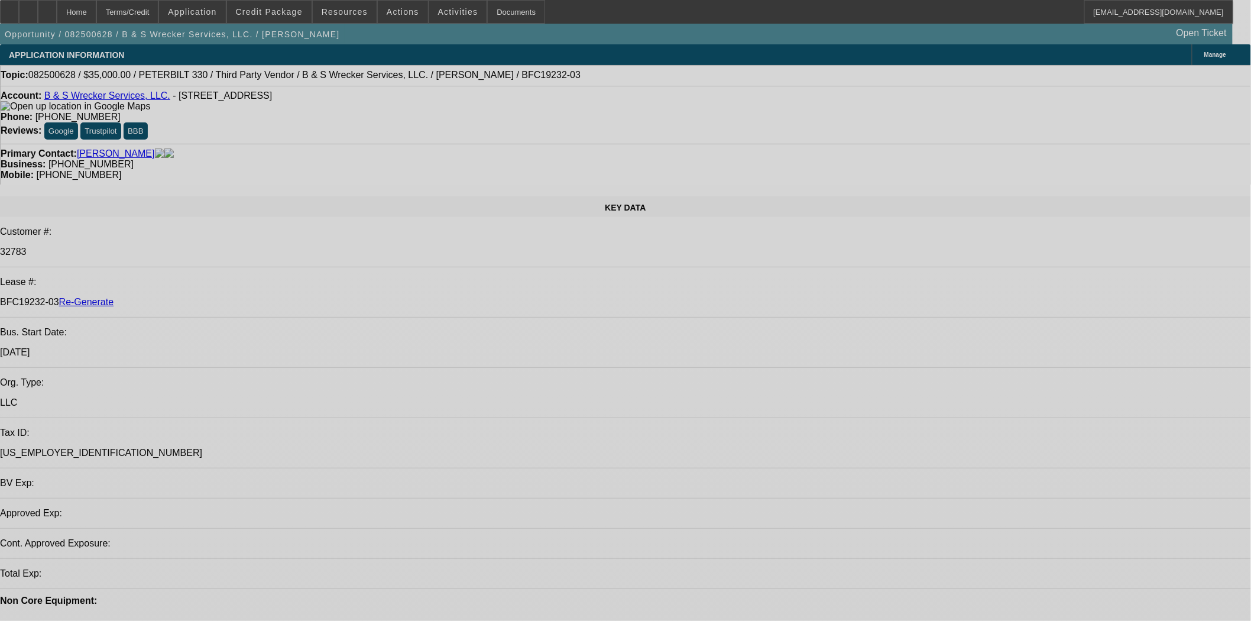
select select "0"
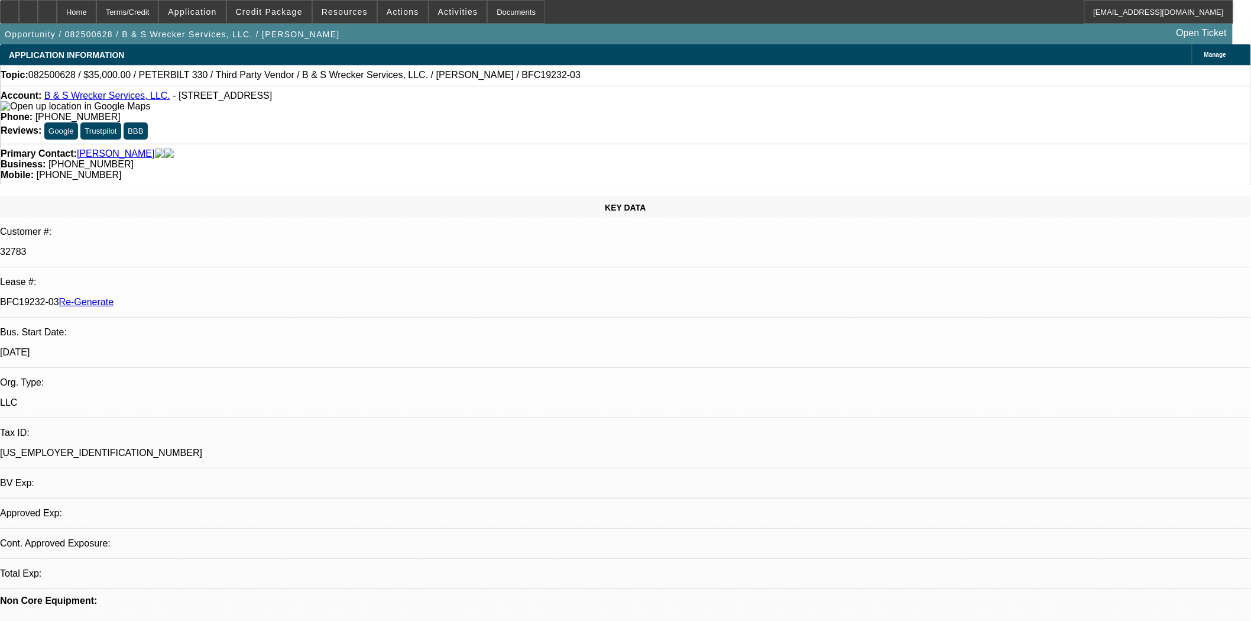
select select "0"
select select "6"
click at [293, 19] on span at bounding box center [269, 12] width 85 height 28
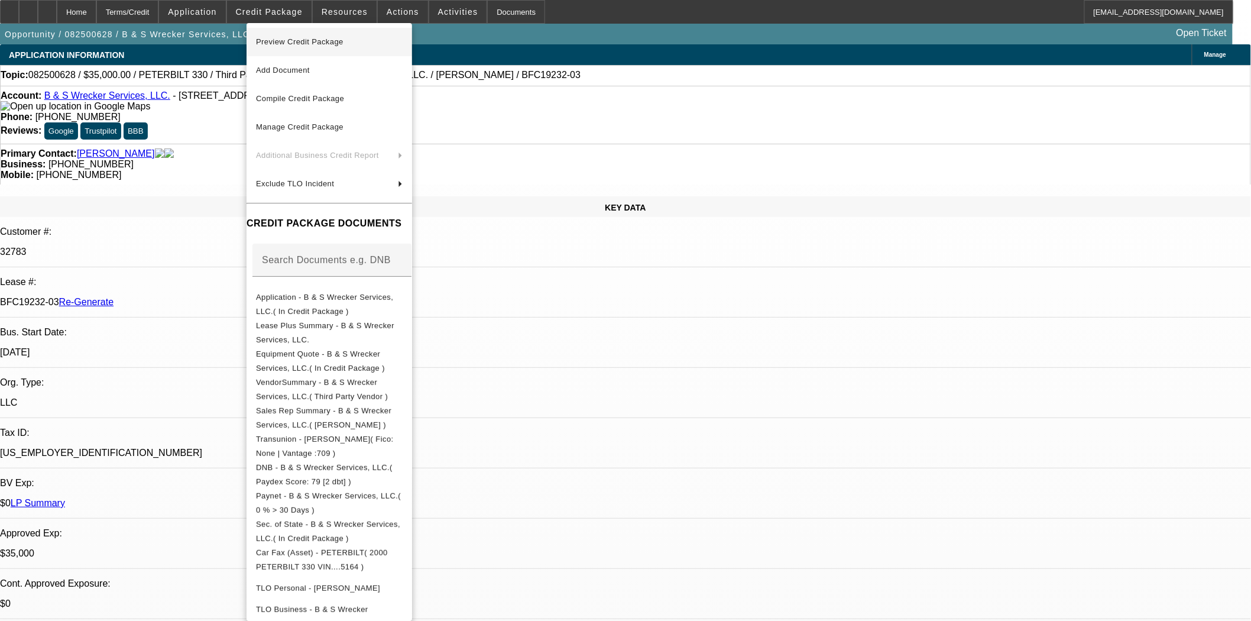
click at [299, 35] on span "Preview Credit Package" at bounding box center [329, 42] width 147 height 14
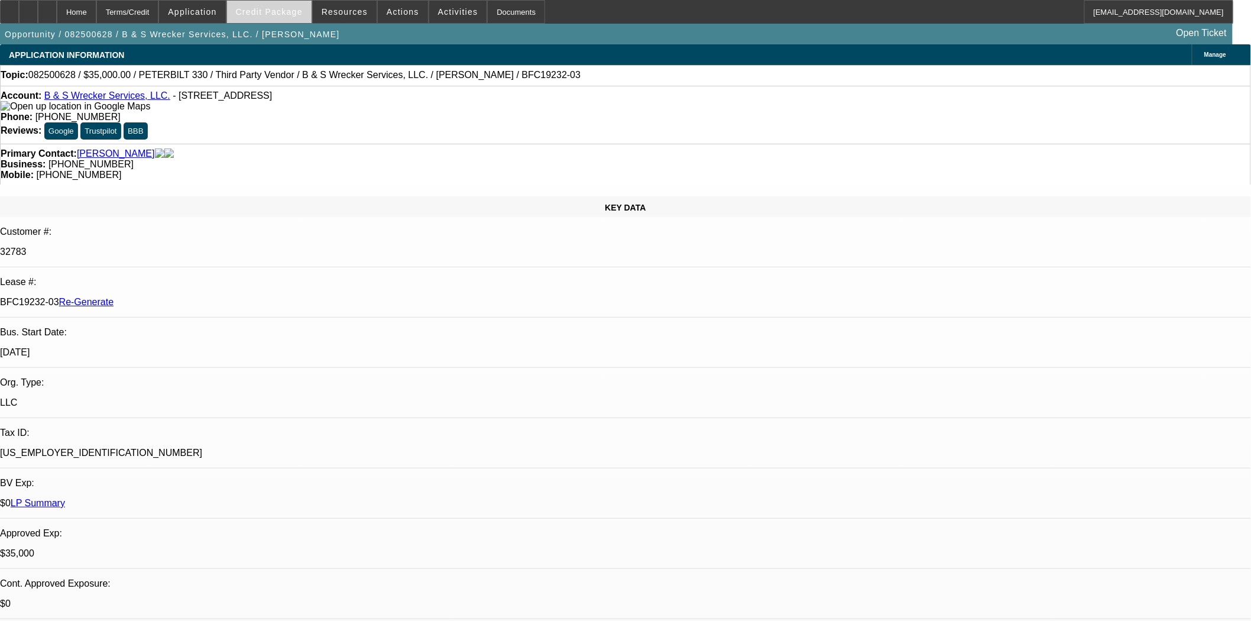
click at [282, 13] on span "Credit Package" at bounding box center [269, 11] width 67 height 9
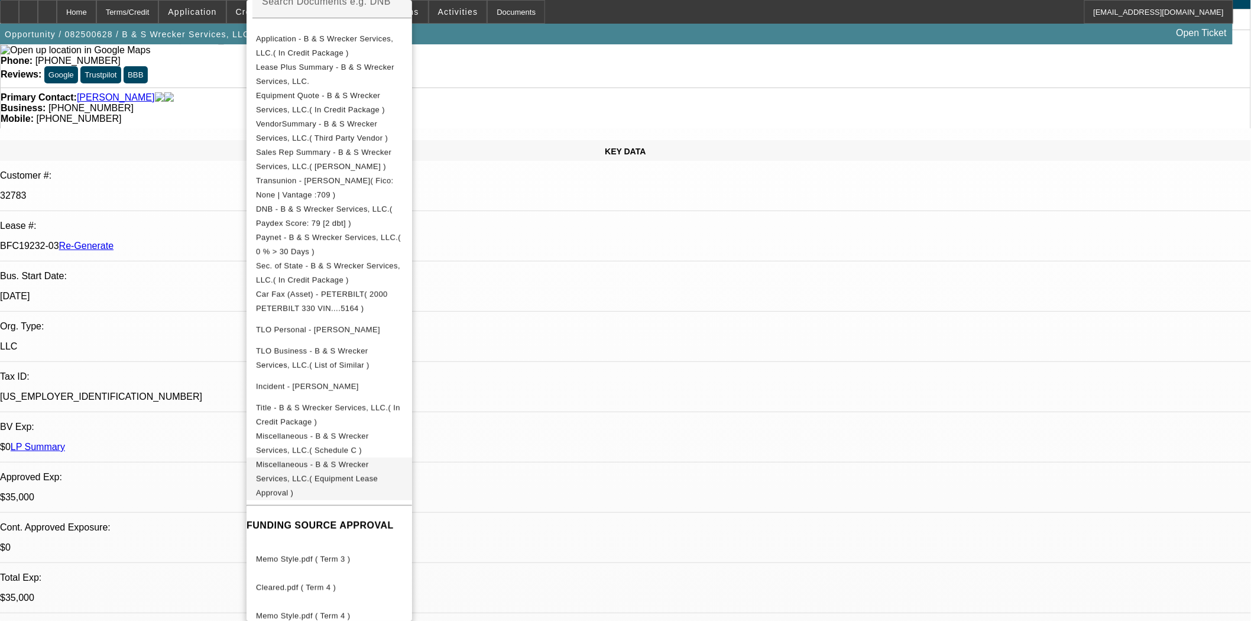
scroll to position [459, 0]
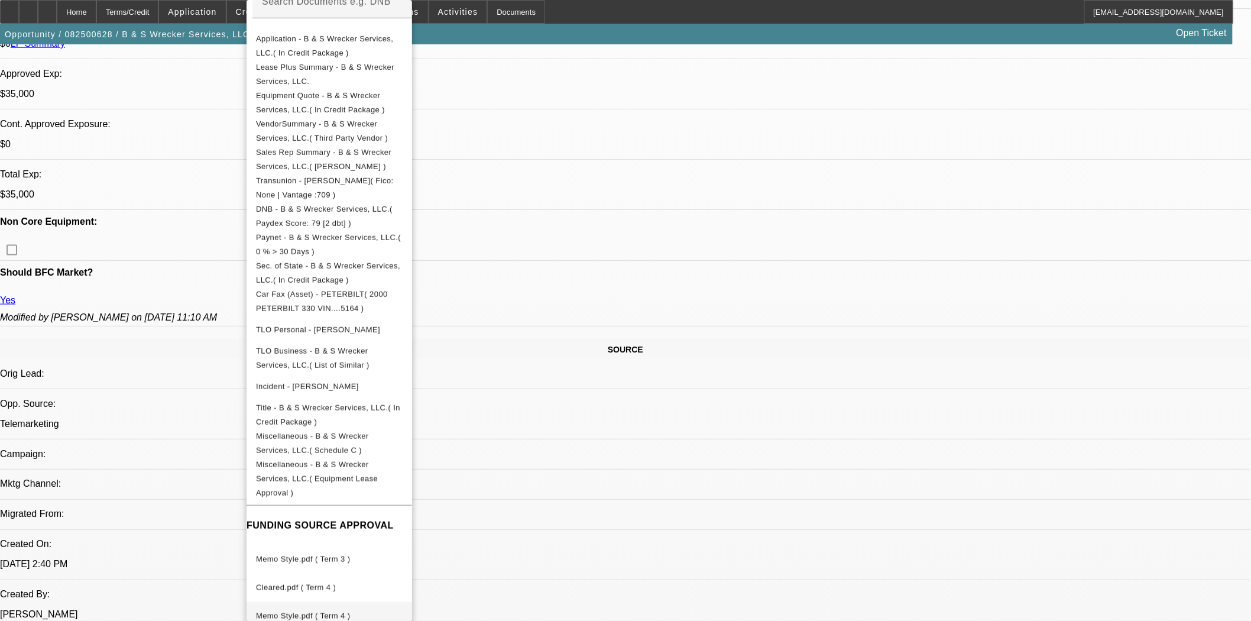
click at [323, 611] on span "Memo Style.pdf ( Term 4 )" at bounding box center [303, 615] width 94 height 9
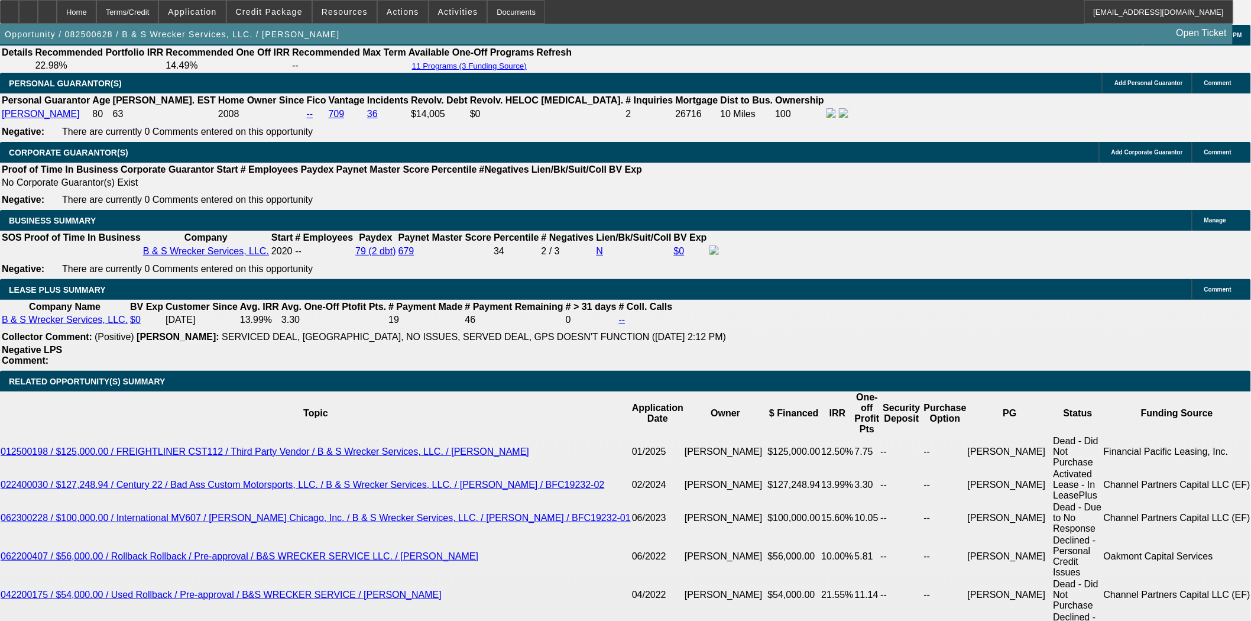
scroll to position [1840, 0]
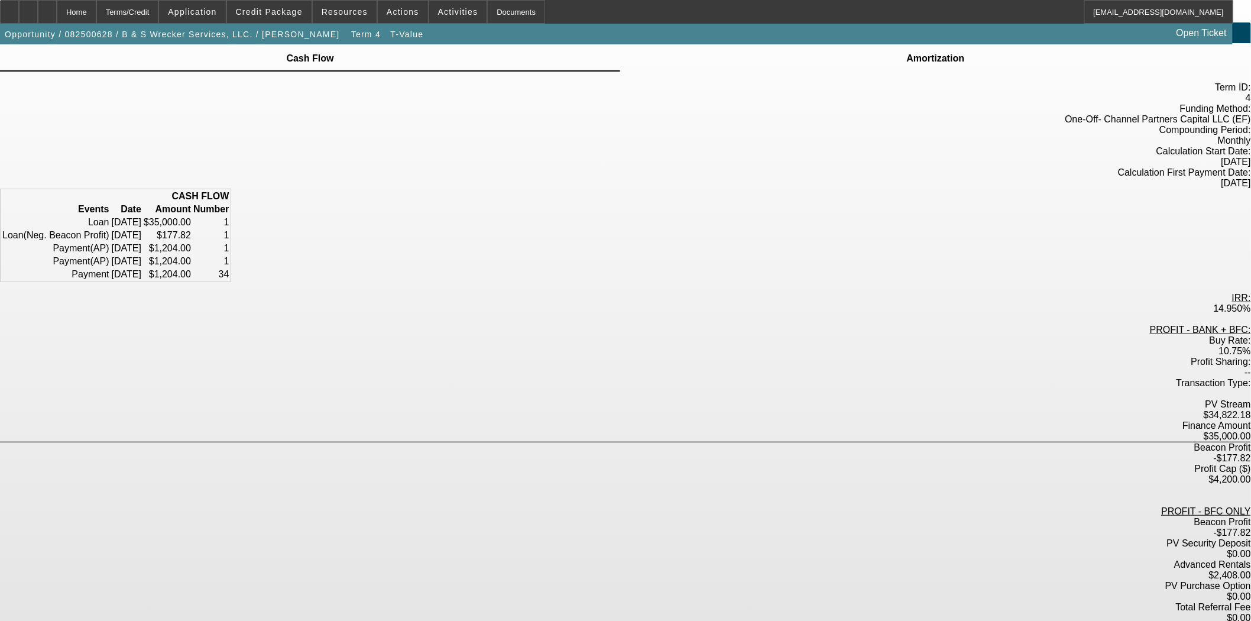
scroll to position [40, 0]
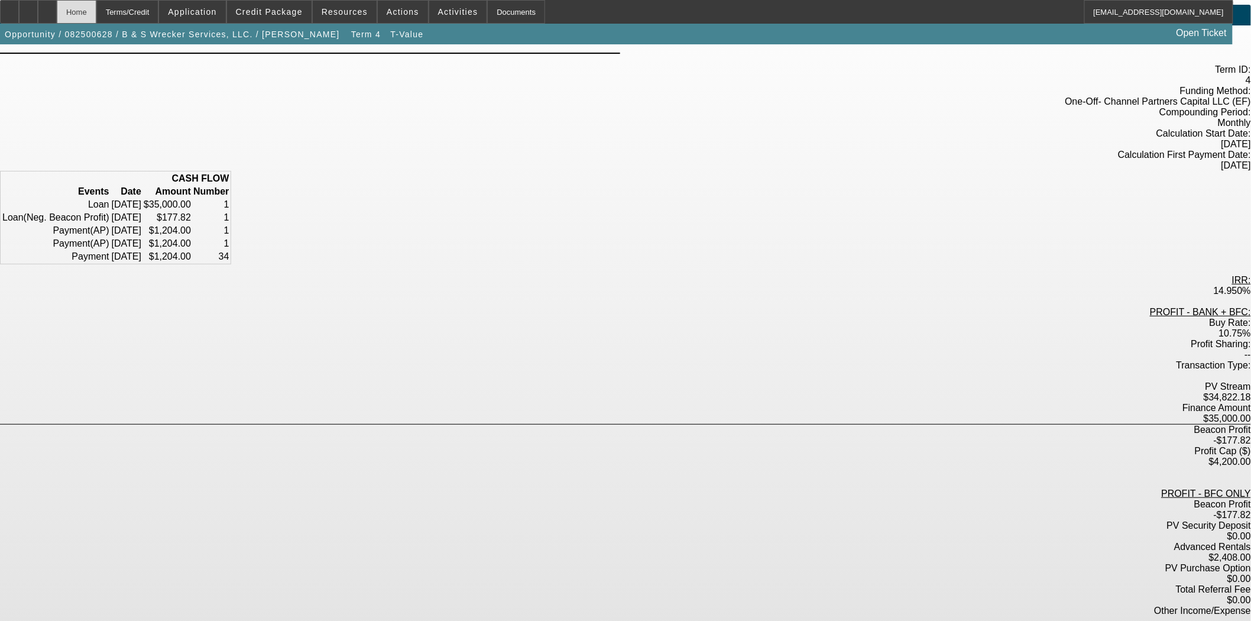
click at [96, 15] on div "Home" at bounding box center [77, 12] width 40 height 24
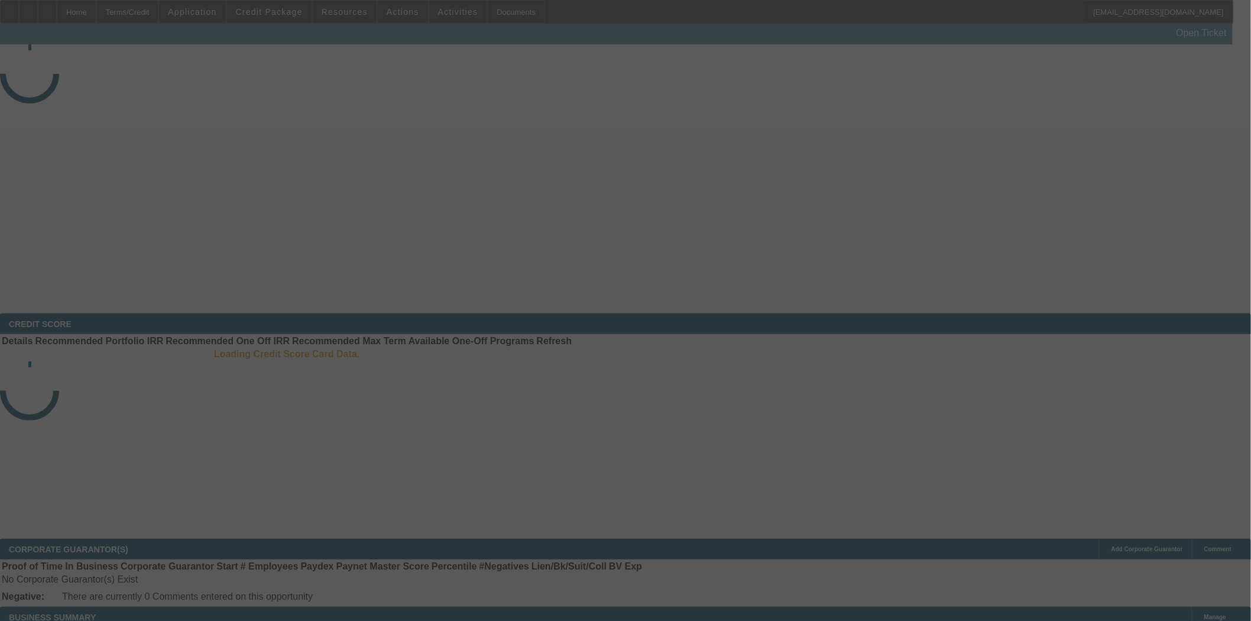
select select "3"
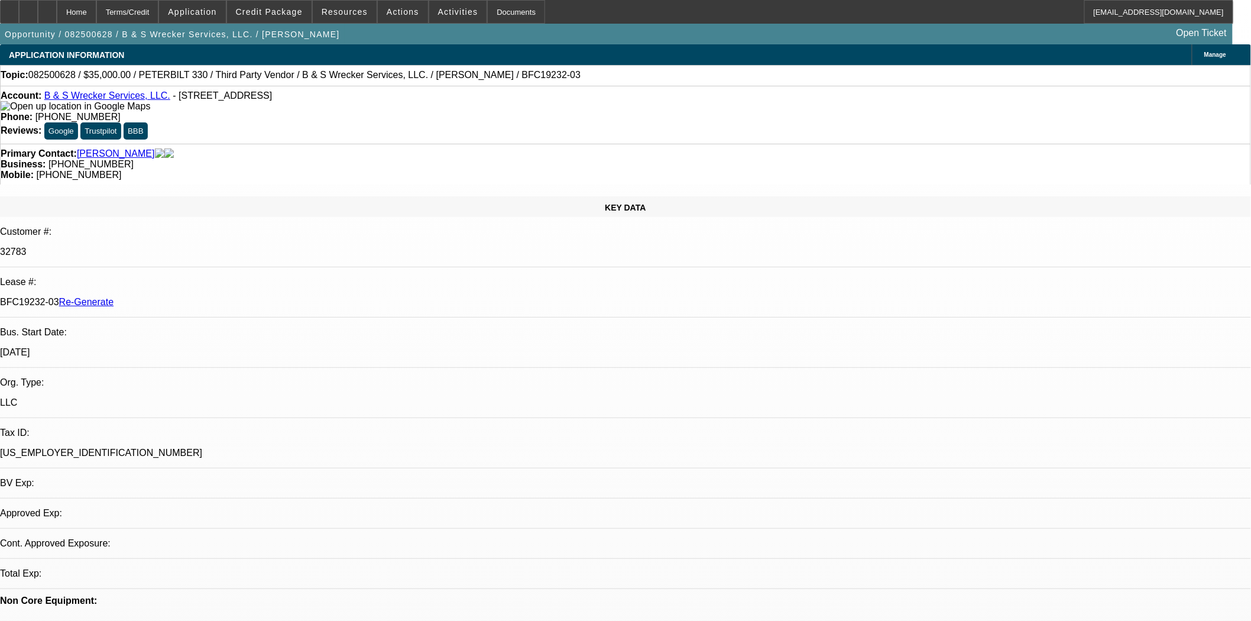
select select "0"
select select "6"
